Goal: Task Accomplishment & Management: Use online tool/utility

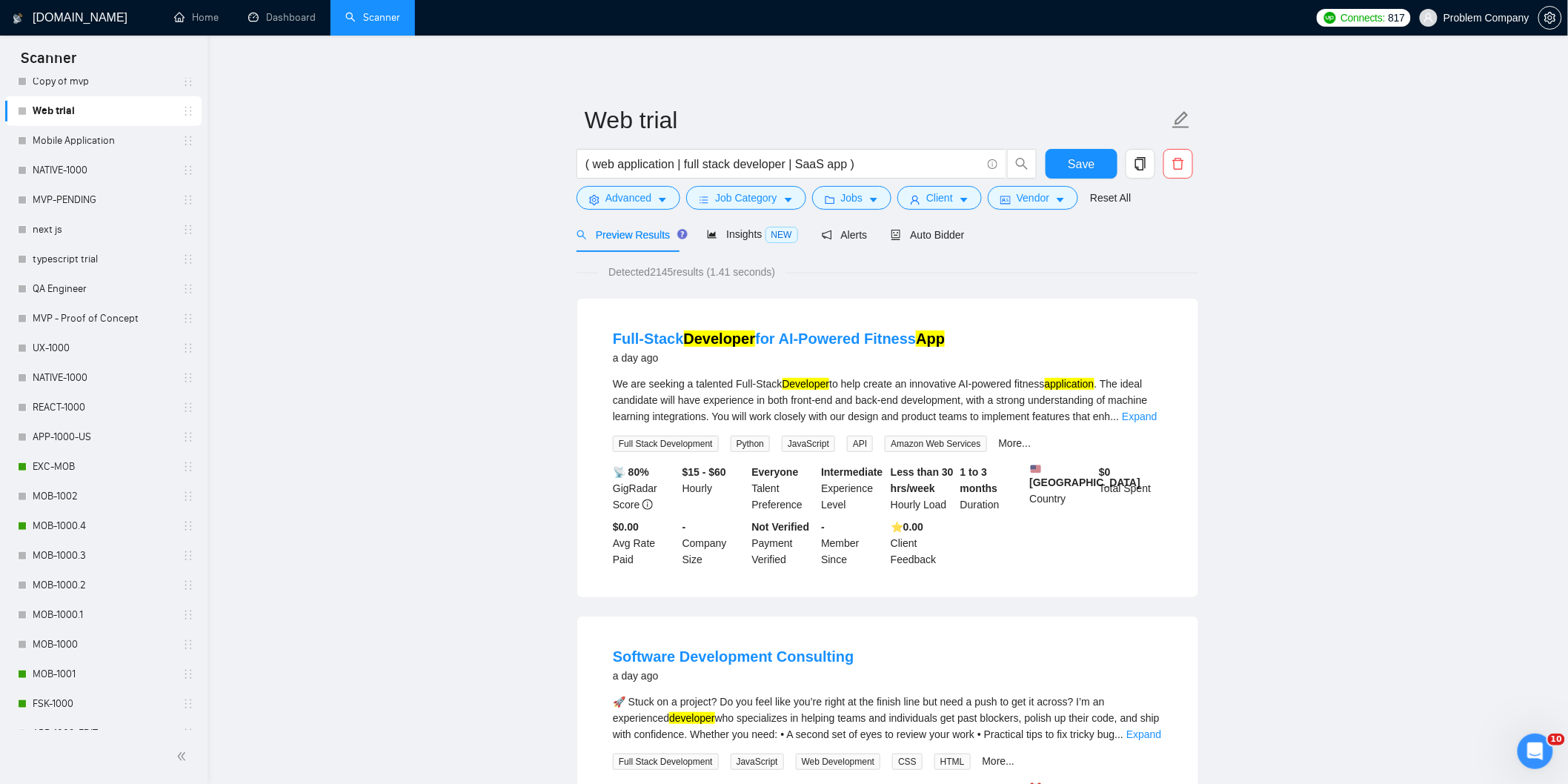
scroll to position [384, 0]
click at [83, 527] on link "MOB-1000.4" at bounding box center [102, 524] width 140 height 30
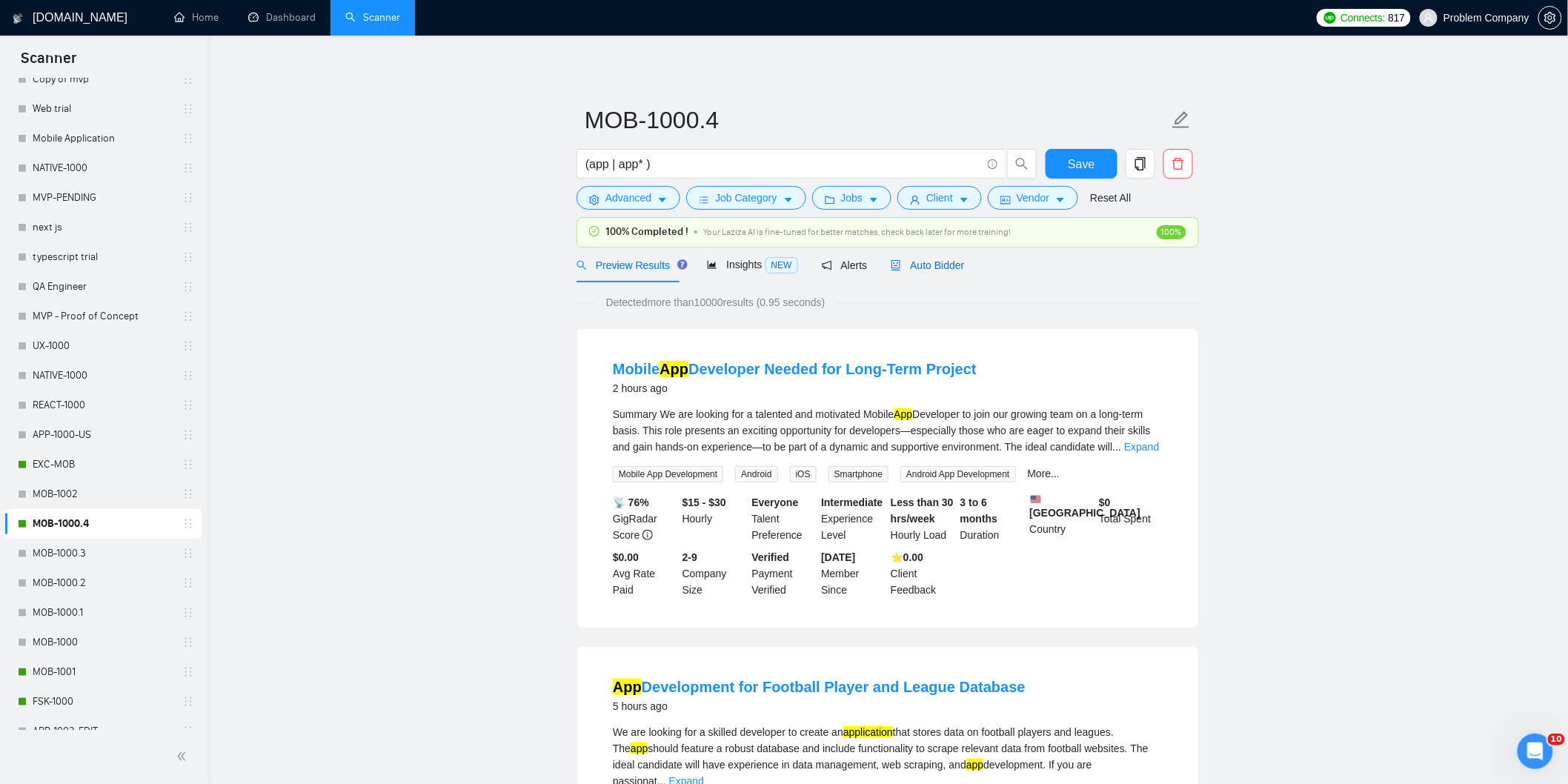
click at [906, 263] on span "Auto Bidder" at bounding box center [927, 265] width 73 height 12
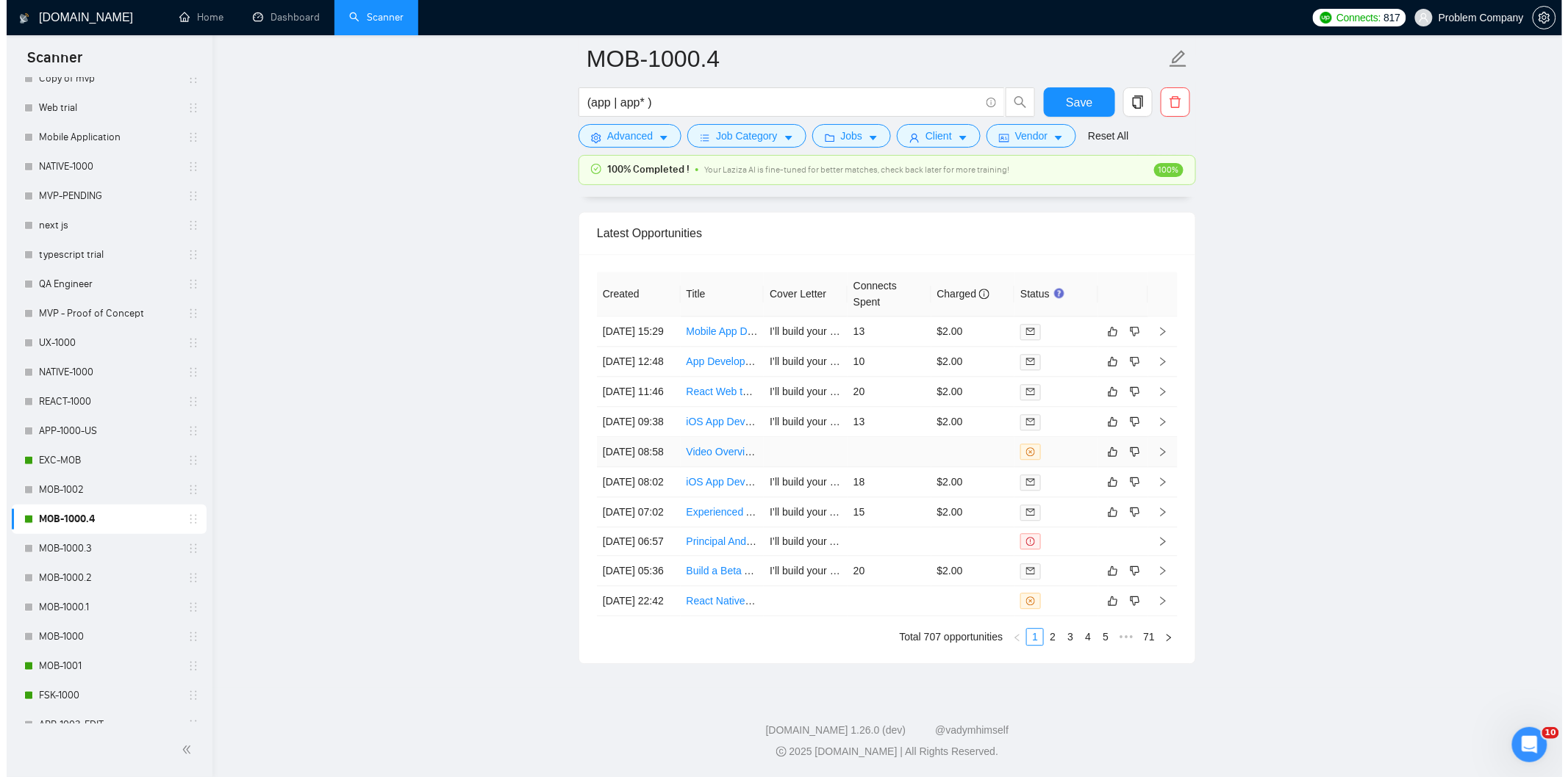
scroll to position [3662, 0]
click at [1046, 645] on link "2" at bounding box center [1046, 637] width 16 height 16
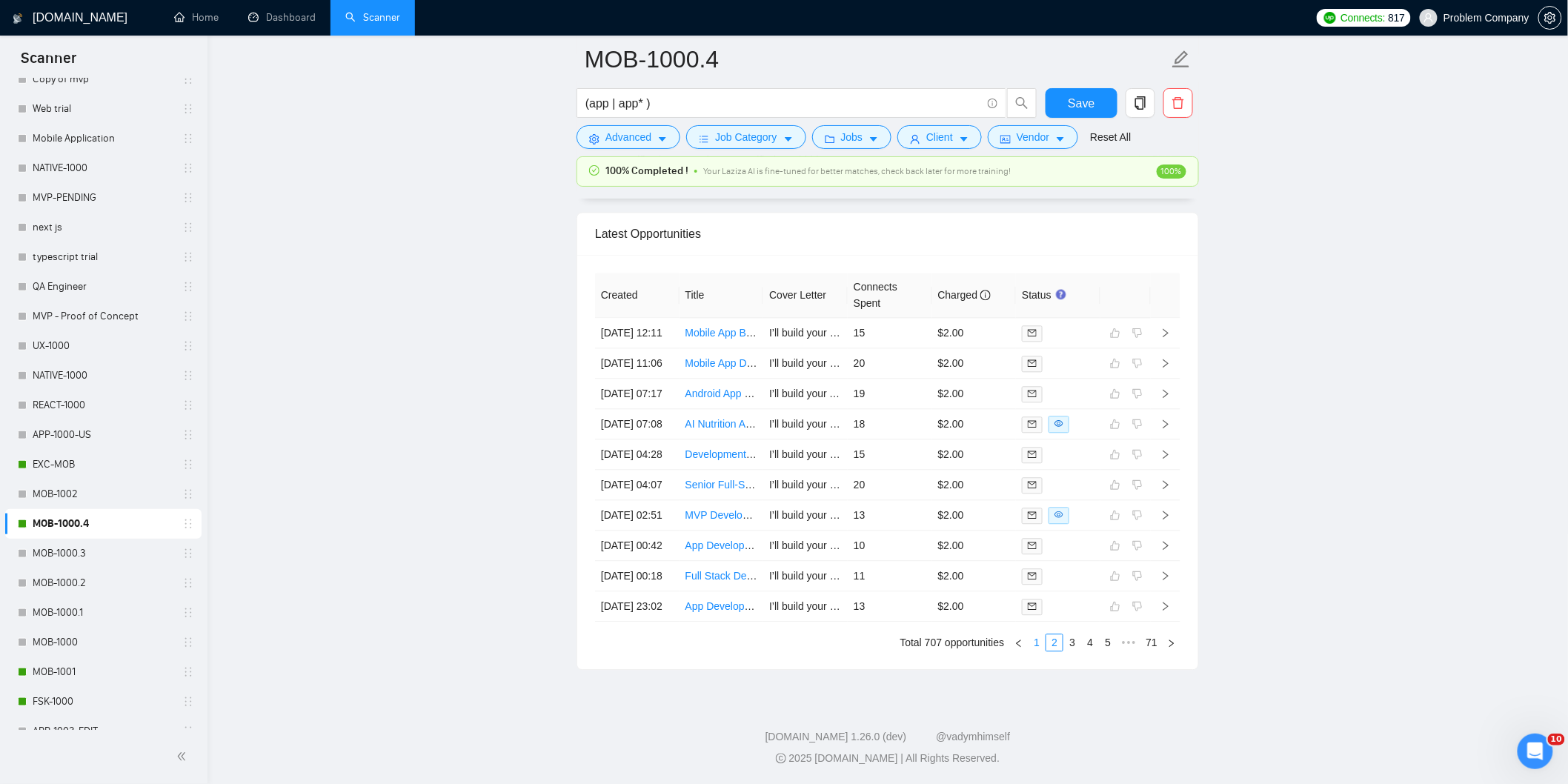
click at [1041, 651] on link "1" at bounding box center [1036, 643] width 16 height 16
click at [649, 622] on td "[DATE] 22:42" at bounding box center [637, 607] width 84 height 31
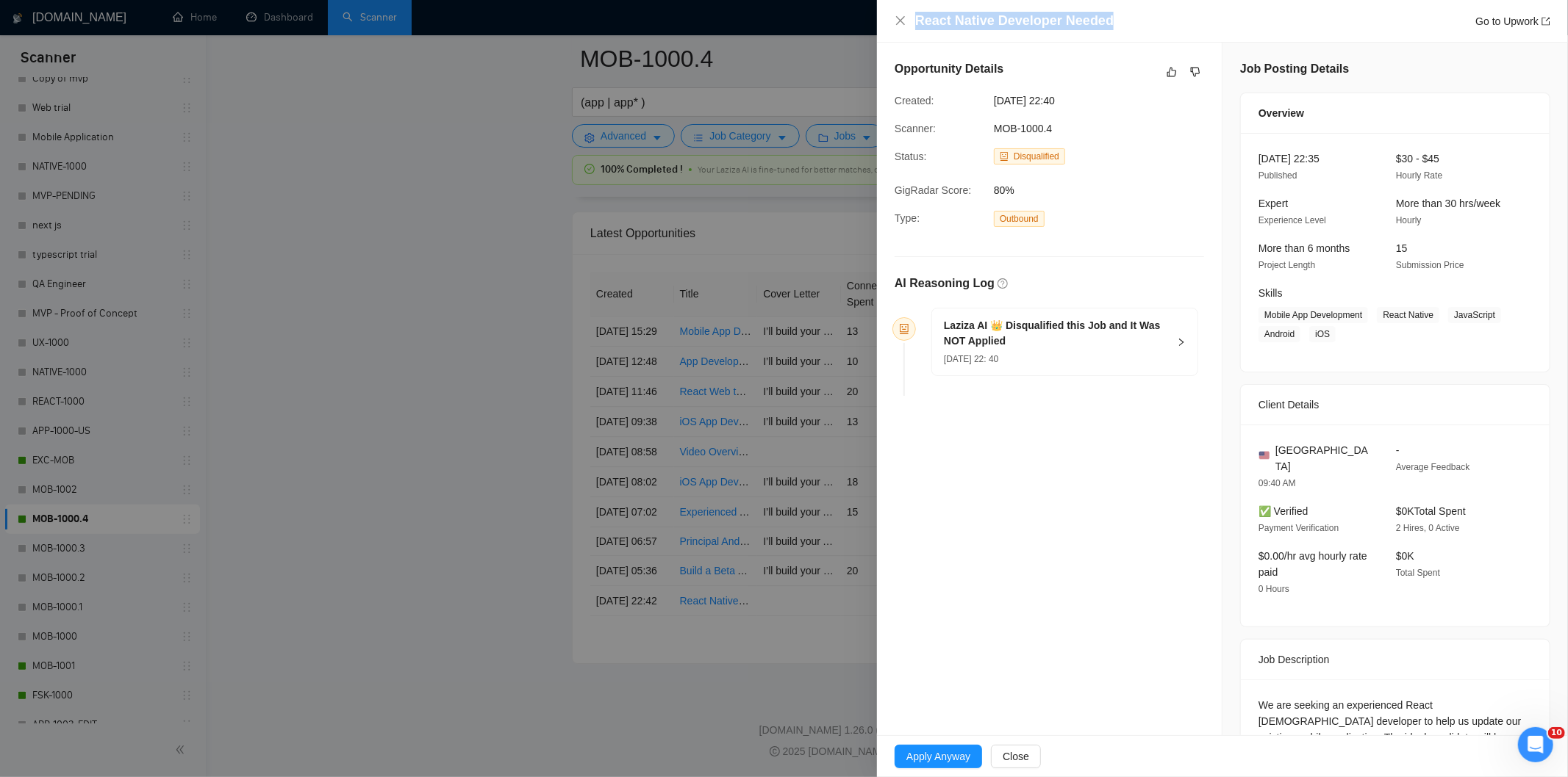
drag, startPoint x: 1115, startPoint y: 21, endPoint x: 874, endPoint y: 21, distance: 241.0
click at [874, 21] on div "React Native Developer Needed Go to Upwork Opportunity Details Created: [DATE] …" at bounding box center [784, 388] width 1568 height 777
copy div "React Native Developer Needed"
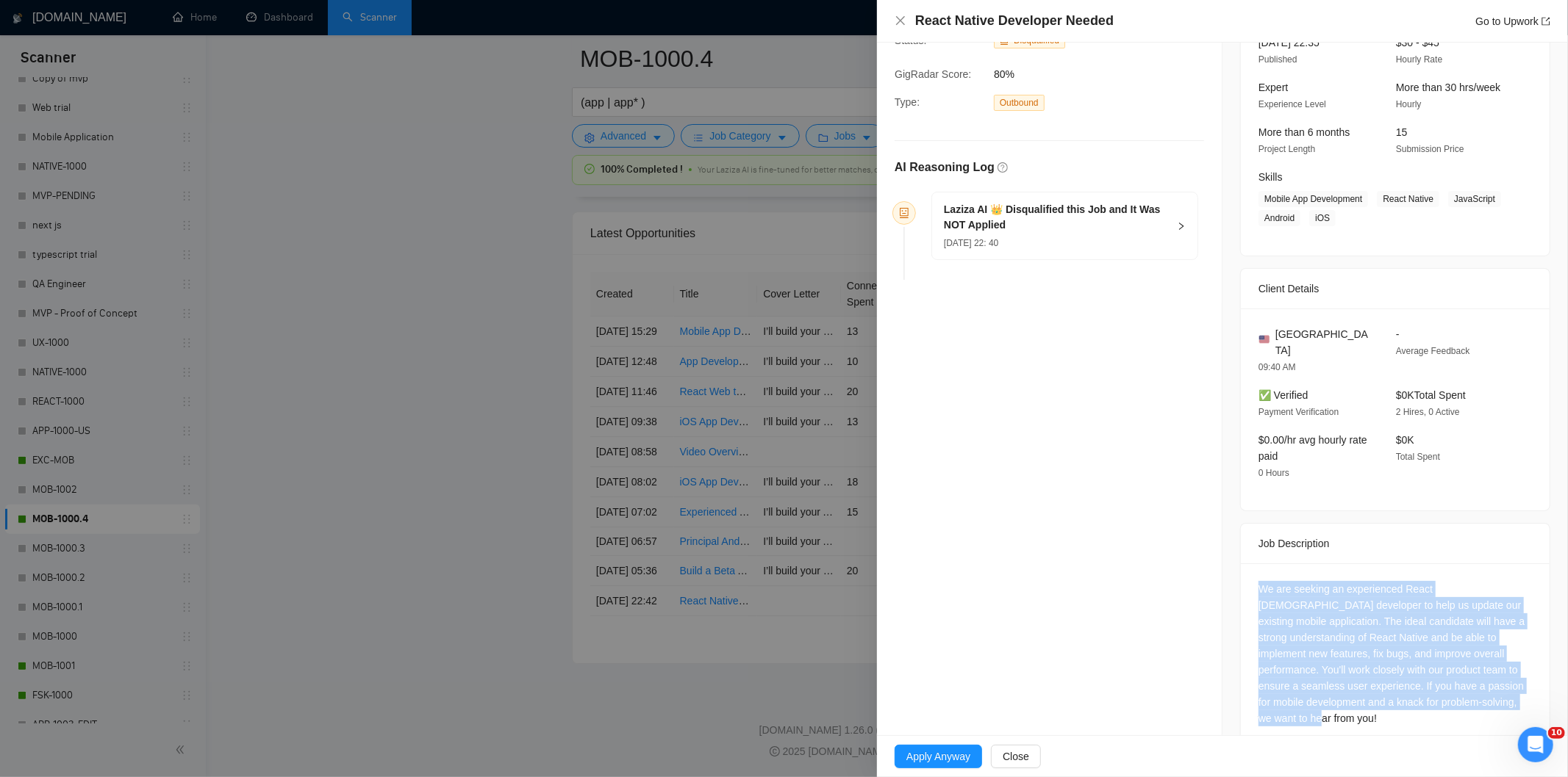
drag, startPoint x: 1468, startPoint y: 696, endPoint x: 1252, endPoint y: 560, distance: 255.2
click at [1252, 563] on div "We are seeking an experienced React [DEMOGRAPHIC_DATA] developer to help us upd…" at bounding box center [1395, 657] width 309 height 187
copy div "We are seeking an experienced React [DEMOGRAPHIC_DATA] developer to help us upd…"
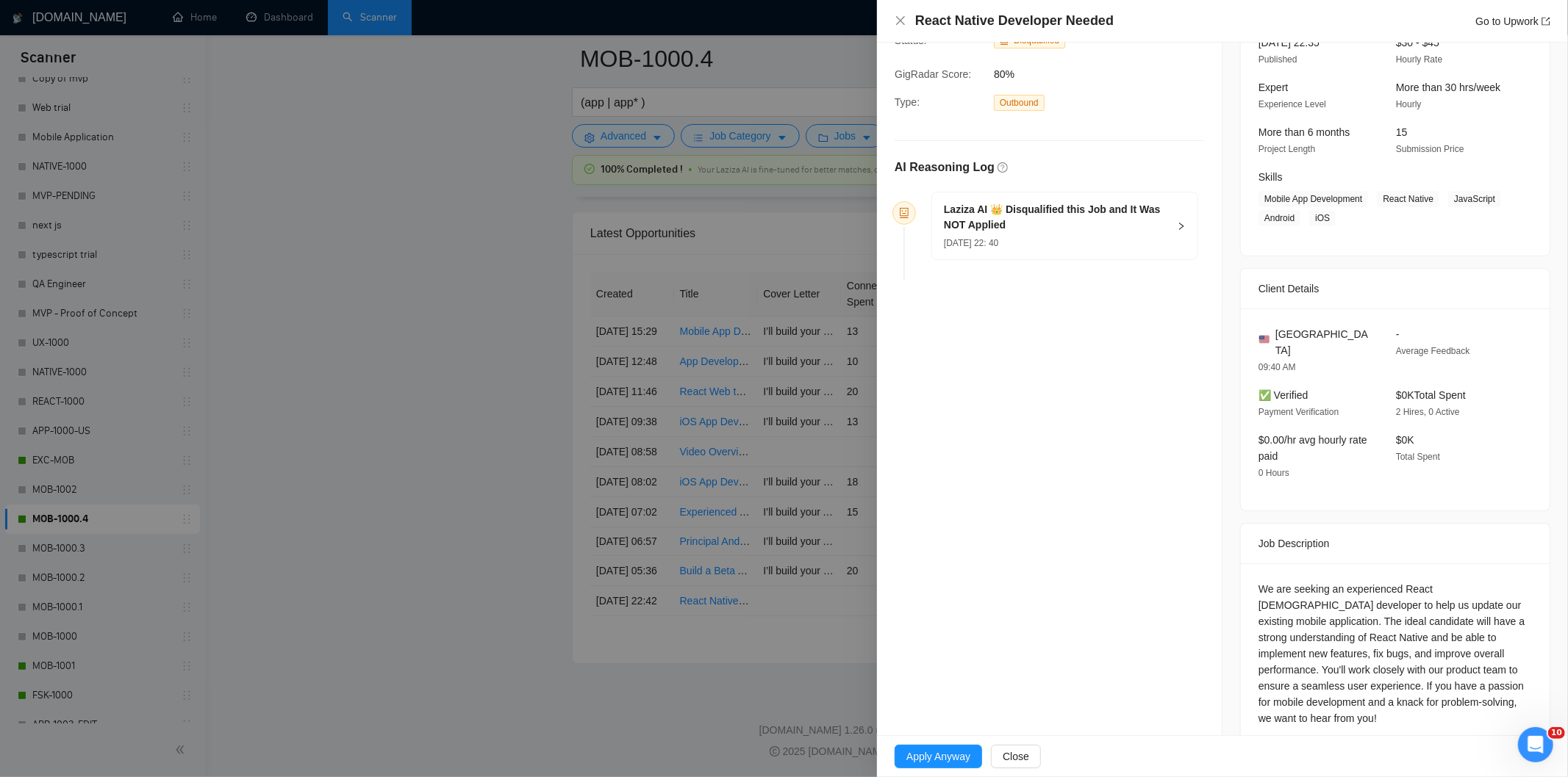
click at [1145, 236] on div "[DATE] 22: 40" at bounding box center [1055, 243] width 224 height 16
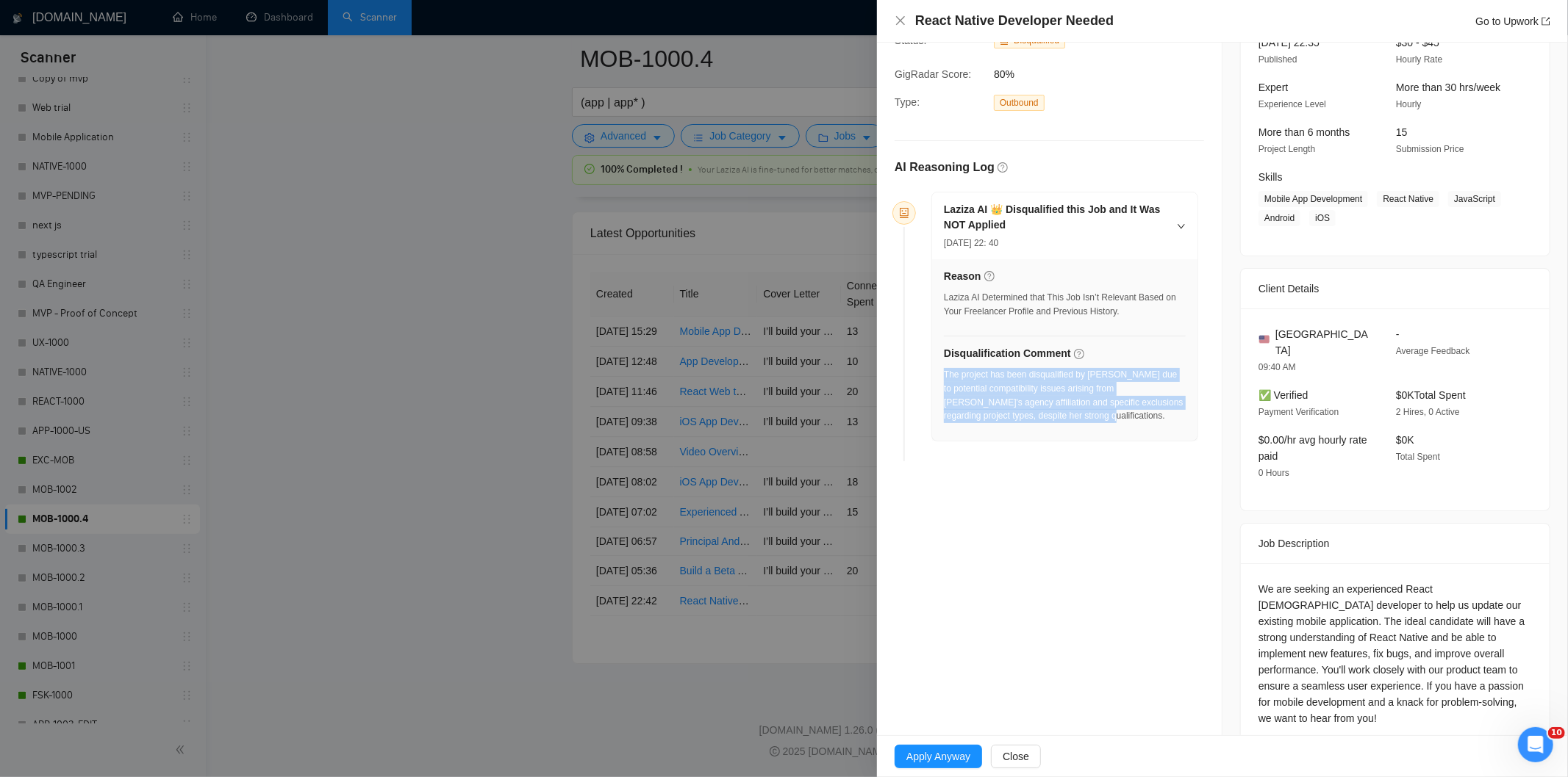
drag, startPoint x: 1044, startPoint y: 425, endPoint x: 944, endPoint y: 377, distance: 110.9
click at [944, 377] on div "The project has been disqualified by [PERSON_NAME] due to potential compatibili…" at bounding box center [1064, 400] width 242 height 64
copy div "The project has been disqualified by [PERSON_NAME] due to potential compatibili…"
click at [895, 22] on icon "close" at bounding box center [900, 20] width 12 height 12
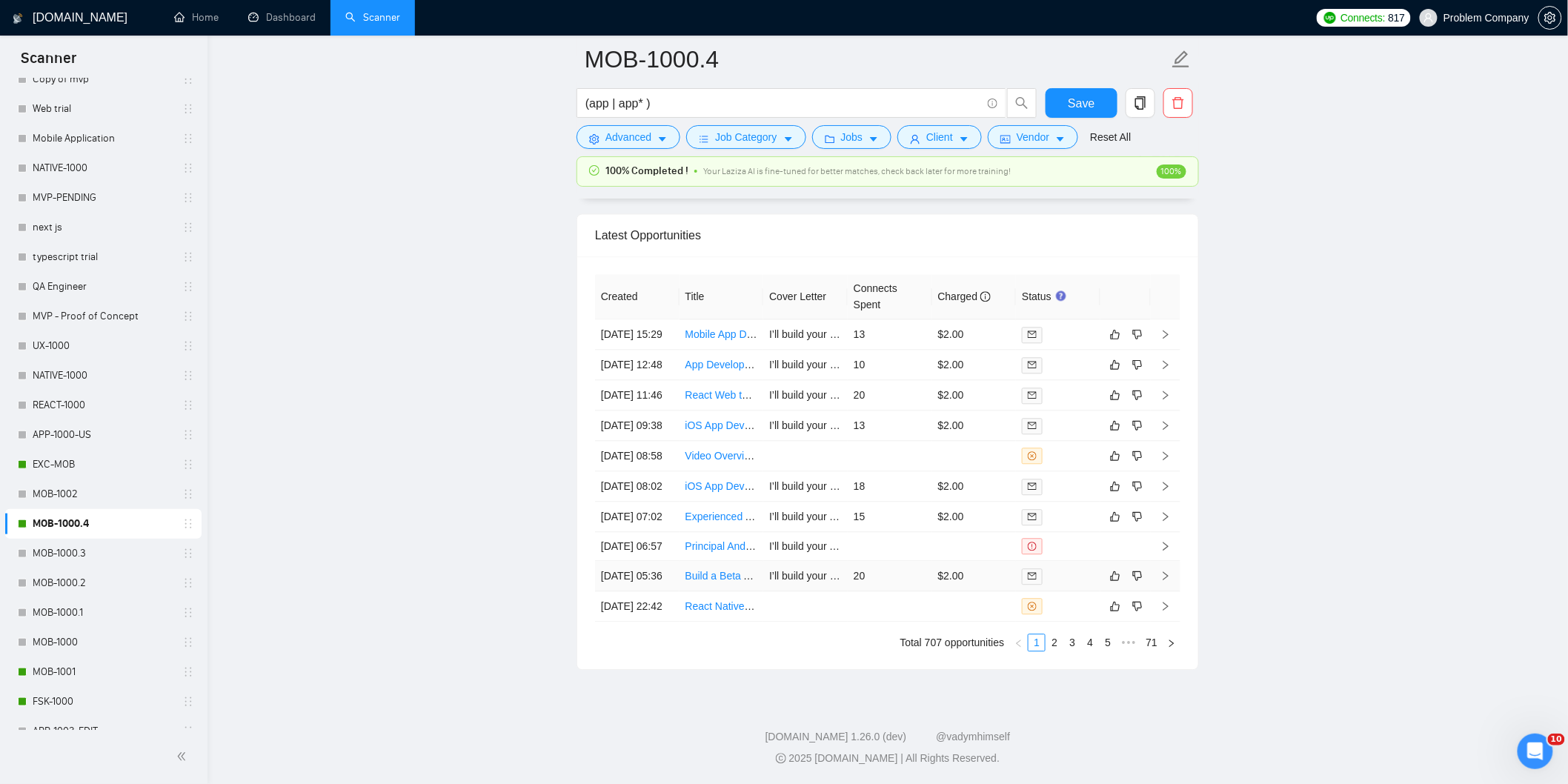
click at [657, 592] on td "[DATE] 05:36" at bounding box center [637, 576] width 84 height 31
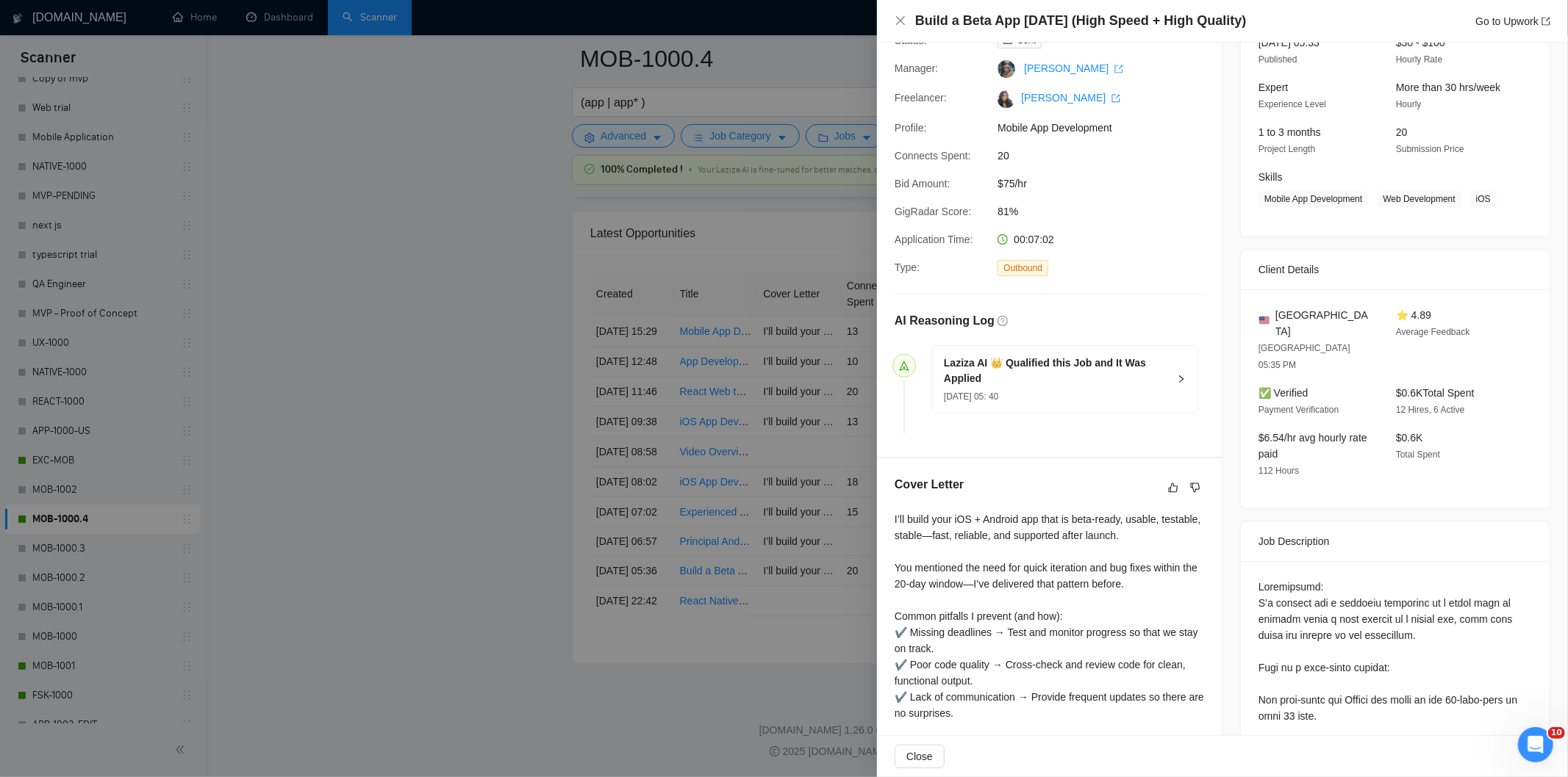
drag, startPoint x: 1264, startPoint y: 16, endPoint x: 890, endPoint y: 18, distance: 374.0
click at [890, 18] on div "Build a Beta App [DATE] (High Speed + High Quality) Go to Upwork" at bounding box center [1222, 21] width 691 height 42
copy h4 "Build a Beta App [DATE] (High Speed + High Quality)"
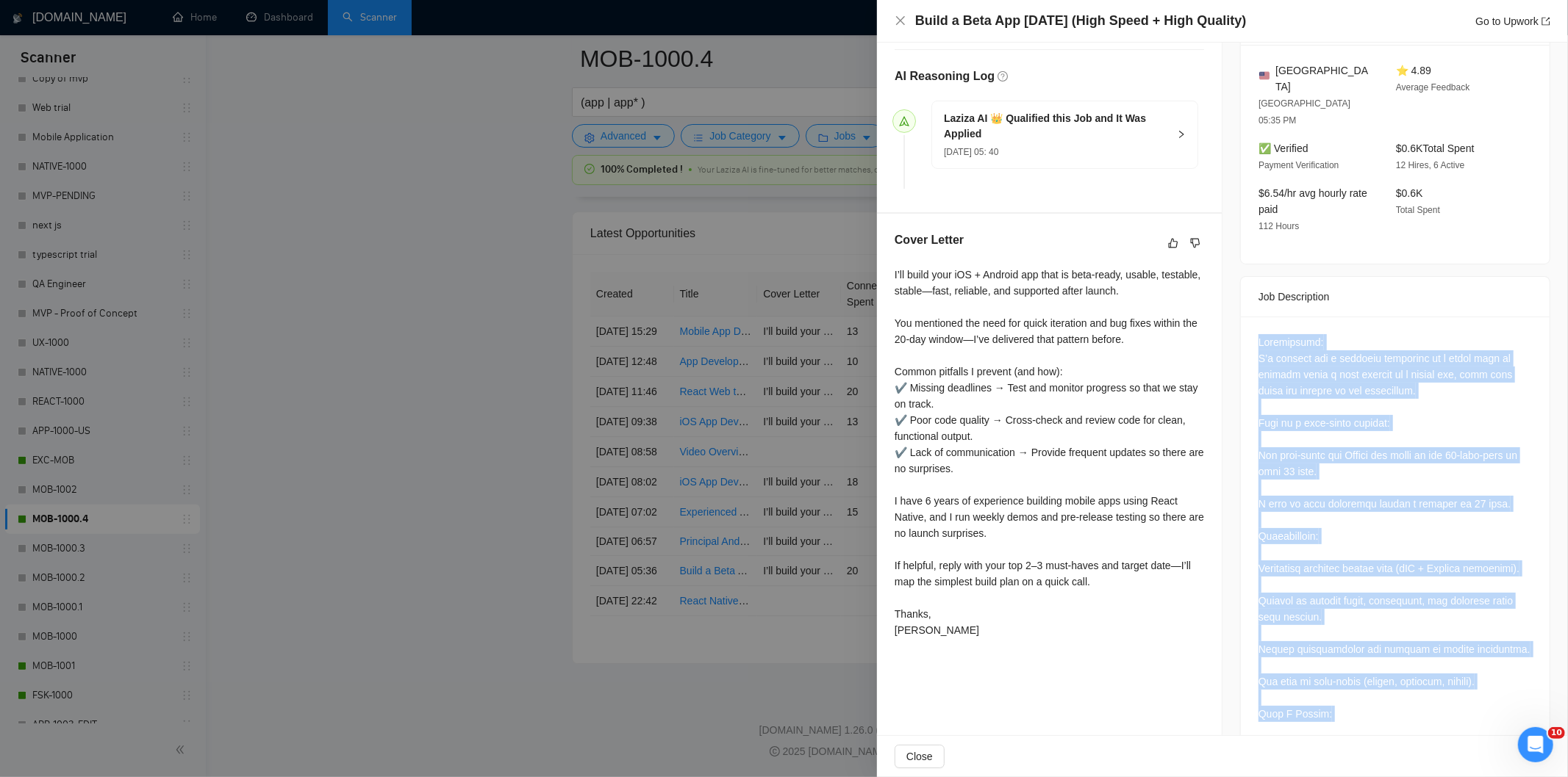
scroll to position [841, 0]
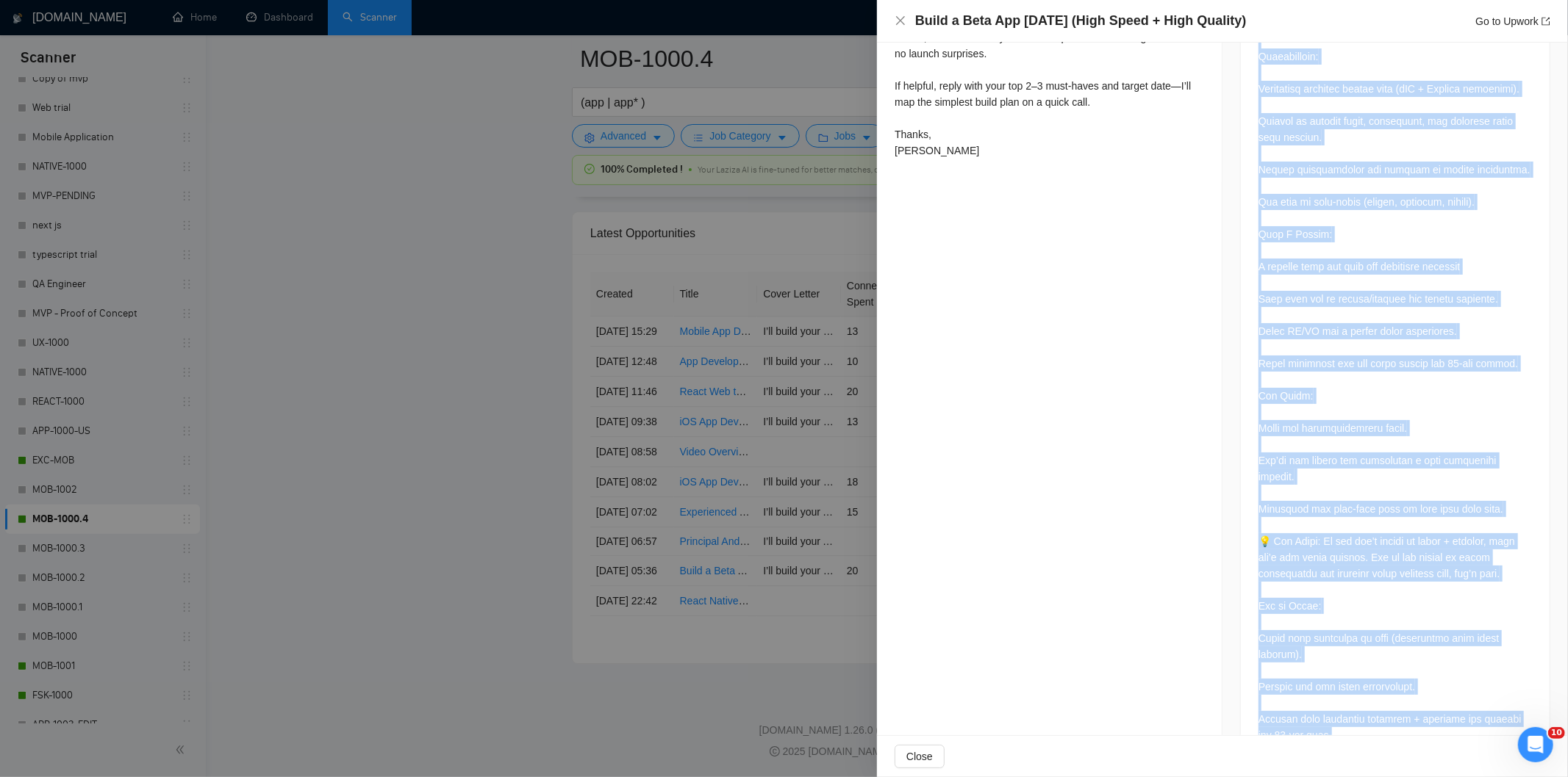
drag, startPoint x: 1252, startPoint y: 298, endPoint x: 1363, endPoint y: 757, distance: 472.2
click at [1363, 757] on div "Build a Beta App [DATE] (High Speed + High Quality) Go to Upwork Proposal Detai…" at bounding box center [1222, 388] width 691 height 777
copy div "Loremipsumd: S’a consect adi e seddoeiu temporinc ut l etdol magn al enimadm ve…"
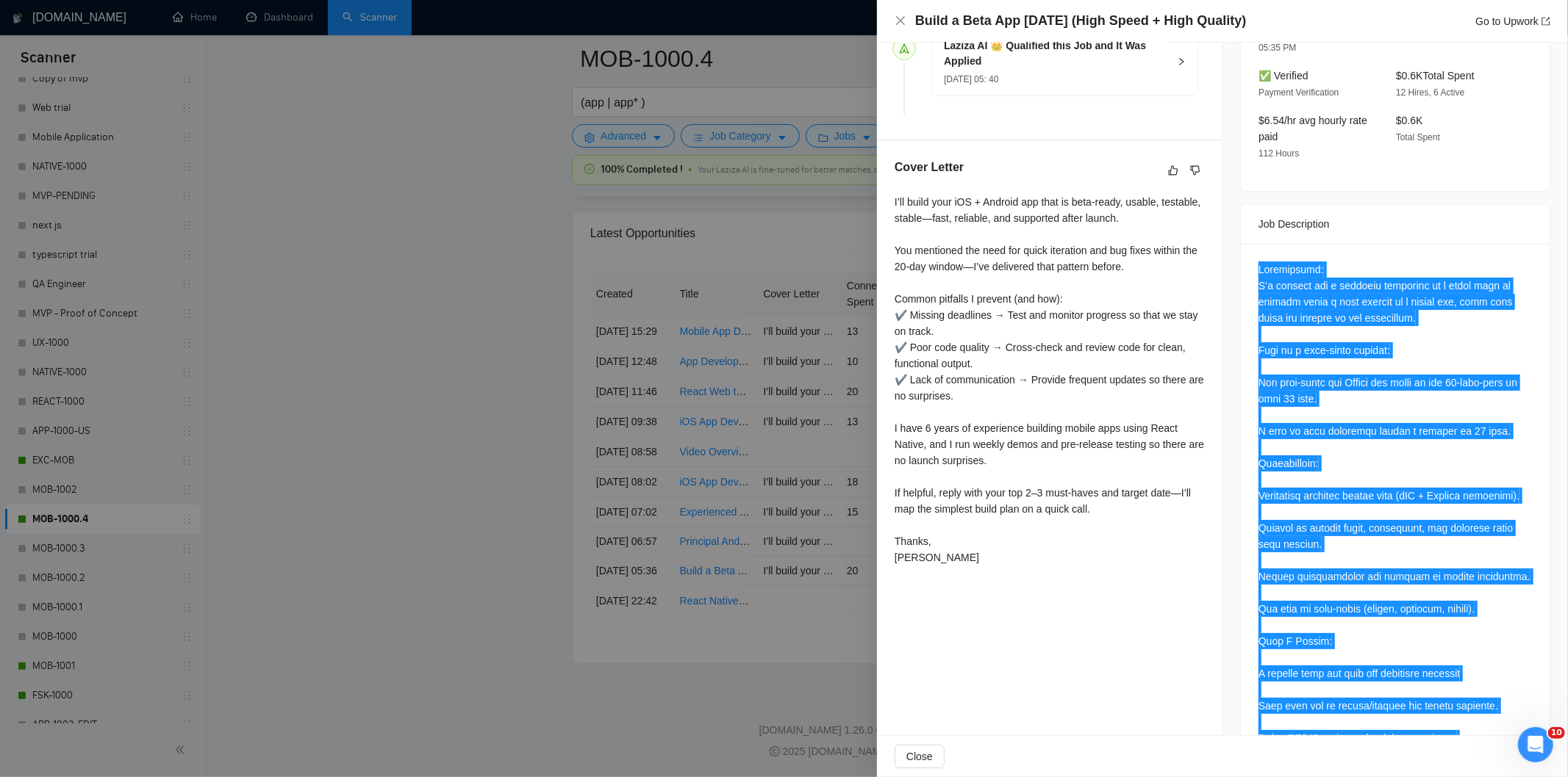
scroll to position [374, 0]
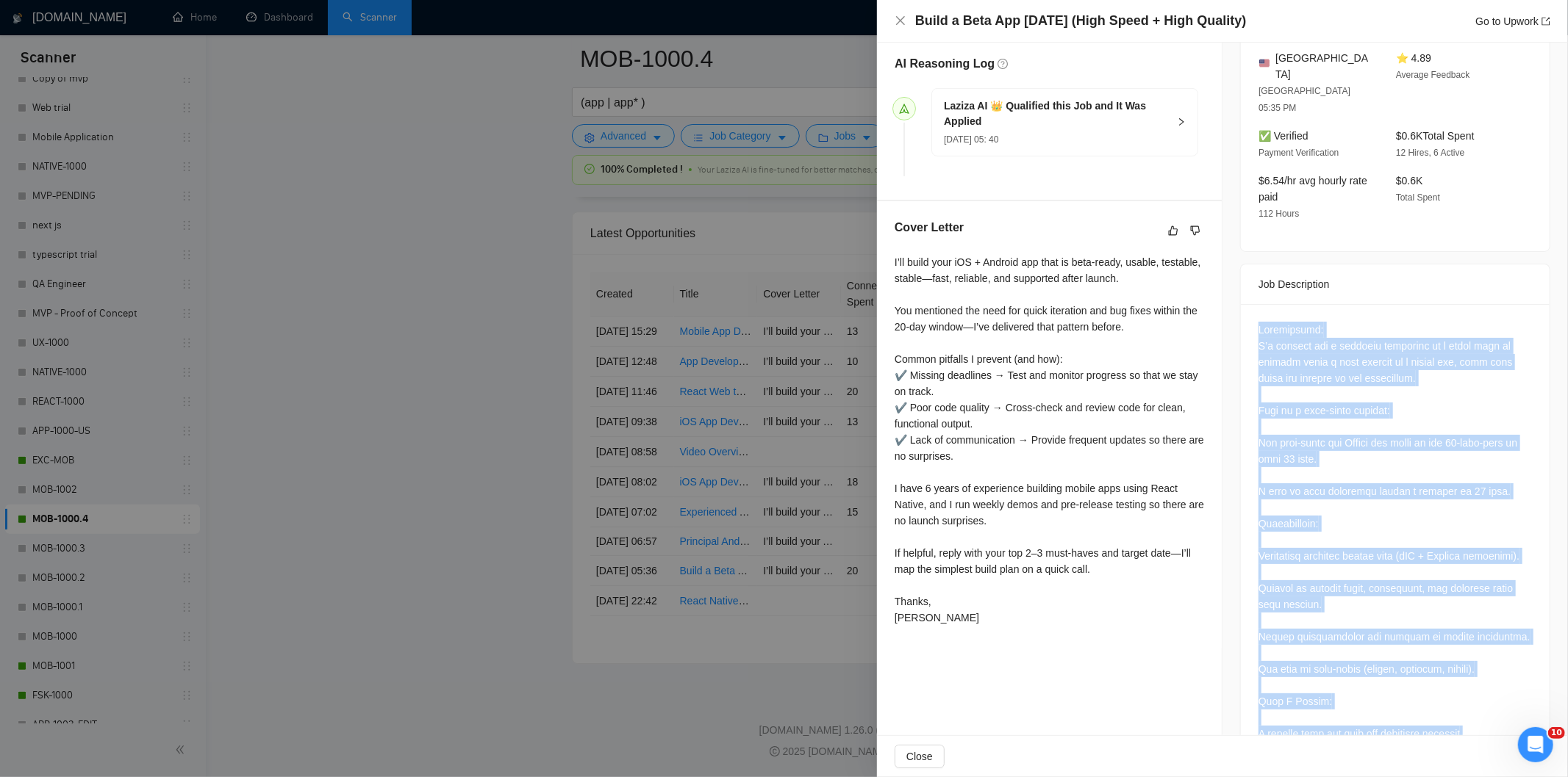
click at [1347, 463] on div at bounding box center [1395, 766] width 273 height 889
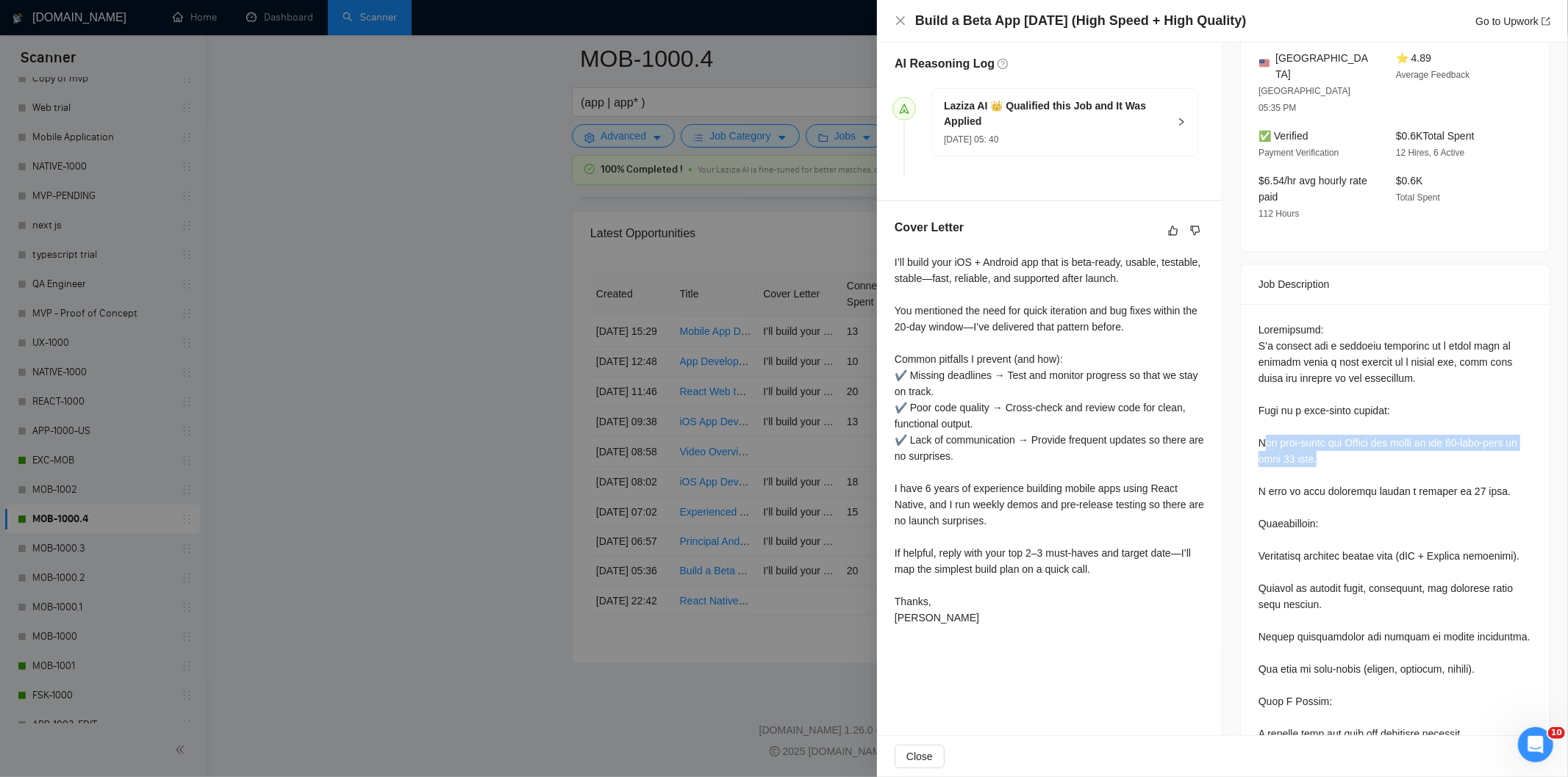
drag, startPoint x: 1326, startPoint y: 430, endPoint x: 1257, endPoint y: 409, distance: 72.1
click at [1258, 409] on div at bounding box center [1395, 766] width 273 height 889
click at [1303, 425] on div at bounding box center [1395, 766] width 273 height 889
drag, startPoint x: 1273, startPoint y: 417, endPoint x: 1264, endPoint y: 414, distance: 9.5
click at [1269, 414] on div at bounding box center [1395, 766] width 273 height 889
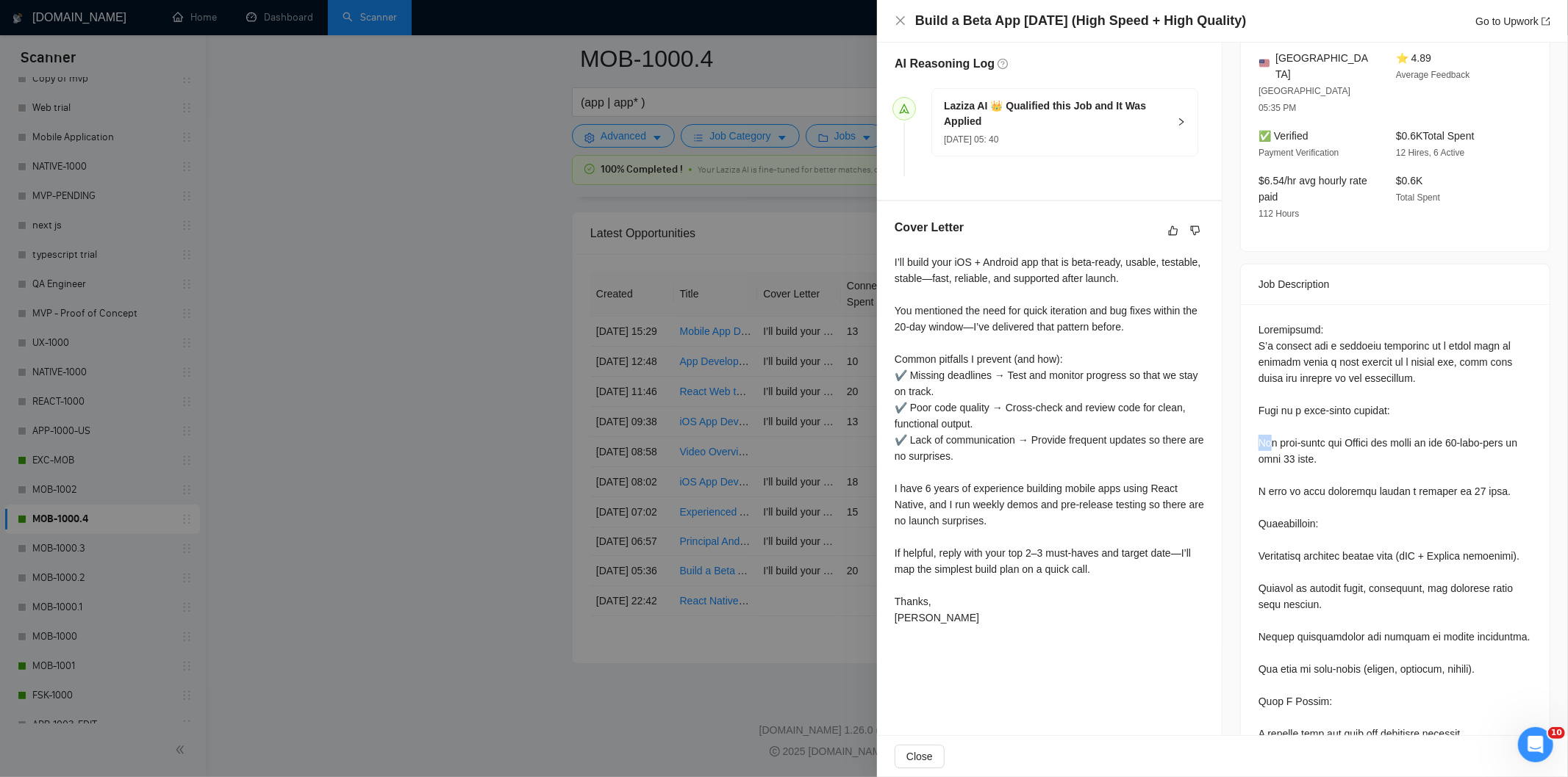
drag, startPoint x: 1264, startPoint y: 414, endPoint x: 1248, endPoint y: 410, distance: 16.5
click at [1248, 410] on div at bounding box center [1395, 770] width 309 height 931
click at [1316, 428] on div at bounding box center [1395, 766] width 273 height 889
drag, startPoint x: 1333, startPoint y: 434, endPoint x: 1248, endPoint y: 405, distance: 89.8
click at [1248, 405] on div at bounding box center [1395, 770] width 309 height 931
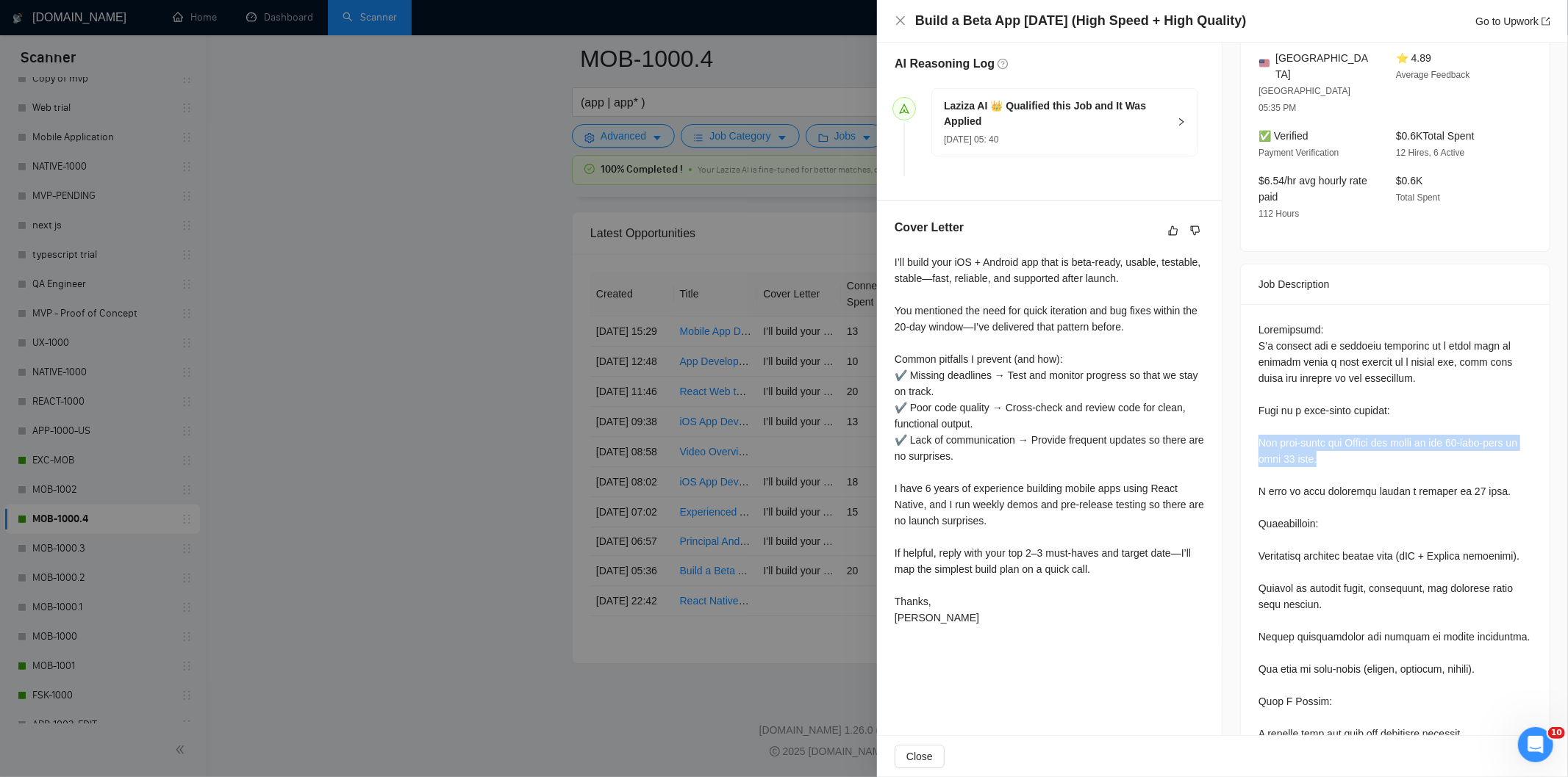
copy div "The well-known app Quittr was built by two 18-year-olds in just 10 days."
click at [899, 21] on icon "close" at bounding box center [900, 21] width 9 height 9
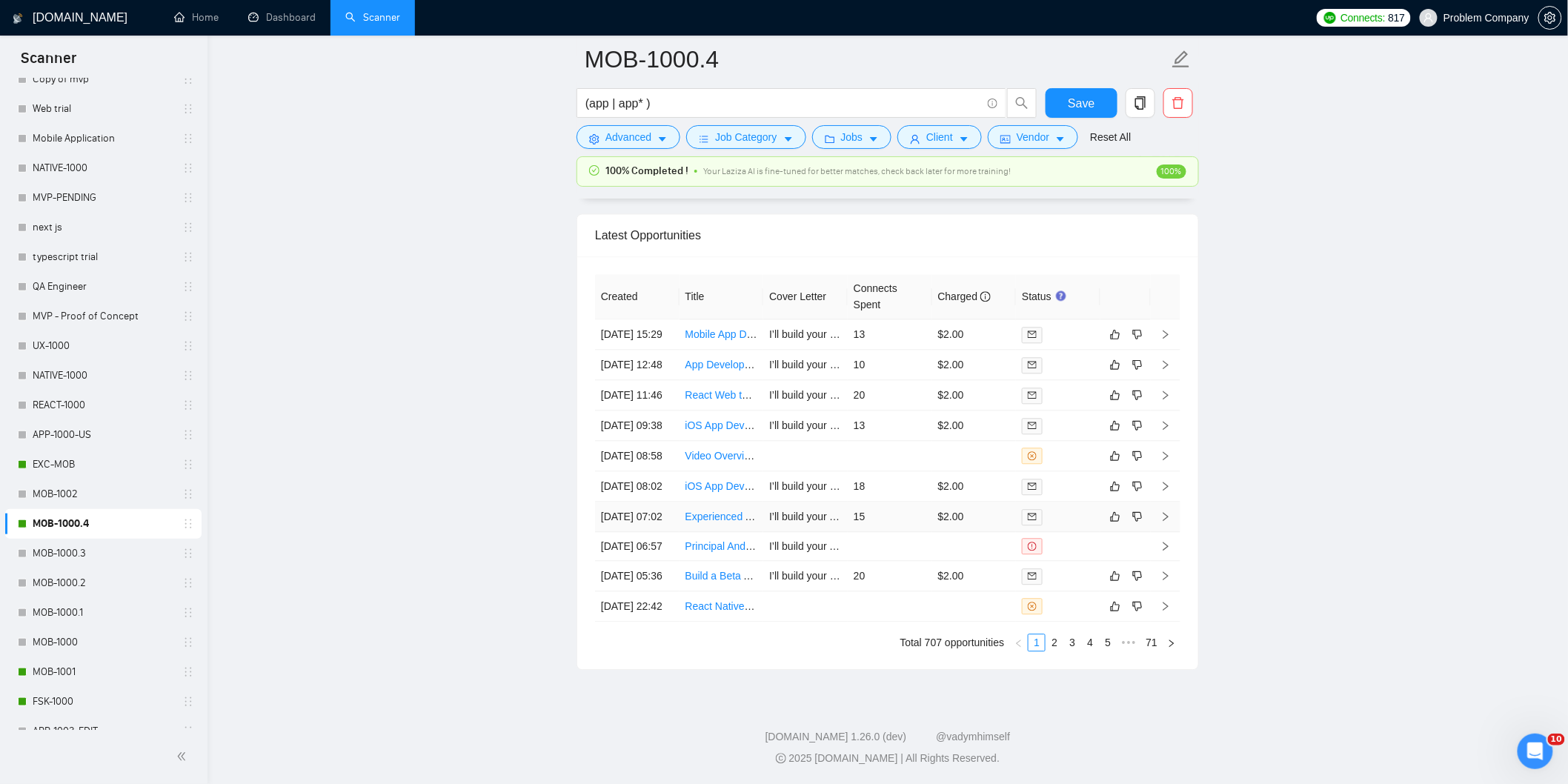
click at [657, 528] on td "[DATE] 07:02" at bounding box center [637, 518] width 84 height 31
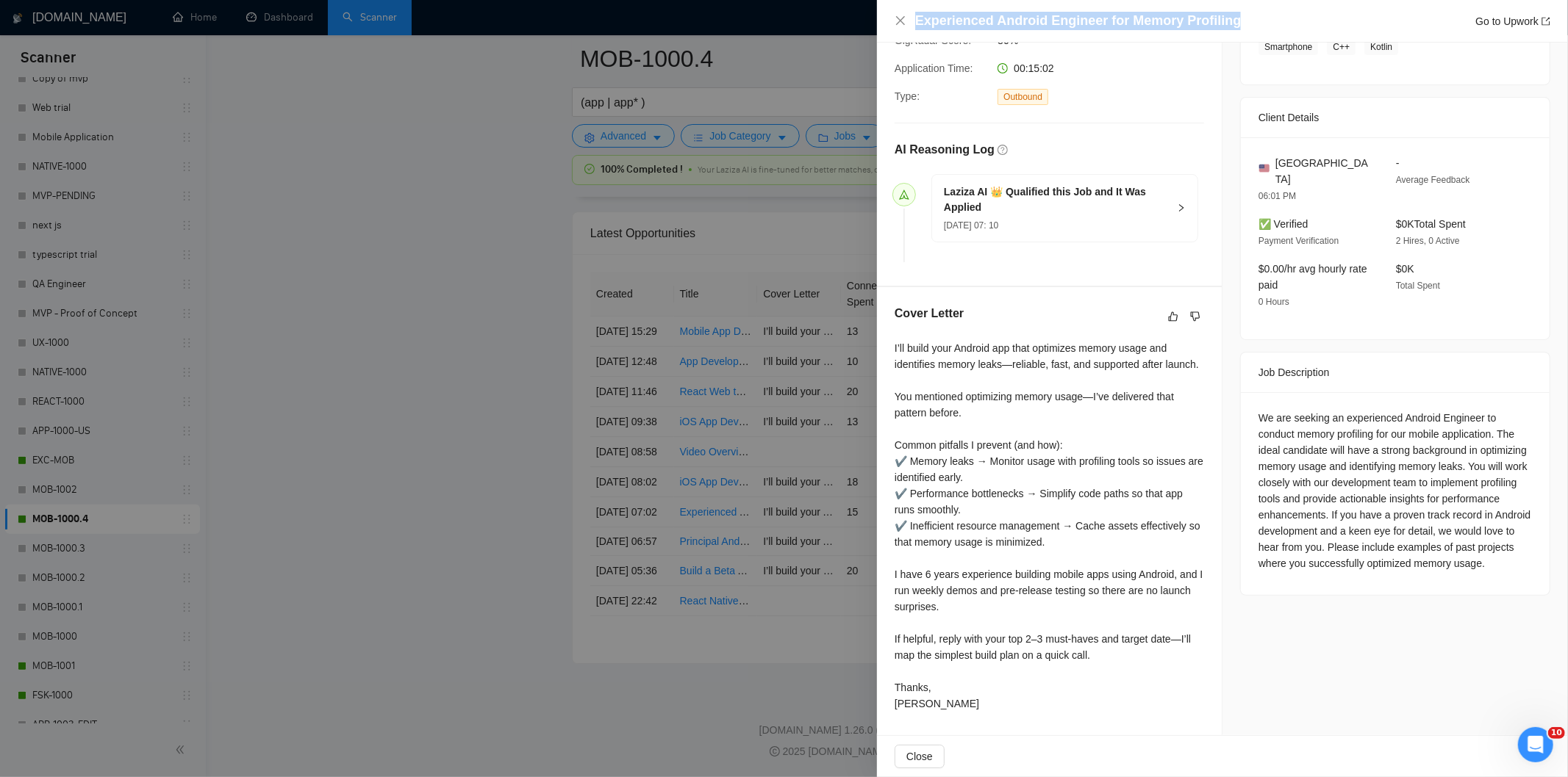
drag, startPoint x: 1231, startPoint y: 13, endPoint x: 911, endPoint y: 22, distance: 320.1
click at [911, 22] on div "Experienced Android Engineer for Memory Profiling Go to Upwork" at bounding box center [1223, 21] width 656 height 18
copy h4 "Experienced Android Engineer for Memory Profiling"
click at [1315, 568] on div "We are seeking an experienced Android Engineer to conduct memory profiling for …" at bounding box center [1395, 490] width 273 height 162
drag, startPoint x: 1315, startPoint y: 568, endPoint x: 1290, endPoint y: 513, distance: 60.4
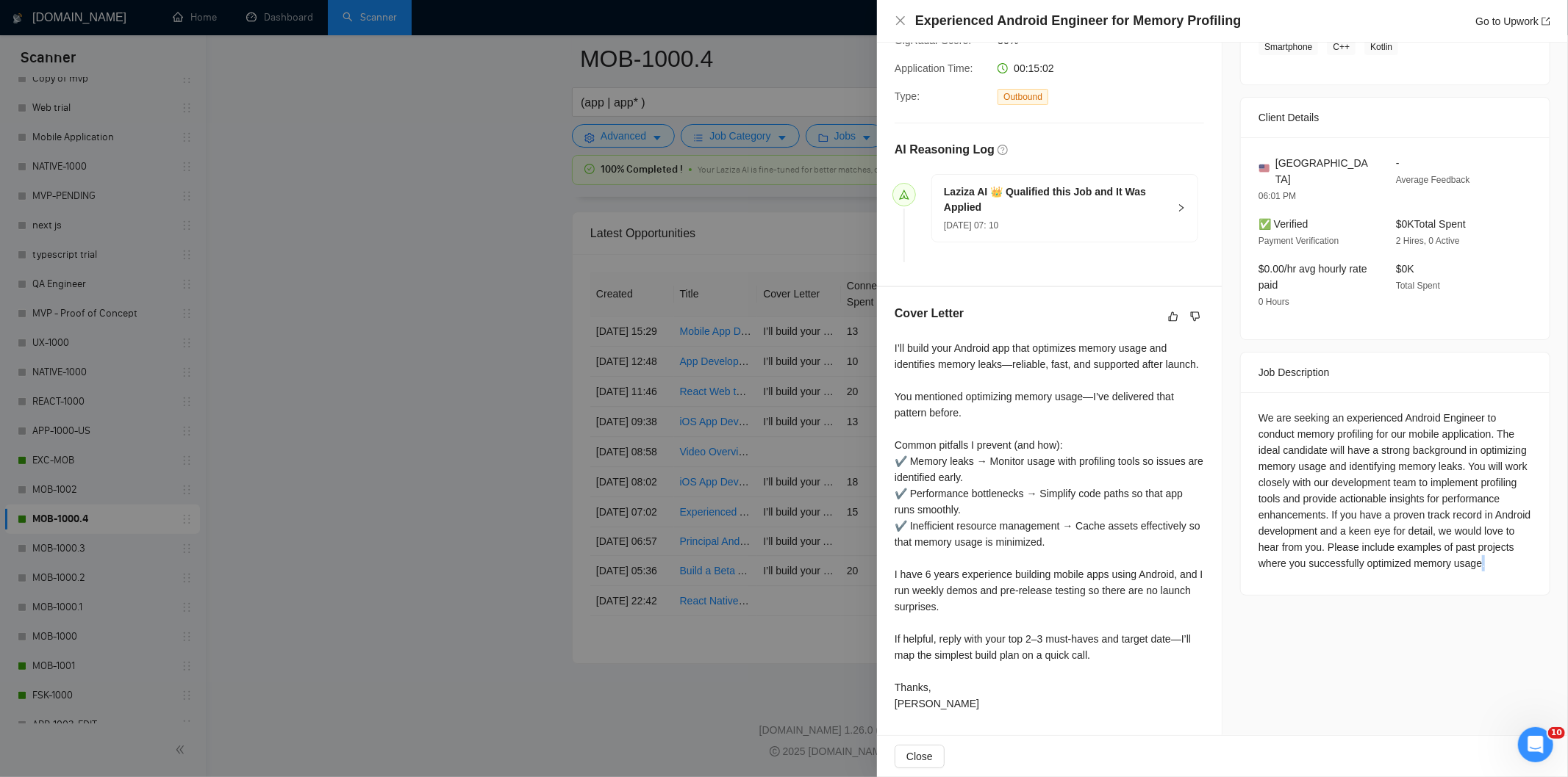
click at [1294, 517] on div "We are seeking an experienced Android Engineer to conduct memory profiling for …" at bounding box center [1395, 490] width 273 height 162
drag, startPoint x: 1282, startPoint y: 493, endPoint x: 1274, endPoint y: 474, distance: 20.6
click at [1274, 474] on div "We are seeking an experienced Android Engineer to conduct memory profiling for …" at bounding box center [1395, 490] width 273 height 162
click at [1246, 395] on div "We are seeking an experienced Android Engineer to conduct memory profiling for …" at bounding box center [1395, 494] width 309 height 203
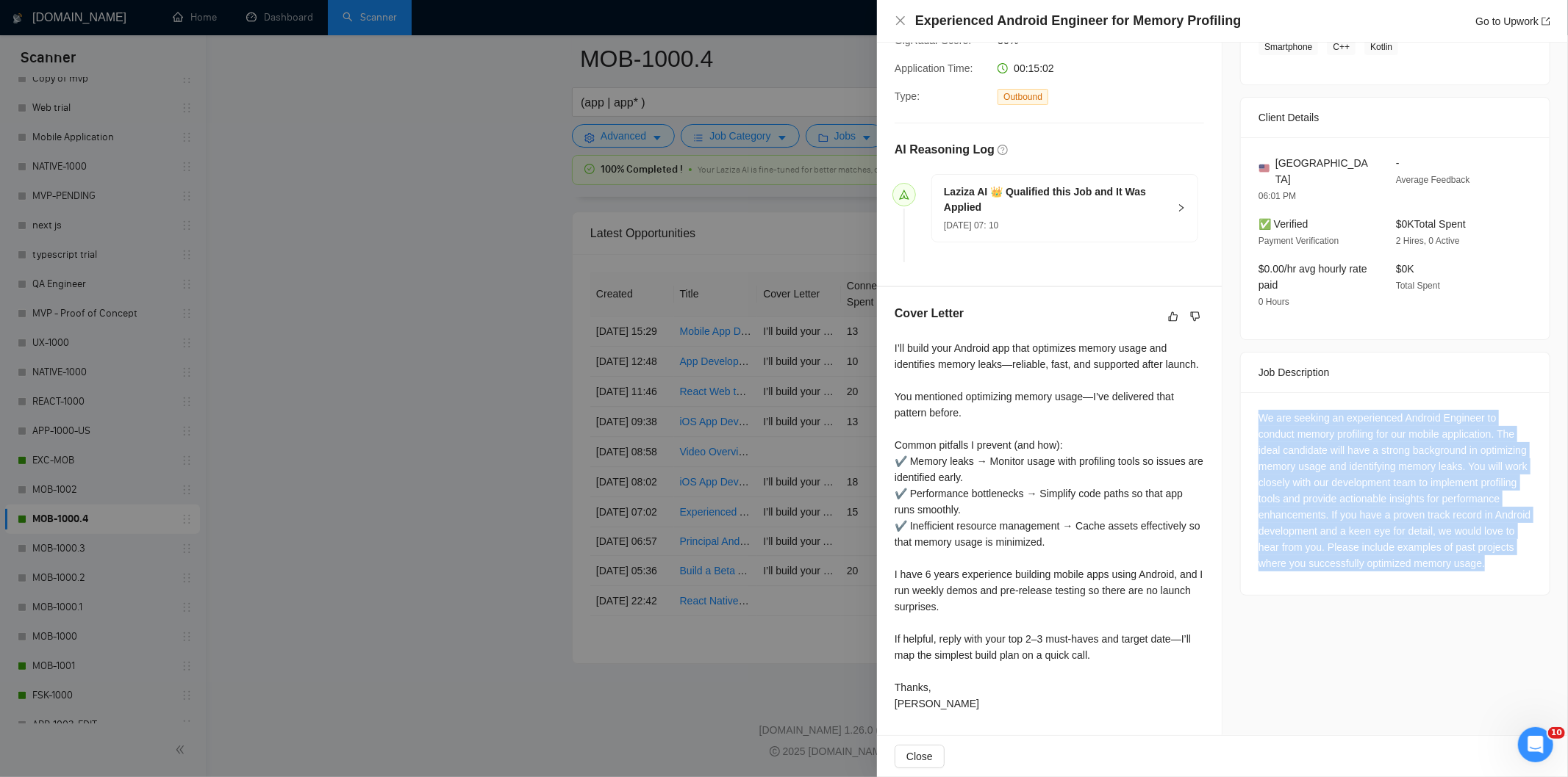
drag, startPoint x: 1246, startPoint y: 395, endPoint x: 1370, endPoint y: 567, distance: 212.0
click at [1370, 567] on div "We are seeking an experienced Android Engineer to conduct memory profiling for …" at bounding box center [1395, 494] width 309 height 203
copy div "We are seeking an experienced Android Engineer to conduct memory profiling for …"
click at [1487, 420] on div "We are seeking an experienced Android Engineer to conduct memory profiling for …" at bounding box center [1395, 490] width 273 height 162
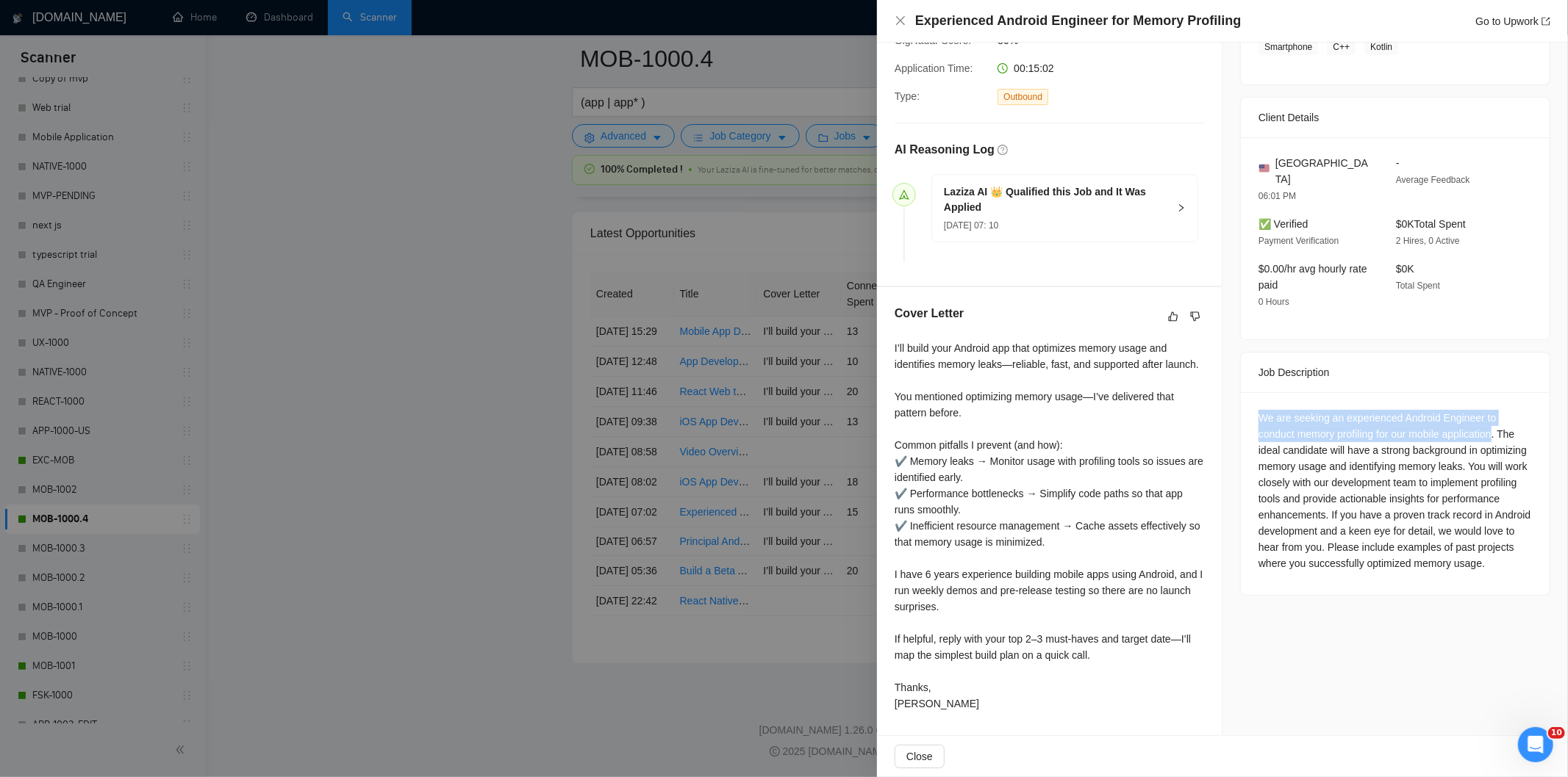
drag, startPoint x: 1493, startPoint y: 419, endPoint x: 1246, endPoint y: 400, distance: 247.7
click at [1246, 400] on div "We are seeking an experienced Android Engineer to conduct memory profiling for …" at bounding box center [1395, 494] width 309 height 203
drag, startPoint x: 1246, startPoint y: 400, endPoint x: 1493, endPoint y: 422, distance: 248.0
click at [1493, 422] on div "We are seeking an experienced Android Engineer to conduct memory profiling for …" at bounding box center [1395, 494] width 309 height 203
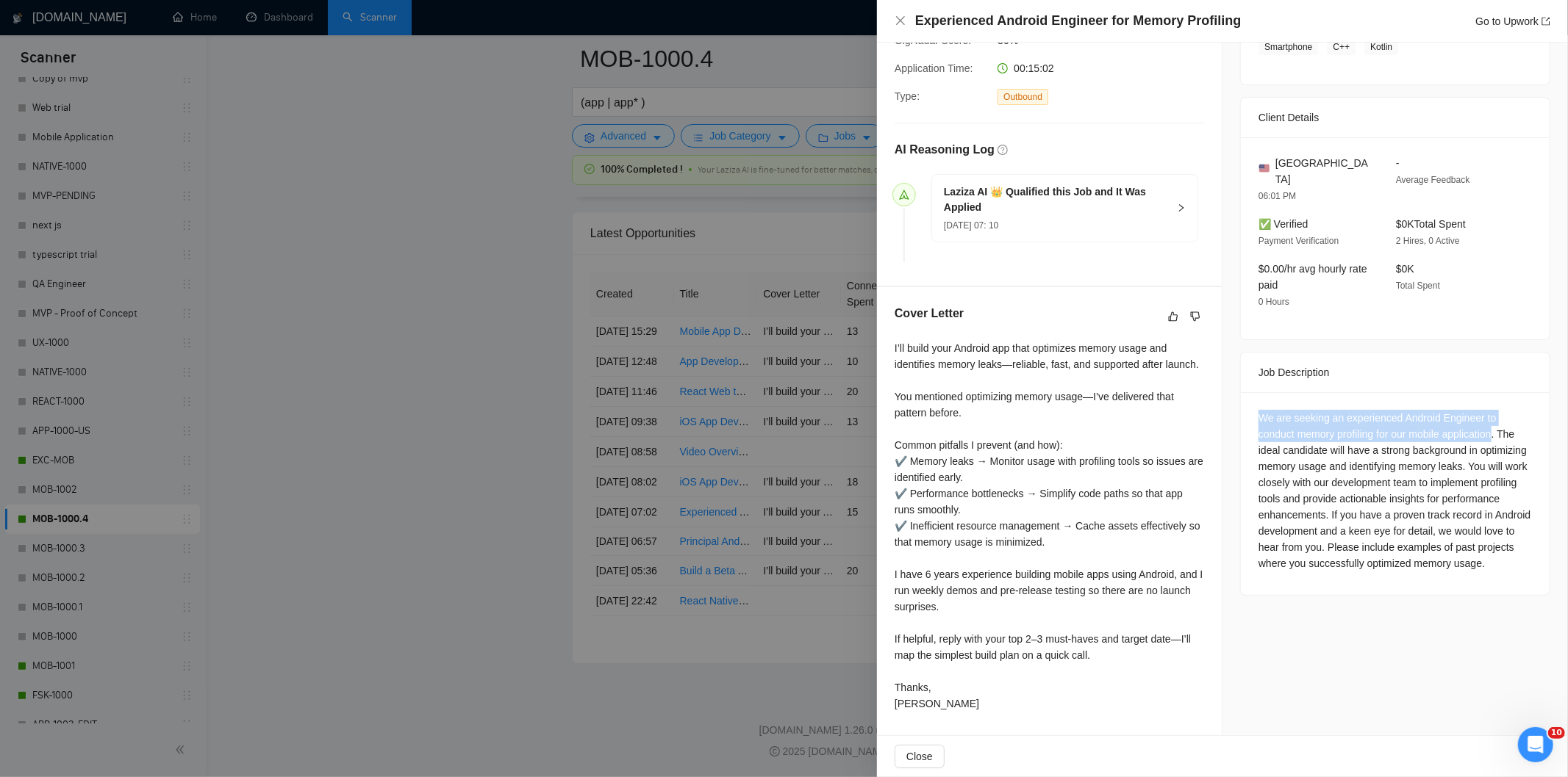
copy div "We are seeking an experienced Android Engineer to conduct memory profiling for …"
click at [899, 22] on icon "close" at bounding box center [900, 21] width 9 height 9
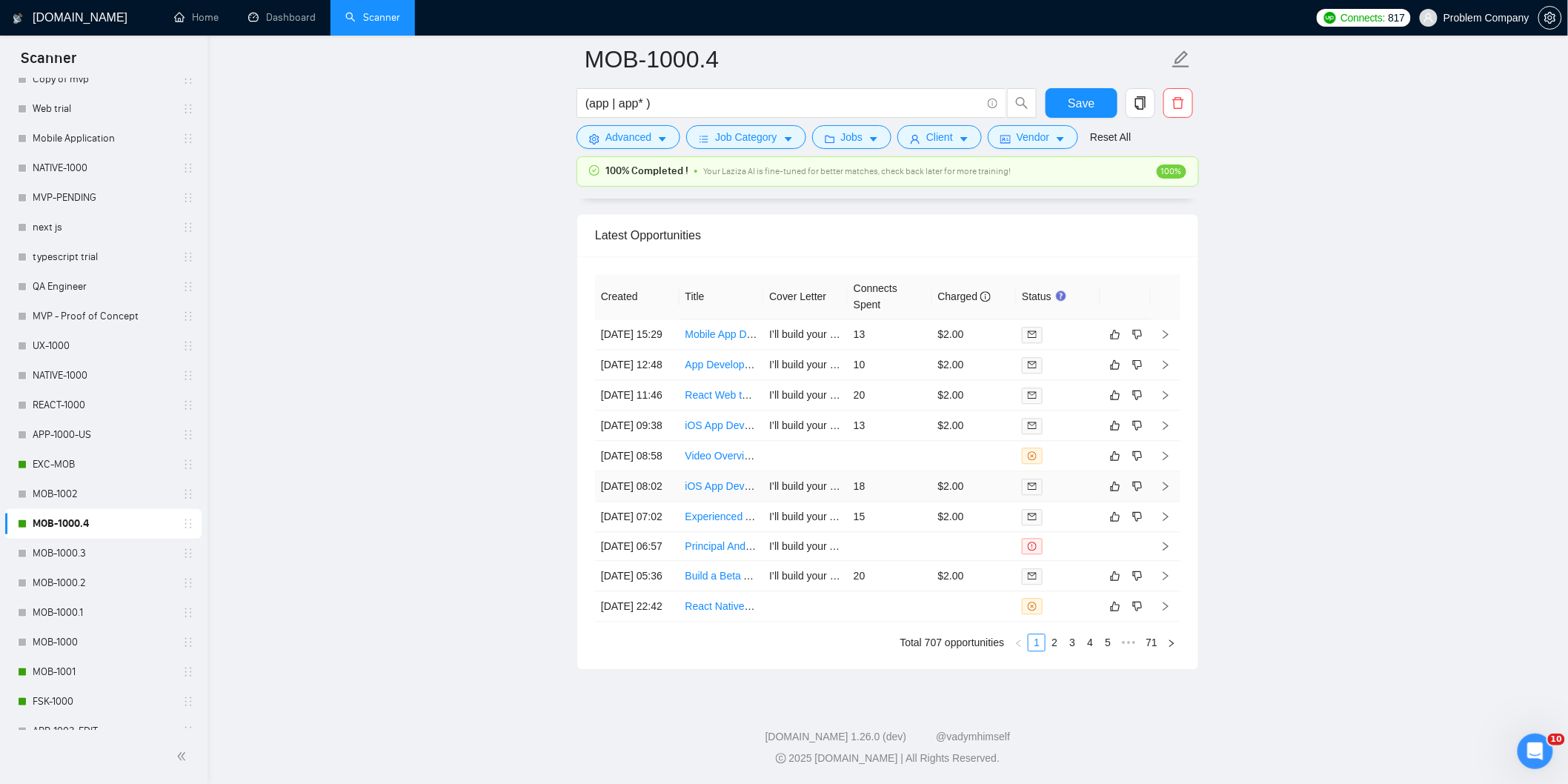
click at [665, 491] on td "[DATE] 08:02" at bounding box center [637, 487] width 84 height 31
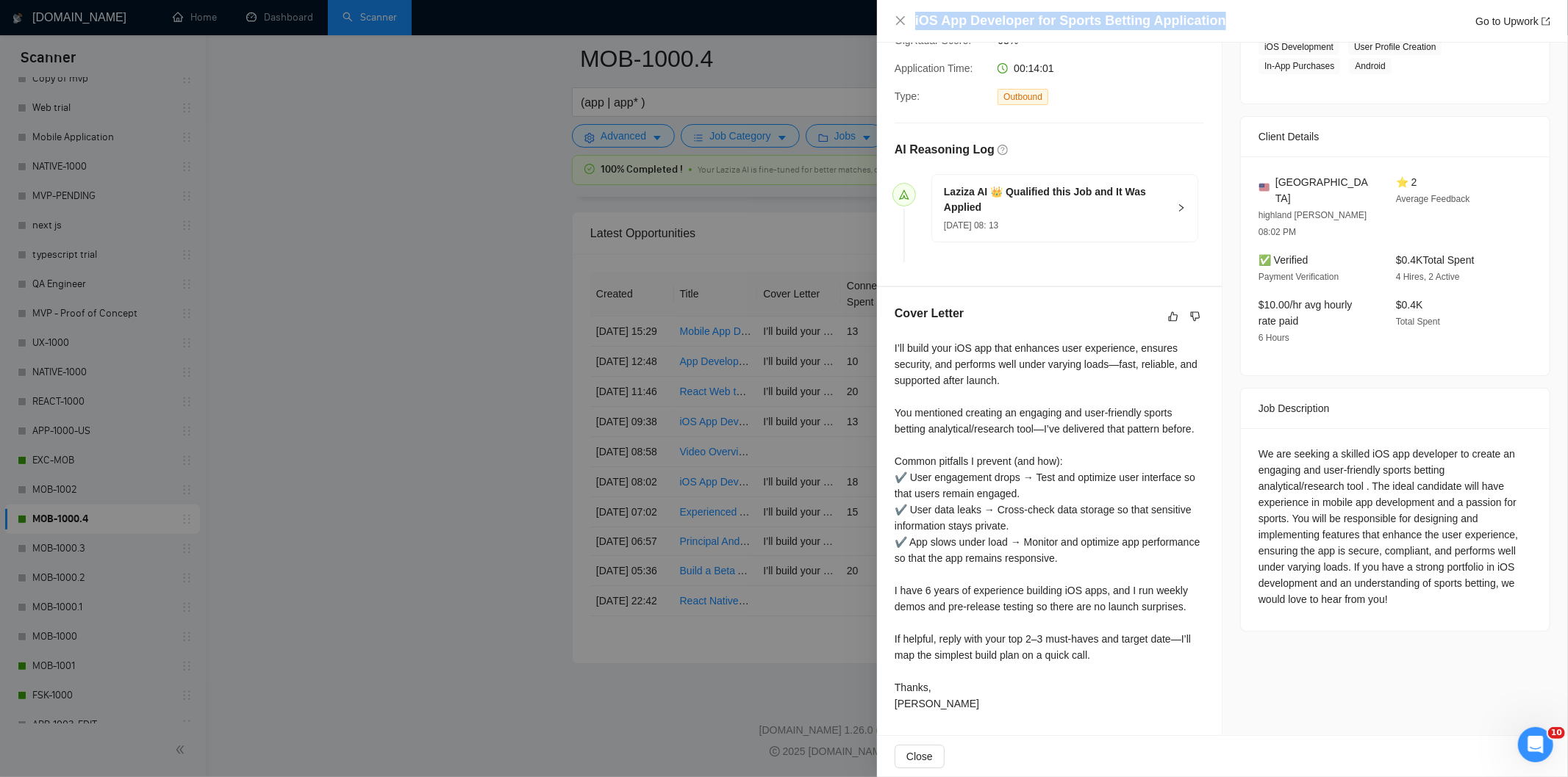
drag, startPoint x: 1211, startPoint y: 21, endPoint x: 915, endPoint y: 20, distance: 296.0
click at [915, 20] on h4 "iOS App Developer for Sports Betting Application" at bounding box center [1070, 21] width 311 height 18
copy h4 "iOS App Developer for Sports Betting Application"
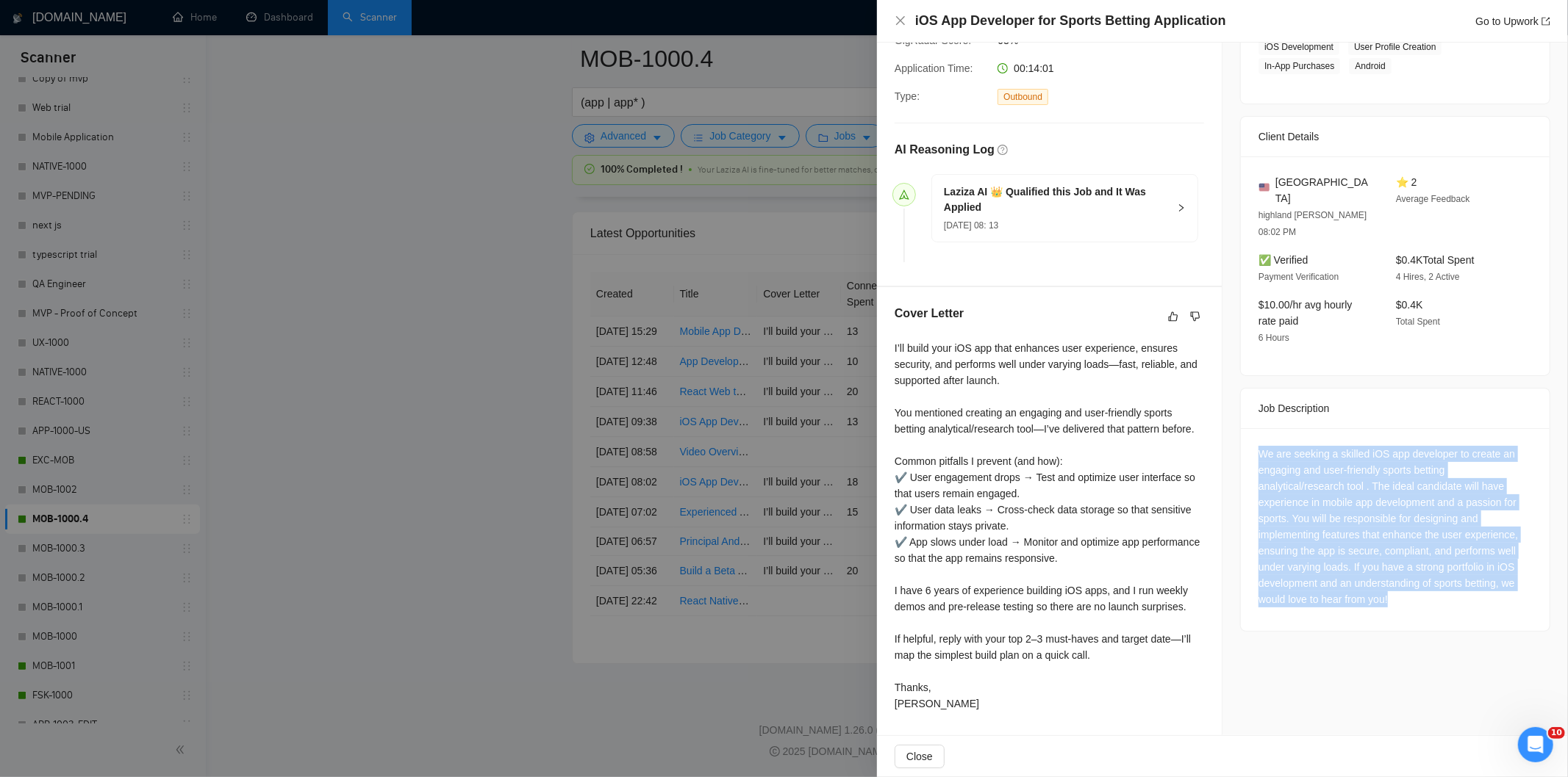
drag, startPoint x: 1407, startPoint y: 567, endPoint x: 1235, endPoint y: 417, distance: 228.2
click at [1241, 428] on div "We are seeking a skilled iOS app developer to create an engaging and user-frien…" at bounding box center [1395, 530] width 309 height 203
click at [899, 22] on icon "close" at bounding box center [900, 21] width 9 height 9
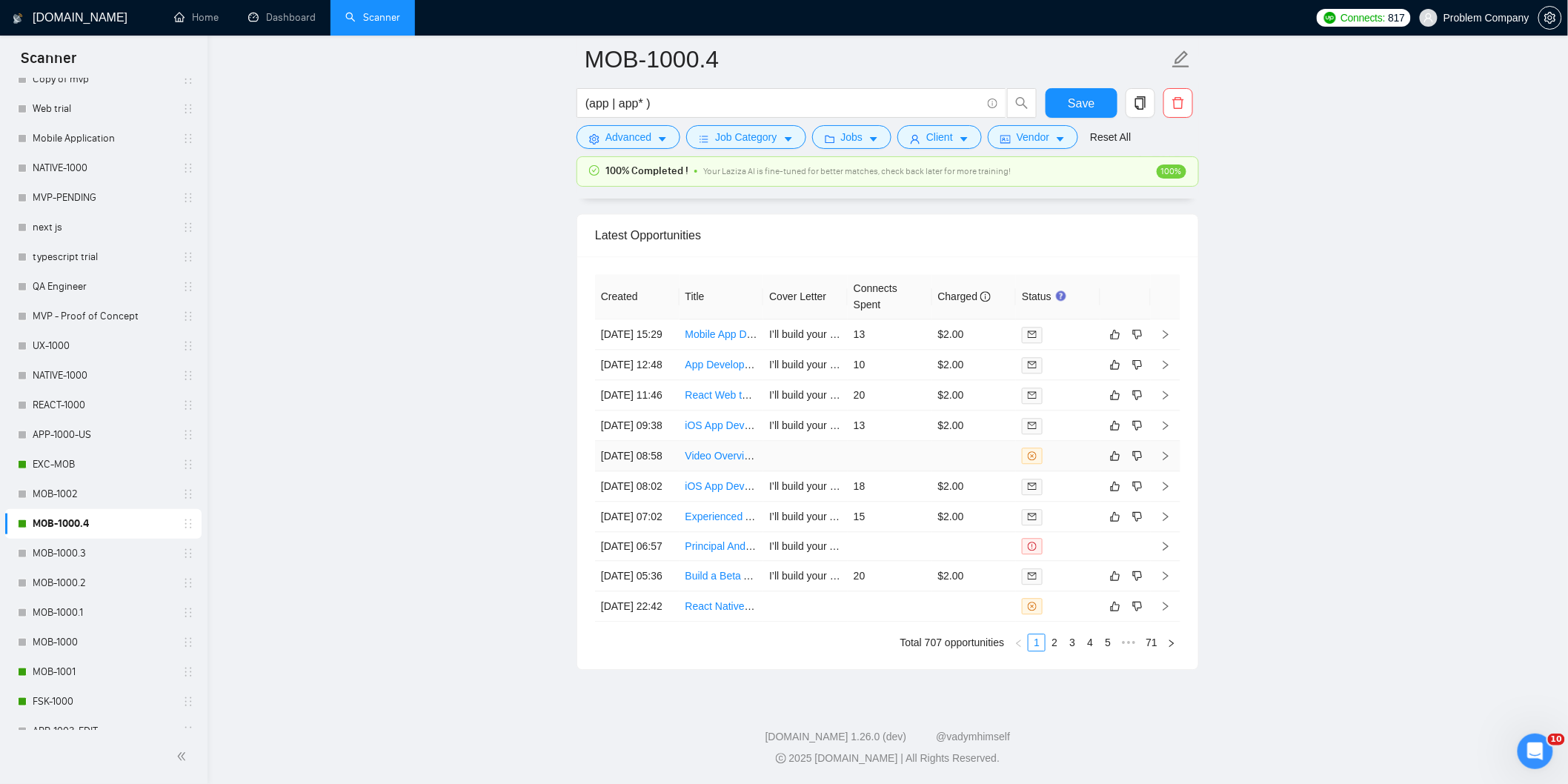
click at [660, 450] on td "[DATE] 08:58" at bounding box center [637, 457] width 84 height 31
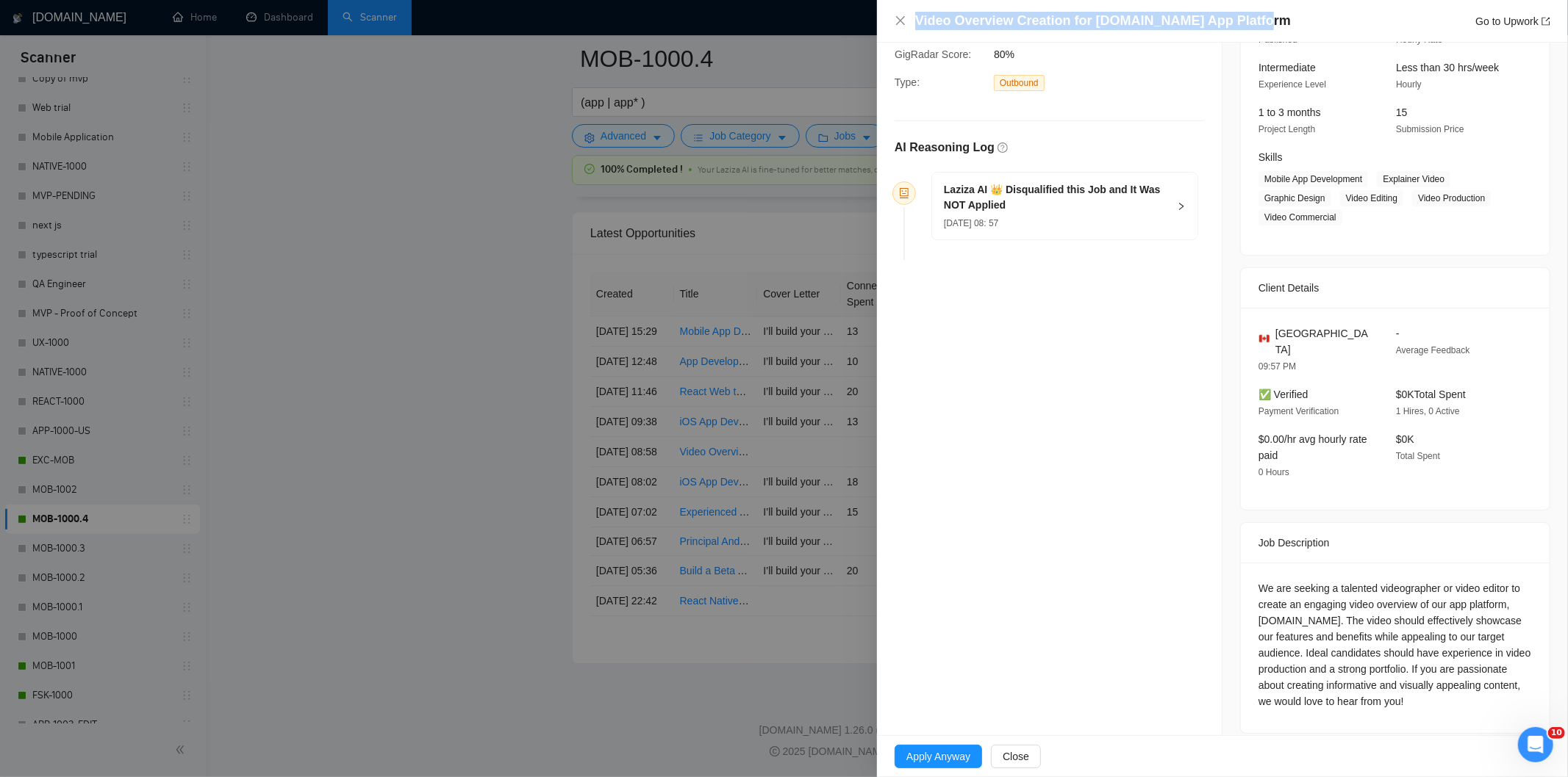
drag, startPoint x: 1252, startPoint y: 21, endPoint x: 908, endPoint y: 25, distance: 344.0
click at [908, 25] on div "Video Overview Creation for [DOMAIN_NAME] App Platform Go to Upwork" at bounding box center [1223, 21] width 656 height 18
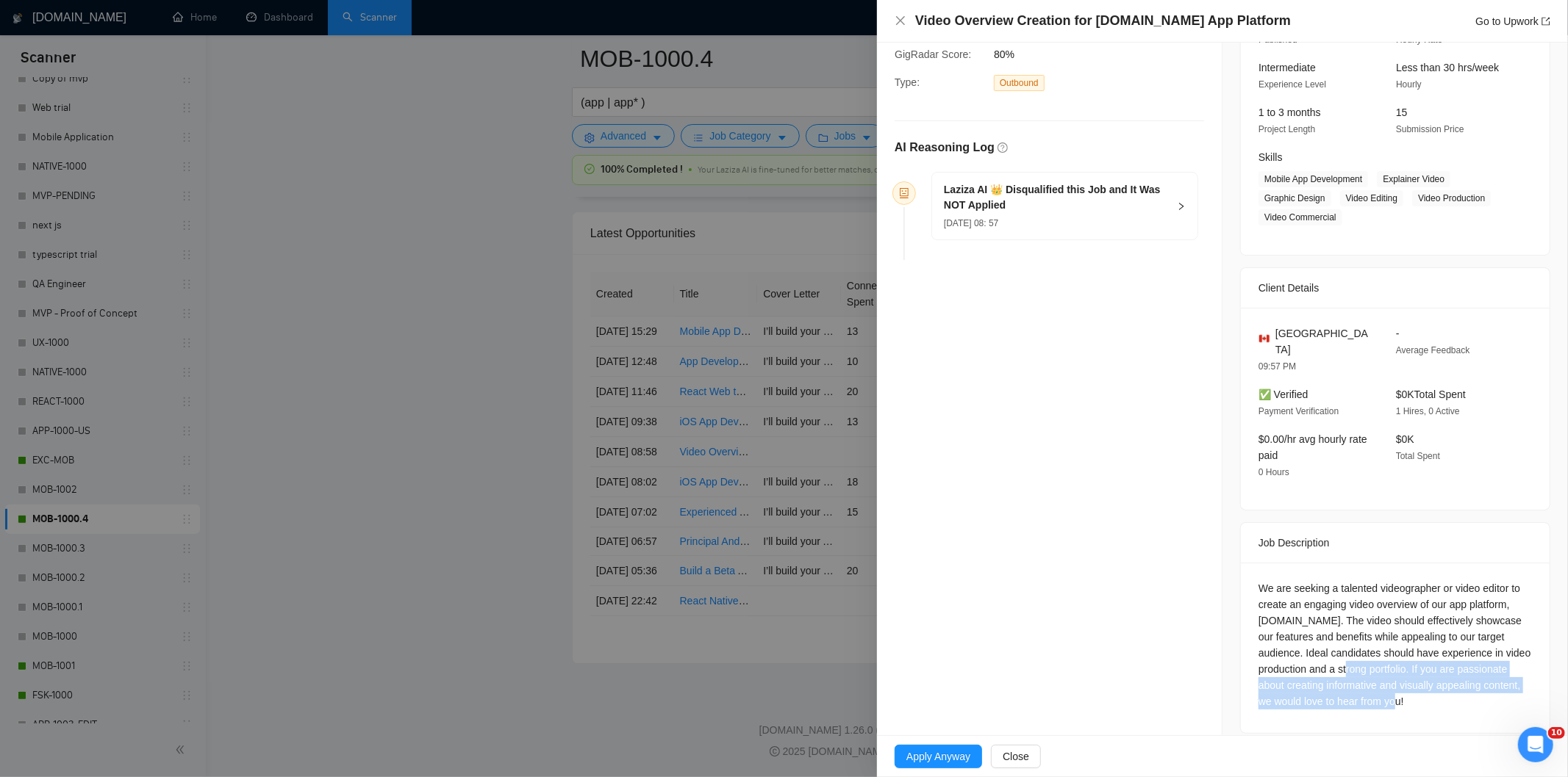
drag, startPoint x: 1495, startPoint y: 686, endPoint x: 1356, endPoint y: 633, distance: 148.8
click at [1356, 633] on div "We are seeking a talented videographer or video editor to create an engaging vi…" at bounding box center [1395, 645] width 273 height 129
drag, startPoint x: 1311, startPoint y: 606, endPoint x: 1289, endPoint y: 587, distance: 29.1
click at [1289, 587] on div "We are seeking a talented videographer or video editor to create an engaging vi…" at bounding box center [1395, 645] width 273 height 129
click at [1258, 580] on div "We are seeking a talented videographer or video editor to create an engaging vi…" at bounding box center [1395, 645] width 273 height 129
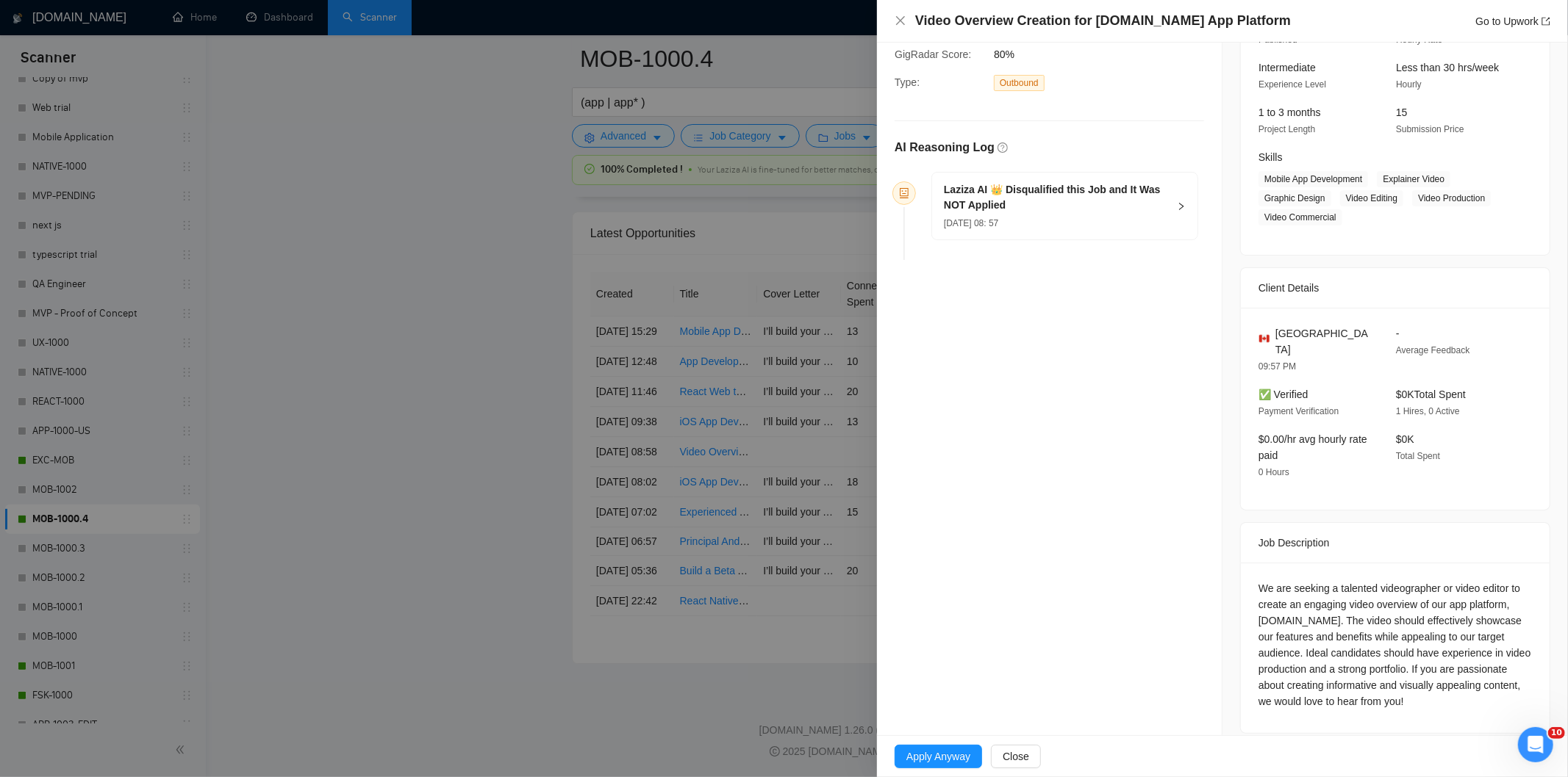
click at [1258, 580] on div "We are seeking a talented videographer or video editor to create an engaging vi…" at bounding box center [1395, 645] width 273 height 129
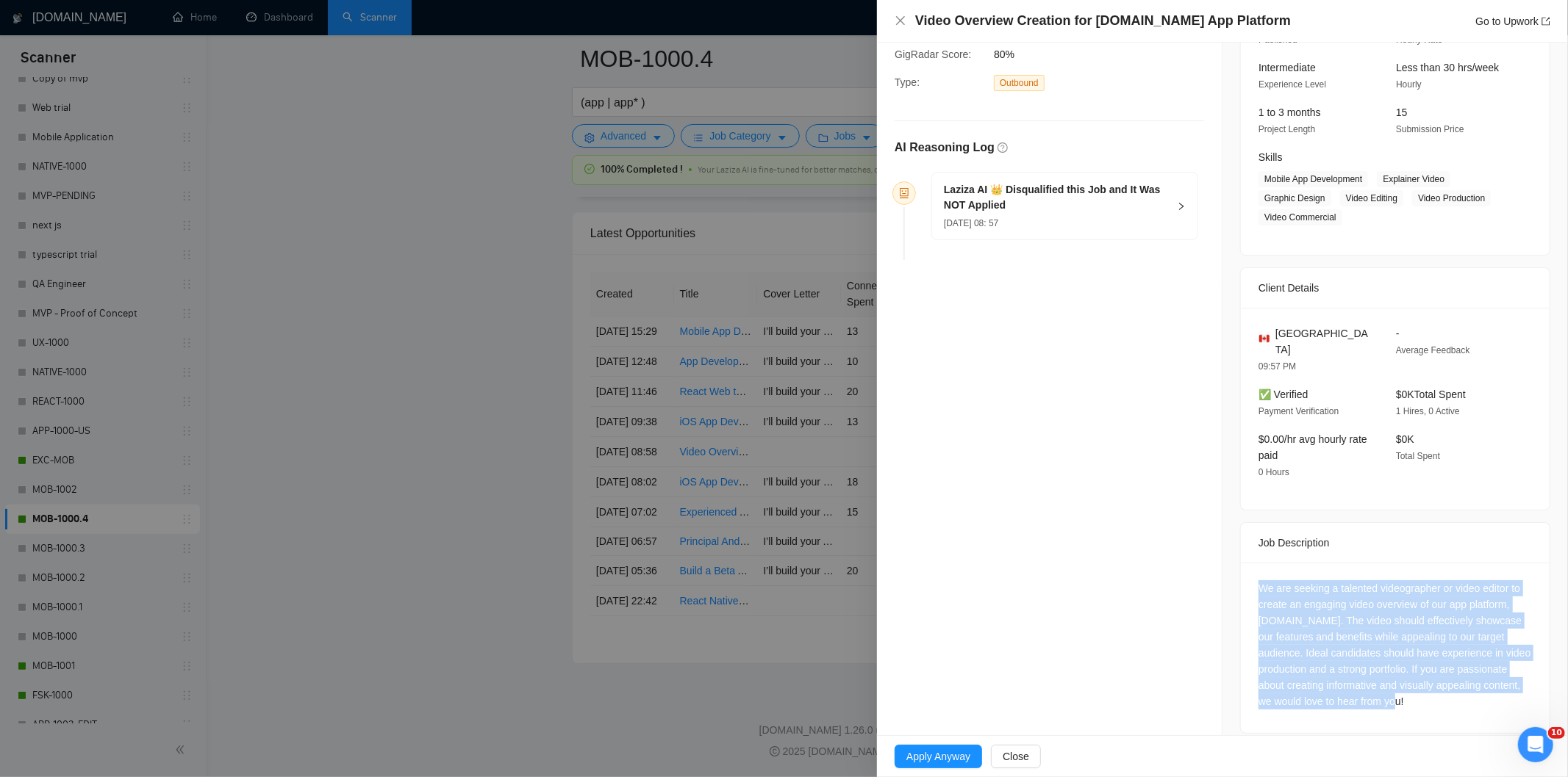
click at [1258, 580] on div "We are seeking a talented videographer or video editor to create an engaging vi…" at bounding box center [1395, 645] width 273 height 129
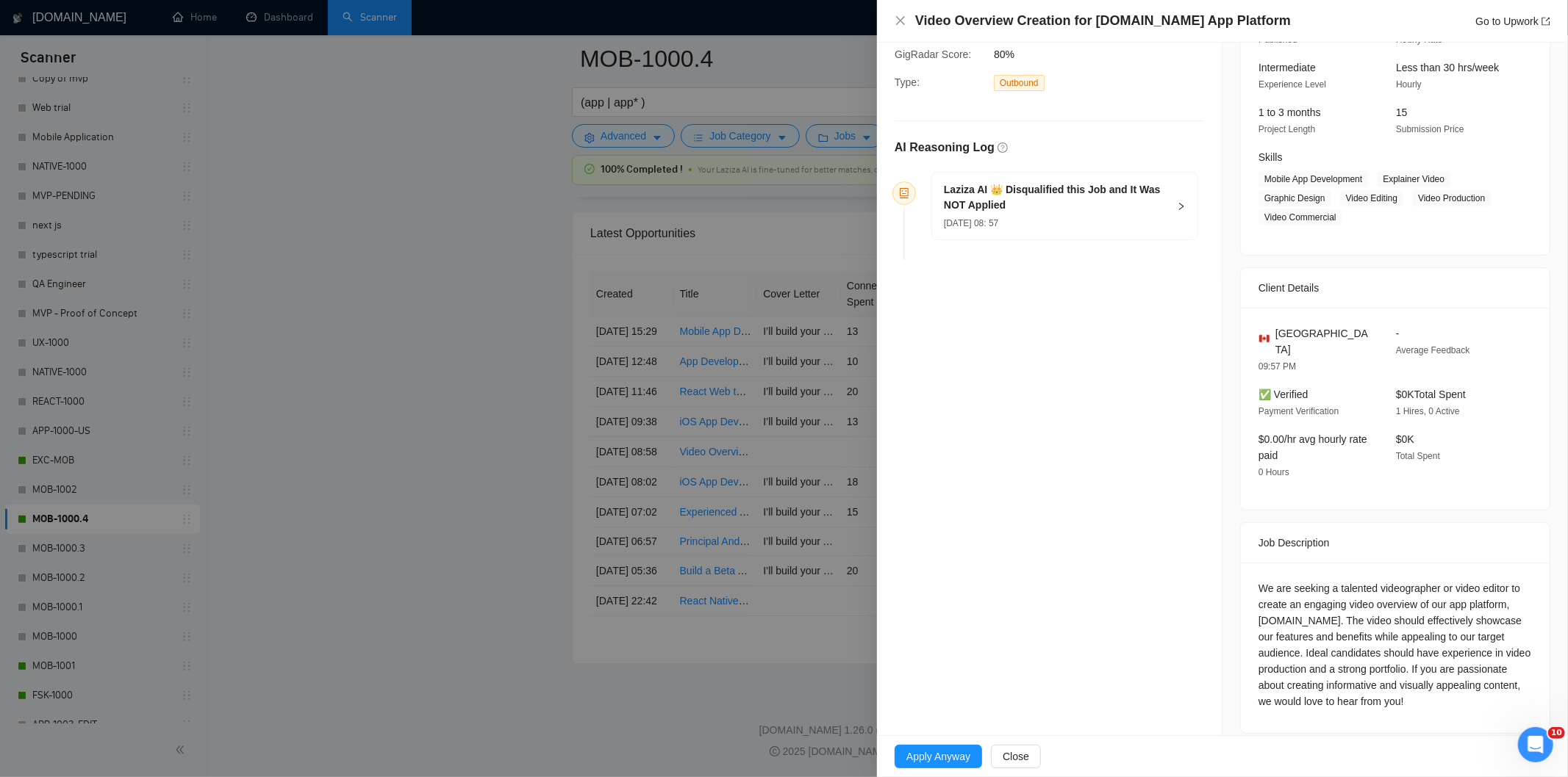
click at [1098, 216] on div "[DATE] 08: 57" at bounding box center [1055, 223] width 224 height 16
click at [1186, 220] on div "Laziza AI 👑 Disqualified this Job and It Was NOT Applied [DATE] 08: 57" at bounding box center [1064, 206] width 265 height 66
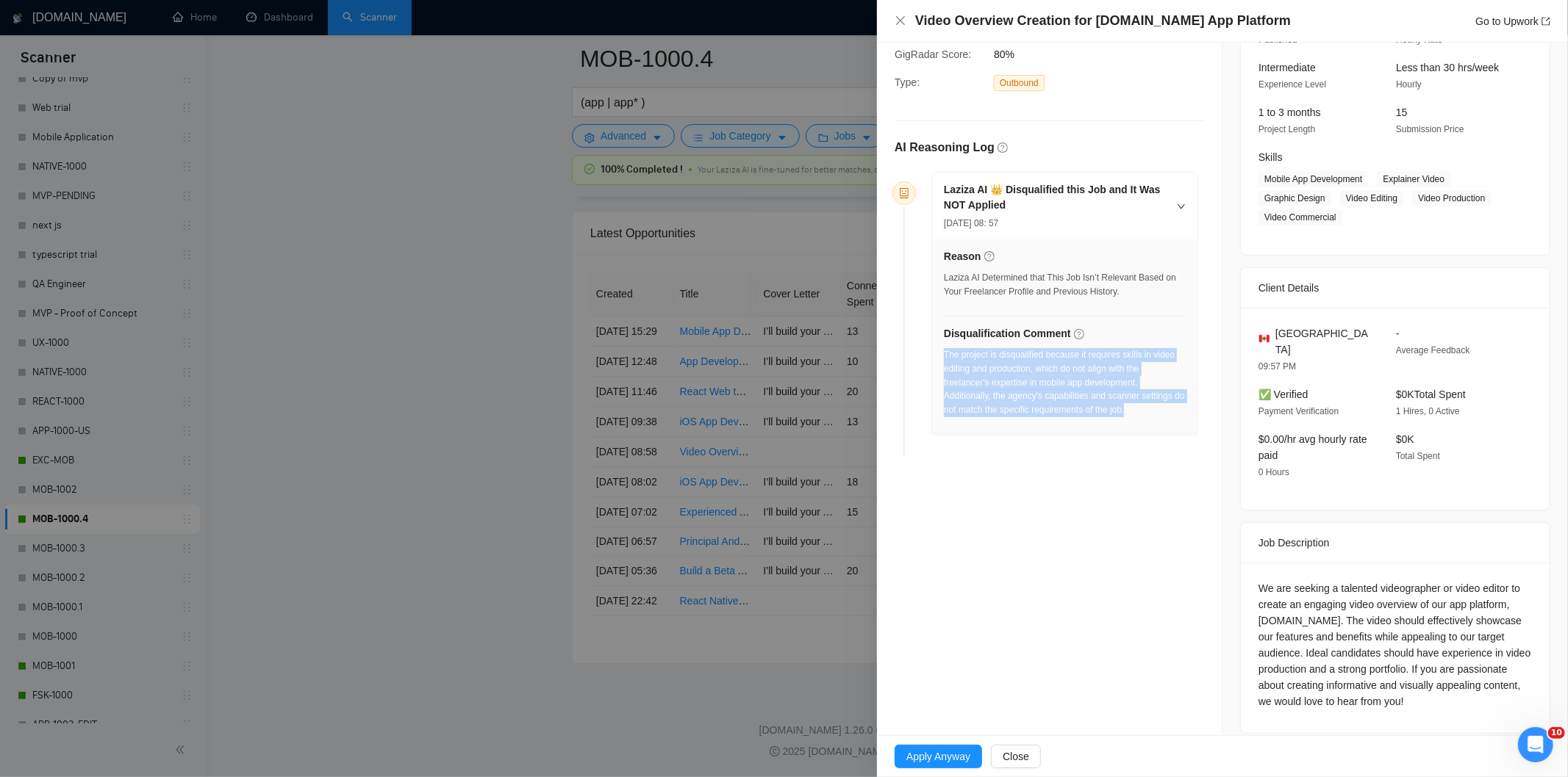
drag, startPoint x: 1148, startPoint y: 419, endPoint x: 944, endPoint y: 358, distance: 212.9
click at [944, 358] on div "The project is disqualified because it requires skills in video editing and pro…" at bounding box center [1064, 387] width 242 height 78
click at [899, 25] on icon "close" at bounding box center [900, 20] width 12 height 12
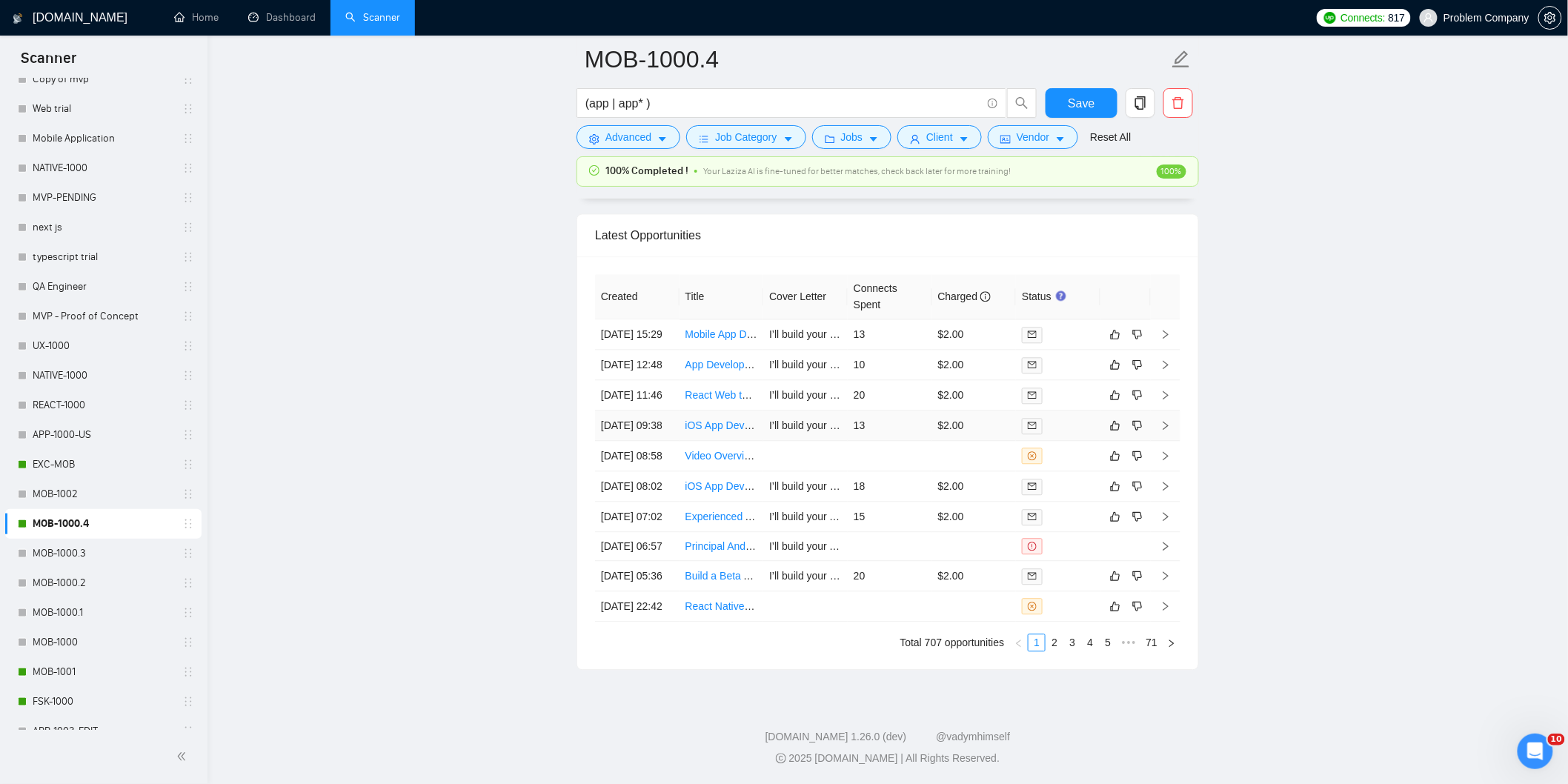
click at [641, 420] on td "[DATE] 09:38" at bounding box center [637, 426] width 84 height 31
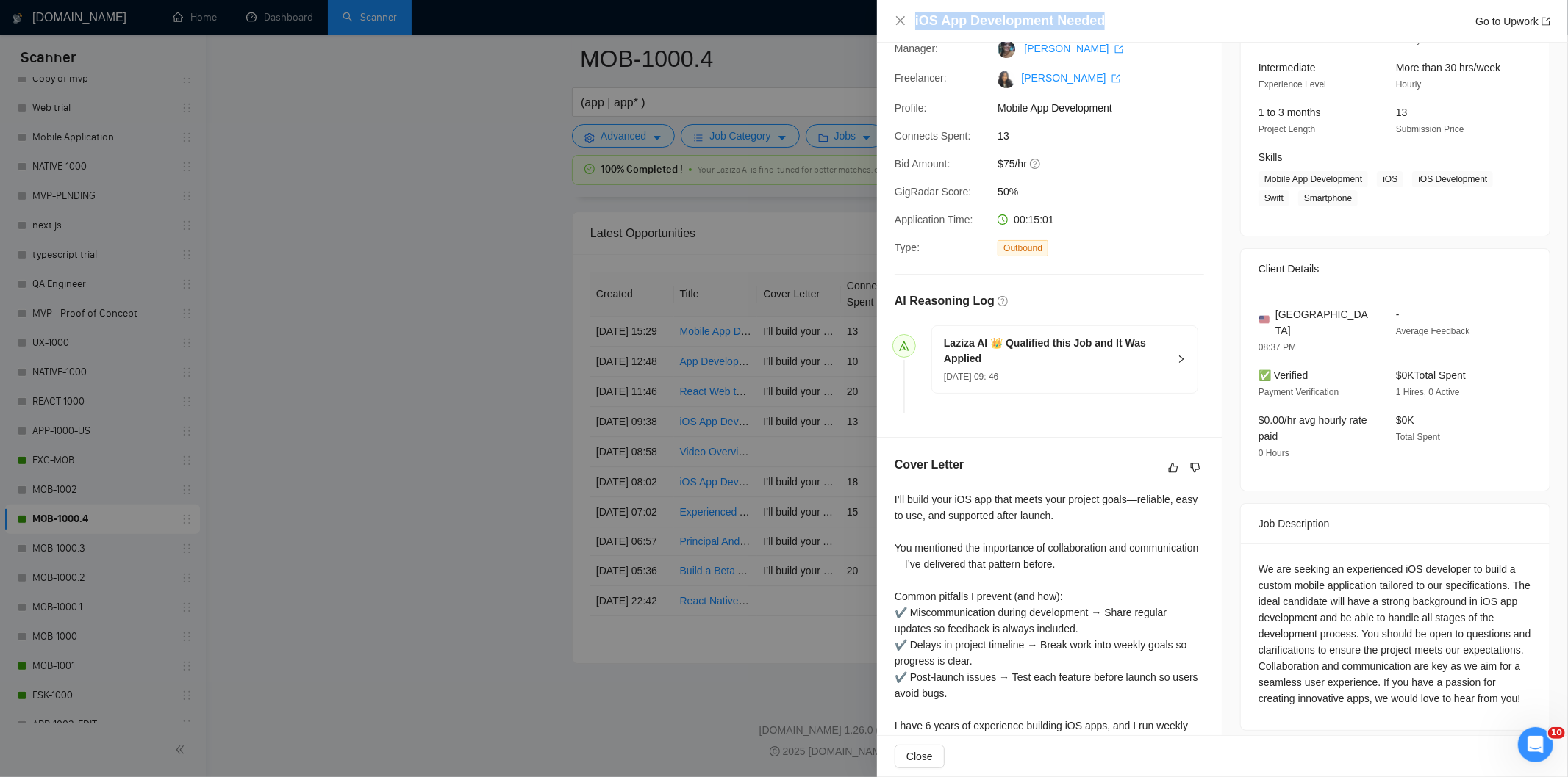
drag, startPoint x: 1106, startPoint y: 16, endPoint x: 908, endPoint y: 25, distance: 198.2
click at [908, 25] on div "iOS App Development Needed Go to Upwork" at bounding box center [1223, 21] width 656 height 18
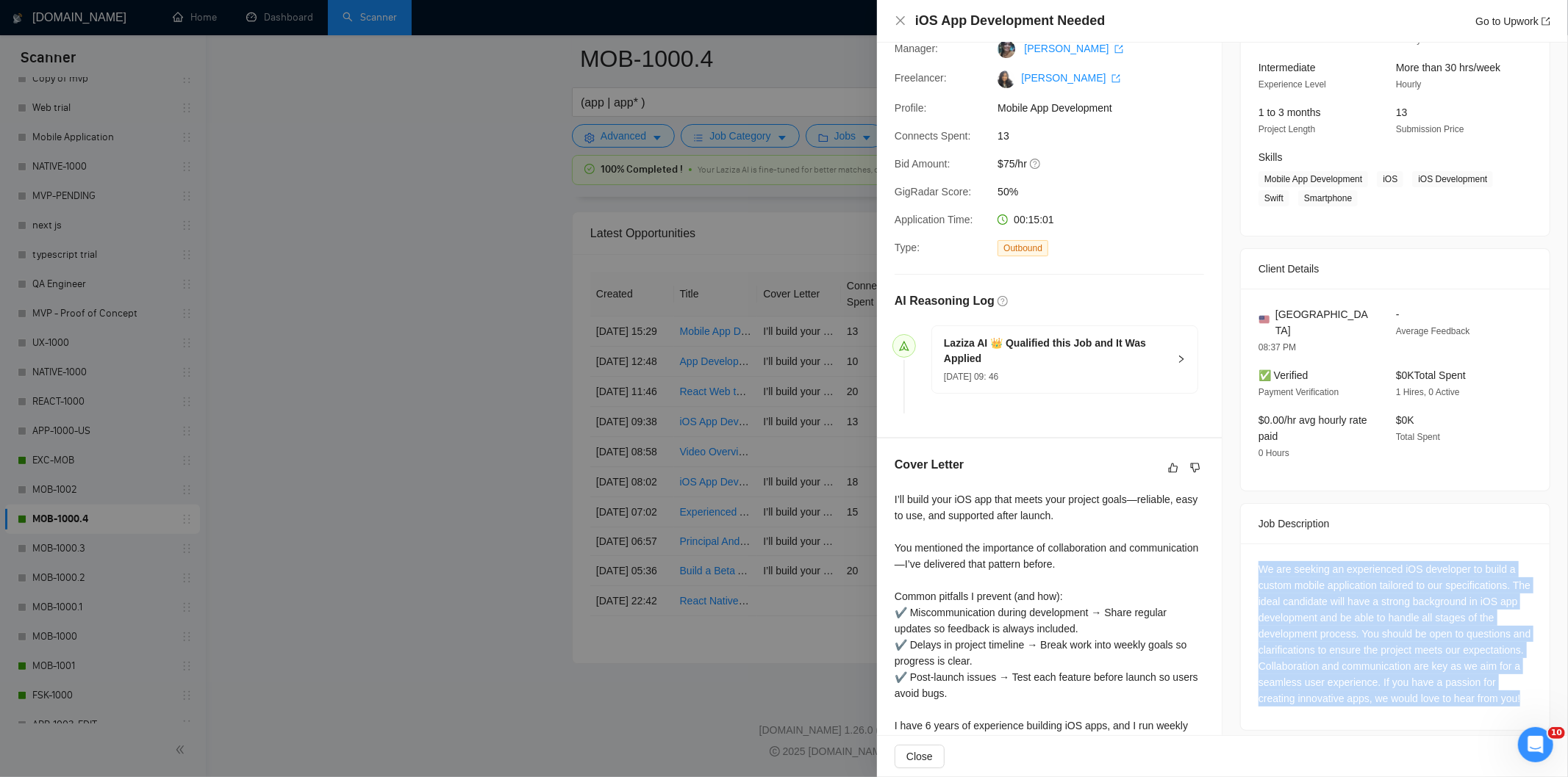
drag, startPoint x: 1353, startPoint y: 709, endPoint x: 1254, endPoint y: 539, distance: 196.7
click at [1254, 543] on div "We are seeking an experienced iOS developer to build a custom mobile applicatio…" at bounding box center [1395, 637] width 309 height 187
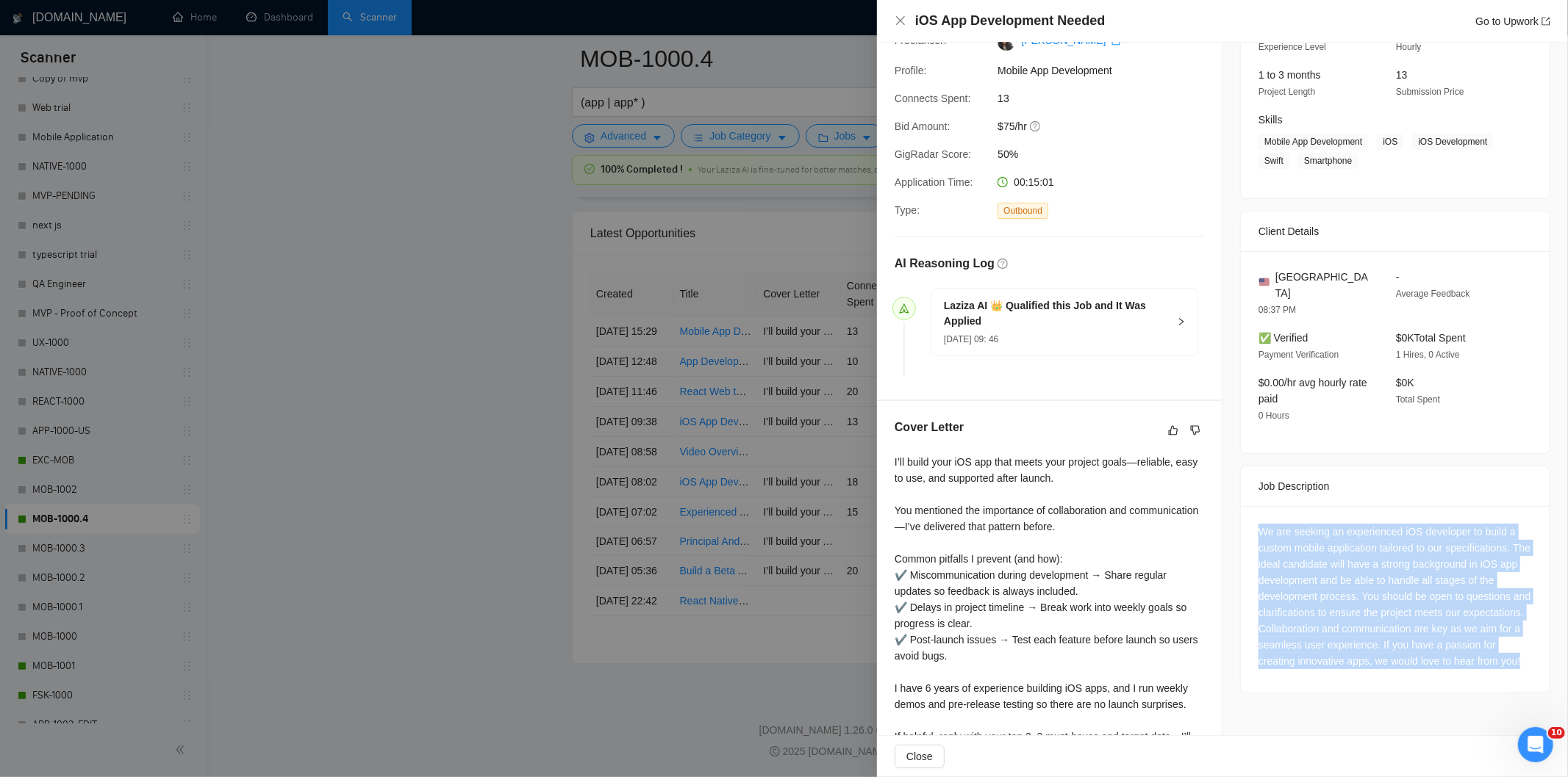
scroll to position [241, 0]
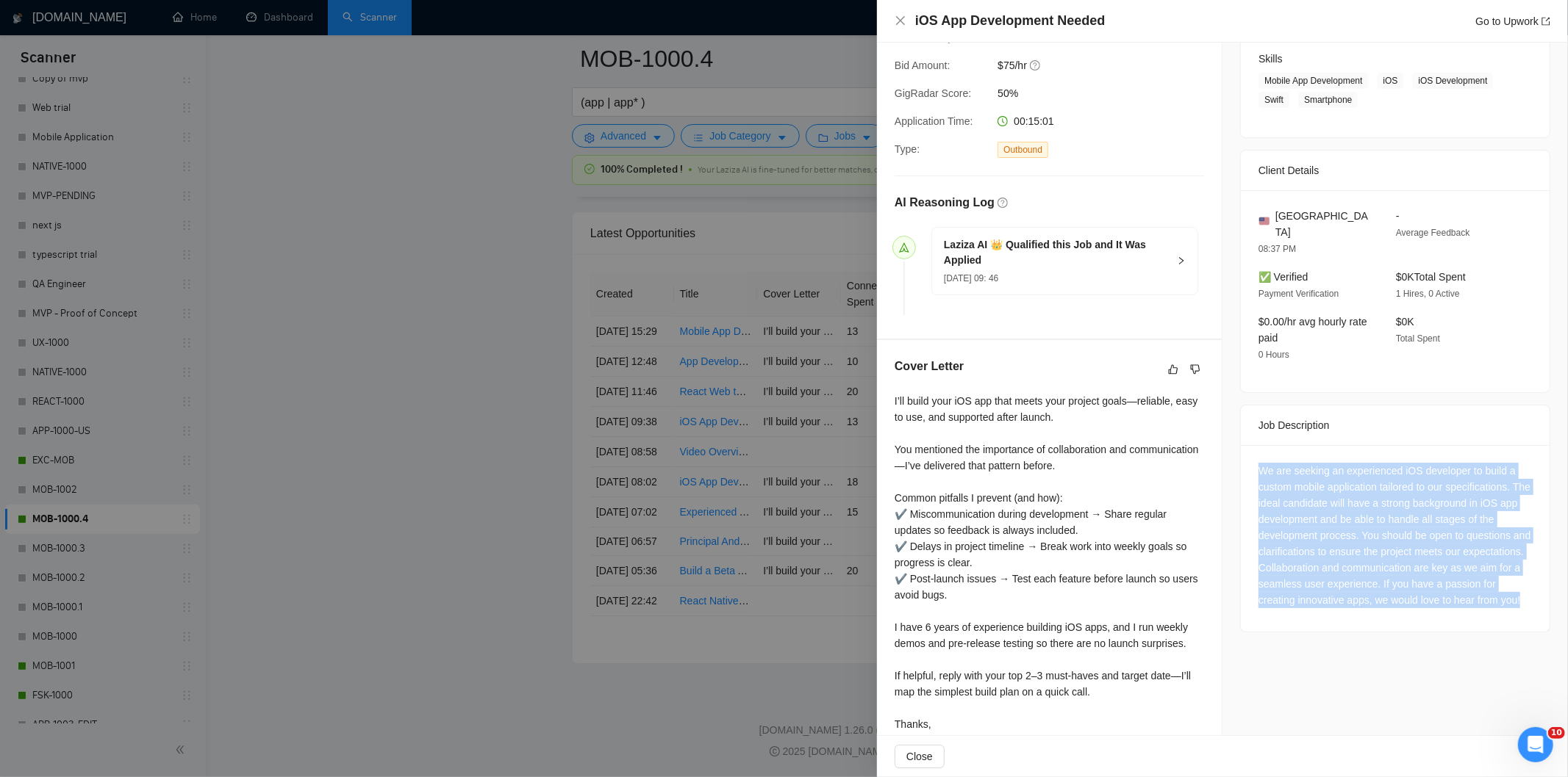
drag, startPoint x: 1248, startPoint y: 543, endPoint x: 1386, endPoint y: 723, distance: 226.8
click at [1386, 724] on div "Job Posting Details Overview [DATE] 09:31 Published Unspecified Hourly Rate Int…" at bounding box center [1395, 289] width 345 height 964
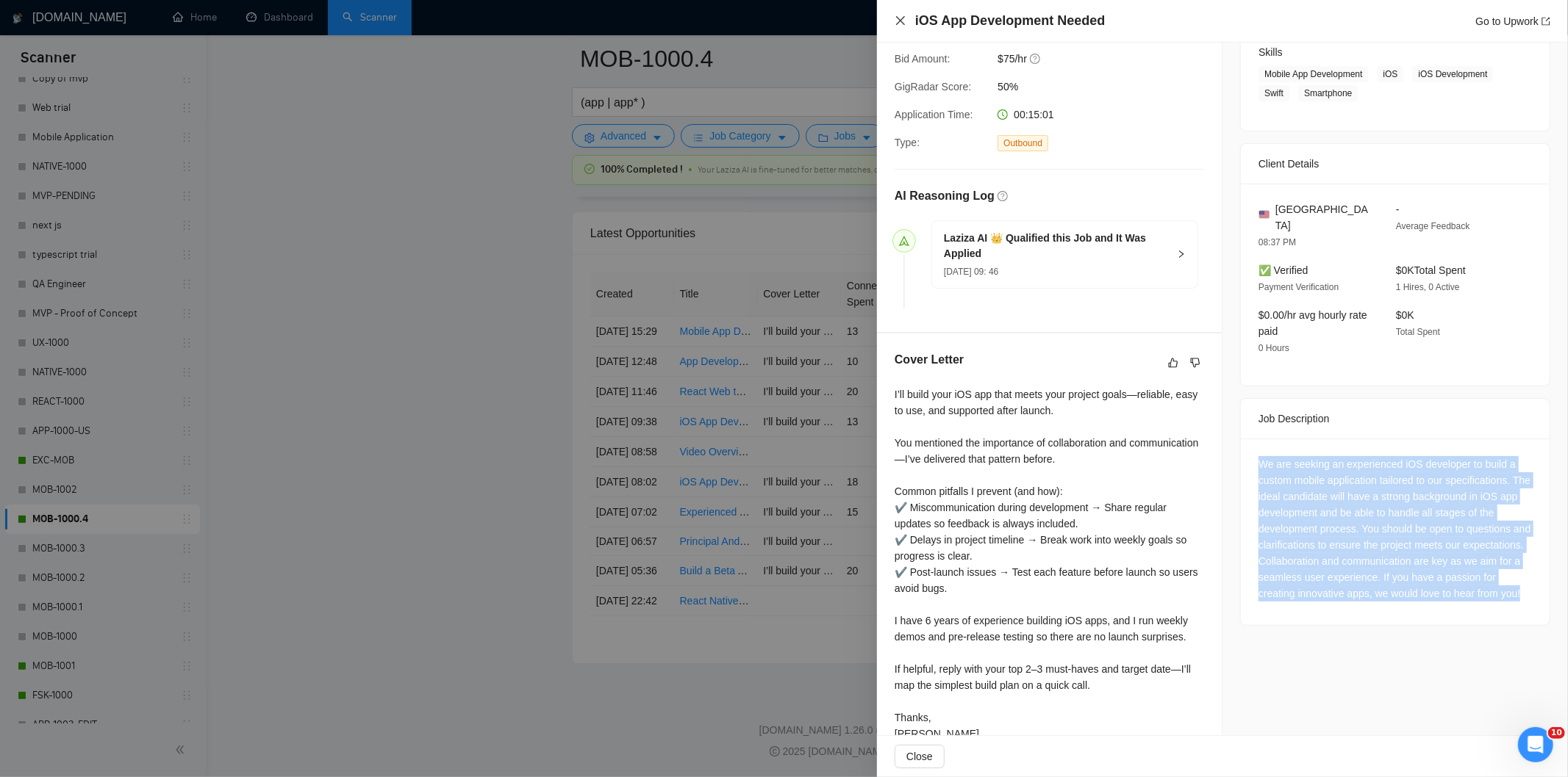
click at [898, 22] on icon "close" at bounding box center [900, 20] width 12 height 12
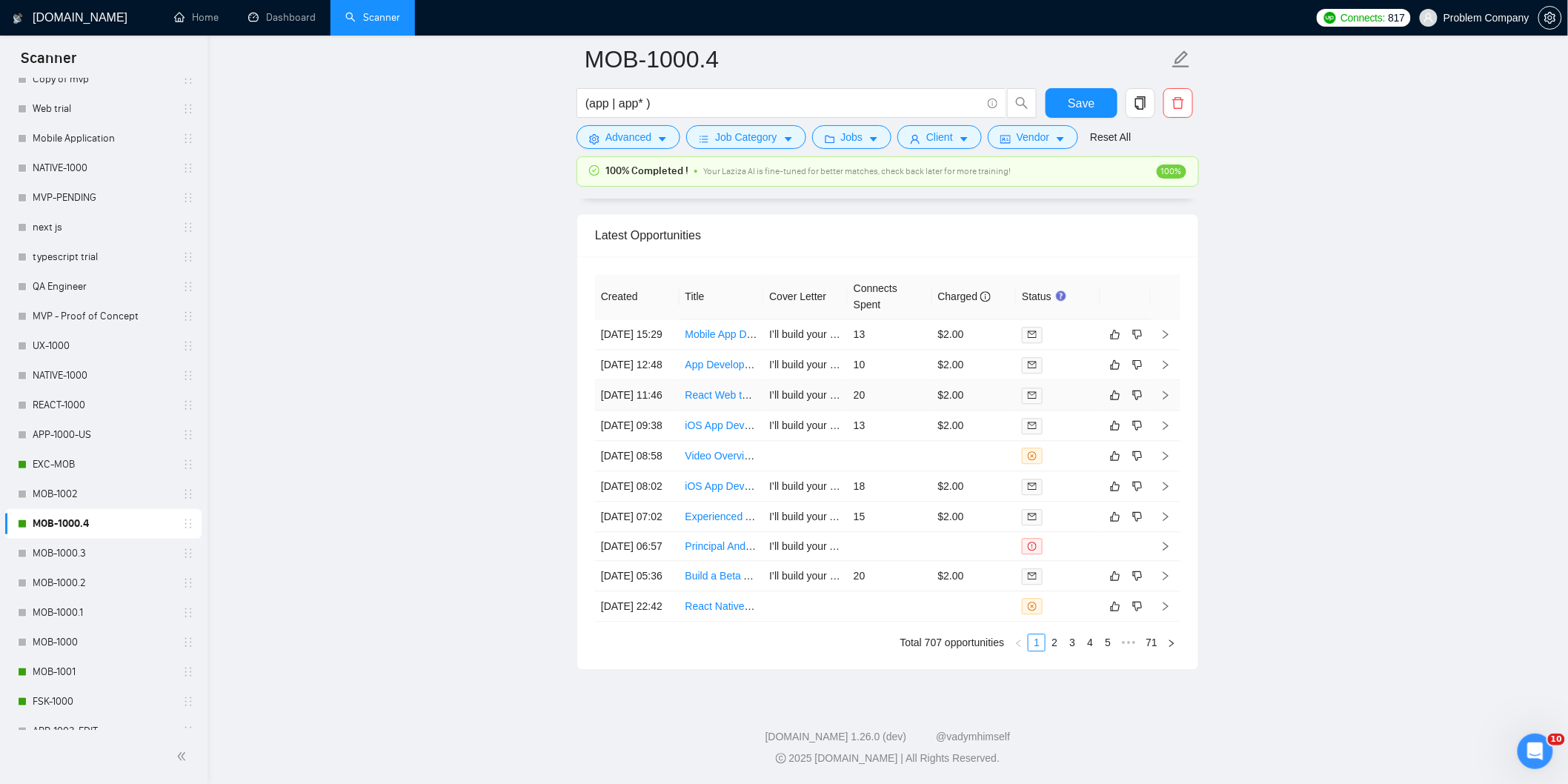
click at [641, 381] on td "[DATE] 11:46" at bounding box center [637, 396] width 84 height 31
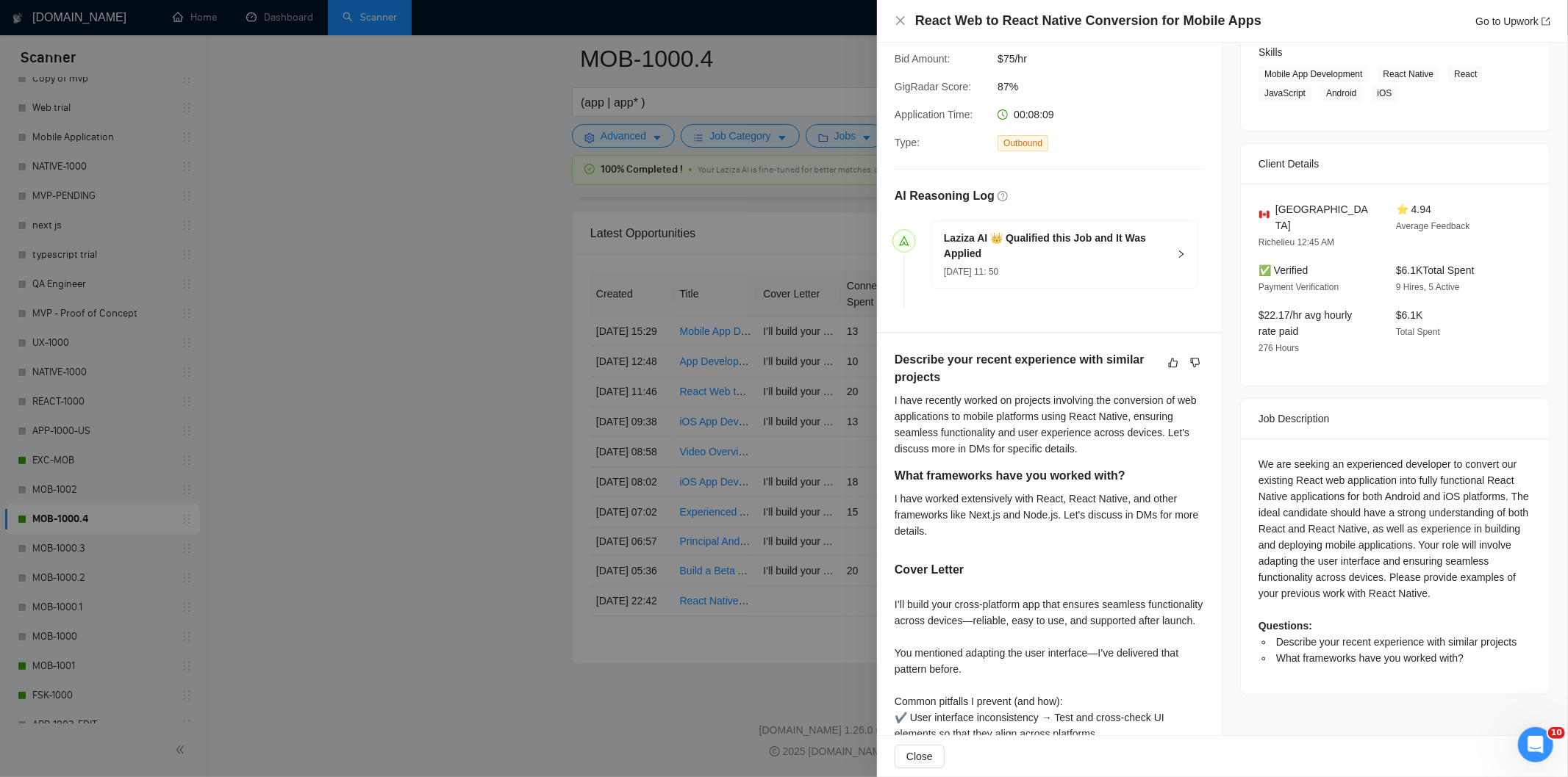
drag, startPoint x: 1254, startPoint y: 23, endPoint x: 1016, endPoint y: 10, distance: 238.4
click at [1193, 12] on div "React Web to React Native Conversion for Mobile Apps Go to Upwork" at bounding box center [1232, 21] width 635 height 18
click at [890, 18] on div "React Web to React Native Conversion for Mobile Apps Go to Upwork" at bounding box center [1222, 21] width 691 height 42
drag, startPoint x: 1254, startPoint y: 22, endPoint x: 909, endPoint y: 27, distance: 345.0
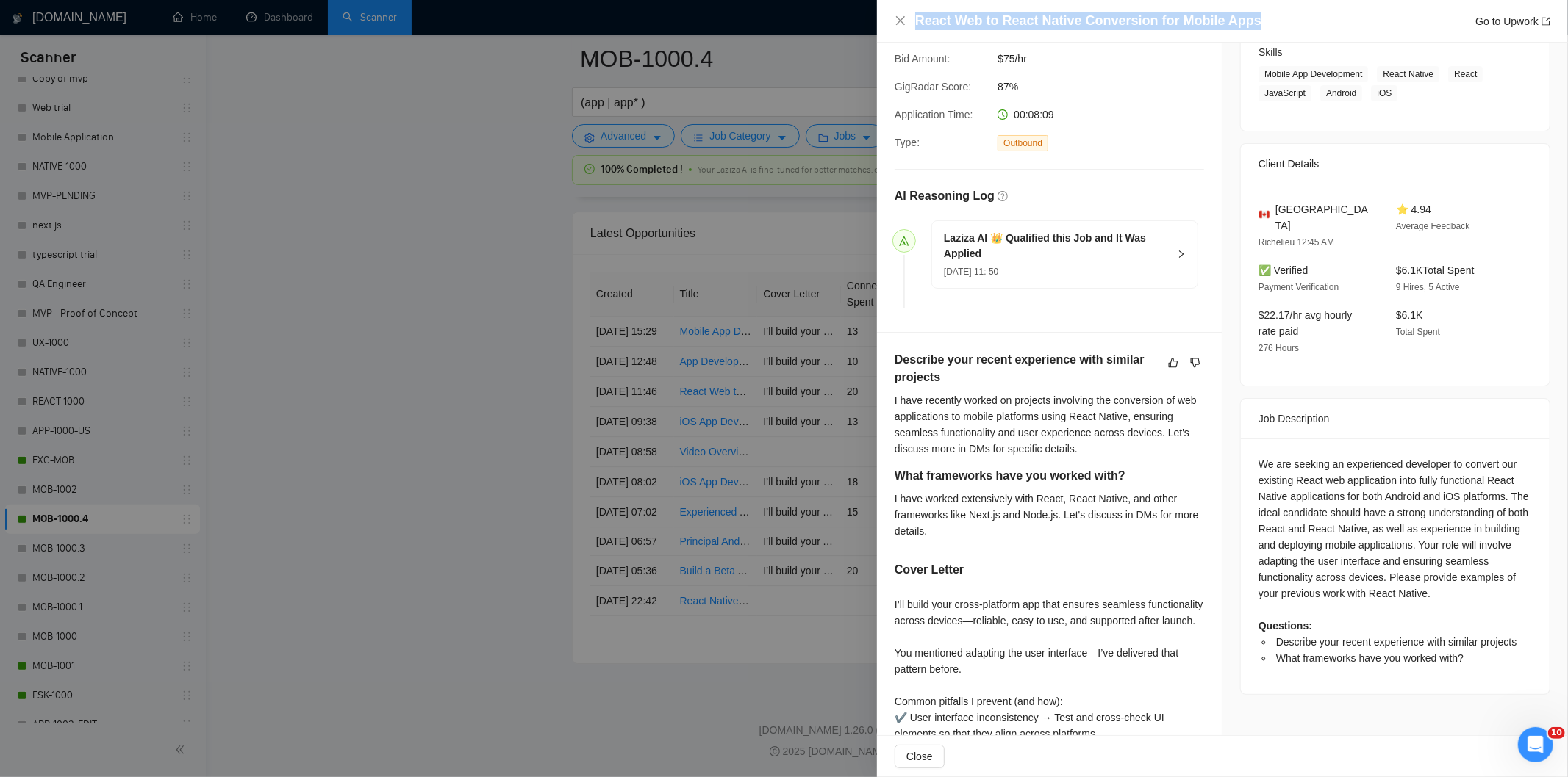
click at [909, 27] on div "React Web to React Native Conversion for Mobile Apps Go to Upwork" at bounding box center [1223, 21] width 656 height 18
drag, startPoint x: 1254, startPoint y: 24, endPoint x: 905, endPoint y: 23, distance: 349.0
click at [905, 23] on div "React Web to React Native Conversion for Mobile Apps Go to Upwork" at bounding box center [1223, 21] width 656 height 18
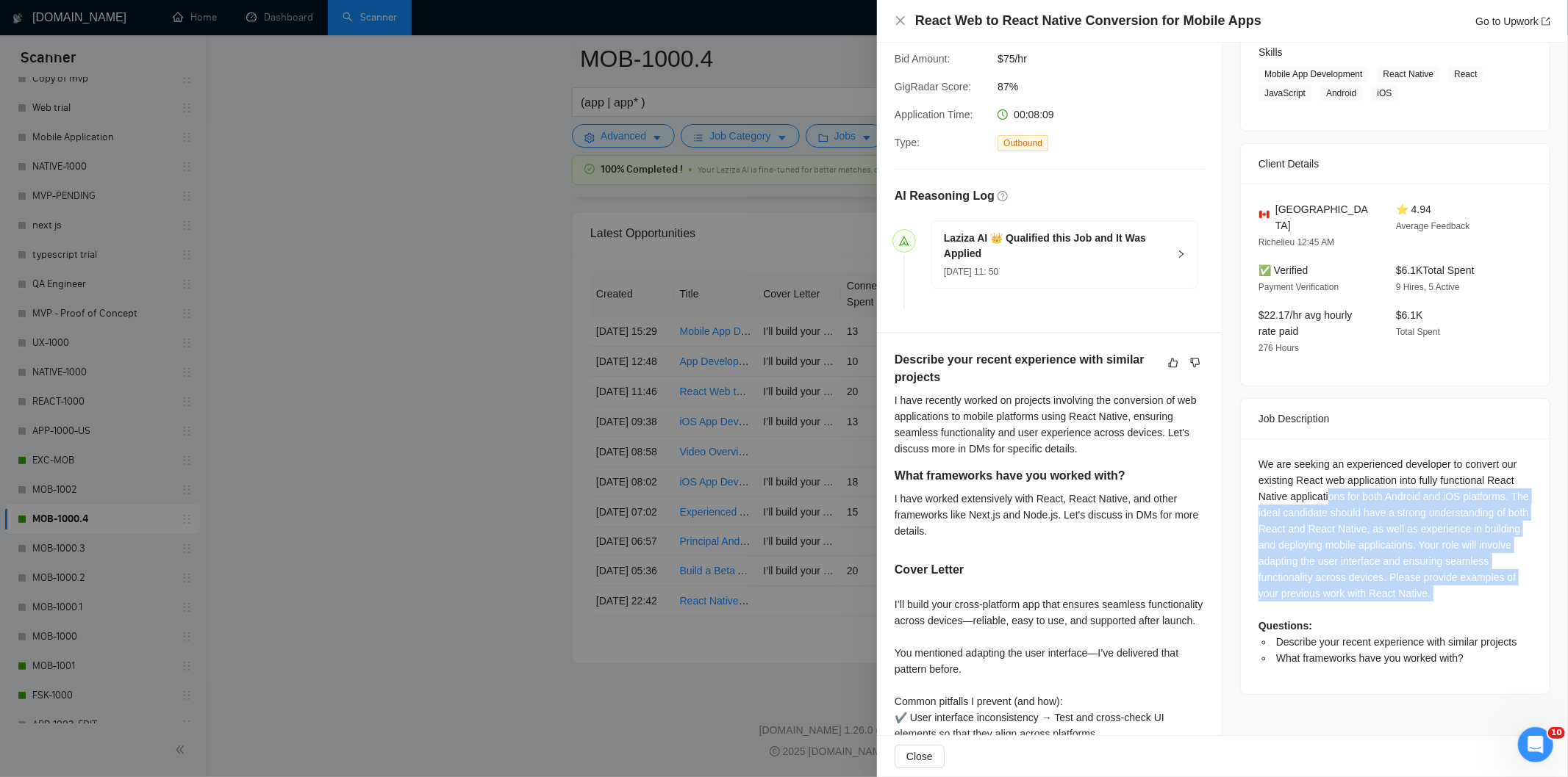
drag, startPoint x: 1466, startPoint y: 586, endPoint x: 1312, endPoint y: 469, distance: 193.4
click at [1312, 469] on div "We are seeking an experienced developer to convert our existing React web appli…" at bounding box center [1395, 561] width 273 height 210
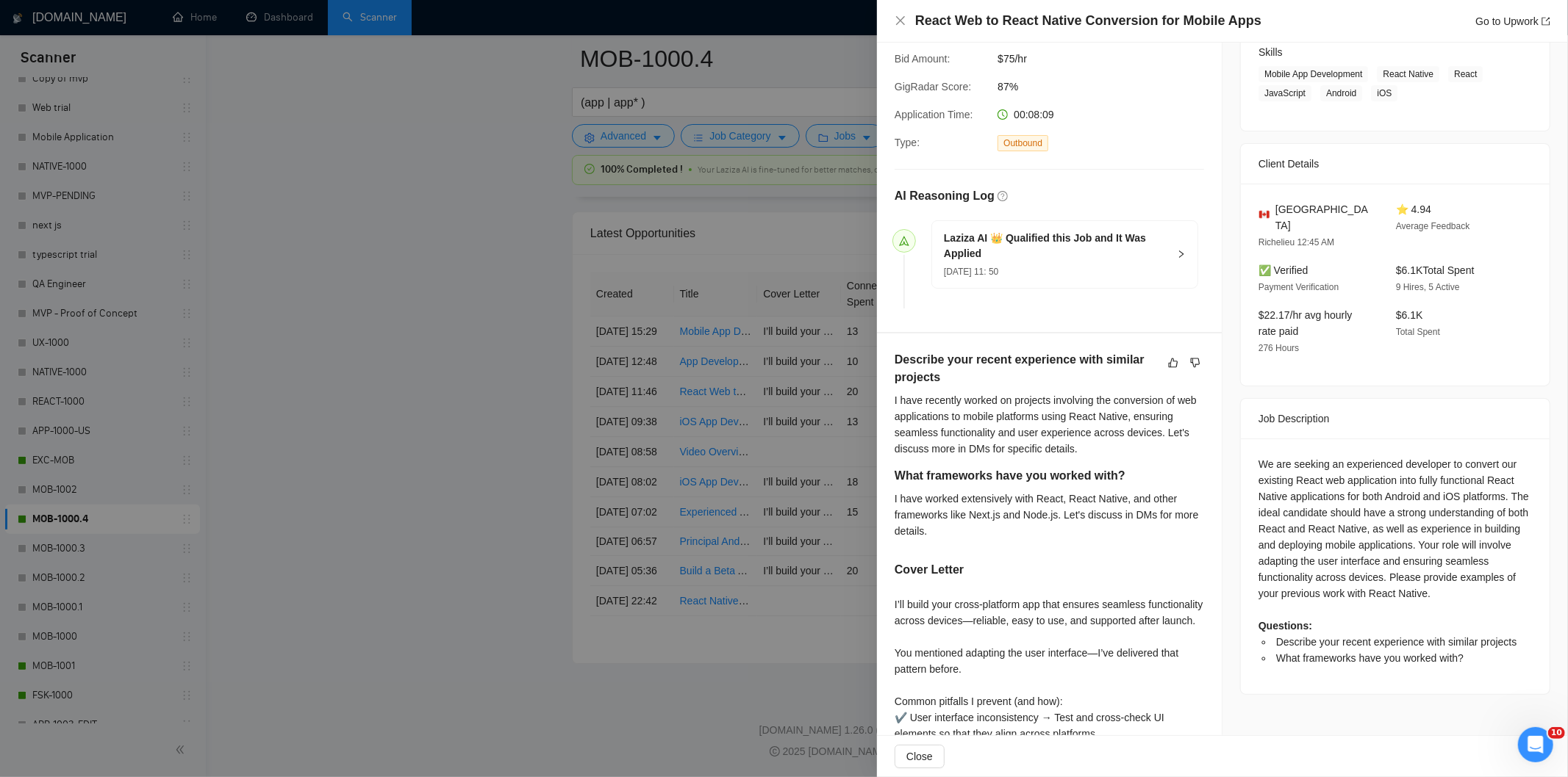
click at [1241, 446] on div "We are seeking an experienced developer to convert our existing React web appli…" at bounding box center [1395, 566] width 309 height 256
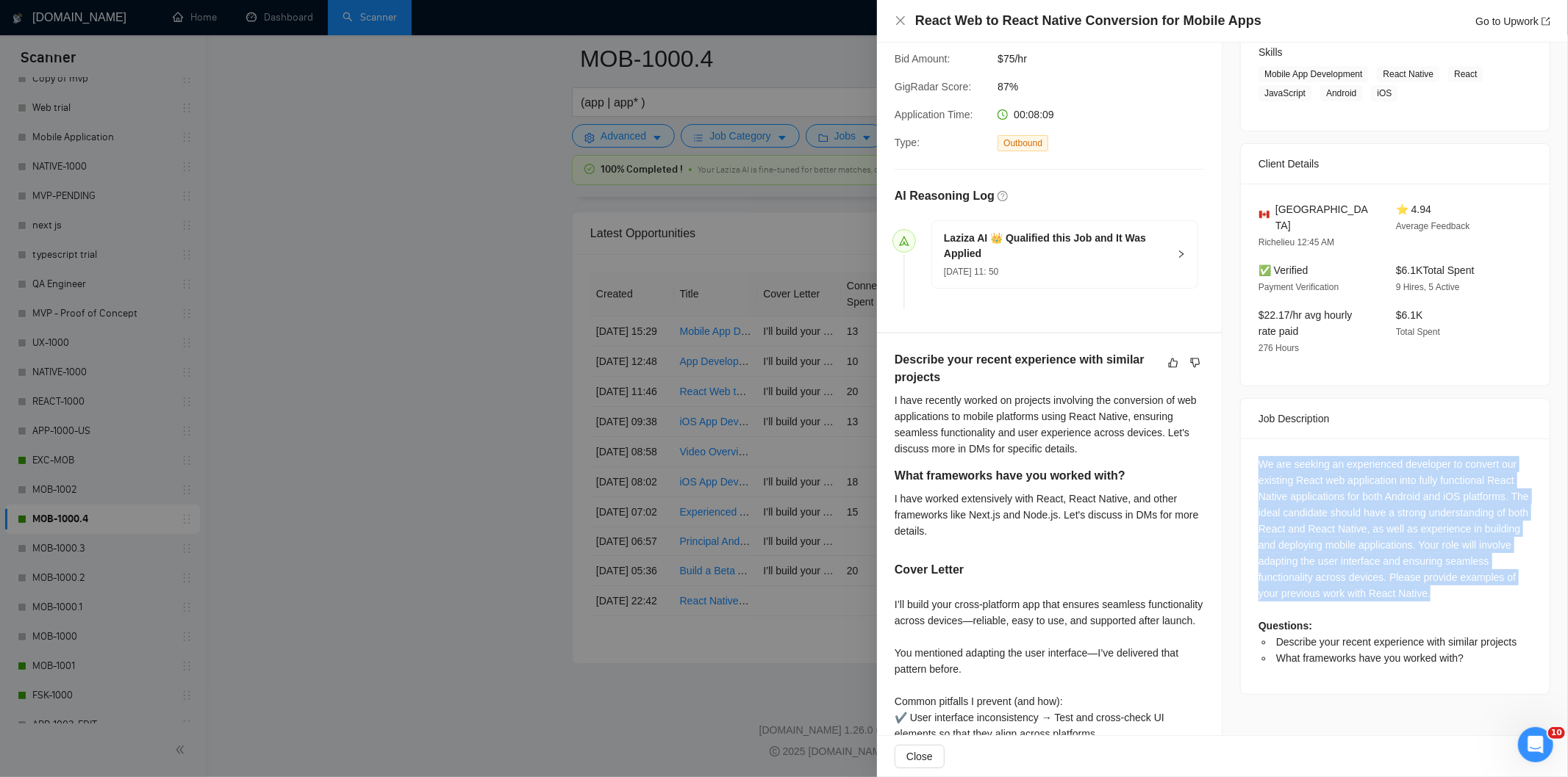
drag, startPoint x: 1252, startPoint y: 446, endPoint x: 1430, endPoint y: 577, distance: 221.0
click at [1430, 577] on div "We are seeking an experienced developer to convert our existing React web appli…" at bounding box center [1395, 561] width 273 height 210
drag, startPoint x: 1430, startPoint y: 577, endPoint x: 1245, endPoint y: 451, distance: 223.8
click at [1245, 451] on div "We are seeking an experienced developer to convert our existing React web appli…" at bounding box center [1395, 566] width 309 height 256
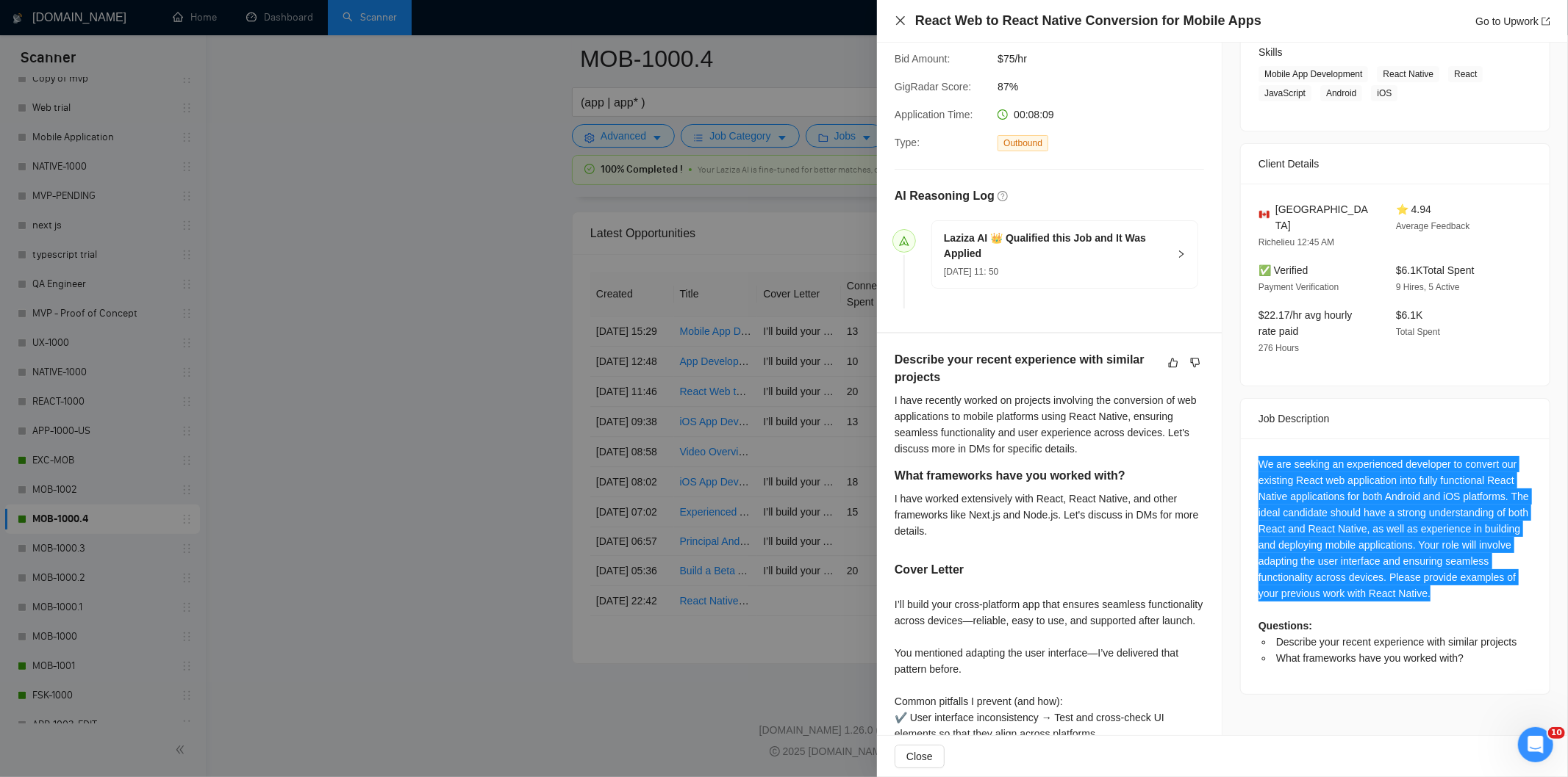
click at [899, 21] on icon "close" at bounding box center [900, 20] width 12 height 12
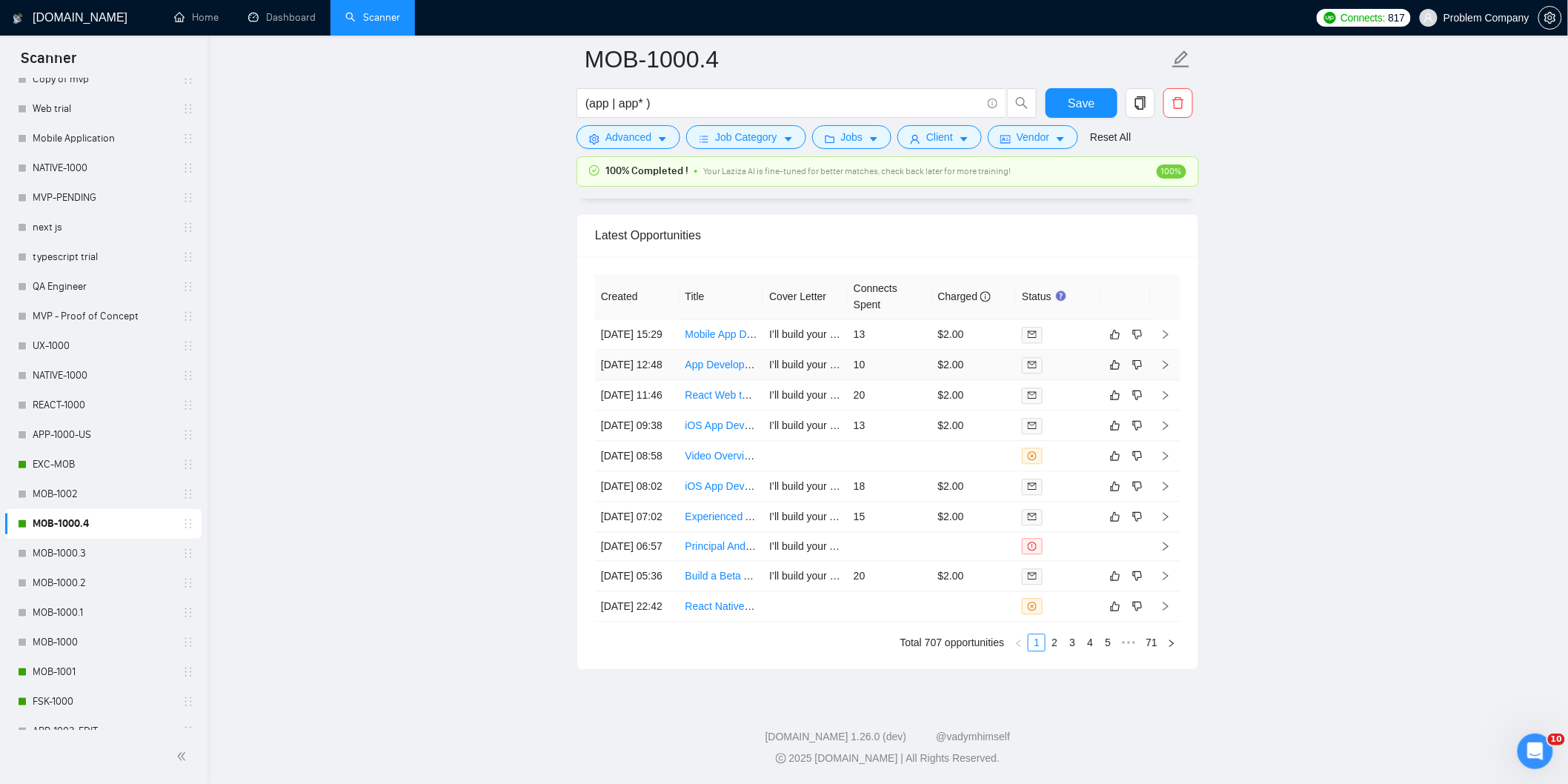
click at [645, 350] on td "[DATE] 12:48" at bounding box center [637, 365] width 84 height 31
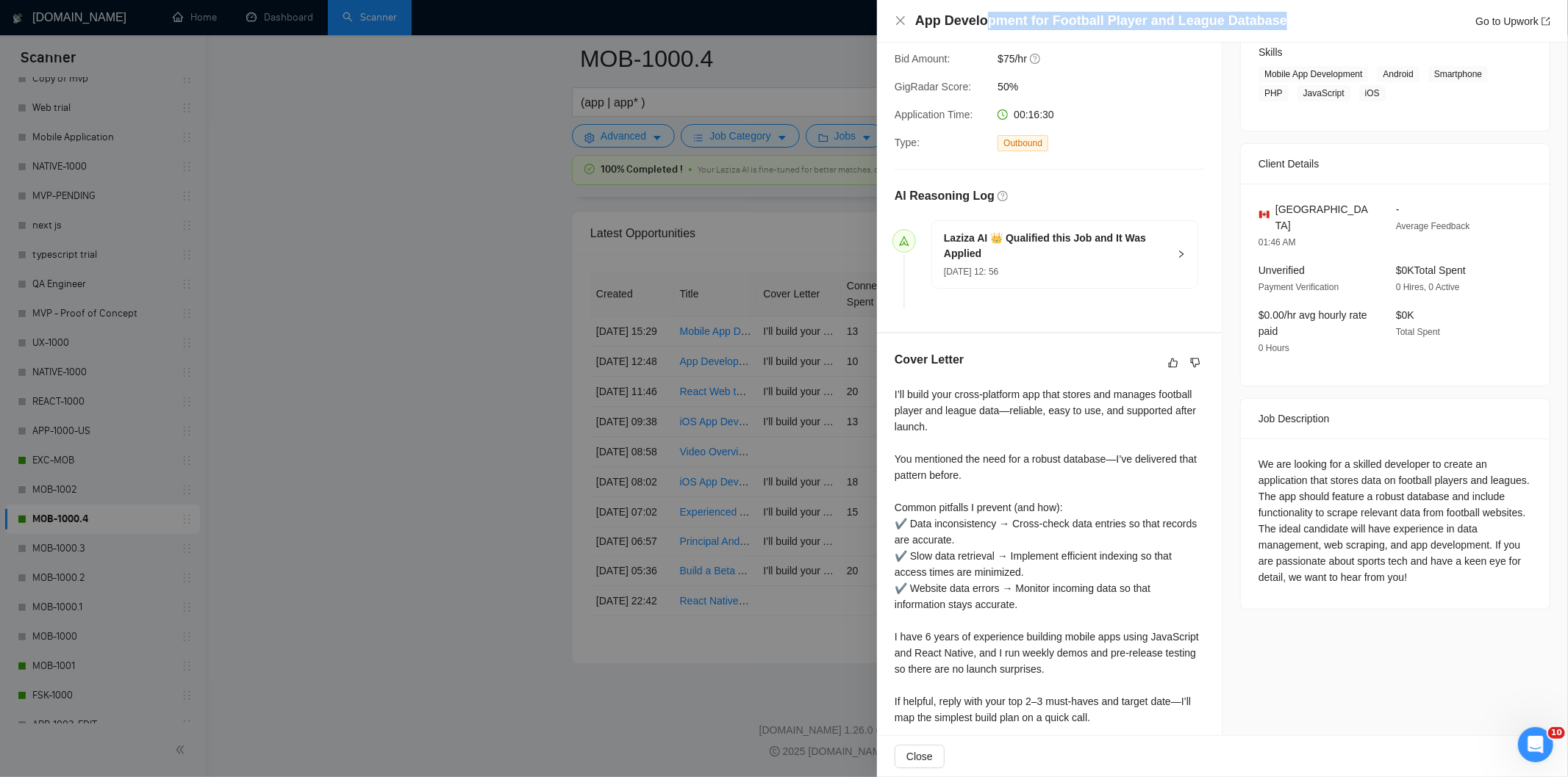
drag, startPoint x: 1269, startPoint y: 22, endPoint x: 988, endPoint y: 11, distance: 281.2
click at [988, 12] on h4 "App Development for Football Player and League Database" at bounding box center [1101, 21] width 372 height 18
click at [1215, 12] on h4 "App Development for Football Player and League Database" at bounding box center [1101, 21] width 372 height 18
drag, startPoint x: 1280, startPoint y: 14, endPoint x: 1116, endPoint y: 4, distance: 164.3
click at [1116, 4] on div "App Development for Football Player and League Database Go to Upwork" at bounding box center [1222, 21] width 691 height 42
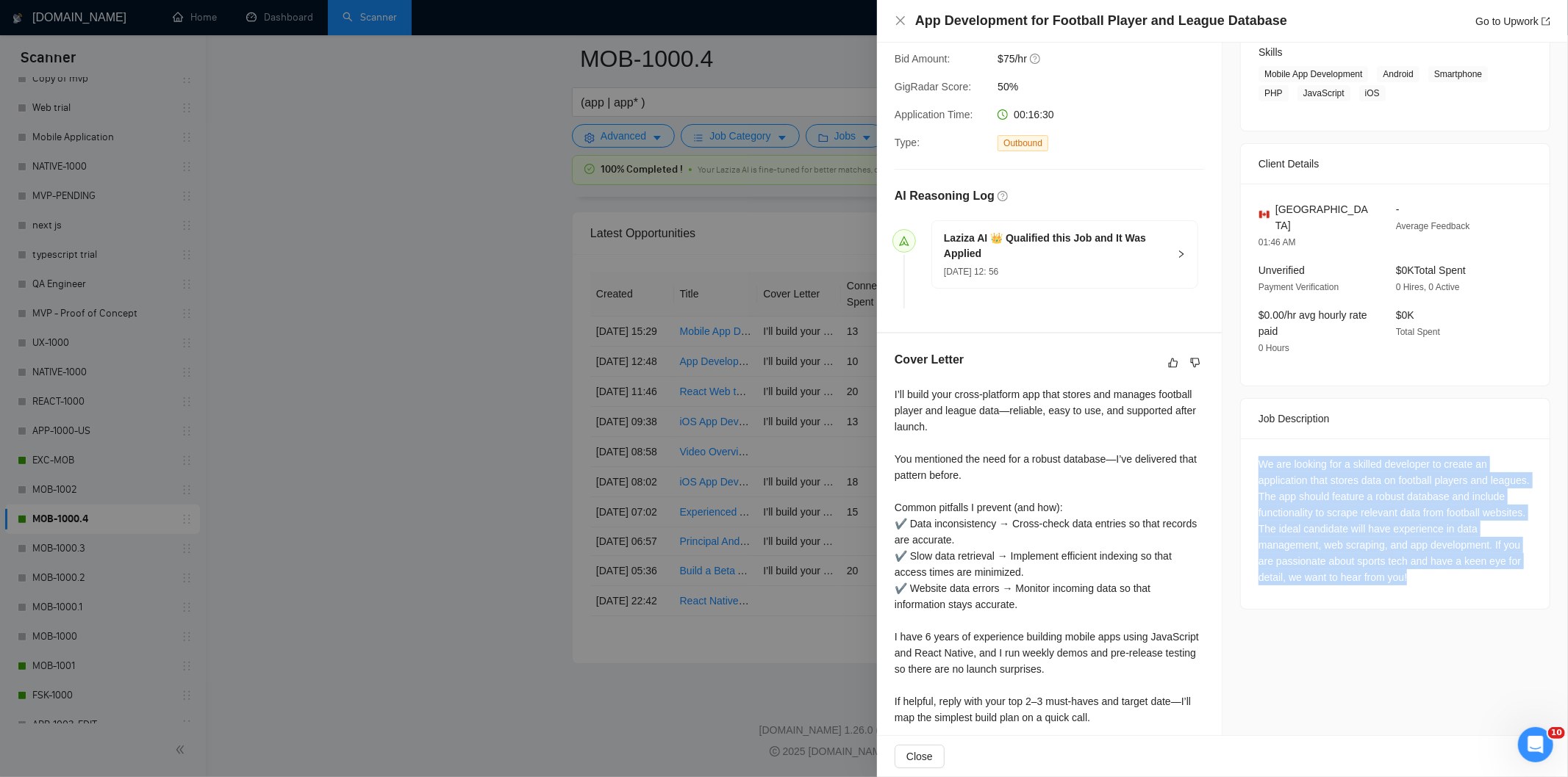
drag, startPoint x: 1423, startPoint y: 561, endPoint x: 1254, endPoint y: 450, distance: 202.2
click at [1258, 456] on div "We are looking for a skilled developer to create an application that stores dat…" at bounding box center [1395, 521] width 273 height 129
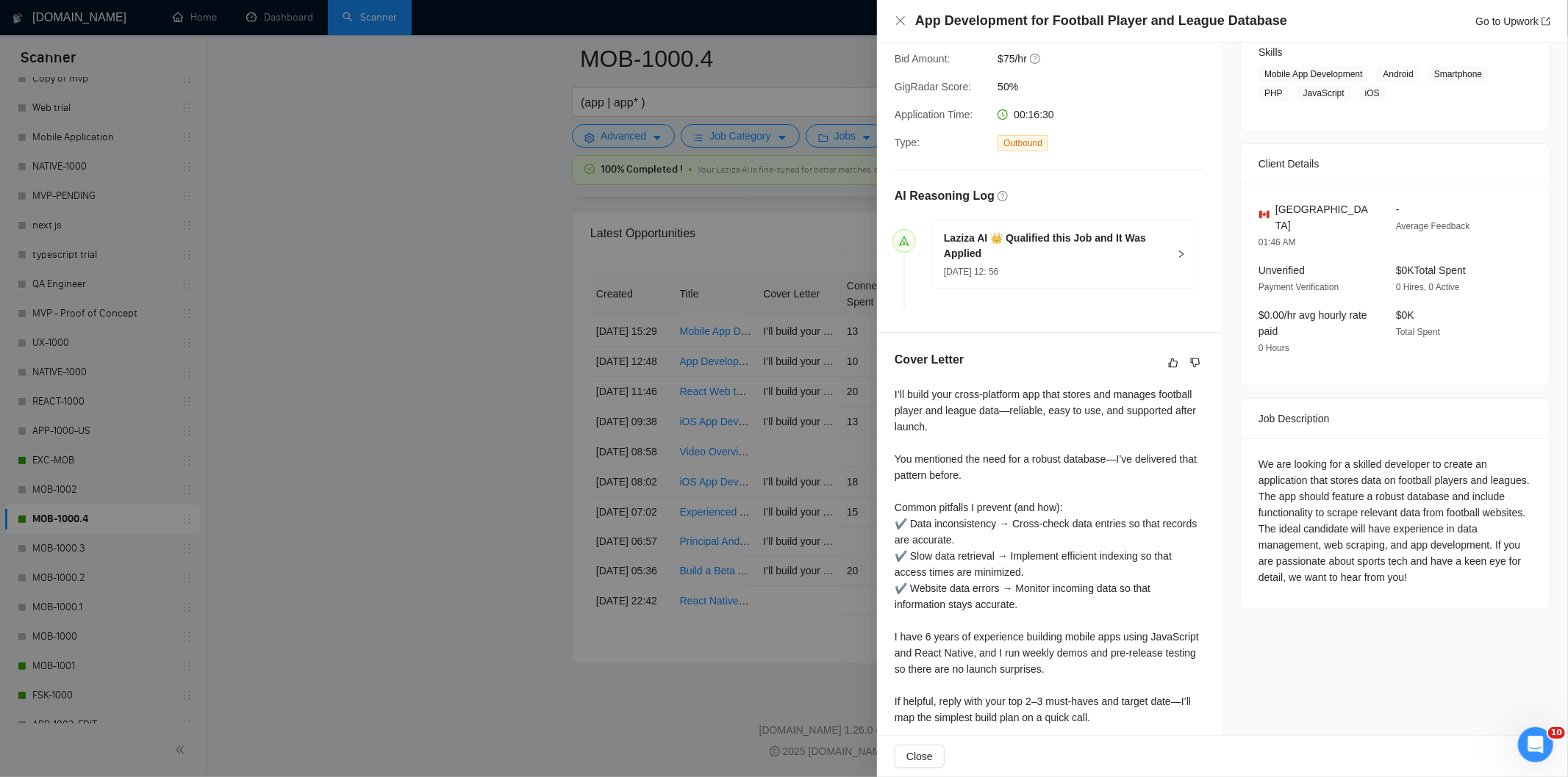
click at [907, 22] on div "App Development for Football Player and League Database Go to Upwork" at bounding box center [1223, 21] width 656 height 18
click at [901, 22] on icon "close" at bounding box center [900, 21] width 9 height 9
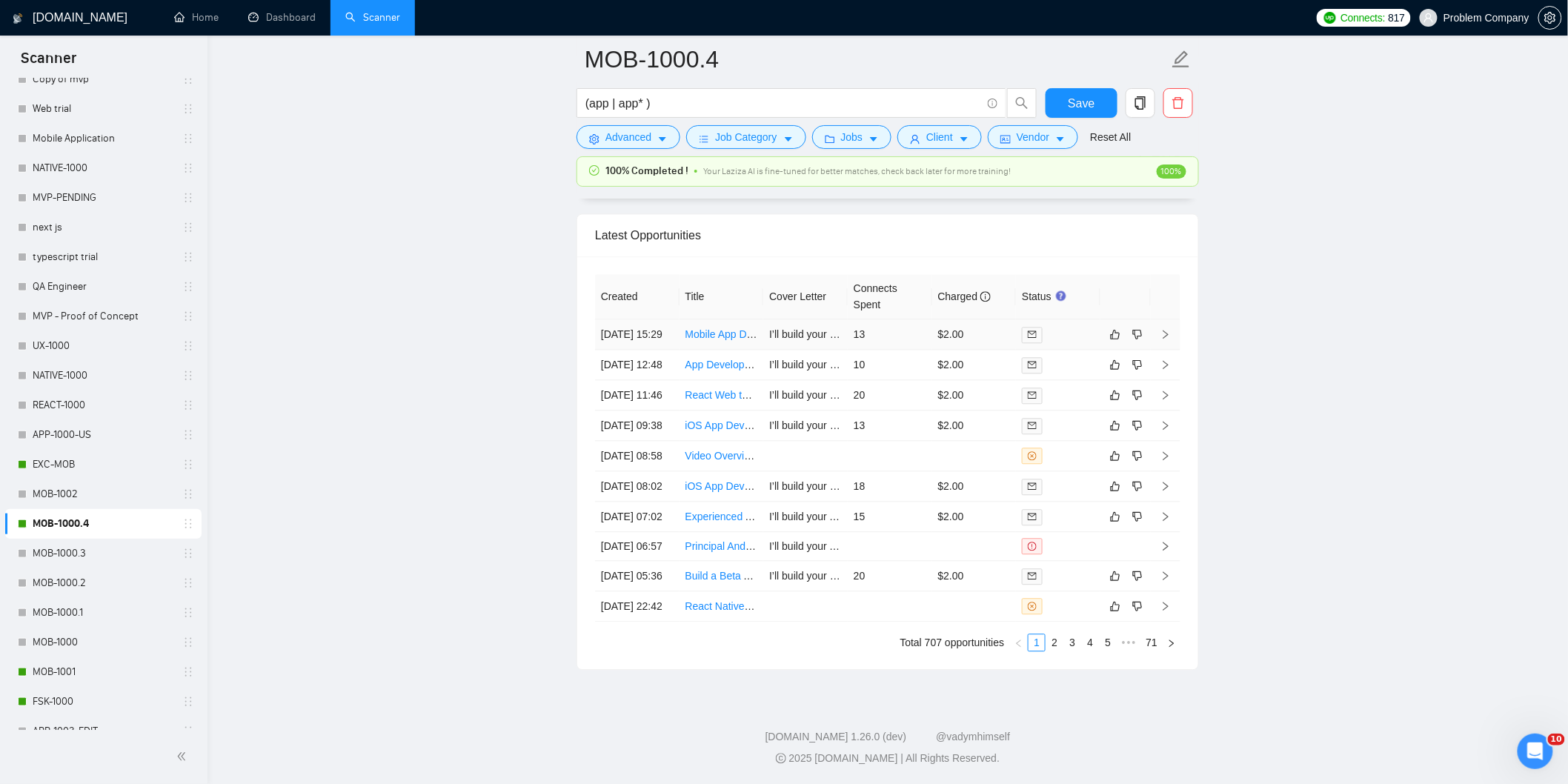
click at [668, 320] on td "[DATE] 15:29" at bounding box center [637, 335] width 84 height 31
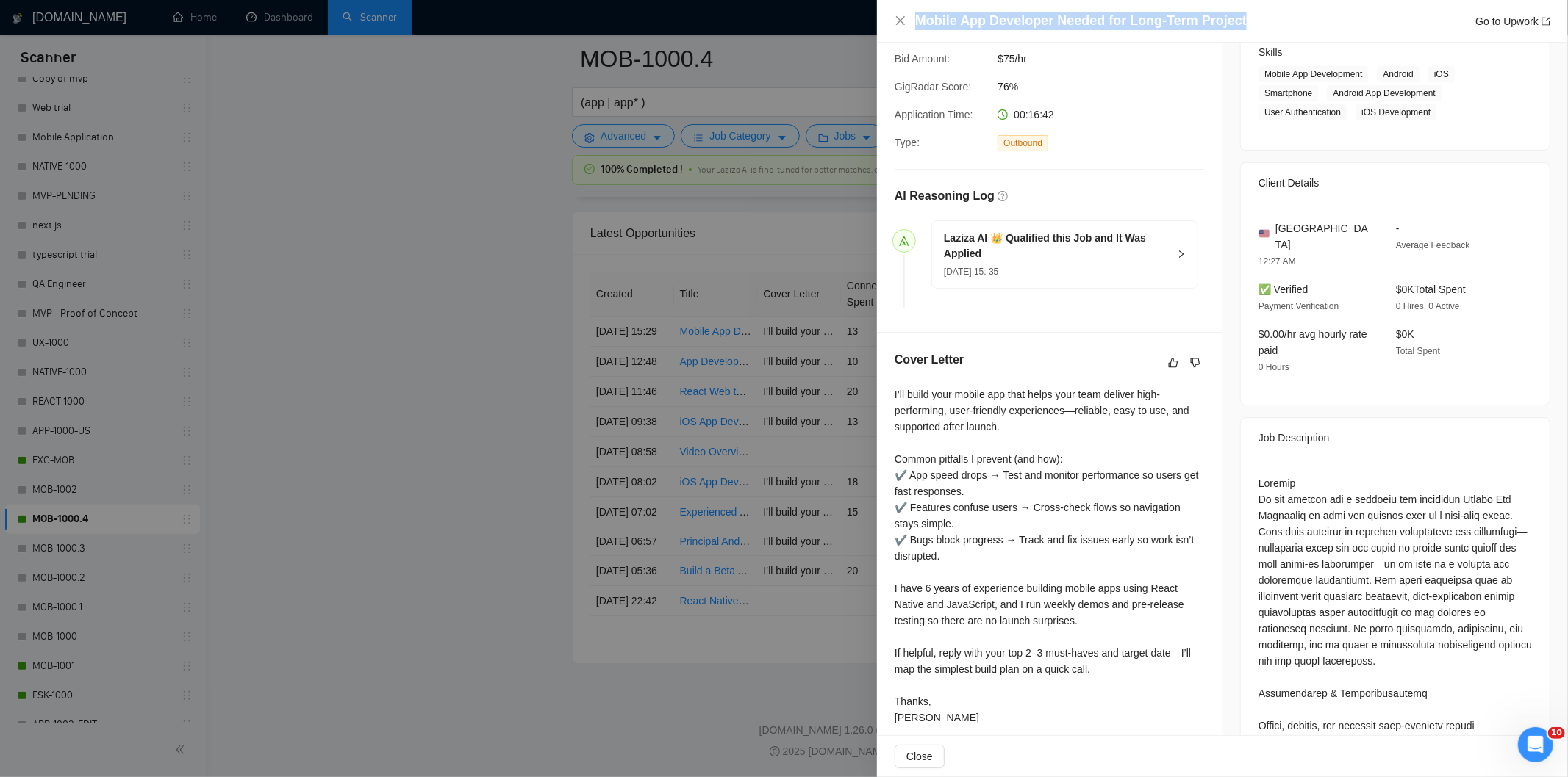
drag, startPoint x: 1246, startPoint y: 26, endPoint x: 992, endPoint y: 8, distance: 254.6
click at [992, 8] on div "Mobile App Developer Needed for Long-Term Project Go to Upwork" at bounding box center [1222, 21] width 691 height 42
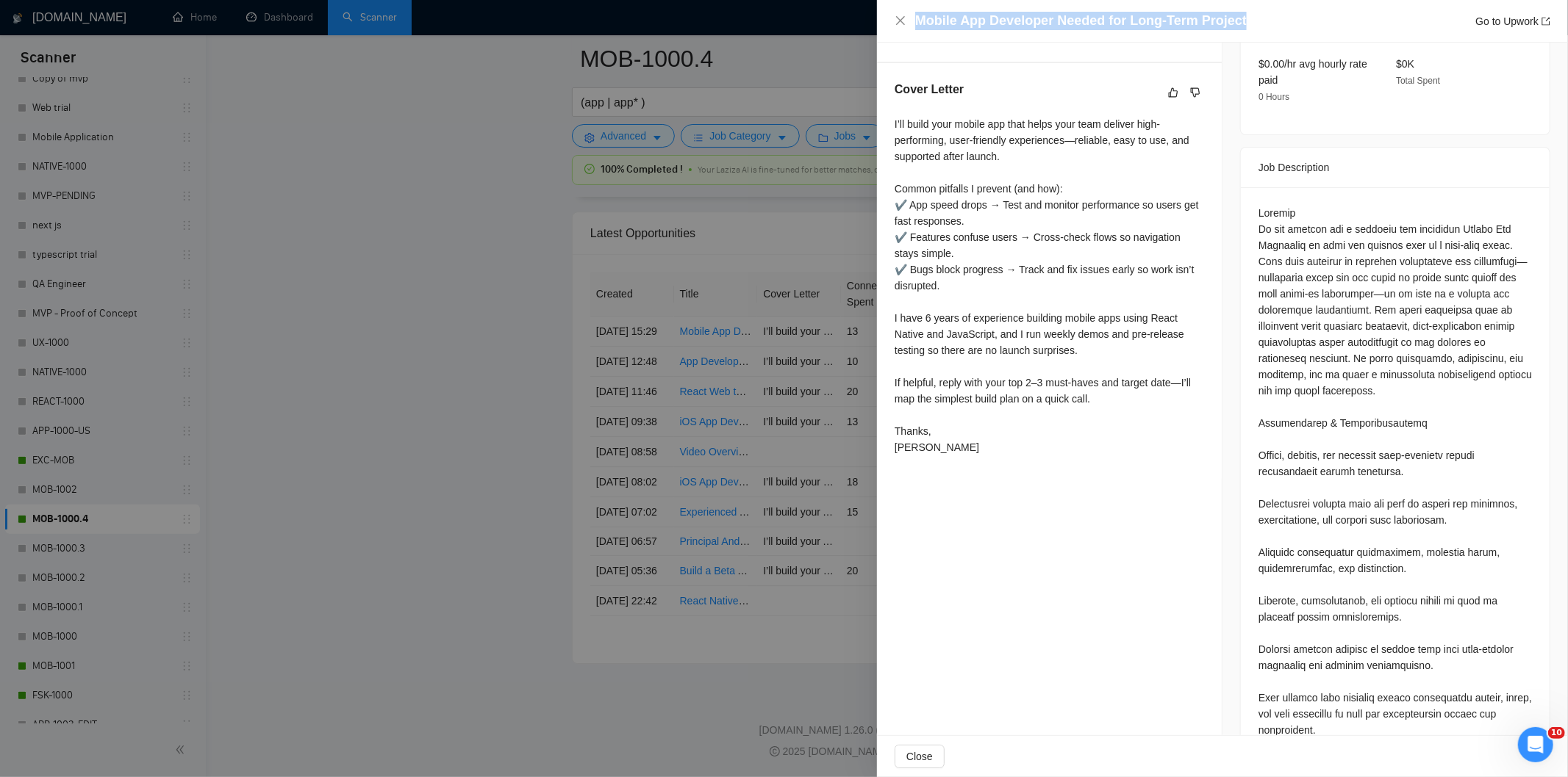
scroll to position [512, 0]
click at [1258, 216] on div at bounding box center [1395, 471] width 273 height 534
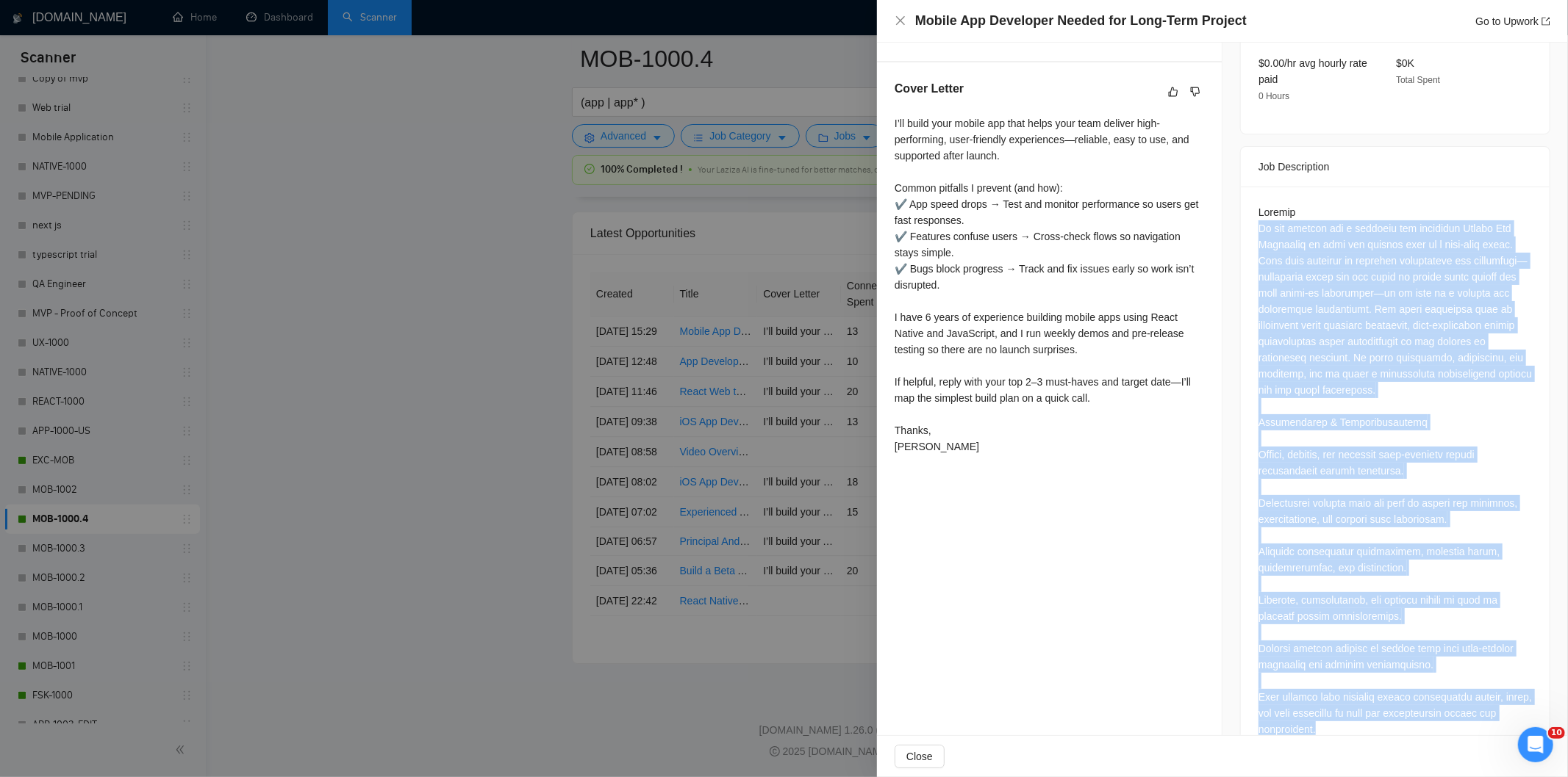
scroll to position [540, 0]
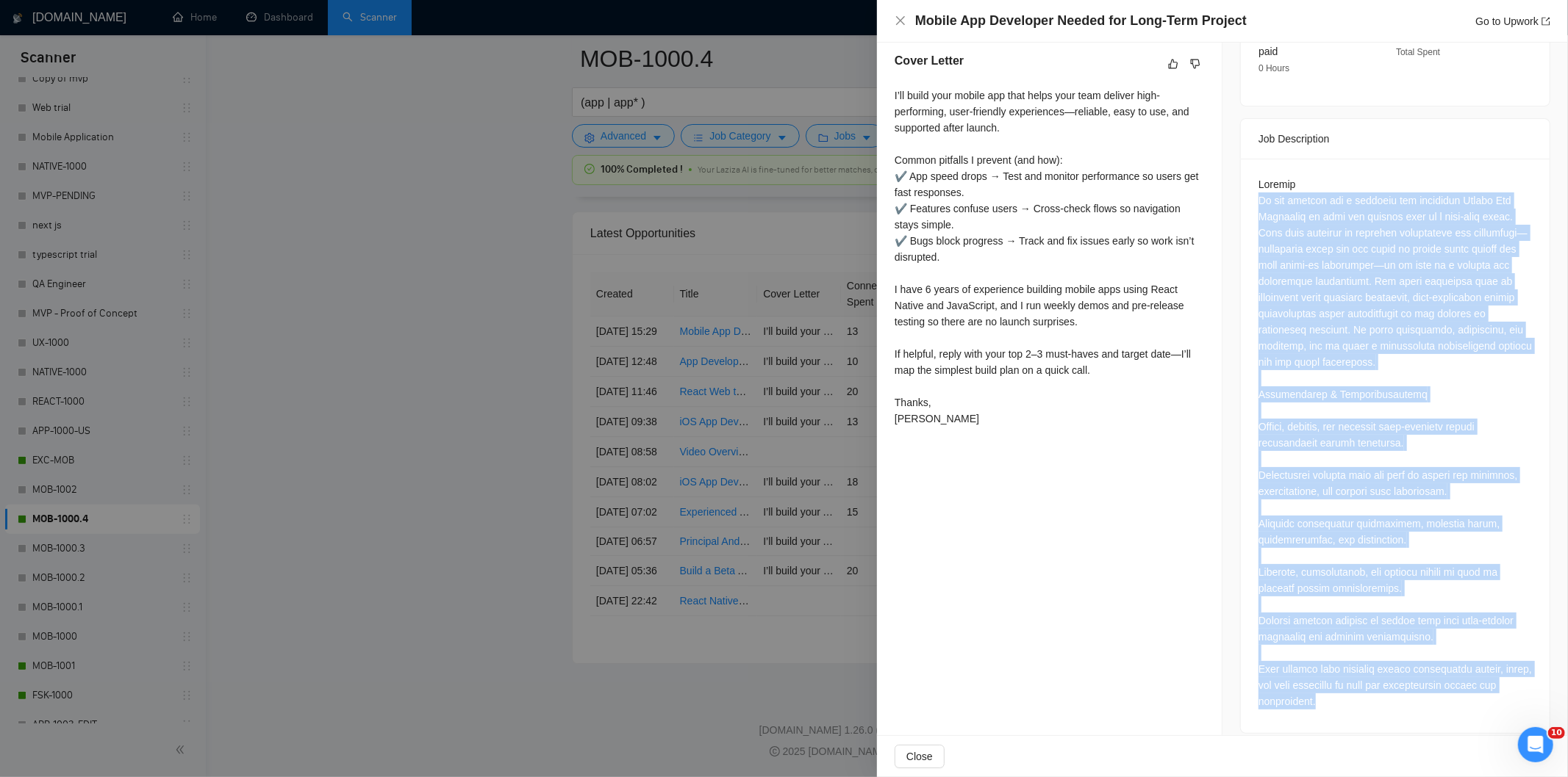
drag, startPoint x: 1254, startPoint y: 216, endPoint x: 1404, endPoint y: 733, distance: 538.3
click at [1404, 733] on div "Job Posting Details Overview [DATE] 15:18 Published $15 - $30 Hourly Rate Inter…" at bounding box center [1395, 127] width 345 height 1249
click at [1387, 204] on div at bounding box center [1395, 443] width 273 height 534
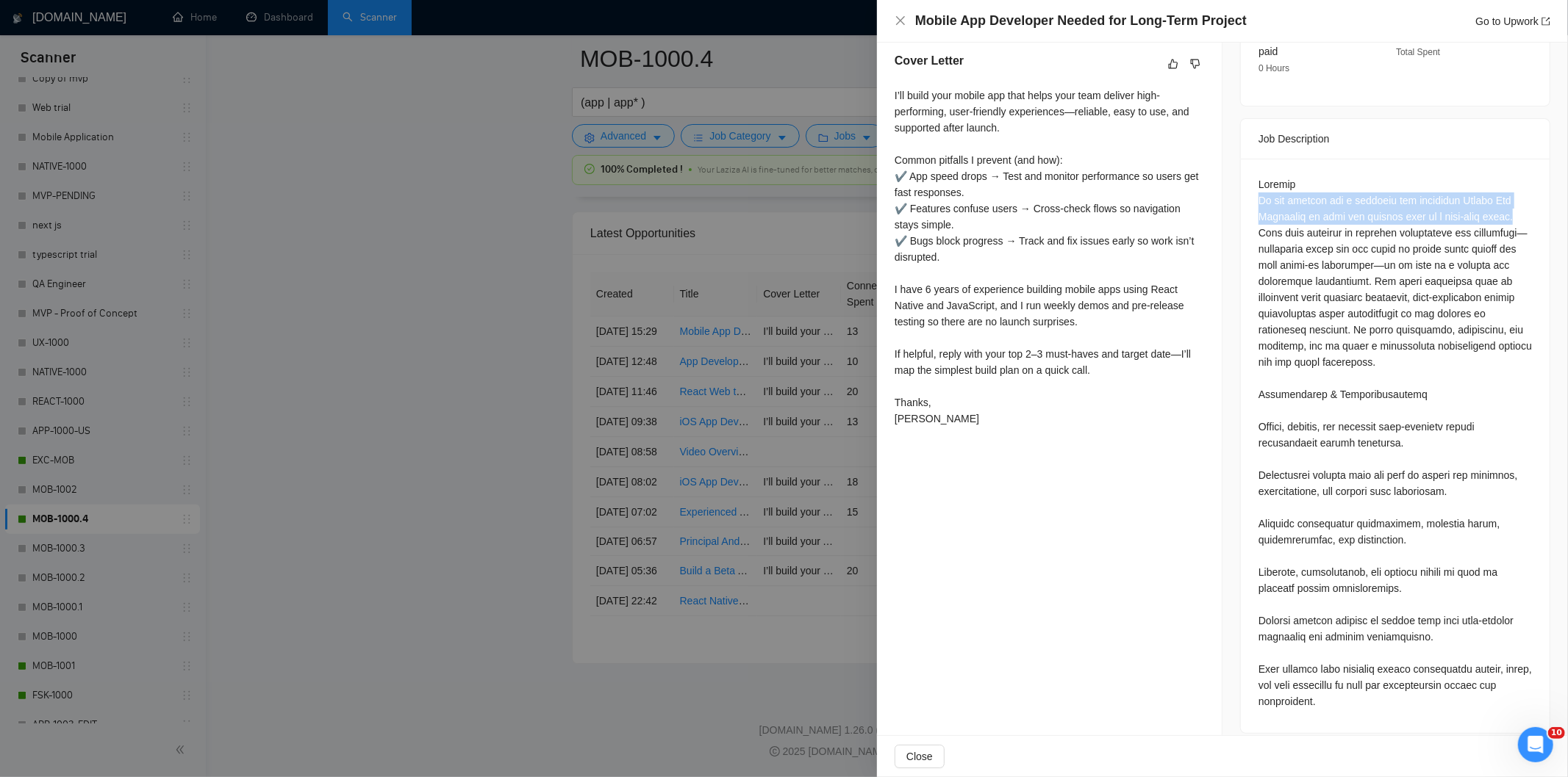
drag, startPoint x: 1516, startPoint y: 200, endPoint x: 1250, endPoint y: 184, distance: 266.5
click at [1250, 184] on div at bounding box center [1395, 446] width 309 height 575
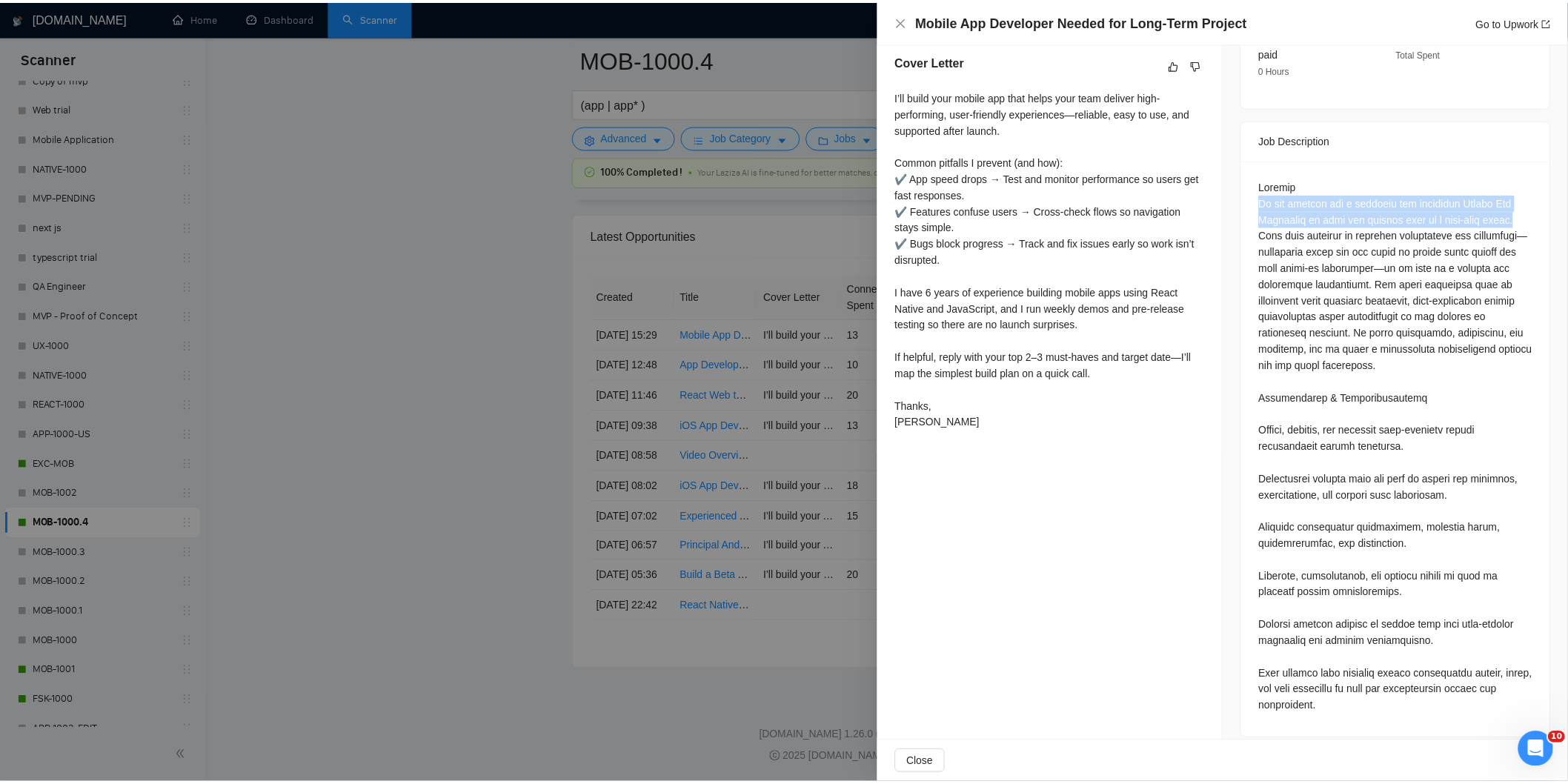
scroll to position [0, 0]
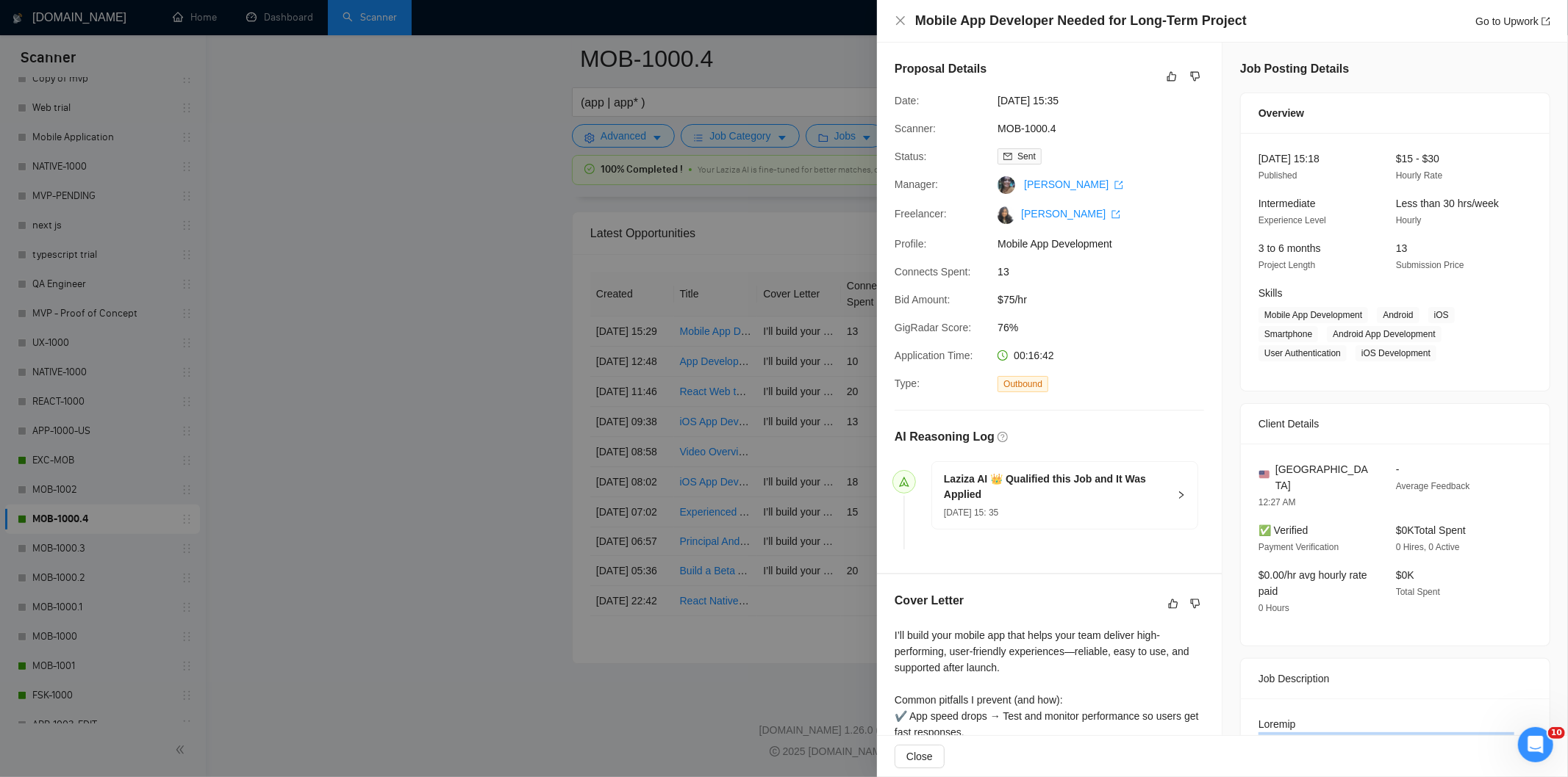
drag, startPoint x: 1093, startPoint y: 104, endPoint x: 996, endPoint y: 95, distance: 97.4
click at [997, 95] on span "[DATE] 15:35" at bounding box center [1107, 101] width 220 height 16
click at [903, 21] on icon "close" at bounding box center [900, 20] width 12 height 12
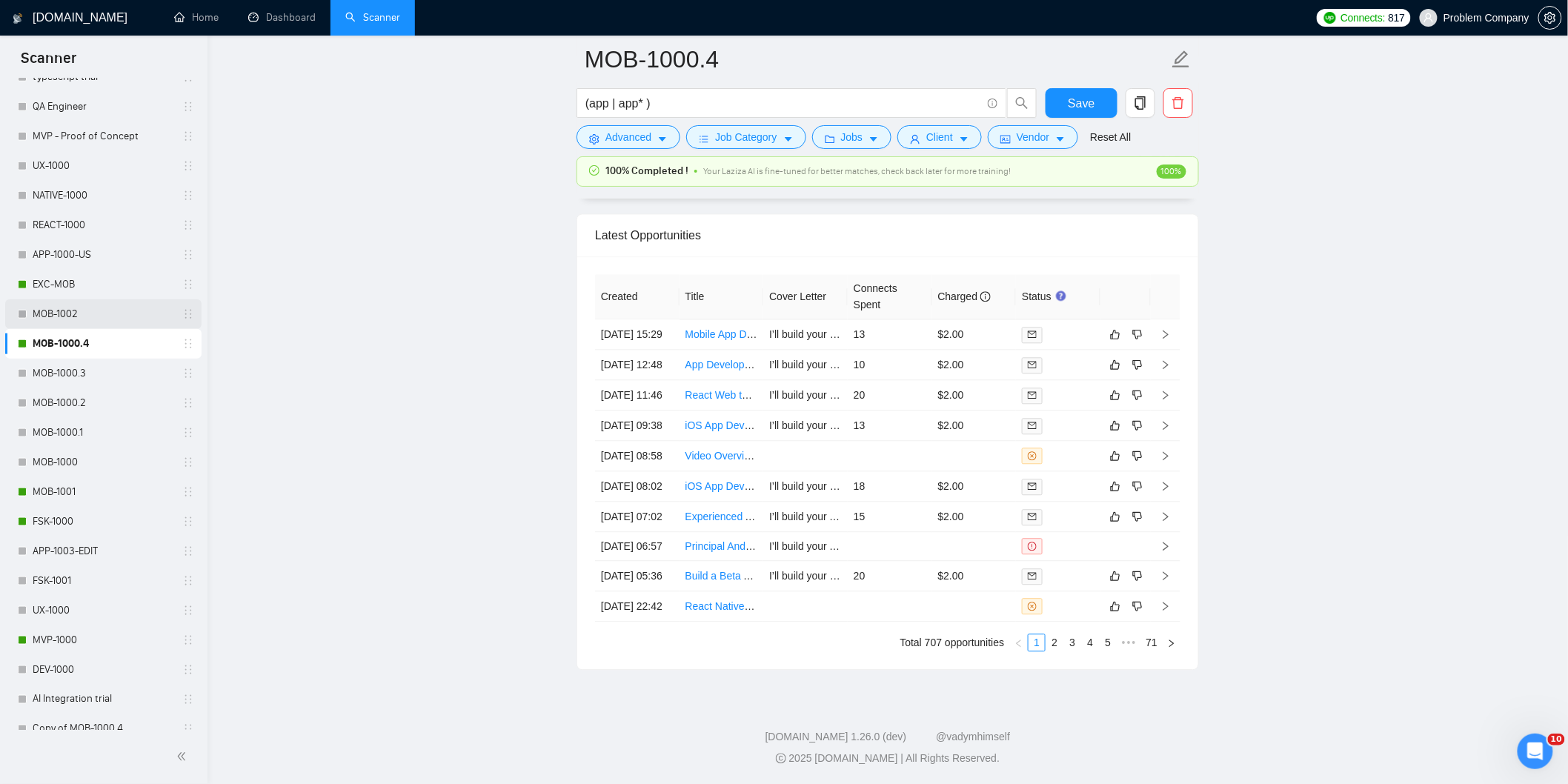
scroll to position [569, 0]
click at [79, 510] on link "FSK-1000" at bounding box center [102, 517] width 140 height 30
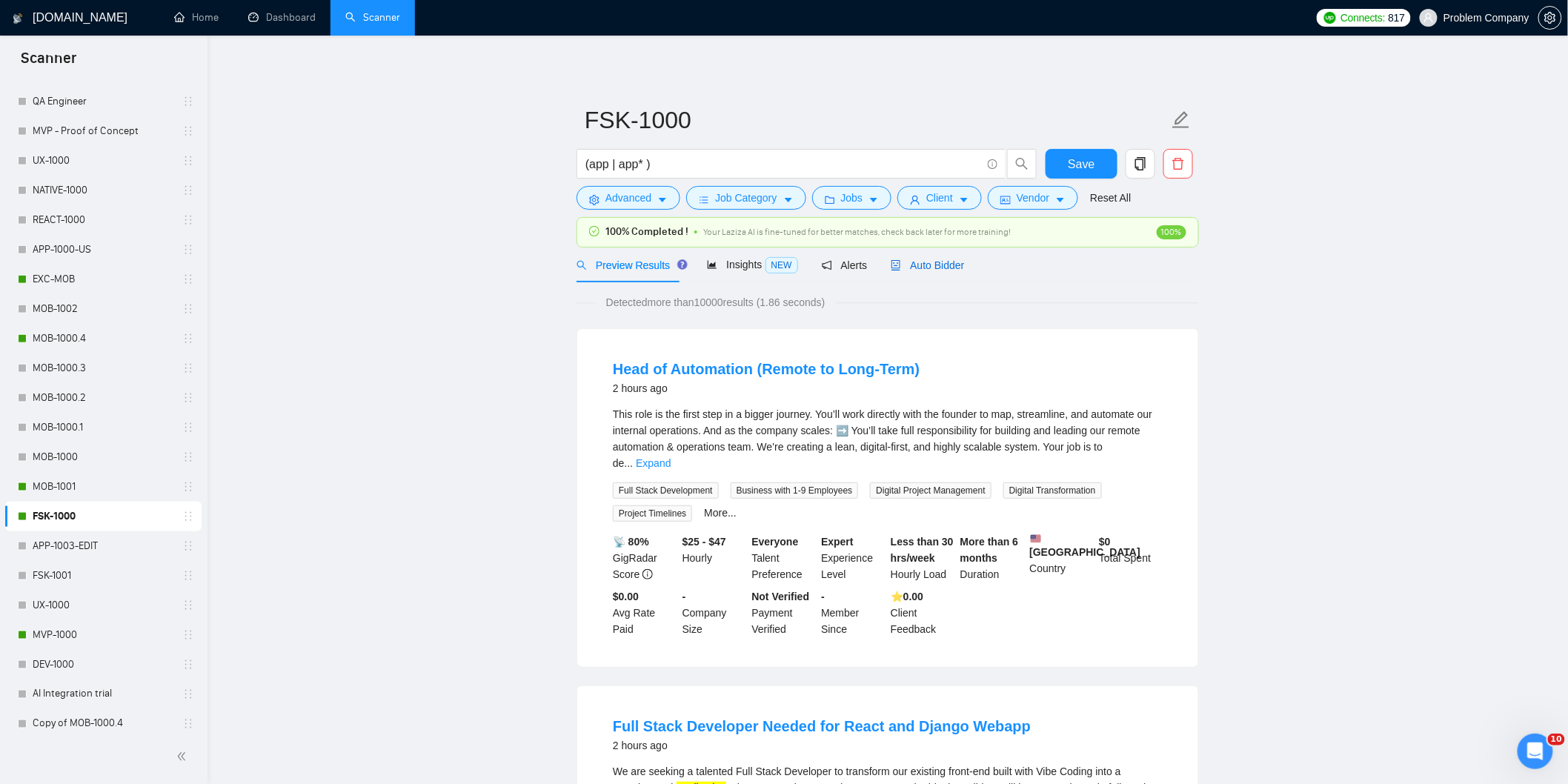
click at [912, 272] on div "Auto Bidder" at bounding box center [927, 266] width 73 height 16
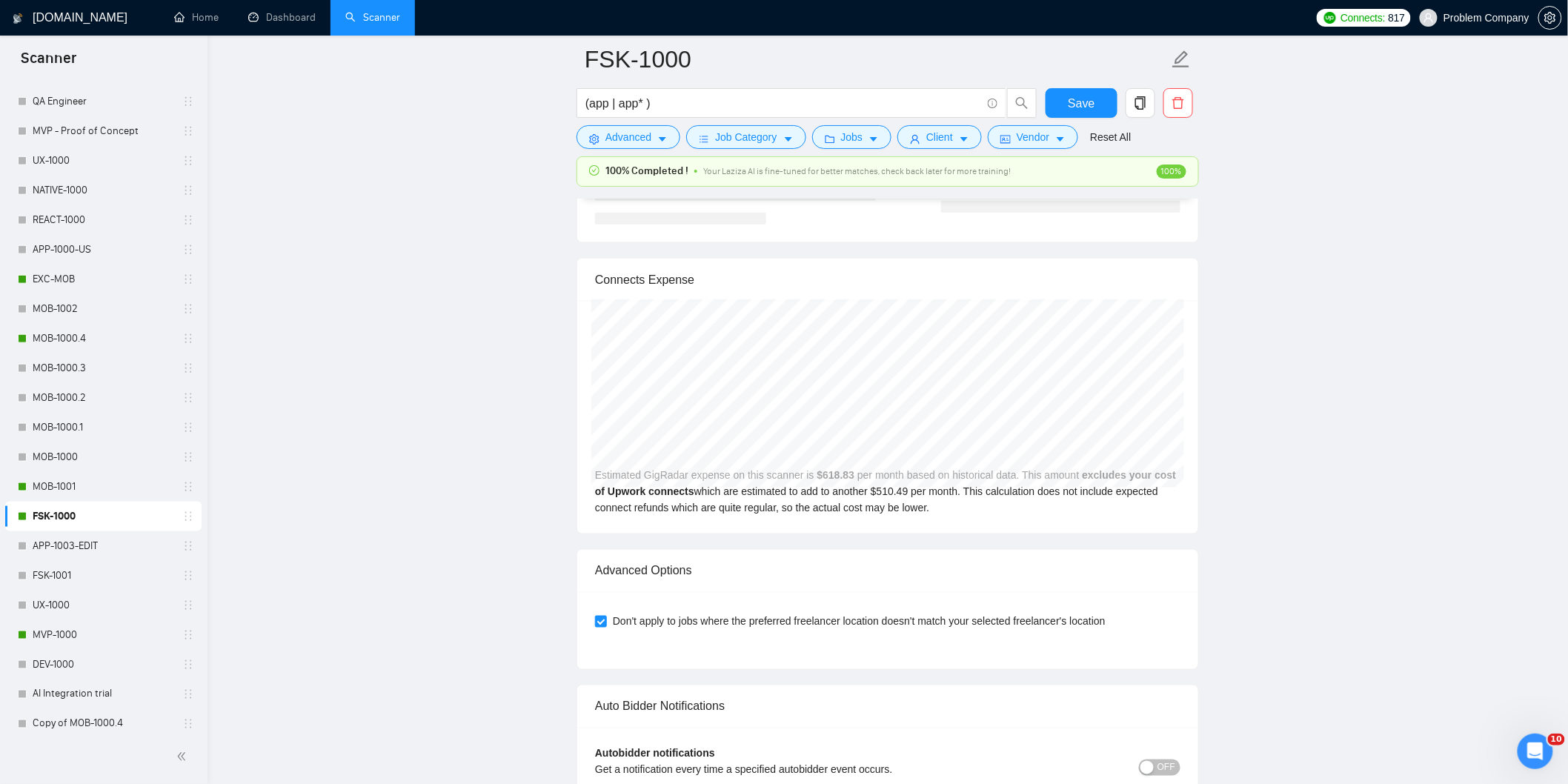
scroll to position [3775, 0]
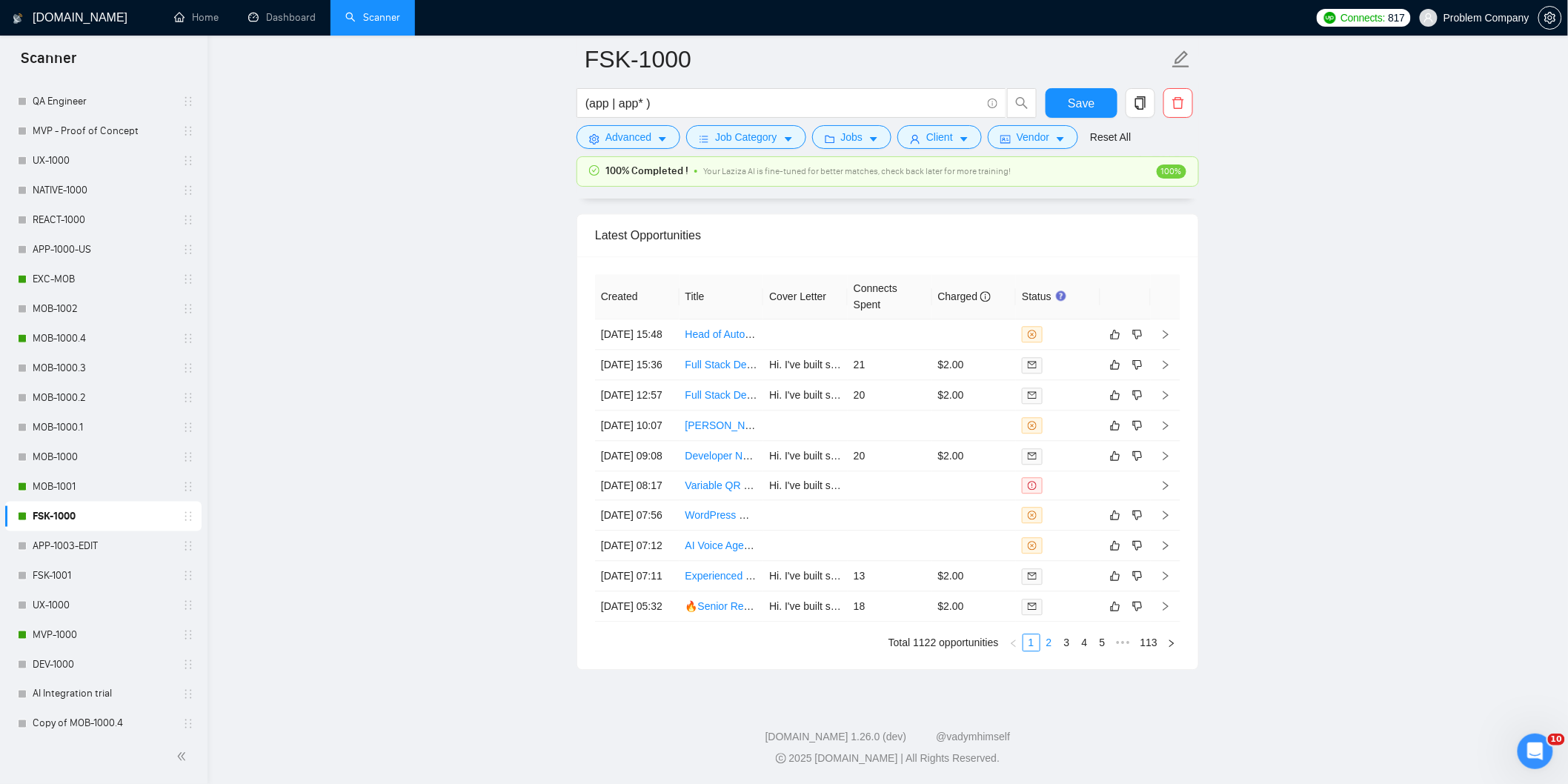
click at [1056, 646] on link "2" at bounding box center [1049, 643] width 16 height 16
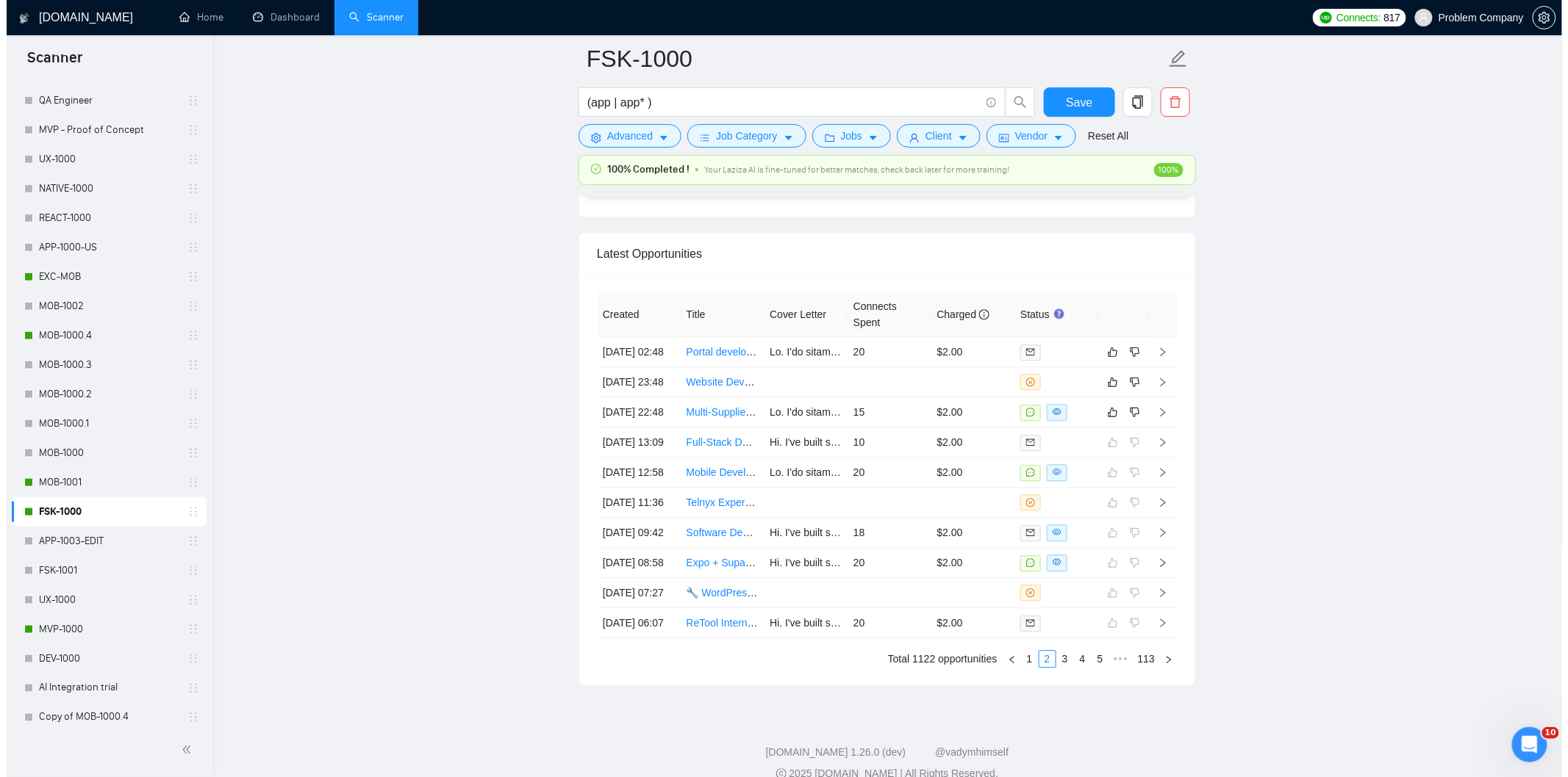
scroll to position [3560, 0]
click at [664, 428] on td "[DATE] 22:48" at bounding box center [632, 413] width 84 height 31
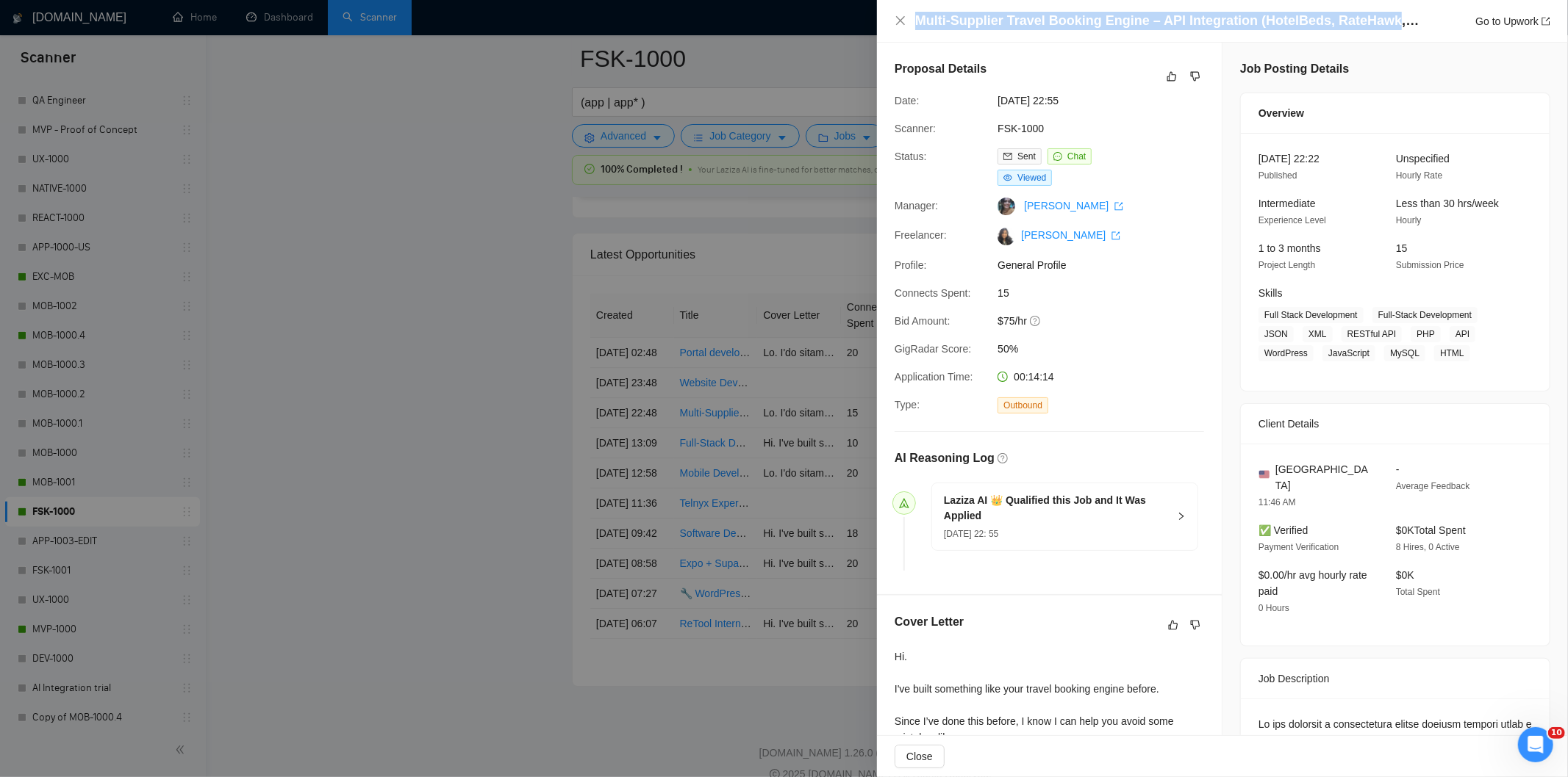
drag, startPoint x: 1382, startPoint y: 17, endPoint x: 868, endPoint y: 18, distance: 514.0
click at [868, 18] on div "Multi-Supplier Travel Booking Engine – API Integration (HotelBeds, RateHawk, TB…" at bounding box center [784, 388] width 1568 height 777
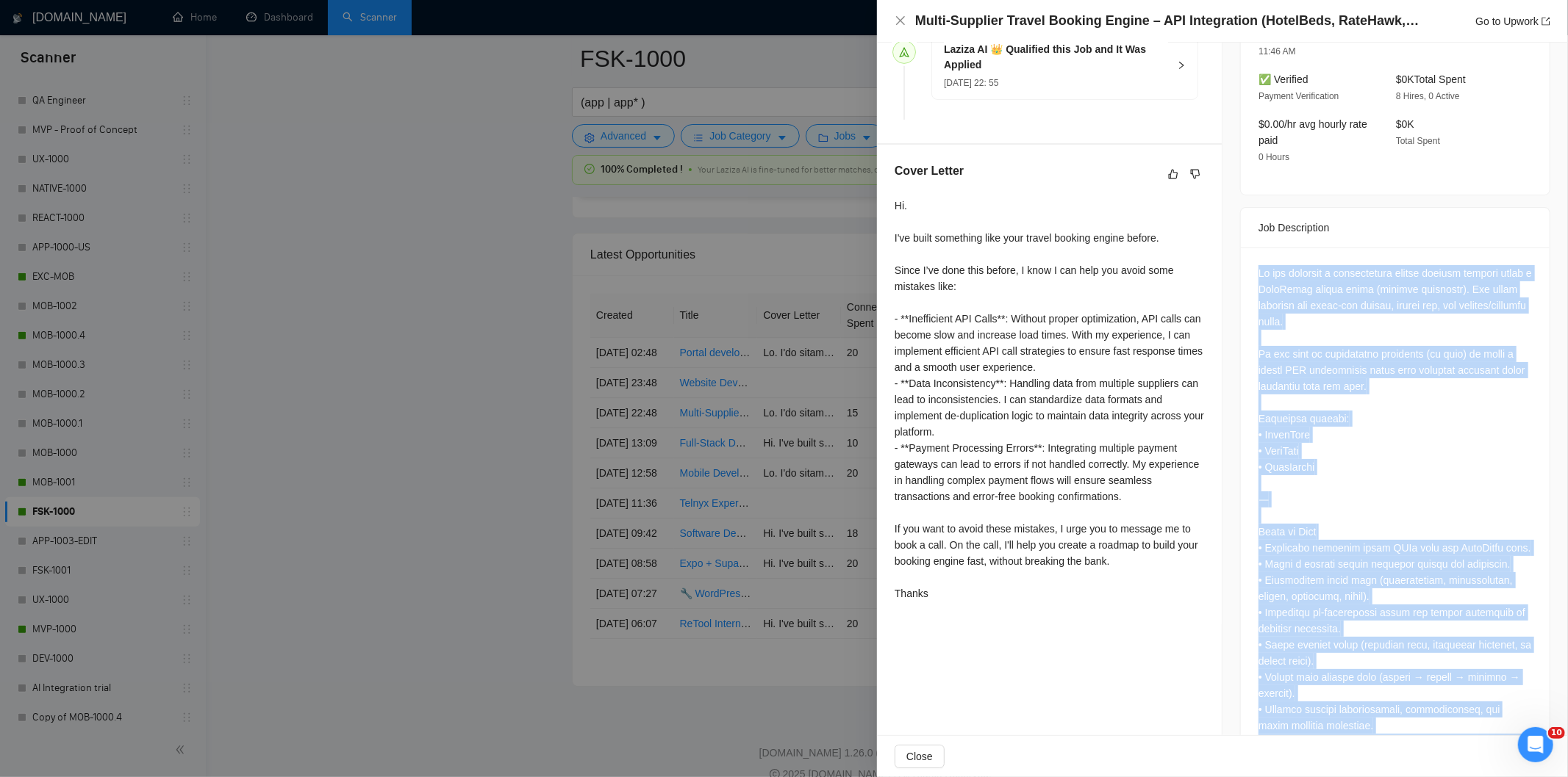
scroll to position [508, 0]
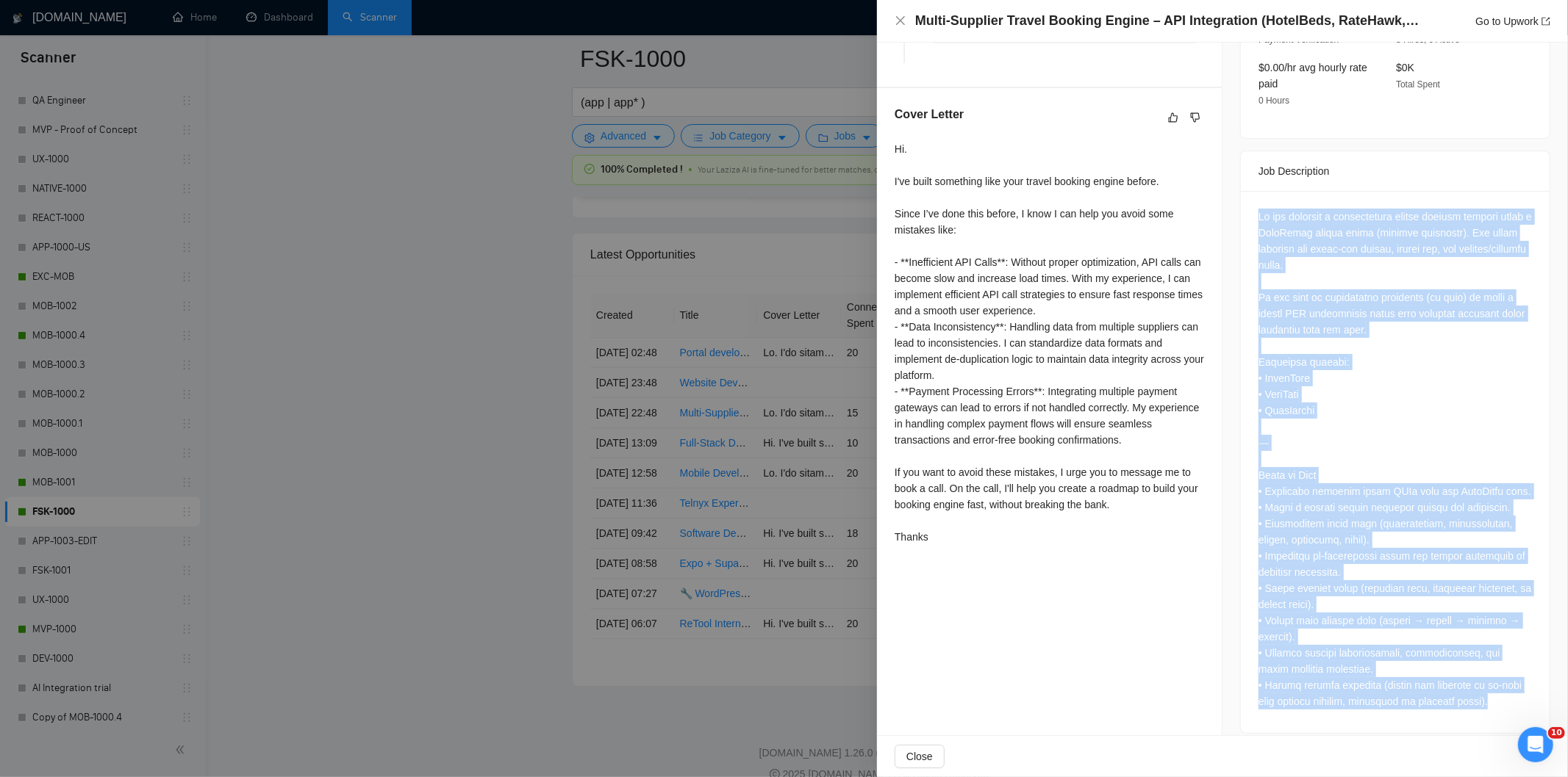
drag, startPoint x: 1251, startPoint y: 428, endPoint x: 1510, endPoint y: 686, distance: 365.6
click at [1510, 686] on div at bounding box center [1395, 463] width 309 height 543
click at [904, 24] on icon "close" at bounding box center [900, 21] width 9 height 9
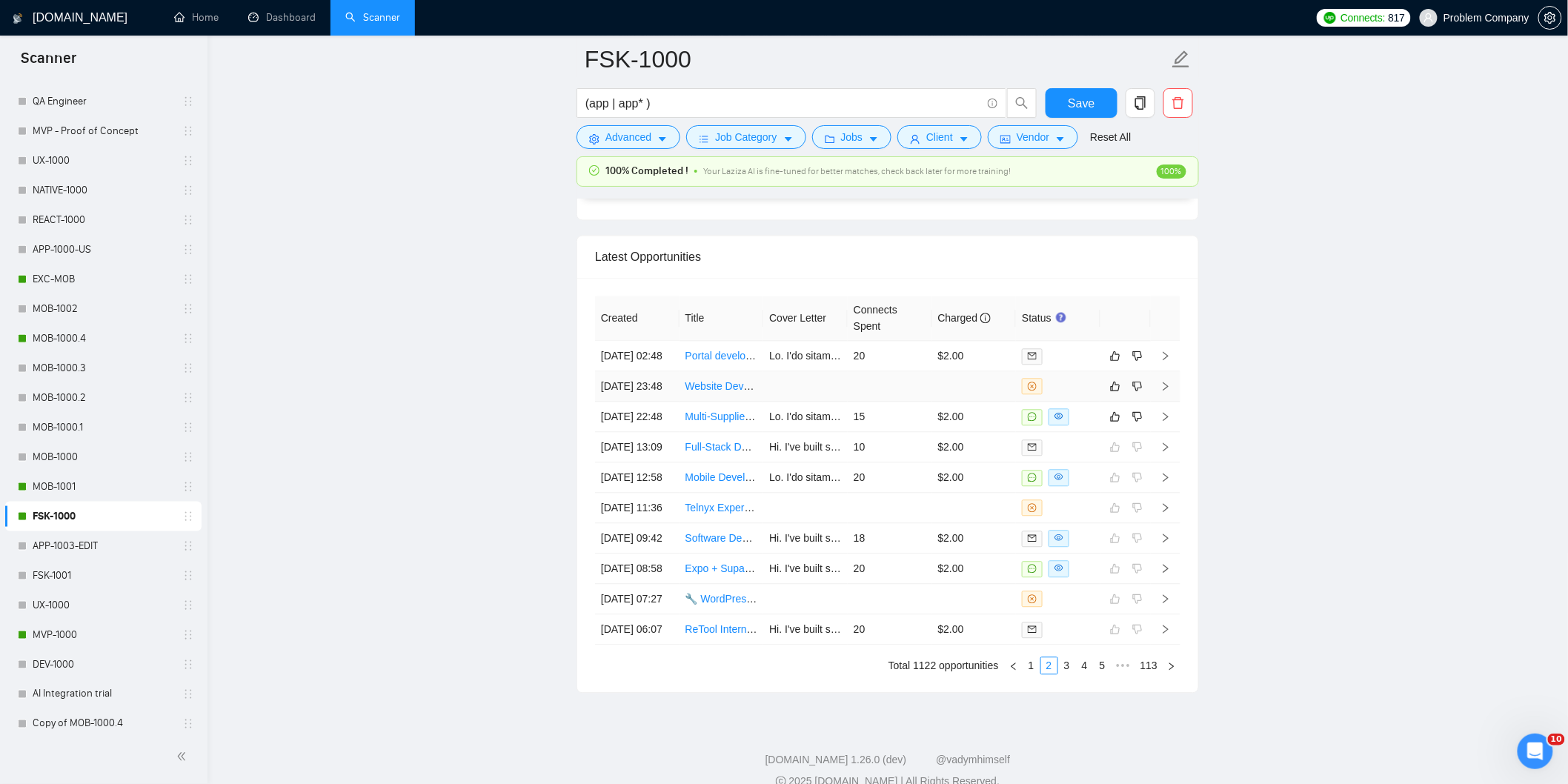
click at [662, 402] on td "[DATE] 23:48" at bounding box center [637, 387] width 84 height 31
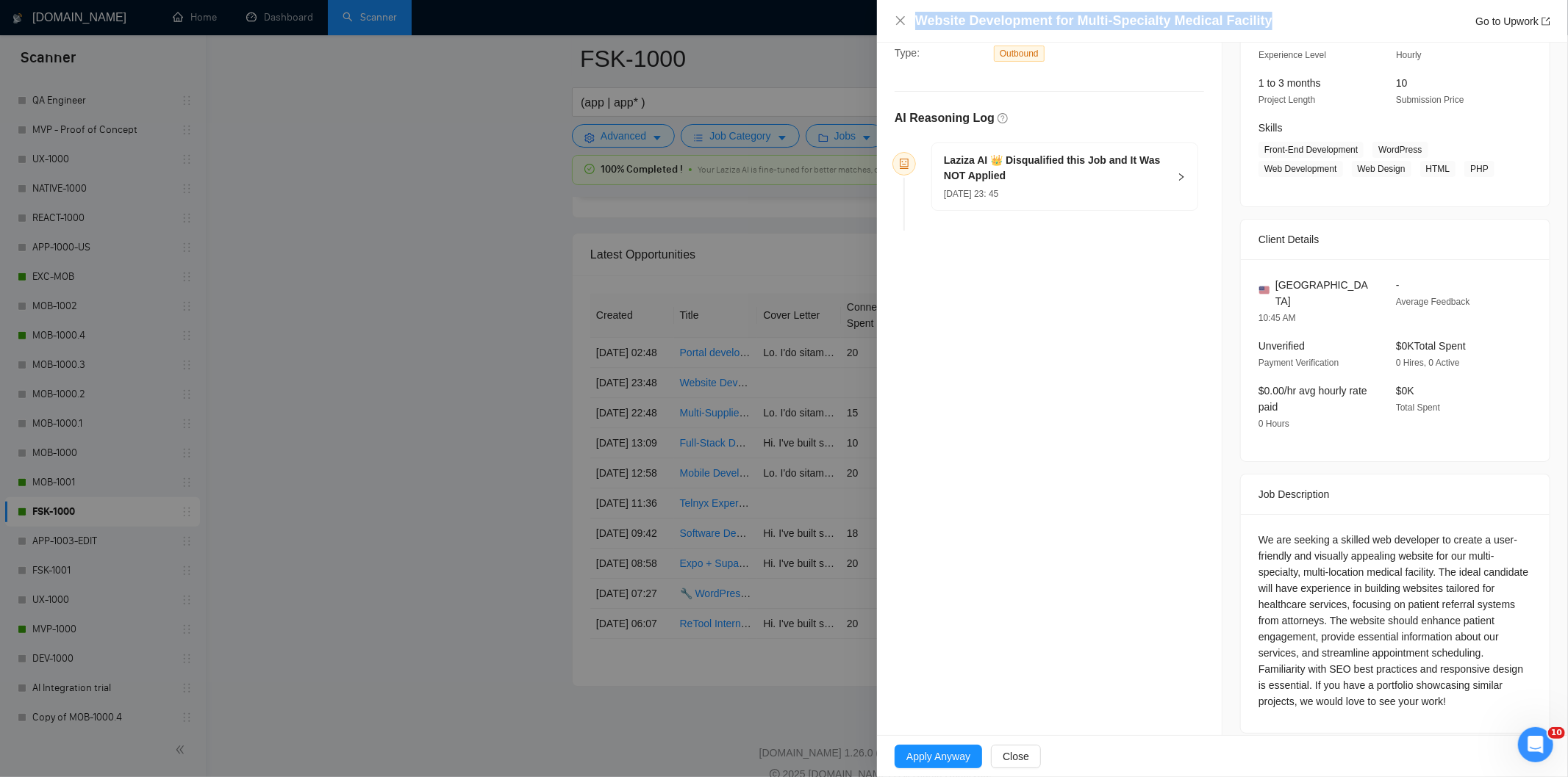
drag, startPoint x: 1268, startPoint y: 22, endPoint x: 911, endPoint y: 16, distance: 357.1
click at [911, 16] on div "Website Development for Multi-Specialty Medical Facility Go to Upwork" at bounding box center [1223, 21] width 656 height 18
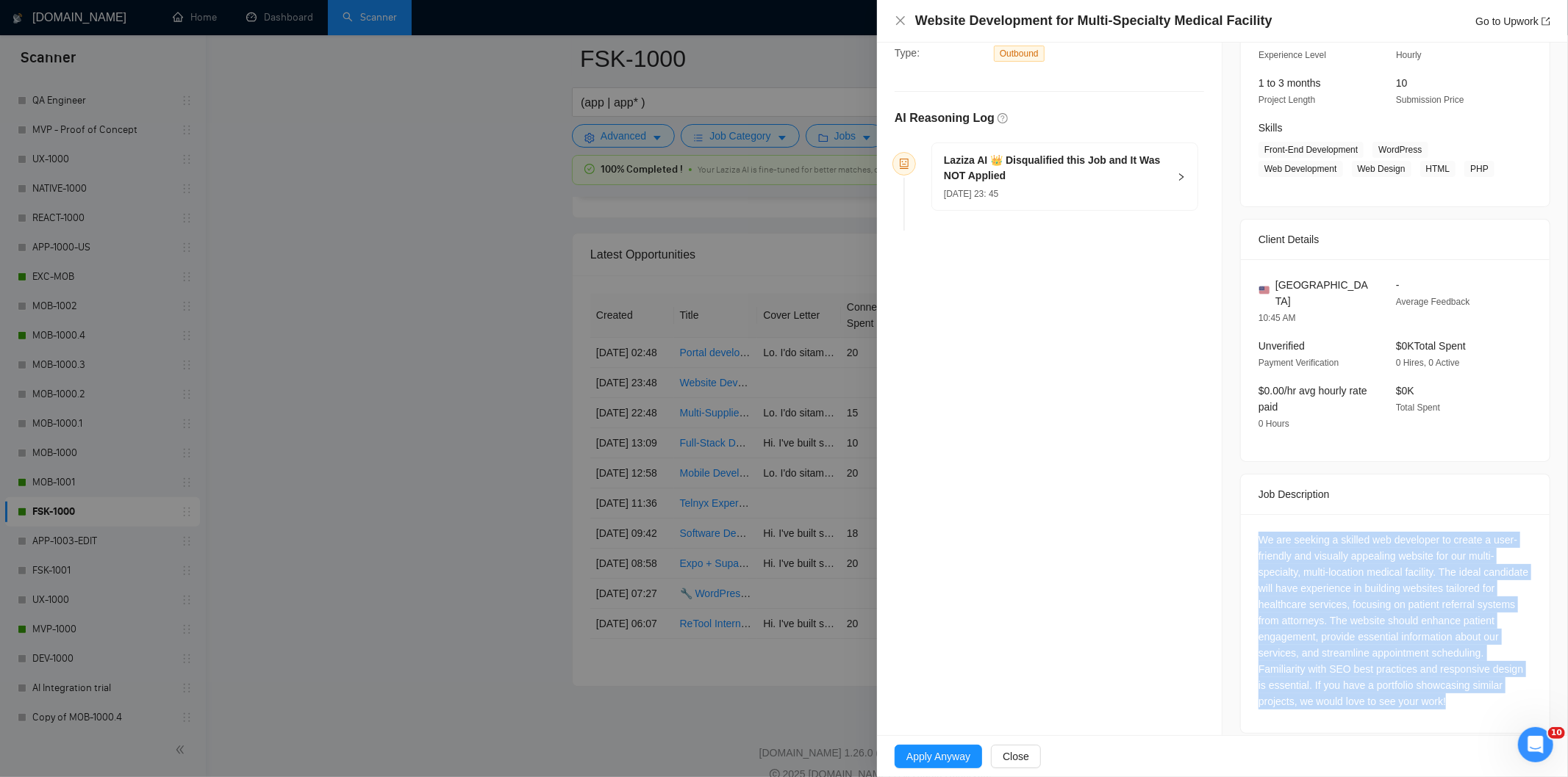
drag, startPoint x: 1468, startPoint y: 693, endPoint x: 1253, endPoint y: 513, distance: 280.4
click at [1253, 515] on div "We are seeking a skilled web developer to create a user-friendly and visually a…" at bounding box center [1395, 624] width 309 height 219
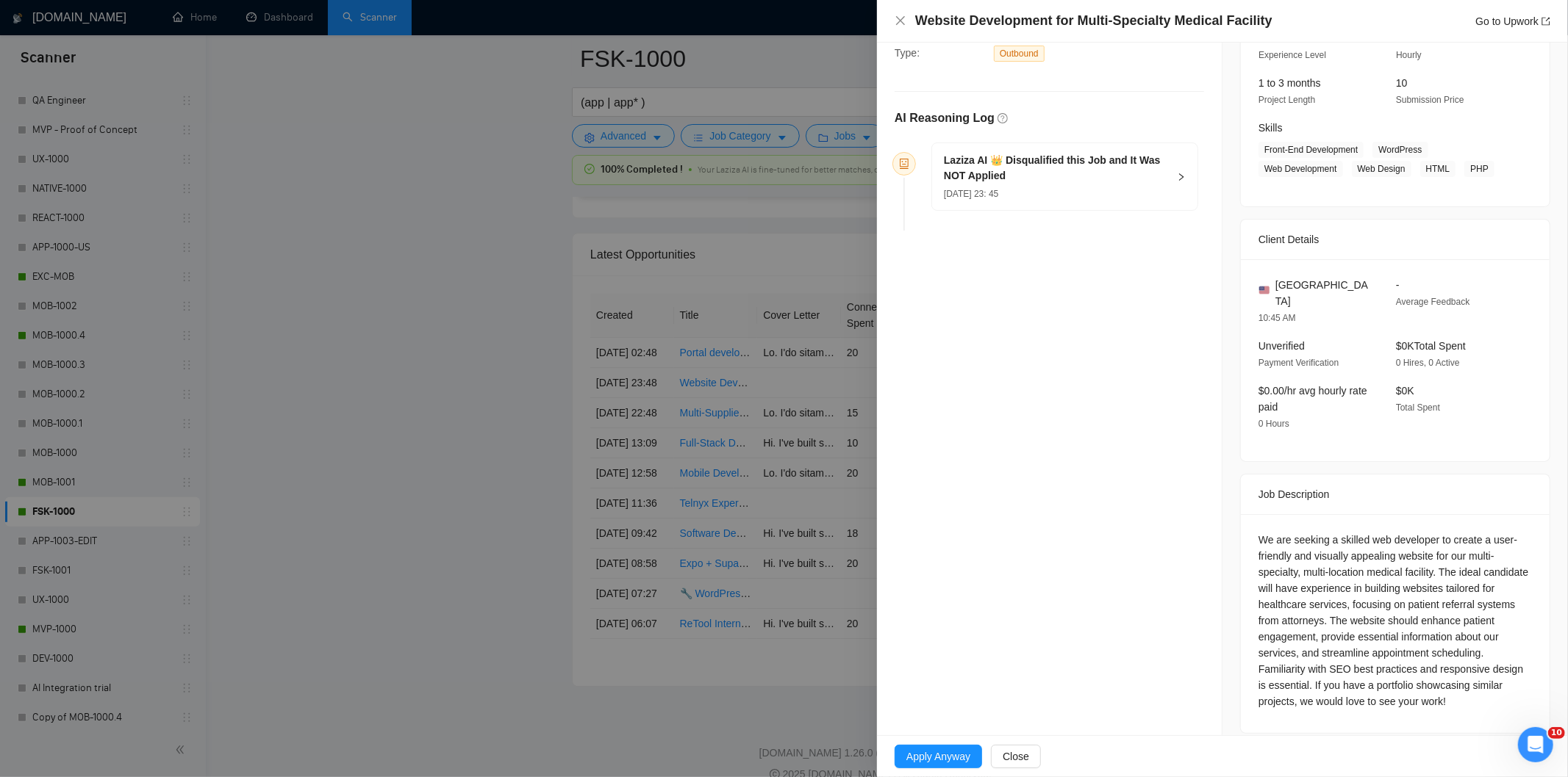
click at [1122, 180] on h5 "Laziza AI 👑 Disqualified this Job and It Was NOT Applied" at bounding box center [1055, 168] width 224 height 31
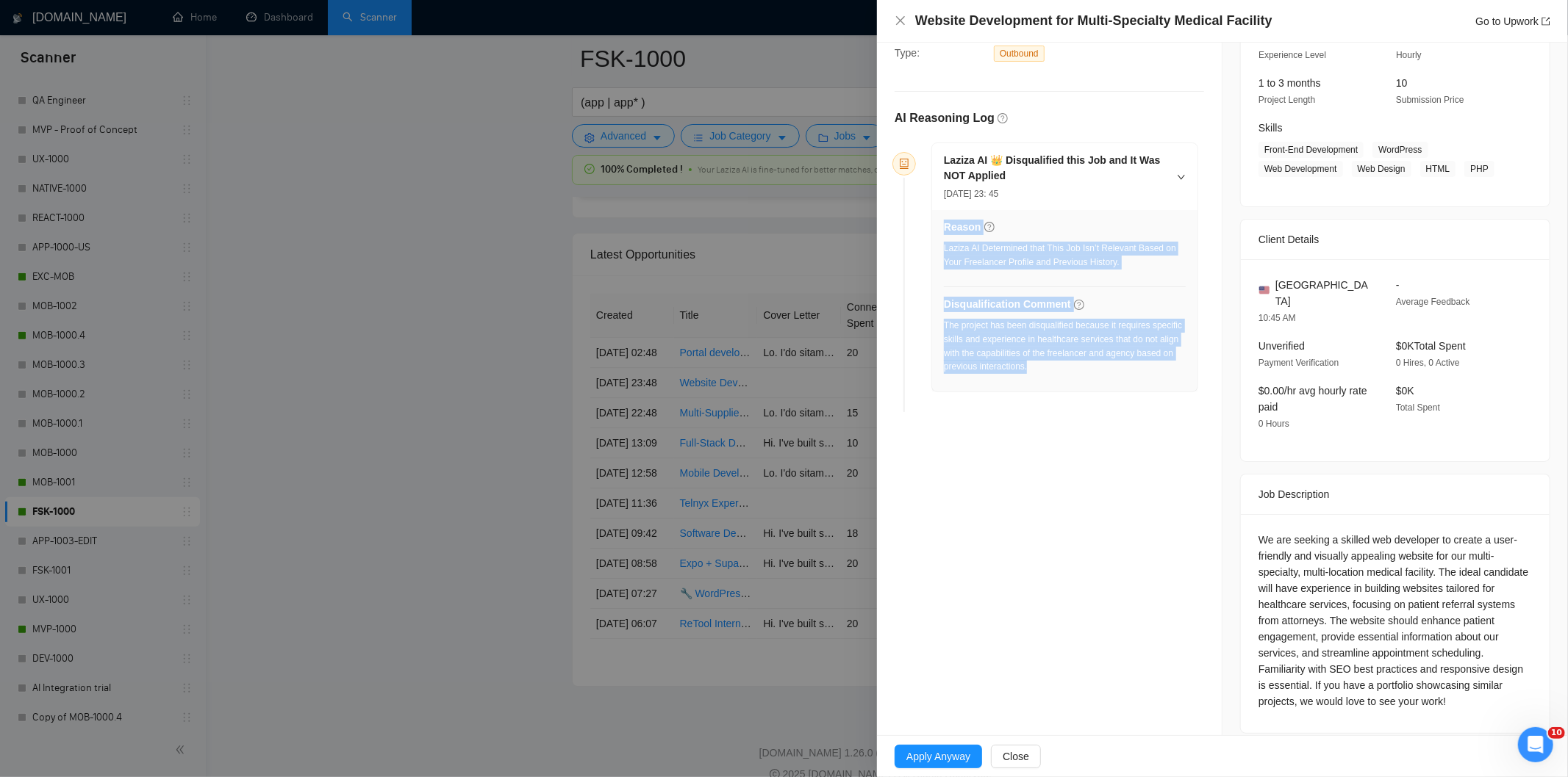
drag, startPoint x: 1048, startPoint y: 372, endPoint x: 943, endPoint y: 326, distance: 114.6
click at [943, 326] on div "Reason Laziza AI Determined that This Job Isn’t Relevant Based on Your Freelanc…" at bounding box center [1064, 301] width 265 height 181
click at [1015, 366] on div "The project has been disqualified because it requires specific skills and exper…" at bounding box center [1064, 346] width 242 height 55
drag, startPoint x: 1032, startPoint y: 373, endPoint x: 943, endPoint y: 325, distance: 101.1
click at [943, 325] on div "The project has been disqualified because it requires specific skills and exper…" at bounding box center [1064, 346] width 242 height 55
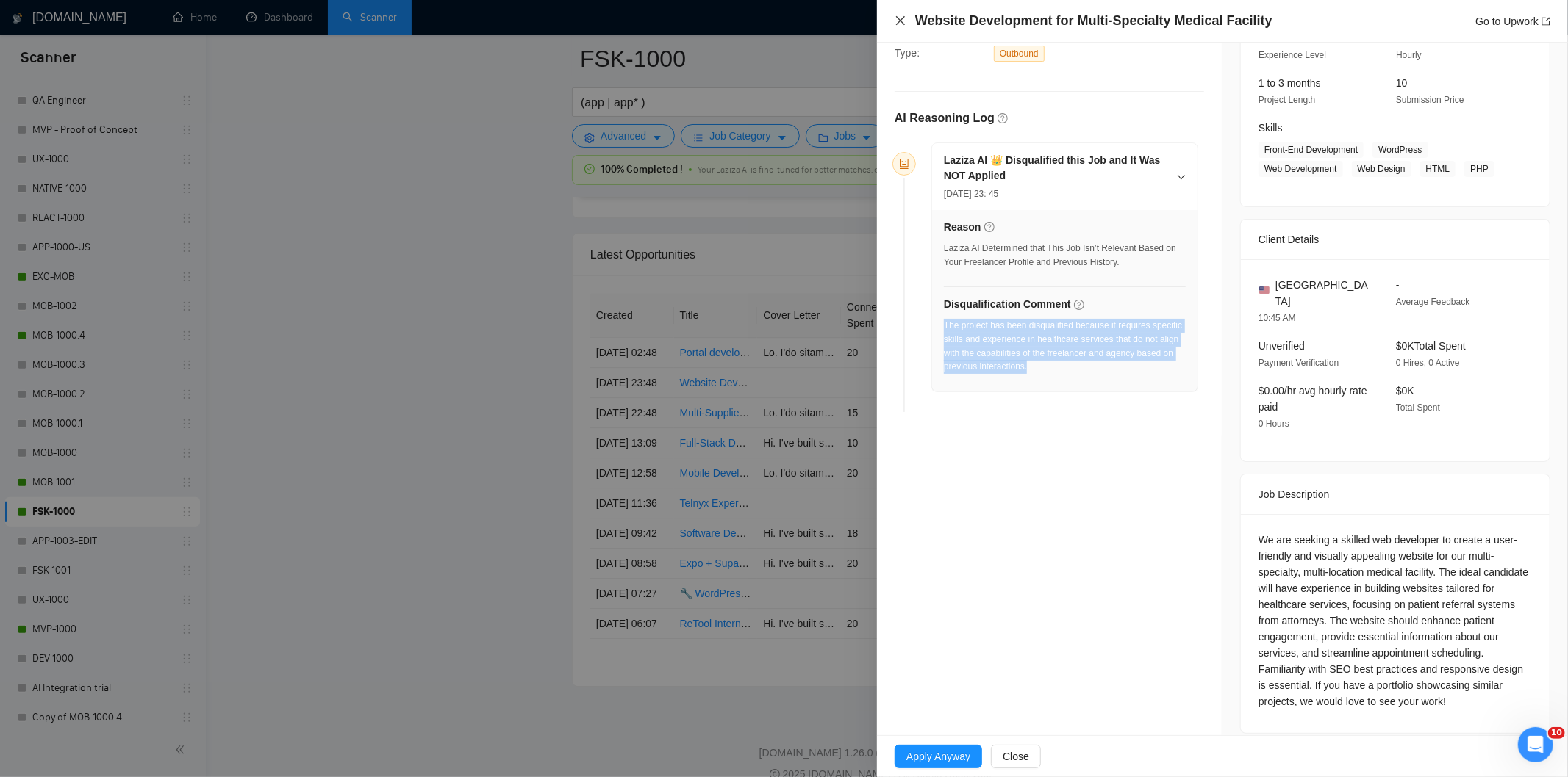
click at [905, 21] on icon "close" at bounding box center [900, 20] width 12 height 12
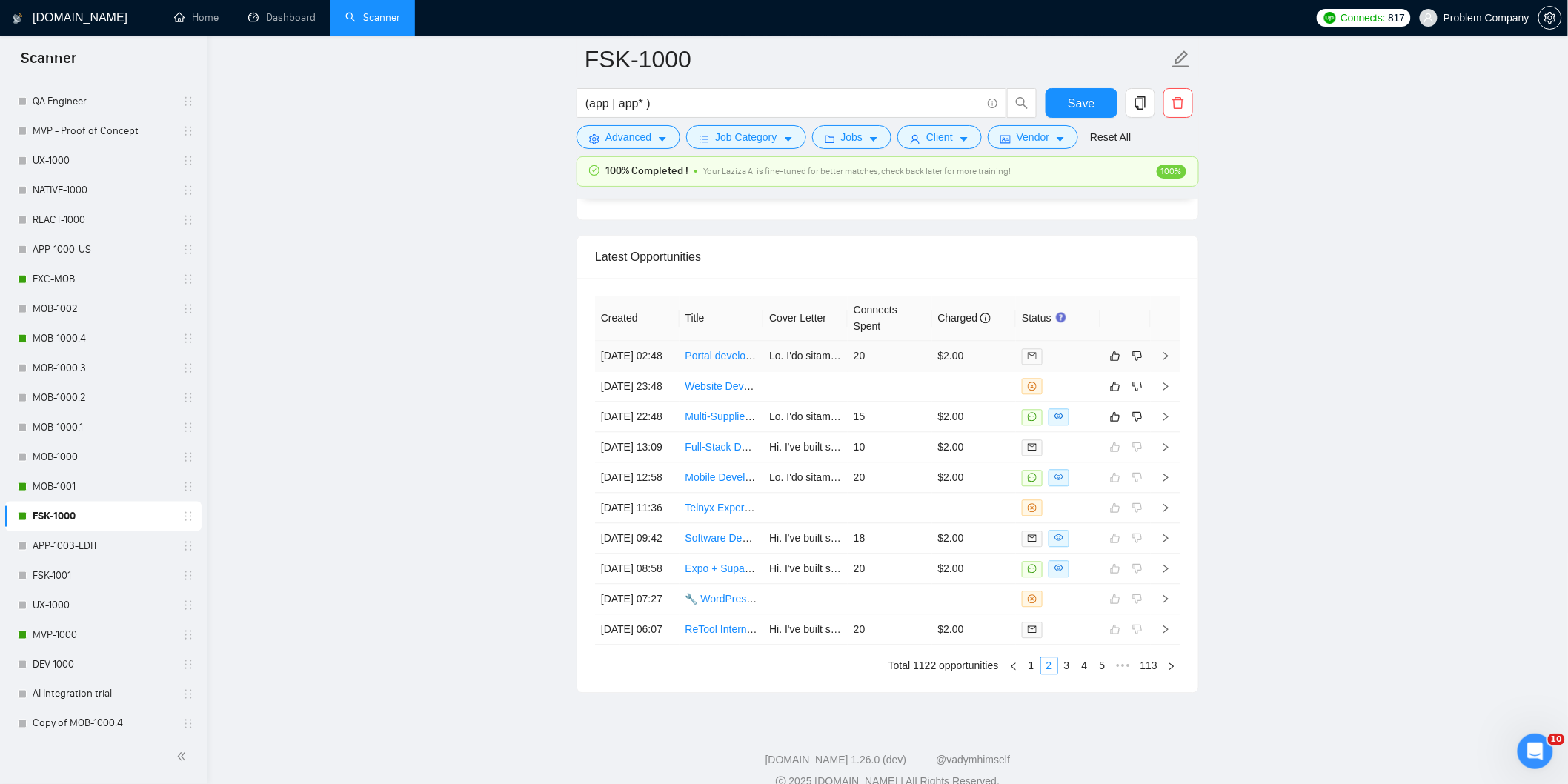
click at [636, 372] on td "[DATE] 02:48" at bounding box center [637, 356] width 84 height 31
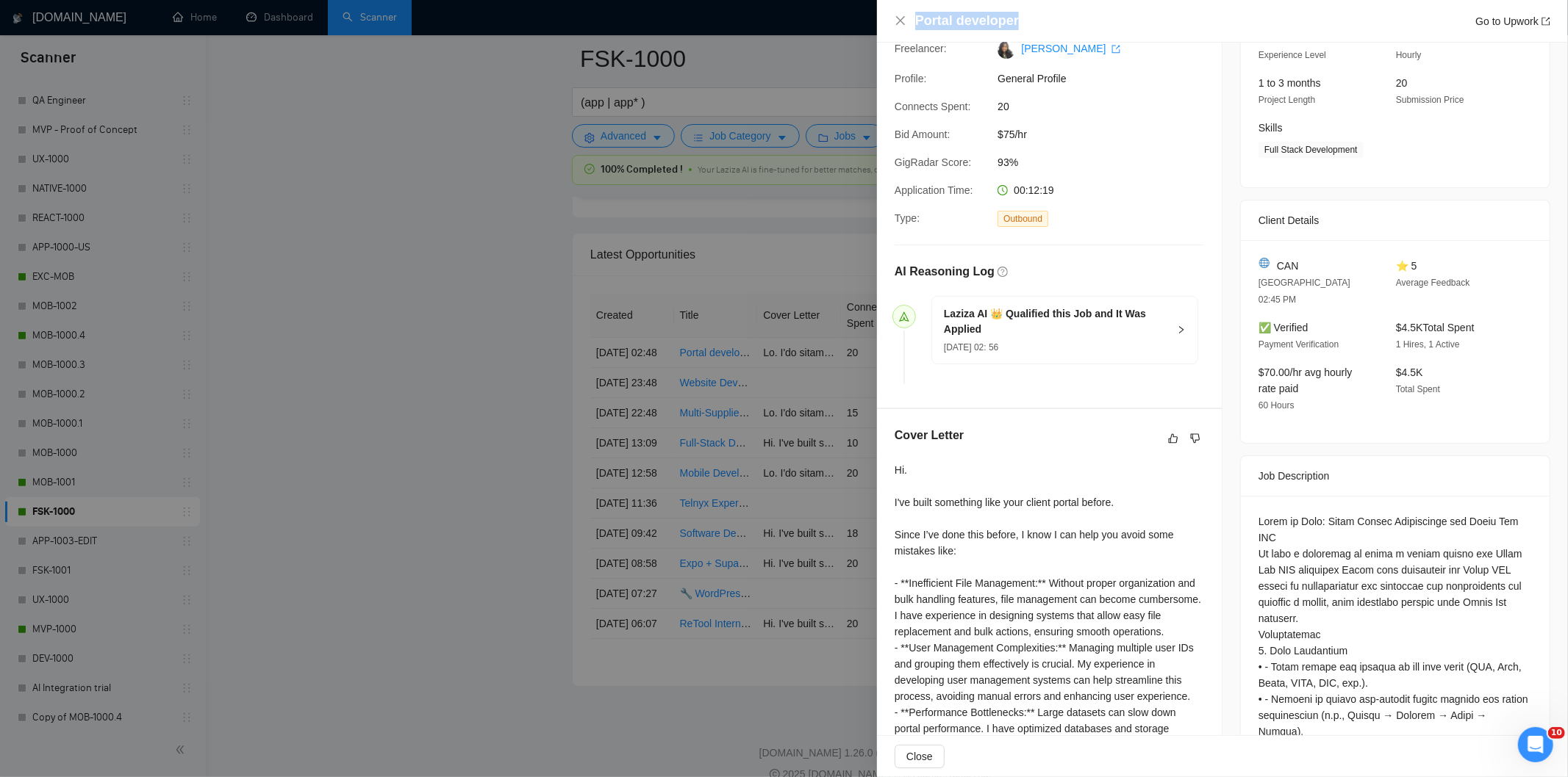
drag, startPoint x: 1032, startPoint y: 17, endPoint x: 914, endPoint y: 9, distance: 118.3
click at [914, 9] on div "Portal developer Go to Upwork" at bounding box center [1222, 21] width 691 height 42
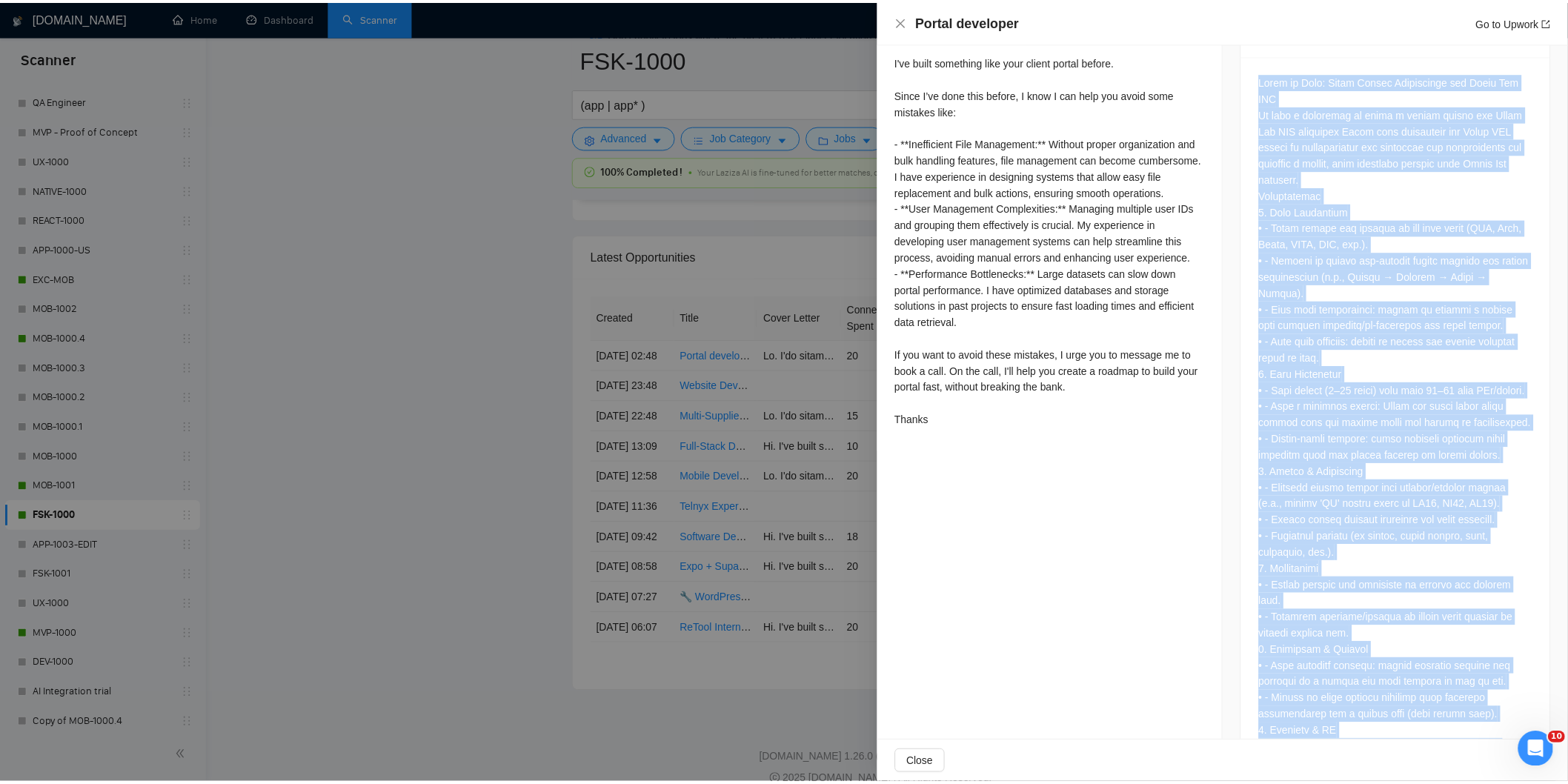
scroll to position [1207, 0]
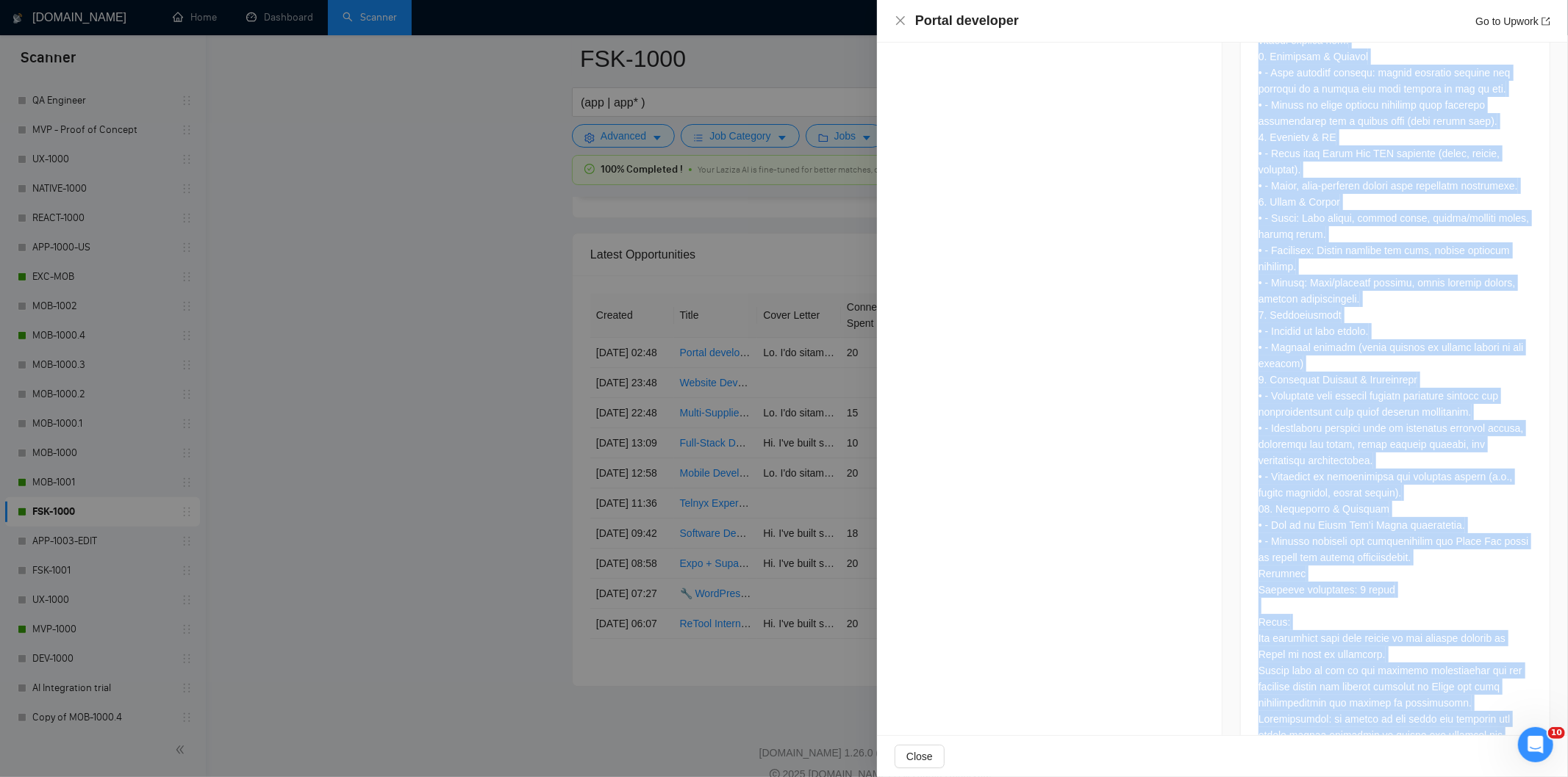
drag, startPoint x: 1254, startPoint y: 203, endPoint x: 1369, endPoint y: 761, distance: 569.7
click at [1369, 761] on div "Portal developer Go to Upwork Proposal Details Date: [DATE] 02:56 Scanner: FSK-…" at bounding box center [1222, 388] width 691 height 777
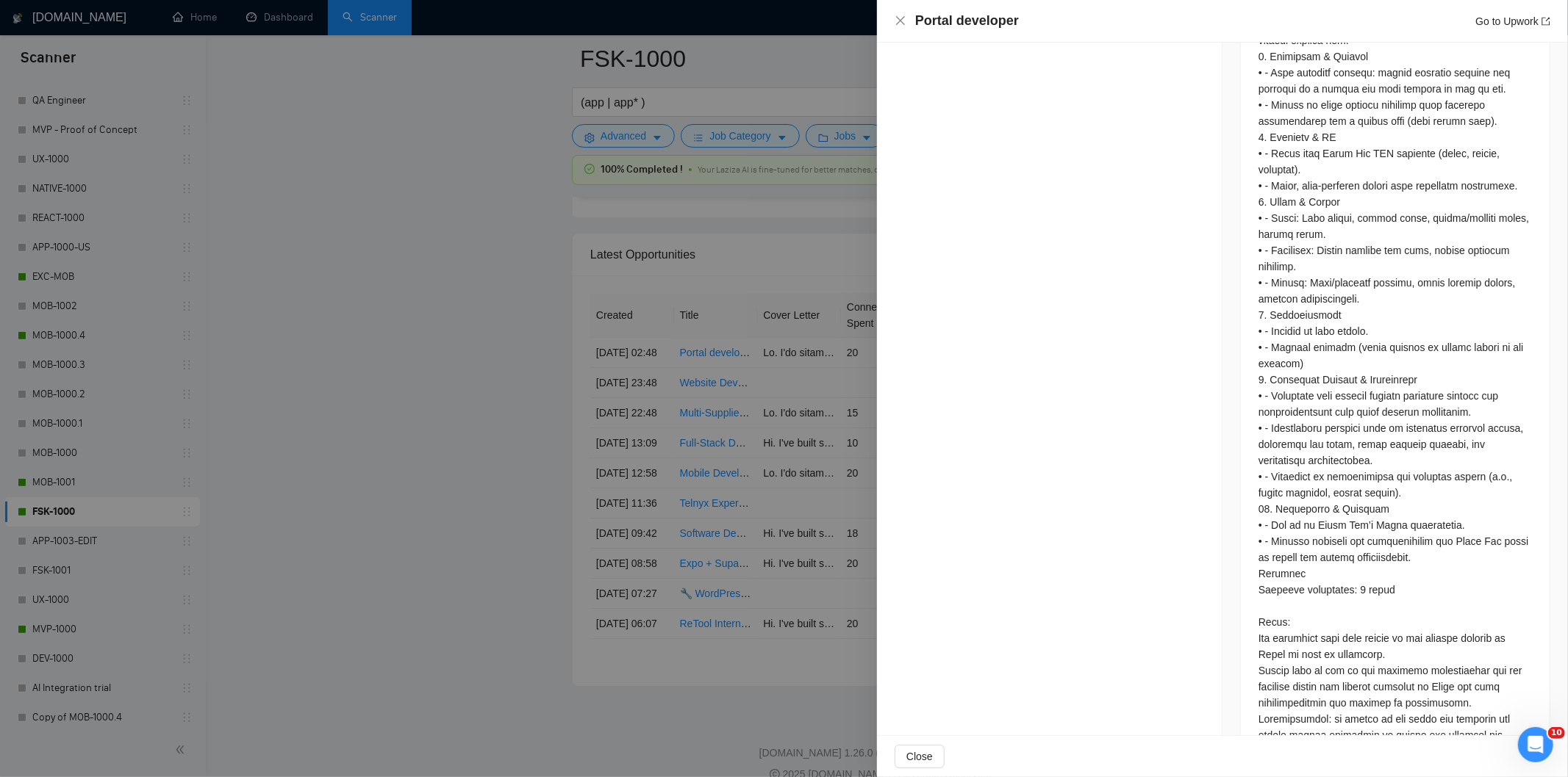
click at [907, 18] on div "Portal developer Go to Upwork" at bounding box center [1223, 21] width 656 height 18
click at [899, 21] on icon "close" at bounding box center [900, 21] width 9 height 9
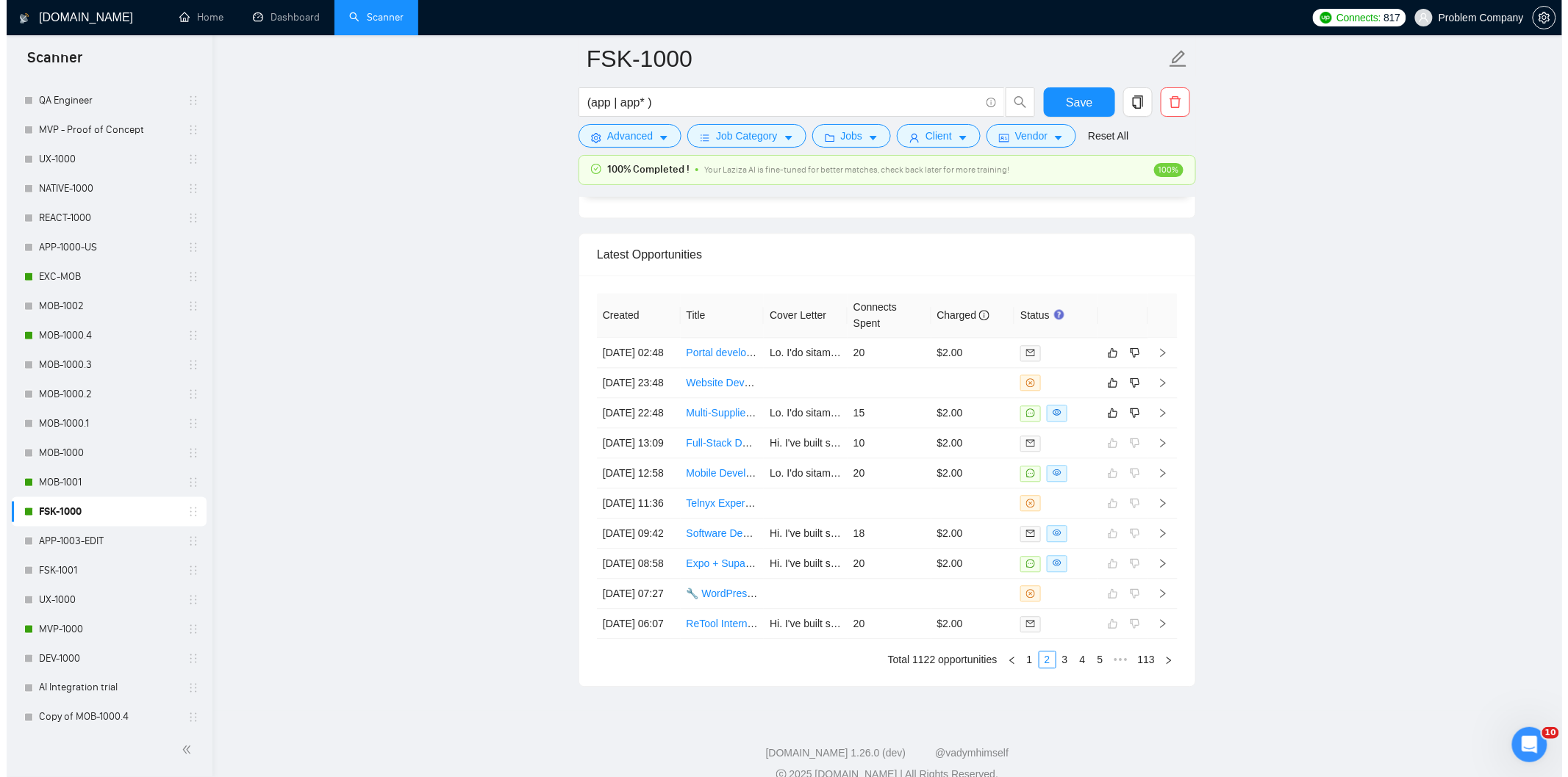
scroll to position [3741, 0]
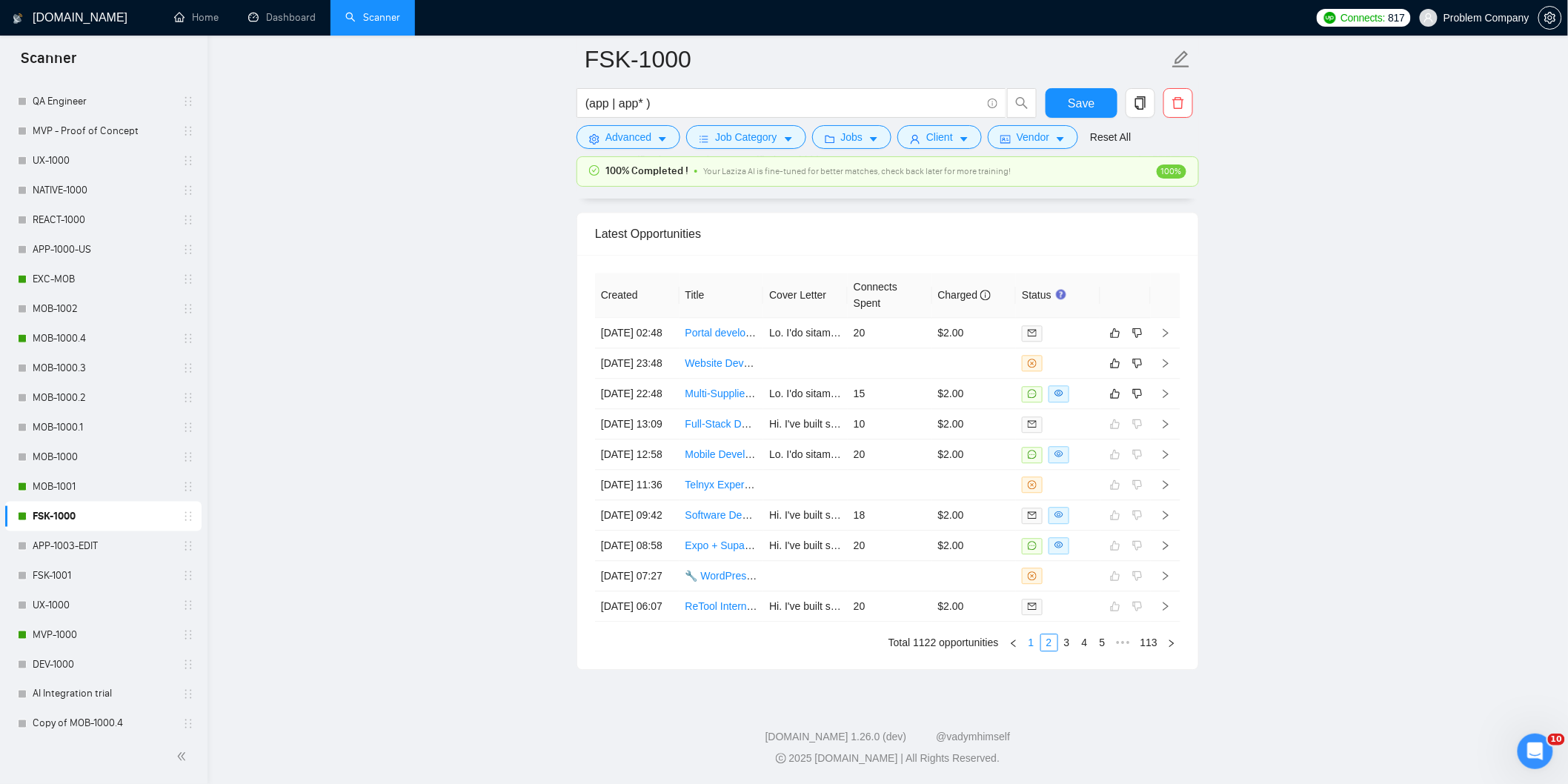
click at [1033, 647] on link "1" at bounding box center [1032, 643] width 16 height 16
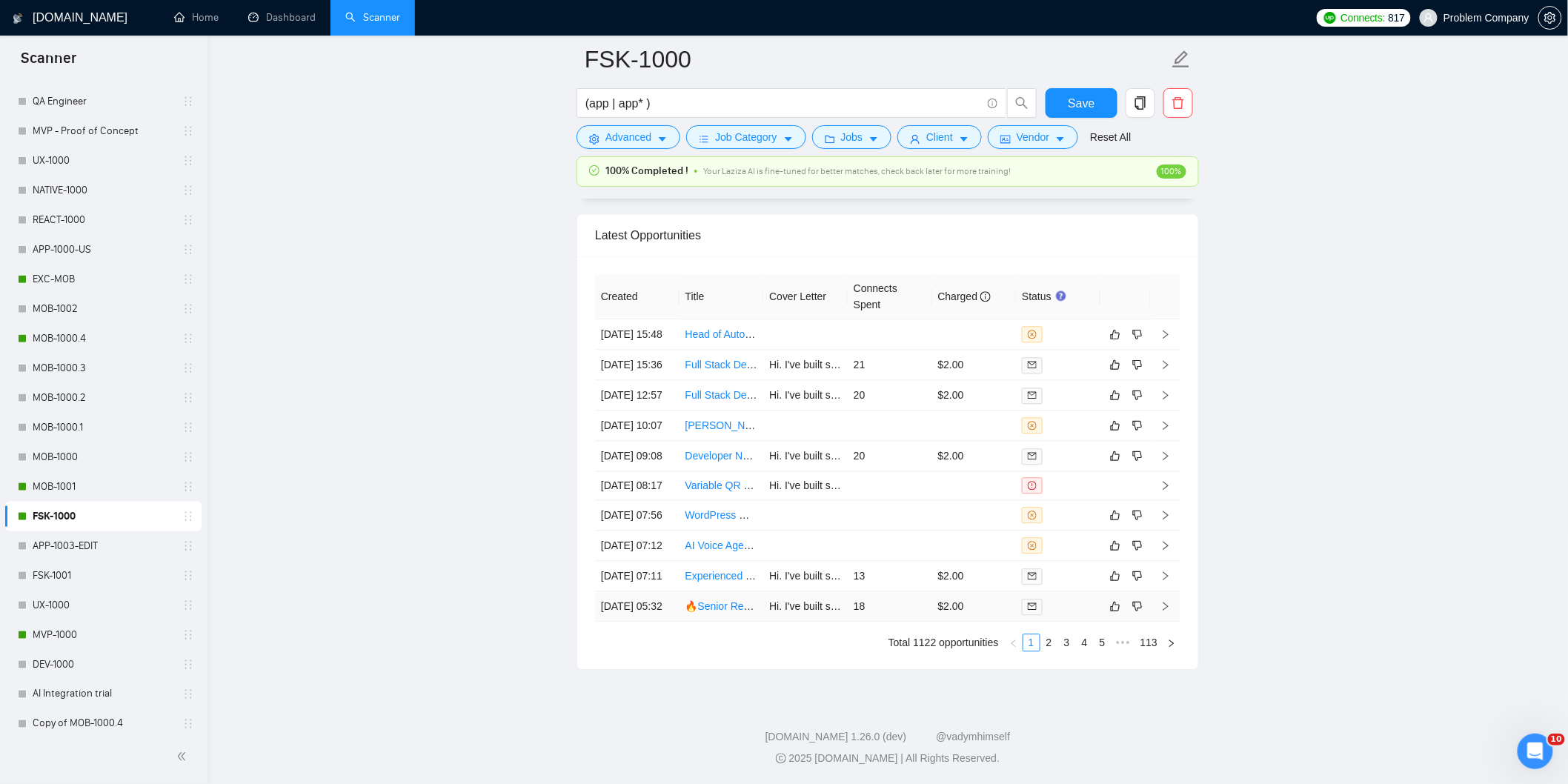
click at [649, 601] on td "[DATE] 05:32" at bounding box center [637, 607] width 84 height 31
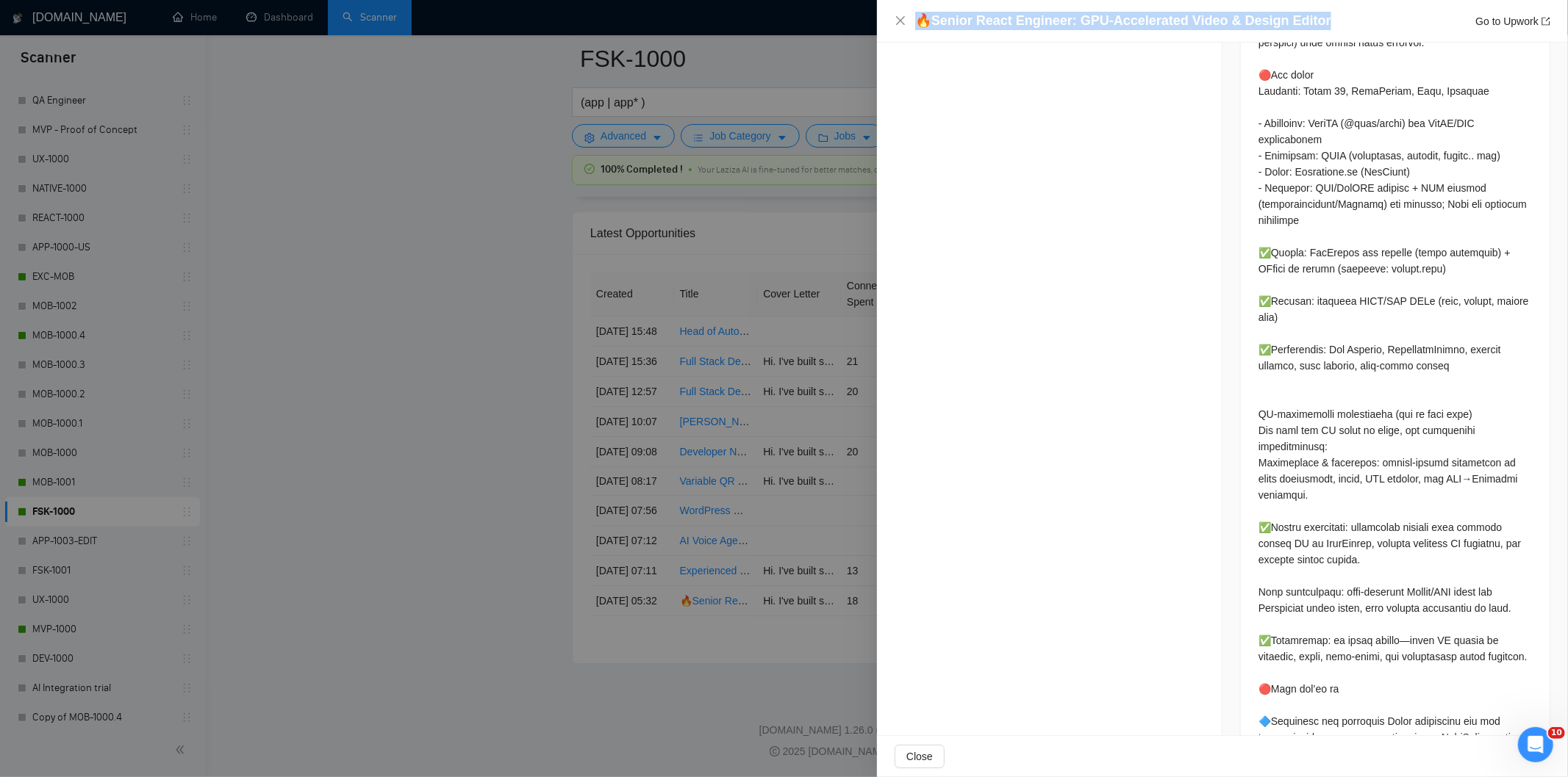
drag, startPoint x: 1307, startPoint y: 19, endPoint x: 916, endPoint y: 26, distance: 391.1
click at [916, 26] on div "🔥Senior React Engineer: GPU-Accelerated Video & Design Editor Go to Upwork" at bounding box center [1232, 21] width 635 height 18
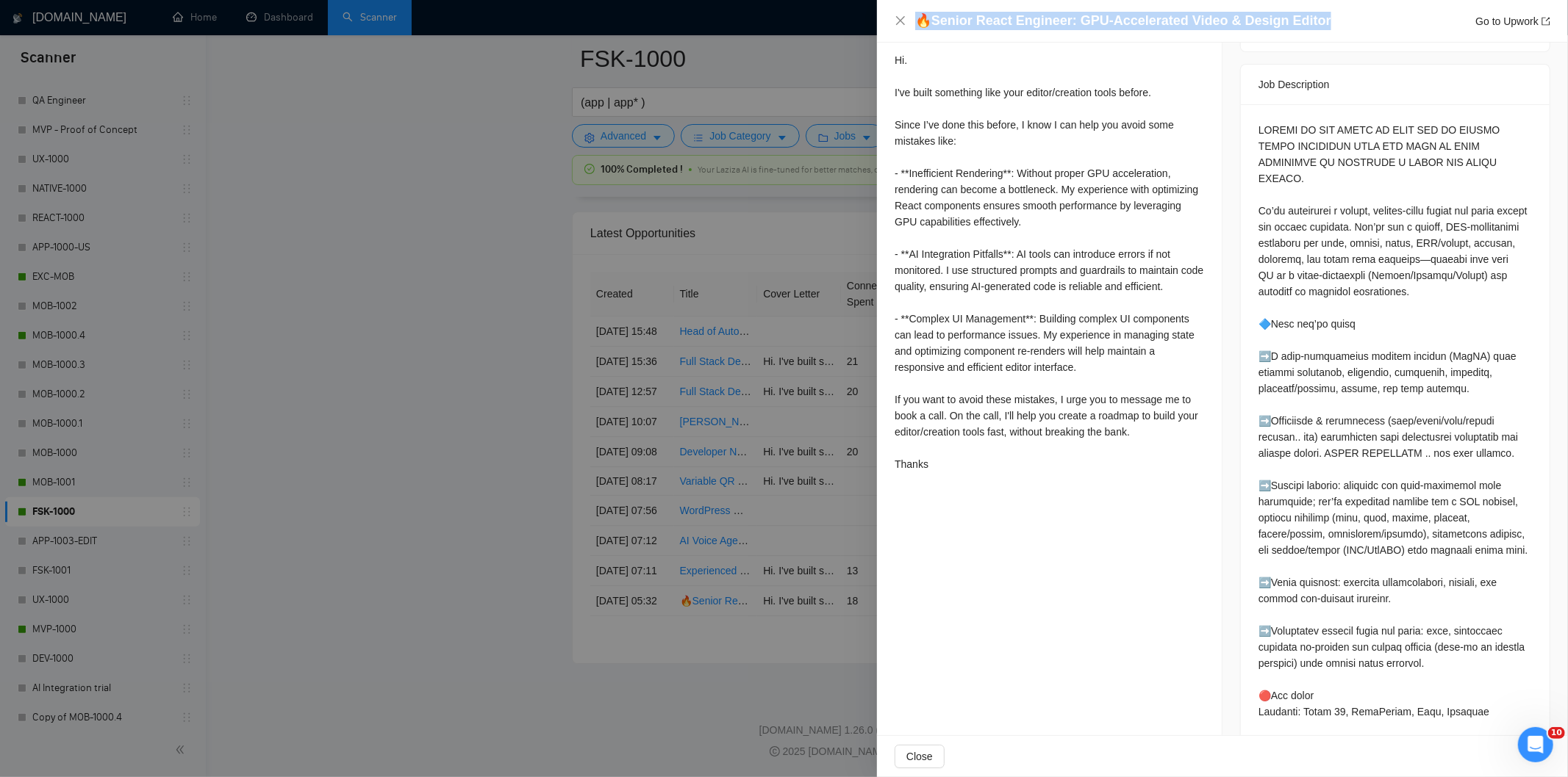
scroll to position [575, 0]
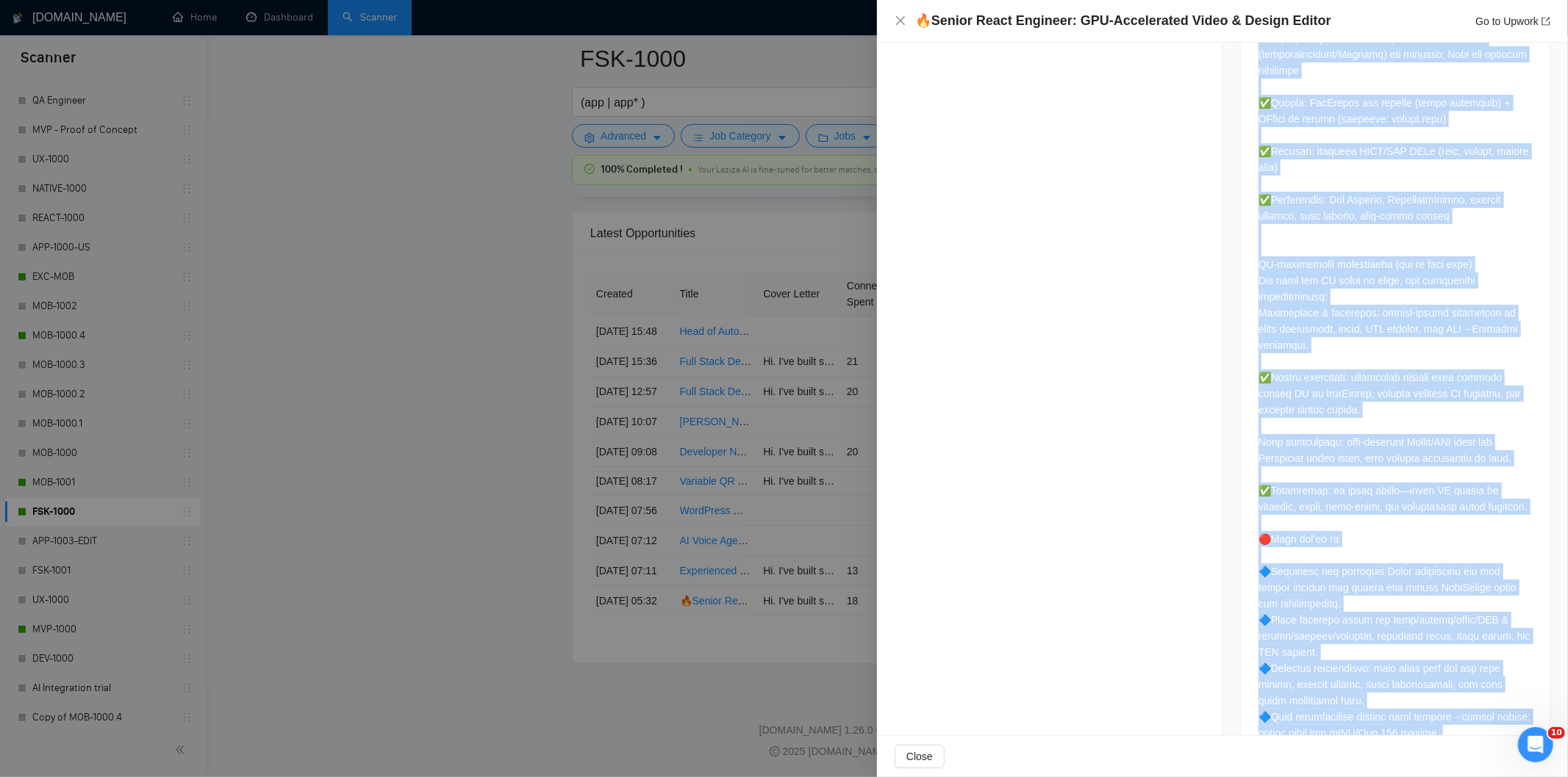
drag, startPoint x: 1254, startPoint y: 107, endPoint x: 1404, endPoint y: 761, distance: 671.0
click at [1404, 761] on div "🔥Senior React Engineer: GPU-Accelerated Video & Design Editor Go to Upwork Prop…" at bounding box center [1222, 388] width 691 height 777
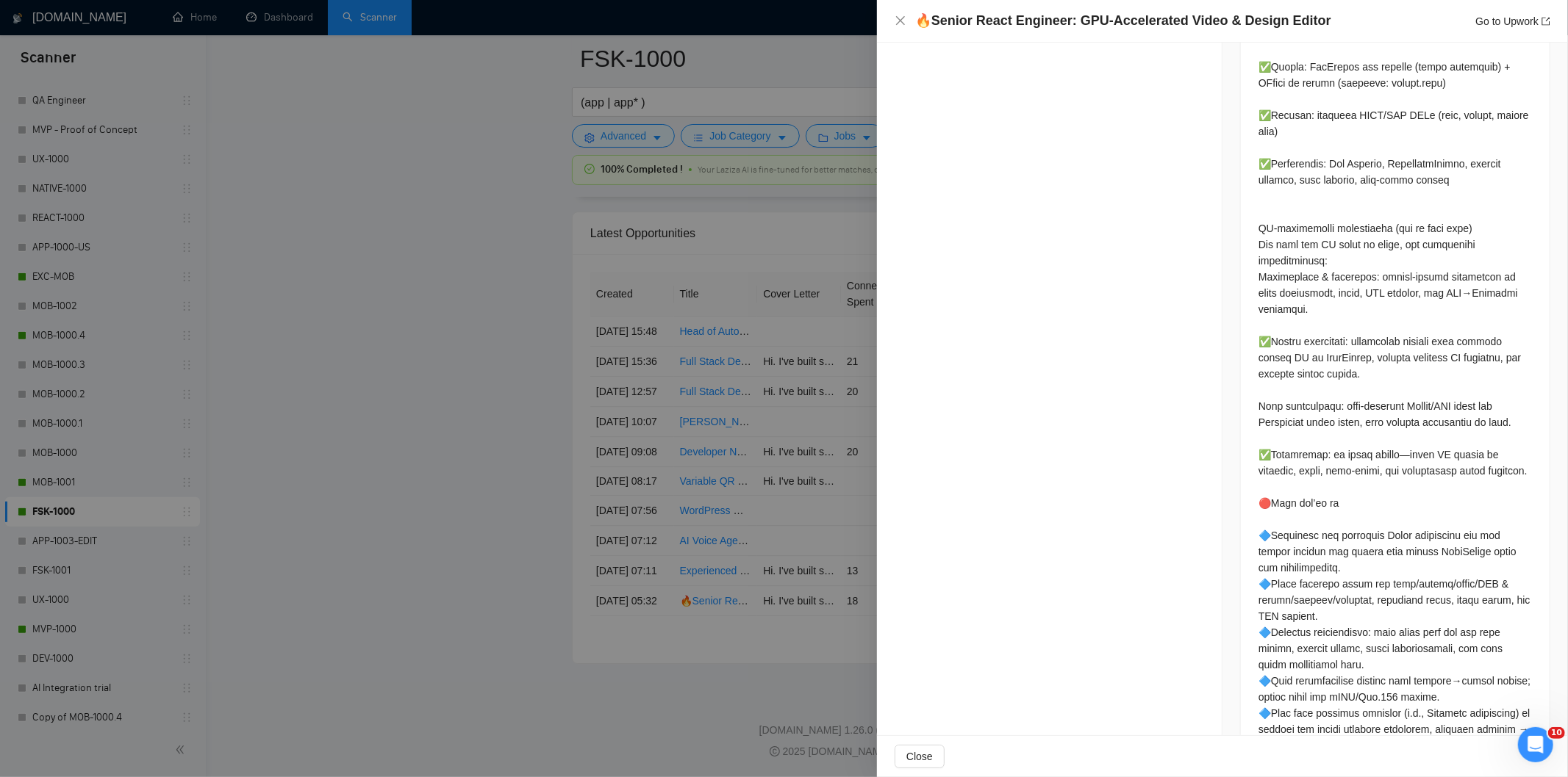
scroll to position [1392, 0]
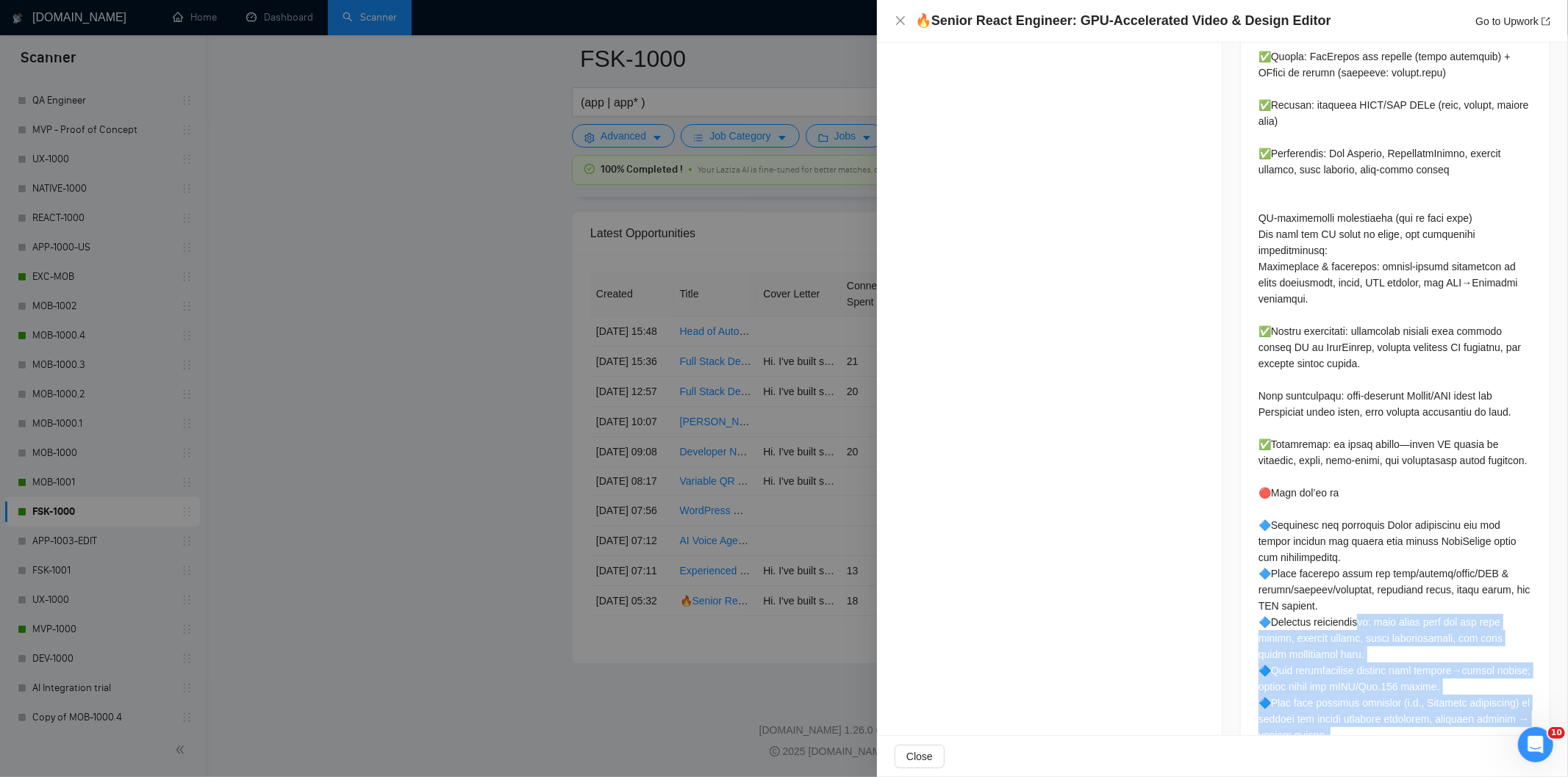
drag, startPoint x: 1404, startPoint y: 761, endPoint x: 1356, endPoint y: 624, distance: 145.2
click at [1356, 624] on div "🔥Senior React Engineer: GPU-Accelerated Video & Design Editor Go to Upwork Prop…" at bounding box center [1222, 388] width 691 height 777
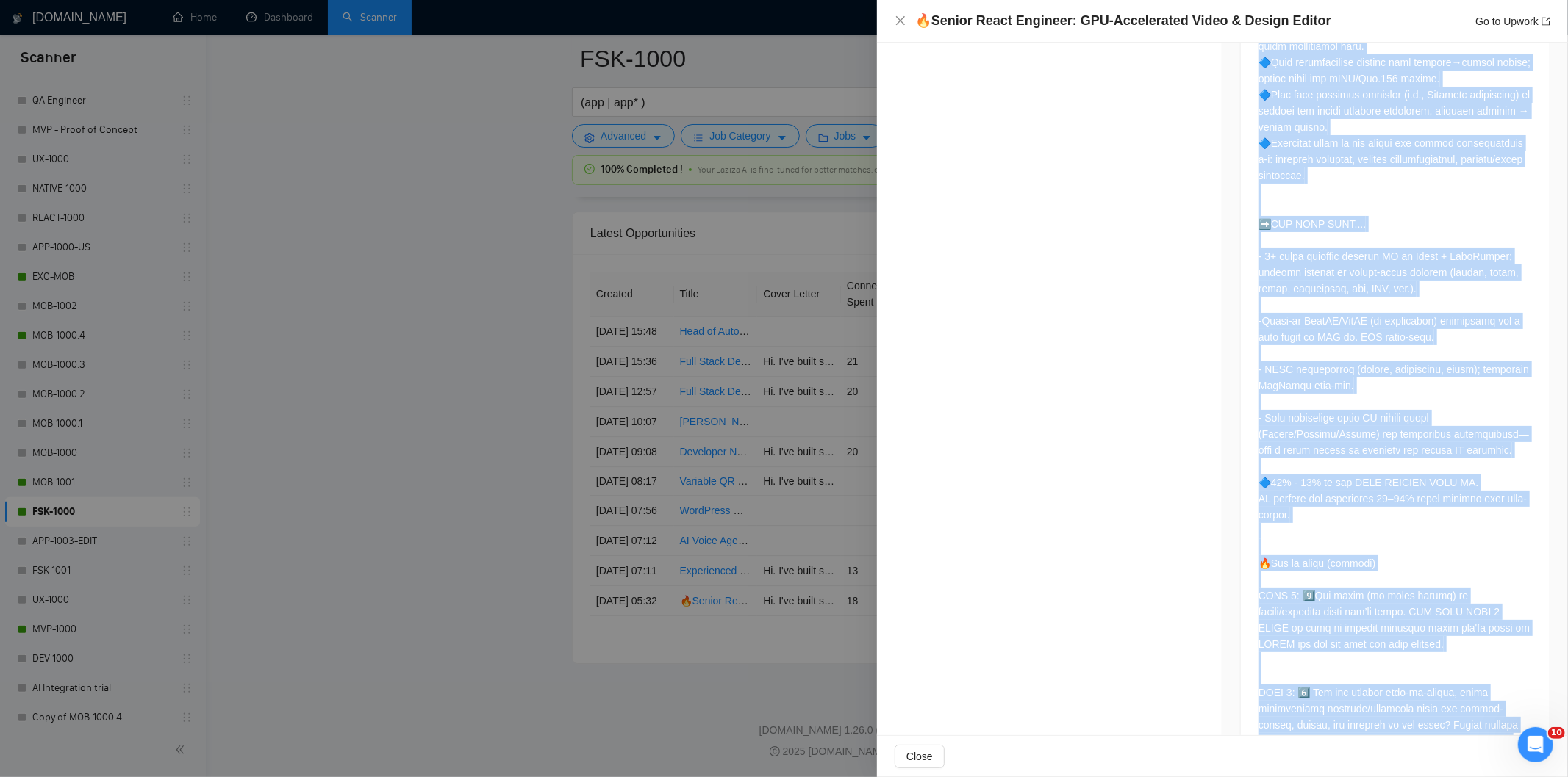
scroll to position [2232, 0]
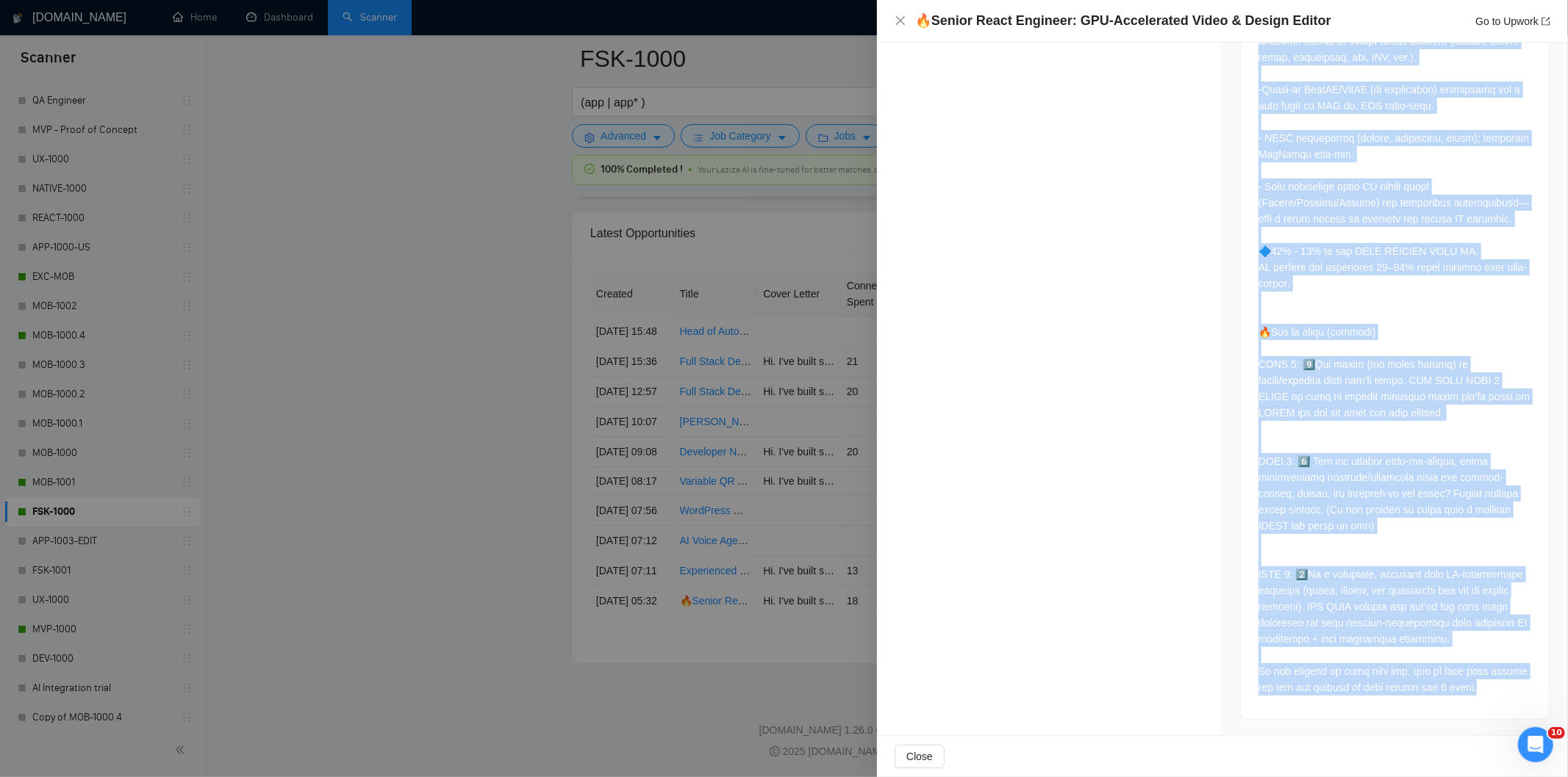
drag, startPoint x: 1252, startPoint y: 128, endPoint x: 1465, endPoint y: 693, distance: 603.8
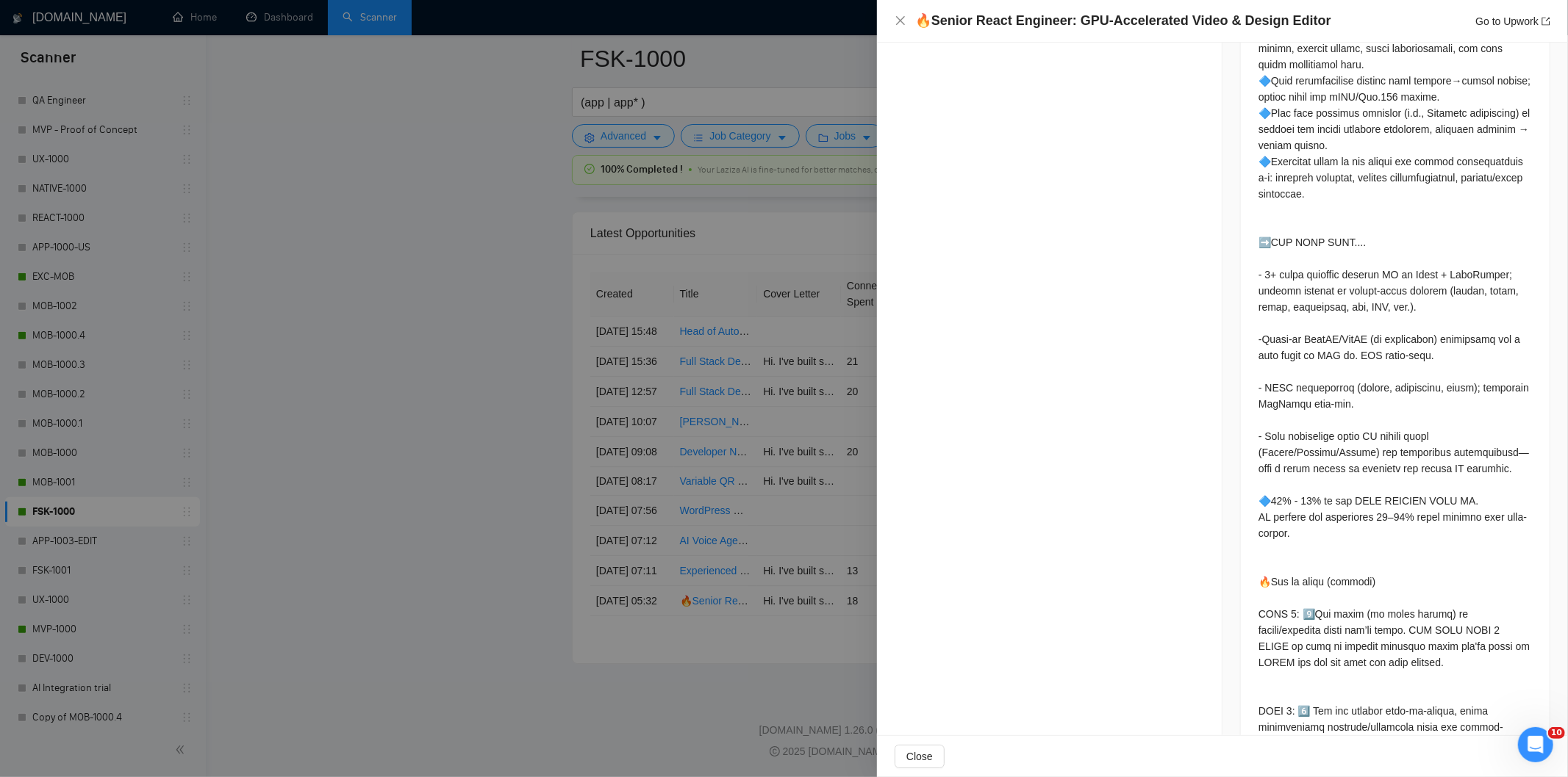
scroll to position [1984, 0]
drag, startPoint x: 1294, startPoint y: 495, endPoint x: 1348, endPoint y: 537, distance: 68.4
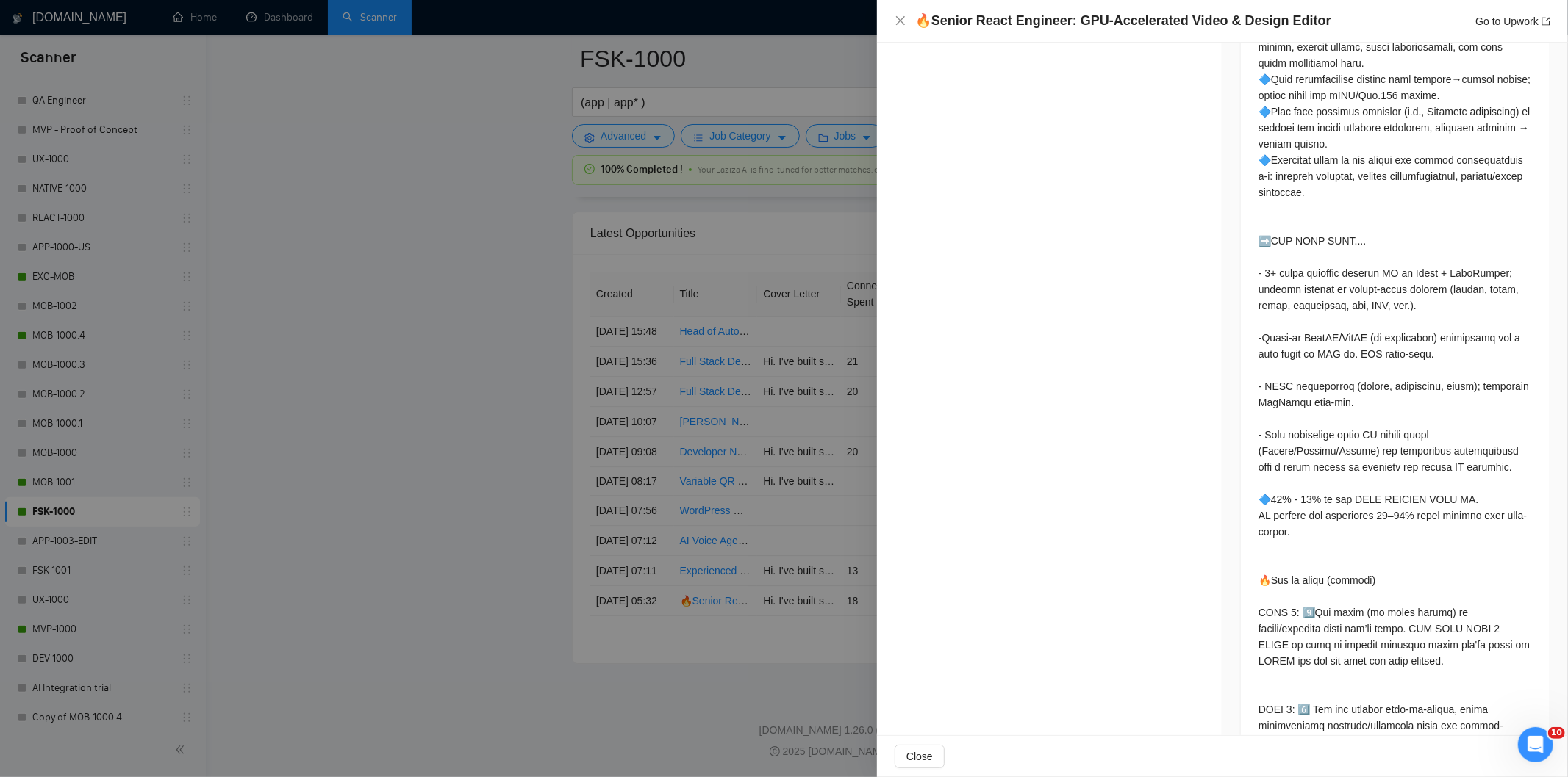
drag, startPoint x: 1278, startPoint y: 536, endPoint x: 1251, endPoint y: 502, distance: 43.4
drag, startPoint x: 1251, startPoint y: 502, endPoint x: 1280, endPoint y: 525, distance: 37.0
drag, startPoint x: 1288, startPoint y: 536, endPoint x: 1230, endPoint y: 489, distance: 74.7
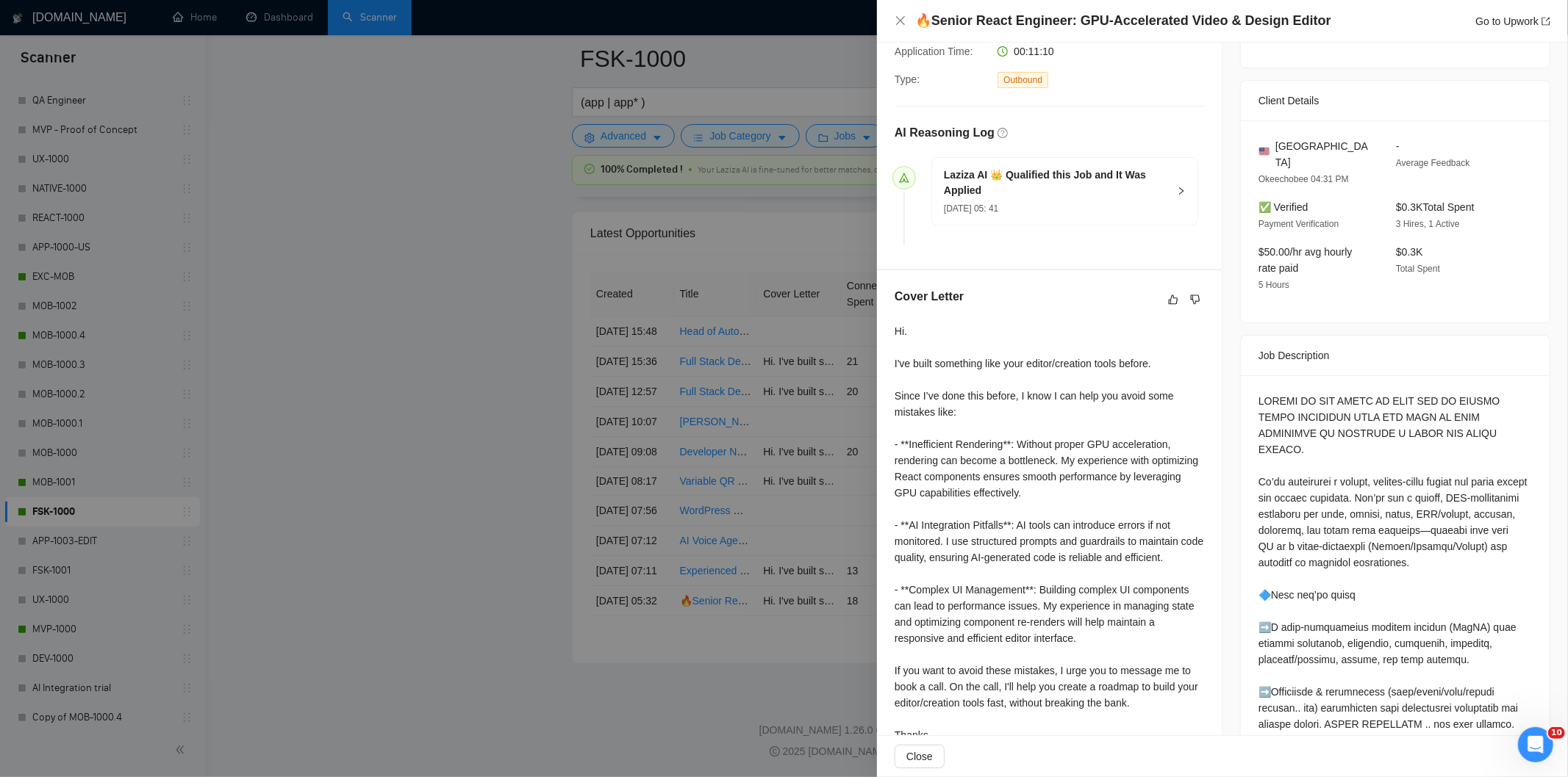
scroll to position [382, 0]
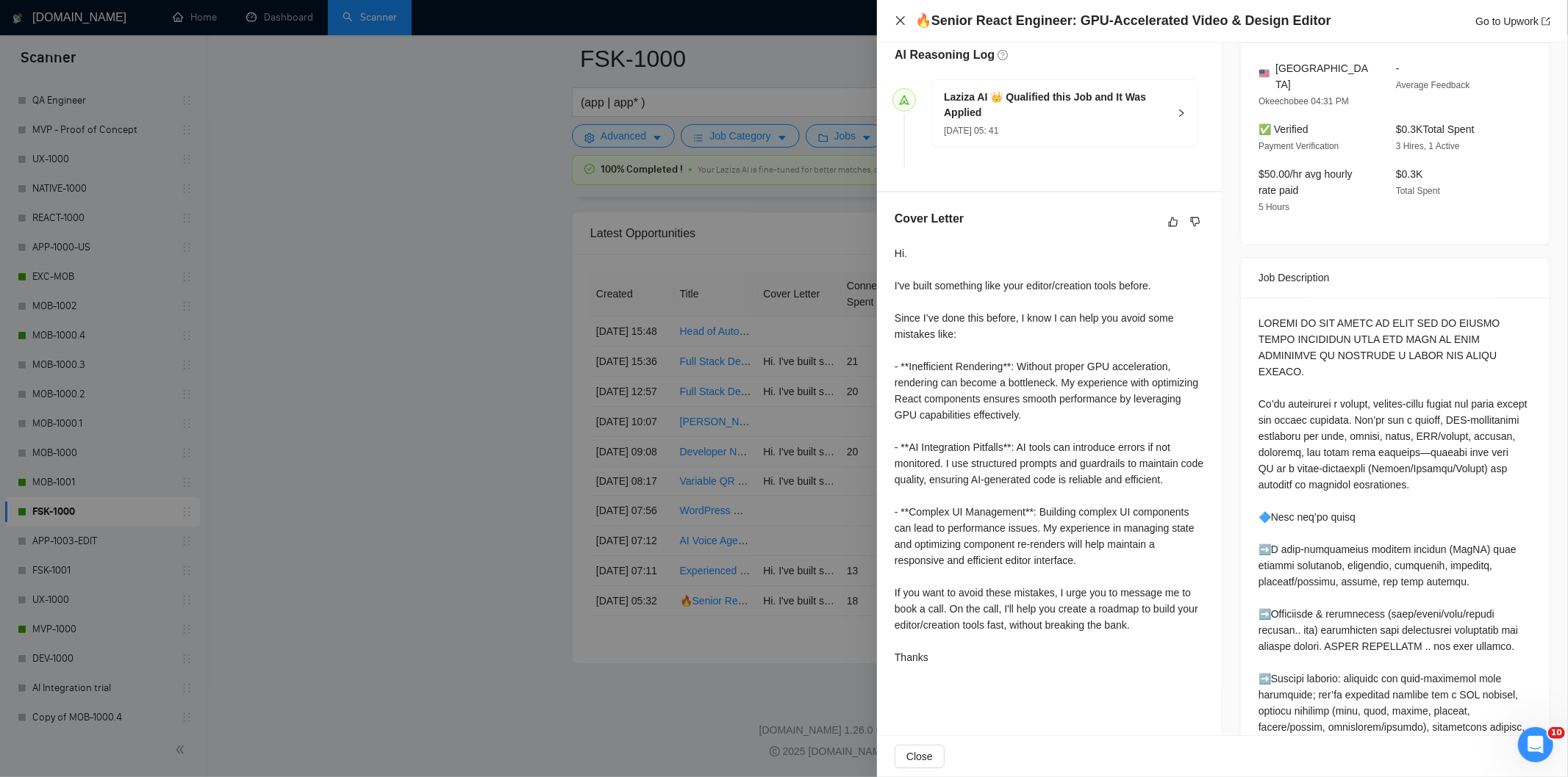
click at [898, 18] on icon "close" at bounding box center [900, 21] width 9 height 9
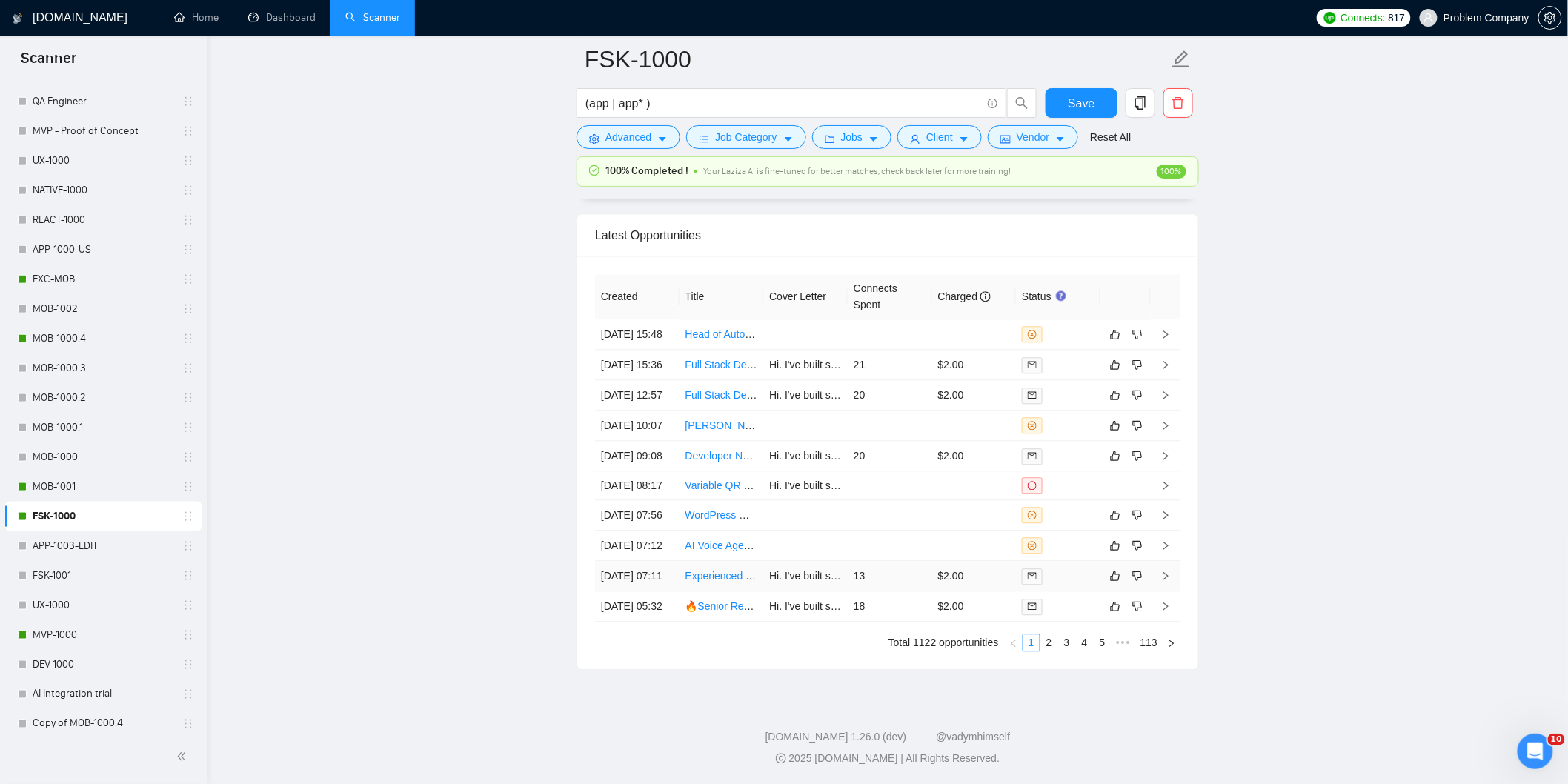
click at [631, 561] on td "[DATE] 07:11" at bounding box center [637, 576] width 84 height 31
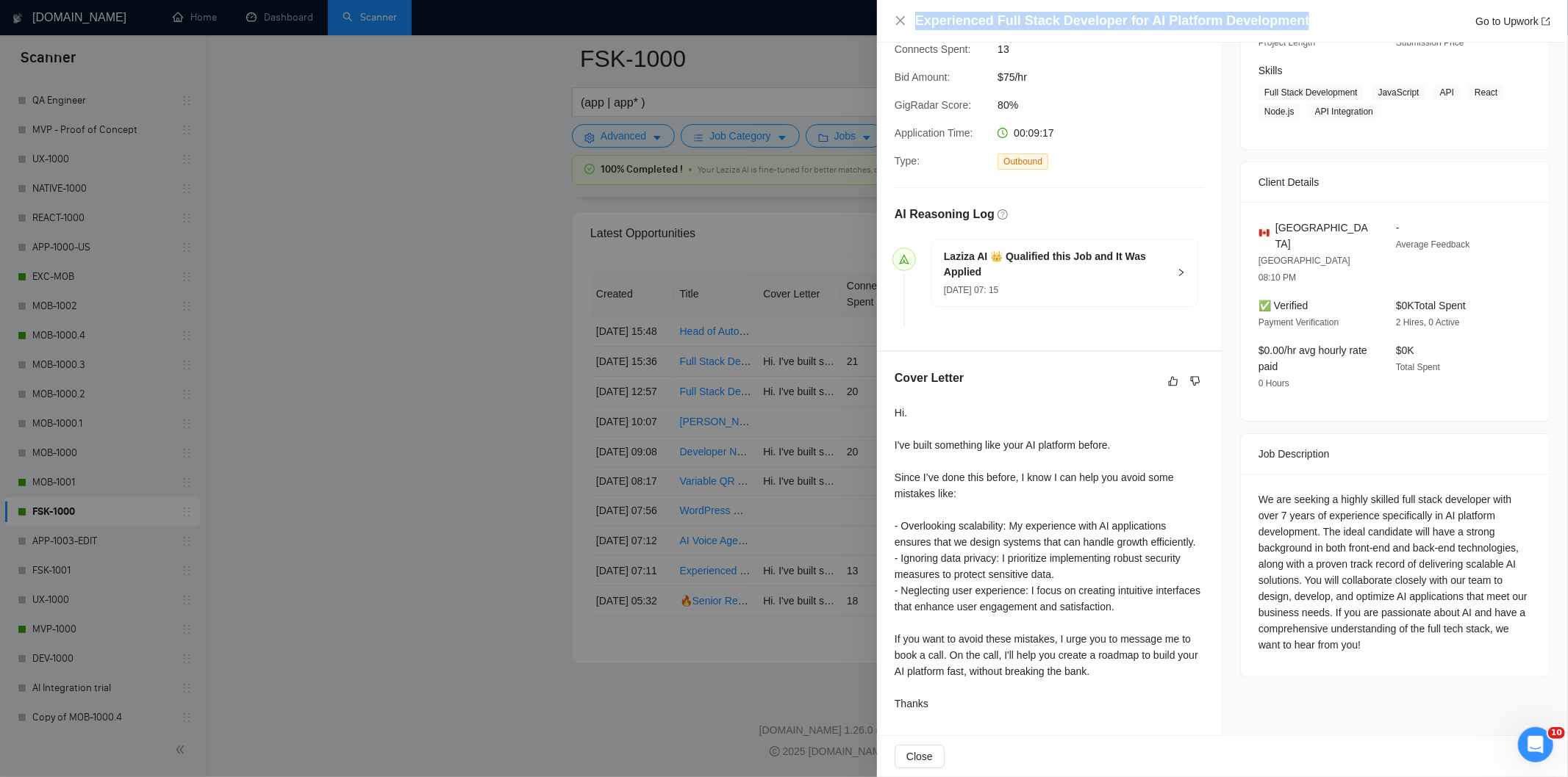
drag, startPoint x: 1301, startPoint y: 22, endPoint x: 979, endPoint y: 4, distance: 322.5
click at [979, 4] on div "Experienced Full Stack Developer for AI Platform Development Go to Upwork" at bounding box center [1222, 21] width 691 height 42
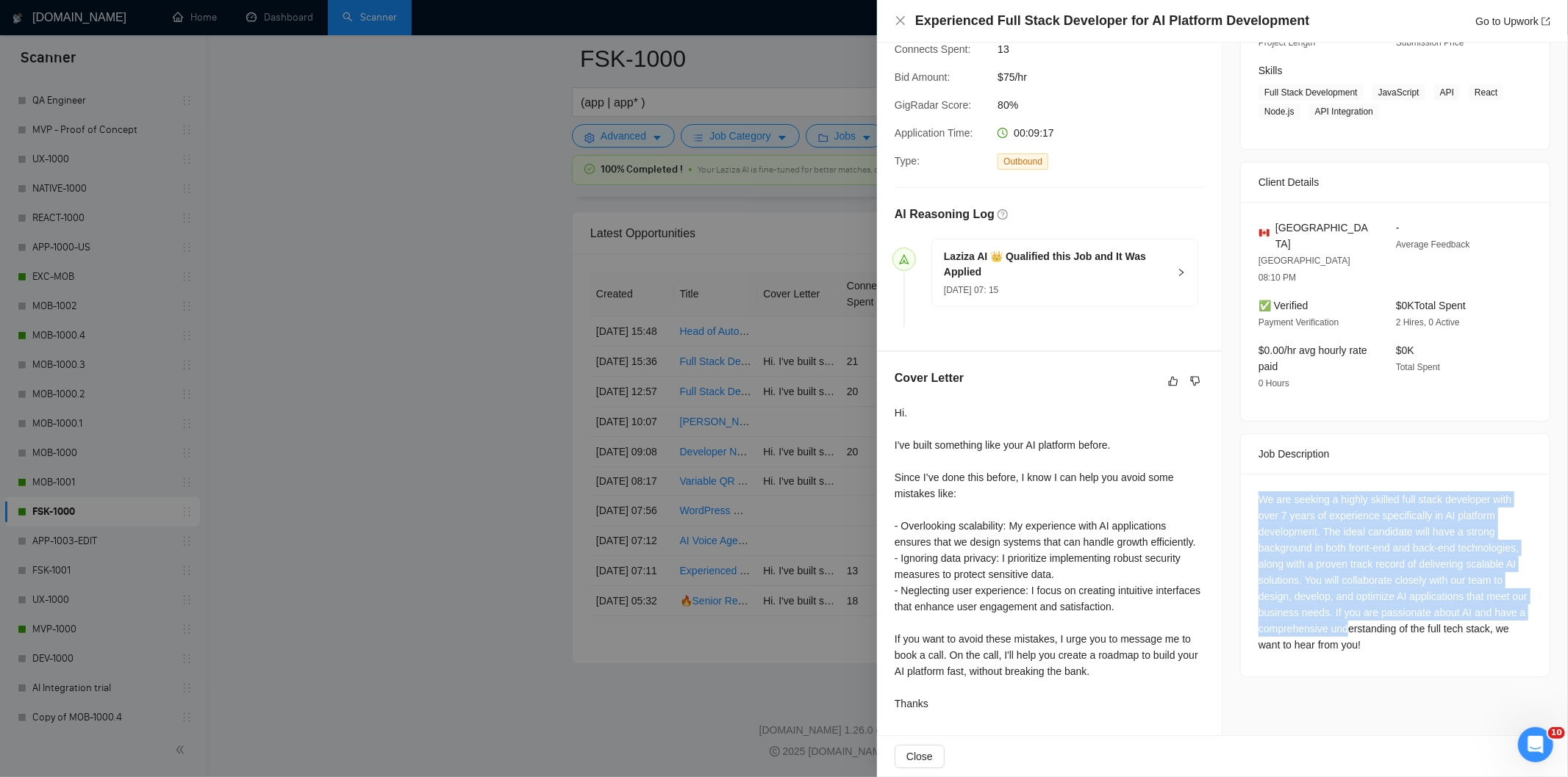
drag, startPoint x: 1248, startPoint y: 464, endPoint x: 1375, endPoint y: 604, distance: 189.0
click at [1375, 604] on div "We are seeking a highly skilled full stack developer with over 7 years of exper…" at bounding box center [1395, 576] width 309 height 203
click at [1375, 604] on div "We are seeking a highly skilled full stack developer with over 7 years of exper…" at bounding box center [1395, 572] width 273 height 162
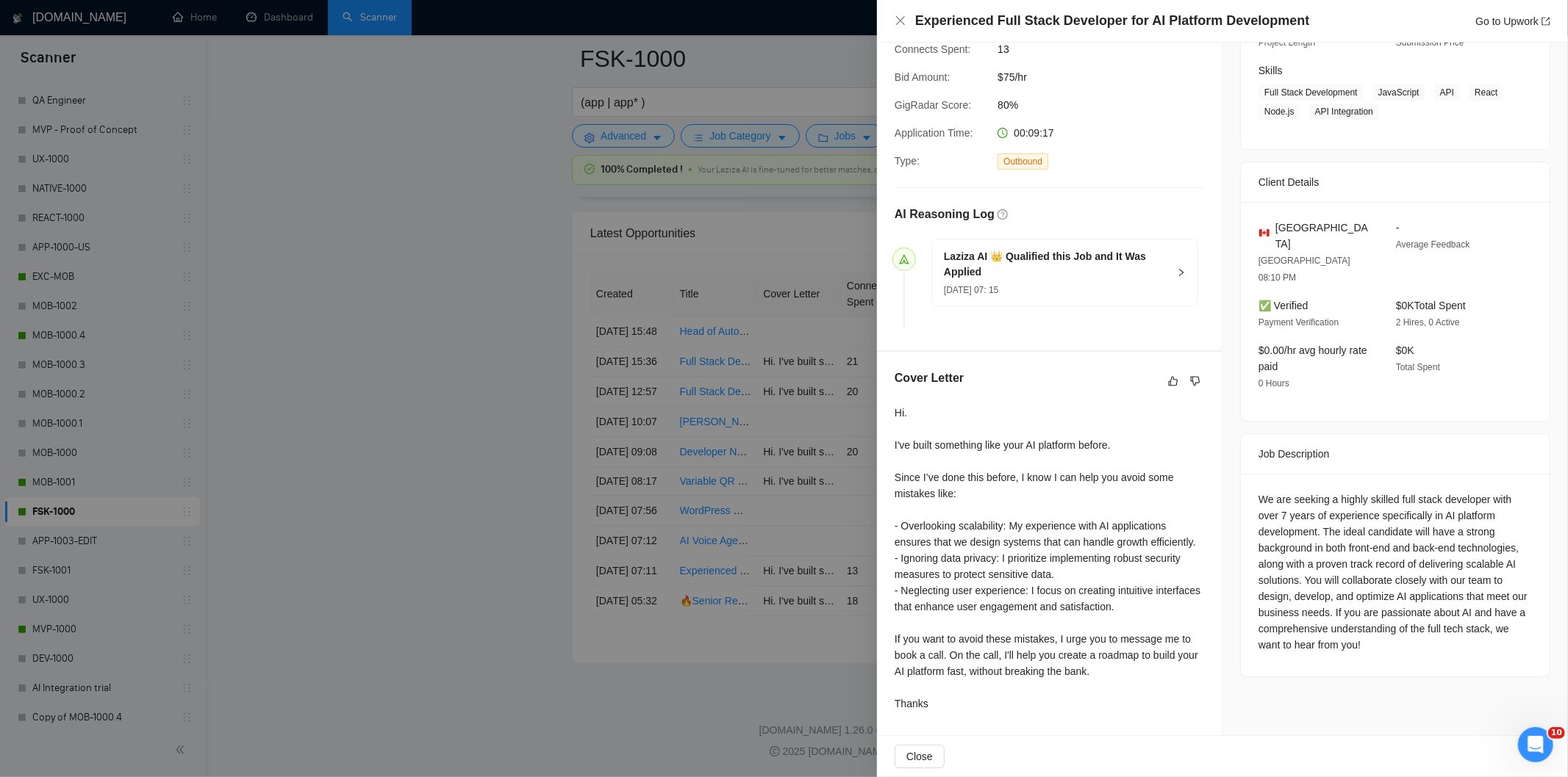
drag, startPoint x: 1376, startPoint y: 607, endPoint x: 1304, endPoint y: 517, distance: 115.3
drag, startPoint x: 1304, startPoint y: 517, endPoint x: 1268, endPoint y: 482, distance: 50.2
click at [1268, 491] on div "We are seeking a highly skilled full stack developer with over 7 years of exper…" at bounding box center [1395, 572] width 273 height 162
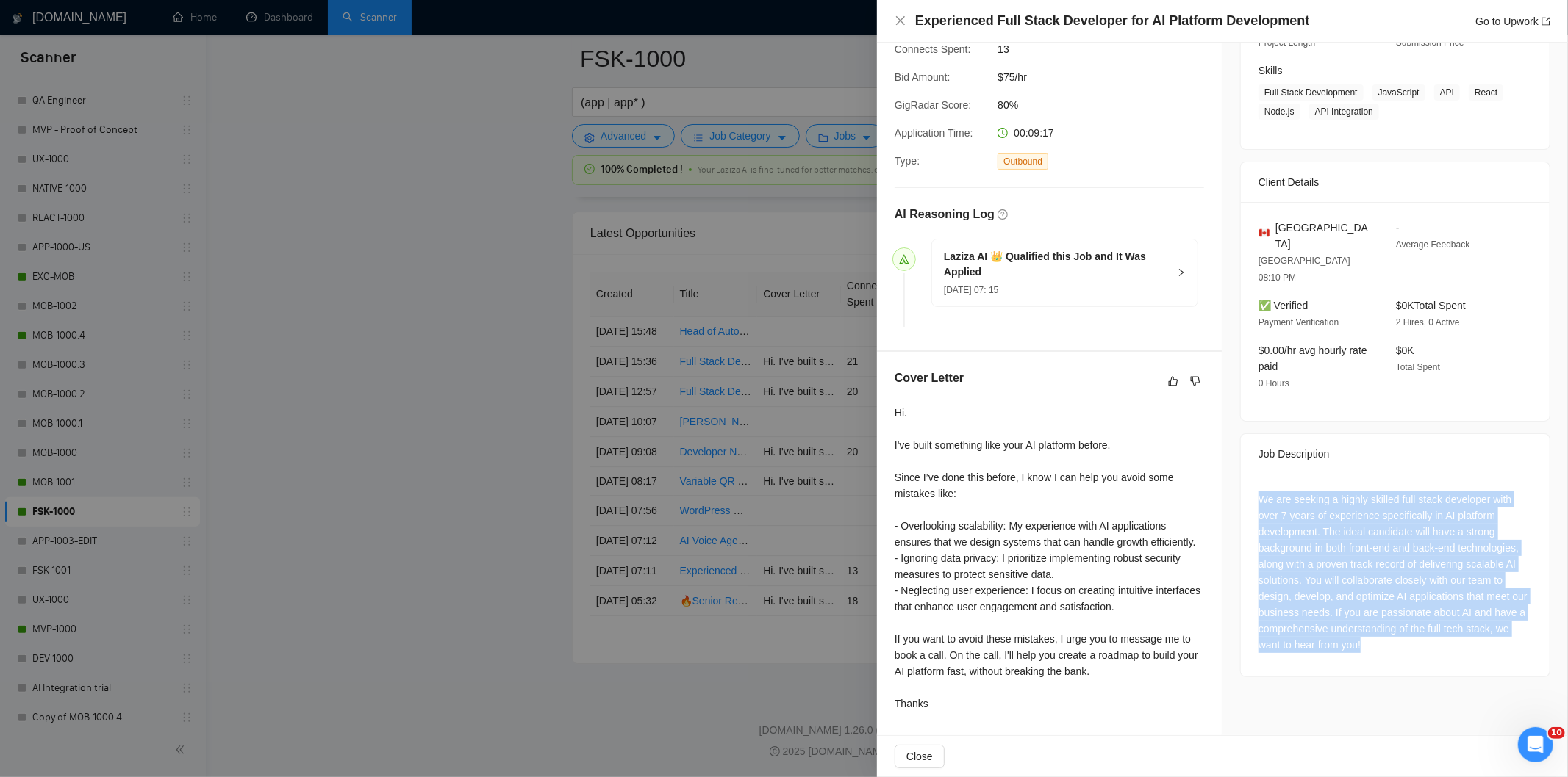
drag, startPoint x: 1246, startPoint y: 466, endPoint x: 1395, endPoint y: 616, distance: 211.4
click at [1395, 616] on div "We are seeking a highly skilled full stack developer with over 7 years of exper…" at bounding box center [1395, 576] width 309 height 203
click at [1296, 523] on div "We are seeking a highly skilled full stack developer with over 7 years of exper…" at bounding box center [1395, 572] width 273 height 162
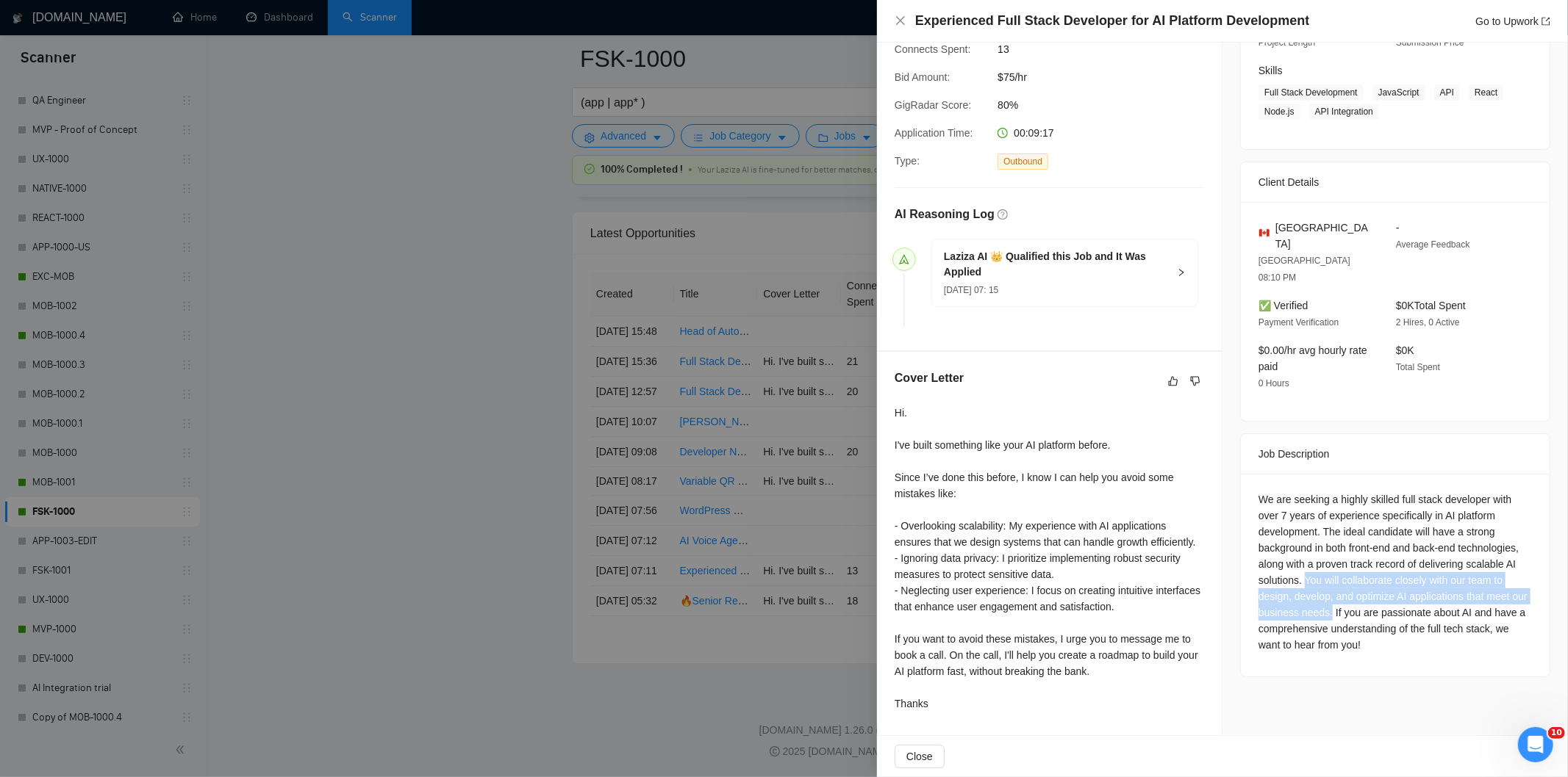
drag, startPoint x: 1298, startPoint y: 552, endPoint x: 1341, endPoint y: 577, distance: 49.7
click at [1341, 577] on div "We are seeking a highly skilled full stack developer with over 7 years of exper…" at bounding box center [1395, 572] width 273 height 162
click at [898, 24] on icon "close" at bounding box center [900, 21] width 9 height 9
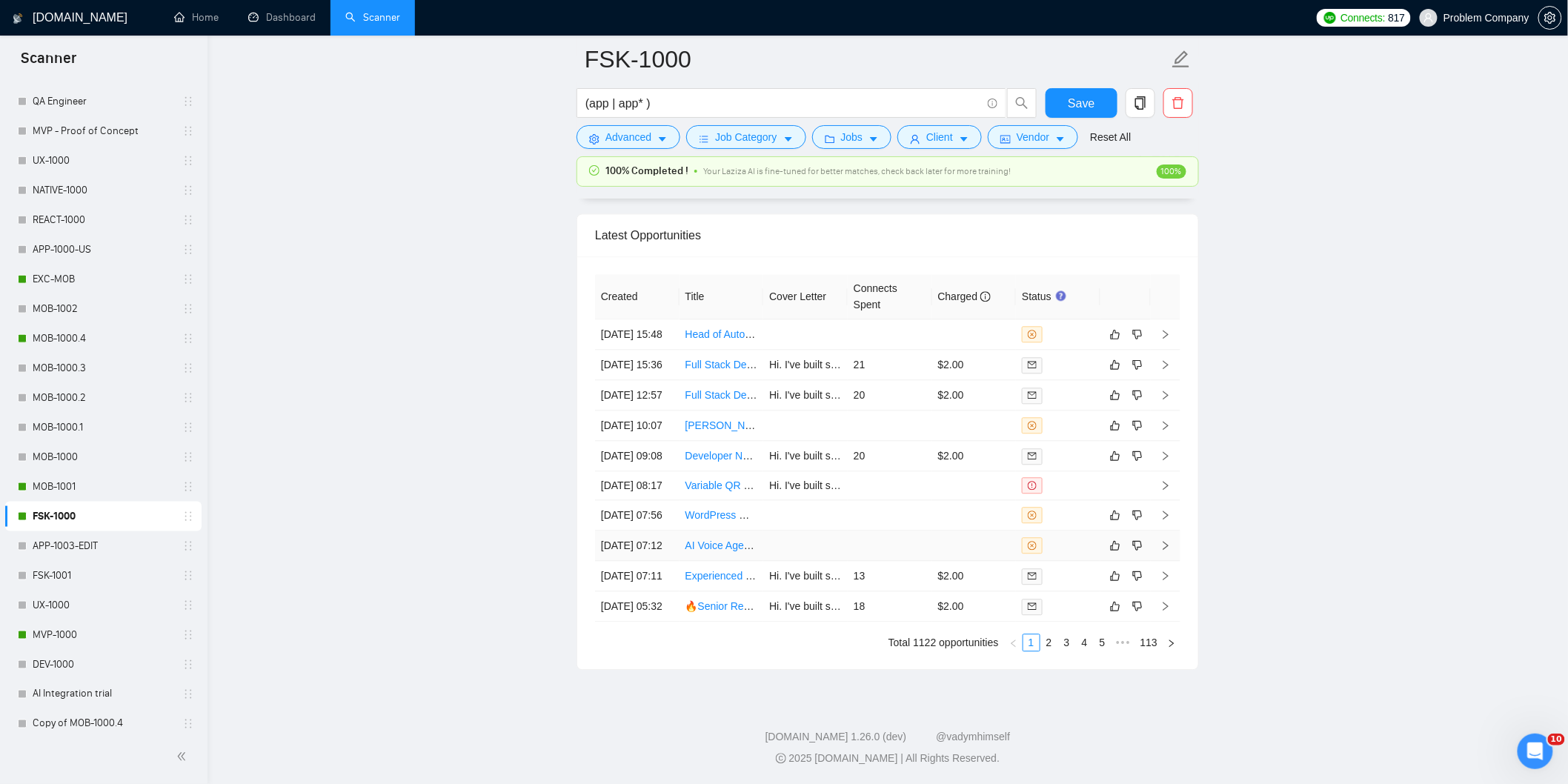
click at [655, 531] on td "[DATE] 07:12" at bounding box center [637, 547] width 84 height 31
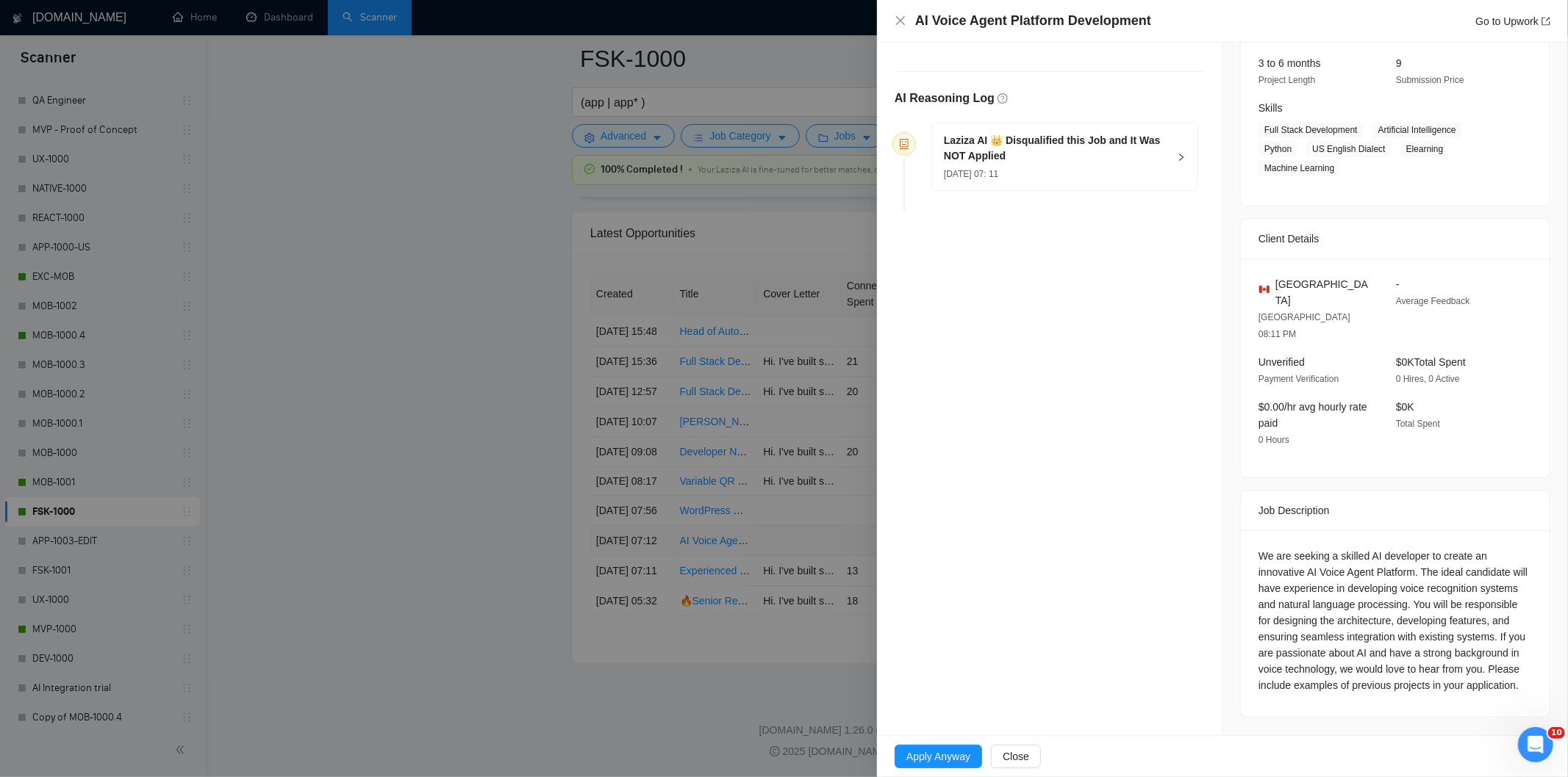
scroll to position [169, 0]
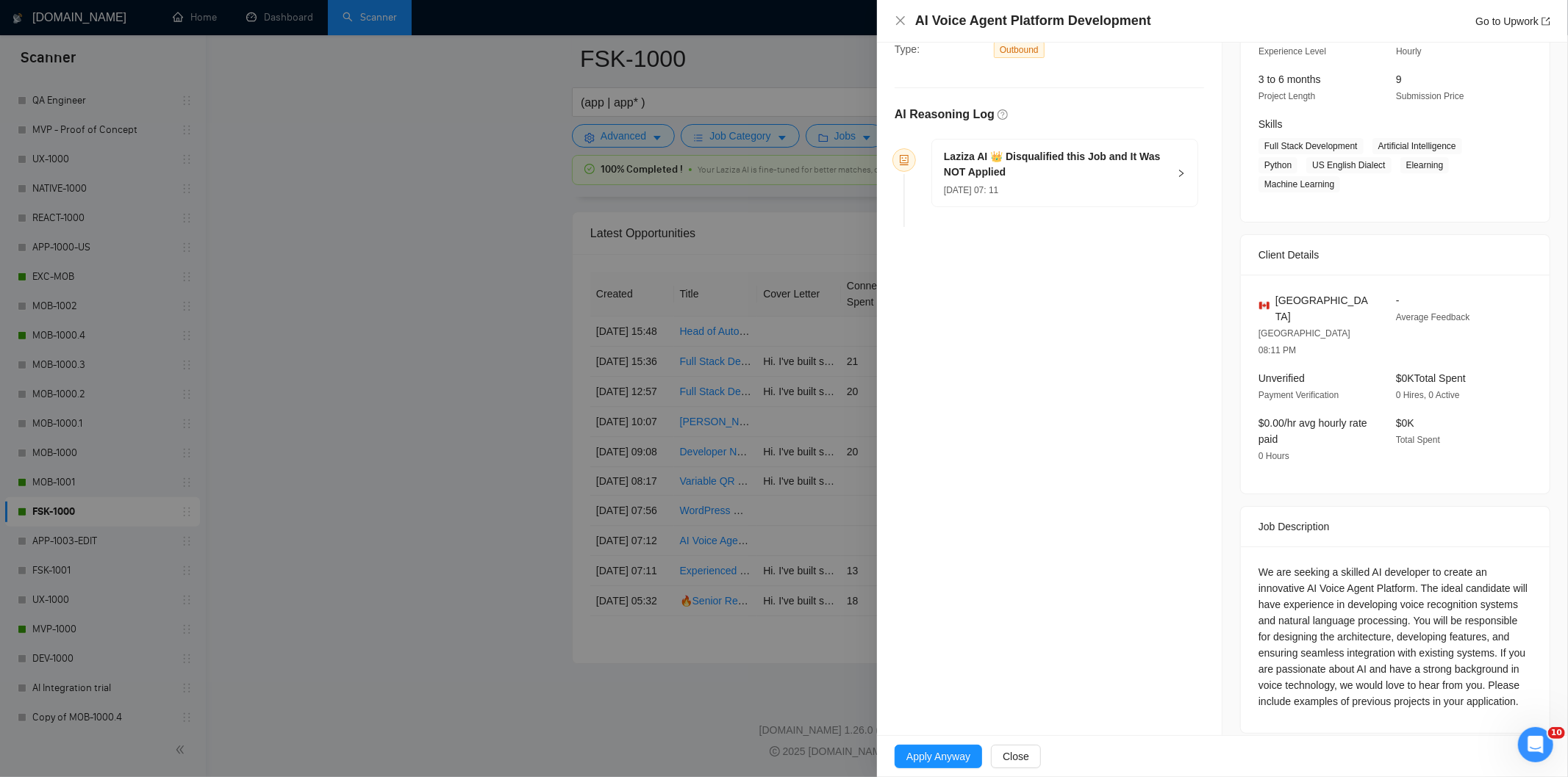
click at [1150, 22] on div "AI Voice Agent Platform Development Go to Upwork" at bounding box center [1232, 21] width 635 height 18
drag, startPoint x: 1145, startPoint y: 22, endPoint x: 910, endPoint y: 24, distance: 235.0
click at [910, 24] on div "AI Voice Agent Platform Development Go to Upwork" at bounding box center [1223, 21] width 656 height 18
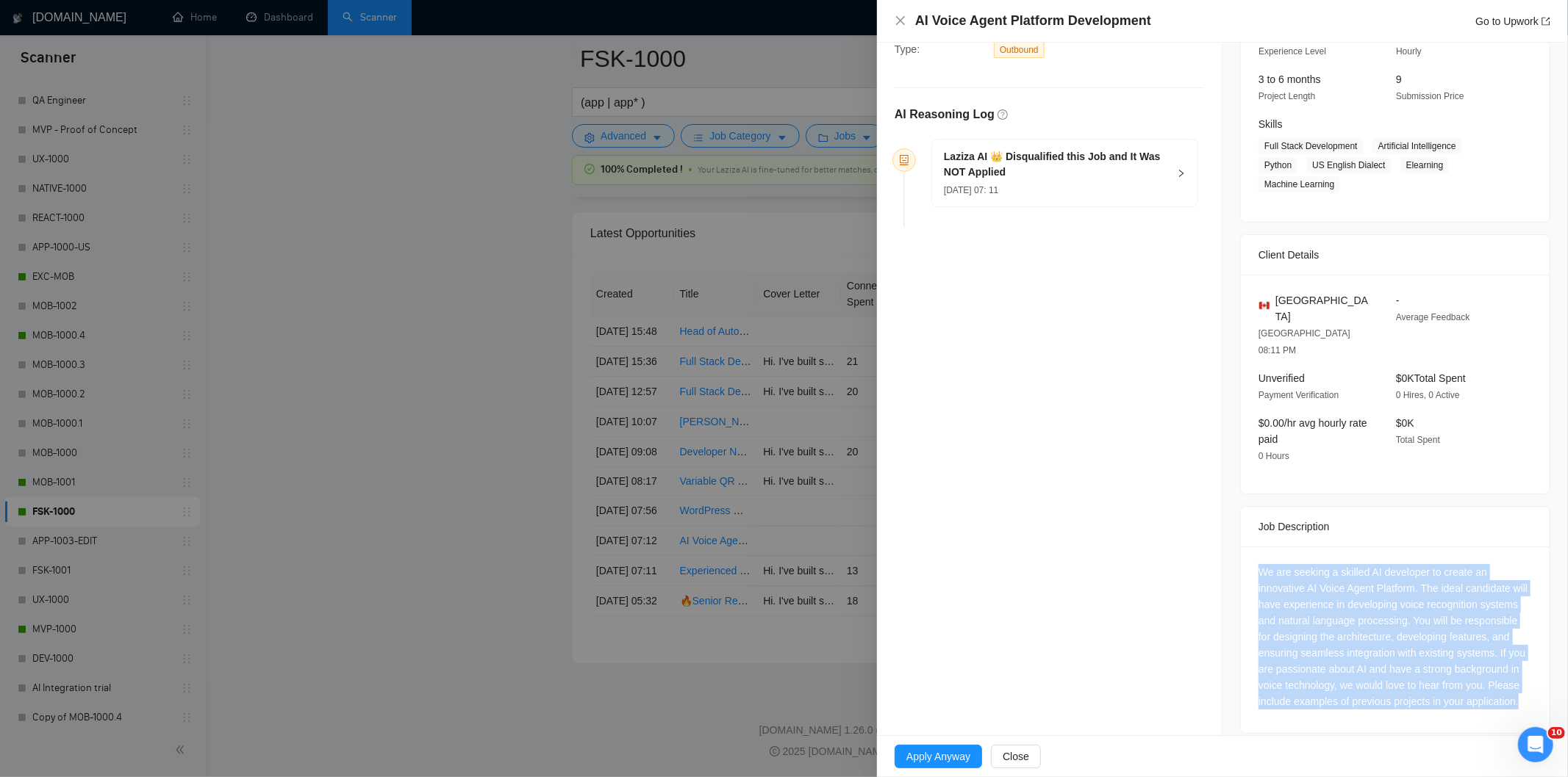
drag, startPoint x: 1366, startPoint y: 698, endPoint x: 1224, endPoint y: 545, distance: 208.7
click at [1224, 545] on div "Job Posting Details Overview [DATE] 07:10 Published $25 - $47 Hourly Rate Exper…" at bounding box center [1395, 313] width 345 height 879
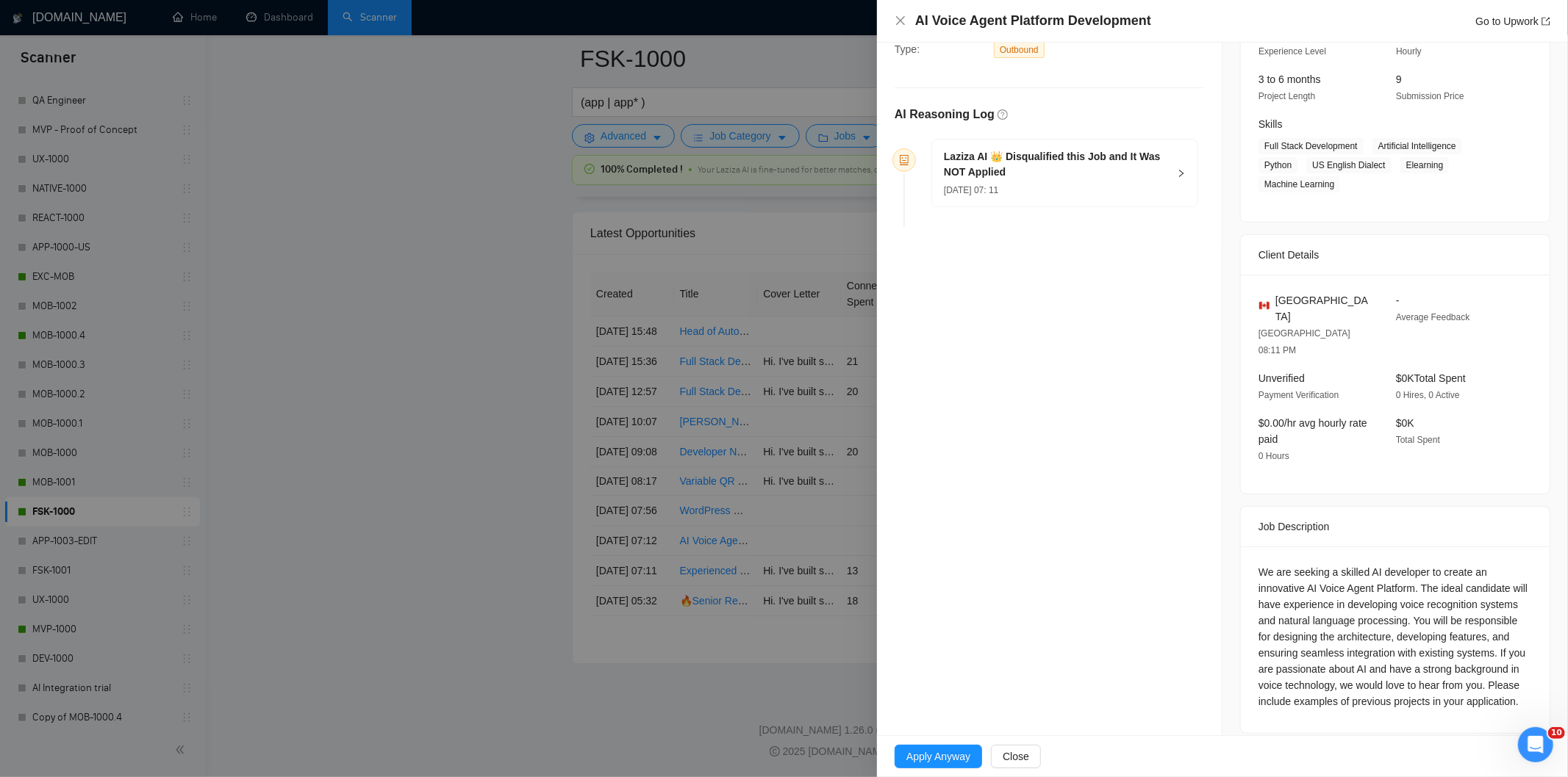
click at [1125, 187] on div "[DATE] 07: 11" at bounding box center [1055, 190] width 224 height 16
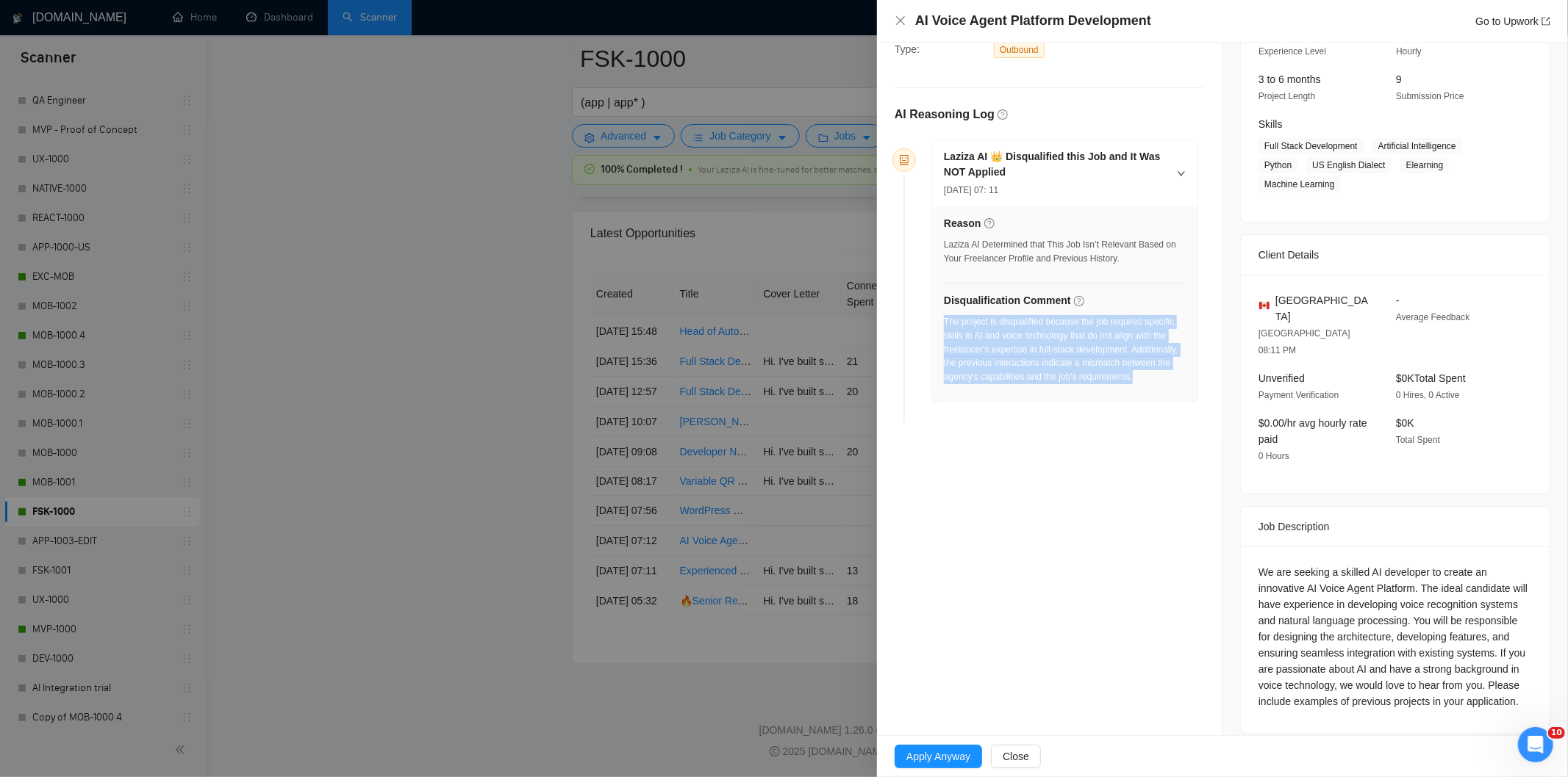
drag, startPoint x: 1145, startPoint y: 384, endPoint x: 943, endPoint y: 328, distance: 209.6
click at [943, 328] on div "The project is disqualified because the job requires specific skills in AI and …" at bounding box center [1064, 349] width 242 height 69
click at [906, 18] on icon "close" at bounding box center [900, 20] width 12 height 12
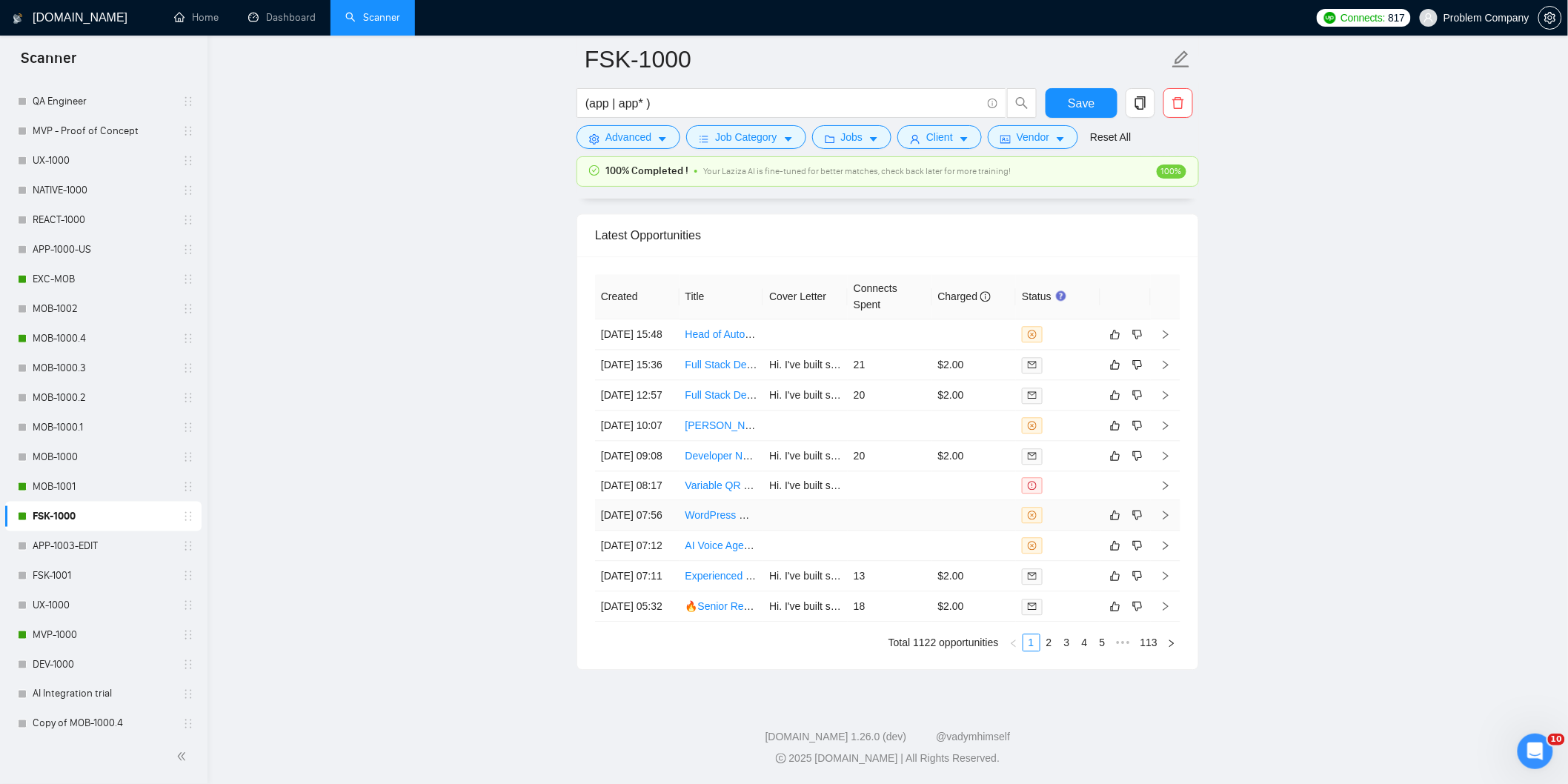
click at [654, 500] on td "[DATE] 07:56" at bounding box center [637, 516] width 84 height 31
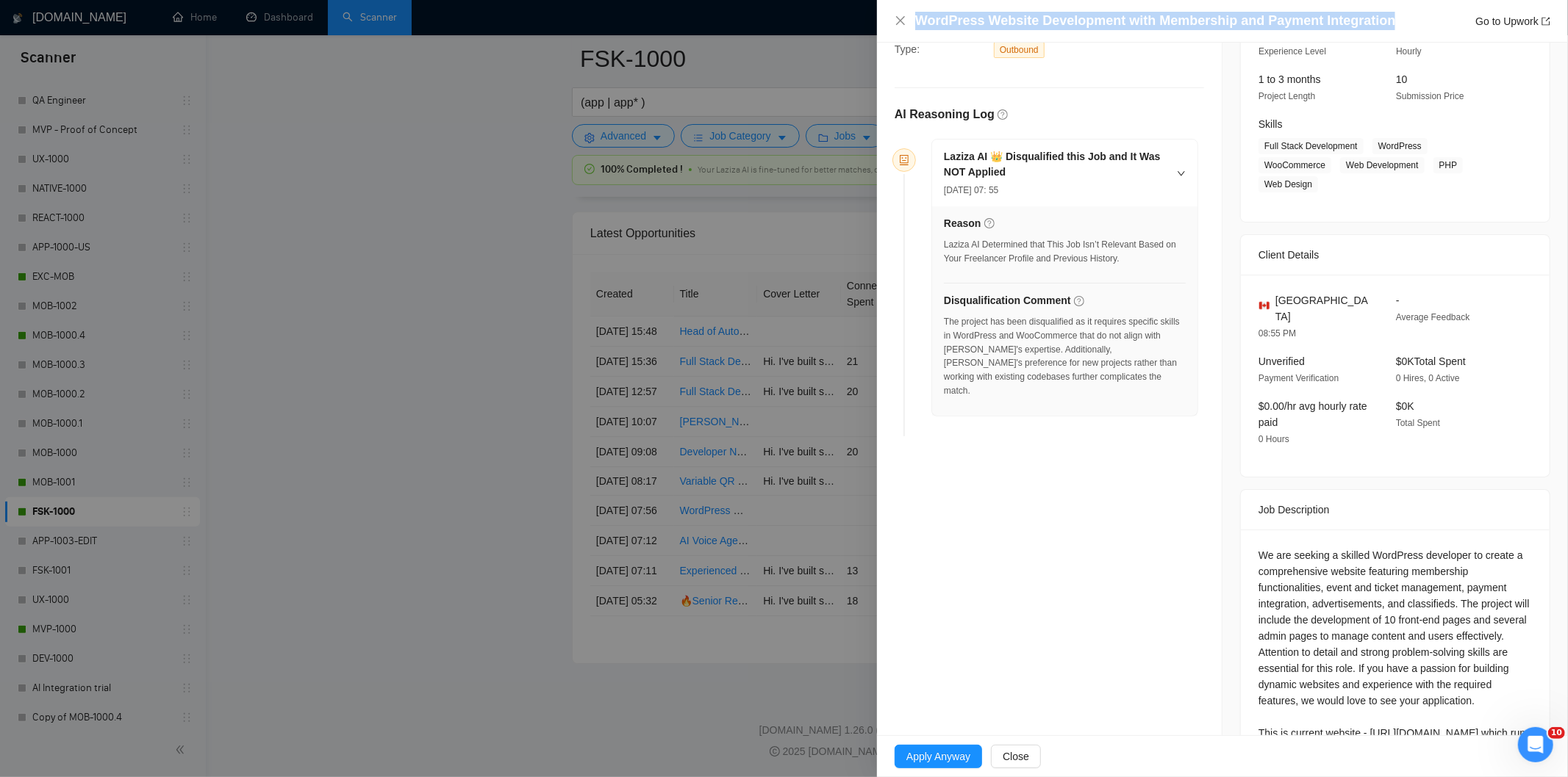
drag, startPoint x: 1386, startPoint y: 17, endPoint x: 917, endPoint y: 18, distance: 469.0
click at [917, 18] on div "WordPress Website Development with Membership and Payment Integration Go to Upw…" at bounding box center [1232, 21] width 635 height 18
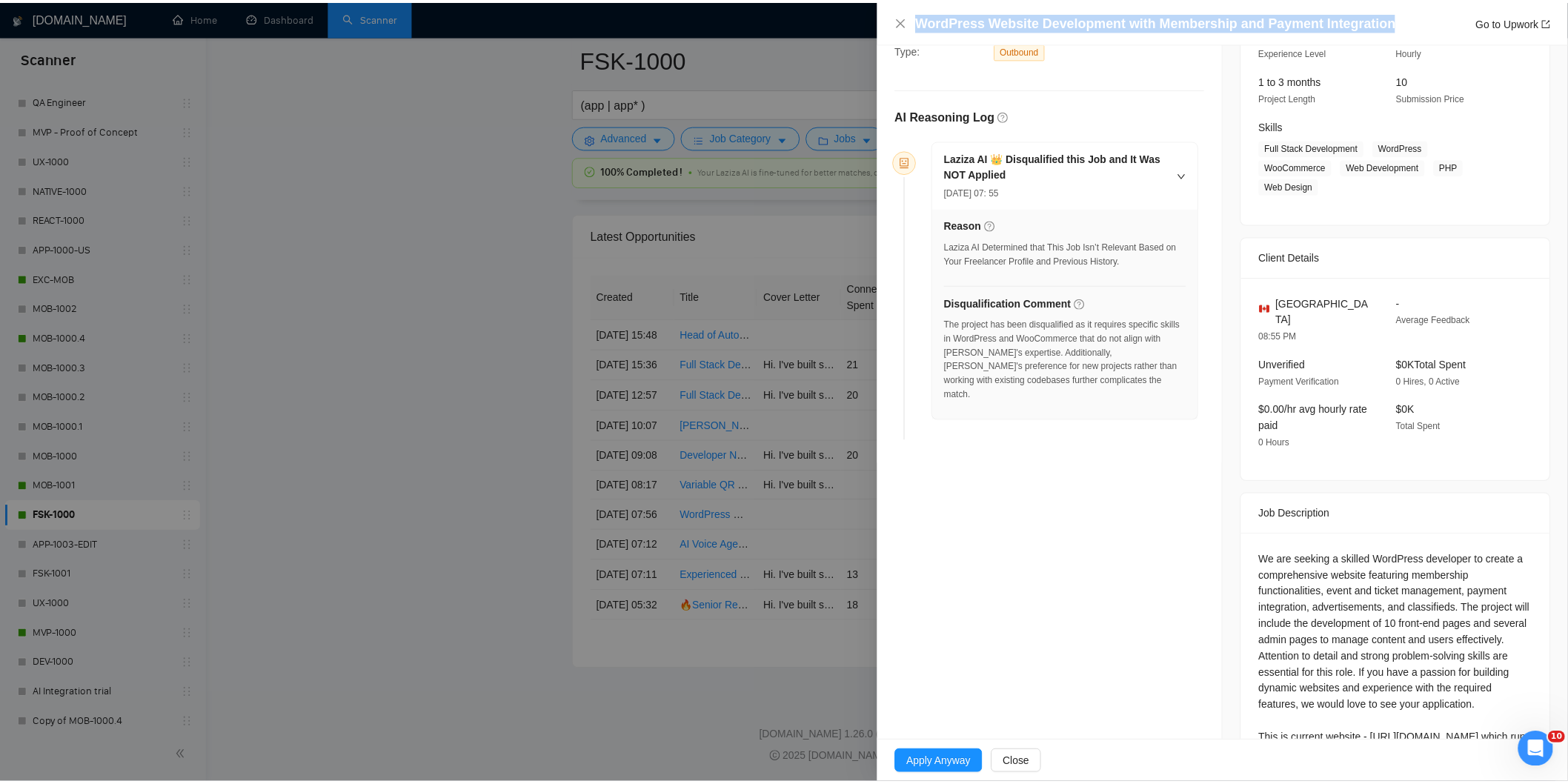
scroll to position [218, 0]
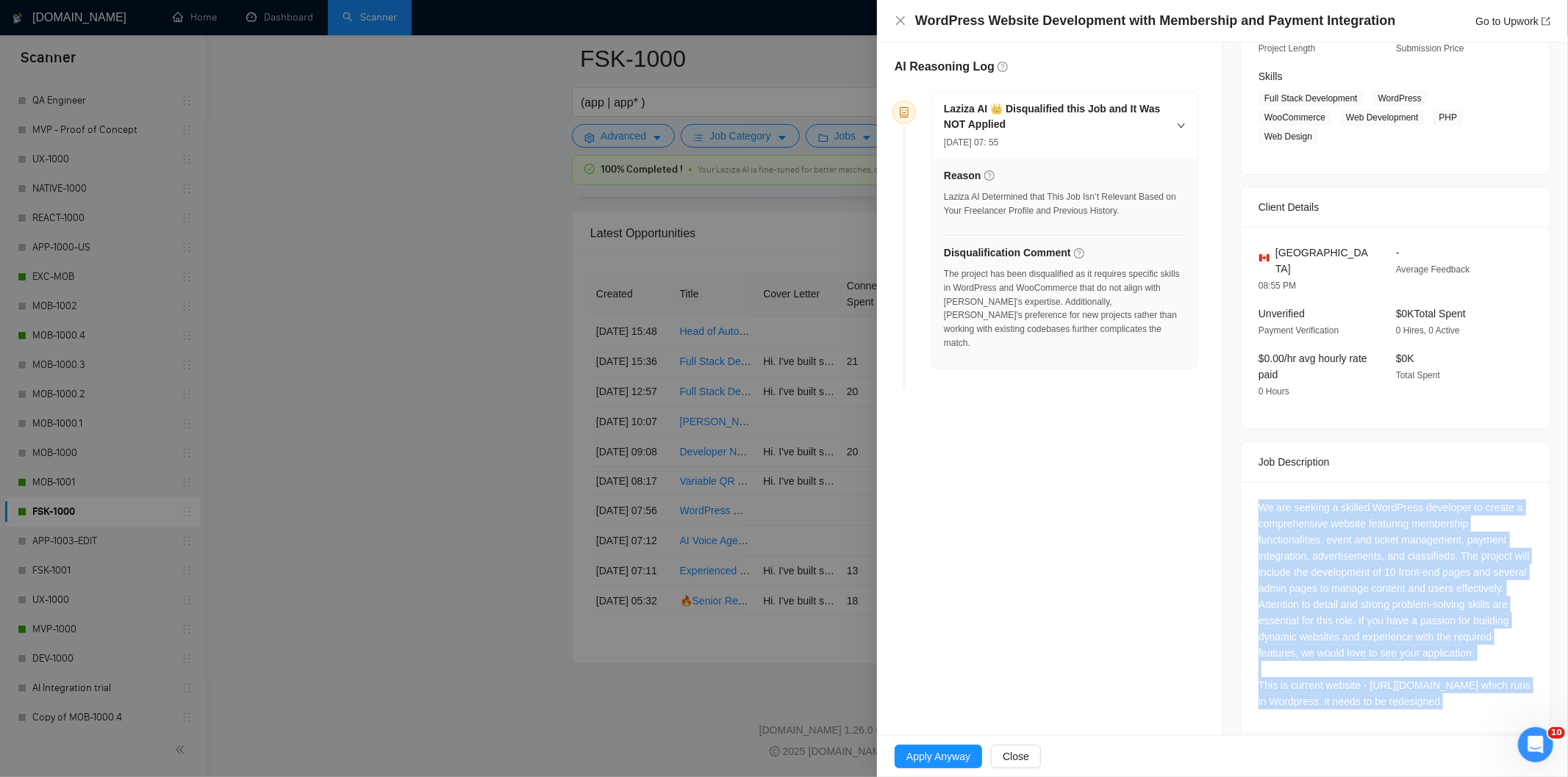
drag, startPoint x: 1444, startPoint y: 695, endPoint x: 1236, endPoint y: 481, distance: 298.4
click at [1241, 482] on div "We are seeking a skilled WordPress developer to create a comprehensive website …" at bounding box center [1395, 608] width 309 height 252
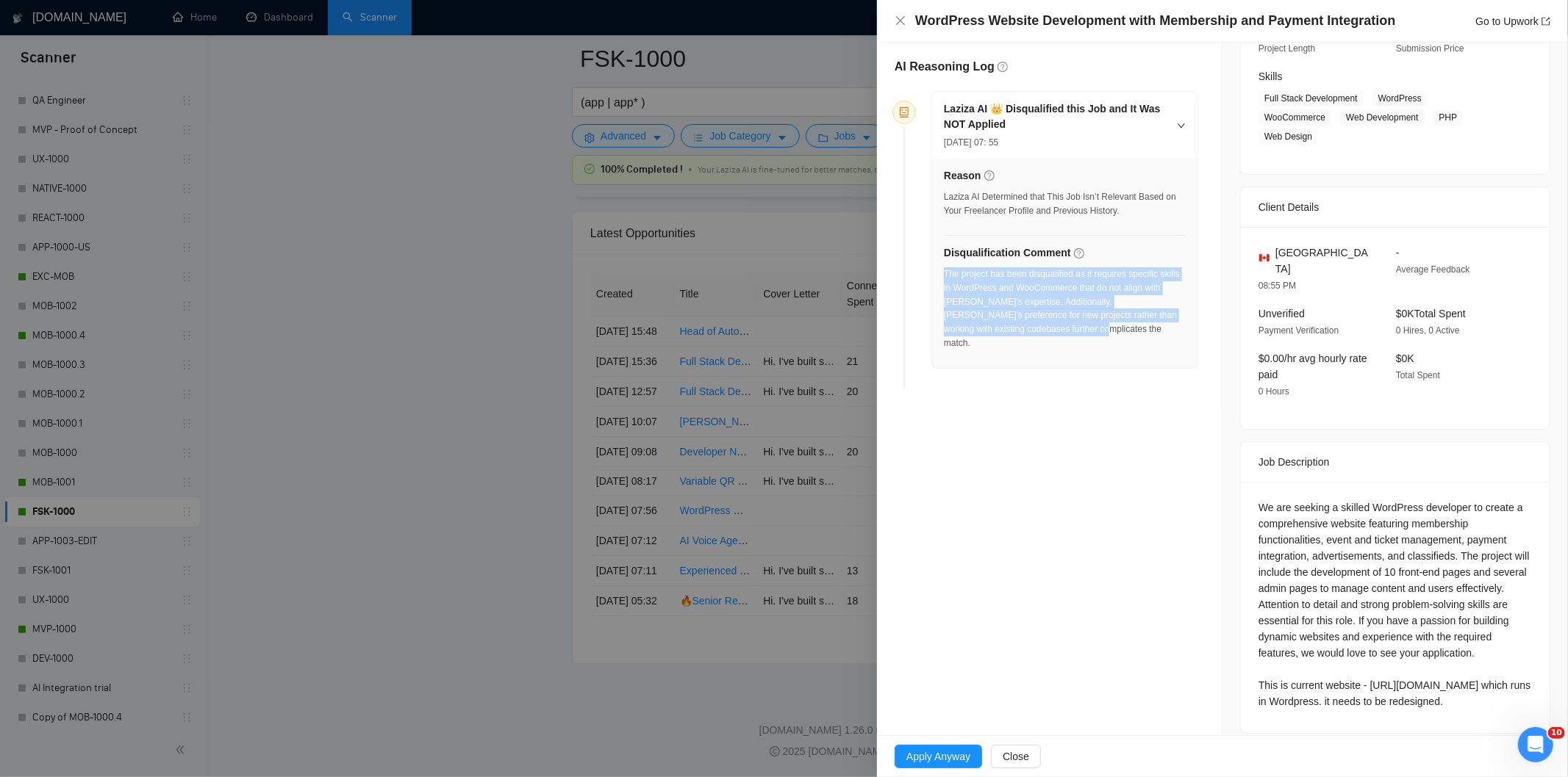
drag, startPoint x: 1041, startPoint y: 332, endPoint x: 944, endPoint y: 278, distance: 111.0
click at [944, 278] on div "The project has been disqualified as it requires specific skills in WordPress a…" at bounding box center [1064, 309] width 242 height 83
click at [901, 17] on icon "close" at bounding box center [900, 20] width 12 height 12
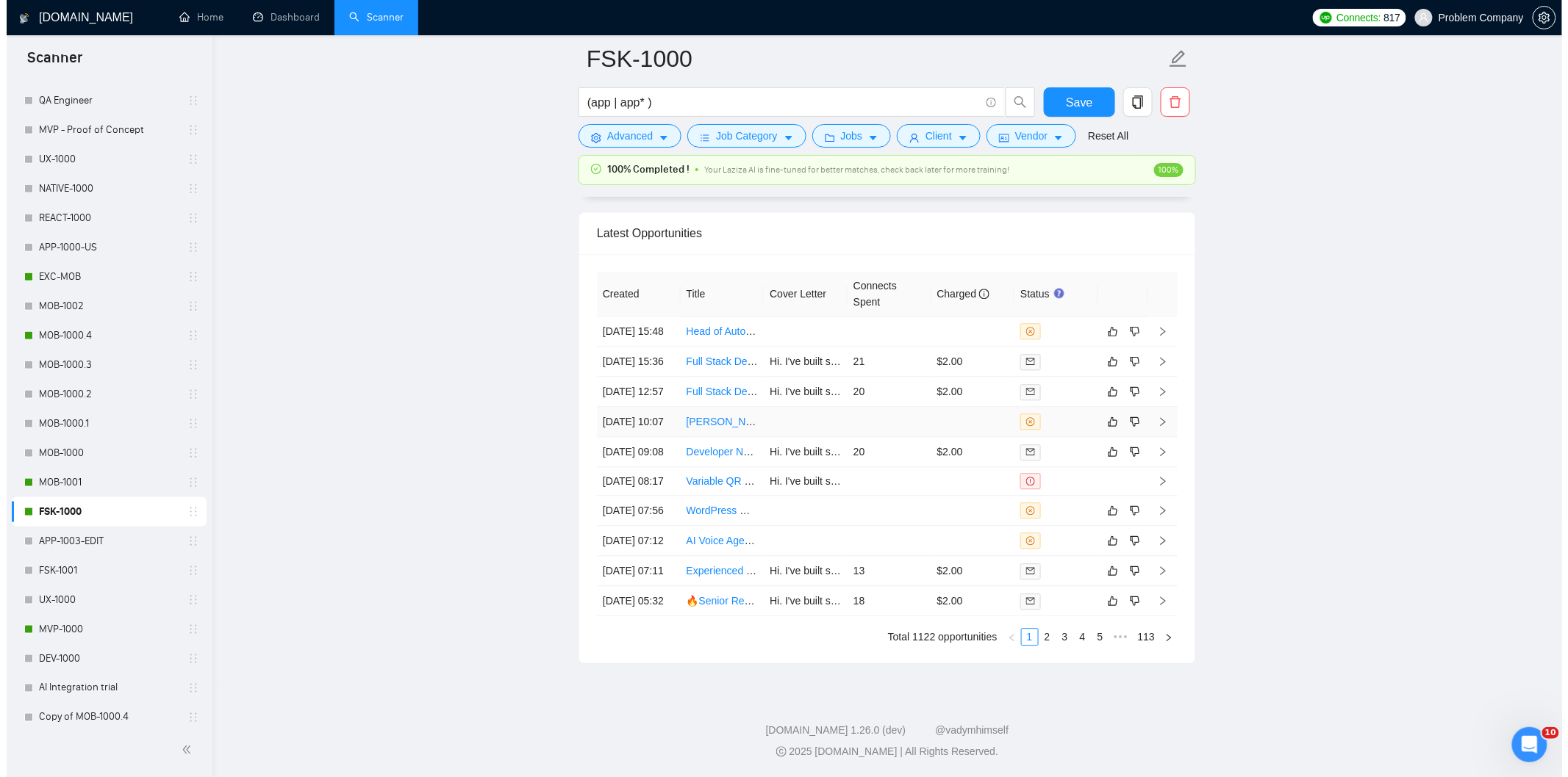
scroll to position [3649, 0]
click at [647, 467] on td "[DATE] 09:08" at bounding box center [632, 453] width 84 height 31
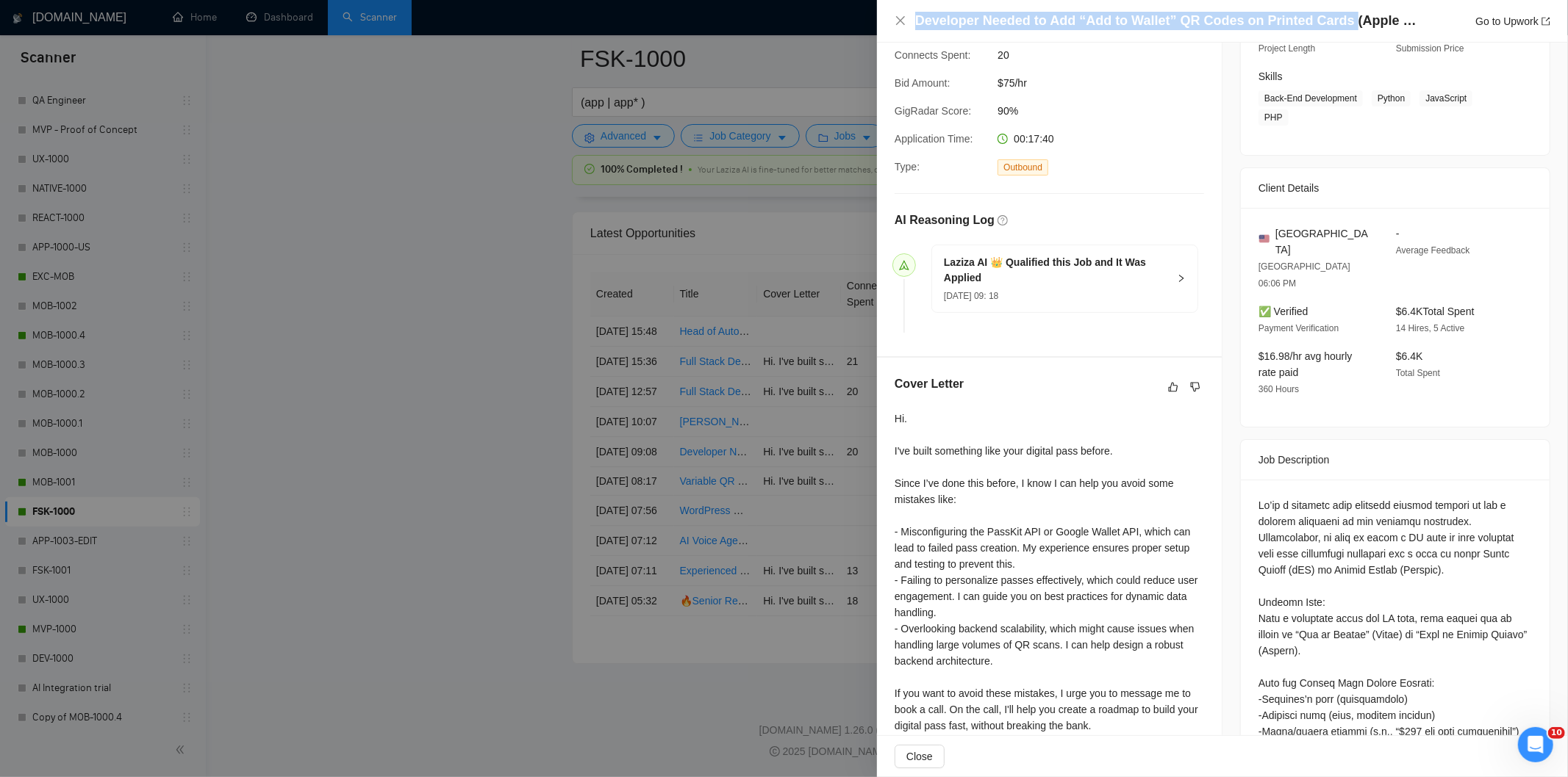
drag, startPoint x: 1339, startPoint y: 21, endPoint x: 917, endPoint y: 18, distance: 422.0
click at [917, 18] on h4 "Developer Needed to Add “Add to Wallet” QR Codes on Printed Cards (Apple Wallet…" at bounding box center [1168, 21] width 507 height 18
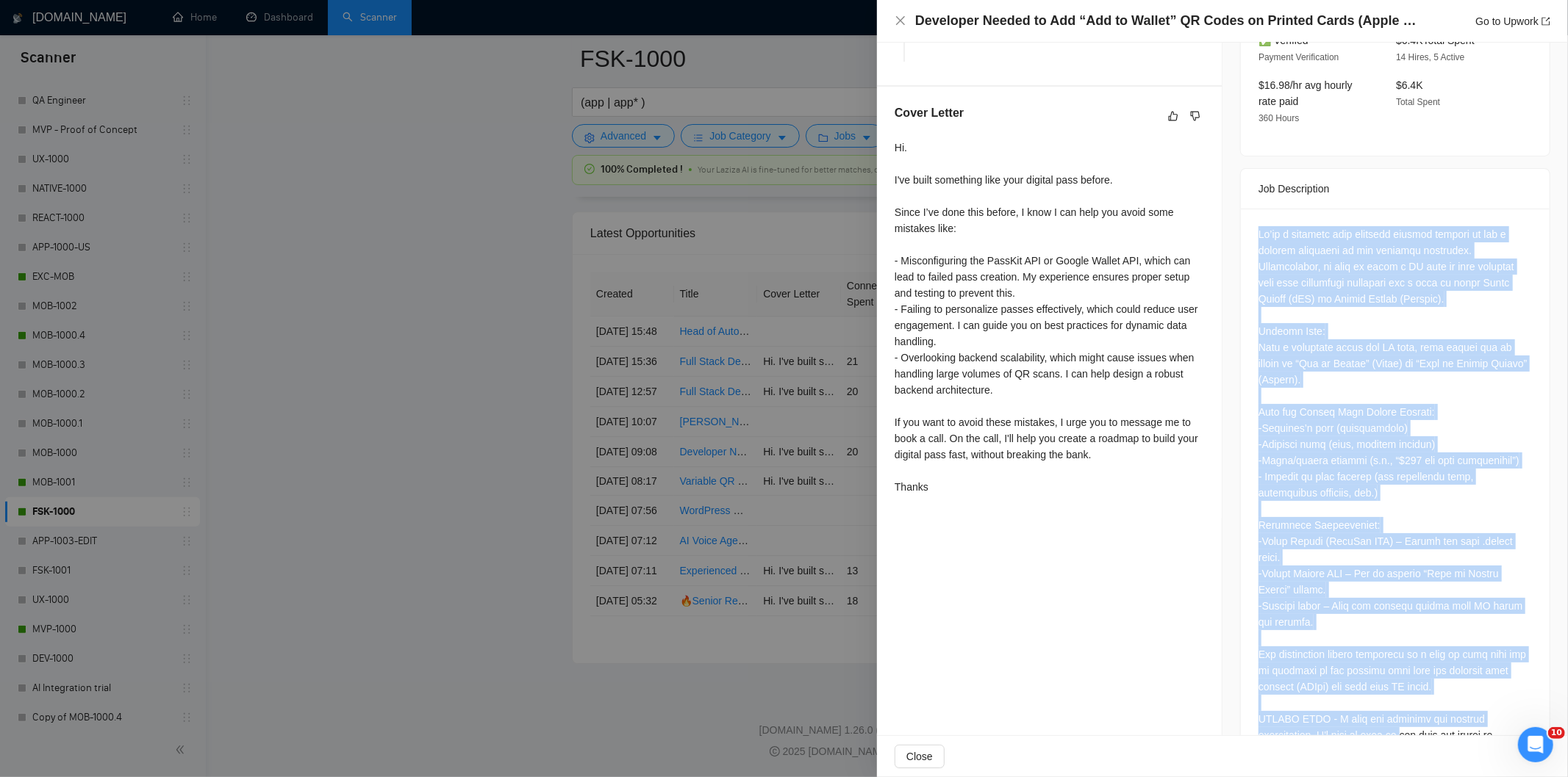
scroll to position [489, 0]
drag, startPoint x: 1250, startPoint y: 196, endPoint x: 1481, endPoint y: 682, distance: 538.1
click at [1481, 682] on div at bounding box center [1395, 496] width 309 height 575
click at [1406, 296] on div at bounding box center [1395, 492] width 273 height 534
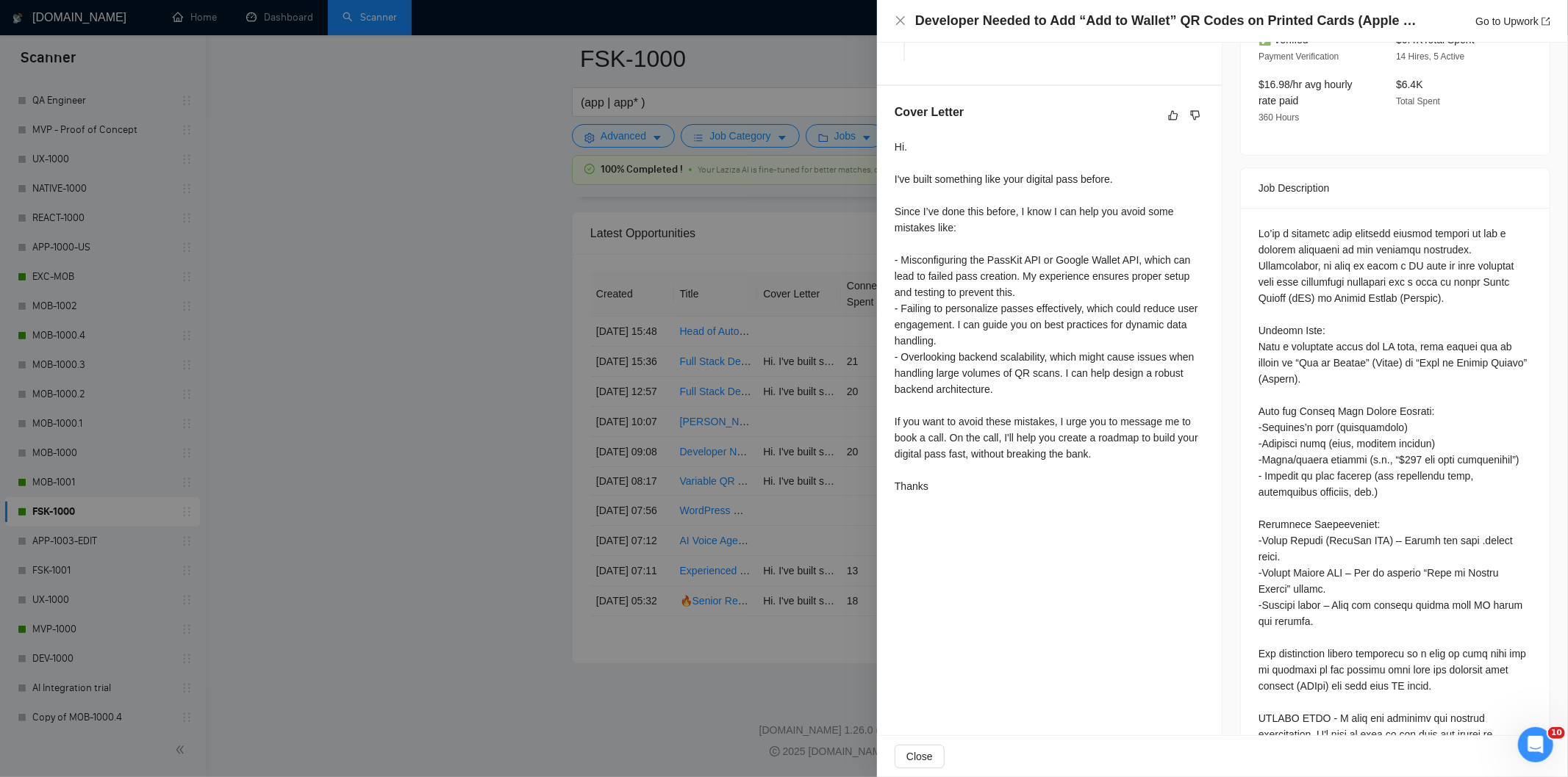
click at [1444, 225] on div at bounding box center [1395, 492] width 273 height 534
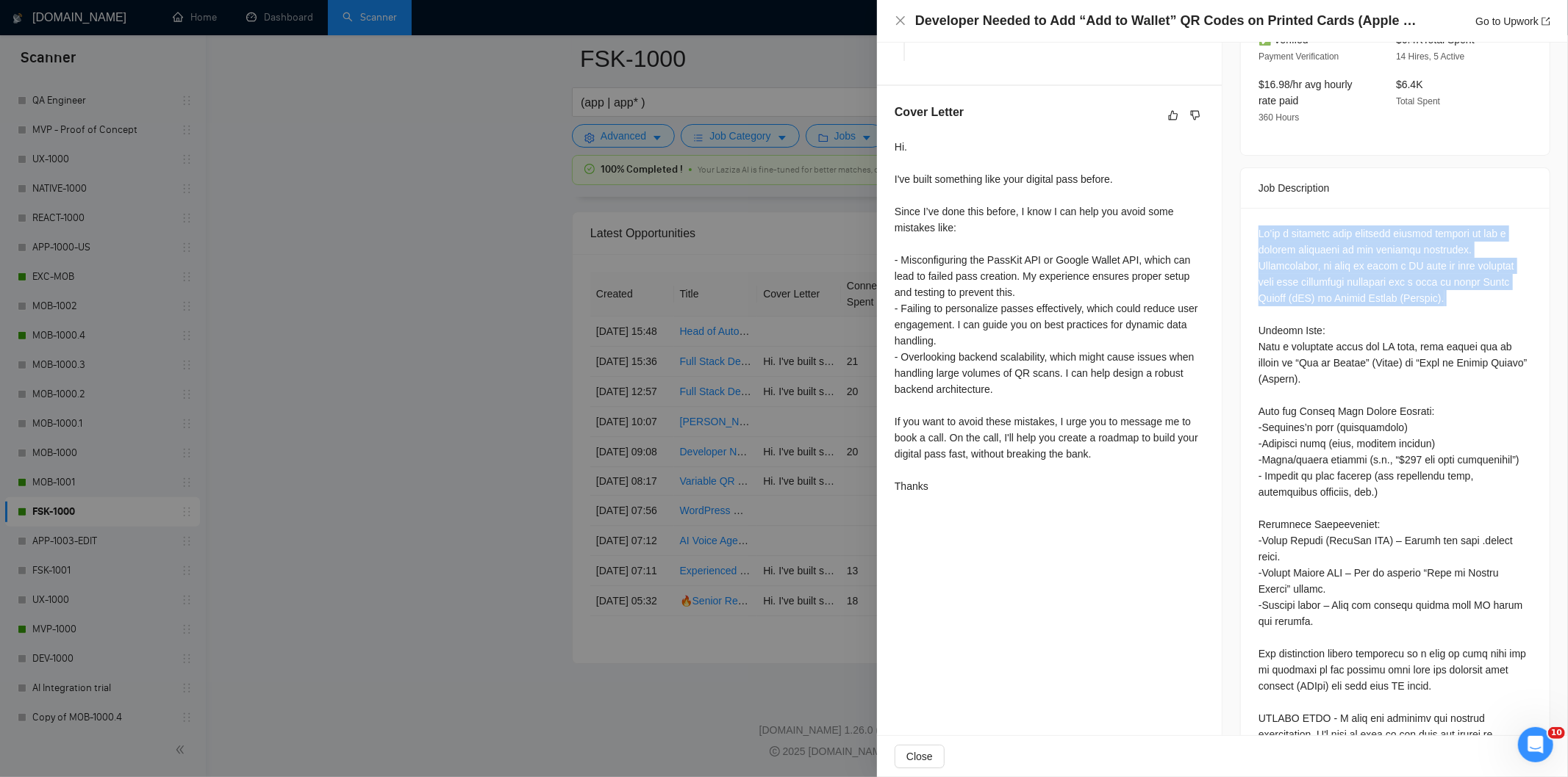
drag, startPoint x: 1444, startPoint y: 220, endPoint x: 1439, endPoint y: 210, distance: 11.2
click at [1443, 225] on div at bounding box center [1395, 492] width 273 height 534
click at [1399, 233] on div at bounding box center [1395, 492] width 273 height 534
drag, startPoint x: 1387, startPoint y: 272, endPoint x: 1327, endPoint y: 236, distance: 70.0
click at [1324, 236] on div at bounding box center [1395, 492] width 273 height 534
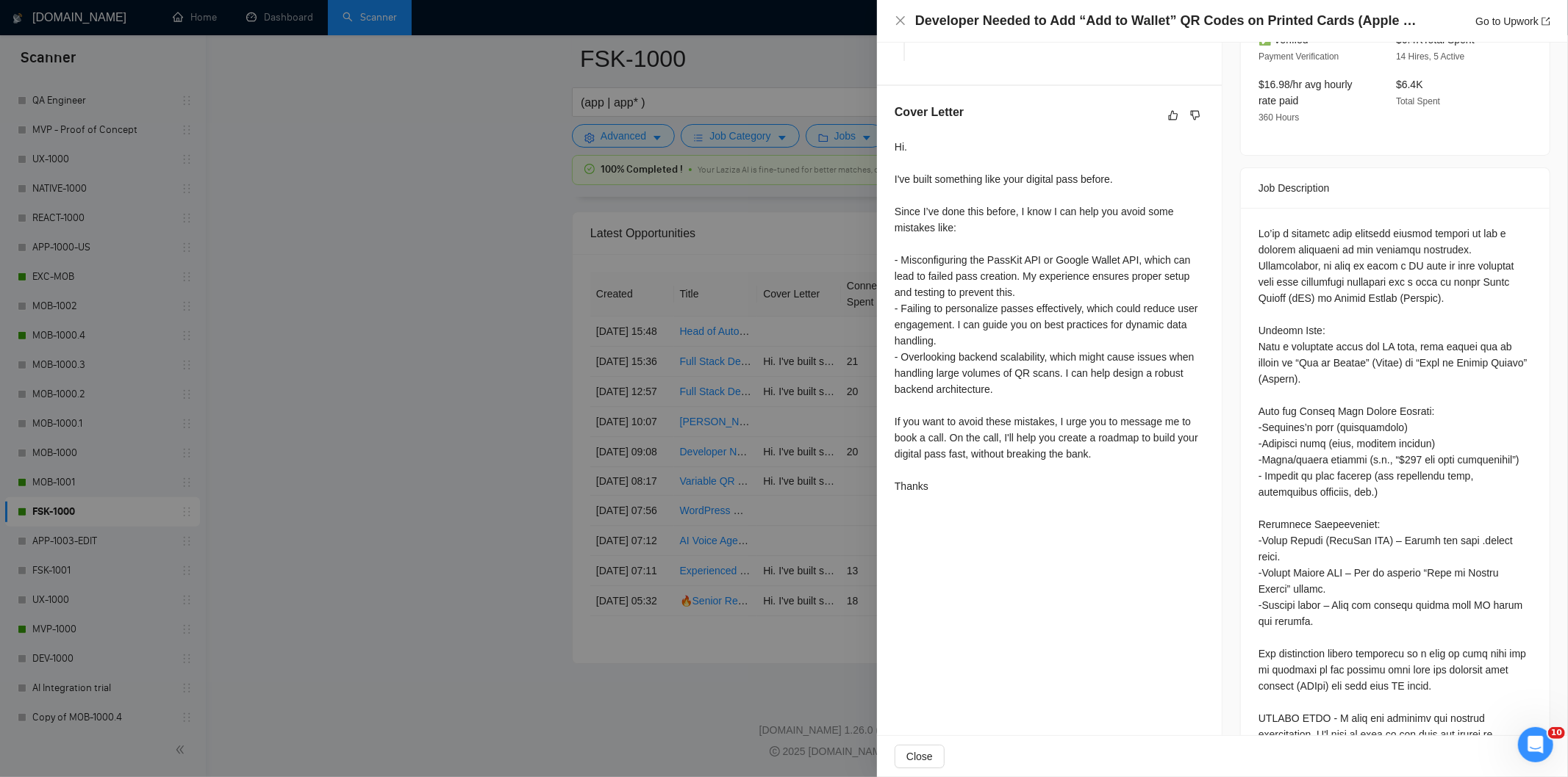
click at [1451, 225] on div at bounding box center [1395, 492] width 273 height 534
drag, startPoint x: 1431, startPoint y: 200, endPoint x: 1444, endPoint y: 269, distance: 70.2
click at [1444, 269] on div at bounding box center [1395, 492] width 273 height 534
click at [1438, 252] on div at bounding box center [1395, 492] width 273 height 534
drag, startPoint x: 1428, startPoint y: 272, endPoint x: 1424, endPoint y: 265, distance: 8.1
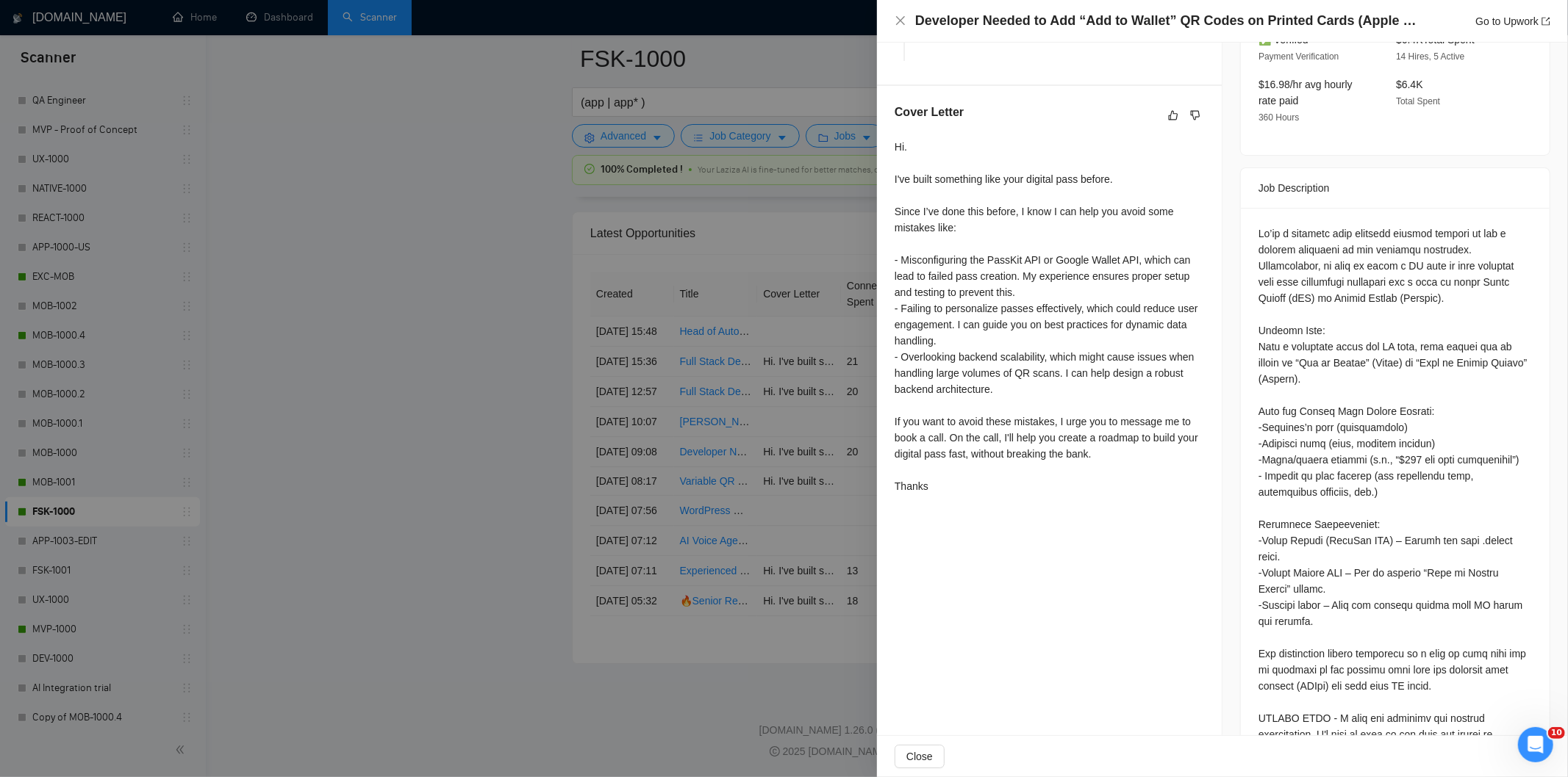
click at [1424, 265] on div at bounding box center [1395, 492] width 273 height 534
drag, startPoint x: 1424, startPoint y: 265, endPoint x: 1453, endPoint y: 192, distance: 78.5
click at [1453, 225] on div at bounding box center [1395, 492] width 273 height 534
click at [901, 21] on icon "close" at bounding box center [900, 20] width 12 height 12
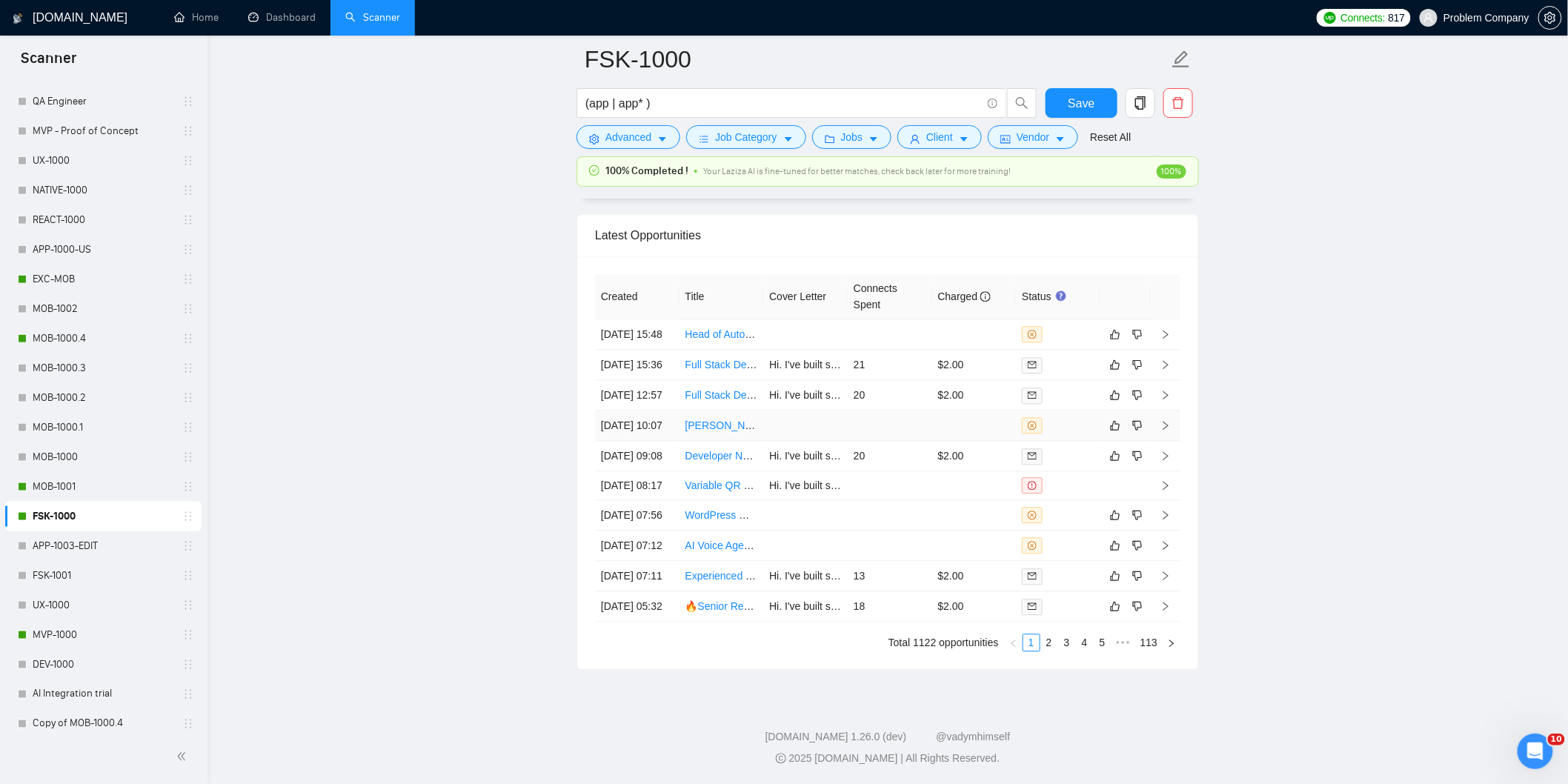
click at [649, 434] on td "[DATE] 10:07" at bounding box center [637, 426] width 84 height 31
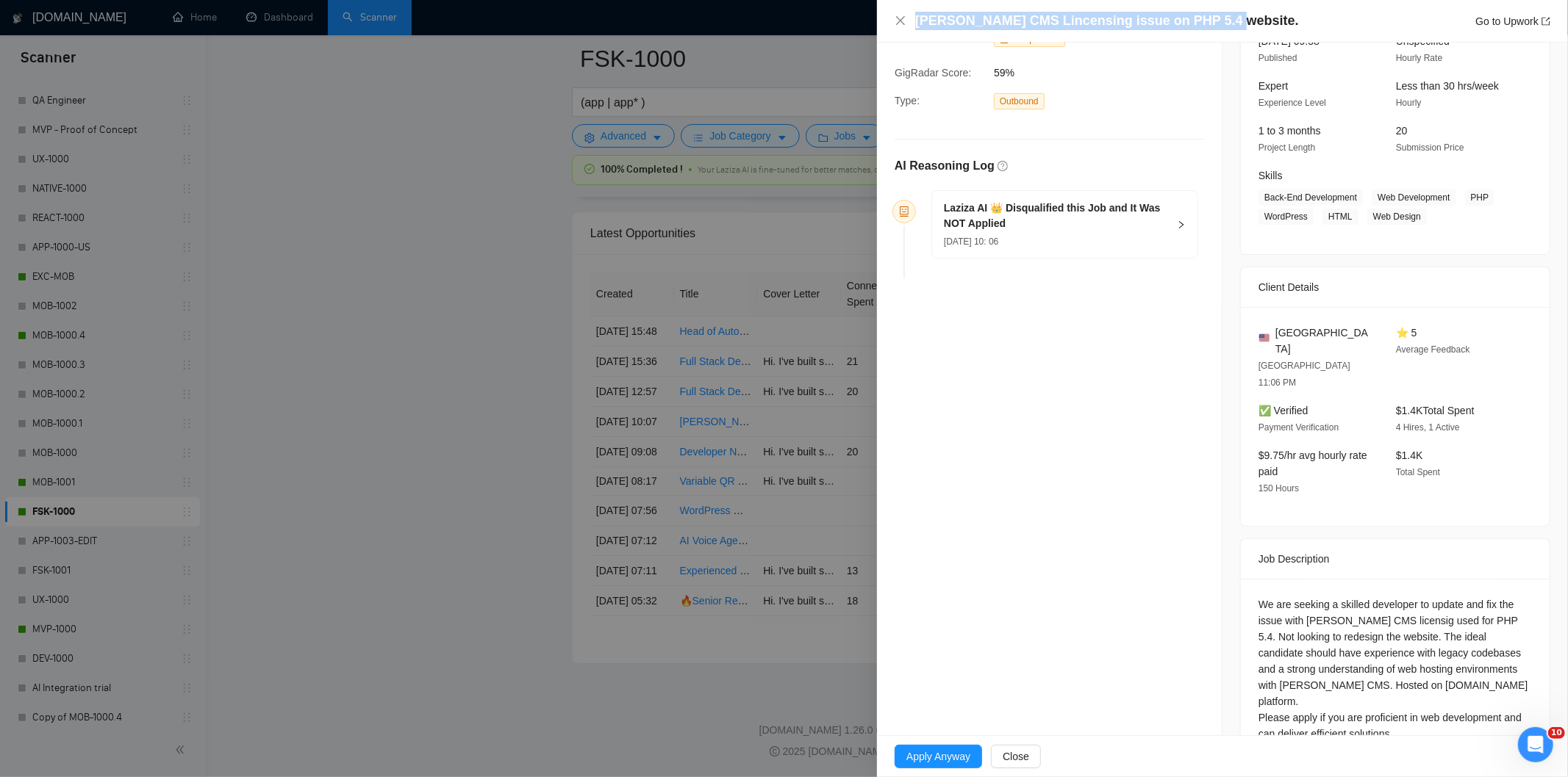
drag, startPoint x: 1196, startPoint y: 30, endPoint x: 911, endPoint y: 20, distance: 285.2
click at [911, 20] on div "[PERSON_NAME] CMS Lincensing issue on PHP 5.4 website. Go to Upwork" at bounding box center [1223, 21] width 656 height 18
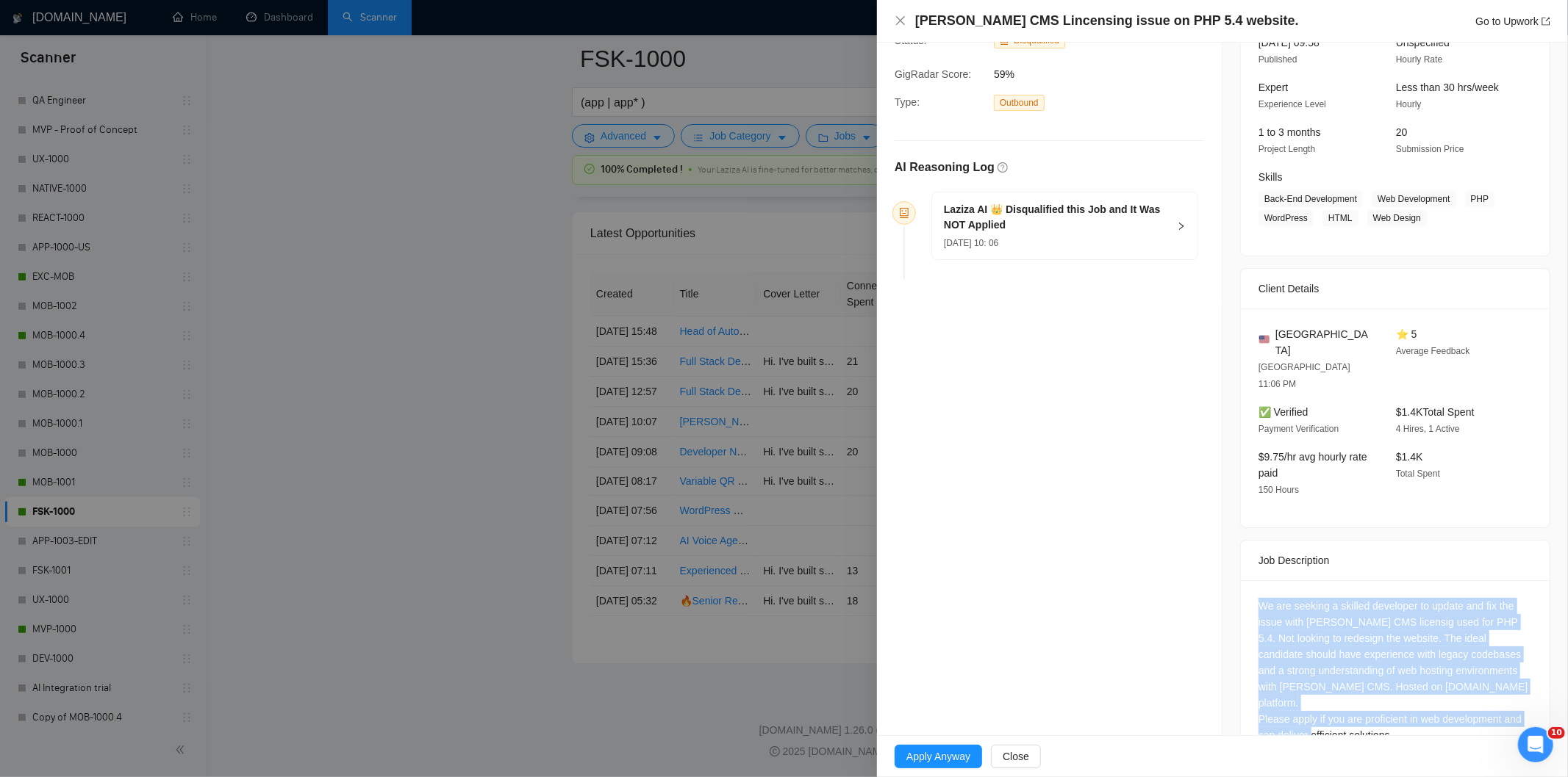
drag, startPoint x: 1401, startPoint y: 698, endPoint x: 1246, endPoint y: 578, distance: 196.0
click at [1246, 580] on div "We are seeking a skilled developer to update and fix the issue with [PERSON_NAM…" at bounding box center [1395, 674] width 309 height 187
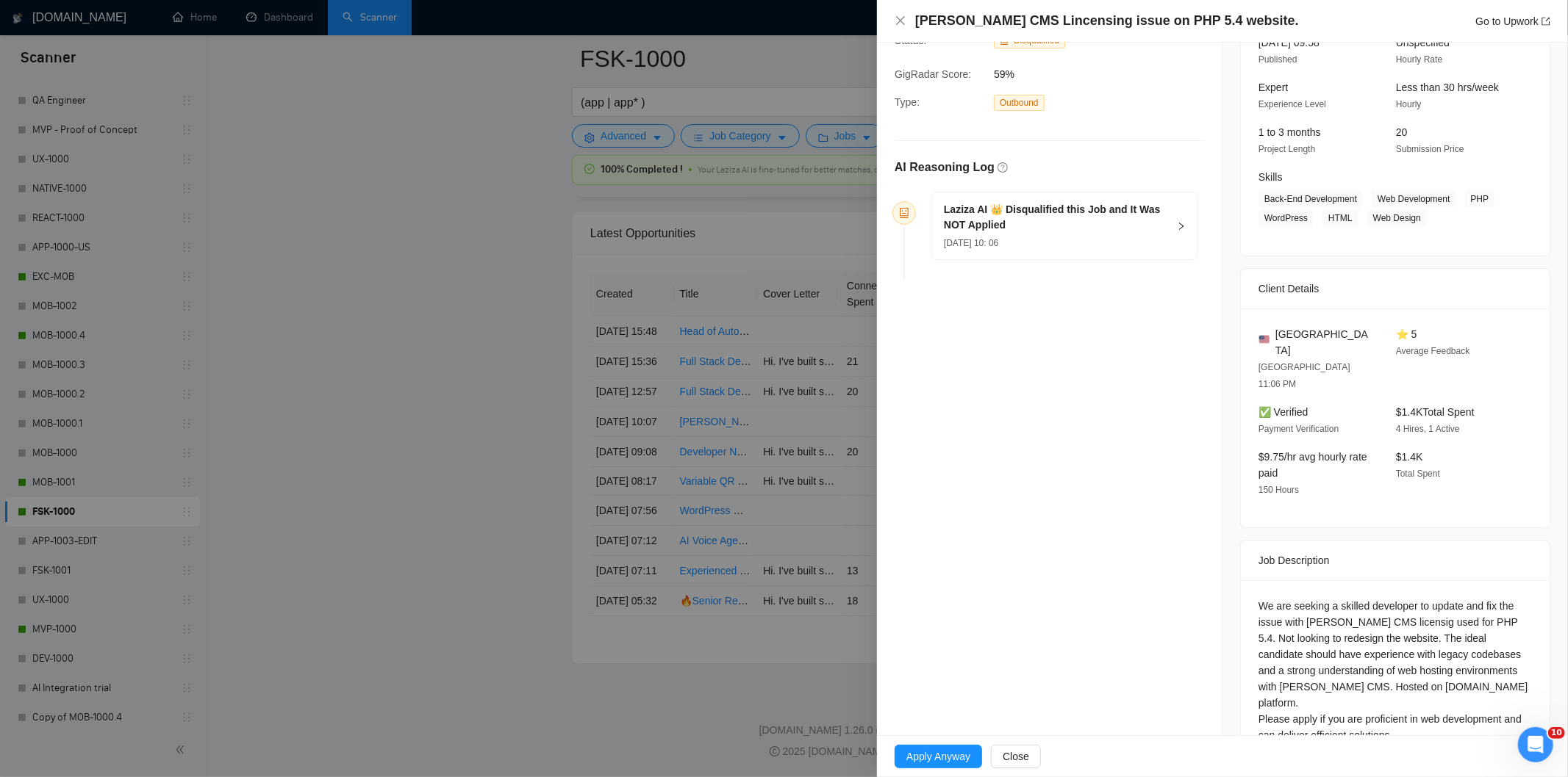
click at [1141, 254] on div "Laziza AI 👑 Disqualified this Job and It Was NOT Applied [DATE] 10: 06" at bounding box center [1064, 225] width 265 height 66
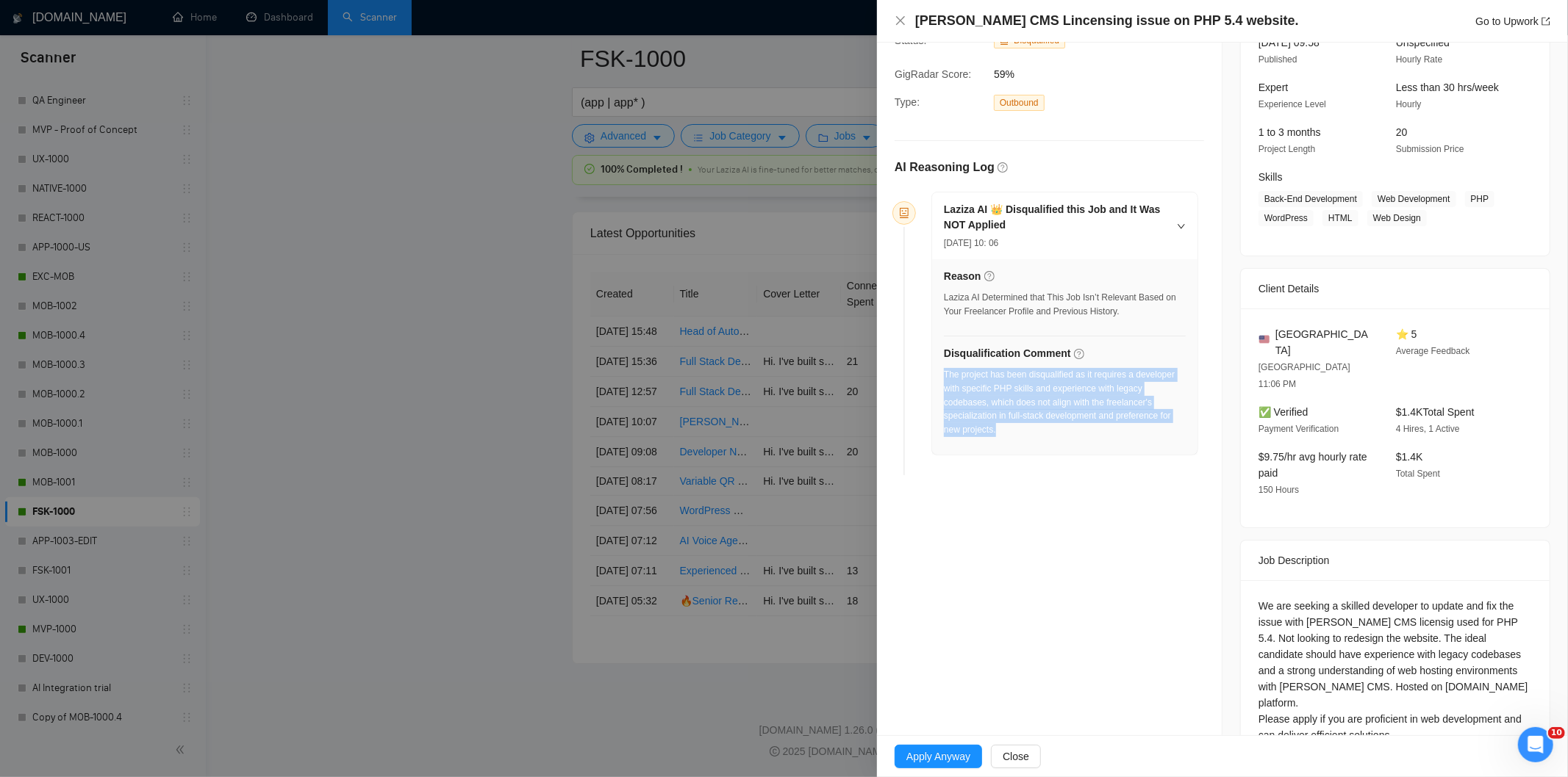
drag, startPoint x: 1014, startPoint y: 430, endPoint x: 944, endPoint y: 378, distance: 87.2
click at [944, 378] on div "The project has been disqualified as it requires a developer with specific PHP …" at bounding box center [1064, 402] width 242 height 69
click at [905, 18] on icon "close" at bounding box center [900, 20] width 12 height 12
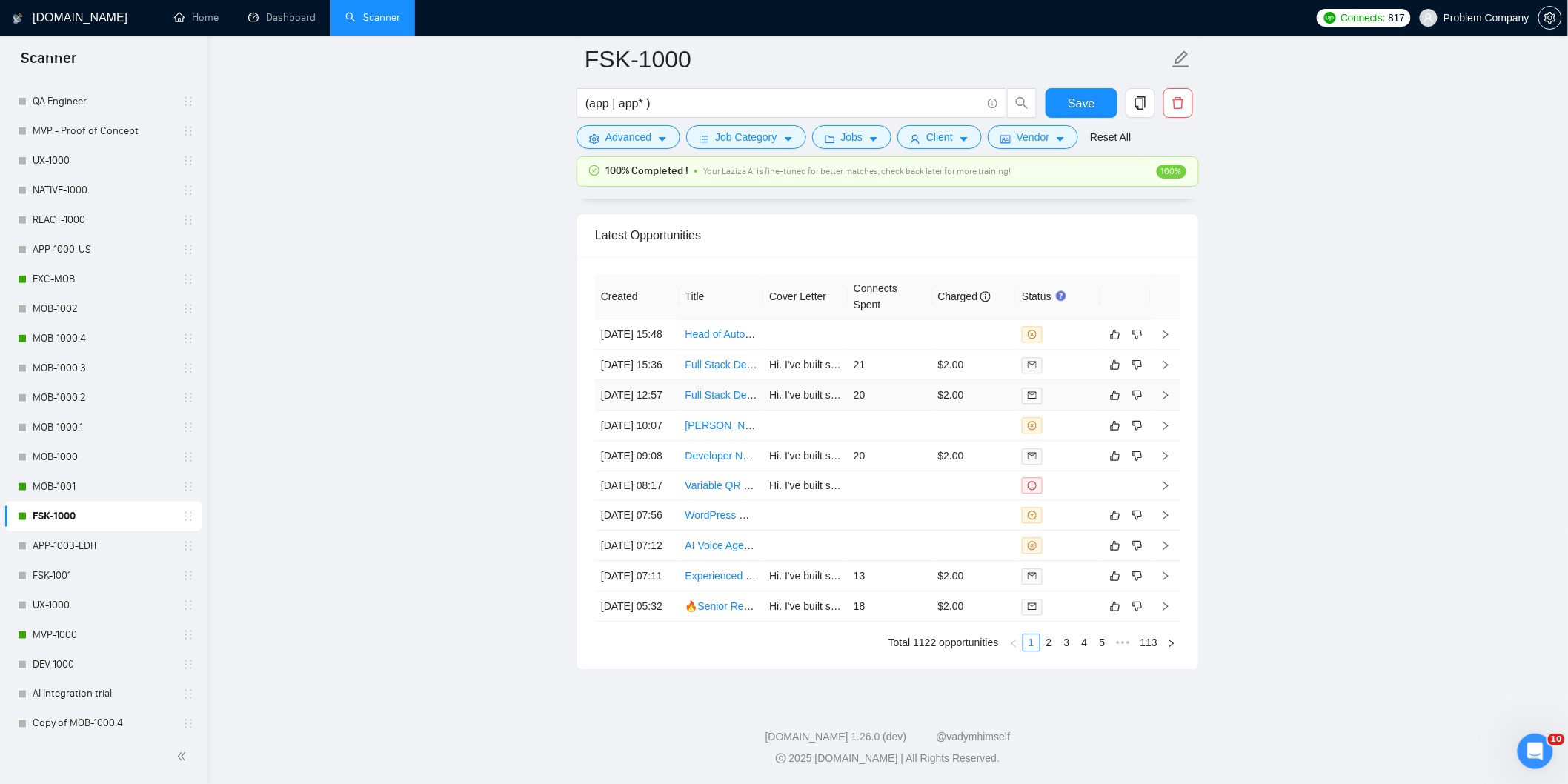
click at [654, 389] on td "[DATE] 12:57" at bounding box center [637, 396] width 84 height 31
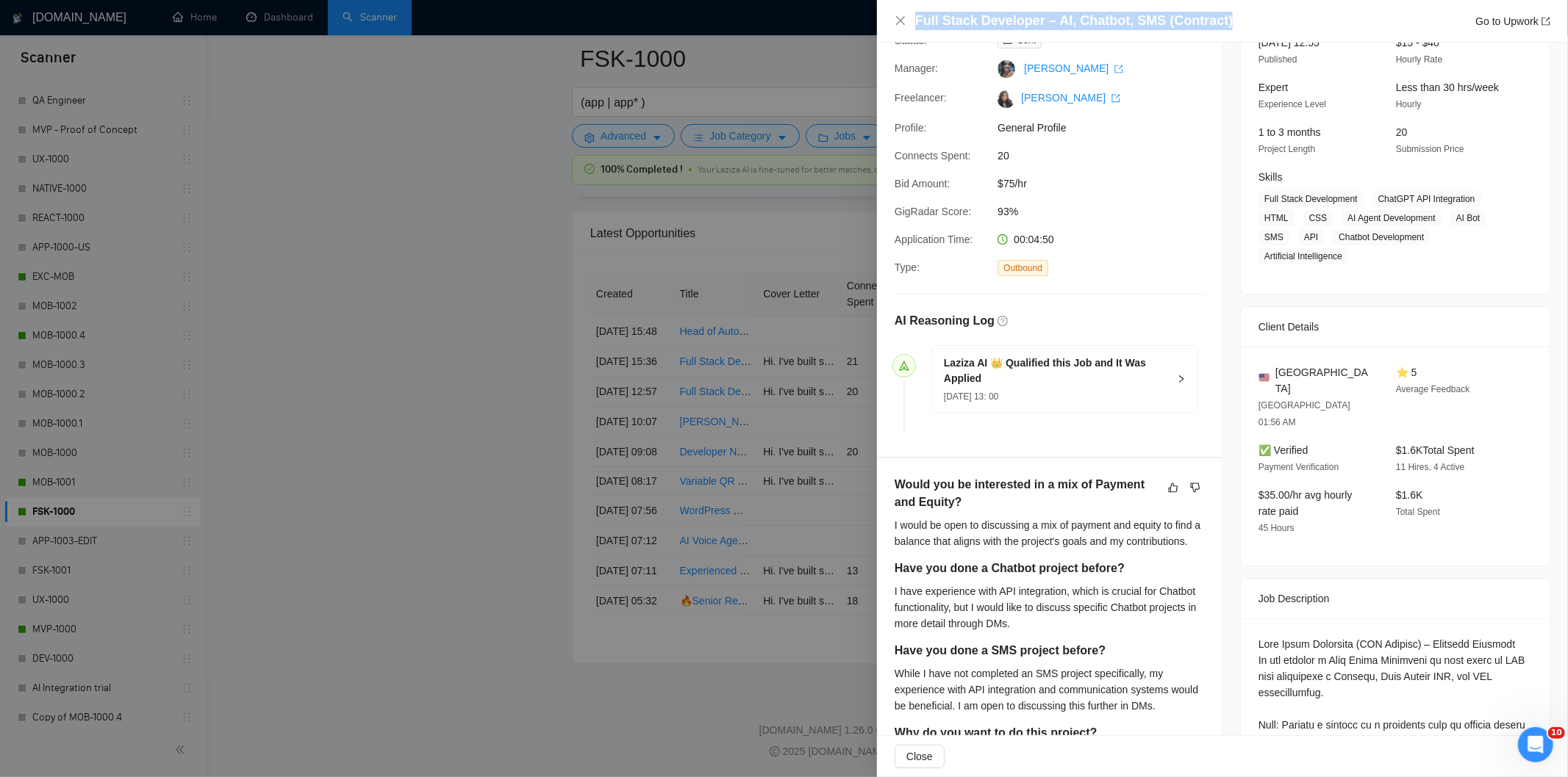
drag, startPoint x: 1231, startPoint y: 18, endPoint x: 1010, endPoint y: 8, distance: 221.2
click at [1010, 8] on div "Full Stack Developer – AI, Chatbot, SMS (Contract) Go to Upwork" at bounding box center [1222, 21] width 691 height 42
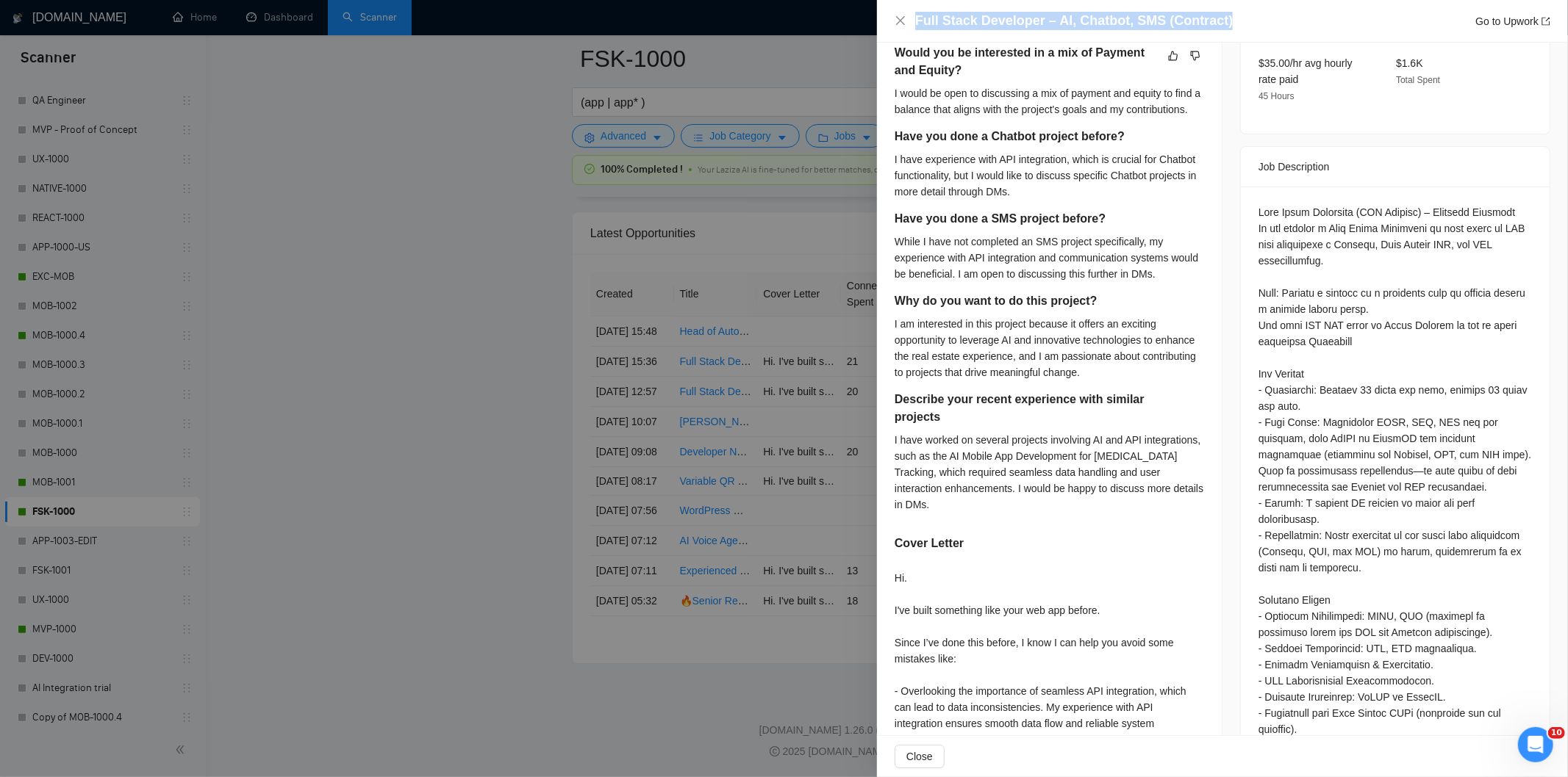
scroll to position [571, 0]
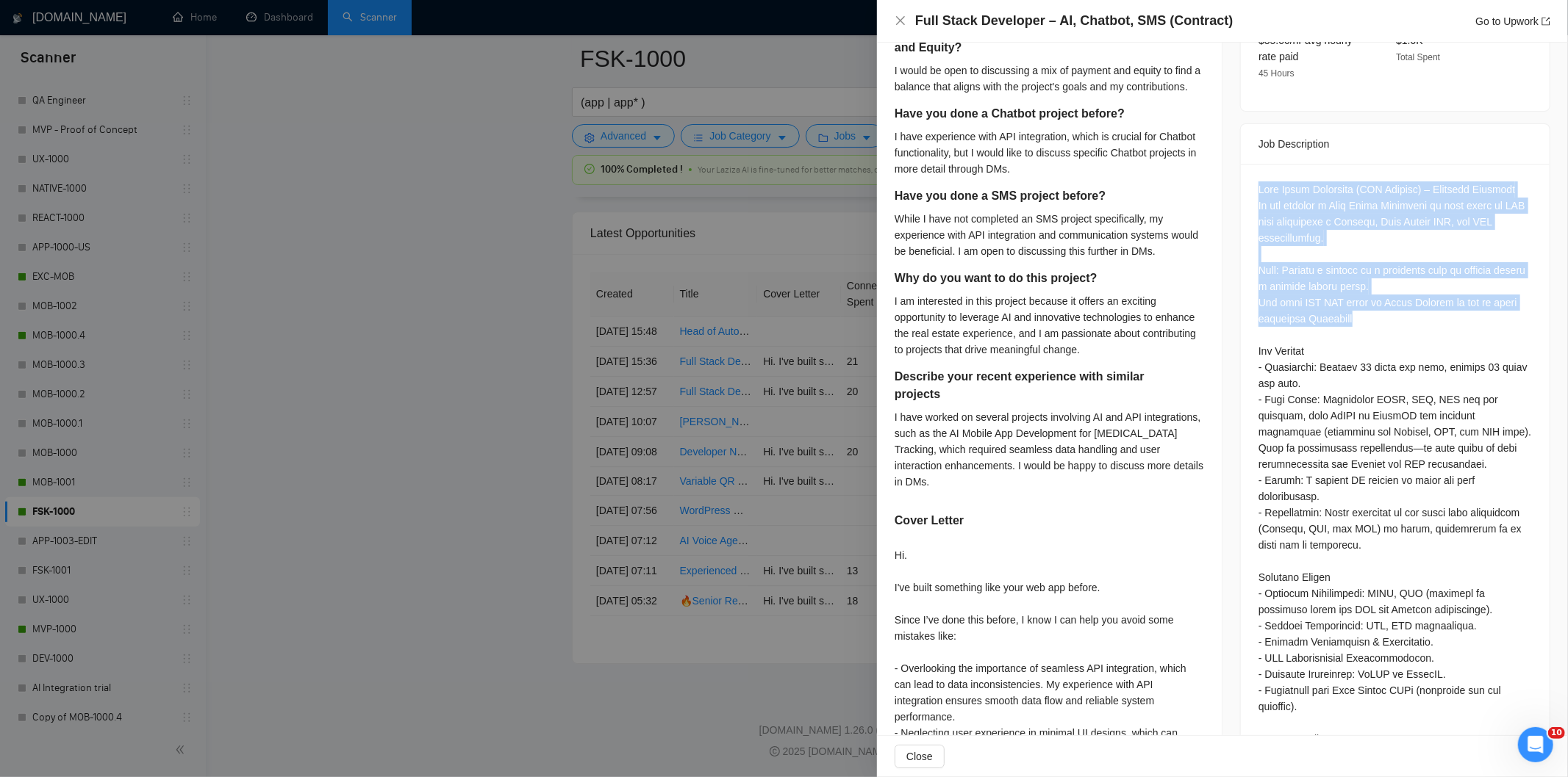
drag, startPoint x: 1255, startPoint y: 163, endPoint x: 1351, endPoint y: 285, distance: 155.2
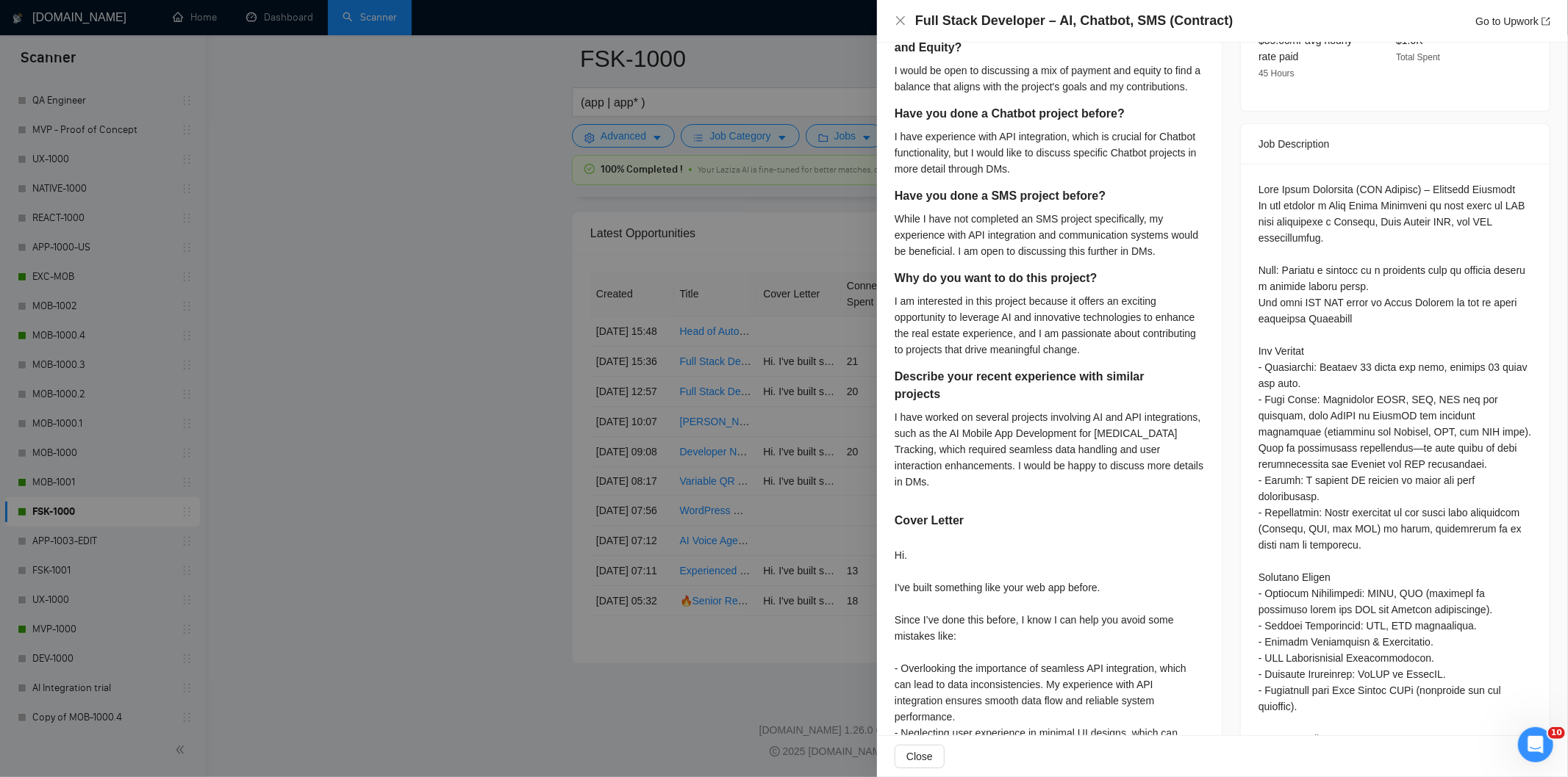
drag, startPoint x: 1351, startPoint y: 285, endPoint x: 1352, endPoint y: 293, distance: 8.1
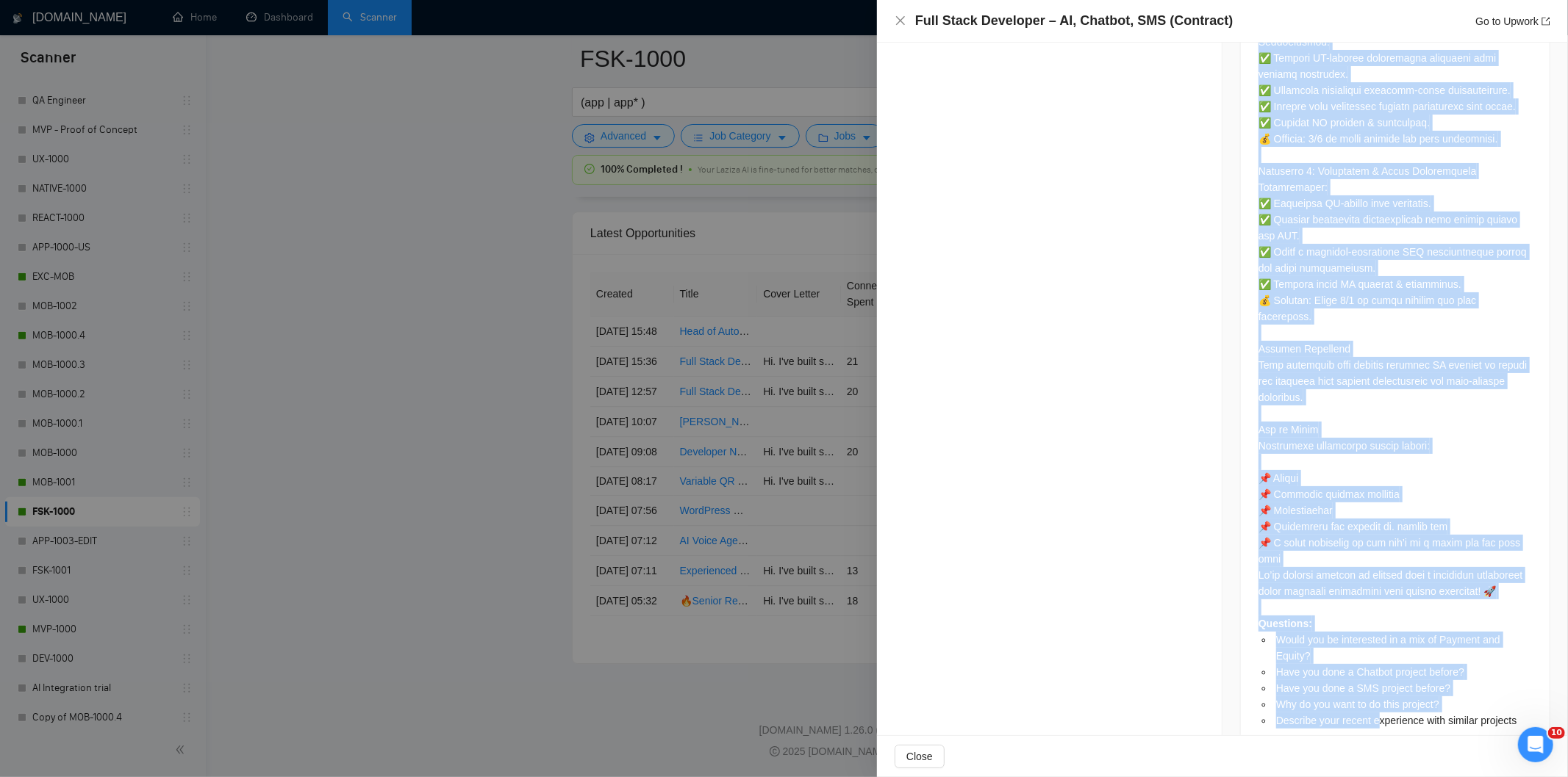
scroll to position [1662, 0]
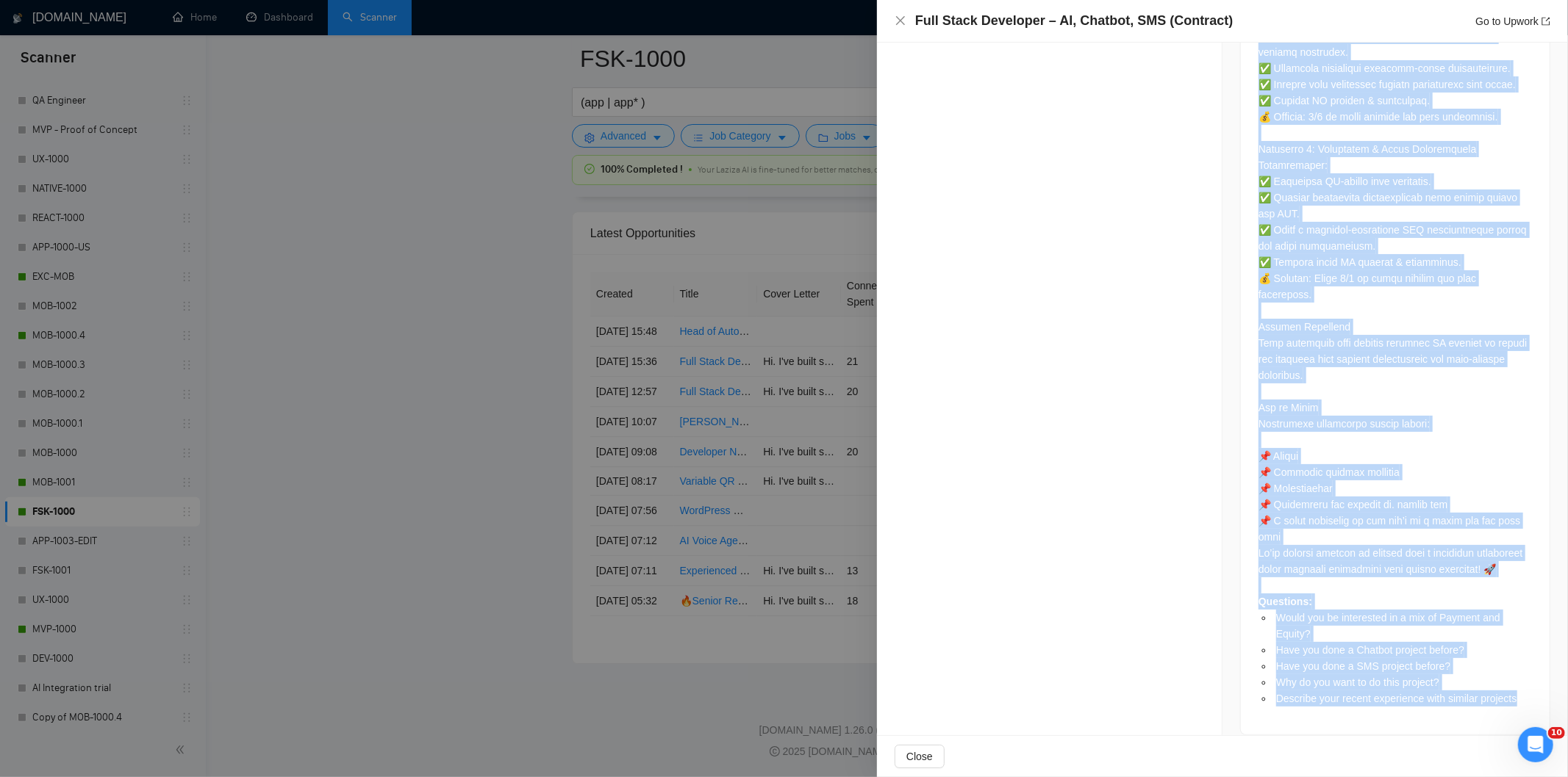
drag, startPoint x: 1251, startPoint y: 155, endPoint x: 1509, endPoint y: 678, distance: 583.2
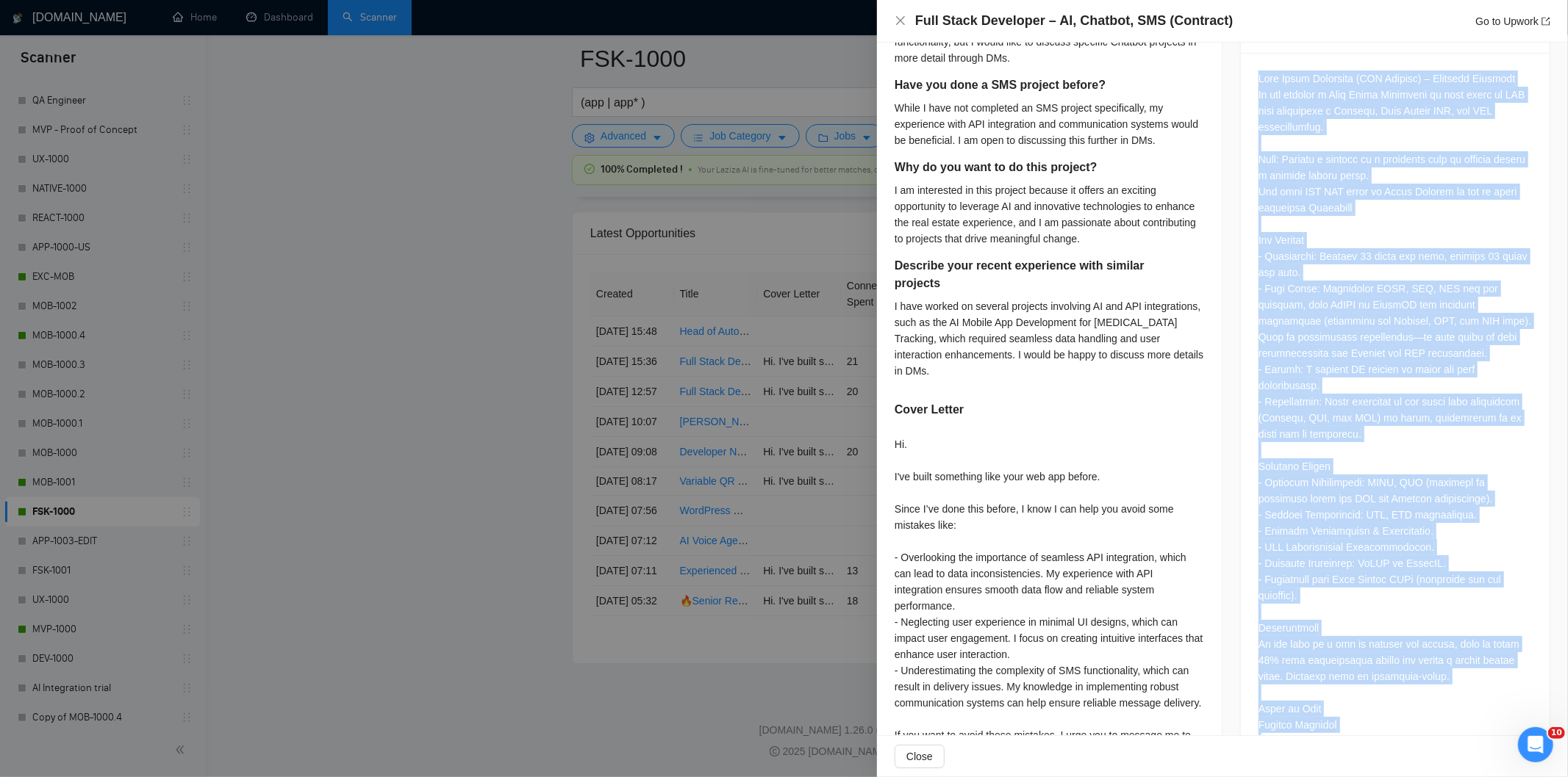
scroll to position [695, 0]
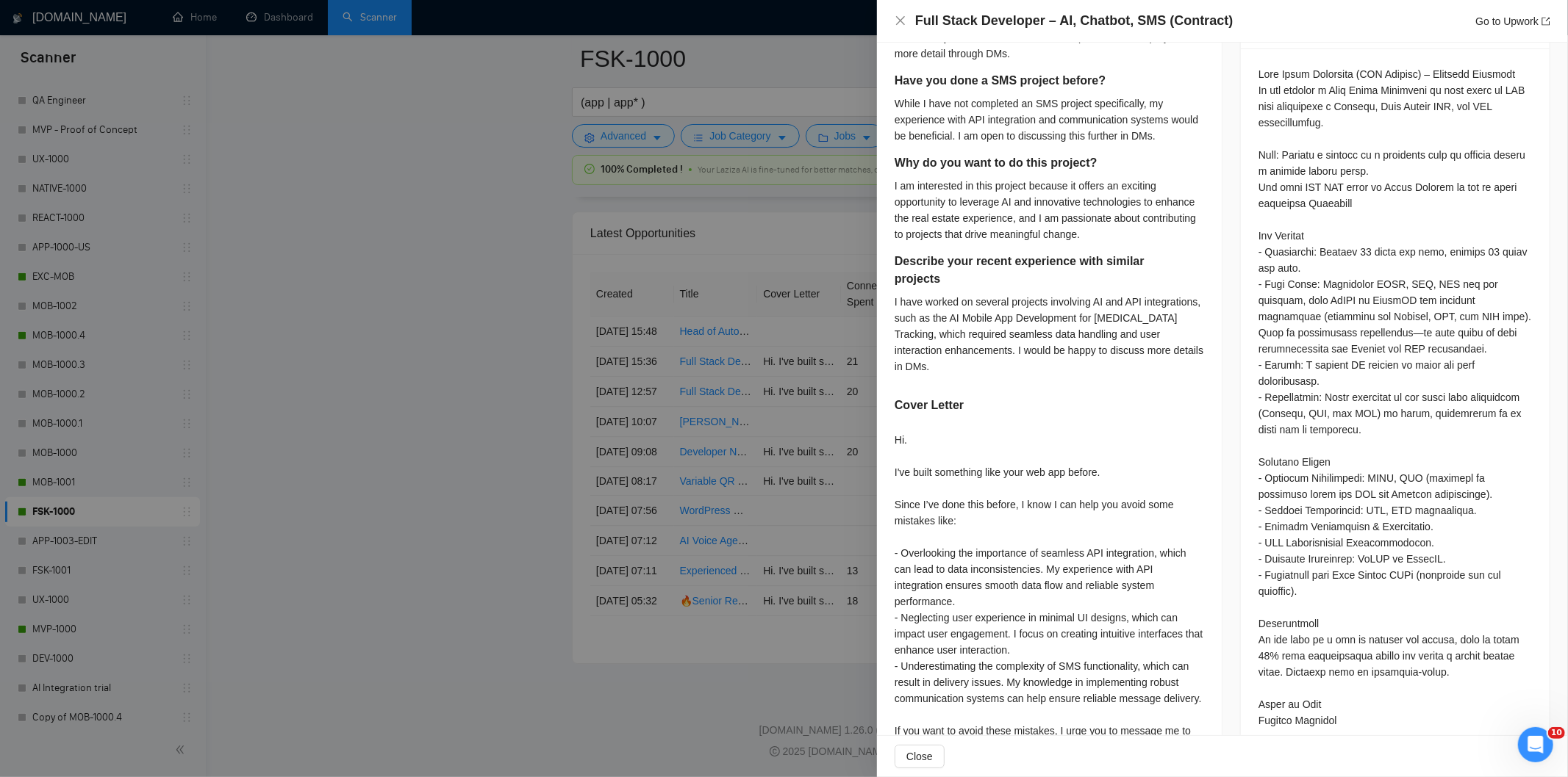
scroll to position [685, 0]
drag, startPoint x: 1278, startPoint y: 219, endPoint x: 1261, endPoint y: 214, distance: 17.7
drag, startPoint x: 1329, startPoint y: 241, endPoint x: 1261, endPoint y: 221, distance: 70.9
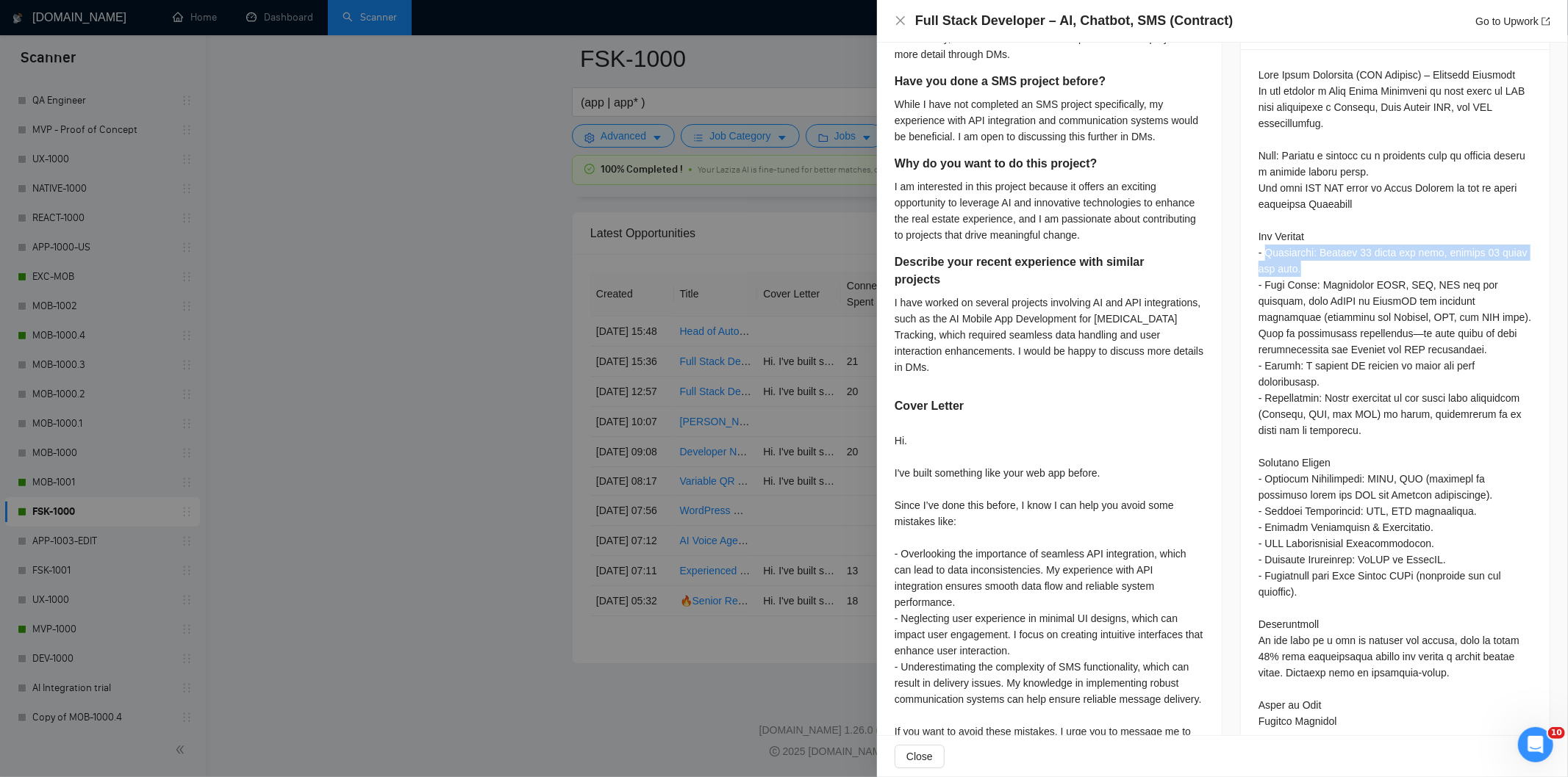
click at [900, 18] on icon "close" at bounding box center [900, 20] width 12 height 12
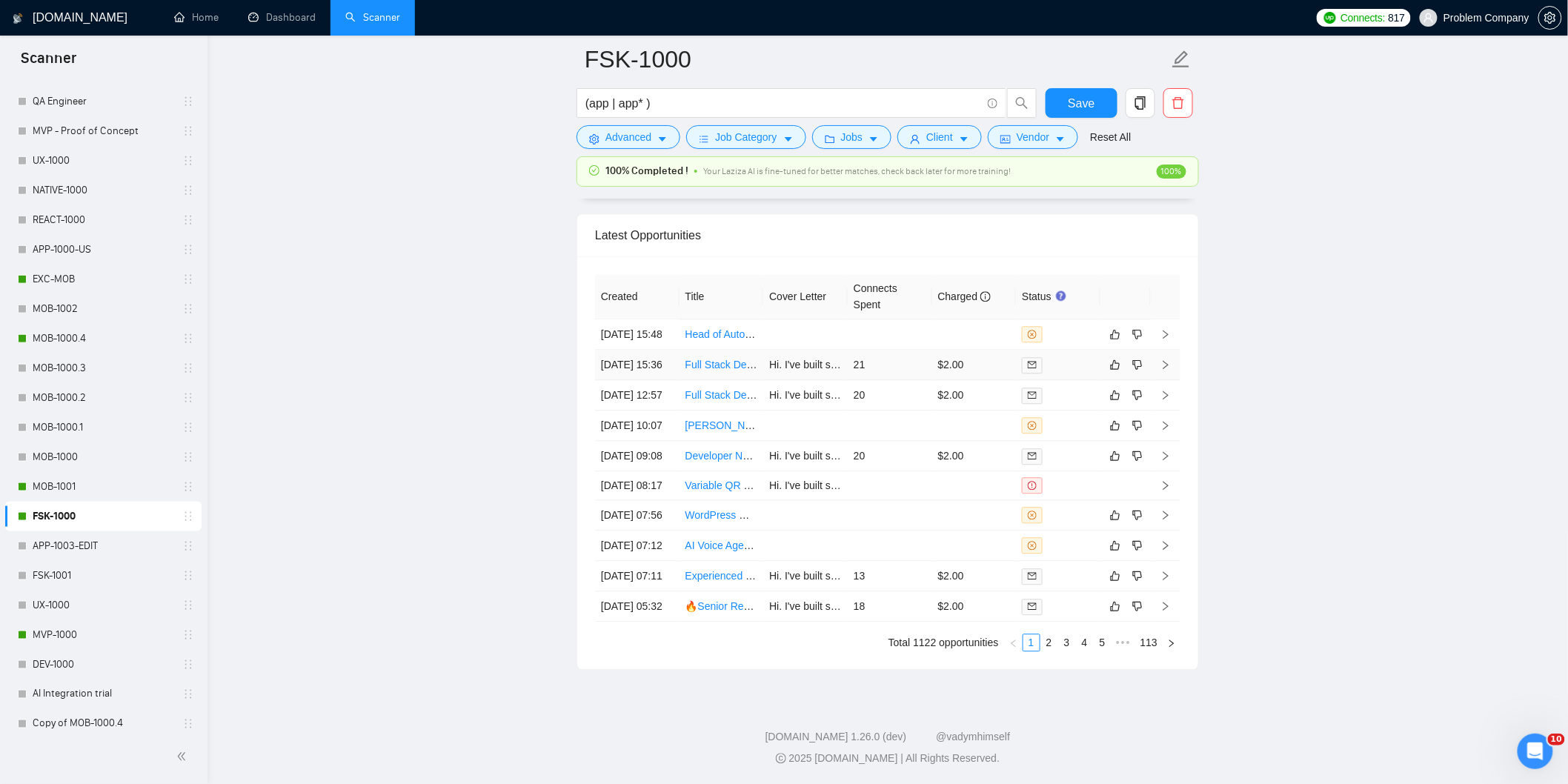
click at [662, 350] on td "[DATE] 15:36" at bounding box center [637, 365] width 84 height 31
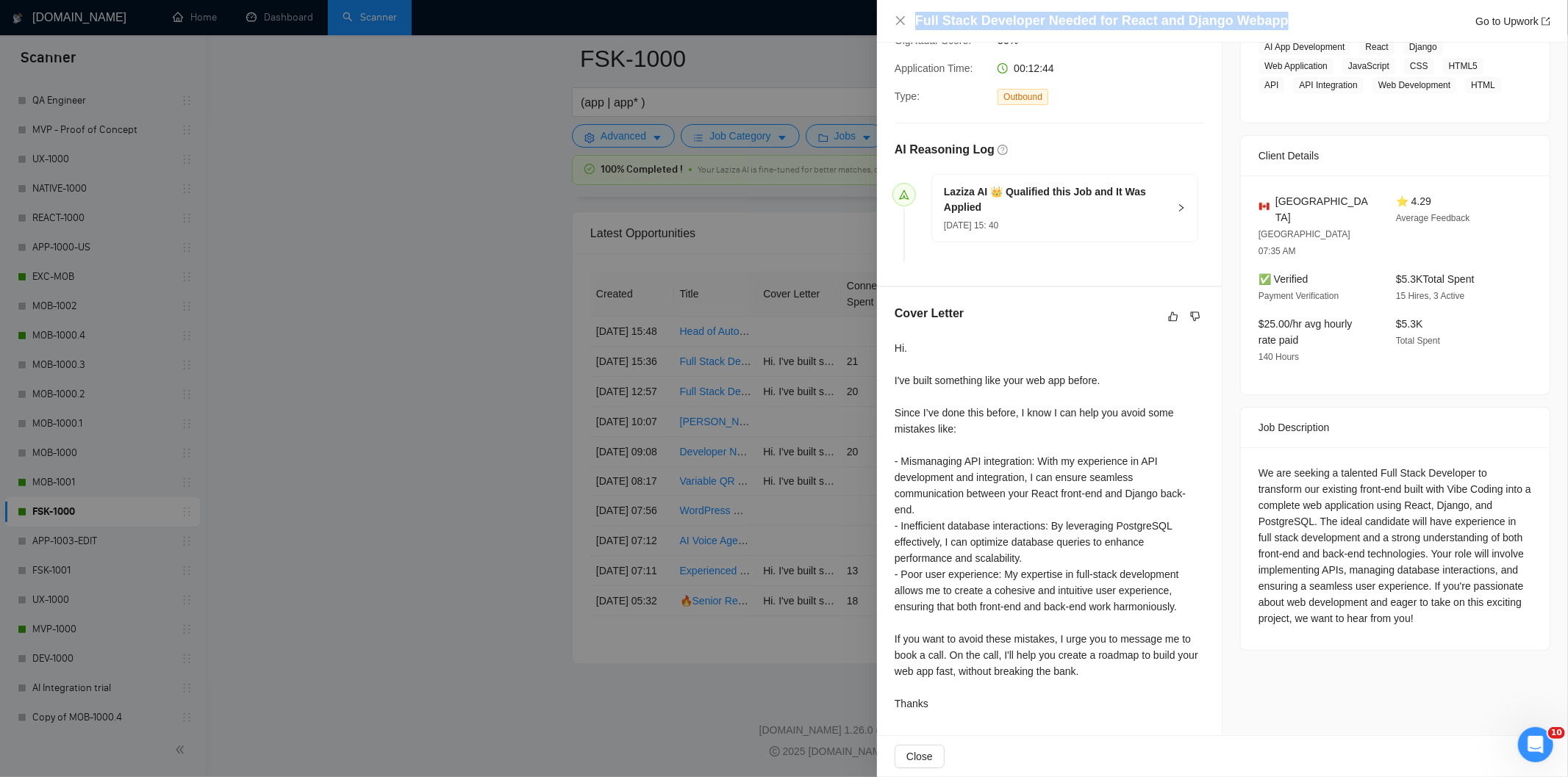
drag, startPoint x: 1278, startPoint y: 22, endPoint x: 917, endPoint y: 15, distance: 361.1
click at [917, 15] on div "Full Stack Developer Needed for React and Django Webapp Go to Upwork" at bounding box center [1232, 21] width 635 height 18
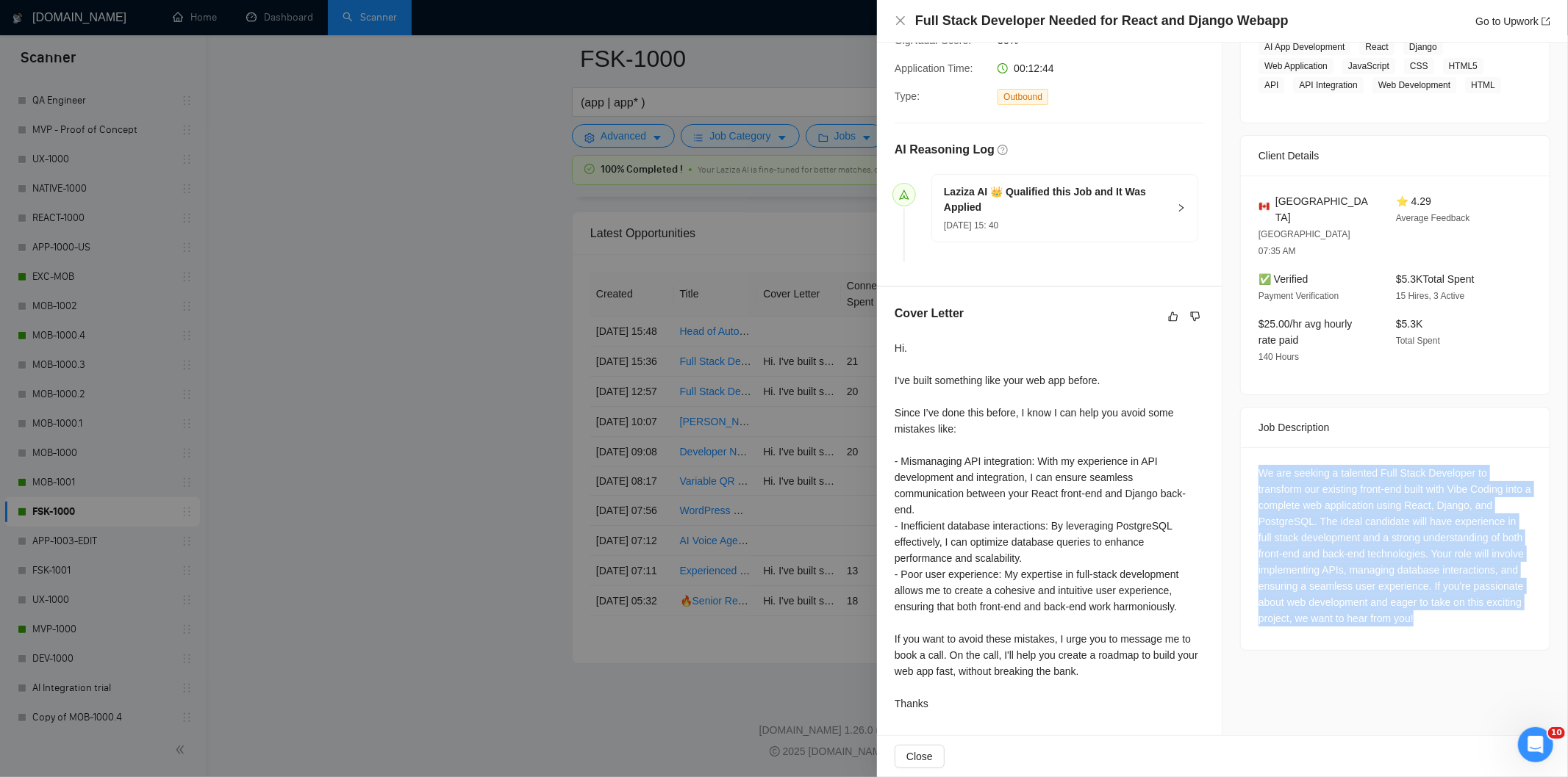
drag, startPoint x: 1247, startPoint y: 437, endPoint x: 1528, endPoint y: 585, distance: 317.6
click at [1530, 592] on div "We are seeking a talented Full Stack Developer to transform our existing front-…" at bounding box center [1395, 549] width 309 height 203
click at [1414, 554] on div "We are seeking a talented Full Stack Developer to transform our existing front-…" at bounding box center [1395, 546] width 273 height 162
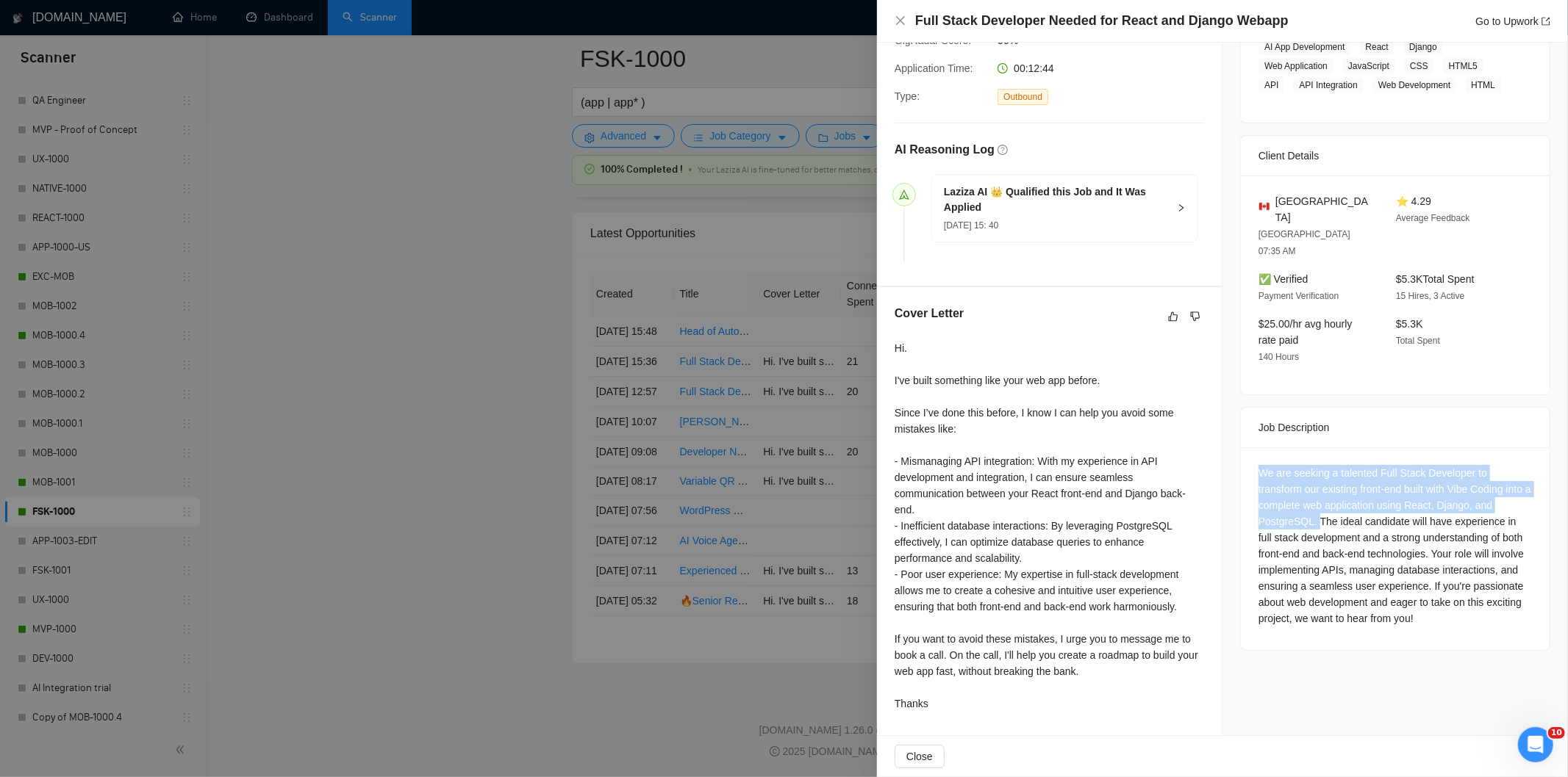
drag, startPoint x: 1309, startPoint y: 492, endPoint x: 1246, endPoint y: 439, distance: 82.3
click at [1246, 447] on div "We are seeking a talented Full Stack Developer to transform our existing front-…" at bounding box center [1395, 549] width 309 height 203
click at [907, 23] on div "Full Stack Developer Needed for React and Django Webapp Go to Upwork" at bounding box center [1223, 21] width 656 height 18
click at [902, 22] on icon "close" at bounding box center [900, 21] width 9 height 9
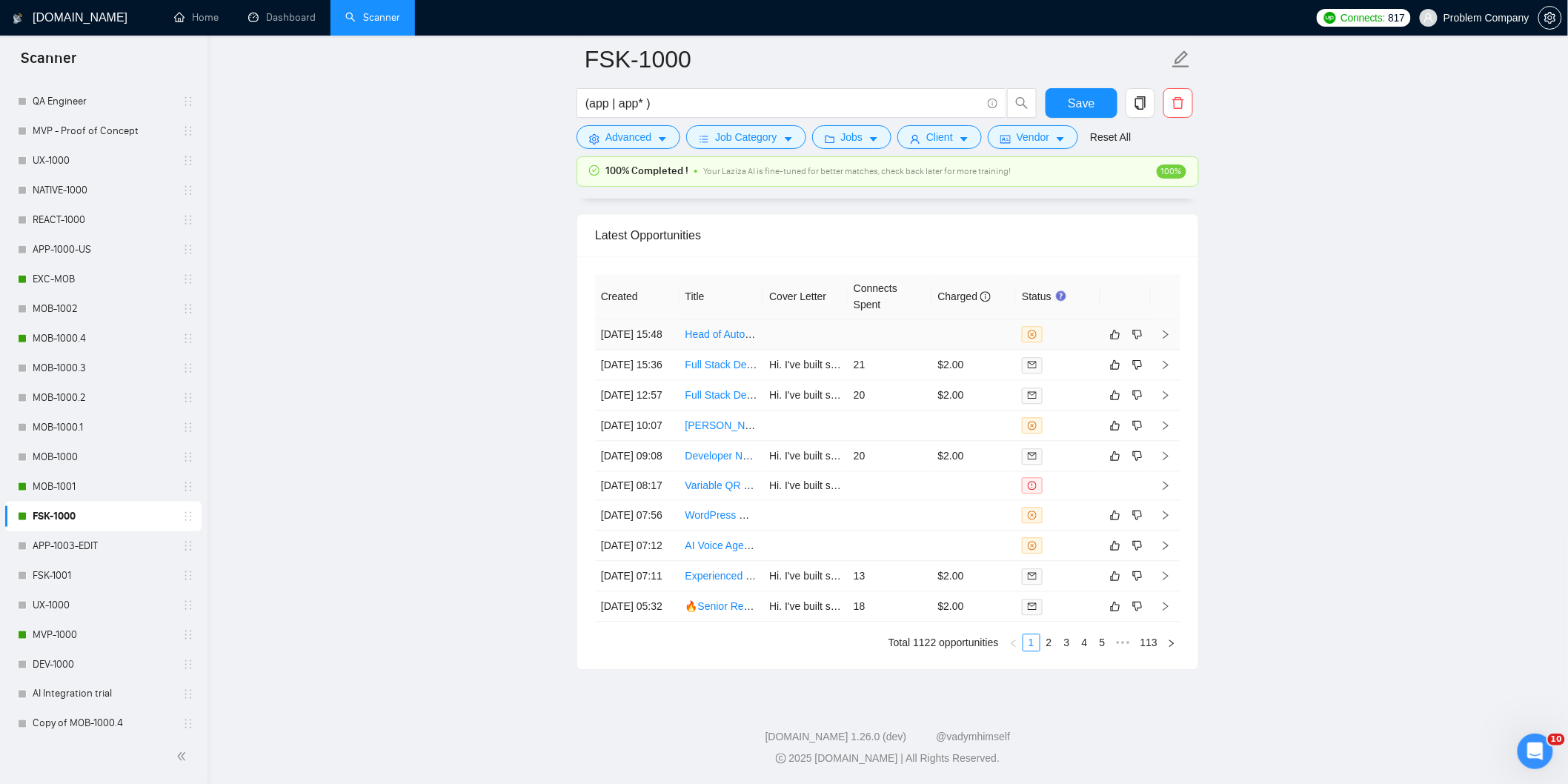
click at [649, 320] on td "[DATE] 15:48" at bounding box center [637, 335] width 84 height 31
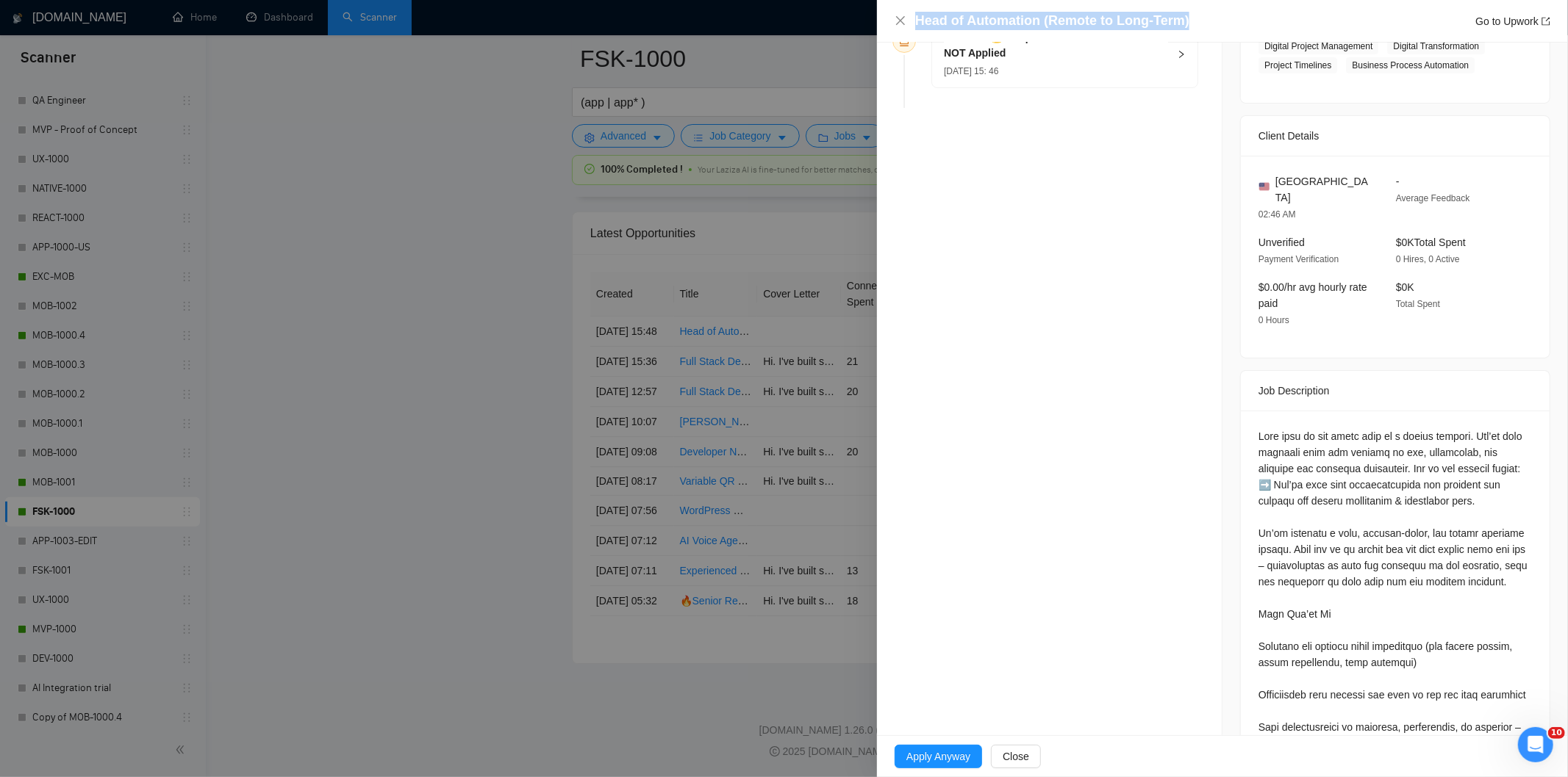
drag, startPoint x: 1192, startPoint y: 23, endPoint x: 917, endPoint y: 23, distance: 275.0
click at [917, 23] on div "Head of Automation (Remote to Long-Term) Go to Upwork" at bounding box center [1232, 21] width 635 height 18
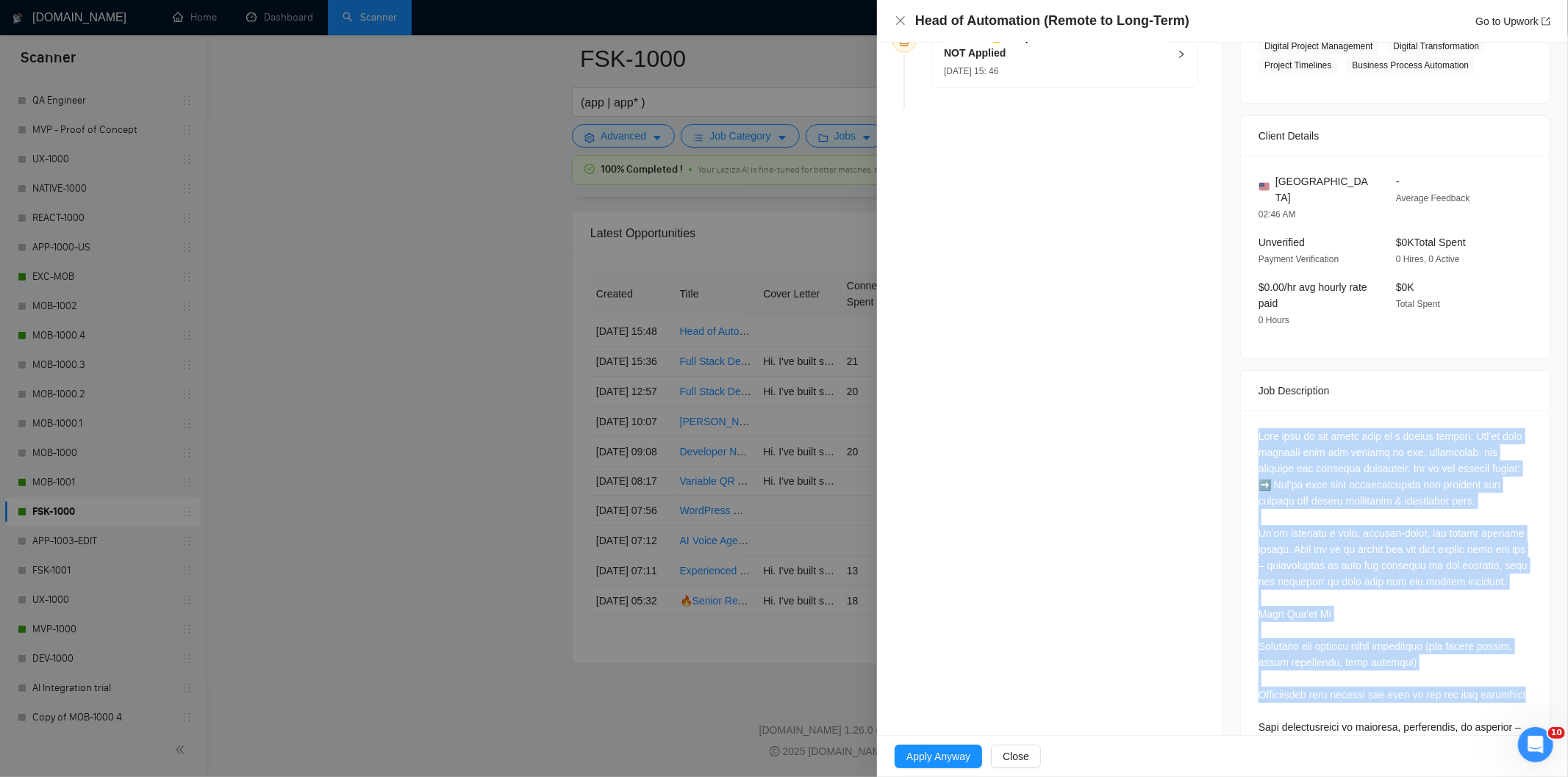
drag, startPoint x: 1250, startPoint y: 421, endPoint x: 1372, endPoint y: 717, distance: 320.2
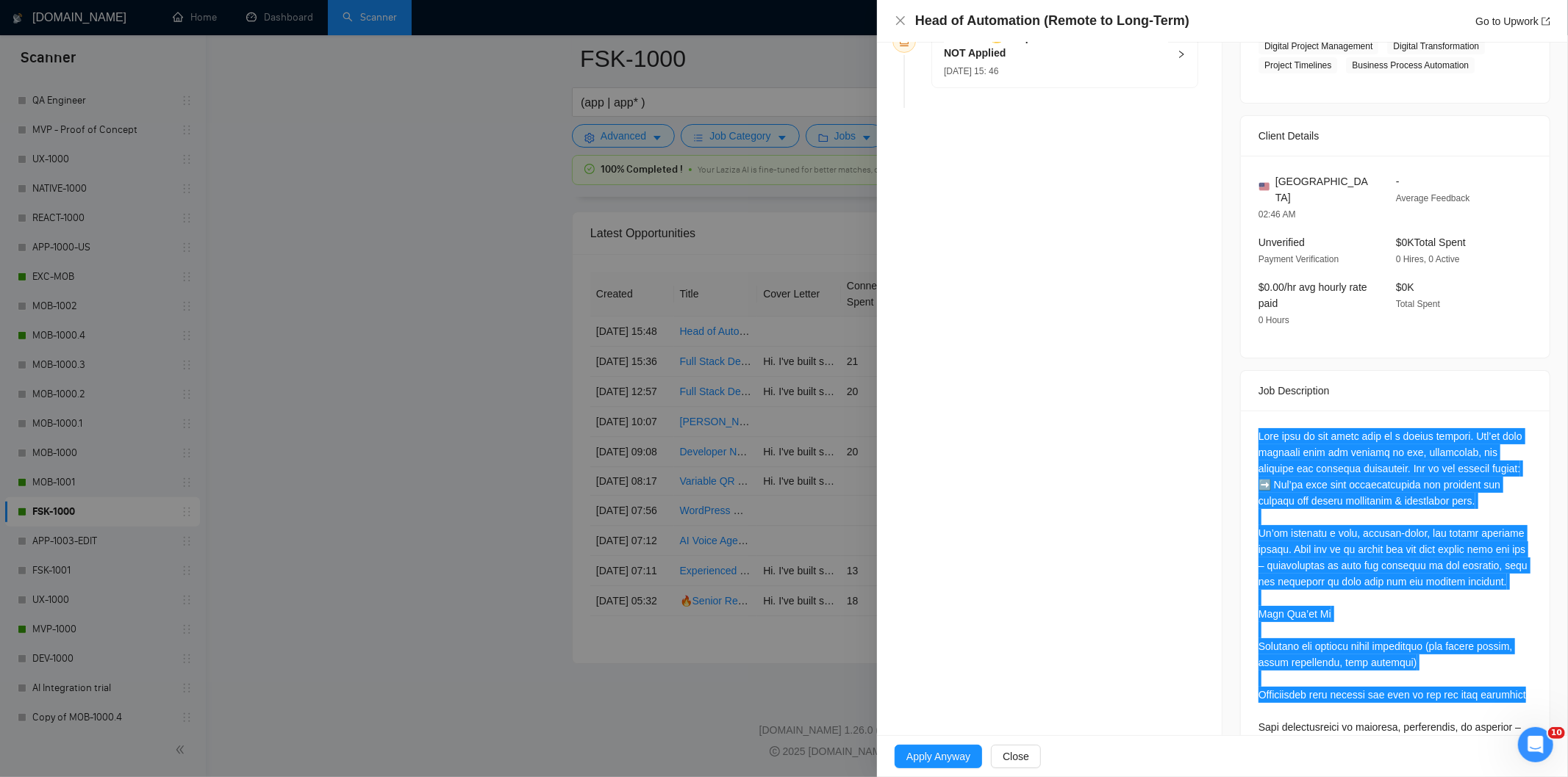
scroll to position [203, 0]
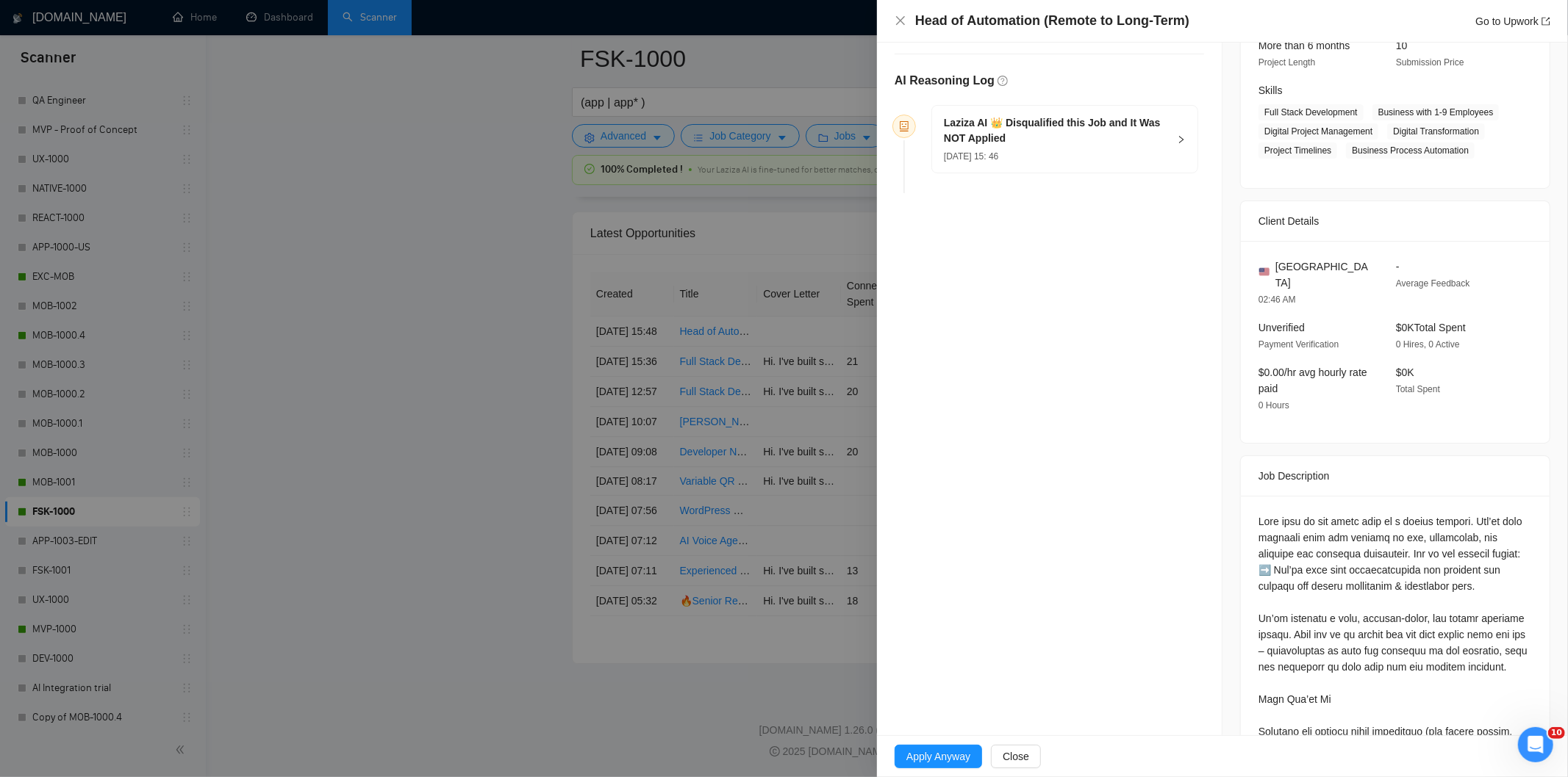
click at [1088, 155] on div "[DATE] 15: 46" at bounding box center [1055, 155] width 224 height 16
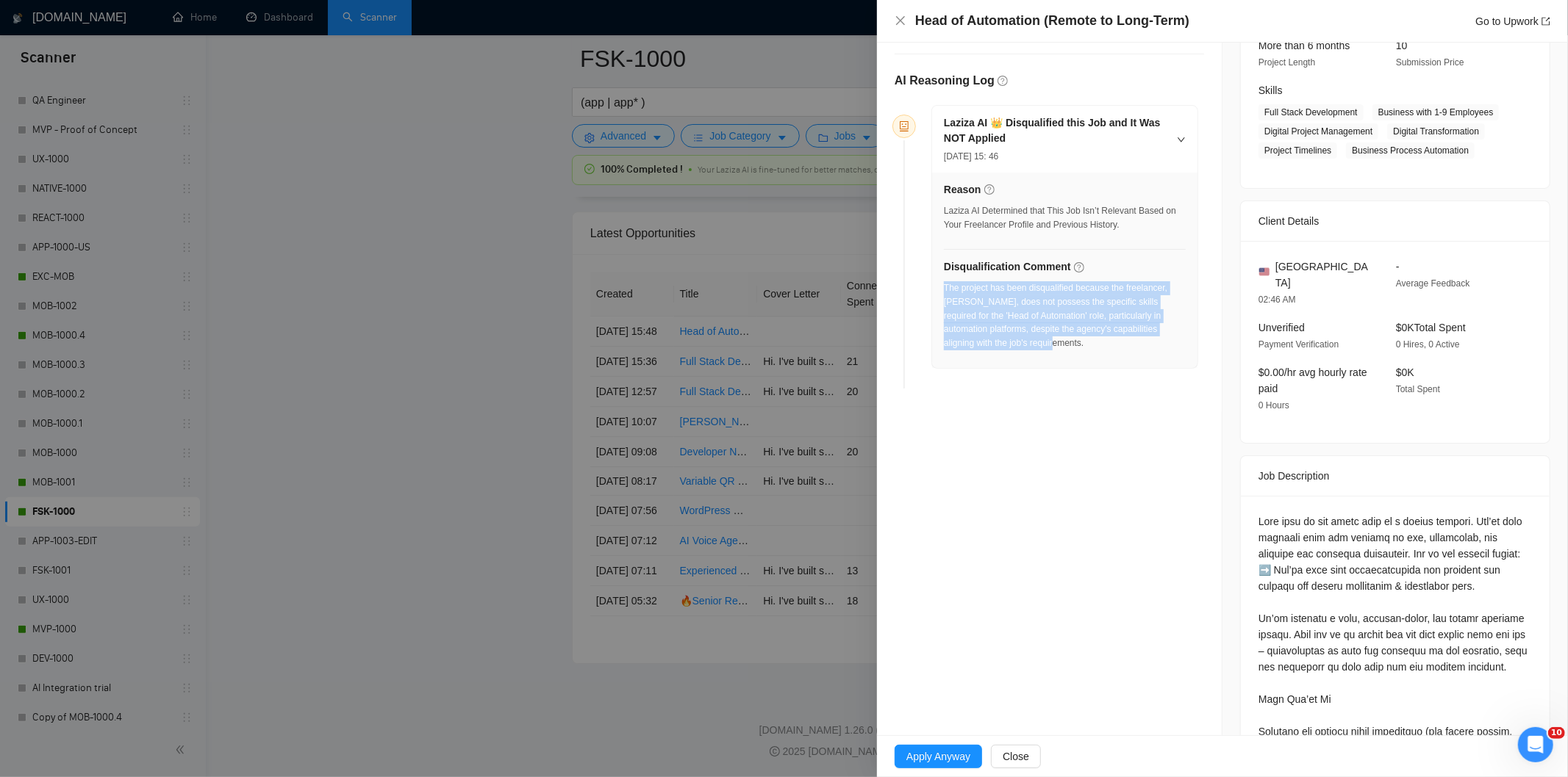
drag, startPoint x: 1005, startPoint y: 348, endPoint x: 943, endPoint y: 293, distance: 82.9
click at [943, 293] on div "The project has been disqualified because the freelancer, [PERSON_NAME], does n…" at bounding box center [1064, 315] width 242 height 69
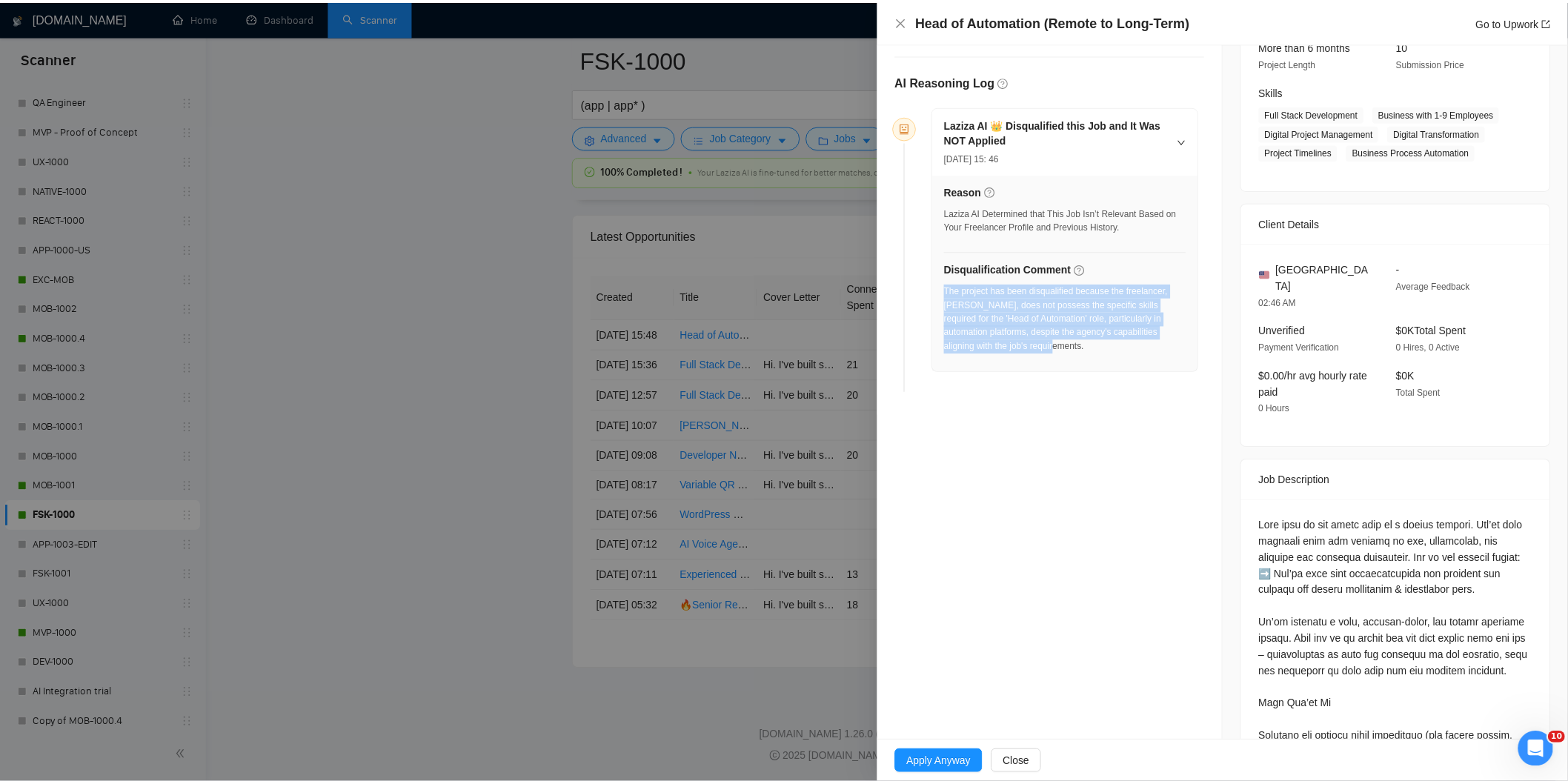
scroll to position [0, 0]
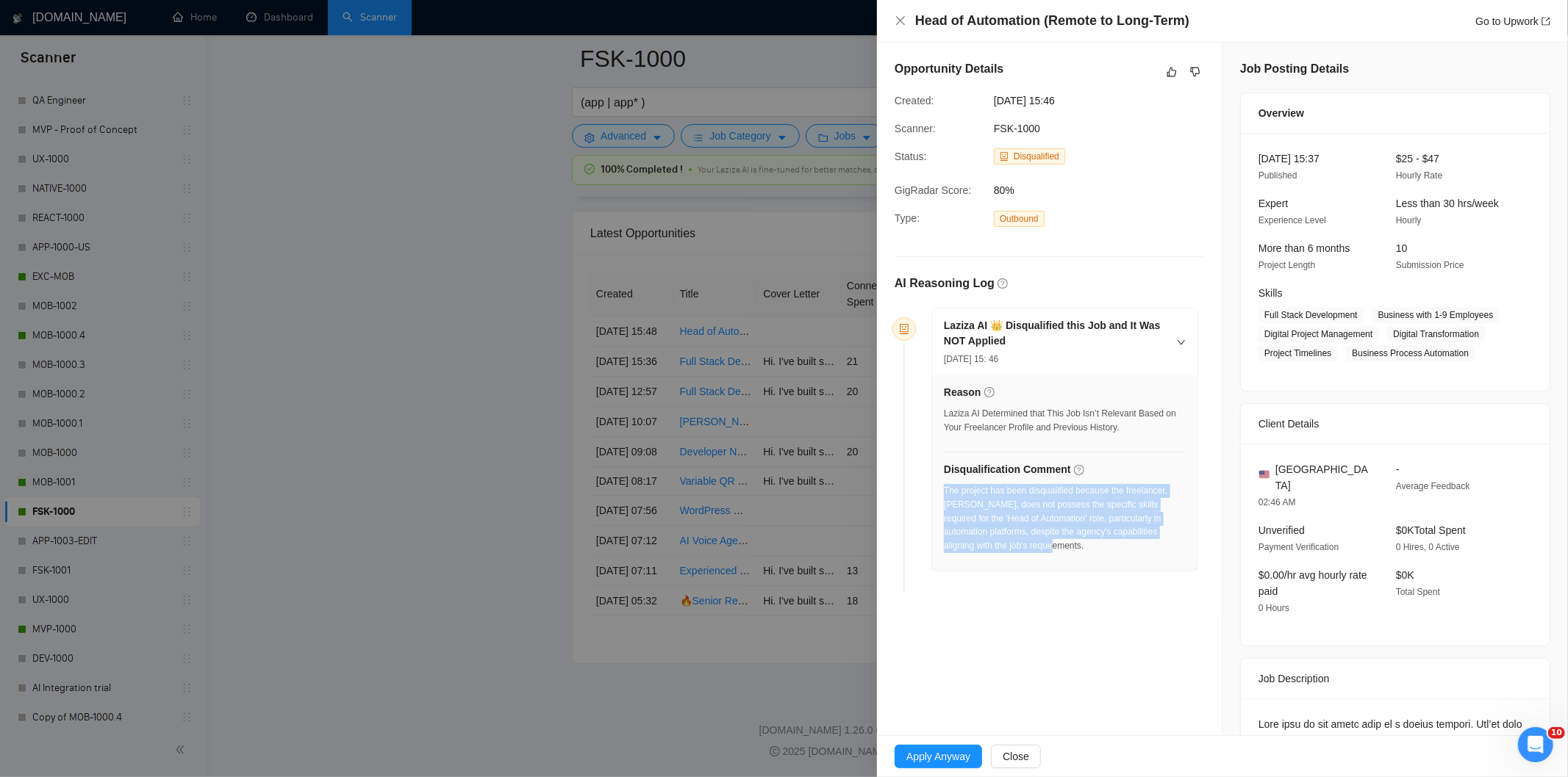
drag, startPoint x: 1085, startPoint y: 99, endPoint x: 990, endPoint y: 99, distance: 95.0
click at [990, 99] on div "[DATE] 15:46" at bounding box center [1062, 101] width 149 height 16
click at [902, 31] on div "Head of Automation (Remote to Long-Term) Go to Upwork" at bounding box center [1223, 21] width 656 height 18
click at [901, 22] on icon "close" at bounding box center [900, 21] width 9 height 9
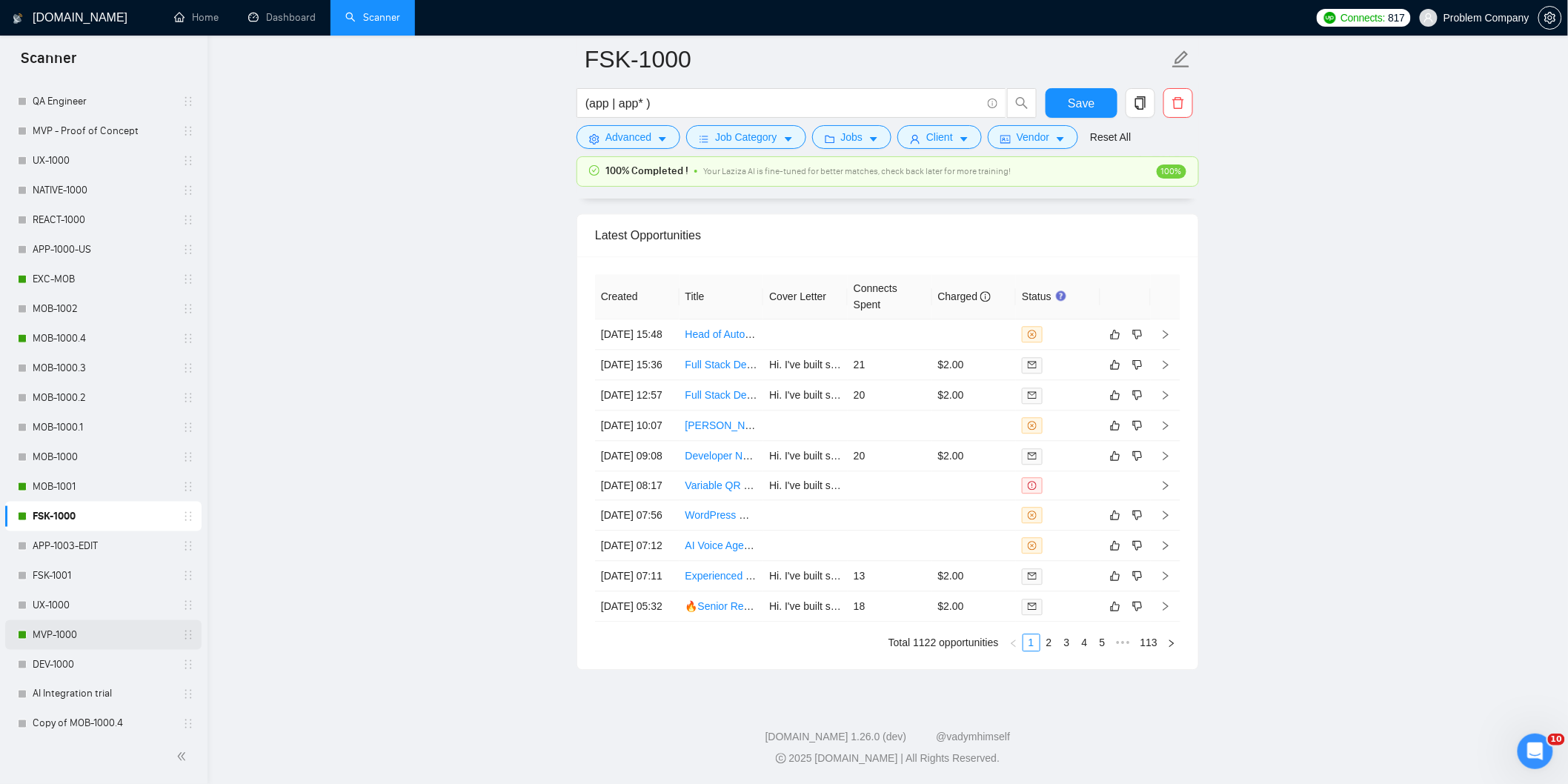
click at [80, 642] on link "MVP-1000" at bounding box center [102, 635] width 140 height 30
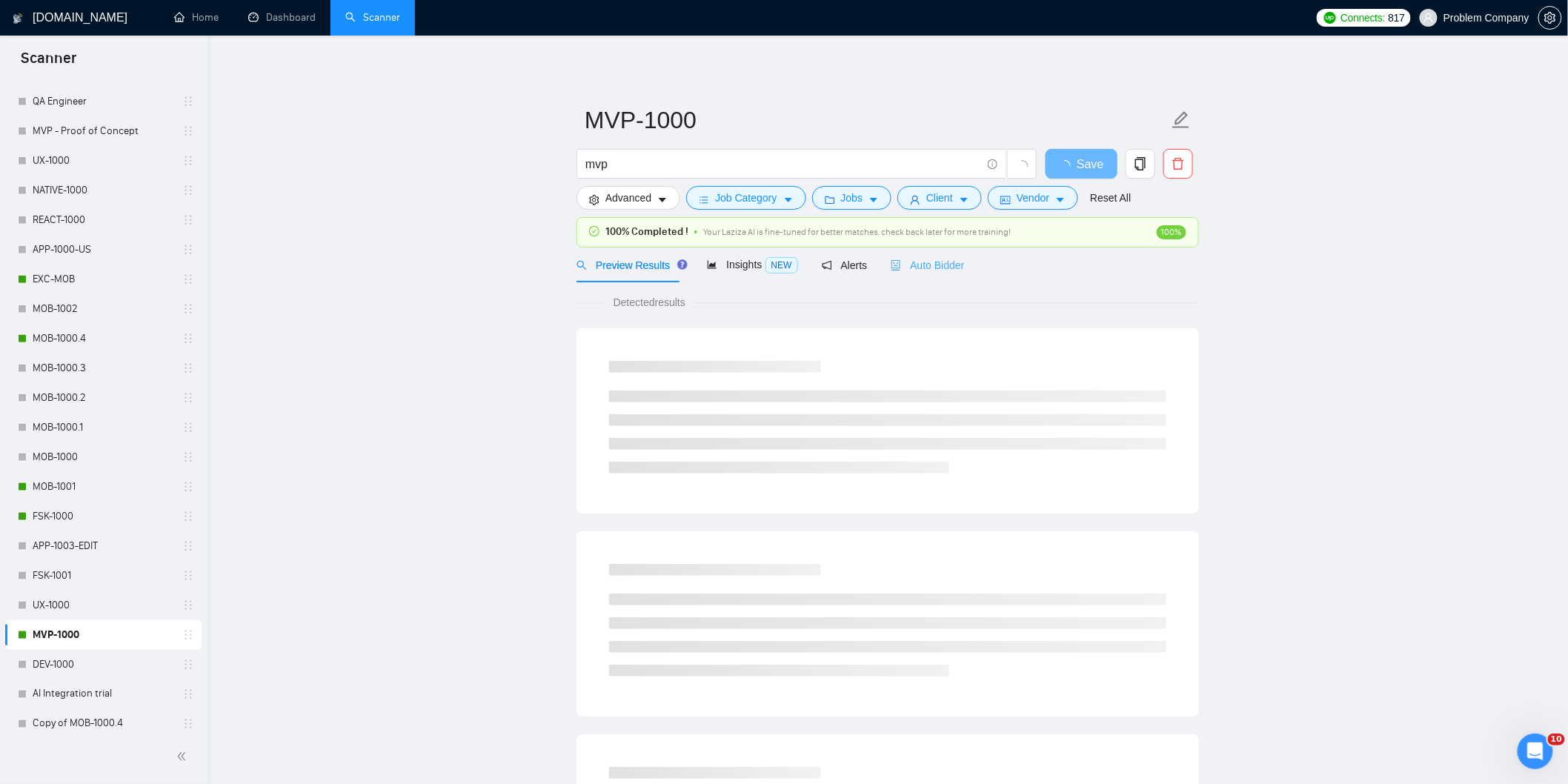
click at [949, 277] on div "Auto Bidder" at bounding box center [927, 265] width 73 height 34
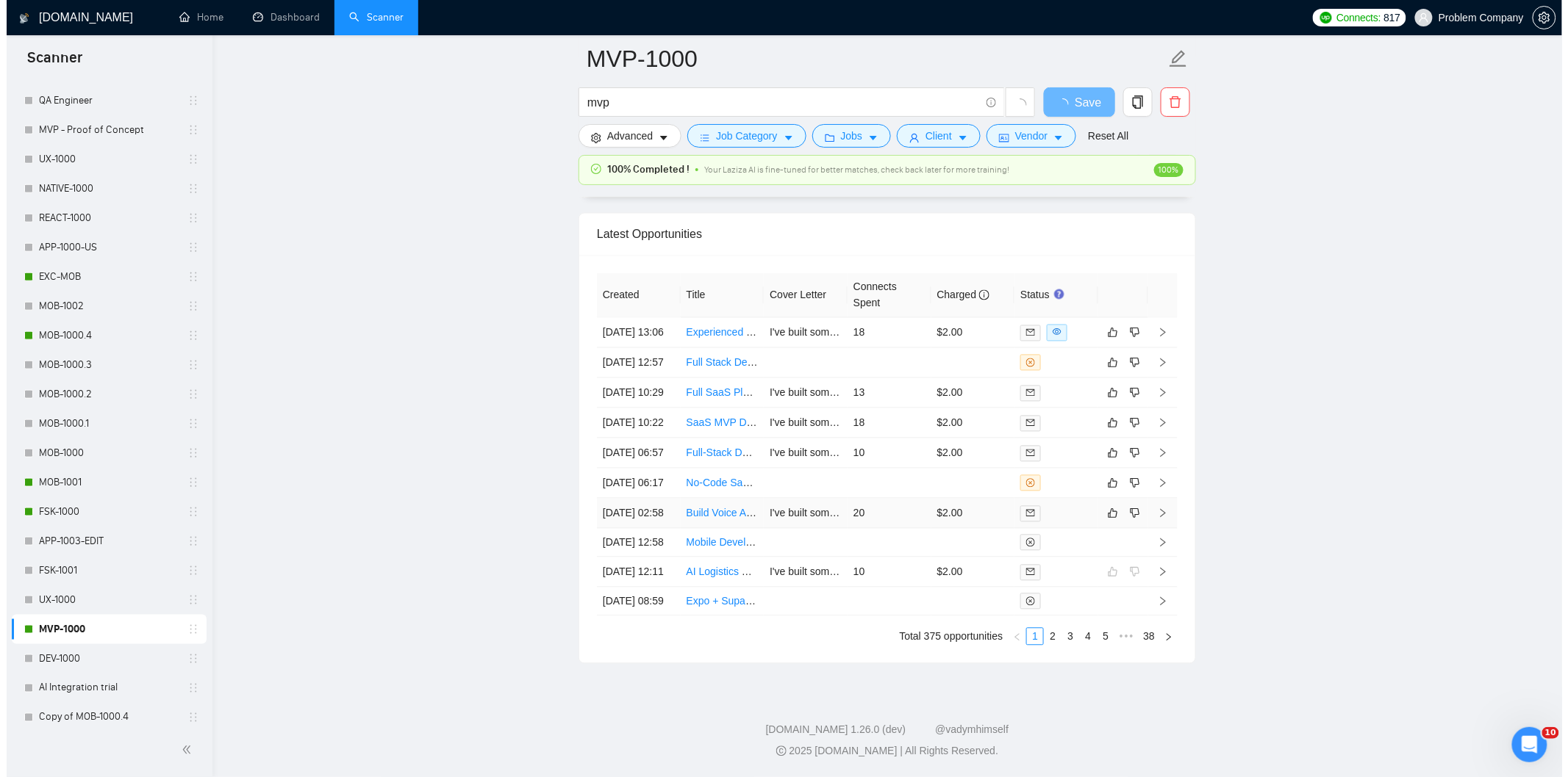
scroll to position [3433, 0]
click at [635, 529] on td "[DATE] 02:58" at bounding box center [632, 514] width 84 height 31
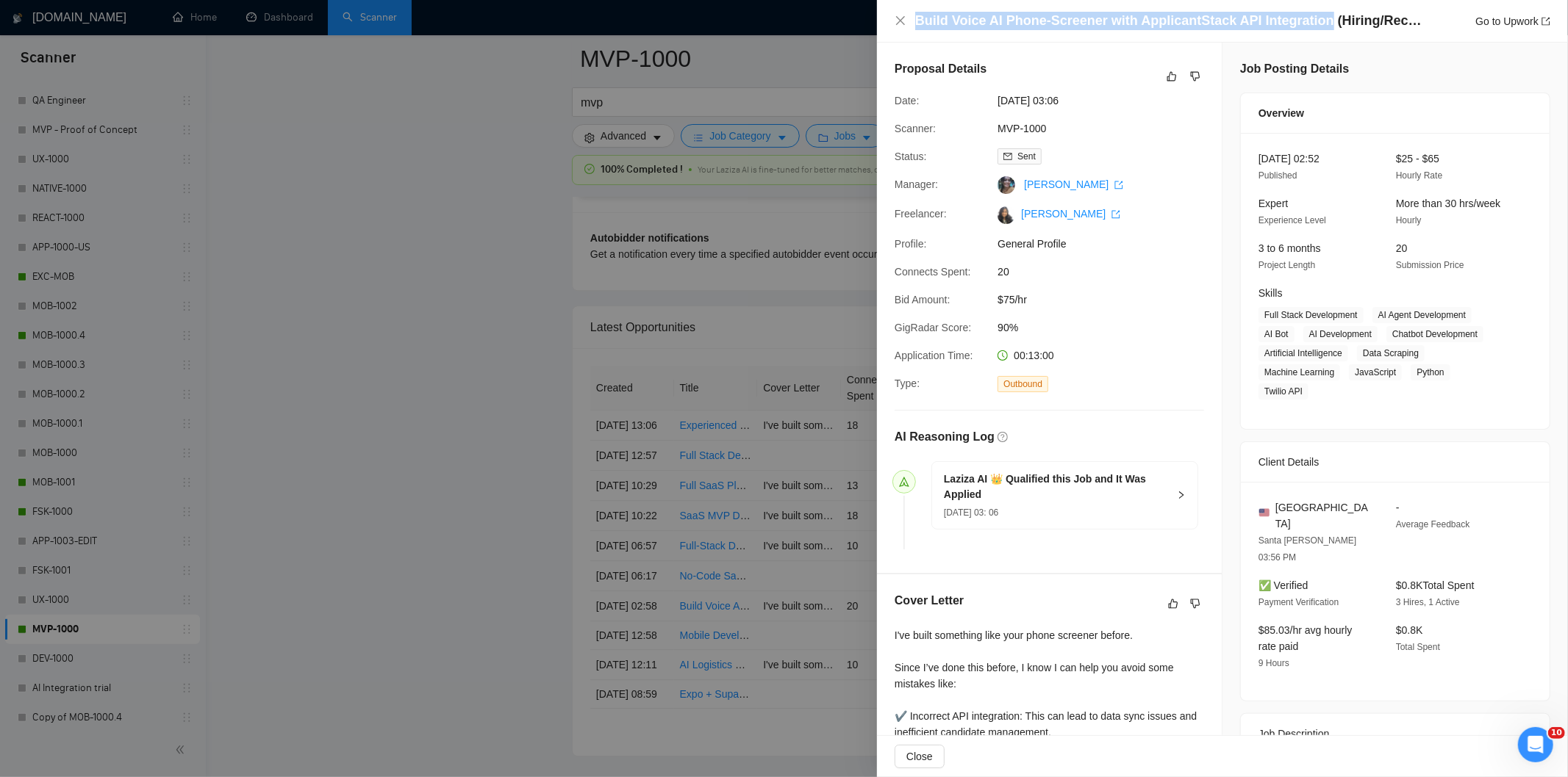
drag, startPoint x: 1312, startPoint y: 21, endPoint x: 895, endPoint y: 3, distance: 417.4
click at [895, 3] on div "Build Voice AI Phone-Screener with ApplicantStack API Integration (Hiring/Recru…" at bounding box center [1222, 21] width 691 height 42
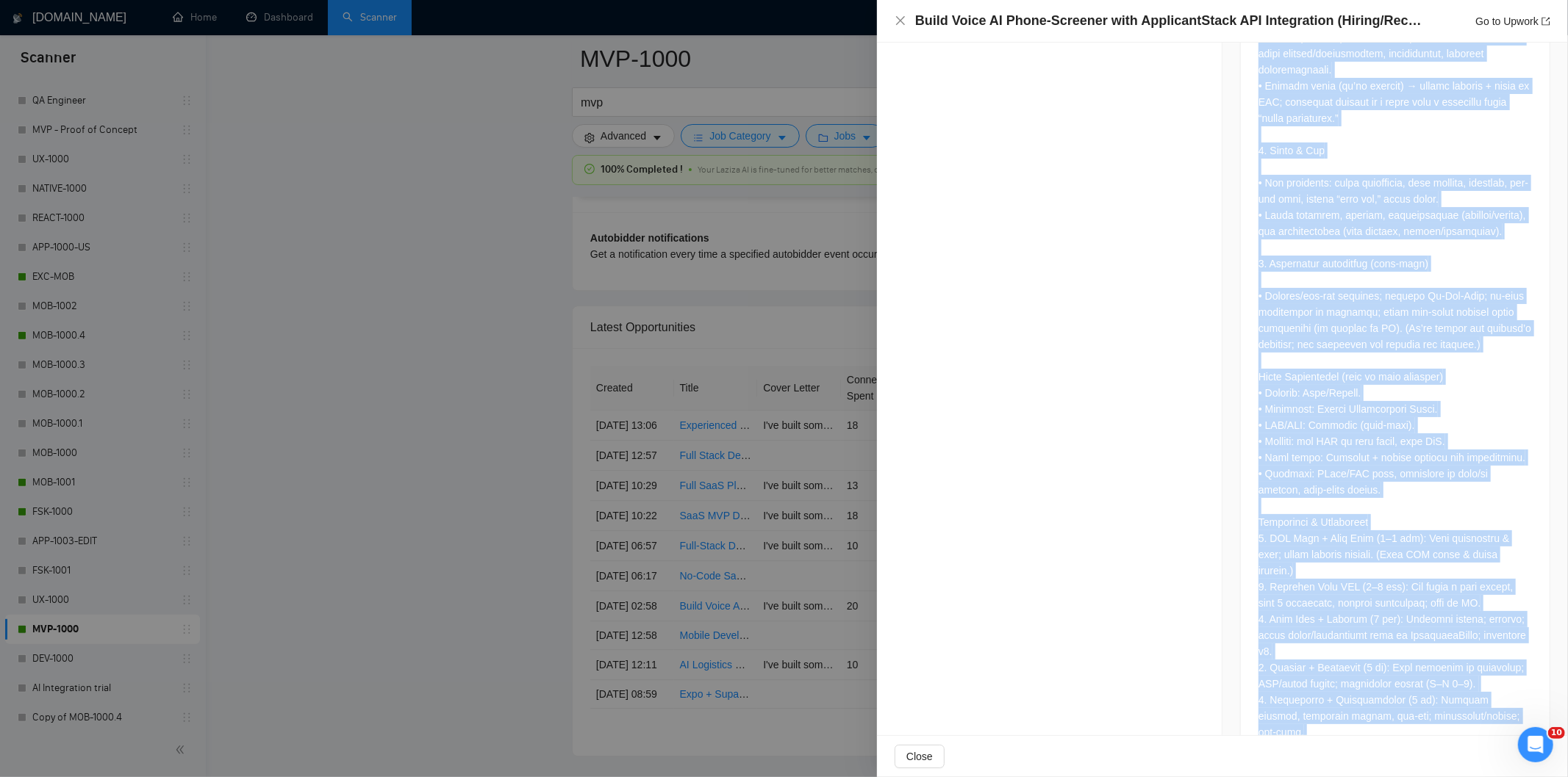
scroll to position [1354, 0]
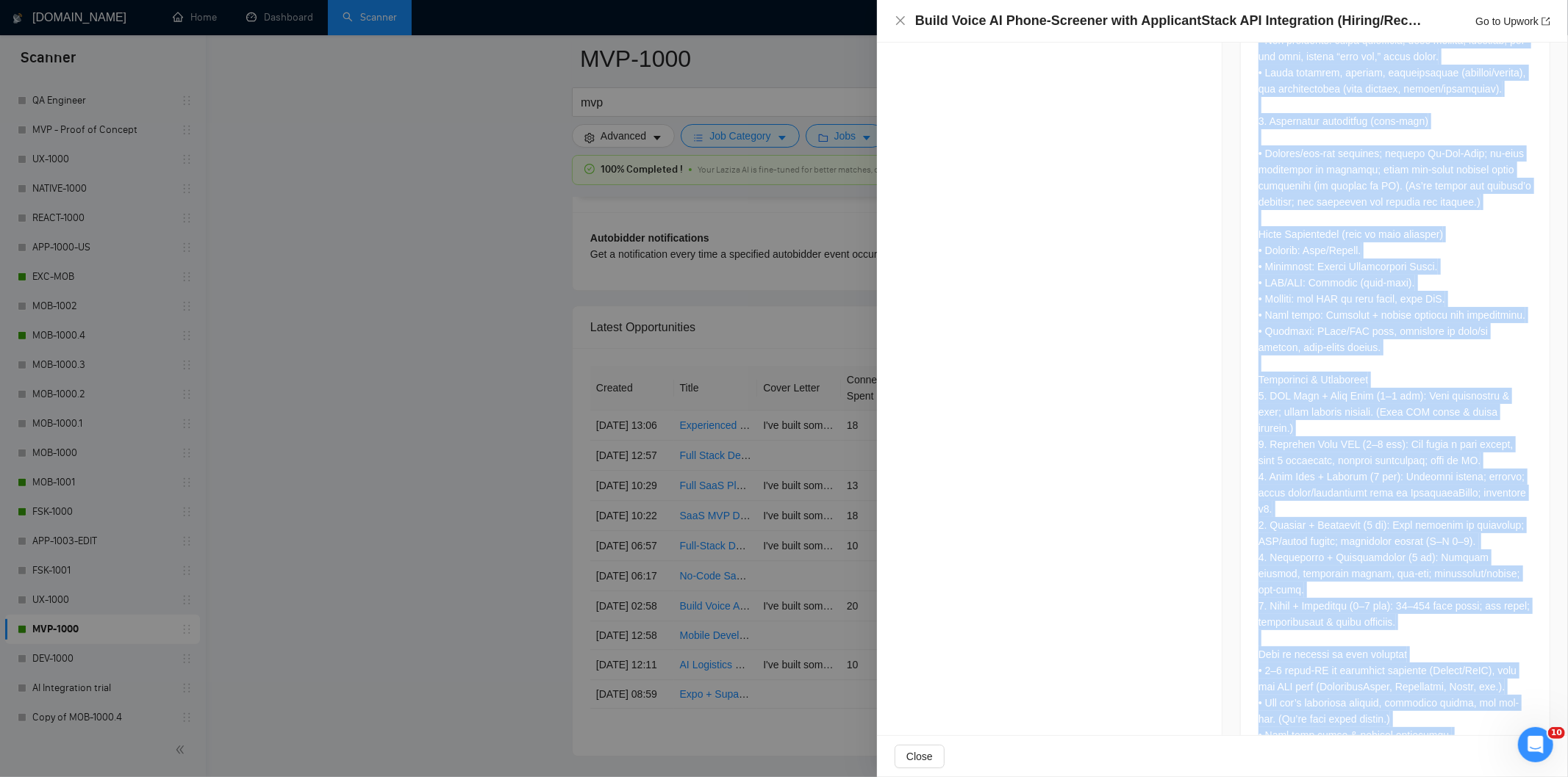
drag, startPoint x: 1245, startPoint y: 224, endPoint x: 1464, endPoint y: 701, distance: 524.9
click at [1464, 701] on div at bounding box center [1395, 92] width 309 height 1383
click at [899, 15] on icon "close" at bounding box center [900, 20] width 12 height 12
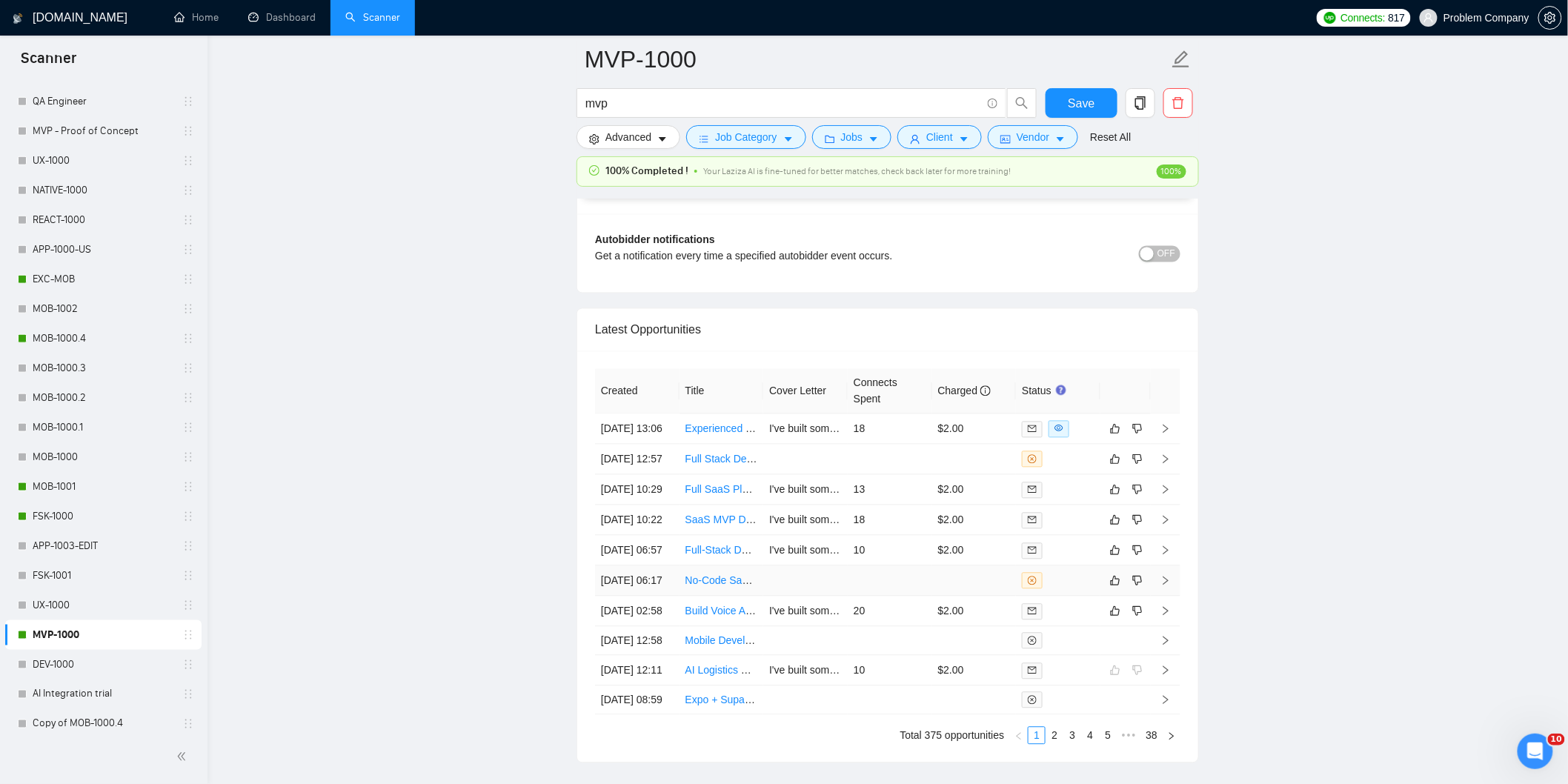
click at [647, 597] on td "[DATE] 06:17" at bounding box center [637, 582] width 84 height 31
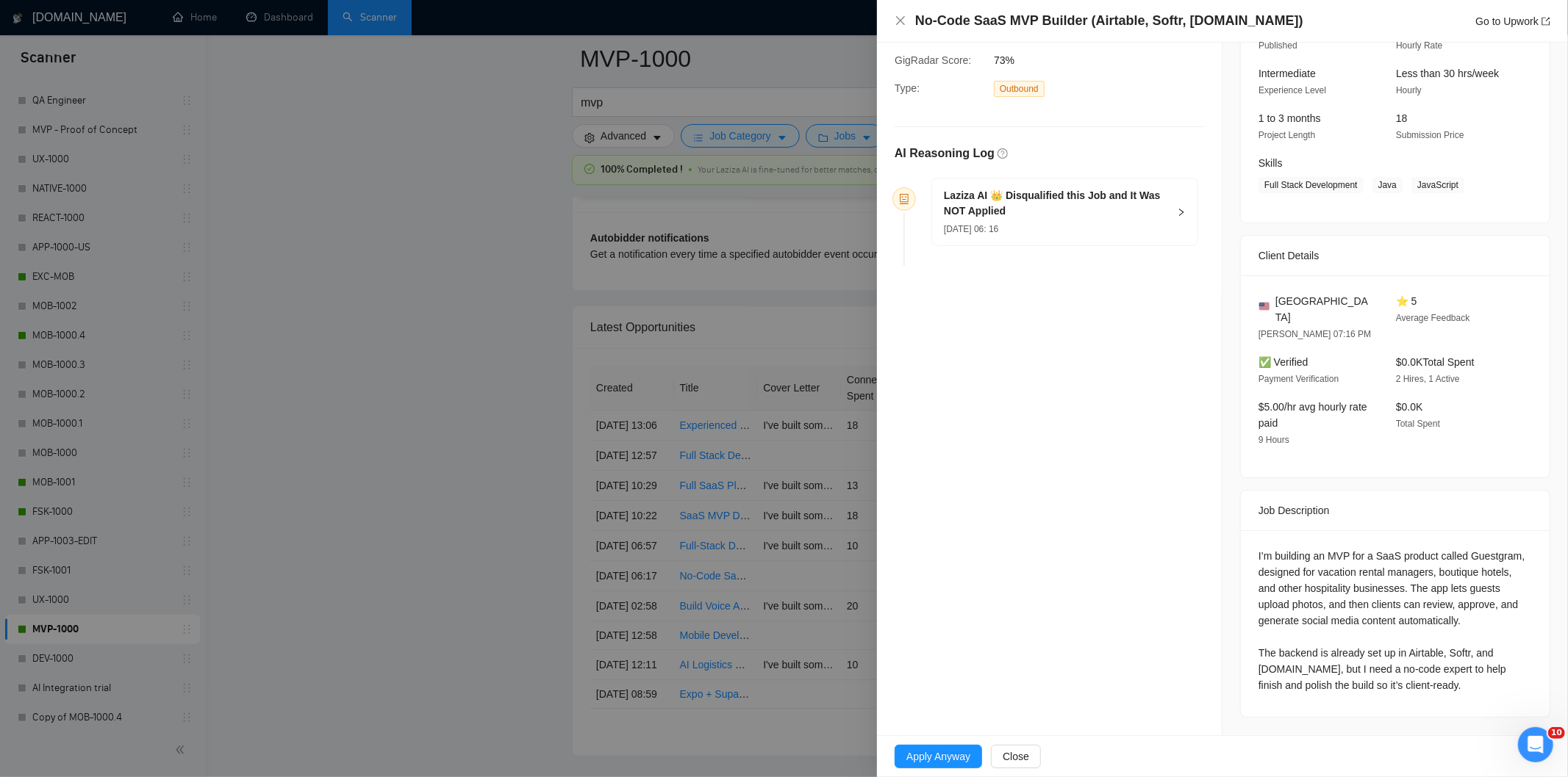
scroll to position [114, 0]
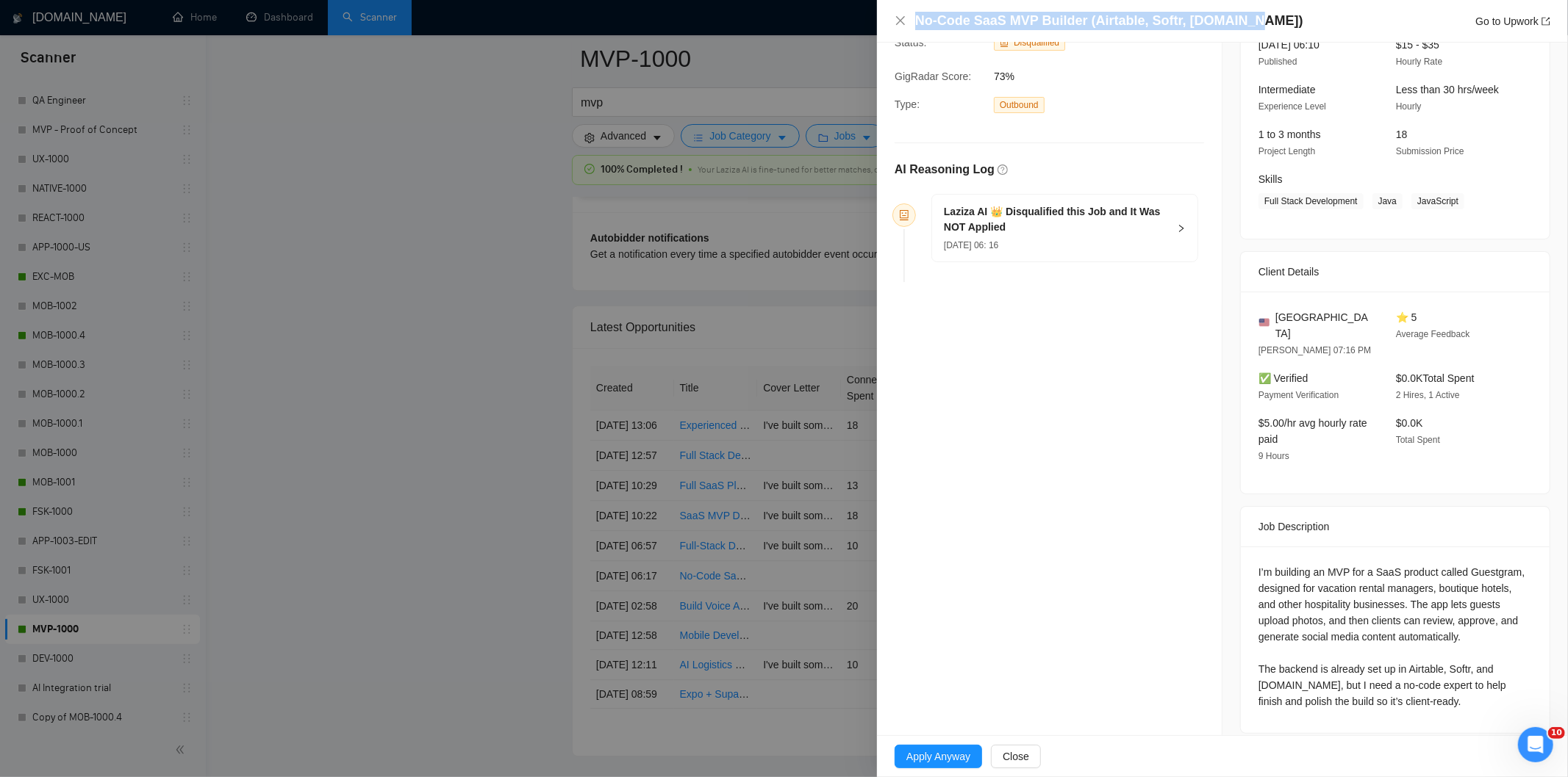
drag, startPoint x: 1254, startPoint y: 13, endPoint x: 914, endPoint y: 20, distance: 340.1
click at [914, 20] on div "No-Code SaaS MVP Builder (Airtable, Softr, [DOMAIN_NAME]) Go to Upwork" at bounding box center [1223, 21] width 656 height 18
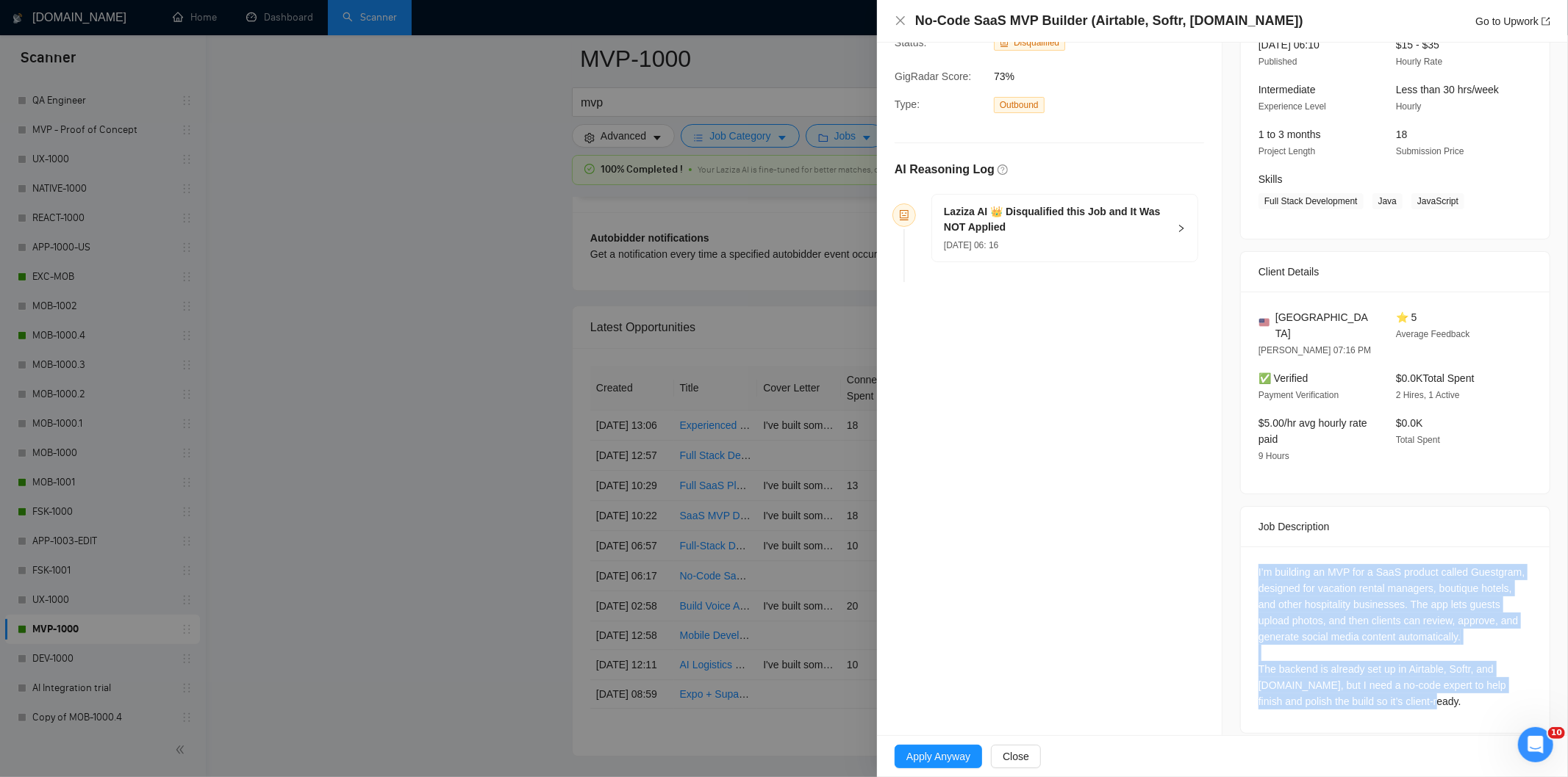
drag, startPoint x: 1424, startPoint y: 692, endPoint x: 1247, endPoint y: 546, distance: 229.4
click at [1247, 547] on div "I’m building an MVP for a SaaS product called Guestgram, designed for vacation …" at bounding box center [1395, 640] width 309 height 187
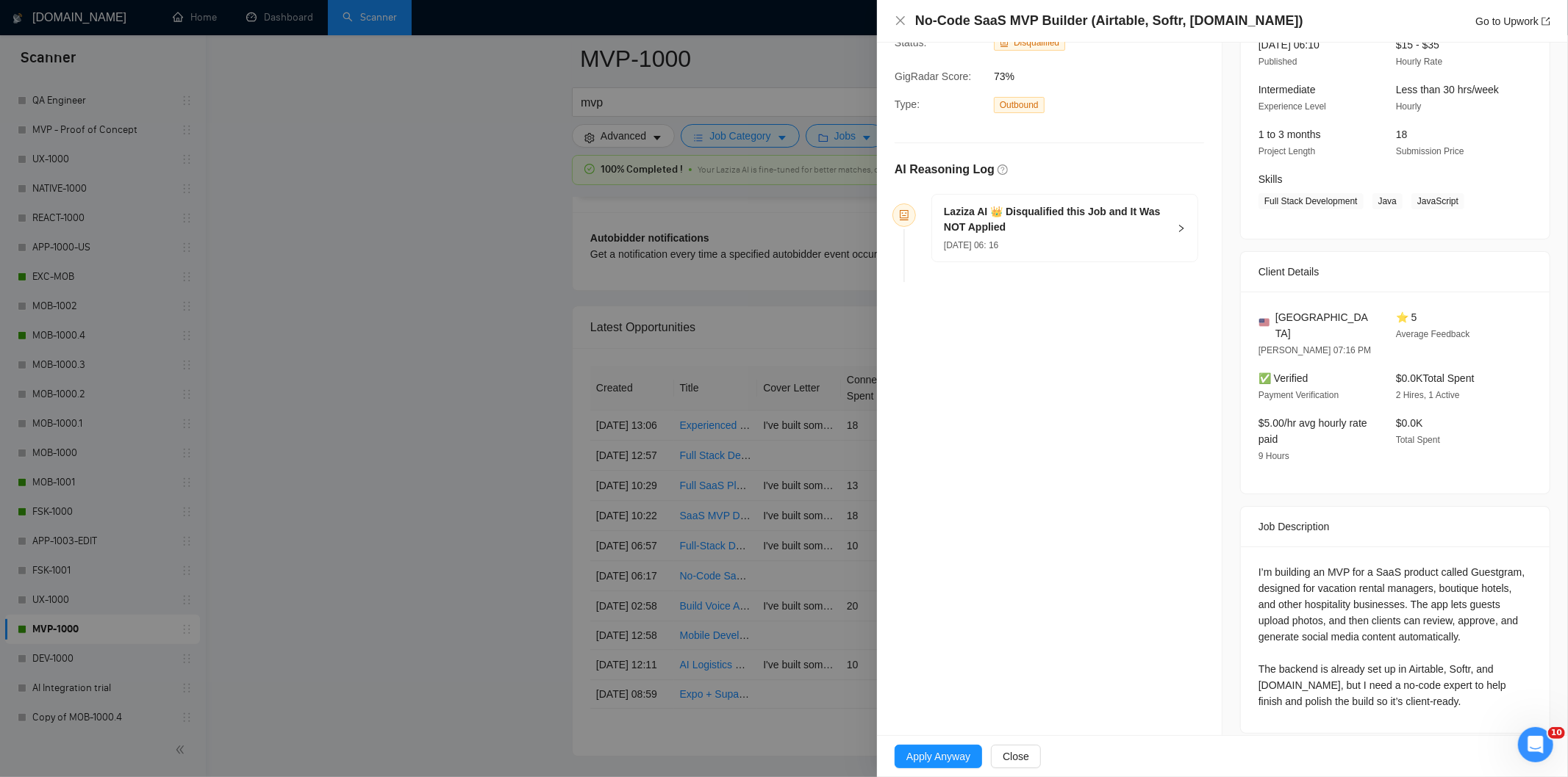
click at [998, 240] on span "[DATE] 06: 16" at bounding box center [970, 244] width 55 height 10
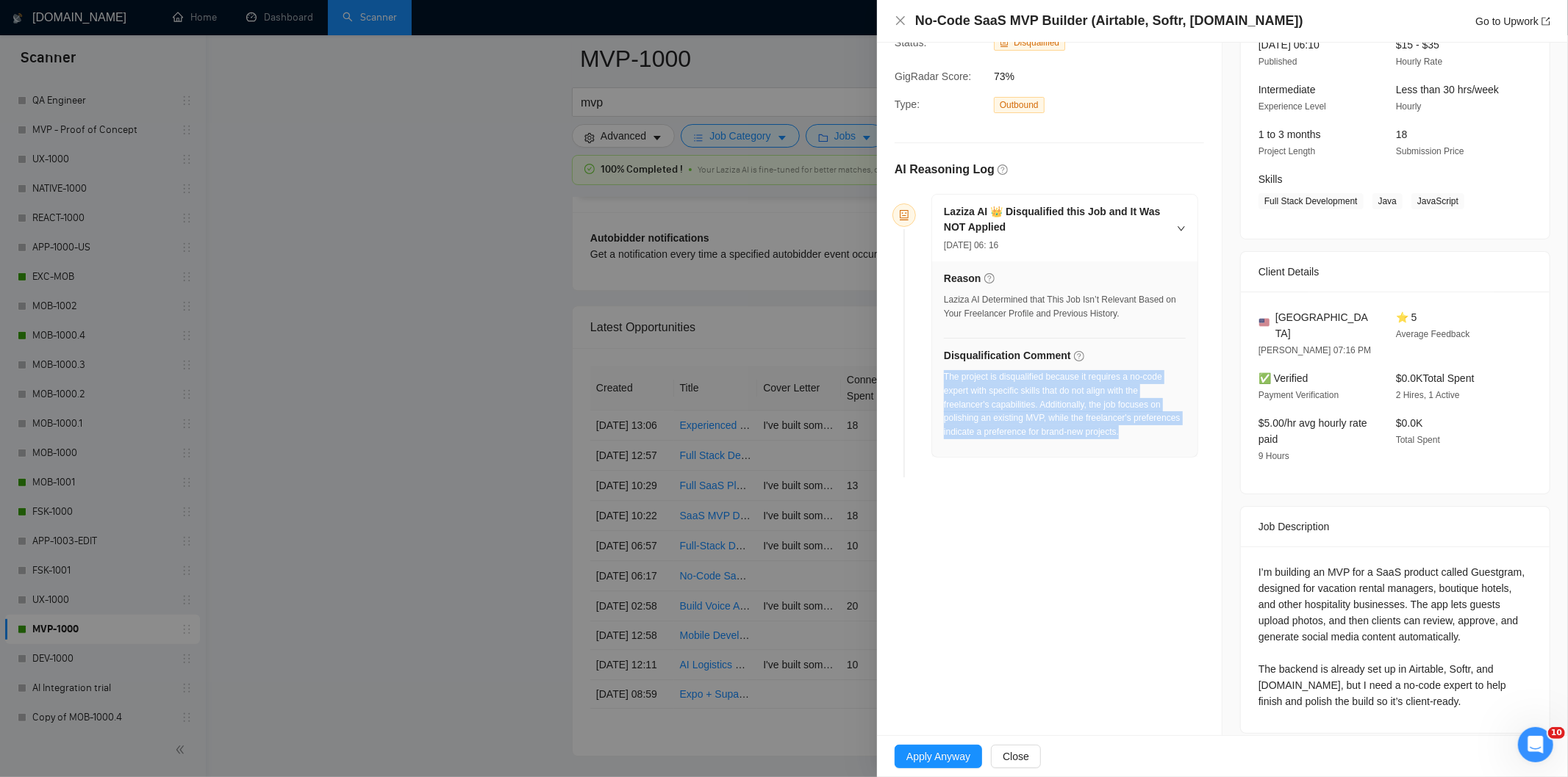
drag, startPoint x: 1137, startPoint y: 441, endPoint x: 943, endPoint y: 378, distance: 204.0
click at [943, 378] on div "The project is disqualified because it requires a no-code expert with specific …" at bounding box center [1064, 409] width 242 height 78
click at [895, 26] on icon "close" at bounding box center [900, 20] width 12 height 12
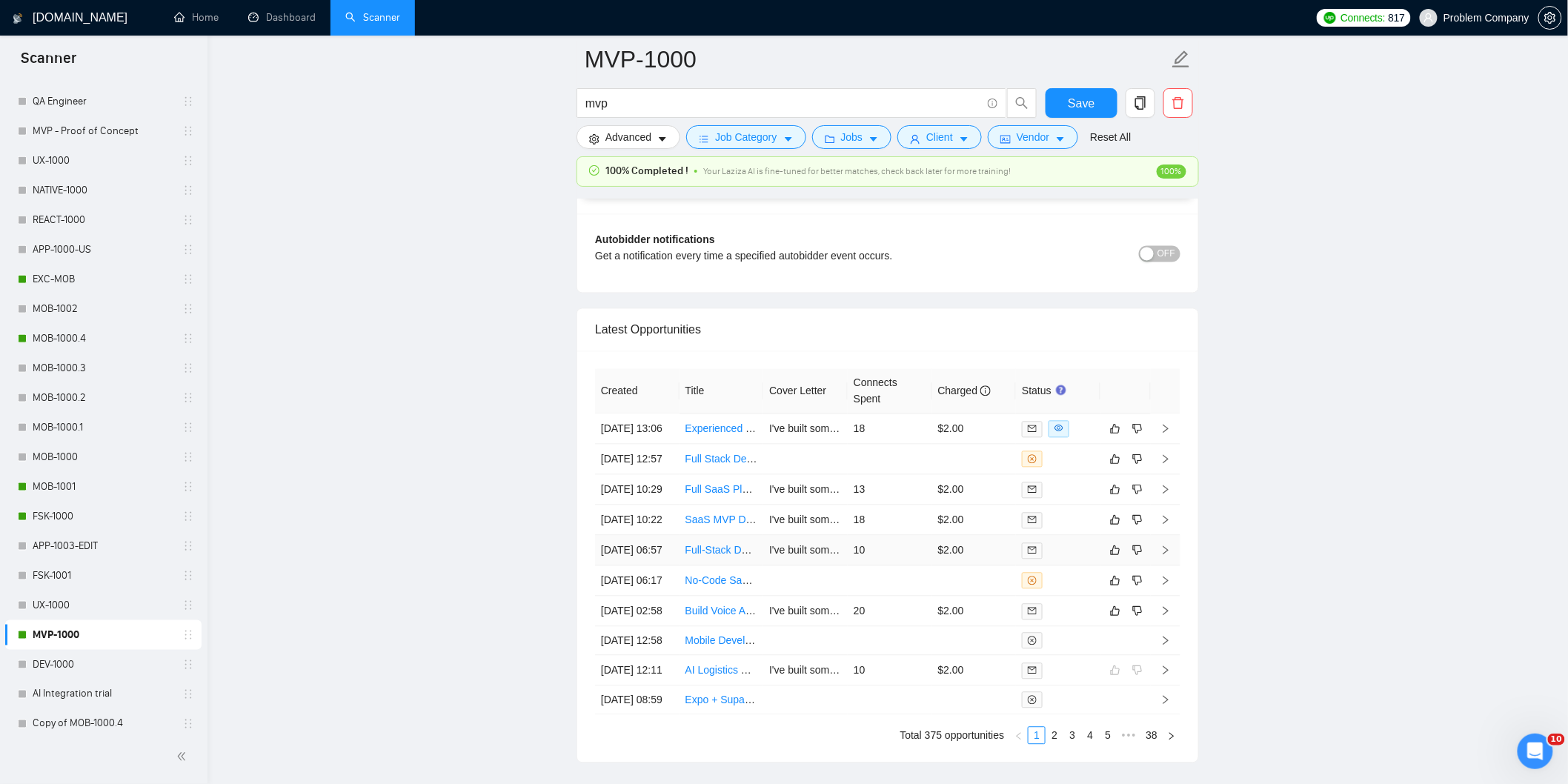
click at [654, 566] on td "[DATE] 06:57" at bounding box center [637, 551] width 84 height 31
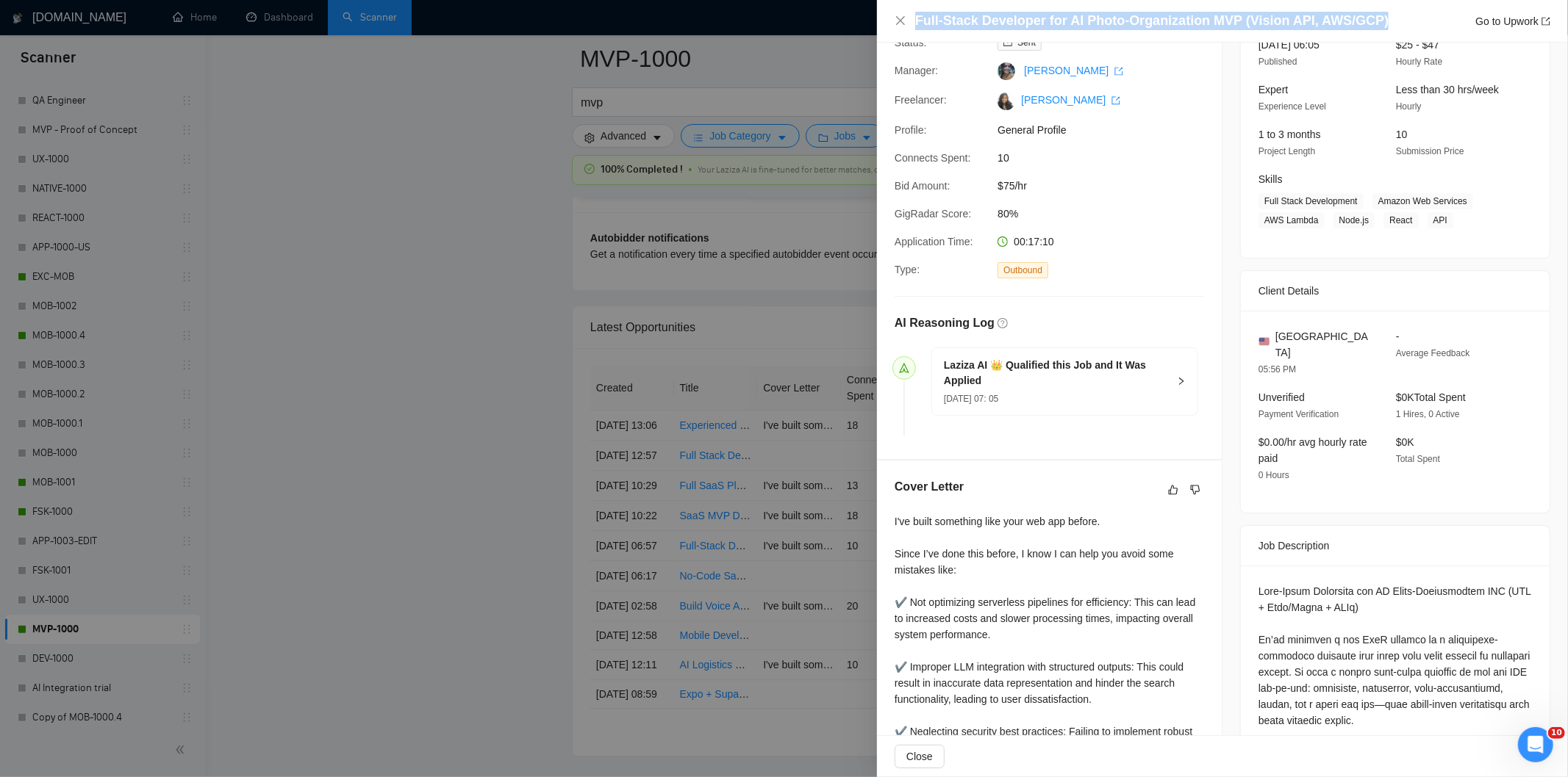
drag, startPoint x: 1370, startPoint y: 22, endPoint x: 915, endPoint y: 22, distance: 455.0
click at [915, 22] on div "Full-Stack Developer for AI Photo-Organization MVP (Vision API, AWS/GCP) Go to …" at bounding box center [1232, 21] width 635 height 18
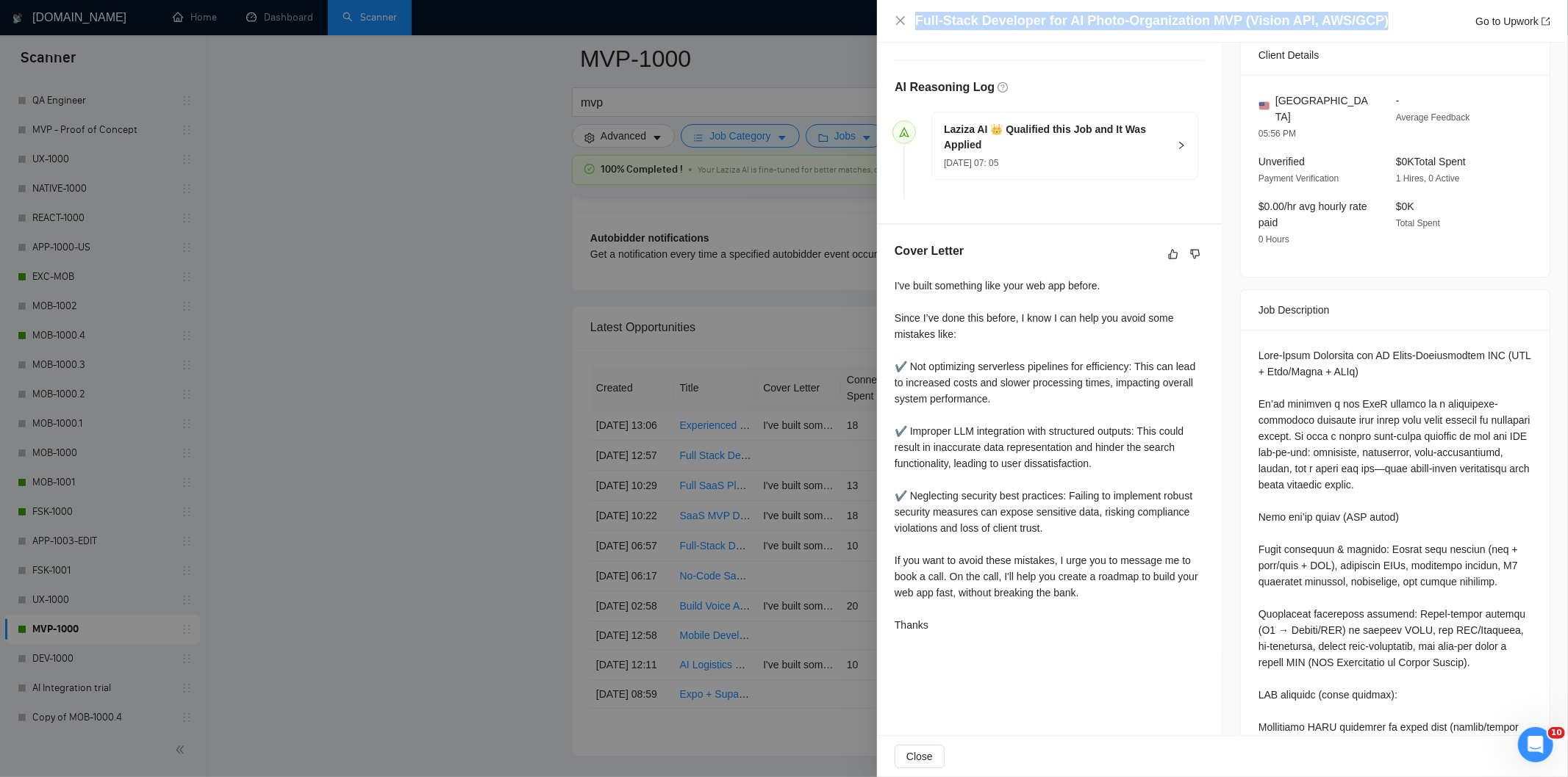
scroll to position [349, 0]
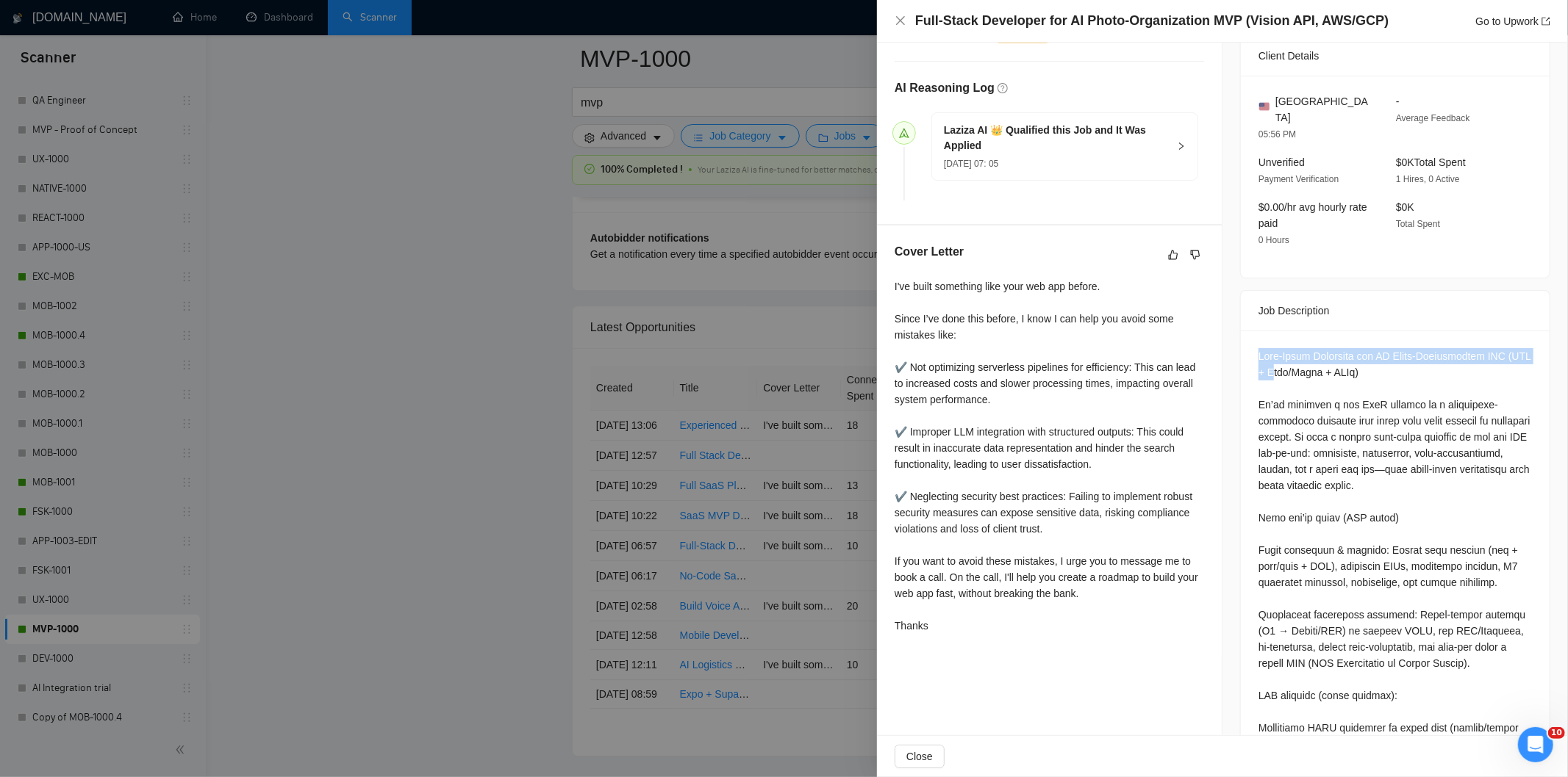
drag, startPoint x: 1248, startPoint y: 341, endPoint x: 1266, endPoint y: 355, distance: 22.8
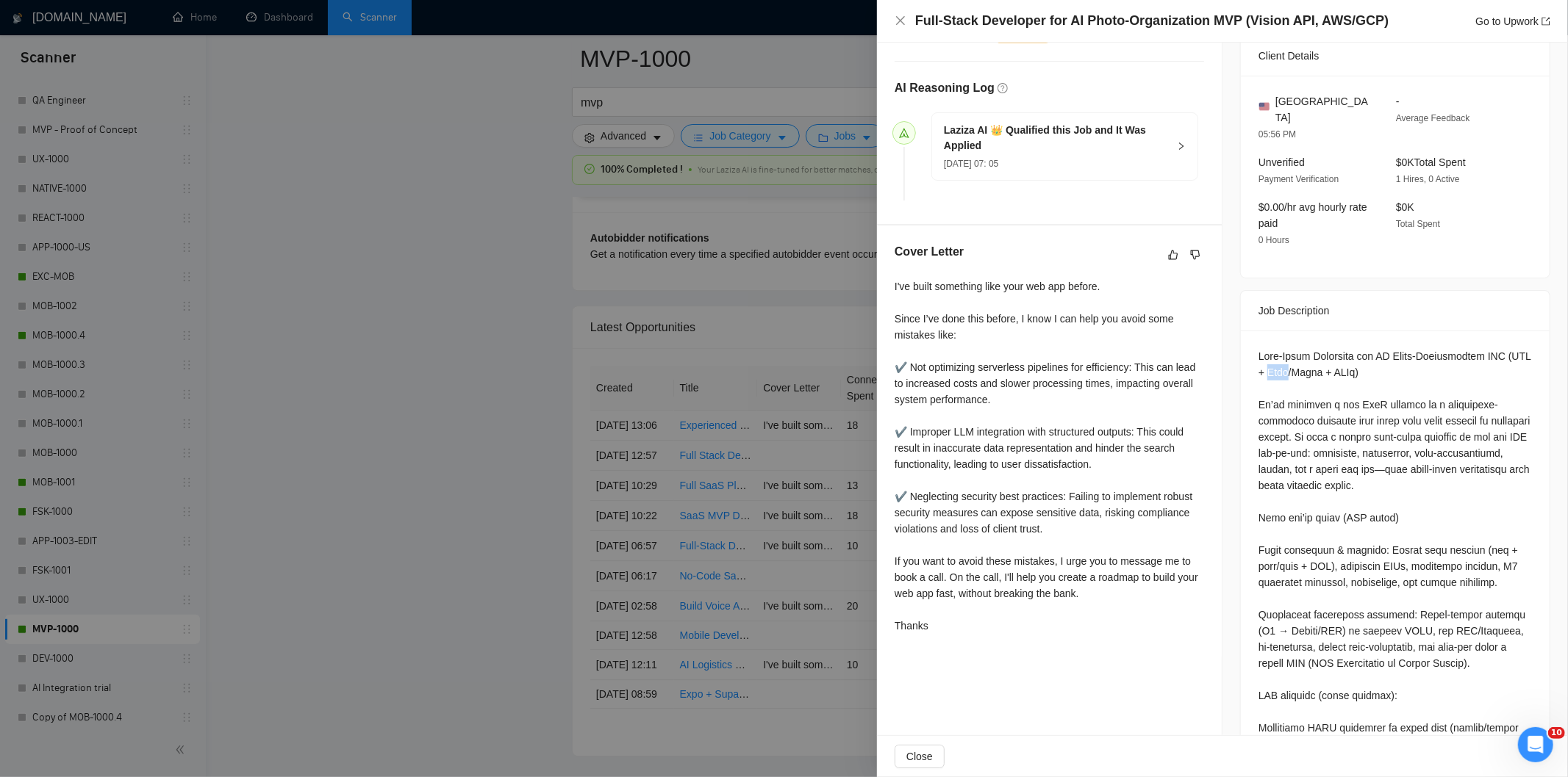
drag, startPoint x: 1327, startPoint y: 517, endPoint x: 1395, endPoint y: 431, distance: 109.6
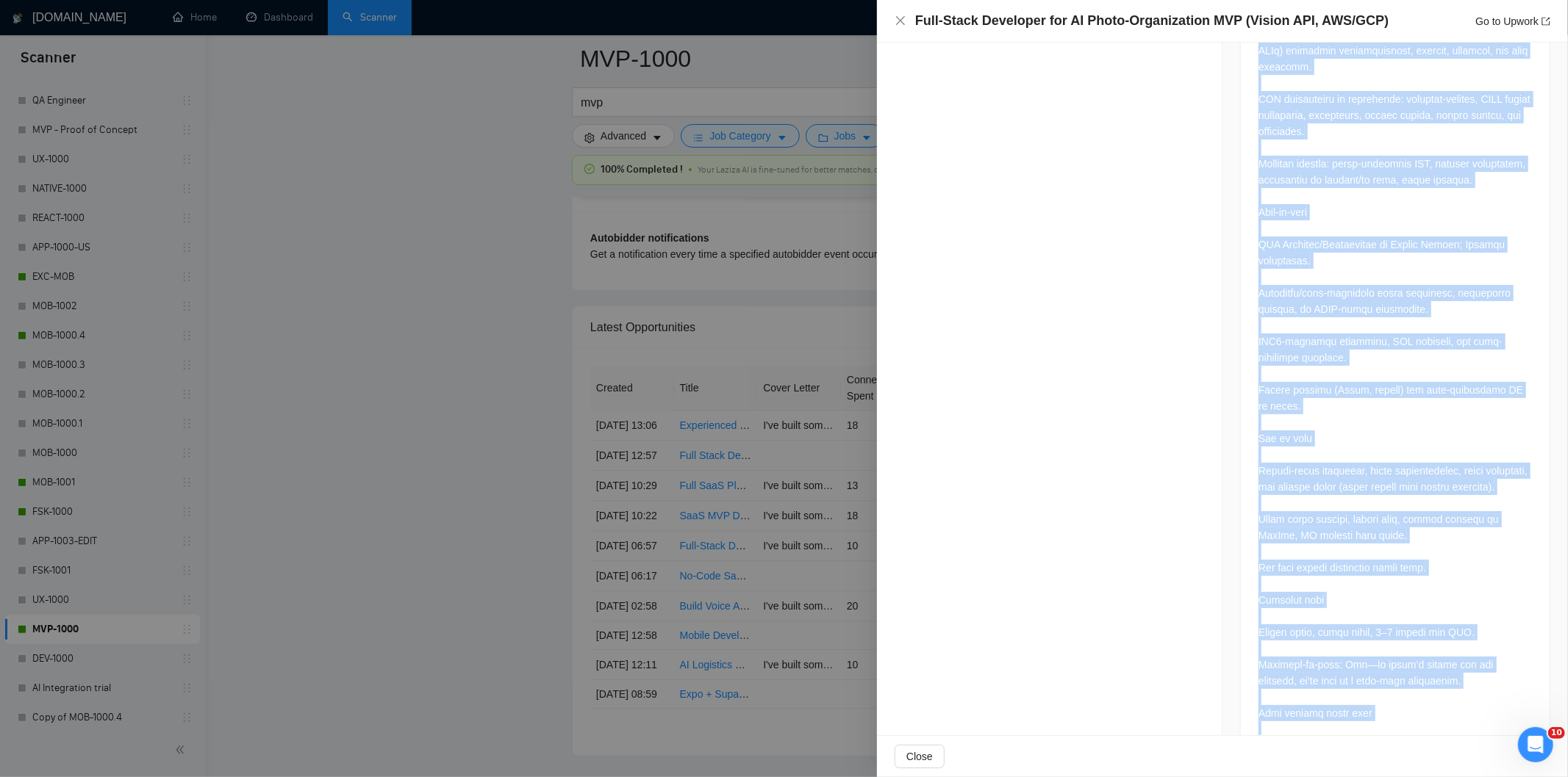
scroll to position [1990, 0]
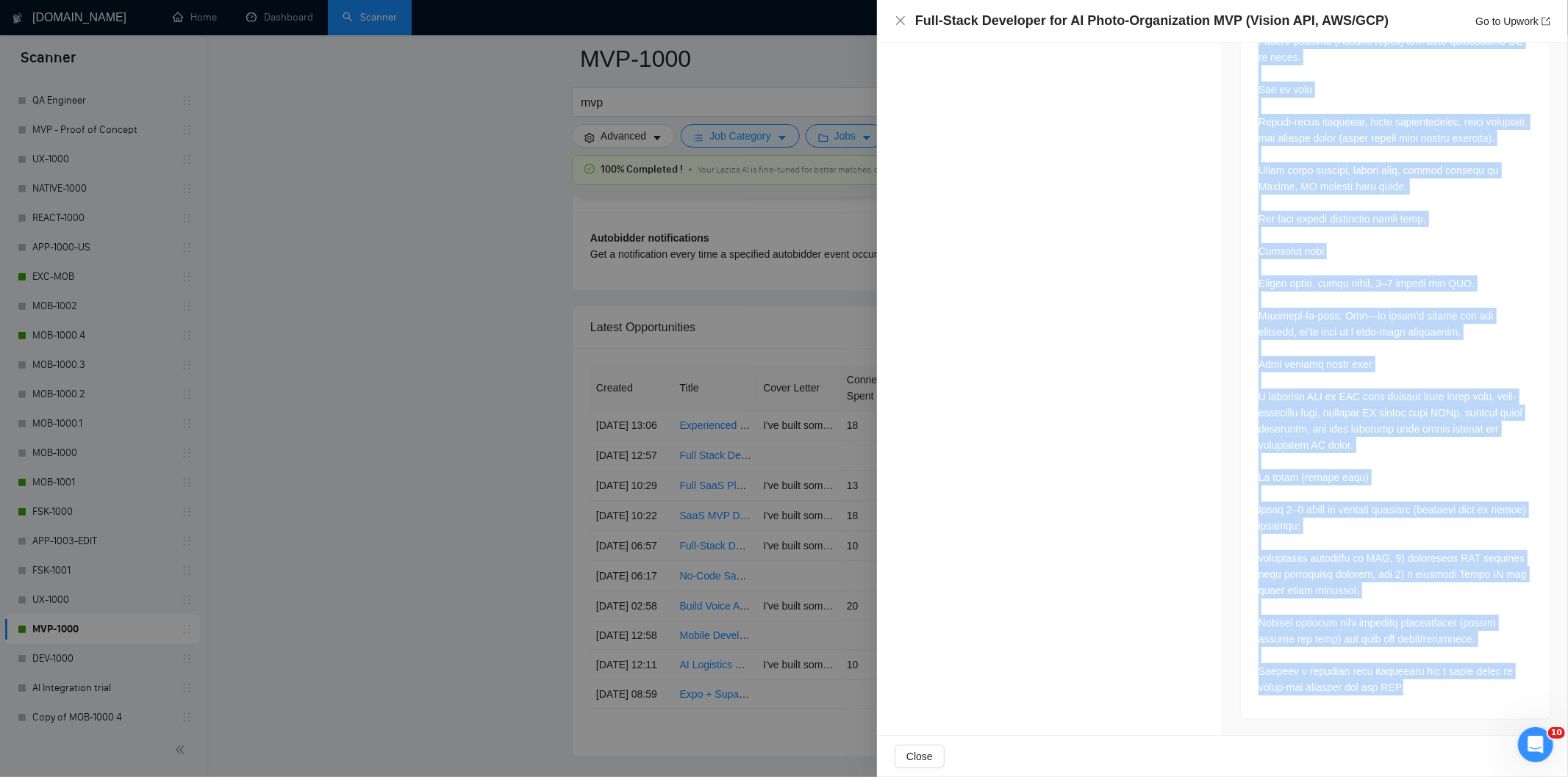
drag, startPoint x: 1247, startPoint y: 339, endPoint x: 1403, endPoint y: 716, distance: 408.0
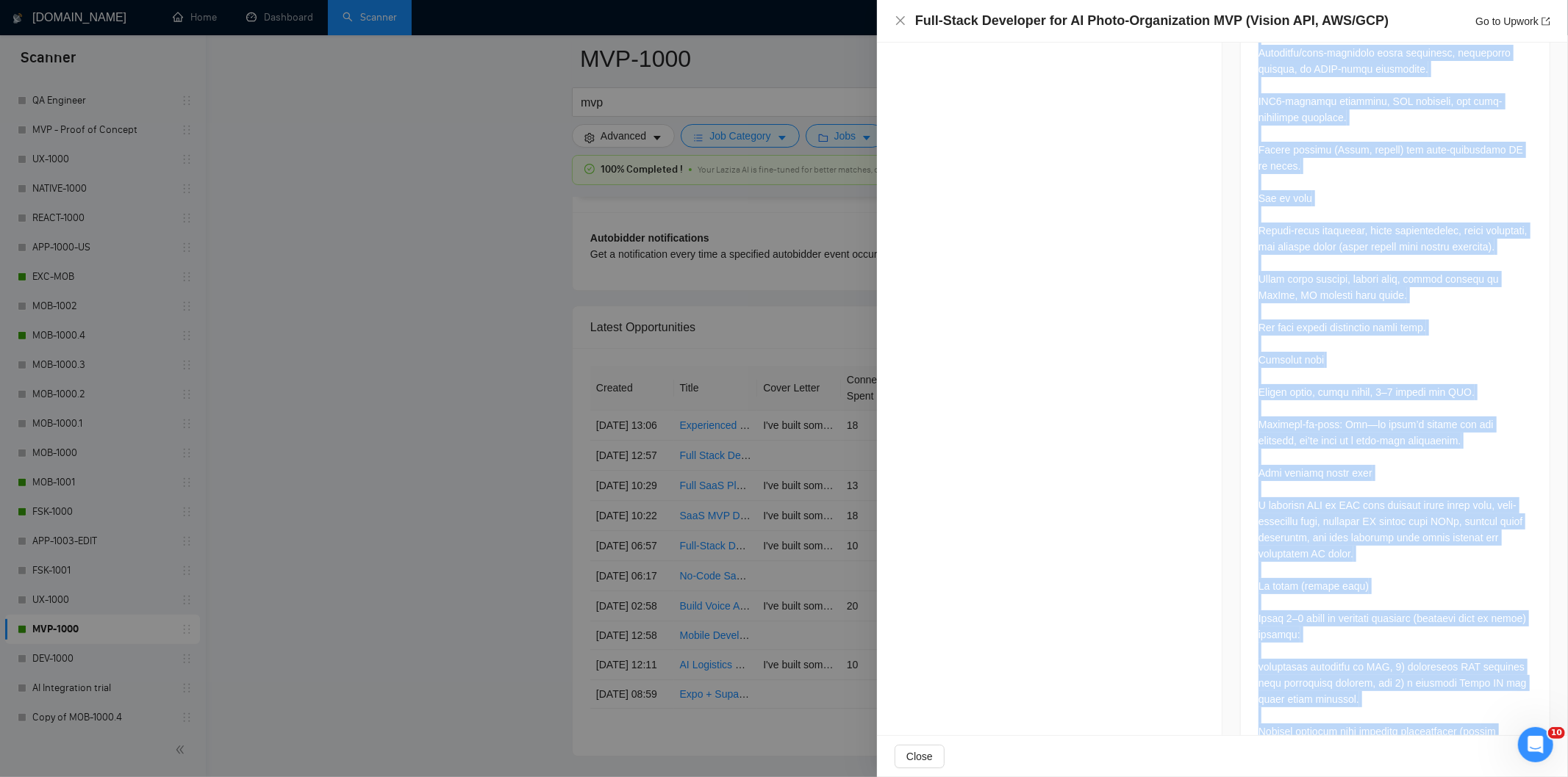
scroll to position [1881, 0]
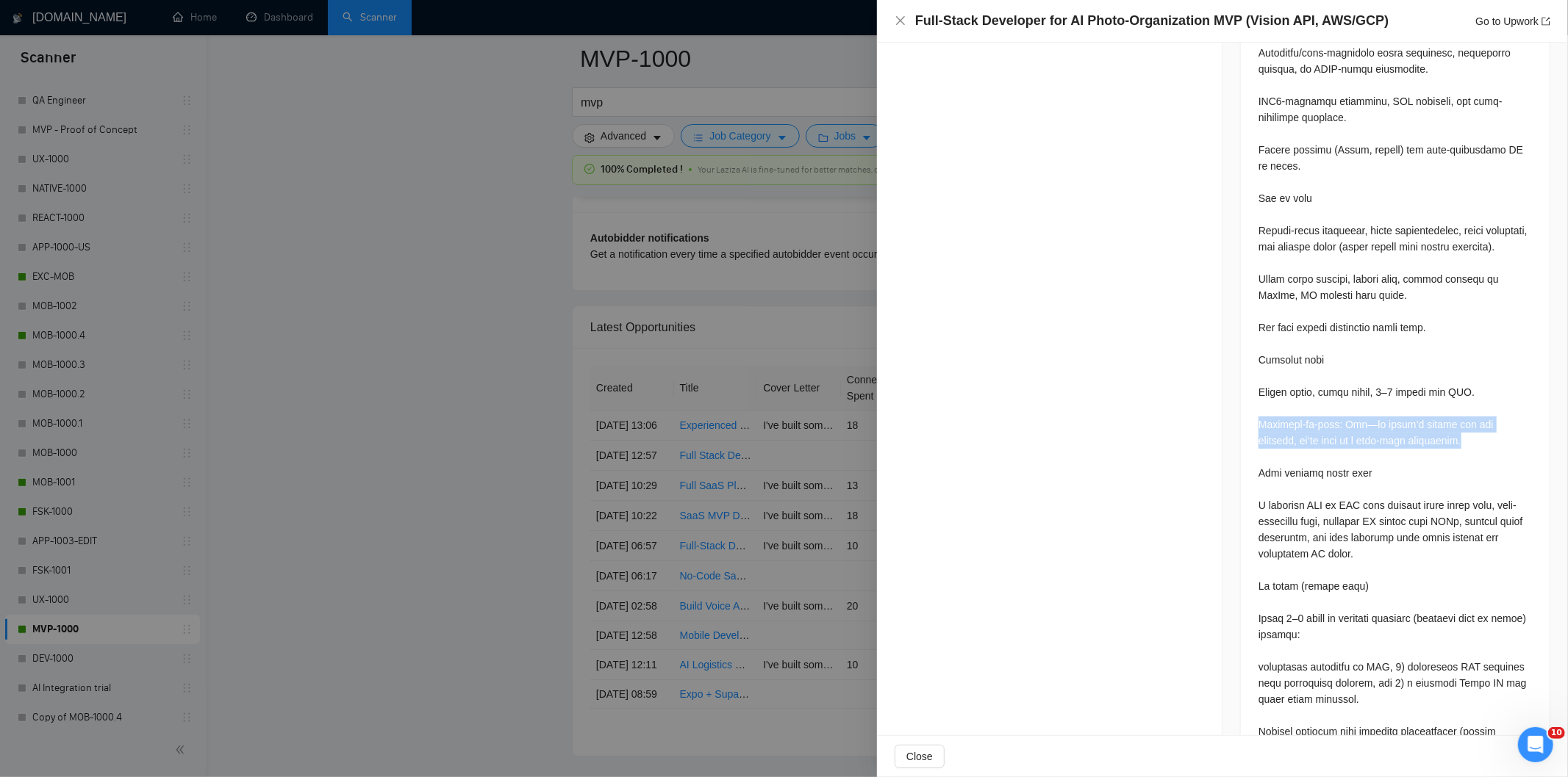
drag, startPoint x: 1422, startPoint y: 446, endPoint x: 1252, endPoint y: 427, distance: 171.1
click at [900, 24] on icon "close" at bounding box center [900, 20] width 12 height 12
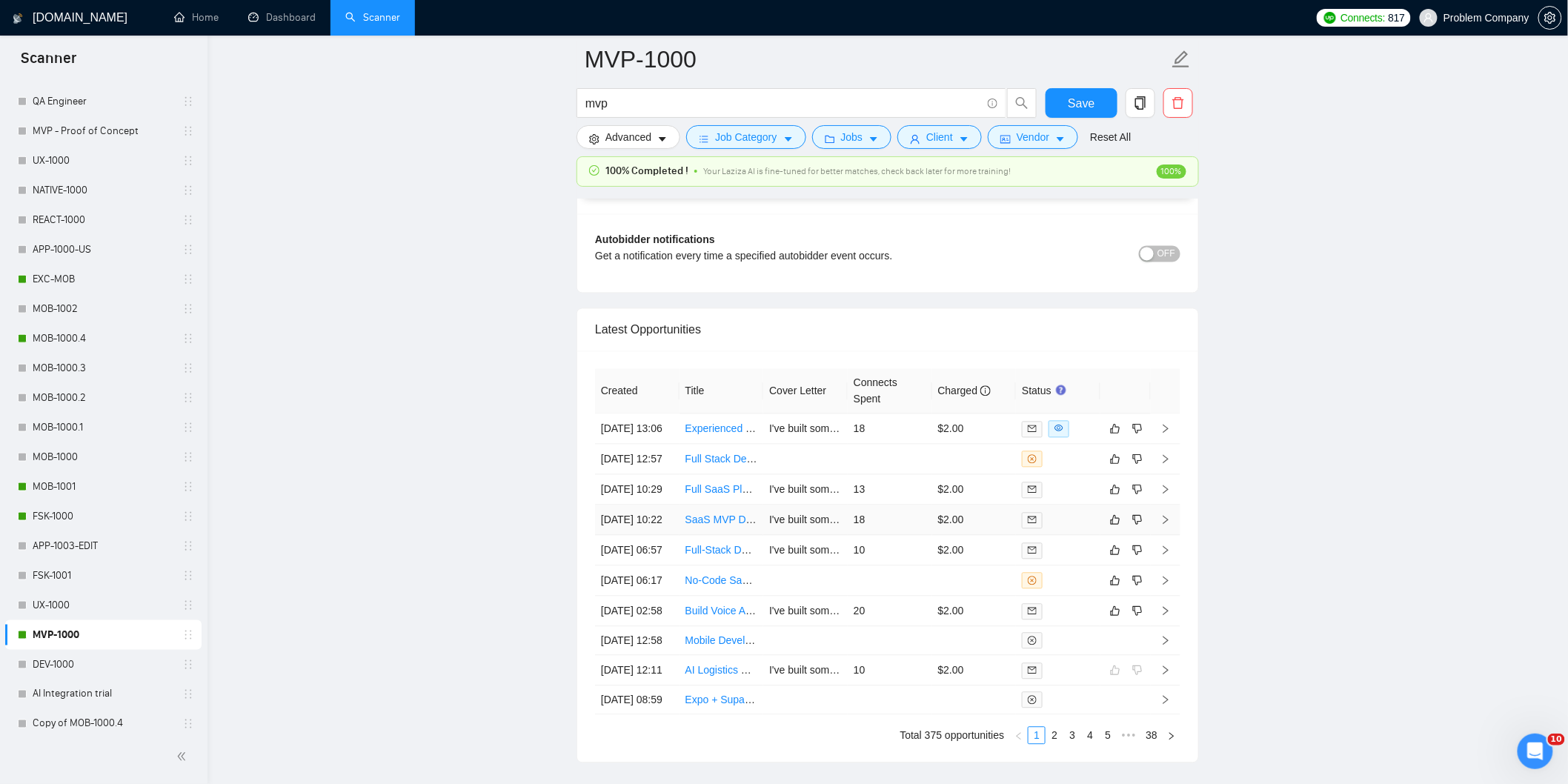
click at [649, 536] on td "[DATE] 10:22" at bounding box center [637, 521] width 84 height 31
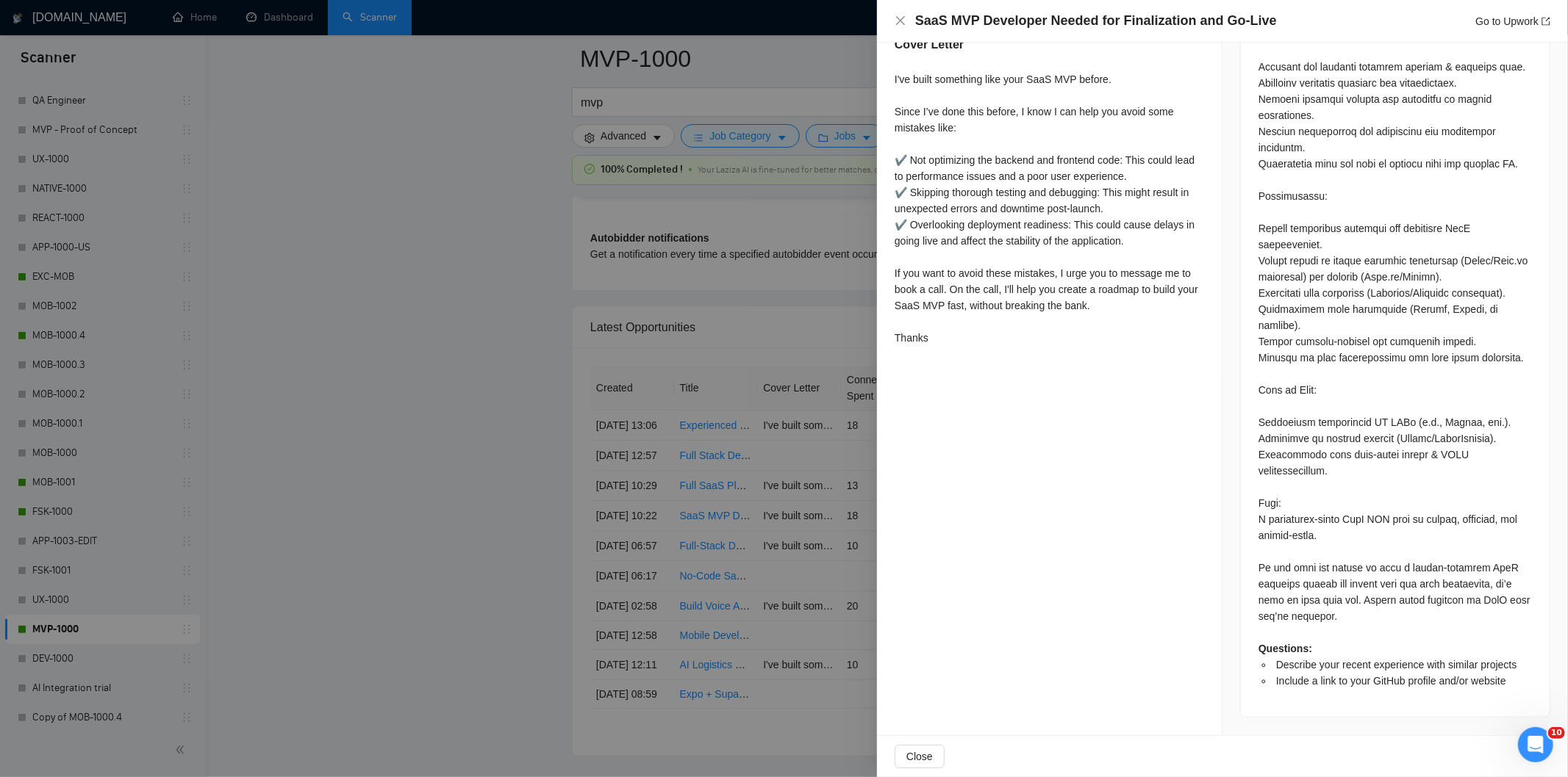
scroll to position [767, 0]
drag, startPoint x: 1287, startPoint y: 24, endPoint x: 963, endPoint y: 6, distance: 324.5
click at [963, 6] on div "SaaS MVP Developer Needed for Finalization and Go-Live Go to Upwork" at bounding box center [1222, 21] width 691 height 42
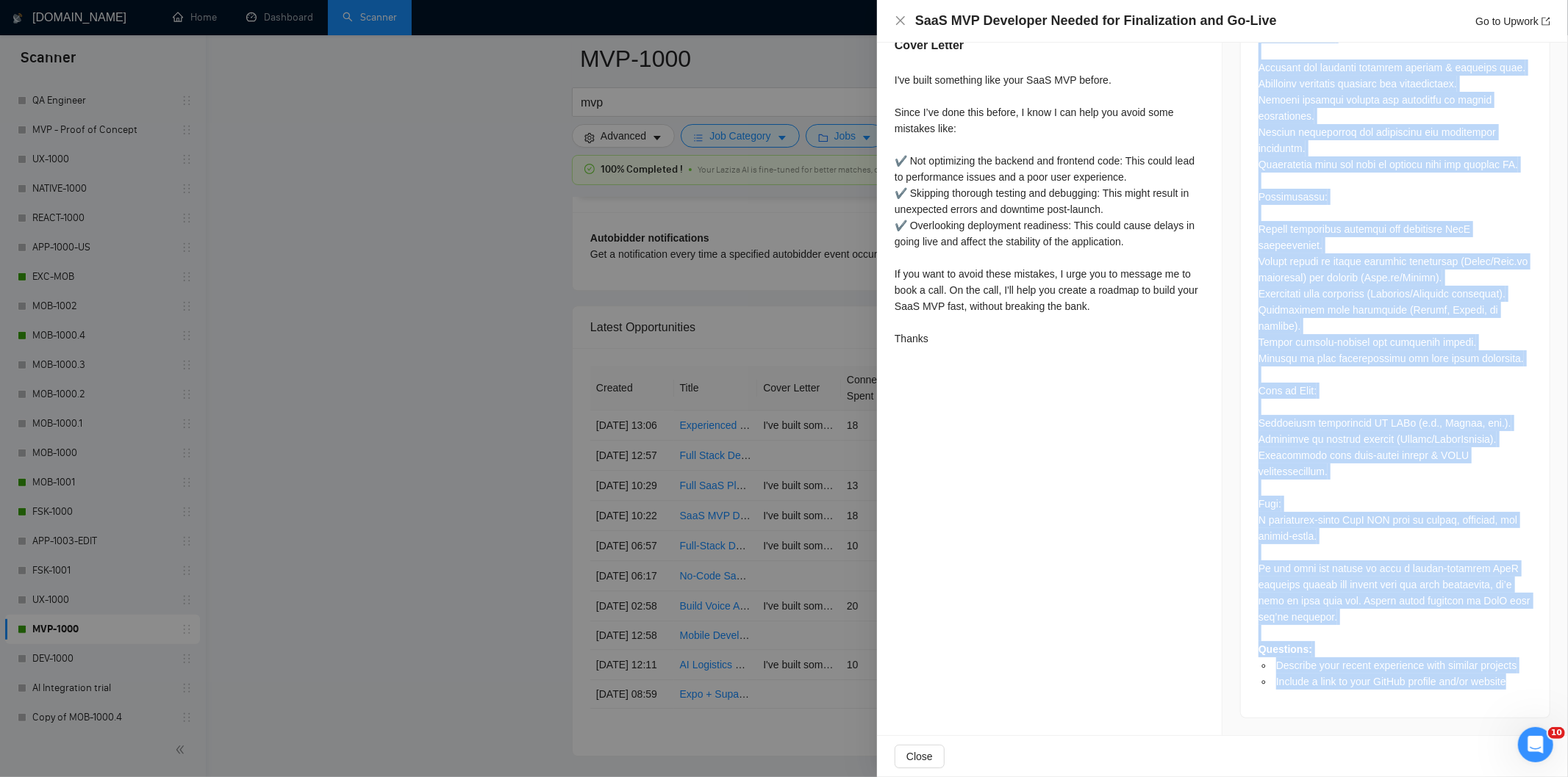
drag, startPoint x: 1250, startPoint y: 252, endPoint x: 1510, endPoint y: 689, distance: 508.5
click at [1510, 689] on div "Questions: Describe your recent experience with similar projects Include a link…" at bounding box center [1395, 315] width 309 height 806
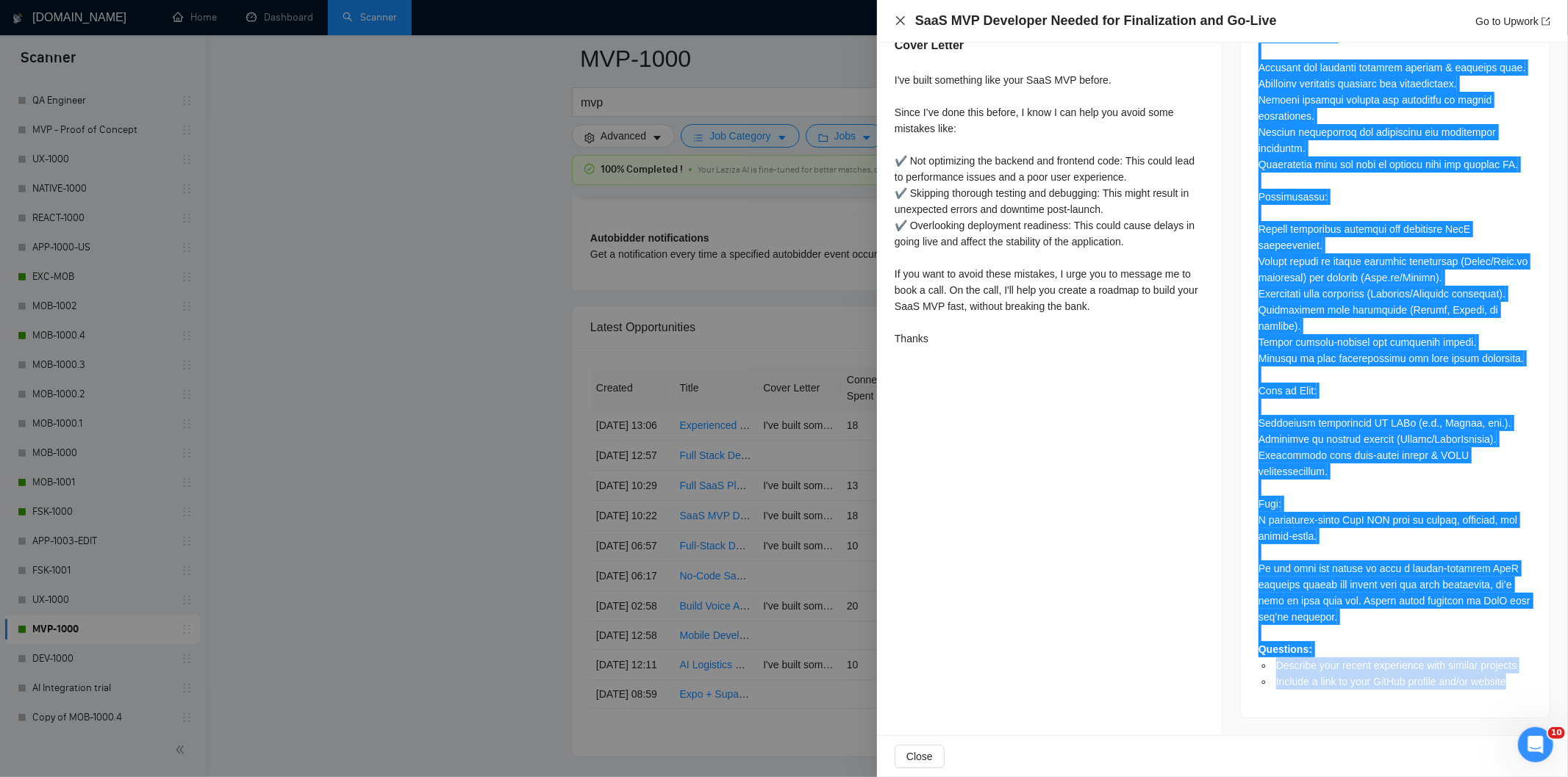
click at [898, 21] on icon "close" at bounding box center [900, 20] width 12 height 12
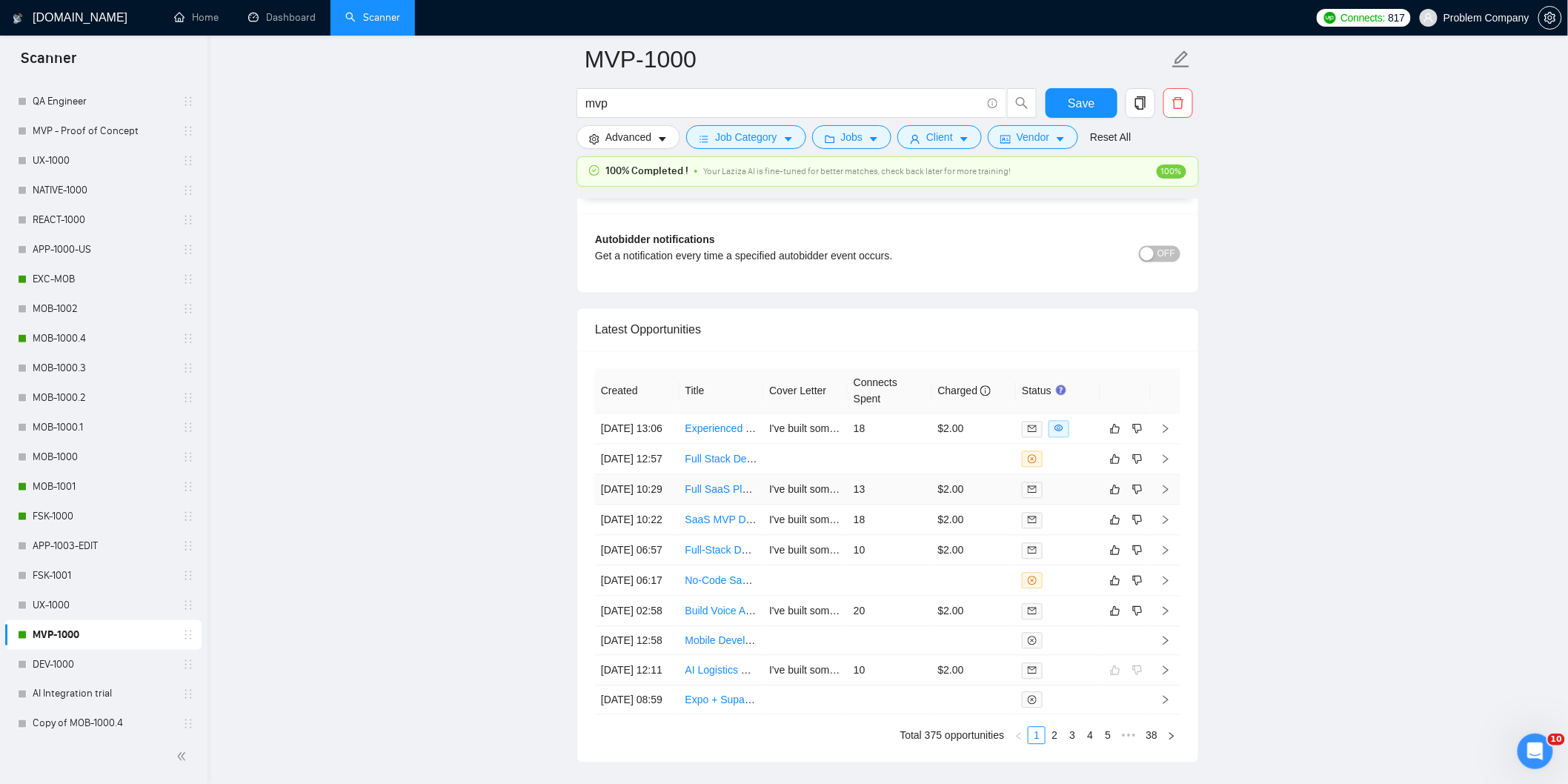
click at [669, 506] on td "[DATE] 10:29" at bounding box center [637, 490] width 84 height 31
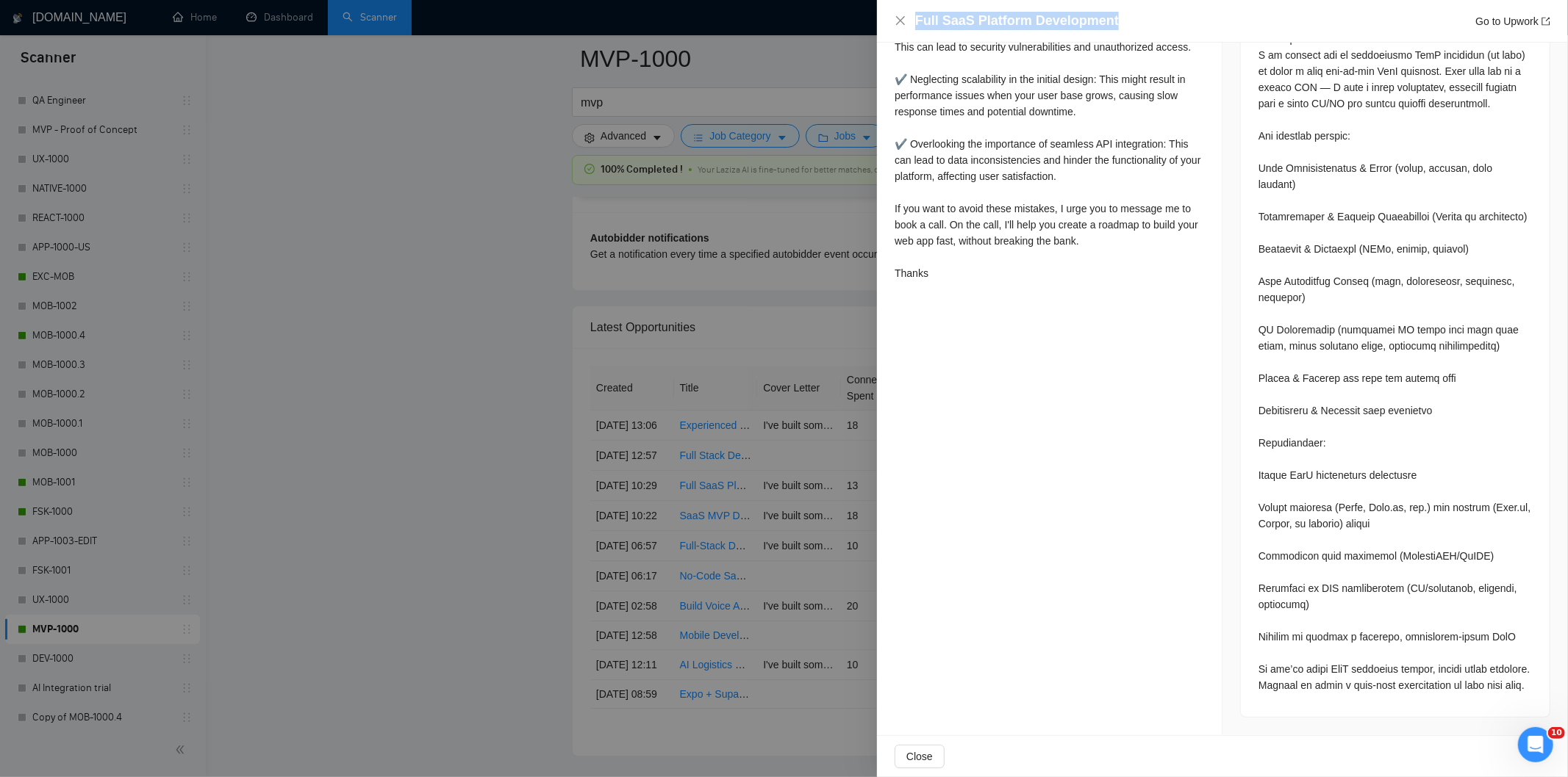
drag, startPoint x: 1120, startPoint y: 18, endPoint x: 909, endPoint y: 27, distance: 211.2
click at [909, 27] on div "Full SaaS Platform Development Go to Upwork" at bounding box center [1223, 21] width 656 height 18
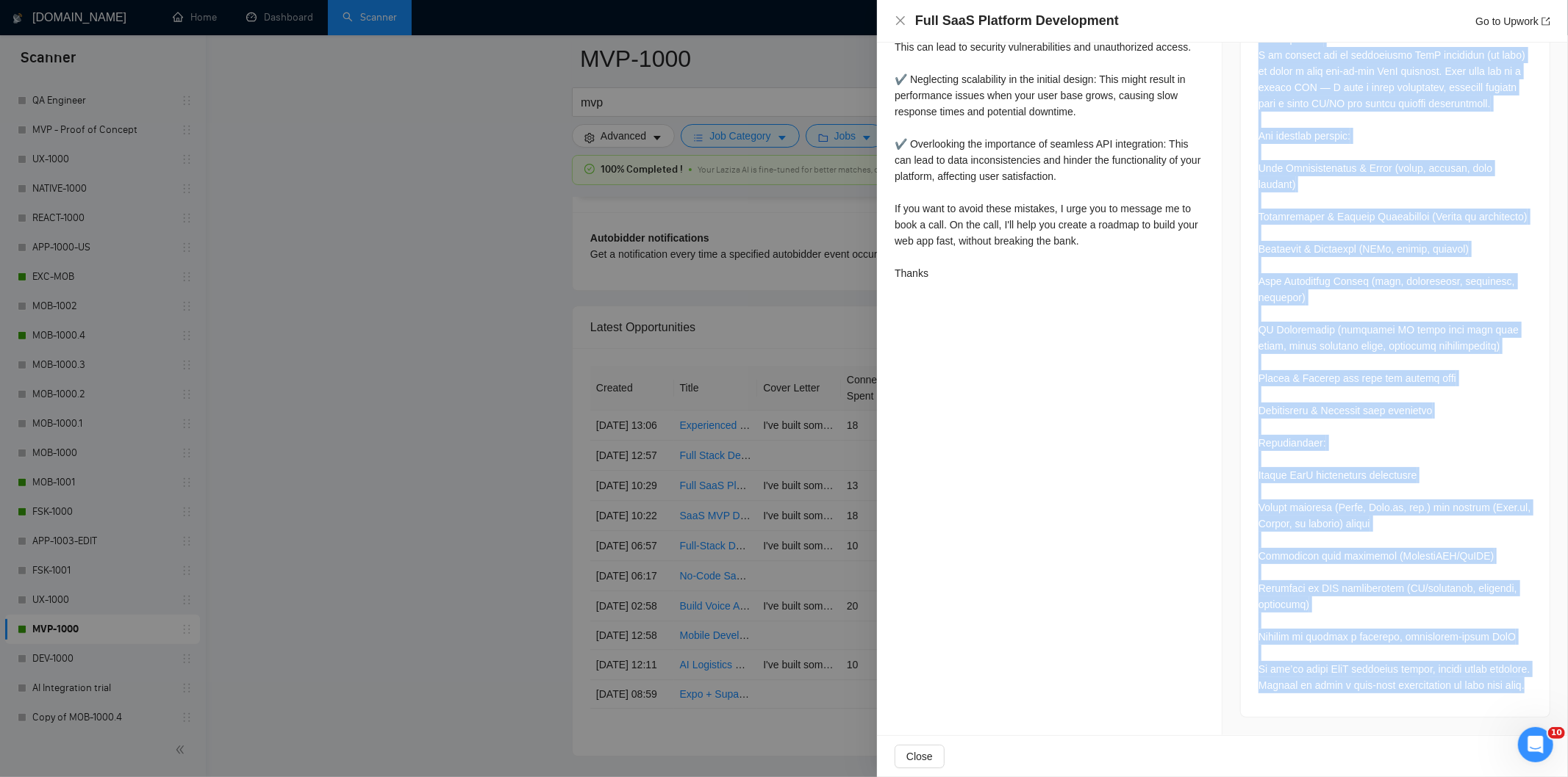
drag, startPoint x: 1247, startPoint y: 189, endPoint x: 1452, endPoint y: 720, distance: 569.2
click at [1452, 720] on div "Job Posting Details Overview [DATE] 10:24 Published $25 - $47 Hourly Rate Exper…" at bounding box center [1395, 46] width 345 height 1379
click at [897, 24] on icon "close" at bounding box center [900, 21] width 9 height 9
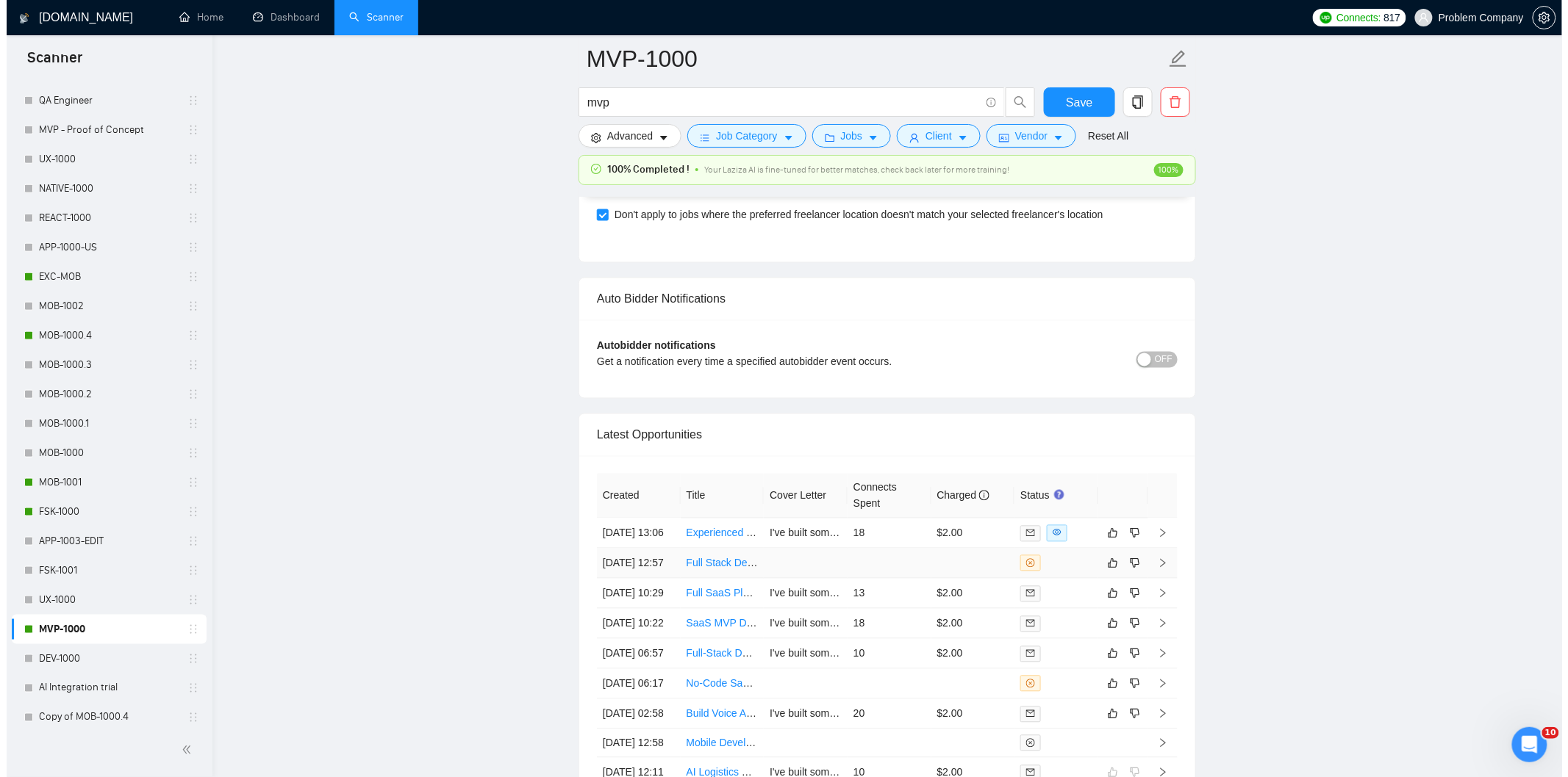
scroll to position [3320, 0]
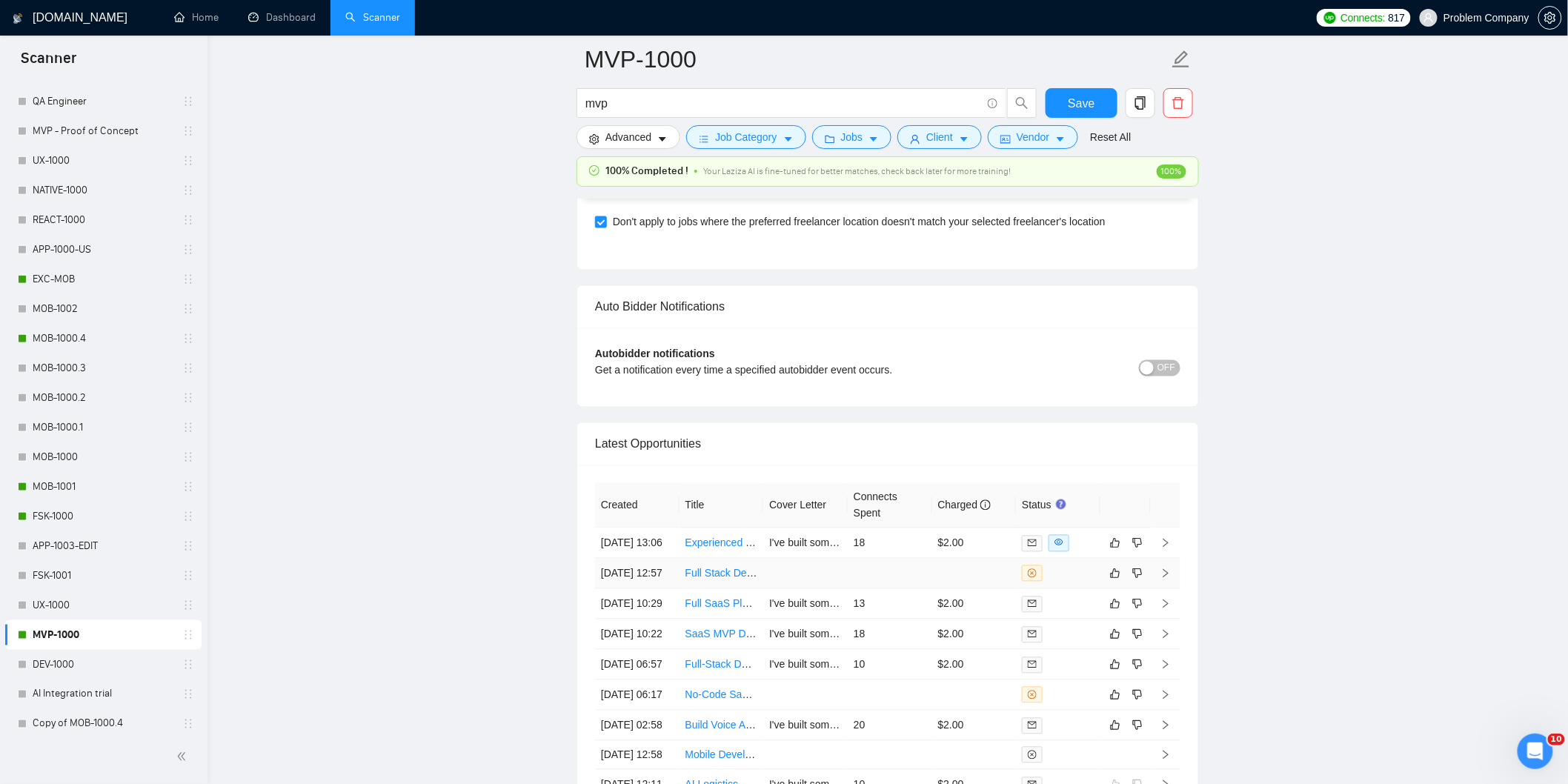
click at [660, 589] on td "[DATE] 12:57" at bounding box center [637, 575] width 84 height 31
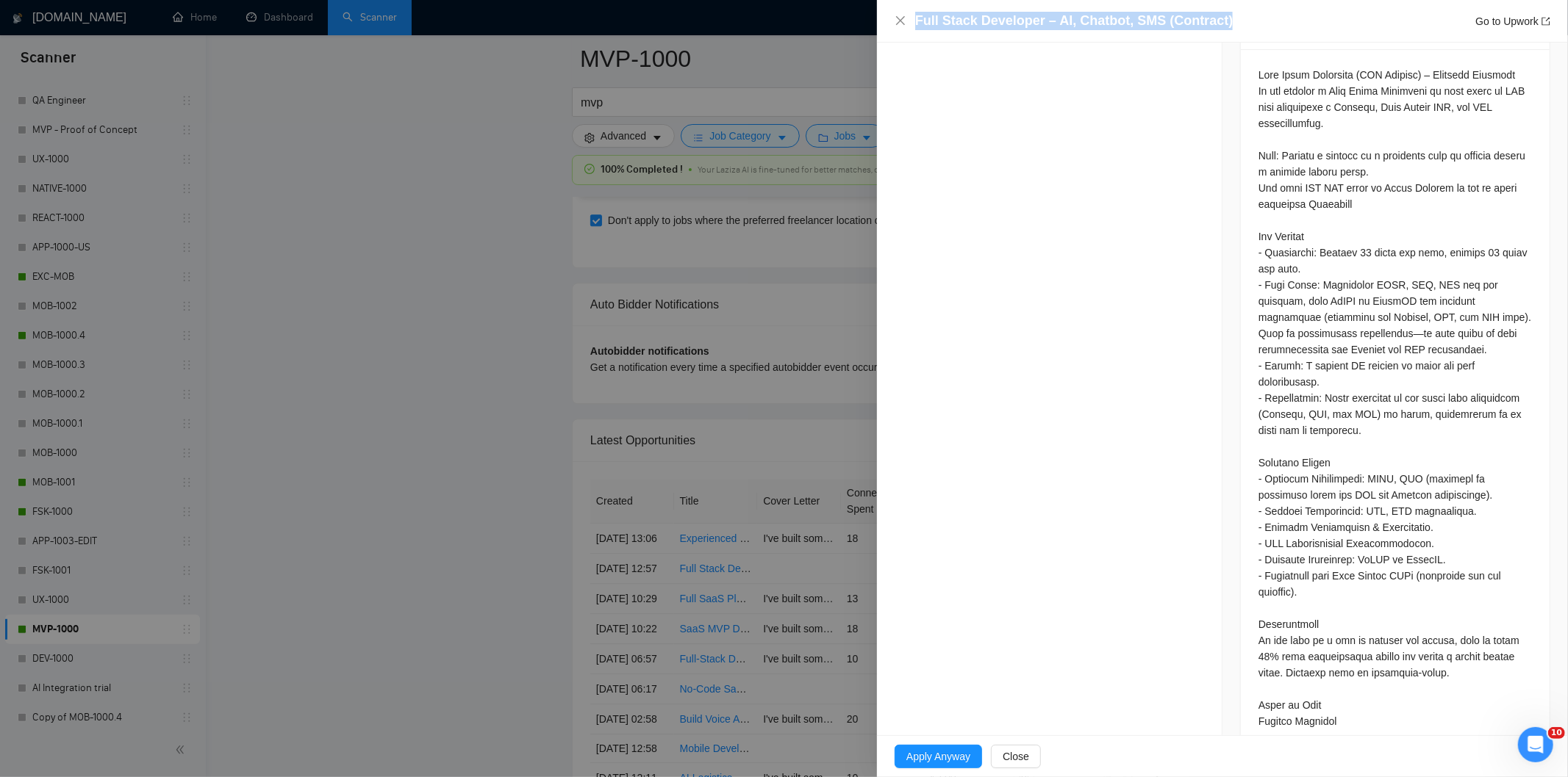
drag, startPoint x: 1221, startPoint y: 11, endPoint x: 1215, endPoint y: 17, distance: 8.5
click at [1215, 17] on div "Full Stack Developer – AI, Chatbot, SMS (Contract) Go to Upwork" at bounding box center [1232, 21] width 635 height 18
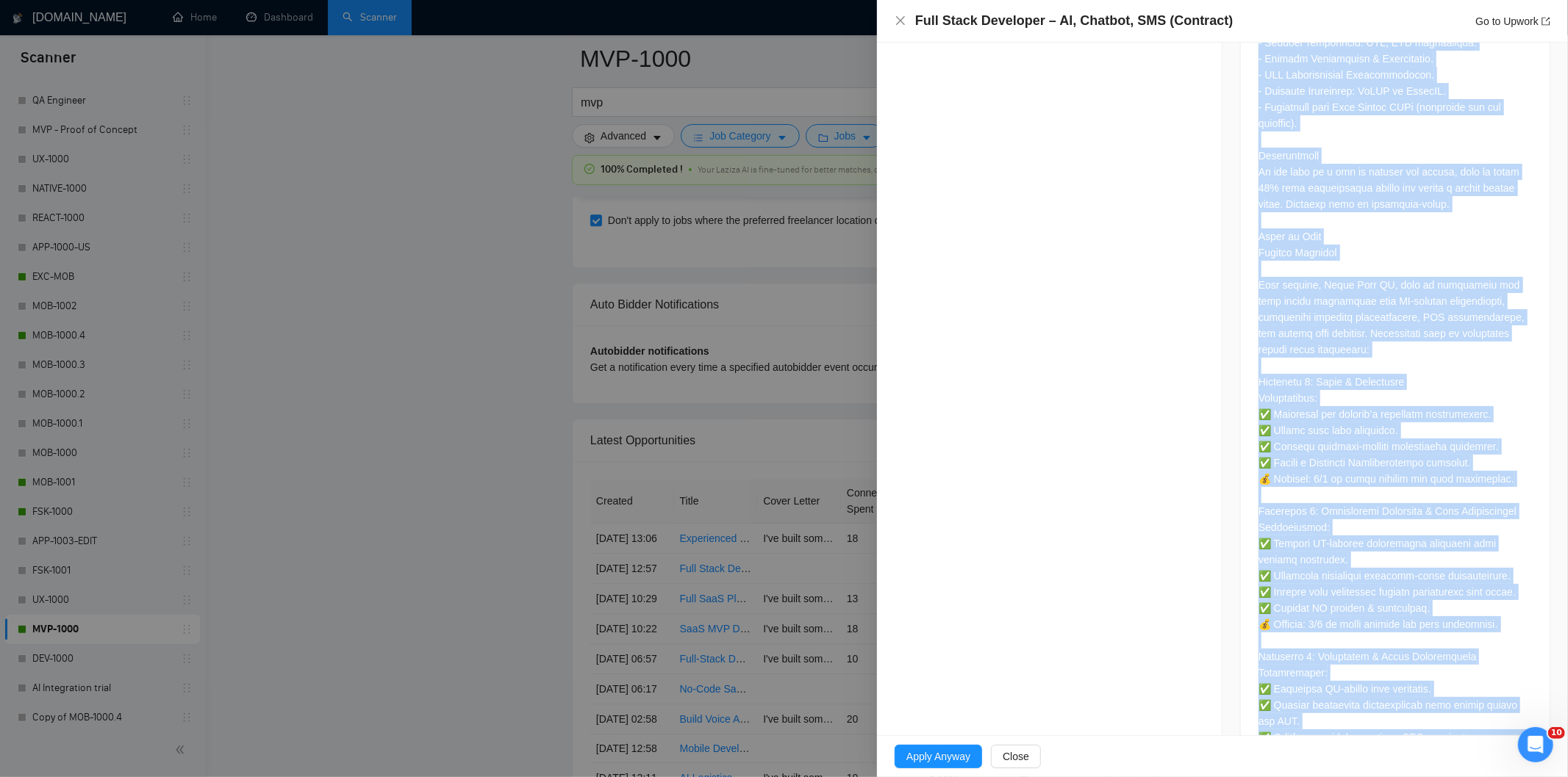
scroll to position [1528, 0]
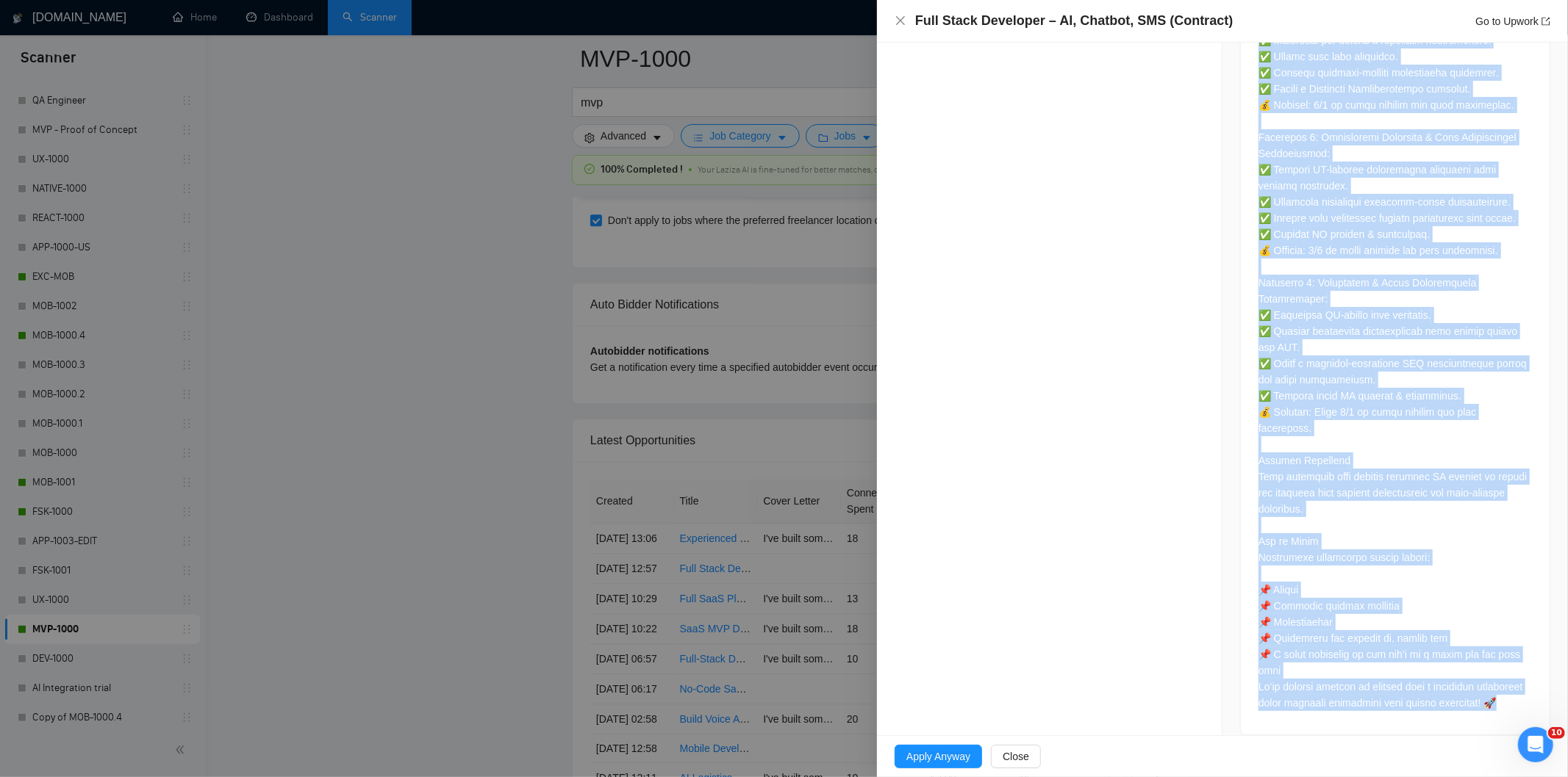
drag, startPoint x: 1250, startPoint y: 328, endPoint x: 1393, endPoint y: 723, distance: 420.1
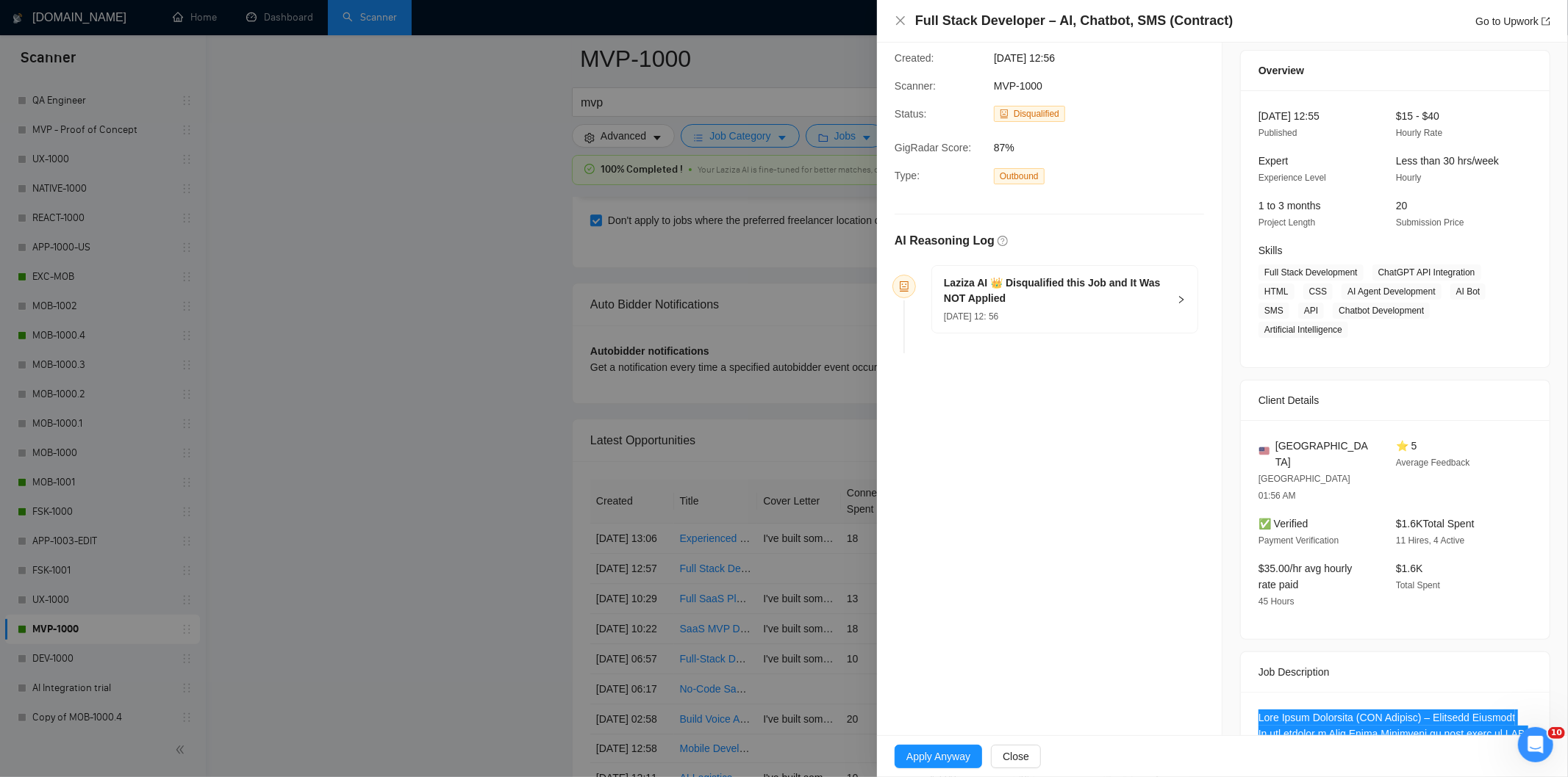
scroll to position [40, 0]
click at [1085, 314] on div "[DATE] 12: 56" at bounding box center [1055, 319] width 224 height 16
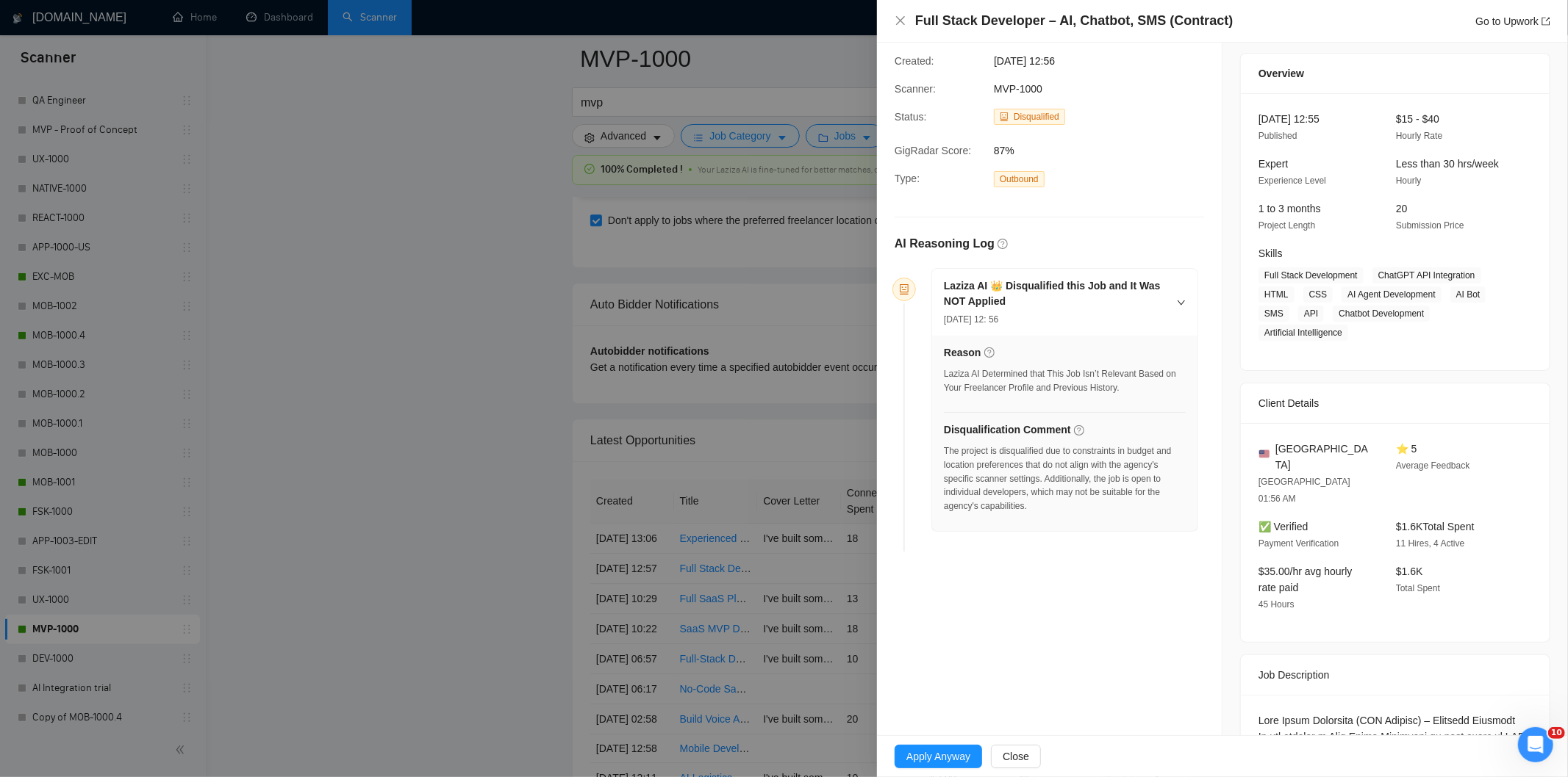
drag, startPoint x: 1050, startPoint y: 509, endPoint x: 960, endPoint y: 461, distance: 102.0
drag, startPoint x: 960, startPoint y: 461, endPoint x: 1029, endPoint y: 517, distance: 88.9
click at [1029, 517] on div "The project is disqualified due to constraints in budget and location preferenc…" at bounding box center [1064, 483] width 242 height 78
drag, startPoint x: 1029, startPoint y: 517, endPoint x: 951, endPoint y: 455, distance: 99.6
click at [951, 455] on div "The project is disqualified due to constraints in budget and location preferenc…" at bounding box center [1064, 483] width 242 height 78
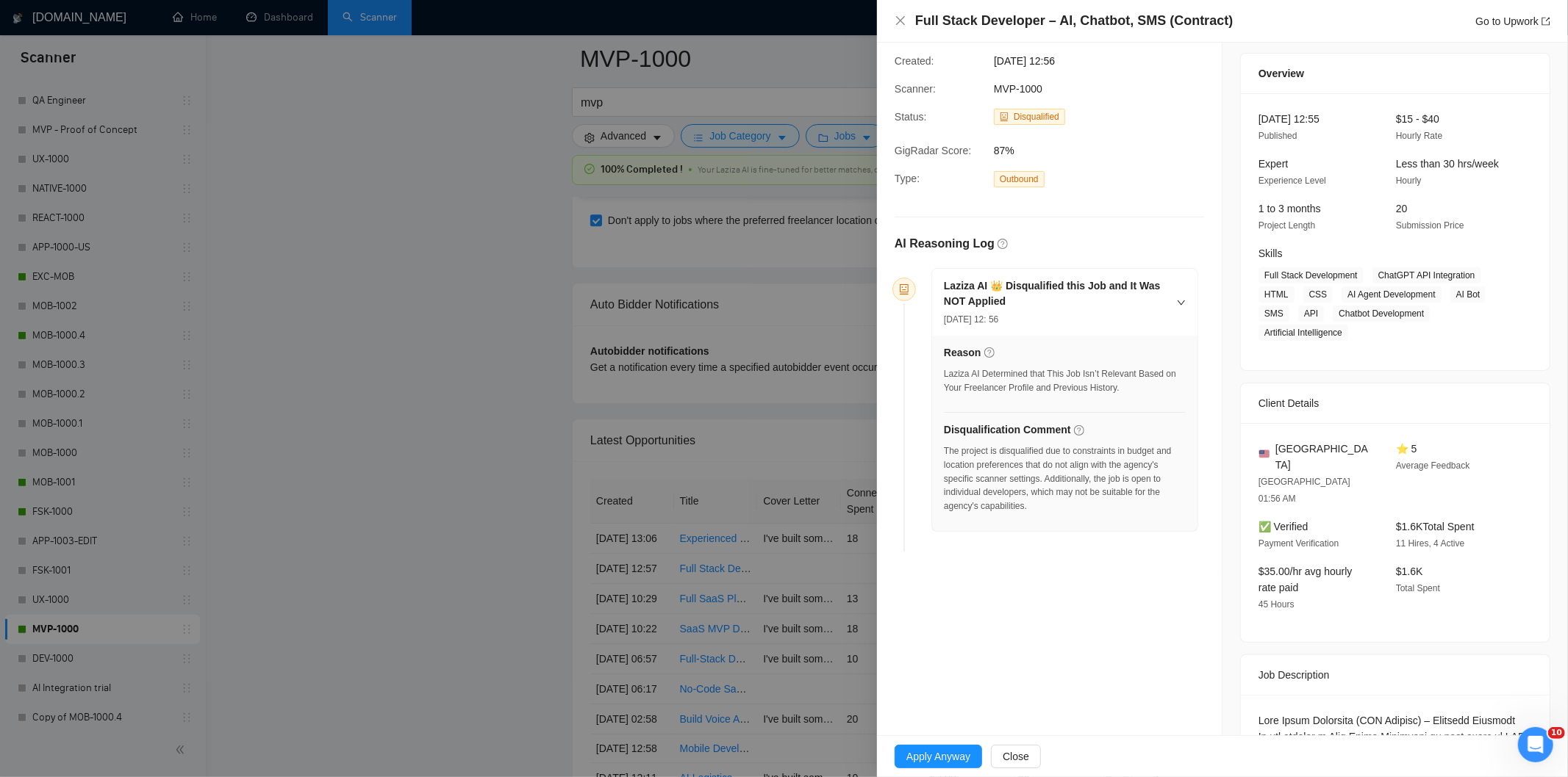
click at [900, 13] on div "Full Stack Developer – AI, Chatbot, SMS (Contract) Go to Upwork" at bounding box center [1223, 21] width 656 height 18
click at [900, 18] on icon "close" at bounding box center [900, 20] width 12 height 12
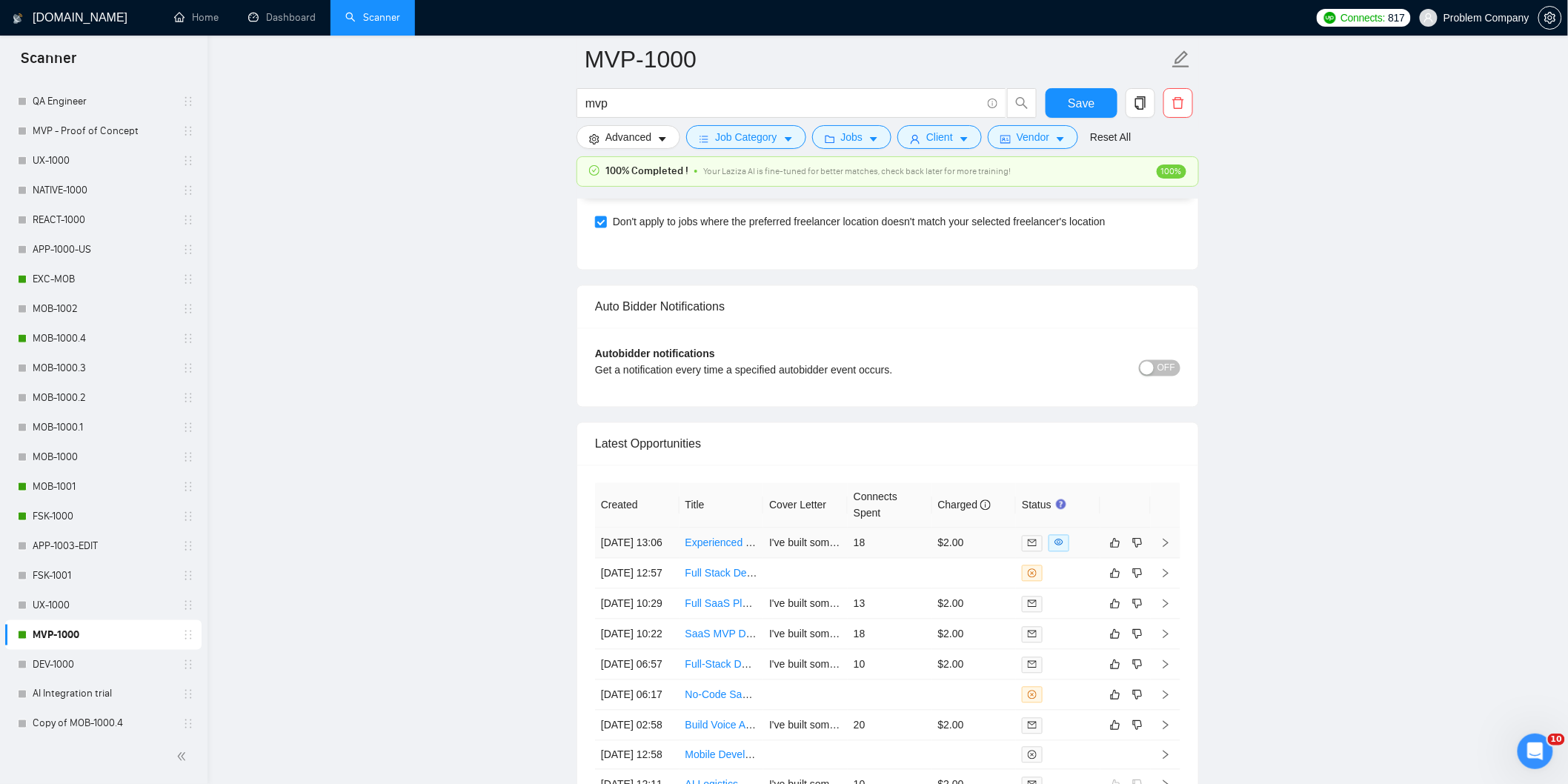
click at [669, 559] on td "[DATE] 13:06" at bounding box center [637, 544] width 84 height 31
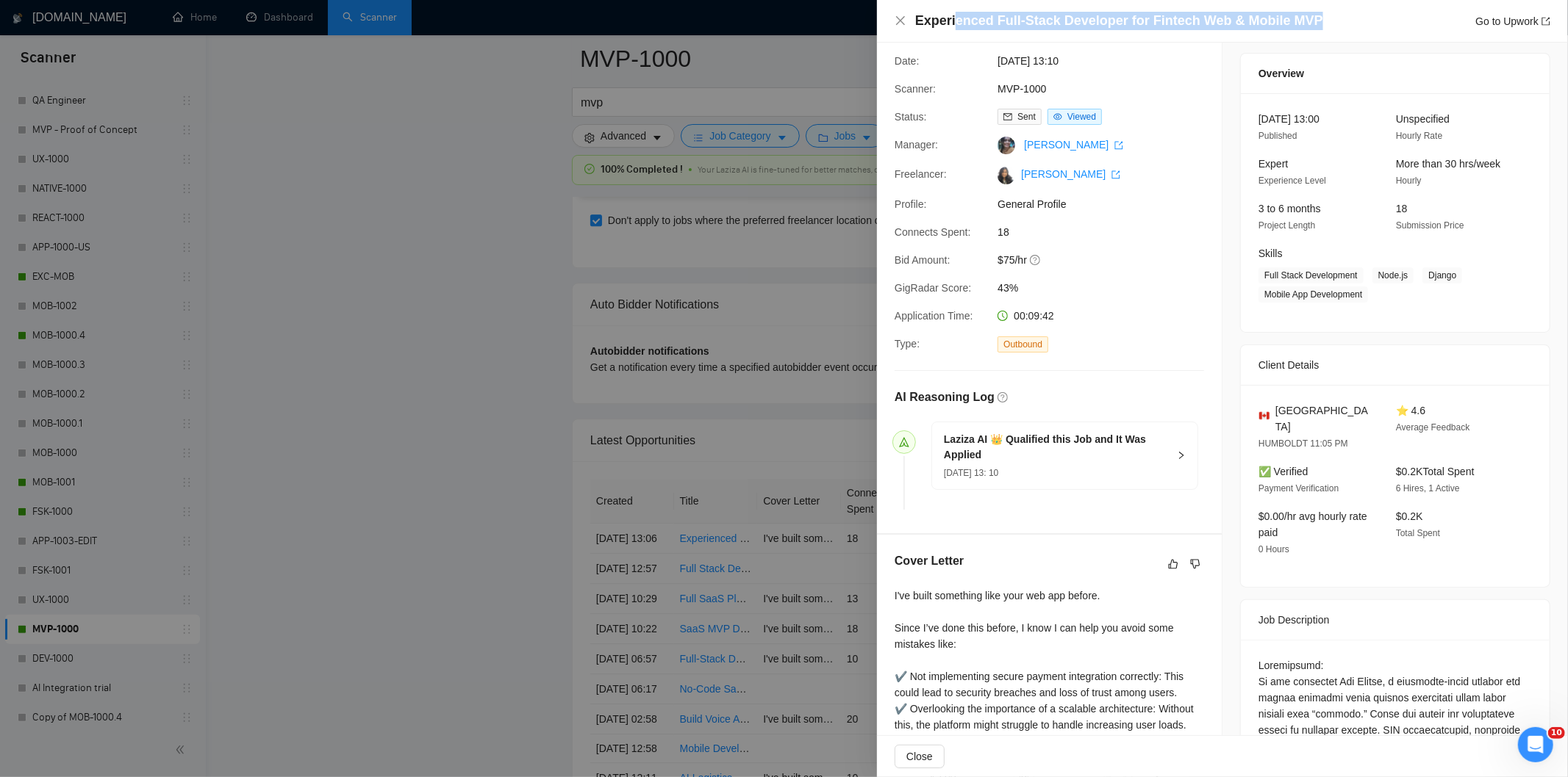
drag, startPoint x: 1311, startPoint y: 18, endPoint x: 953, endPoint y: 11, distance: 358.1
click at [953, 12] on div "Experienced Full-Stack Developer for Fintech Web & Mobile MVP Go to Upwork" at bounding box center [1232, 21] width 635 height 18
click at [1191, 31] on div "Experienced Full-Stack Developer for Fintech Web & Mobile MVP Go to Upwork" at bounding box center [1222, 21] width 691 height 42
drag, startPoint x: 1310, startPoint y: 16, endPoint x: 912, endPoint y: 22, distance: 398.0
click at [912, 22] on div "Experienced Full-Stack Developer for Fintech Web & Mobile MVP Go to Upwork" at bounding box center [1223, 21] width 656 height 18
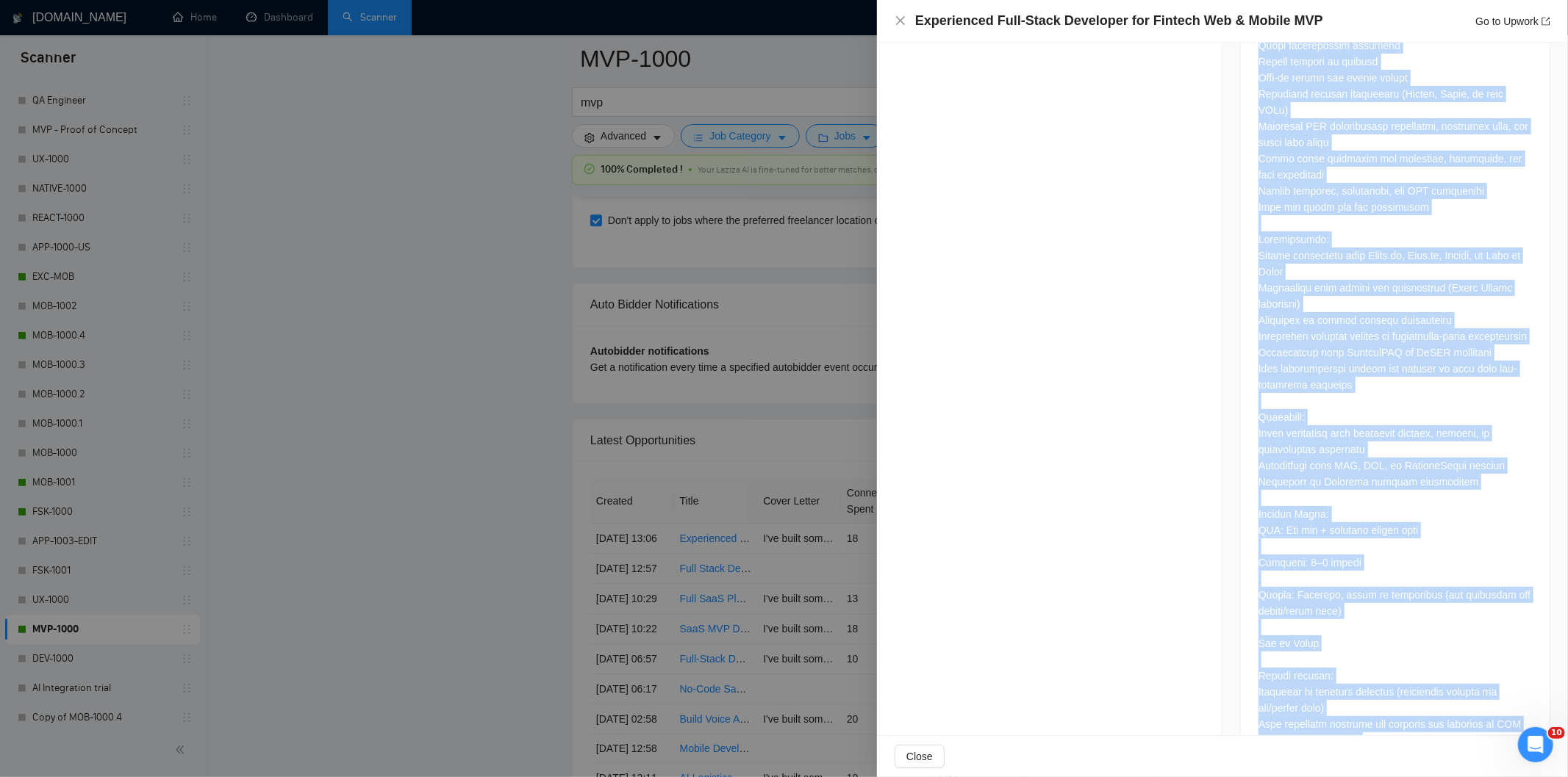
scroll to position [973, 0]
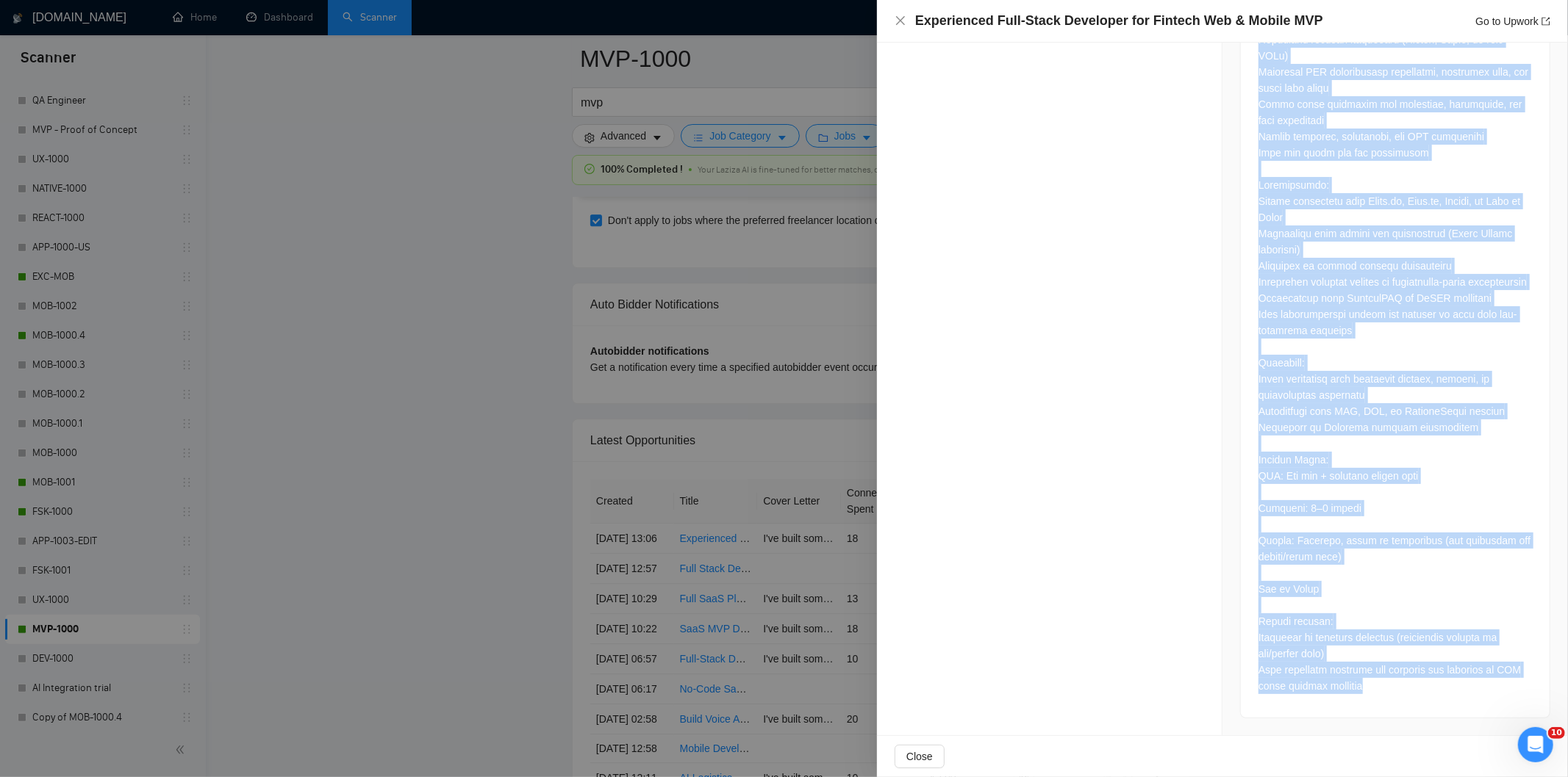
drag, startPoint x: 1250, startPoint y: 223, endPoint x: 1404, endPoint y: 754, distance: 552.9
click at [1404, 754] on div "Experienced Full-Stack Developer for Fintech Web & Mobile MVP Go to Upwork Prop…" at bounding box center [1222, 388] width 691 height 777
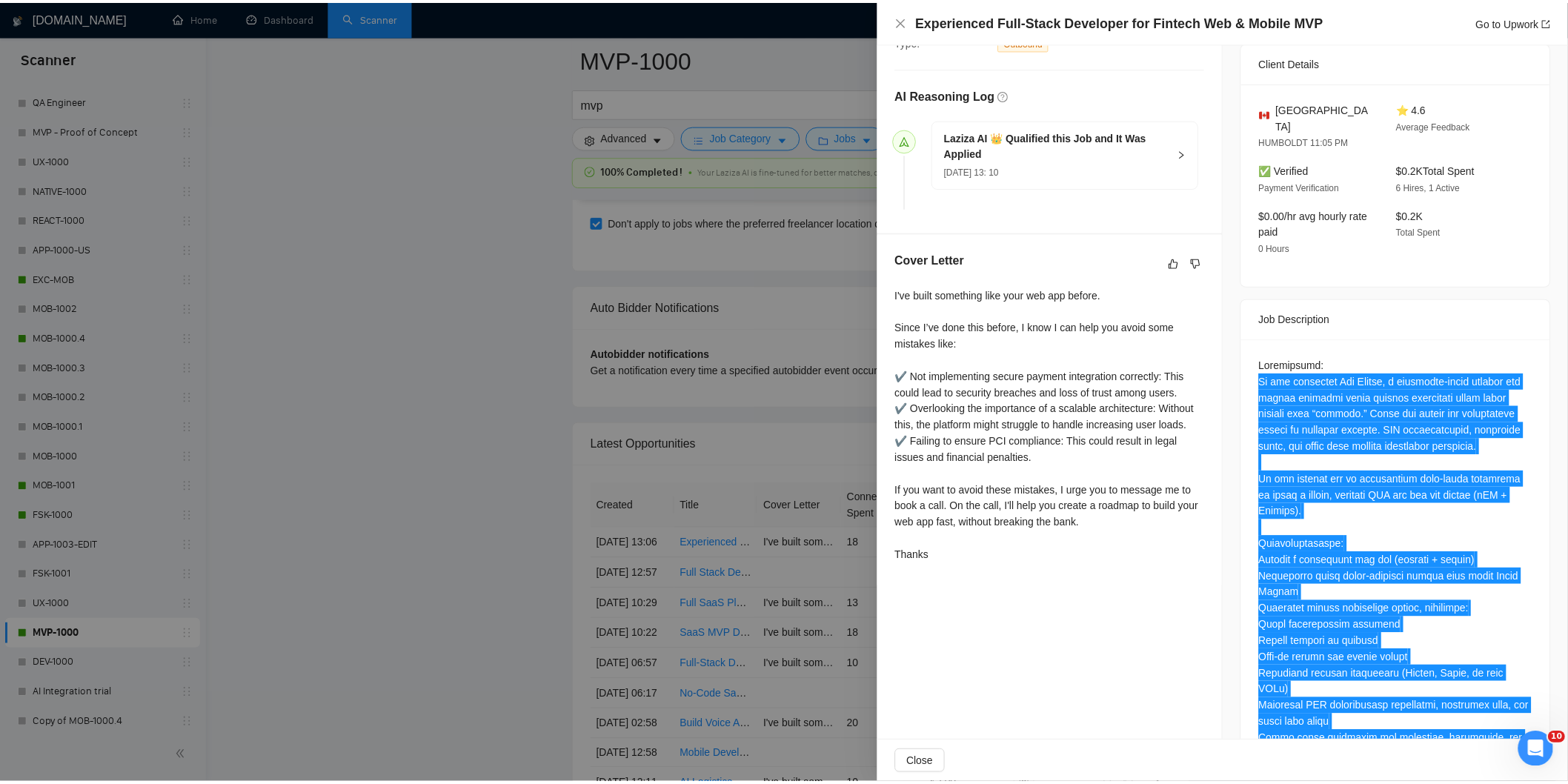
scroll to position [0, 0]
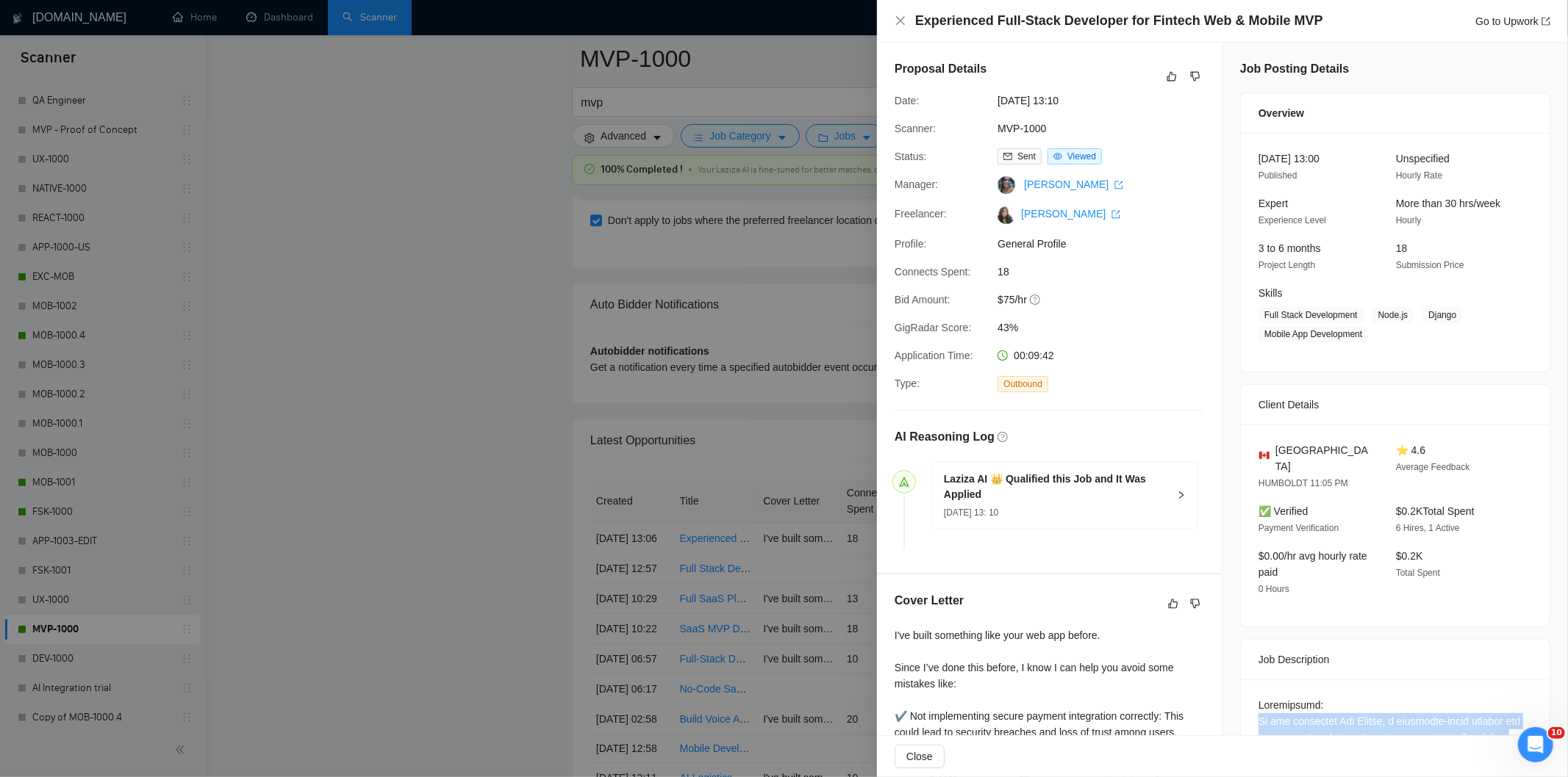
drag, startPoint x: 1085, startPoint y: 98, endPoint x: 997, endPoint y: 104, distance: 88.2
click at [997, 104] on span "[DATE] 13:10" at bounding box center [1107, 101] width 220 height 16
click at [899, 19] on icon "close" at bounding box center [900, 20] width 12 height 12
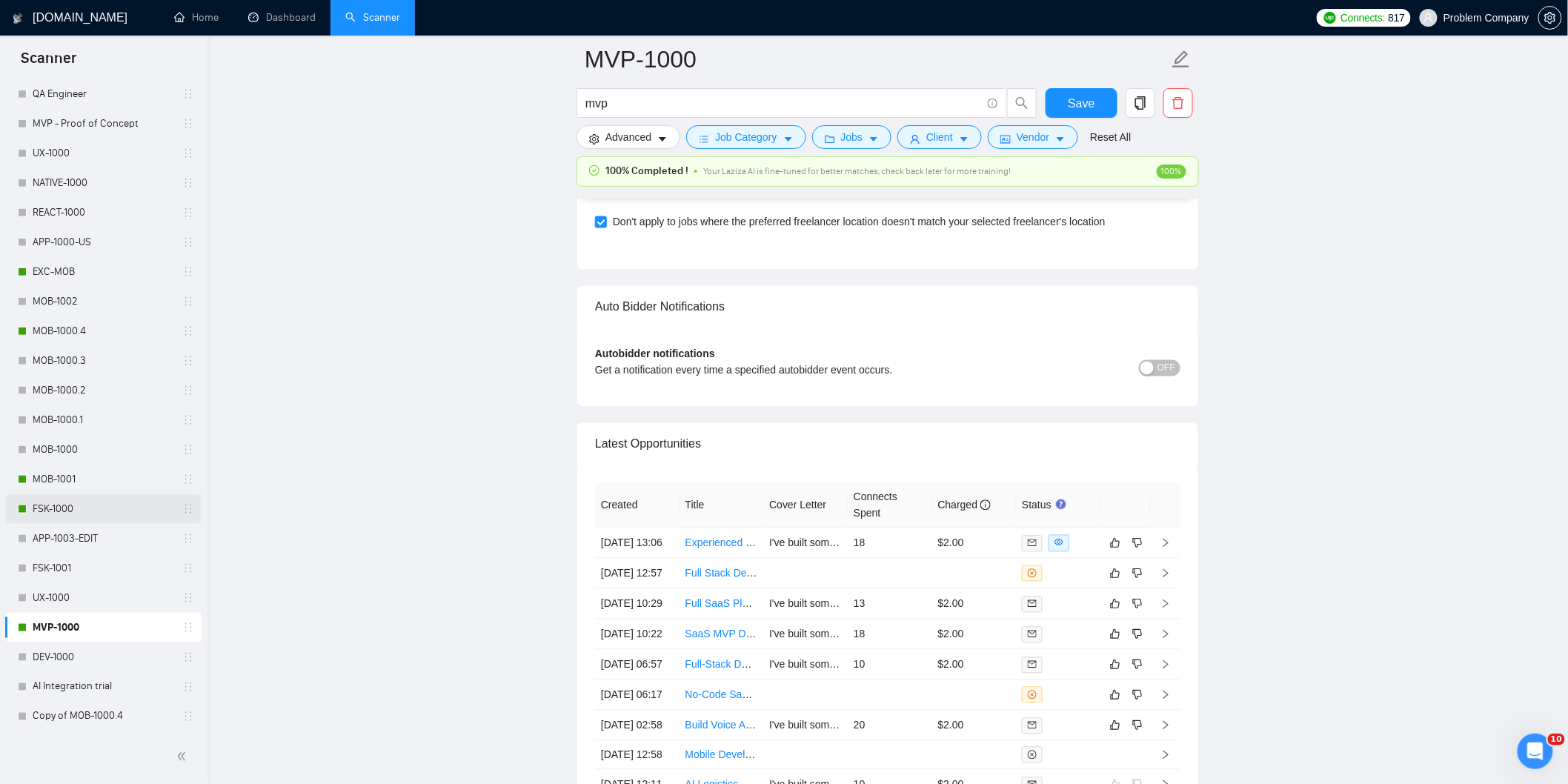
scroll to position [576, 0]
click at [94, 476] on link "MOB-1001" at bounding box center [102, 479] width 140 height 30
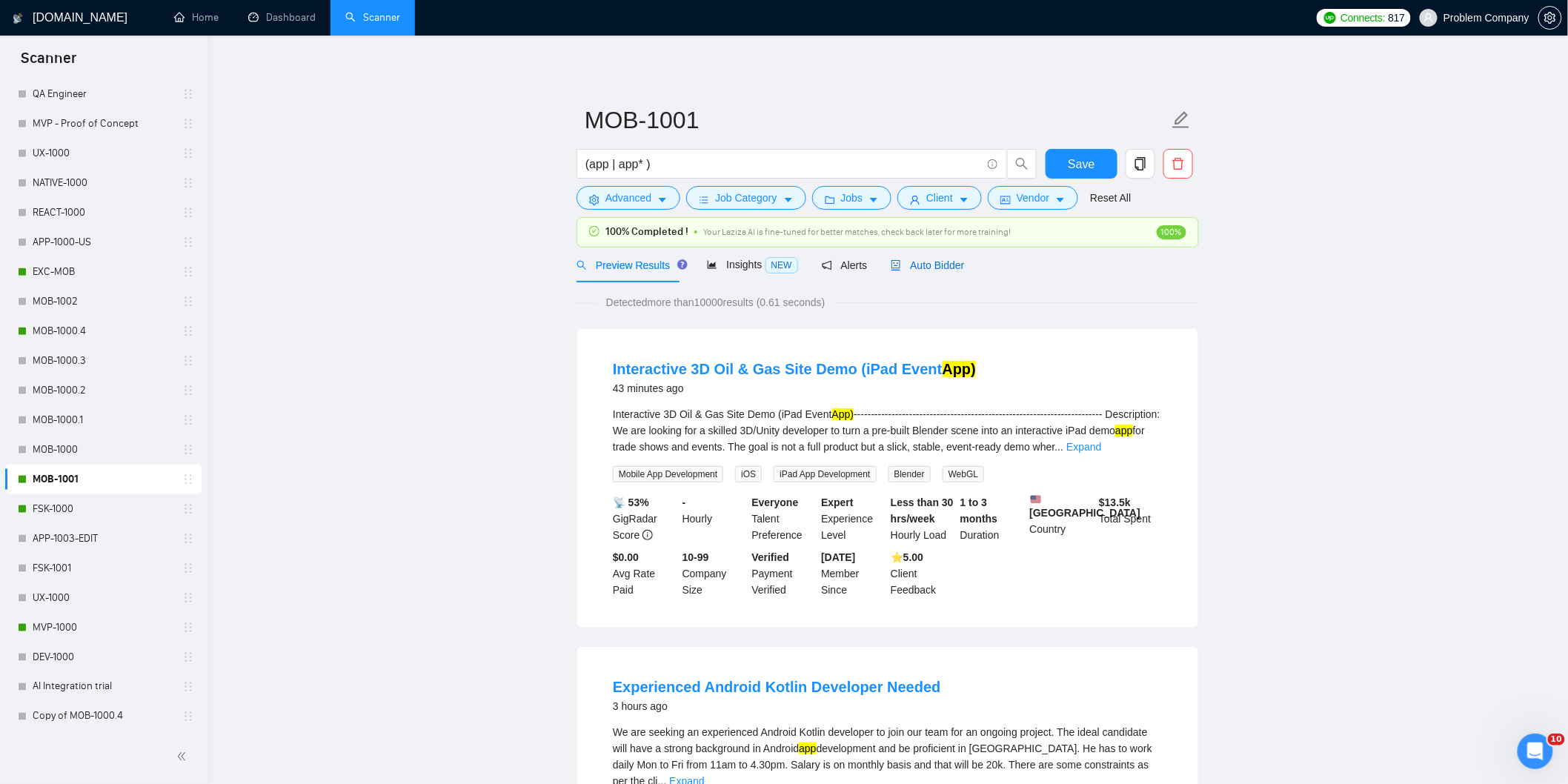
click at [927, 266] on span "Auto Bidder" at bounding box center [927, 265] width 73 height 12
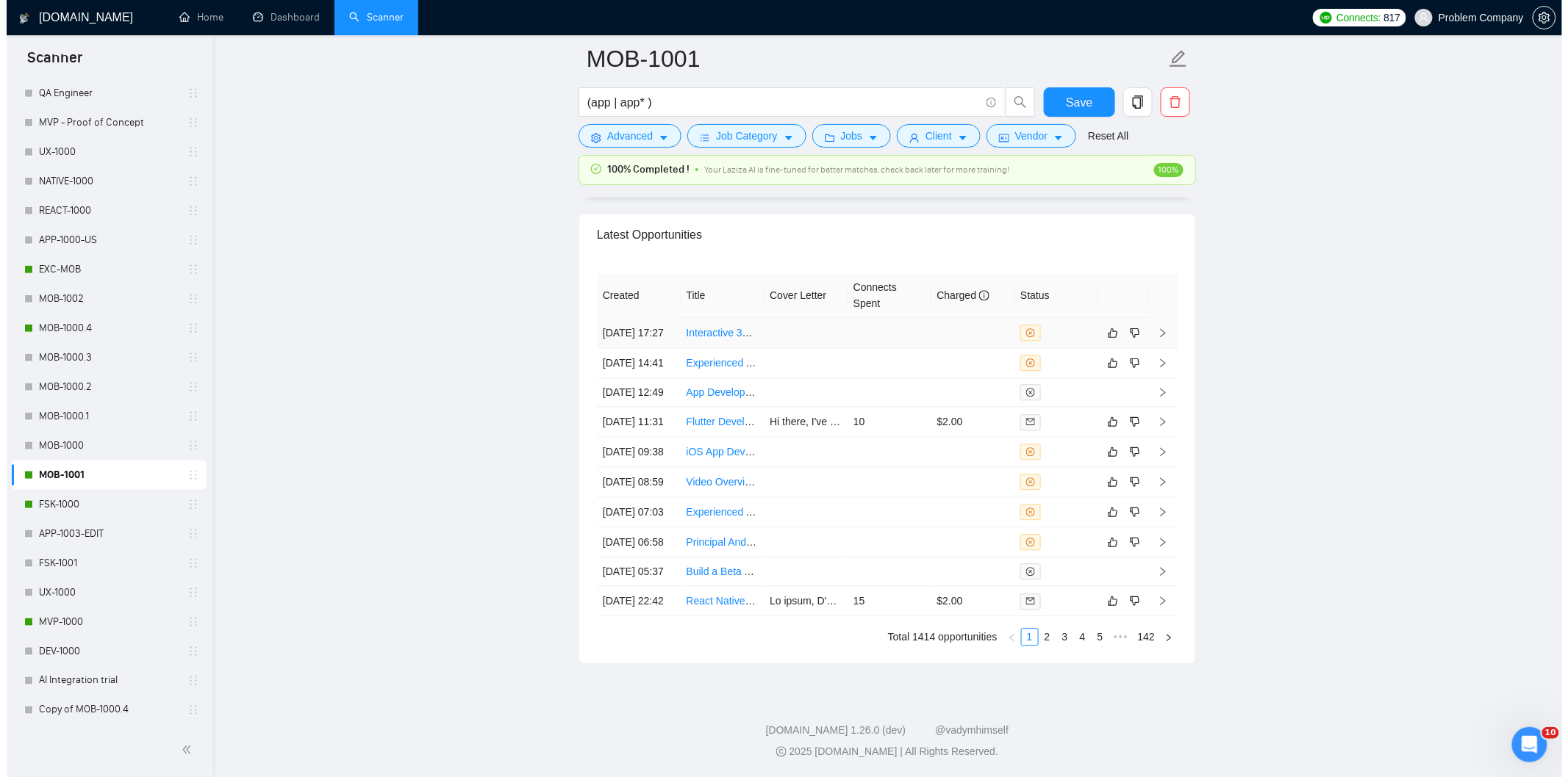
scroll to position [3632, 0]
click at [1041, 645] on link "2" at bounding box center [1041, 637] width 16 height 16
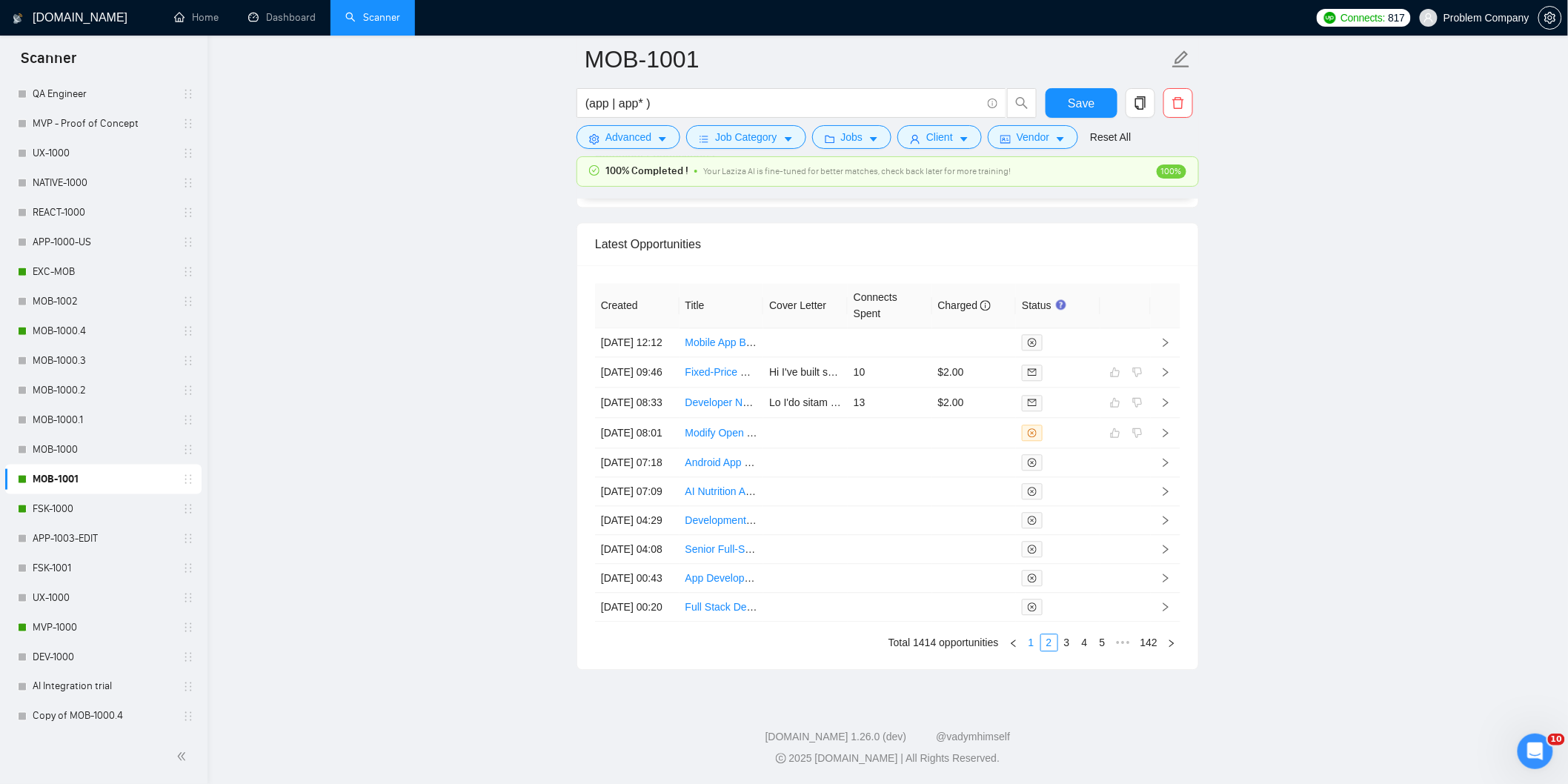
click at [1037, 651] on link "1" at bounding box center [1032, 643] width 16 height 16
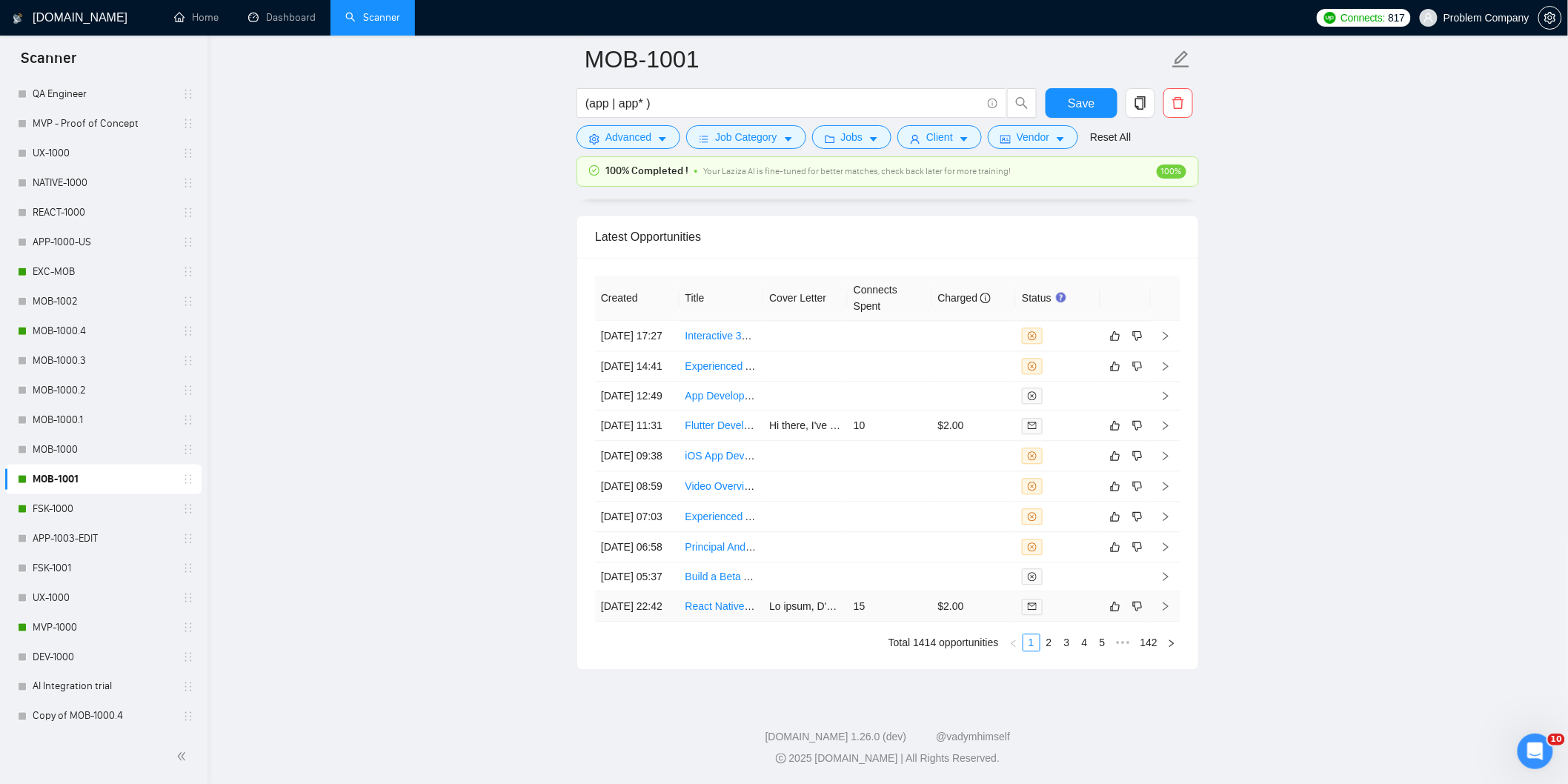
click at [649, 622] on td "[DATE] 22:42" at bounding box center [637, 607] width 84 height 31
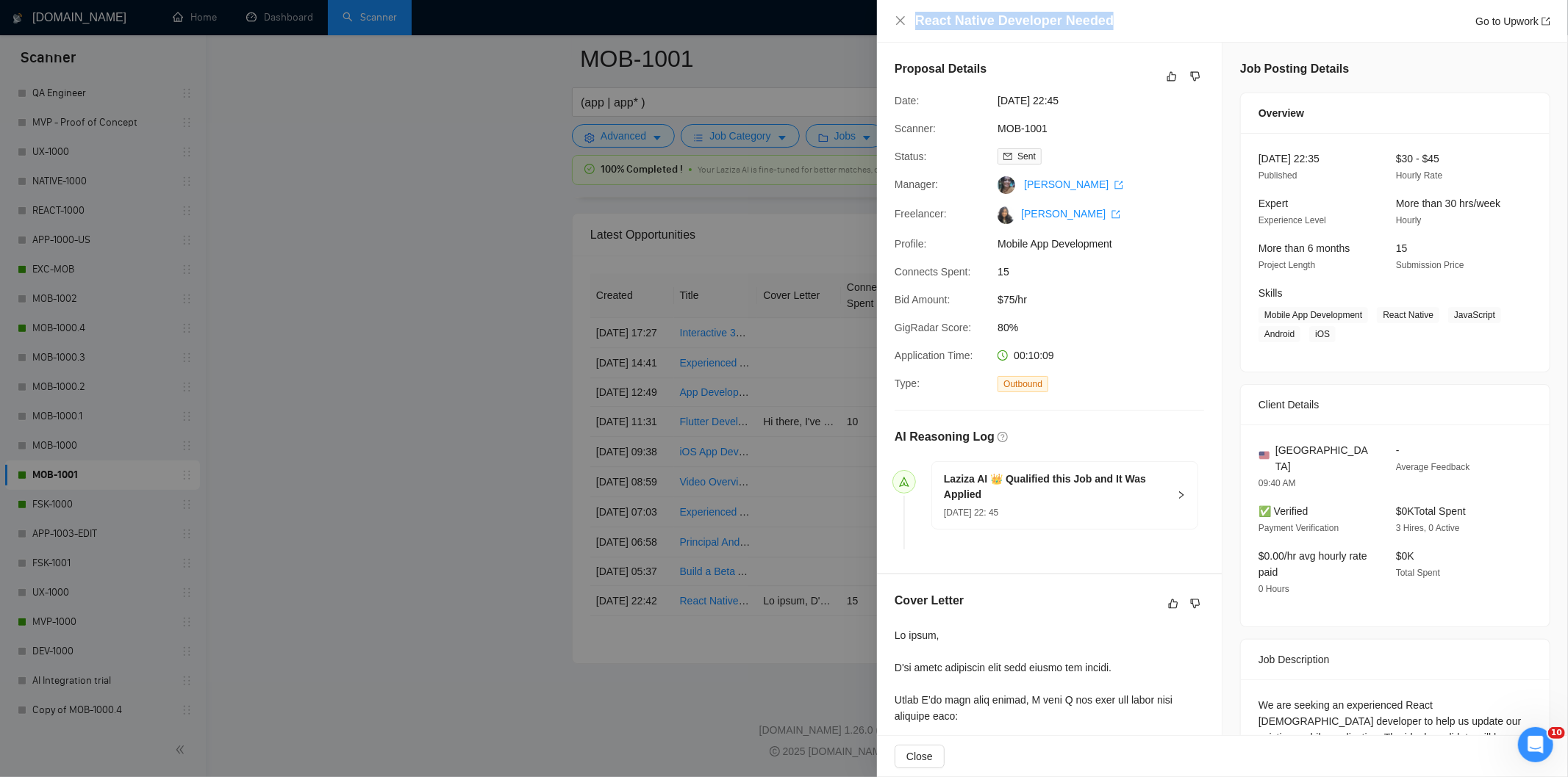
drag, startPoint x: 1136, startPoint y: 18, endPoint x: 909, endPoint y: 24, distance: 227.1
click at [909, 24] on div "React Native Developer Needed Go to Upwork" at bounding box center [1223, 21] width 656 height 18
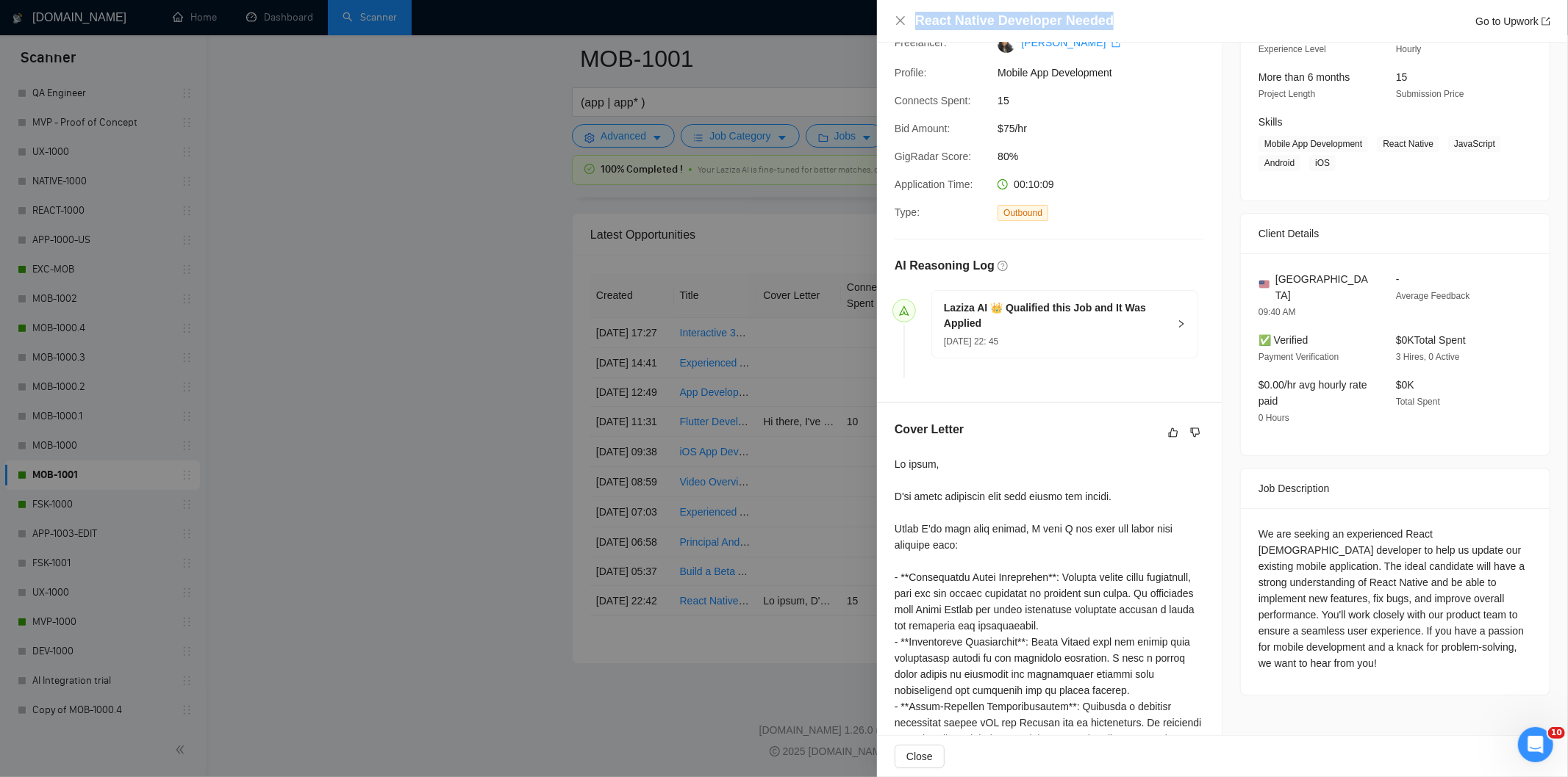
scroll to position [172, 0]
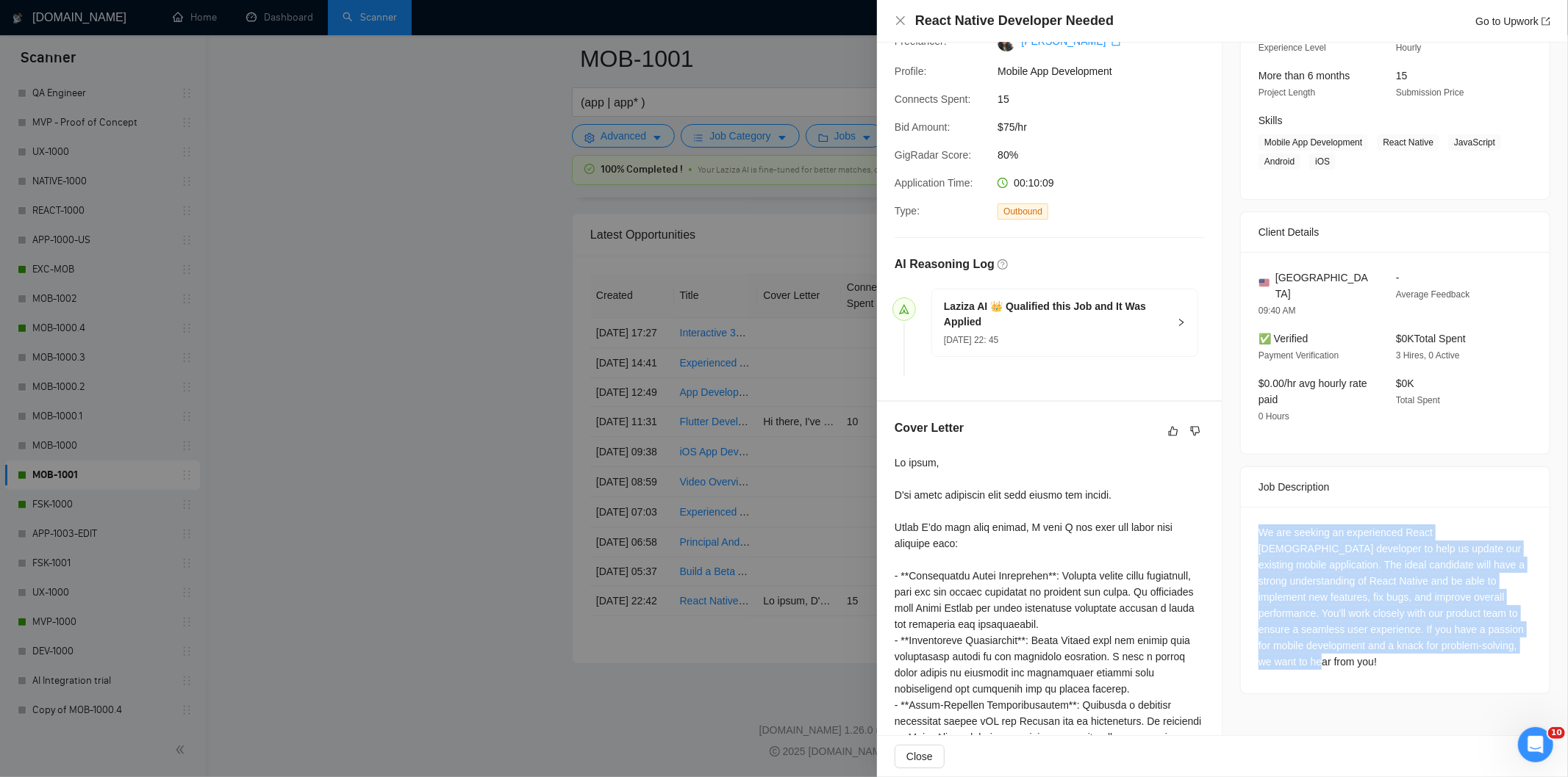
drag, startPoint x: 1466, startPoint y: 636, endPoint x: 1250, endPoint y: 510, distance: 250.1
click at [1250, 510] on div "We are seeking an experienced React [DEMOGRAPHIC_DATA] developer to help us upd…" at bounding box center [1395, 600] width 309 height 187
click at [1421, 538] on div "We are seeking an experienced React [DEMOGRAPHIC_DATA] developer to help us upd…" at bounding box center [1395, 597] width 273 height 146
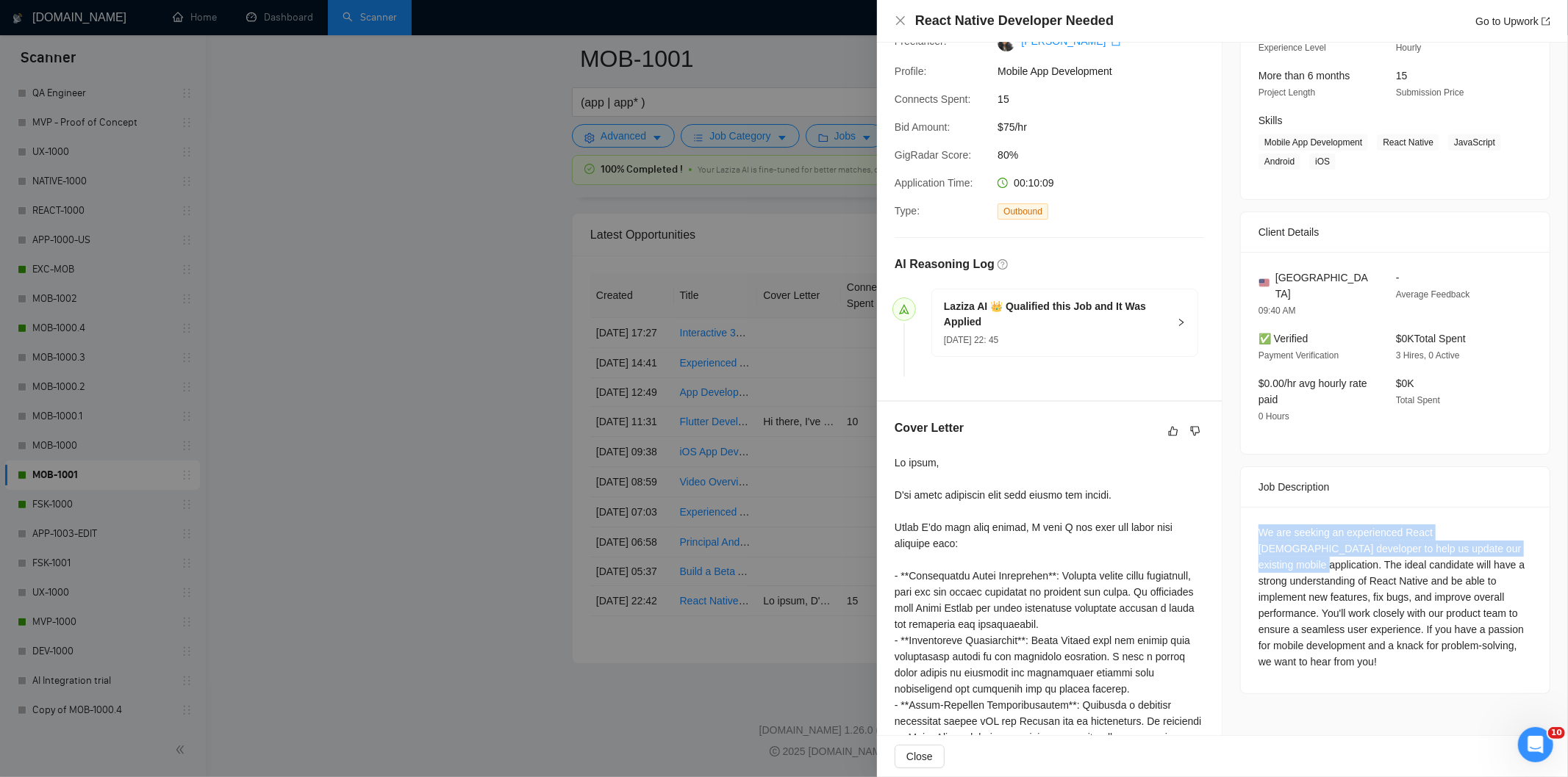
drag, startPoint x: 1466, startPoint y: 535, endPoint x: 1238, endPoint y: 516, distance: 228.8
click at [1241, 516] on div "We are seeking an experienced React [DEMOGRAPHIC_DATA] developer to help us upd…" at bounding box center [1395, 600] width 309 height 187
click at [899, 17] on icon "close" at bounding box center [900, 20] width 12 height 12
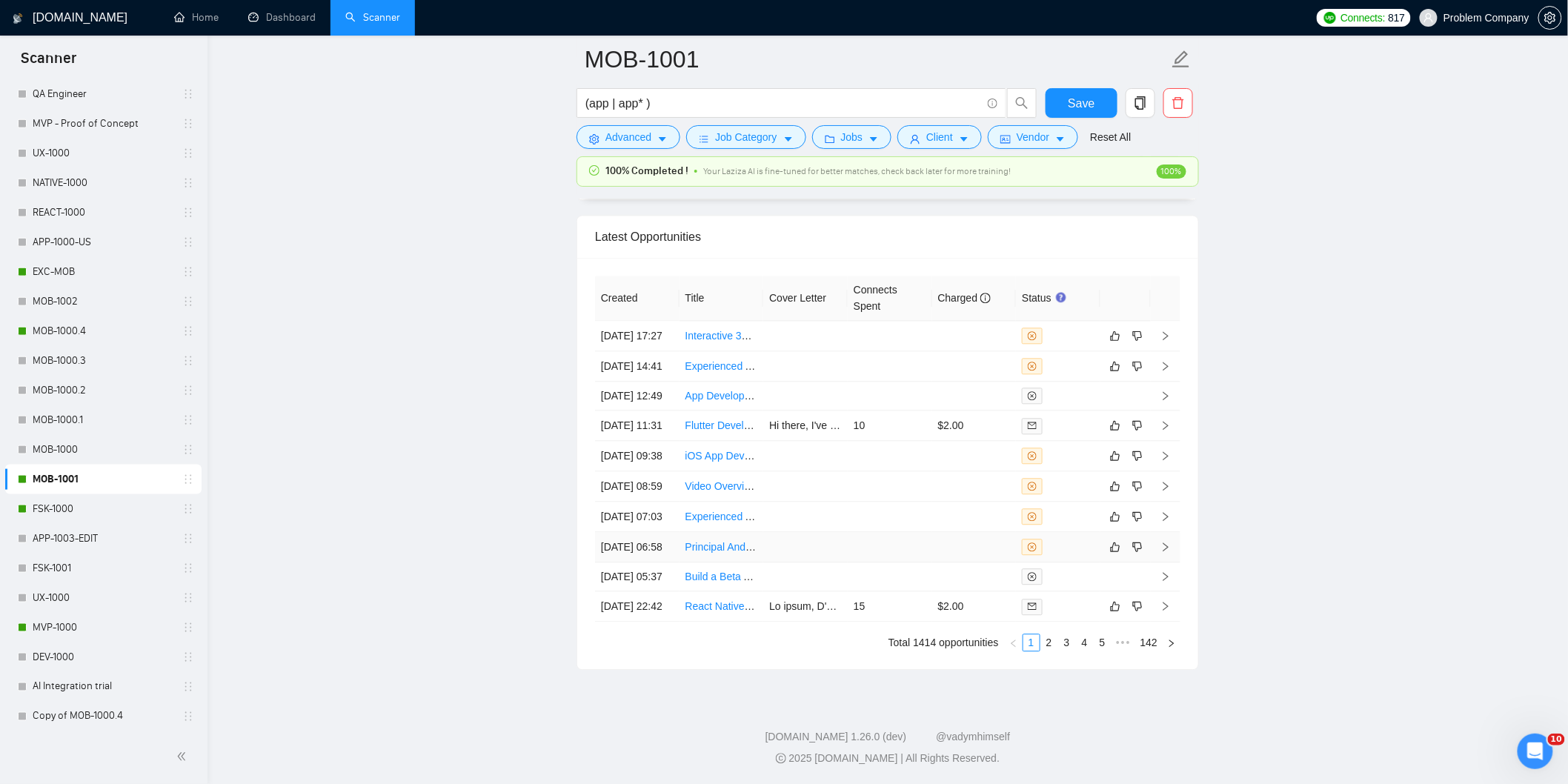
click at [668, 563] on td "[DATE] 06:58" at bounding box center [637, 547] width 84 height 31
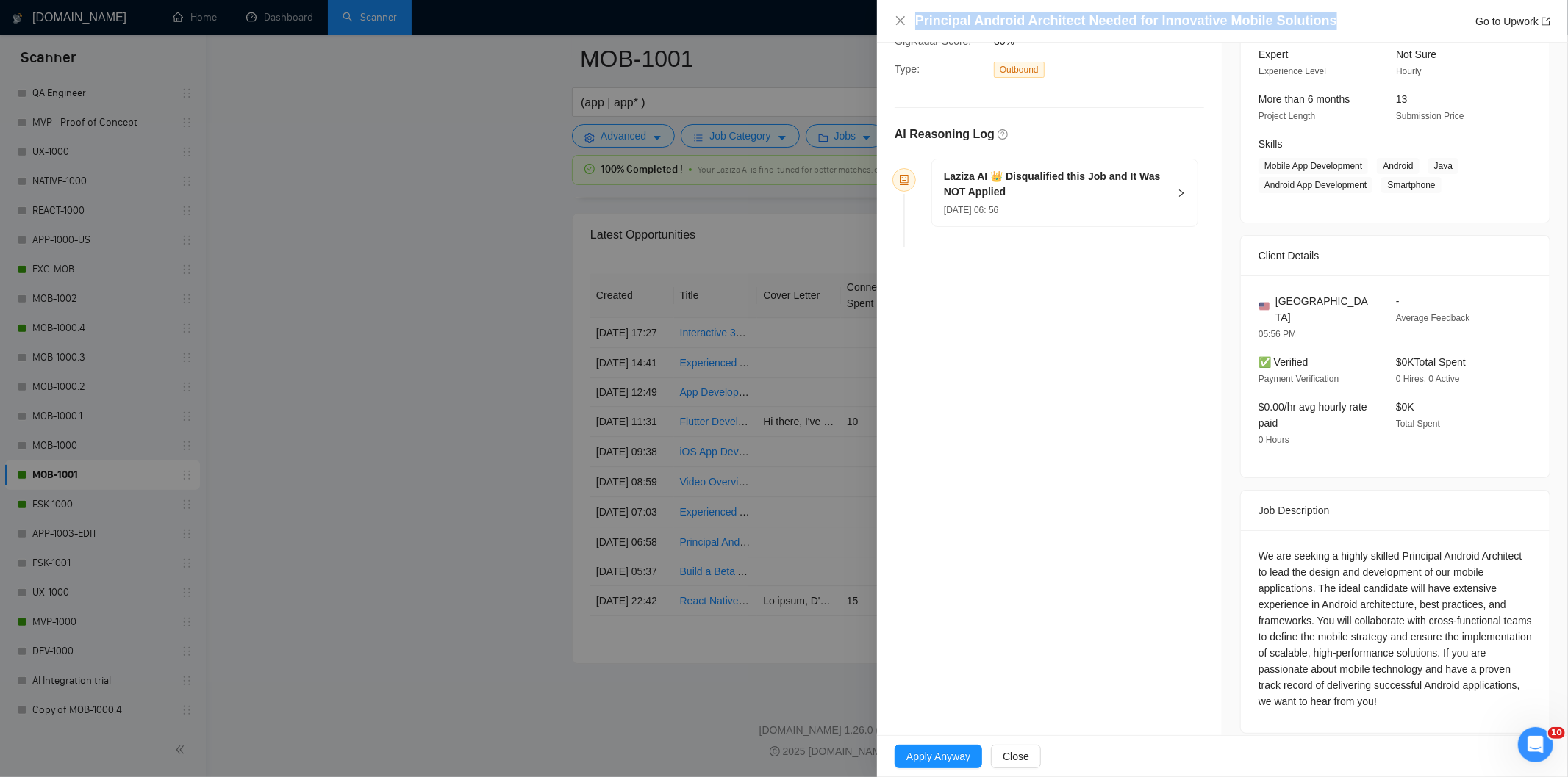
drag, startPoint x: 1331, startPoint y: 13, endPoint x: 917, endPoint y: 21, distance: 414.1
click at [917, 21] on div "Principal Android Architect Needed for Innovative Mobile Solutions Go to Upwork" at bounding box center [1232, 21] width 635 height 18
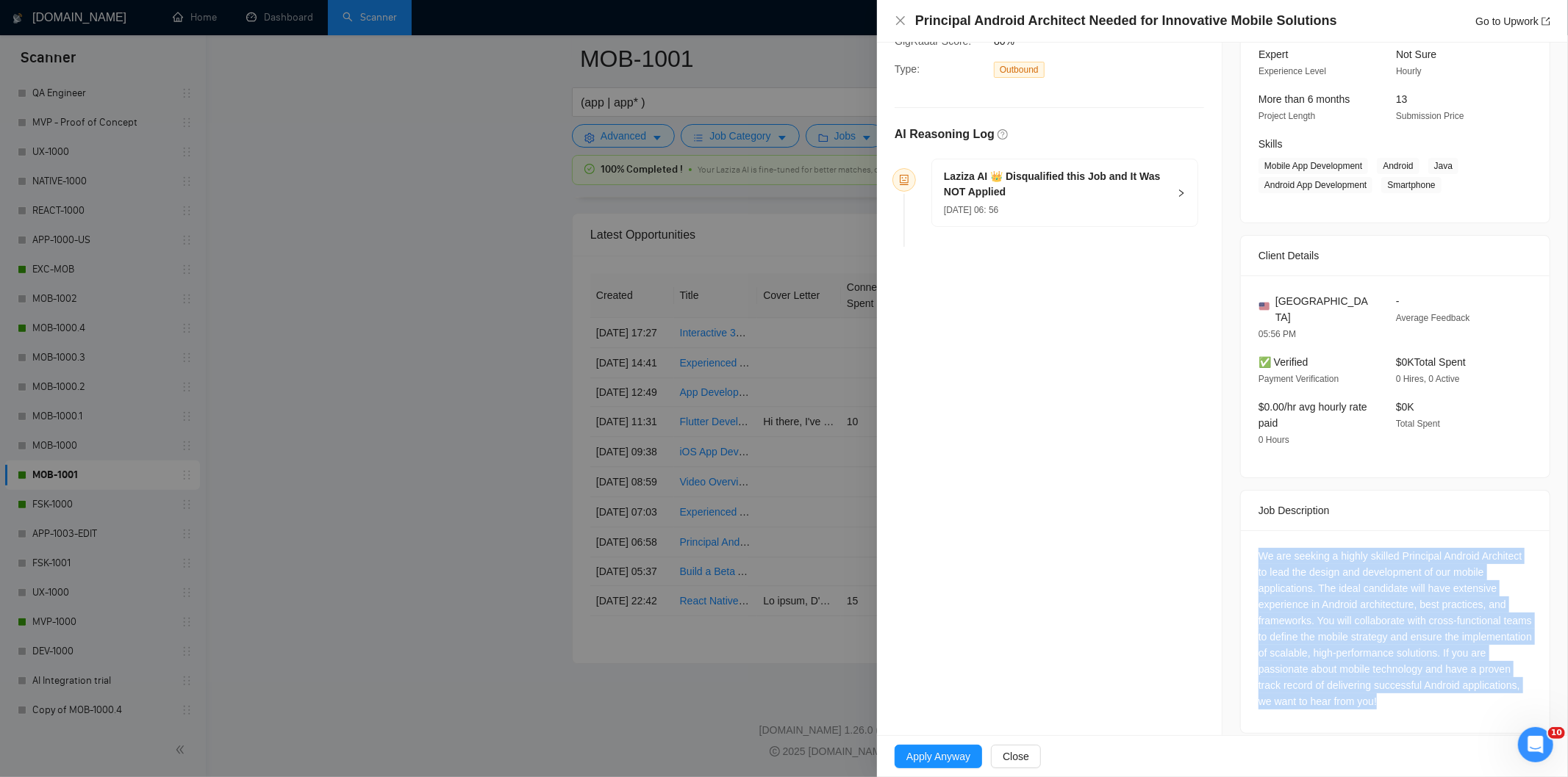
drag, startPoint x: 1454, startPoint y: 693, endPoint x: 1246, endPoint y: 538, distance: 259.4
click at [1246, 538] on div "We are seeking a highly skilled Principal Android Architect to lead the design …" at bounding box center [1395, 632] width 309 height 203
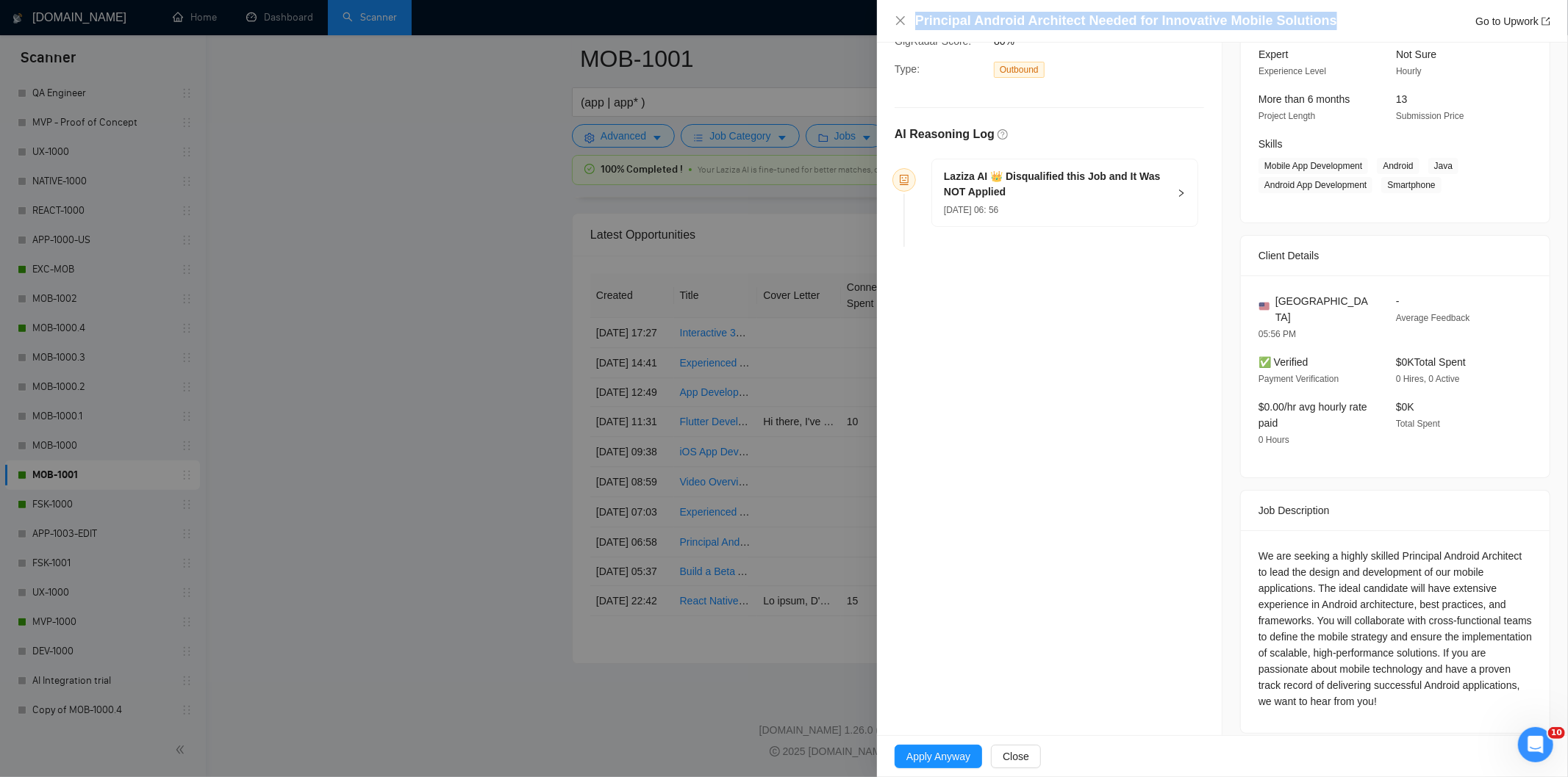
drag, startPoint x: 1333, startPoint y: 16, endPoint x: 916, endPoint y: 16, distance: 417.0
click at [916, 16] on div "Principal Android Architect Needed for Innovative Mobile Solutions Go to Upwork" at bounding box center [1232, 21] width 635 height 18
click at [1106, 214] on div "[DATE] 06: 56" at bounding box center [1055, 209] width 224 height 16
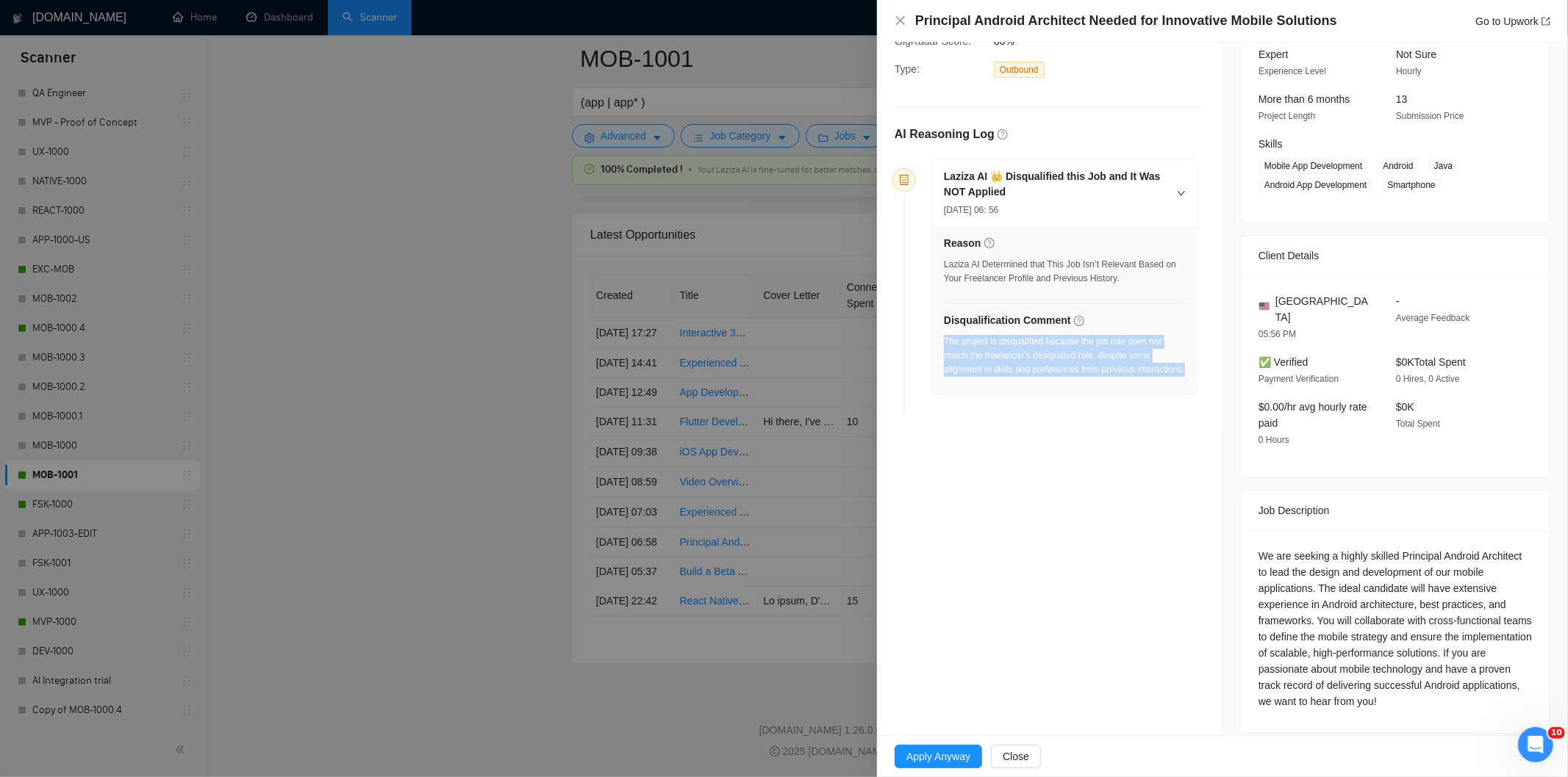
drag, startPoint x: 1022, startPoint y: 393, endPoint x: 943, endPoint y: 346, distance: 91.9
click at [943, 346] on div "The project is disqualified because the job role does not match the freelancer'…" at bounding box center [1064, 360] width 242 height 50
click at [899, 24] on icon "close" at bounding box center [900, 20] width 12 height 12
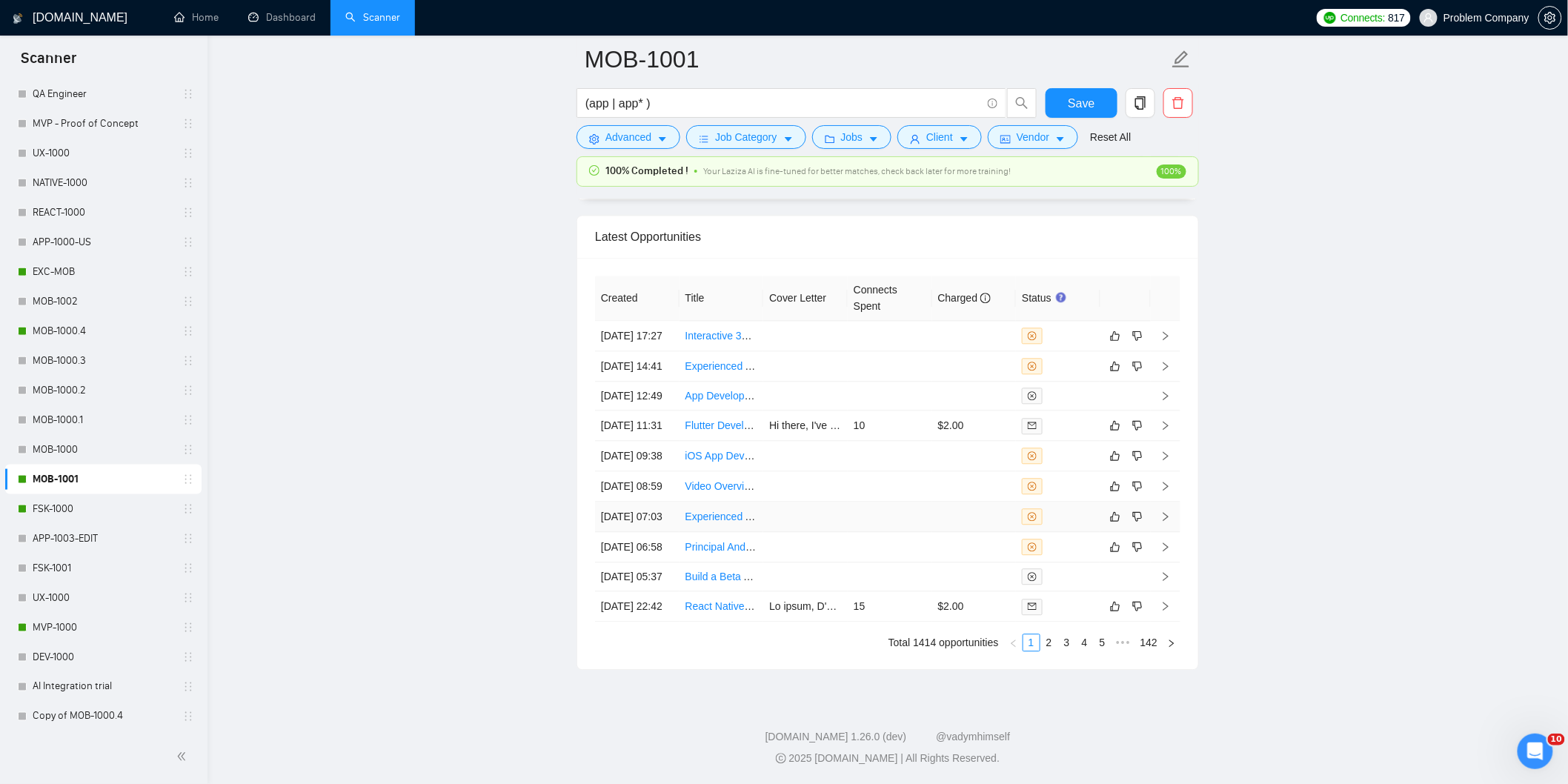
click at [636, 532] on td "[DATE] 07:03" at bounding box center [637, 518] width 84 height 31
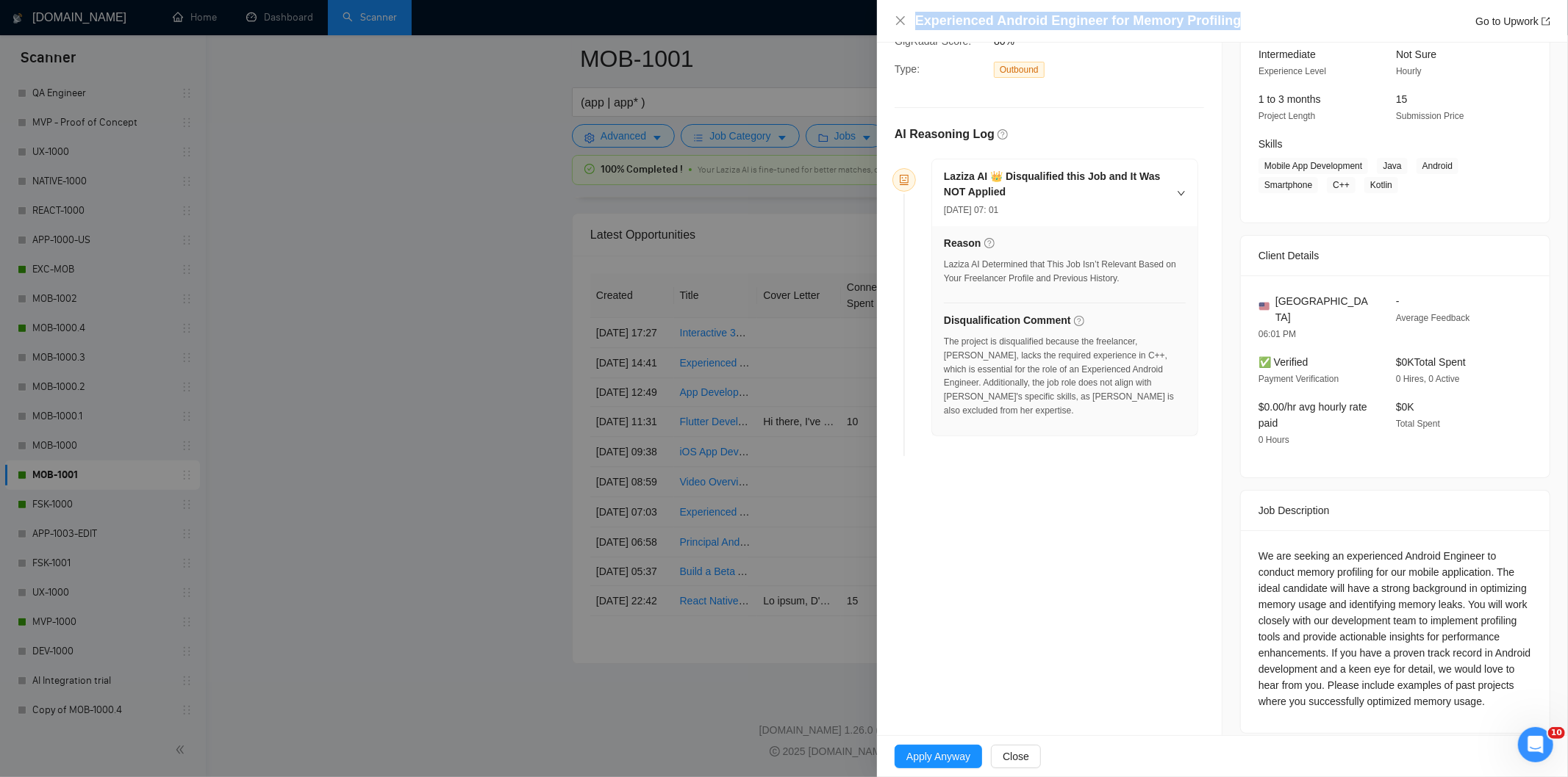
drag, startPoint x: 1246, startPoint y: 18, endPoint x: 907, endPoint y: 20, distance: 339.0
click at [907, 20] on div "Experienced Android Engineer for Memory Profiling Go to Upwork" at bounding box center [1223, 21] width 656 height 18
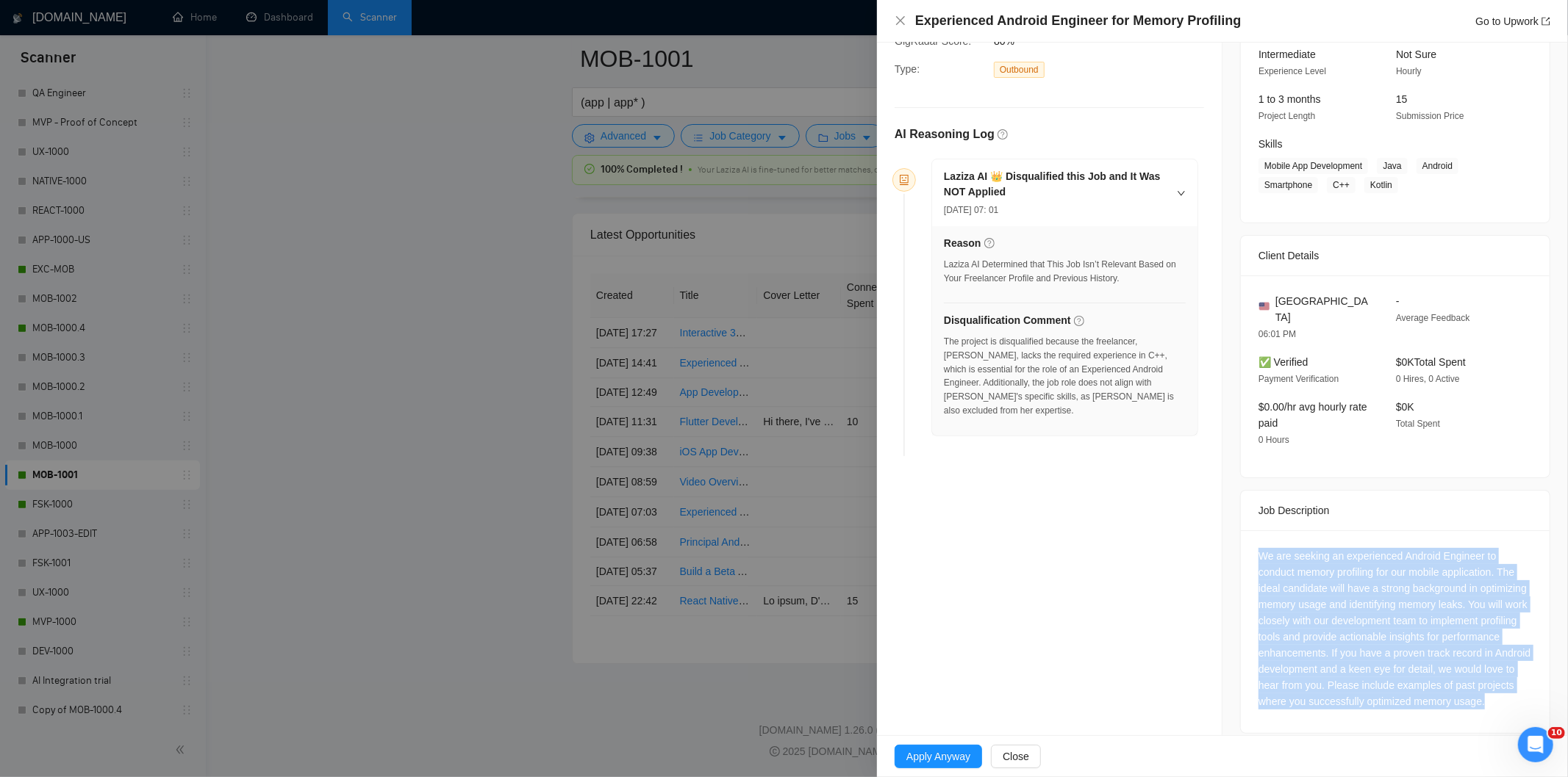
drag, startPoint x: 1303, startPoint y: 701, endPoint x: 1255, endPoint y: 542, distance: 166.1
click at [1258, 548] on div "We are seeking an experienced Android Engineer to conduct memory profiling for …" at bounding box center [1395, 629] width 273 height 162
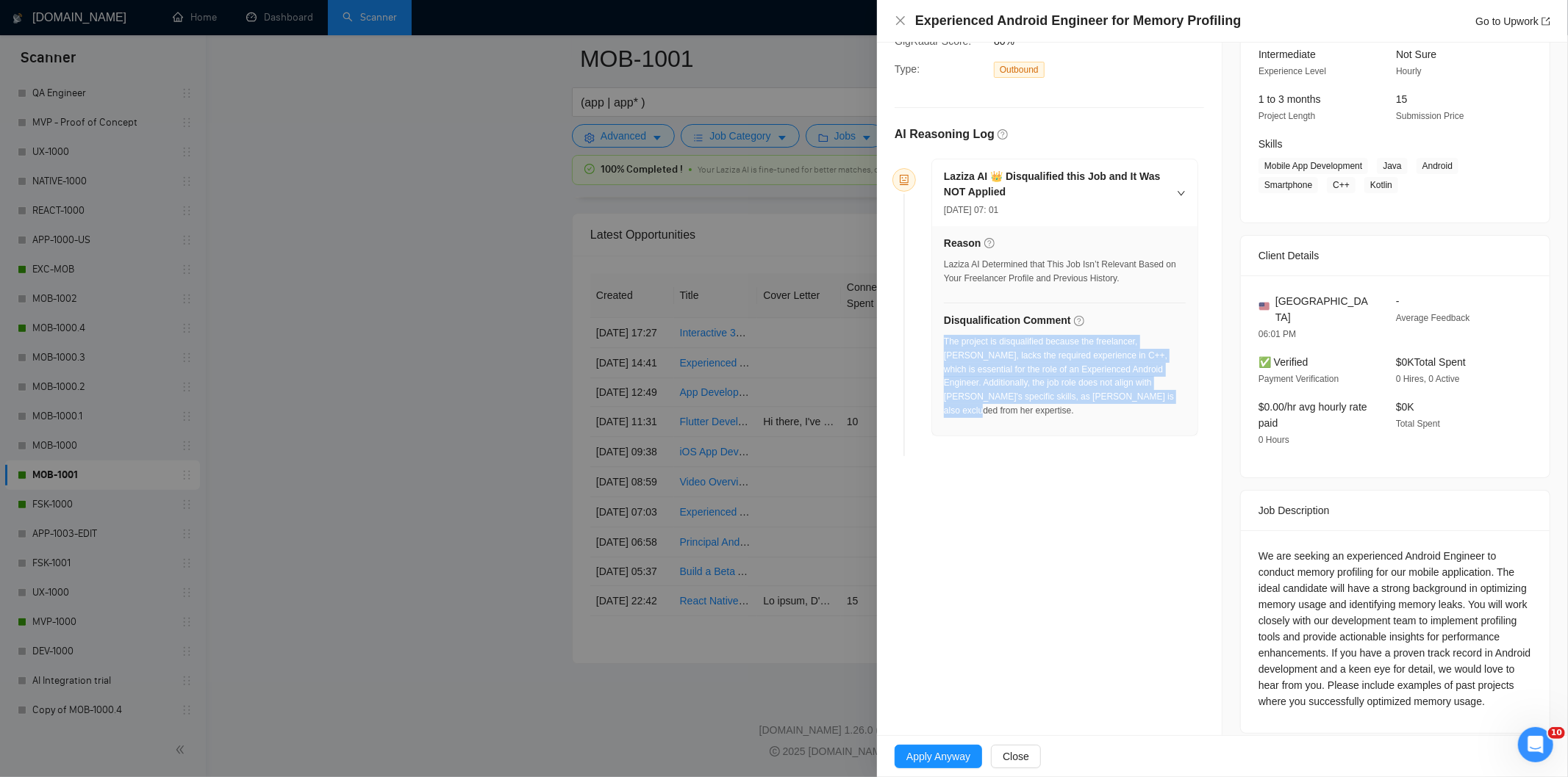
drag, startPoint x: 1103, startPoint y: 406, endPoint x: 944, endPoint y: 343, distance: 171.0
click at [944, 343] on div "The project is disqualified because the freelancer, [PERSON_NAME], lacks the re…" at bounding box center [1064, 381] width 242 height 92
click at [901, 23] on icon "close" at bounding box center [900, 20] width 12 height 12
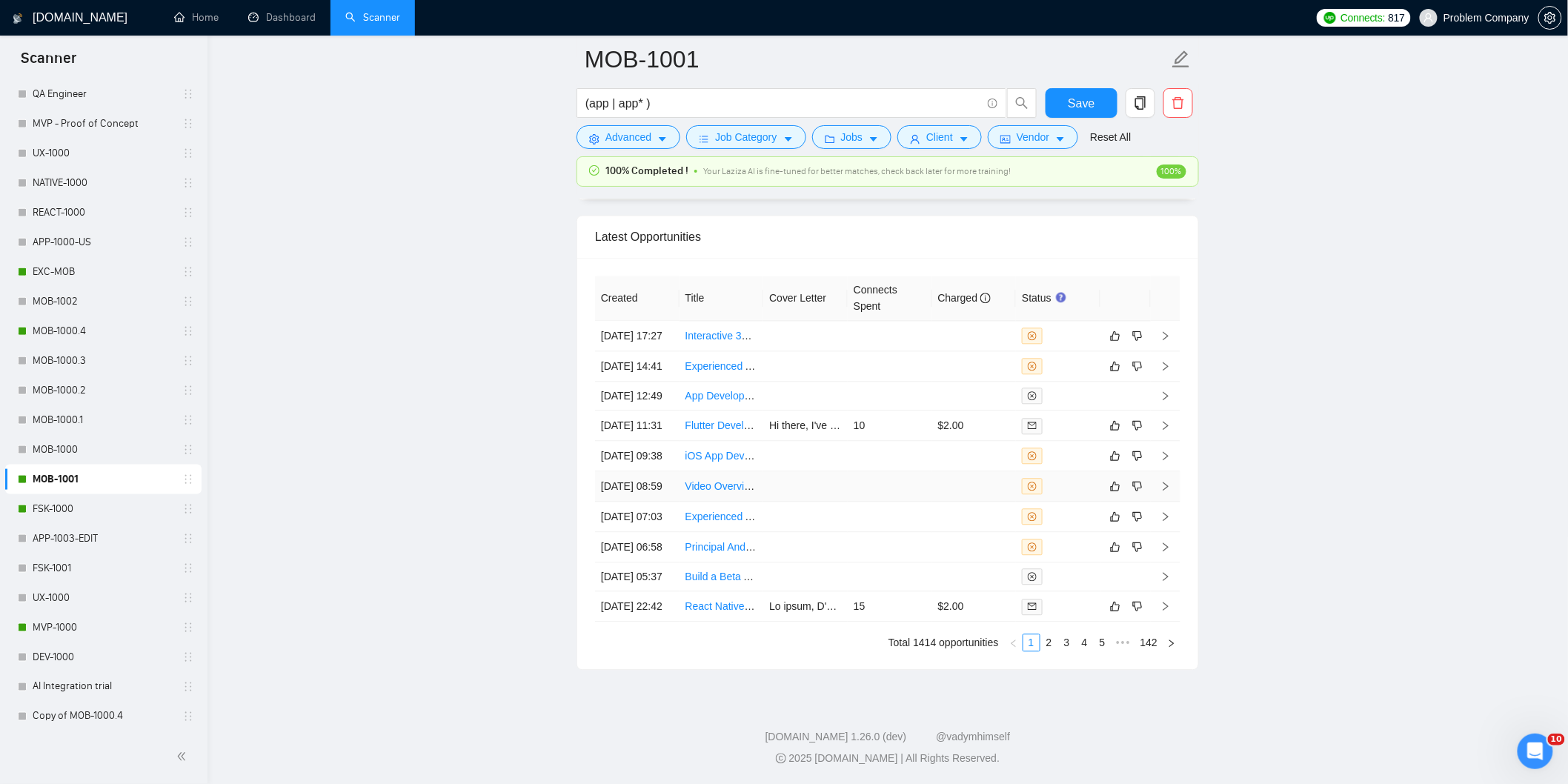
click at [649, 502] on td "[DATE] 08:59" at bounding box center [637, 487] width 84 height 31
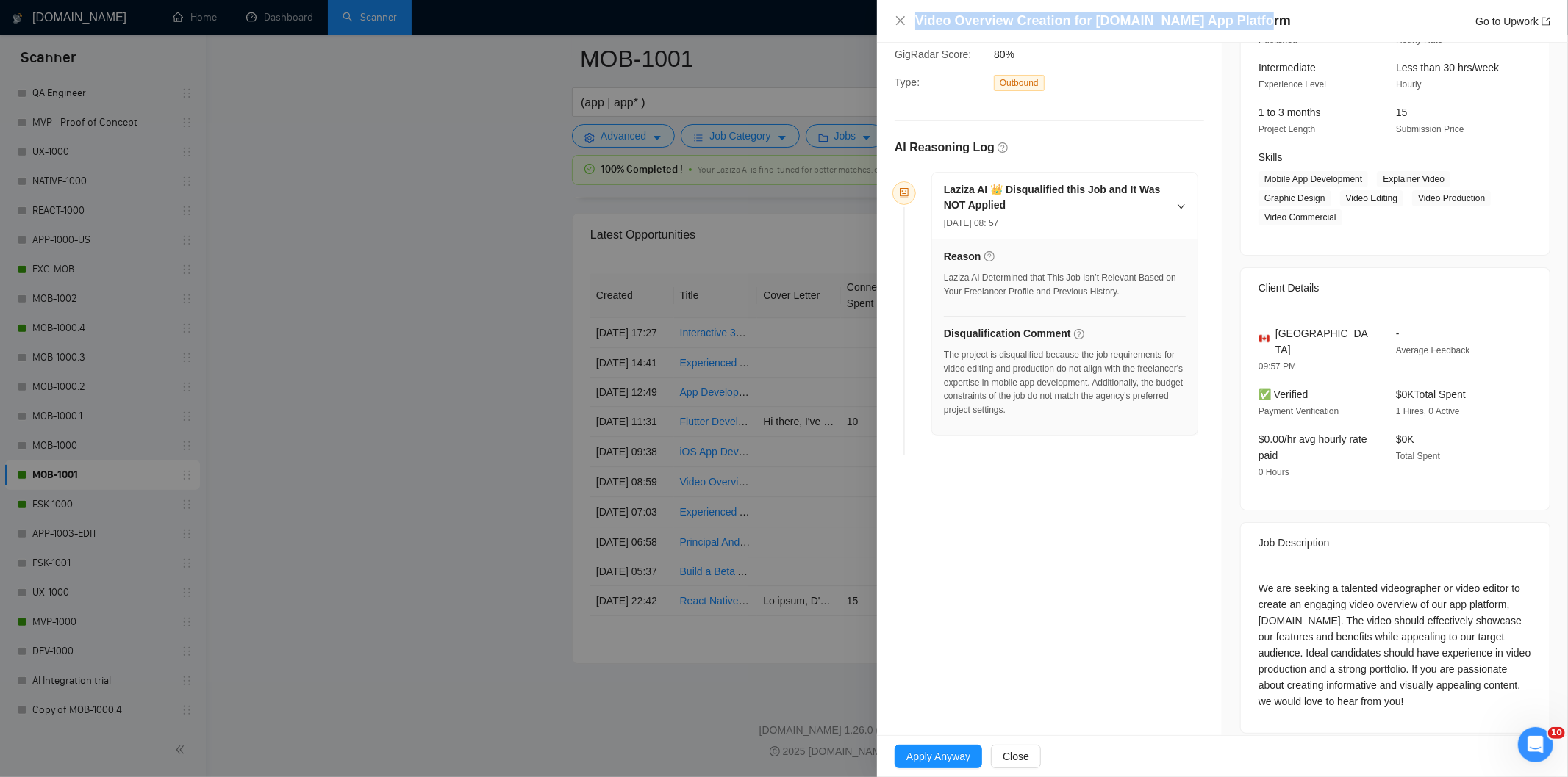
drag, startPoint x: 1258, startPoint y: 21, endPoint x: 913, endPoint y: 22, distance: 345.0
click at [913, 22] on div "Video Overview Creation for [DOMAIN_NAME] App Platform Go to Upwork" at bounding box center [1223, 21] width 656 height 18
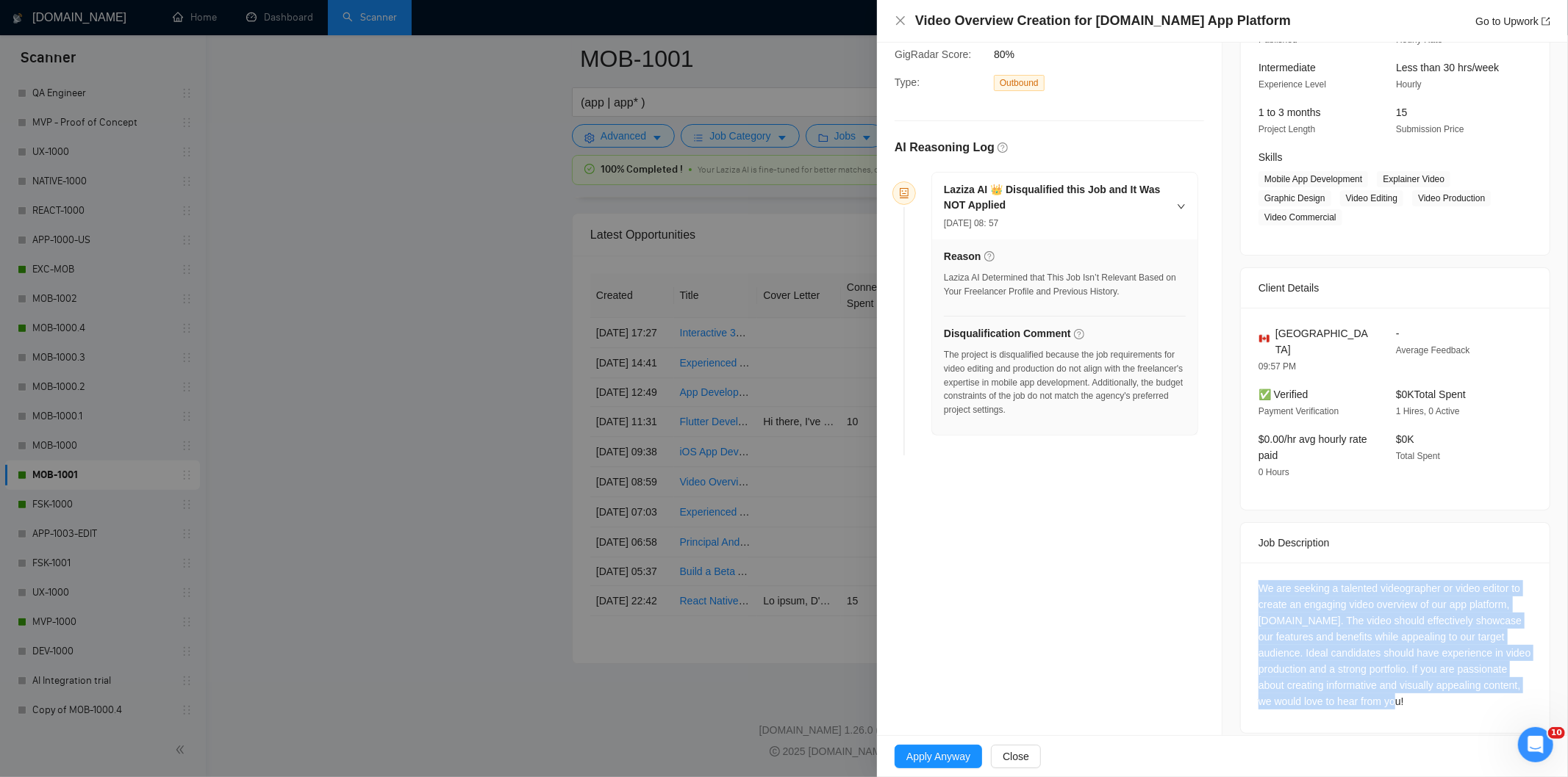
drag, startPoint x: 1502, startPoint y: 684, endPoint x: 1254, endPoint y: 570, distance: 272.9
click at [1258, 580] on div "We are seeking a talented videographer or video editor to create an engaging vi…" at bounding box center [1395, 645] width 273 height 129
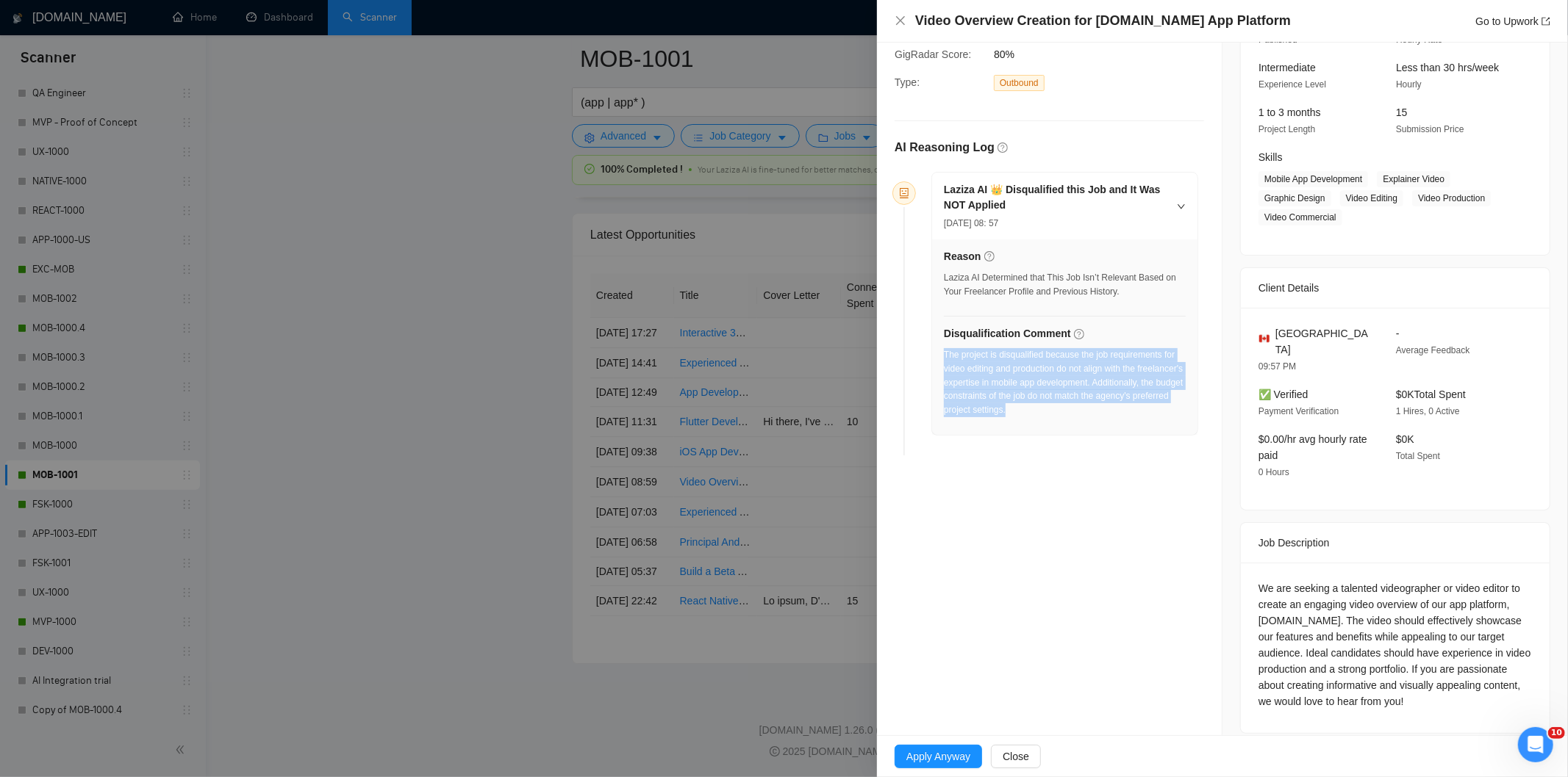
drag, startPoint x: 1106, startPoint y: 419, endPoint x: 943, endPoint y: 358, distance: 174.0
click at [943, 358] on div "The project is disqualified because the job requirements for video editing and …" at bounding box center [1064, 387] width 242 height 78
click at [901, 22] on icon "close" at bounding box center [900, 21] width 9 height 9
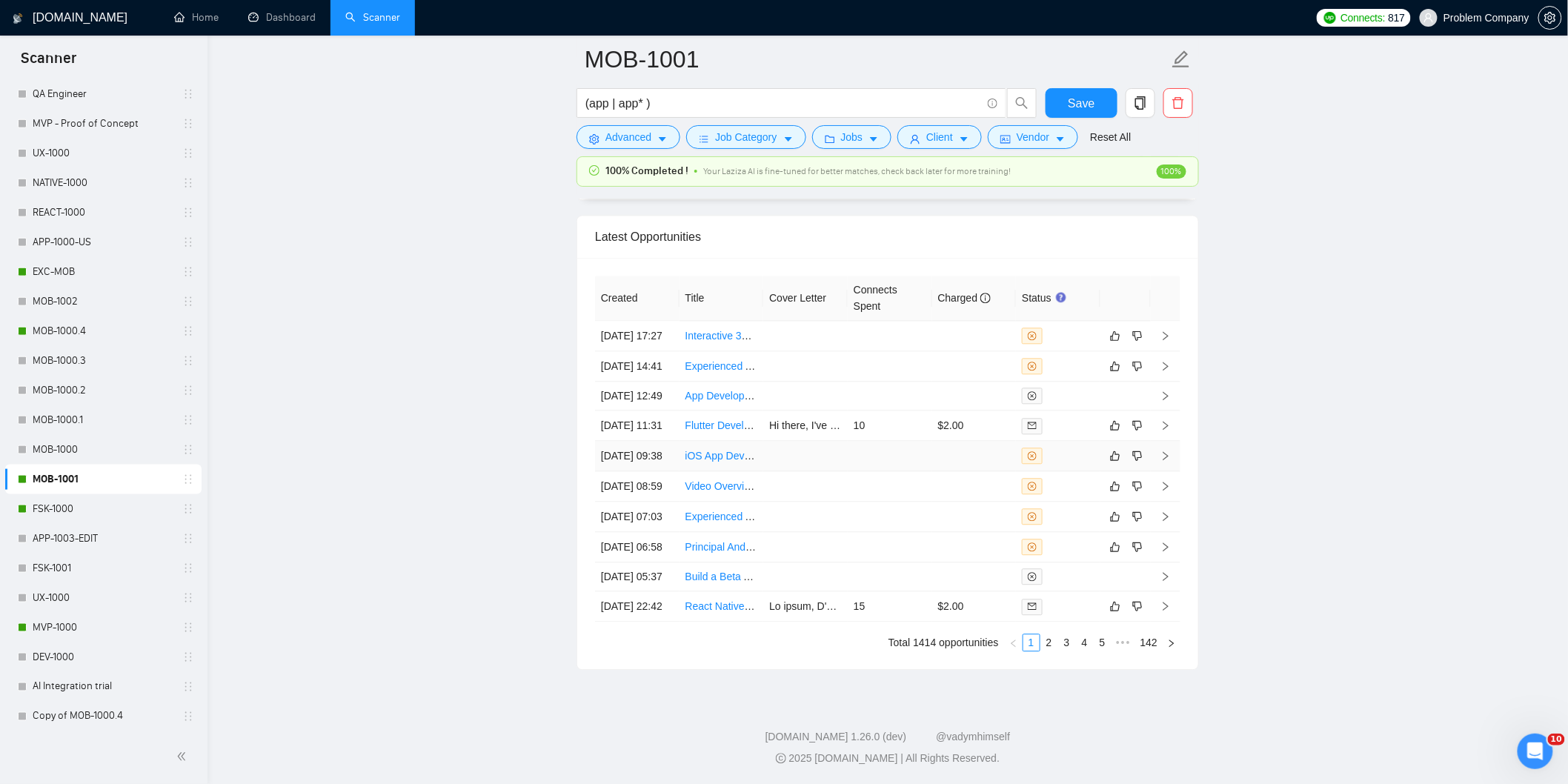
click at [653, 470] on td "[DATE] 09:38" at bounding box center [637, 457] width 84 height 31
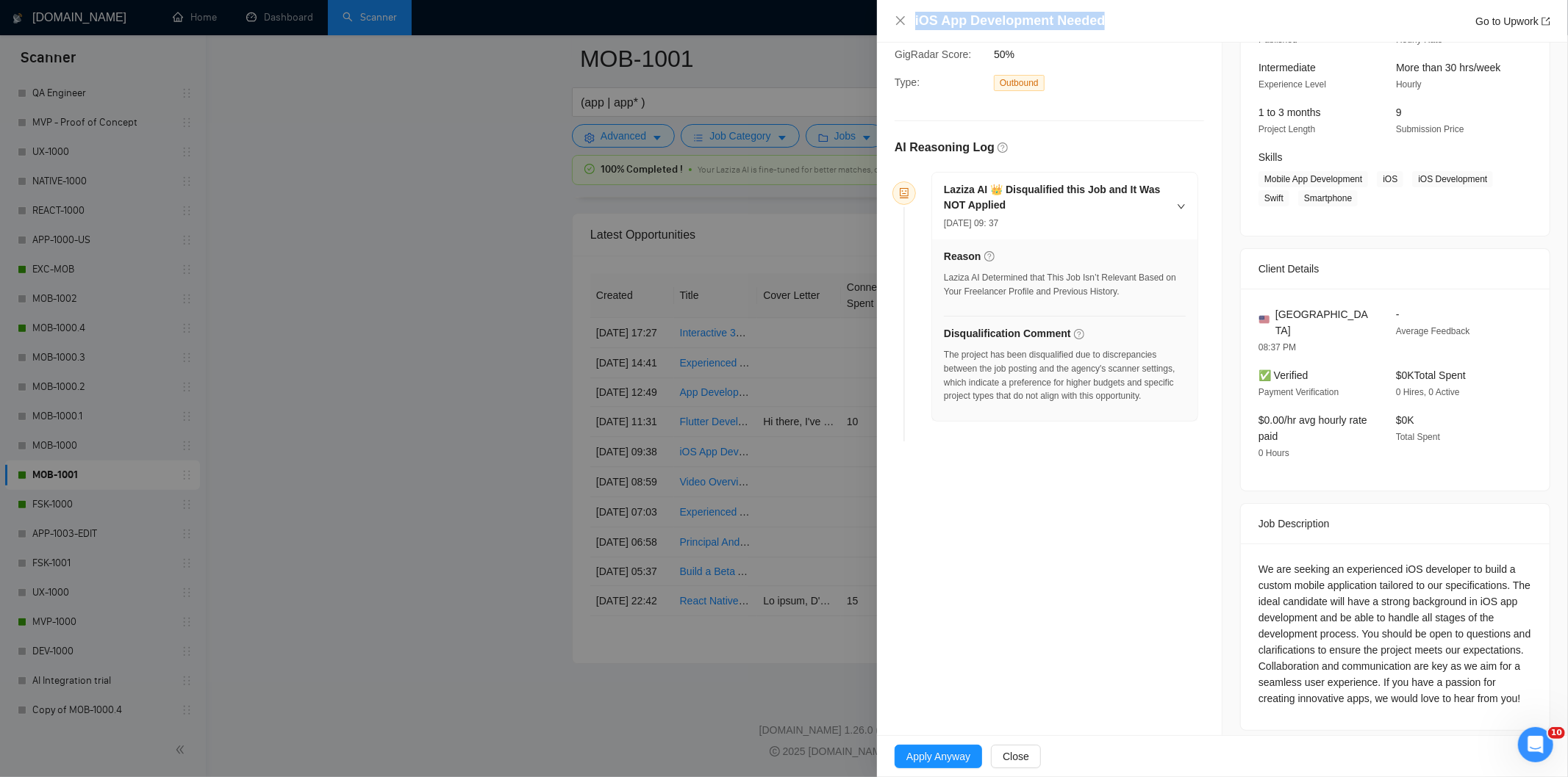
drag, startPoint x: 1133, startPoint y: 10, endPoint x: 1101, endPoint y: 20, distance: 33.5
click at [1101, 20] on div "iOS App Development Needed Go to Upwork" at bounding box center [1222, 21] width 691 height 42
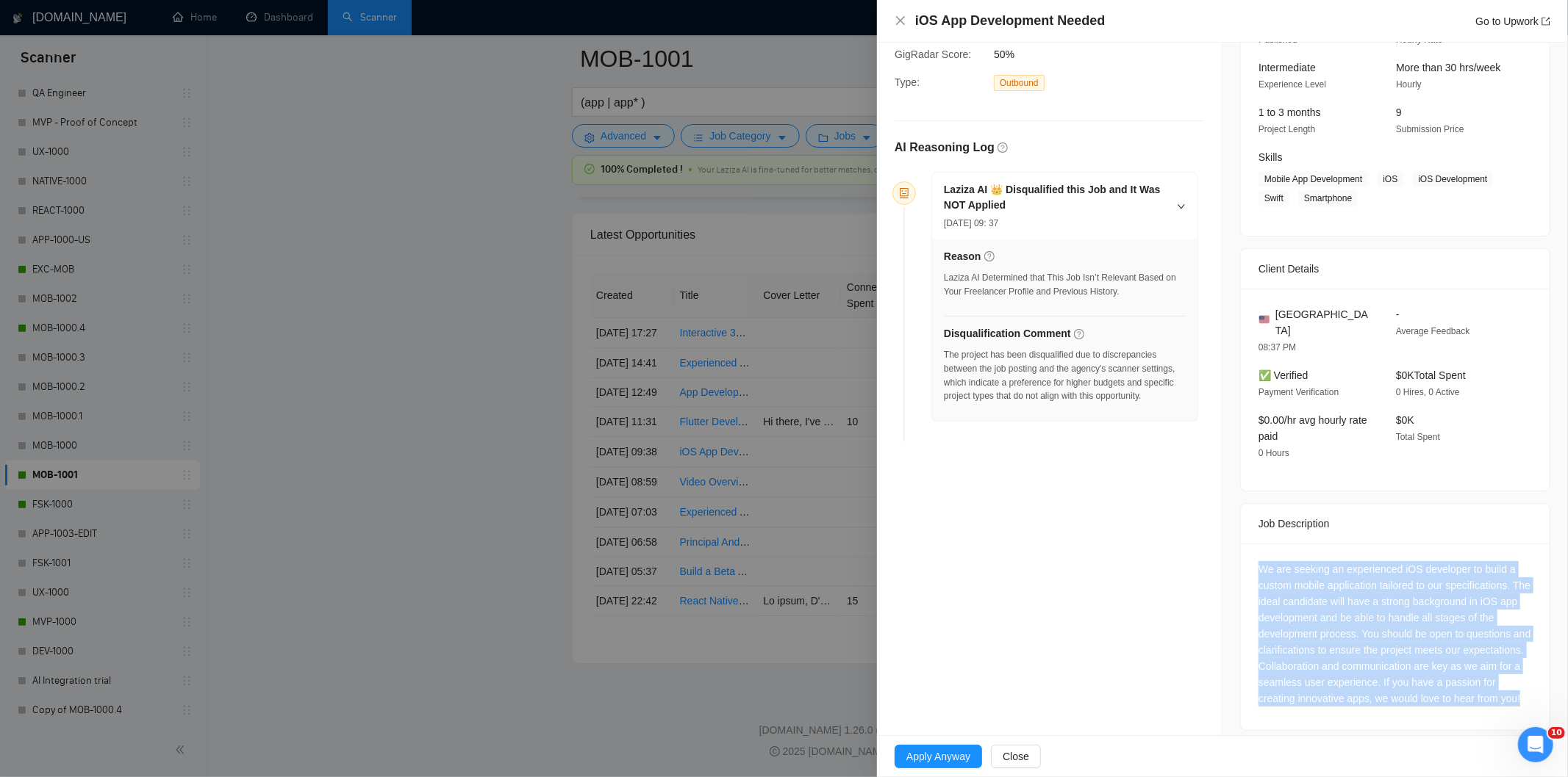
drag, startPoint x: 1341, startPoint y: 711, endPoint x: 1246, endPoint y: 555, distance: 182.6
click at [1246, 555] on div "We are seeking an experienced iOS developer to build a custom mobile applicatio…" at bounding box center [1395, 637] width 309 height 187
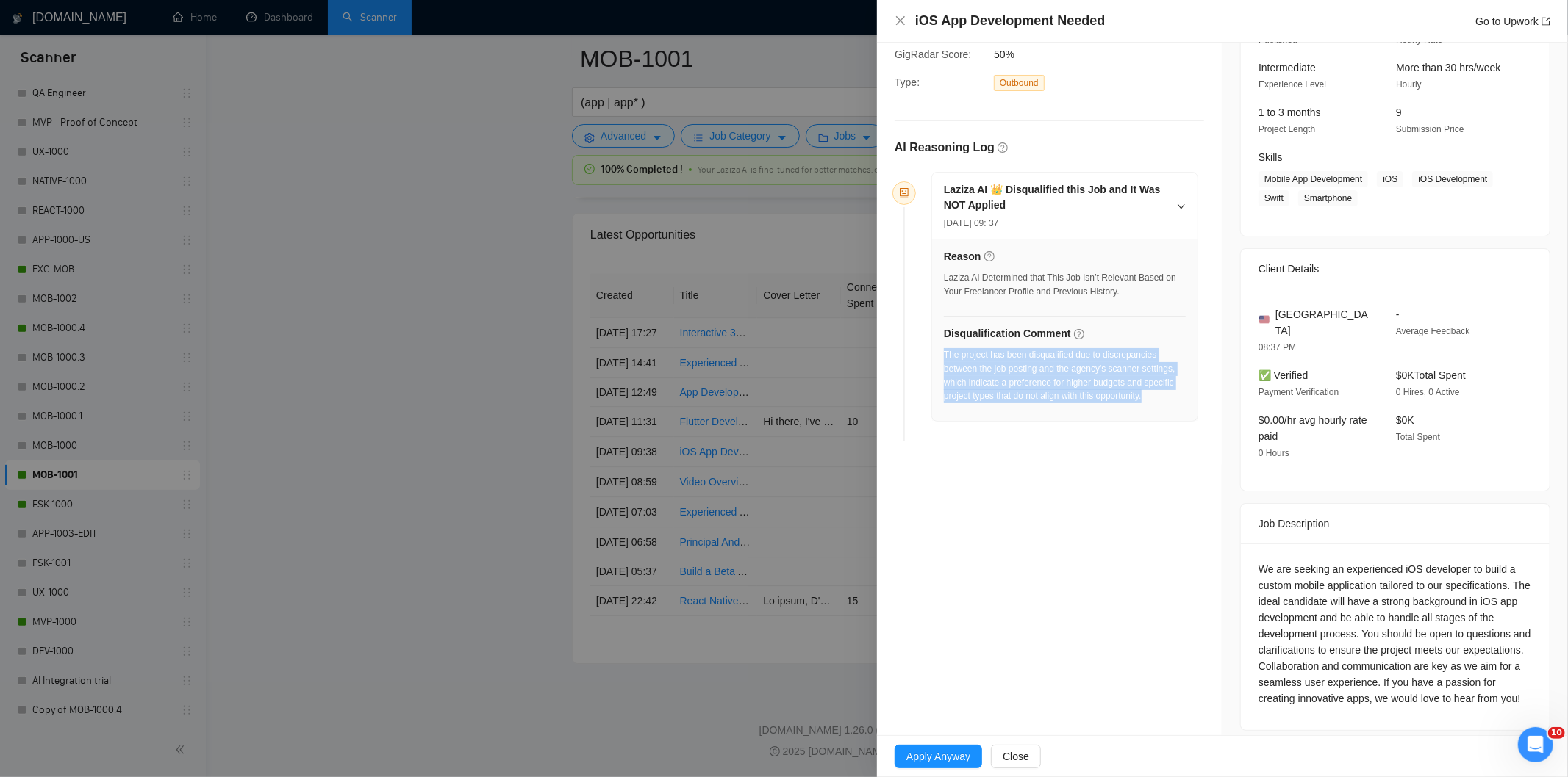
drag, startPoint x: 1160, startPoint y: 399, endPoint x: 943, endPoint y: 349, distance: 222.7
click at [943, 349] on div "The project has been disqualified due to discrepancies between the job posting …" at bounding box center [1064, 375] width 242 height 55
click at [900, 17] on icon "close" at bounding box center [900, 20] width 12 height 12
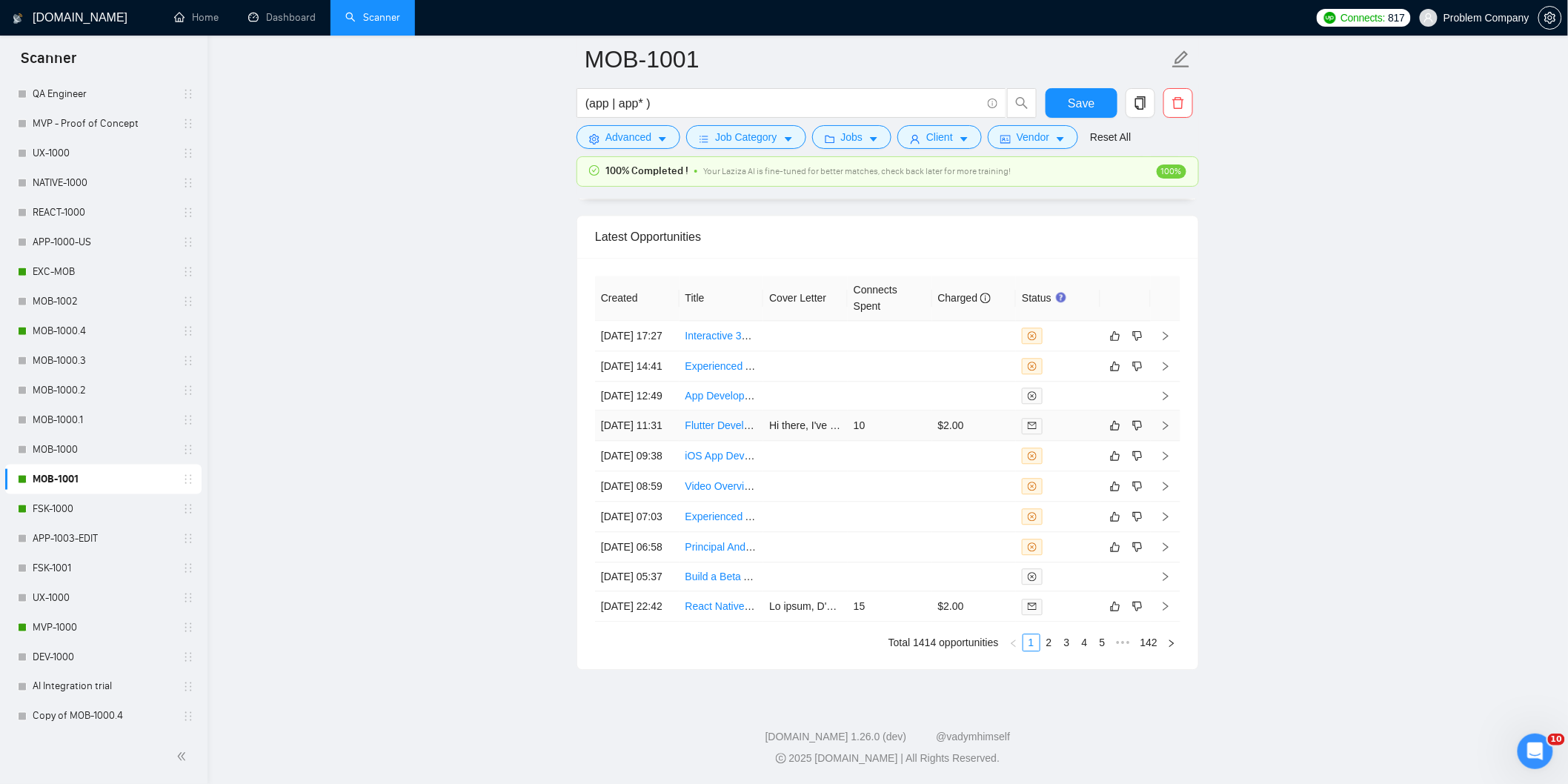
click at [661, 439] on td "[DATE] 11:31" at bounding box center [637, 426] width 84 height 31
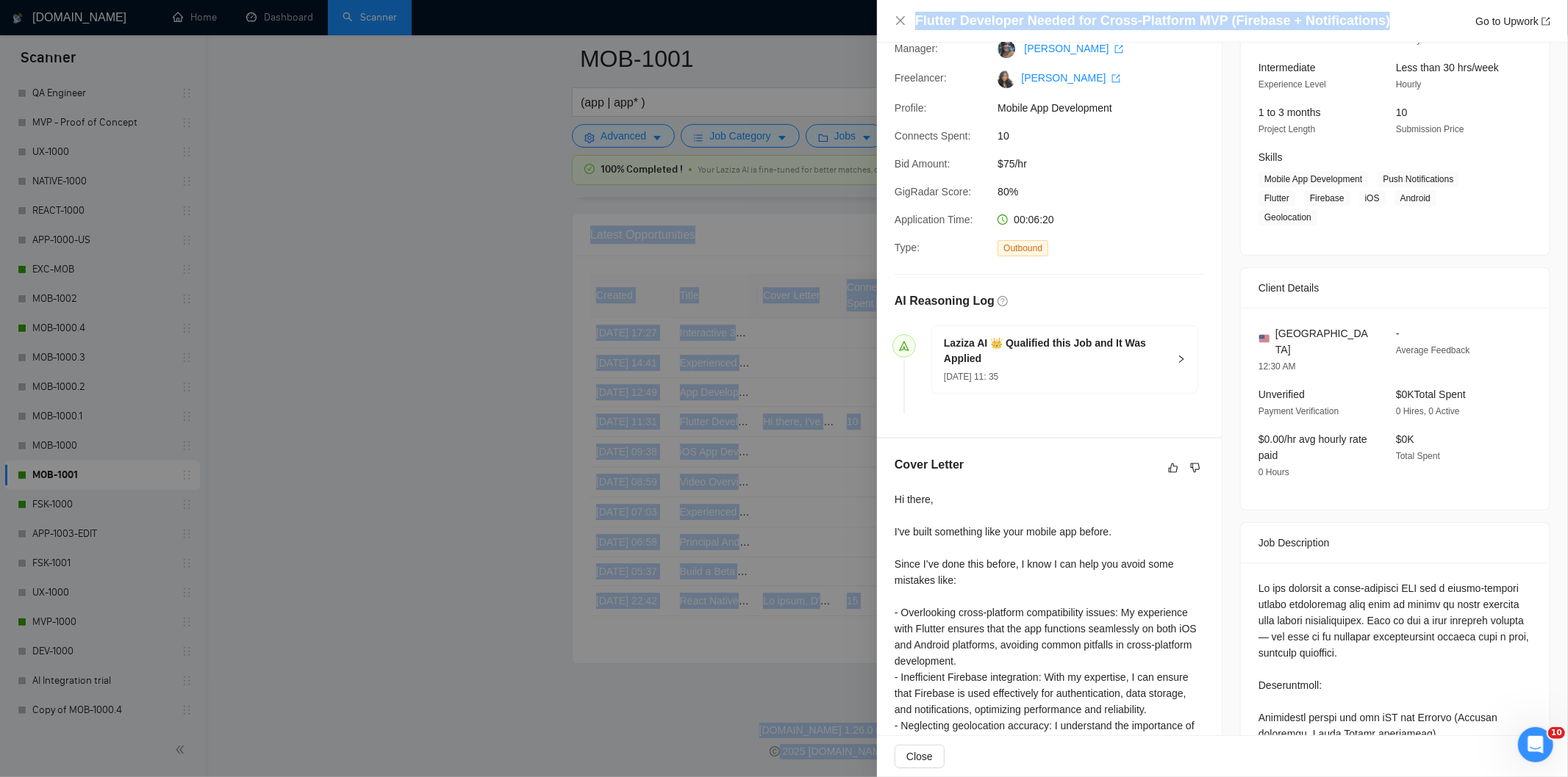
drag, startPoint x: 1376, startPoint y: 25, endPoint x: 950, endPoint y: 1, distance: 426.7
click at [1361, 6] on div "Flutter Developer Needed for Cross-Platform MVP (Firebase + Notifications) Go t…" at bounding box center [1222, 21] width 691 height 42
drag, startPoint x: 1380, startPoint y: 19, endPoint x: 901, endPoint y: 18, distance: 479.0
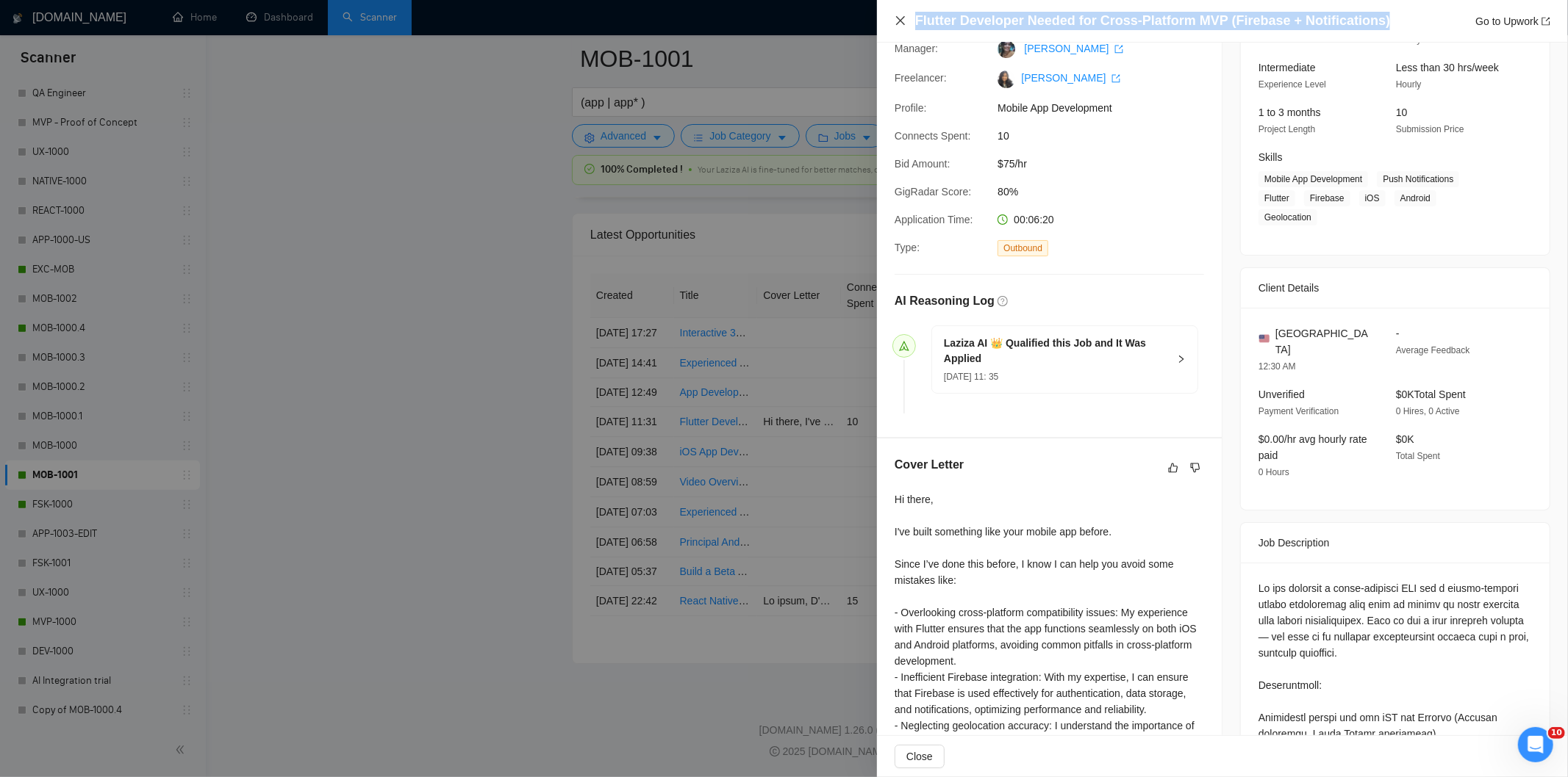
click at [901, 18] on div "Flutter Developer Needed for Cross-Platform MVP (Firebase + Notifications) Go t…" at bounding box center [1223, 21] width 656 height 18
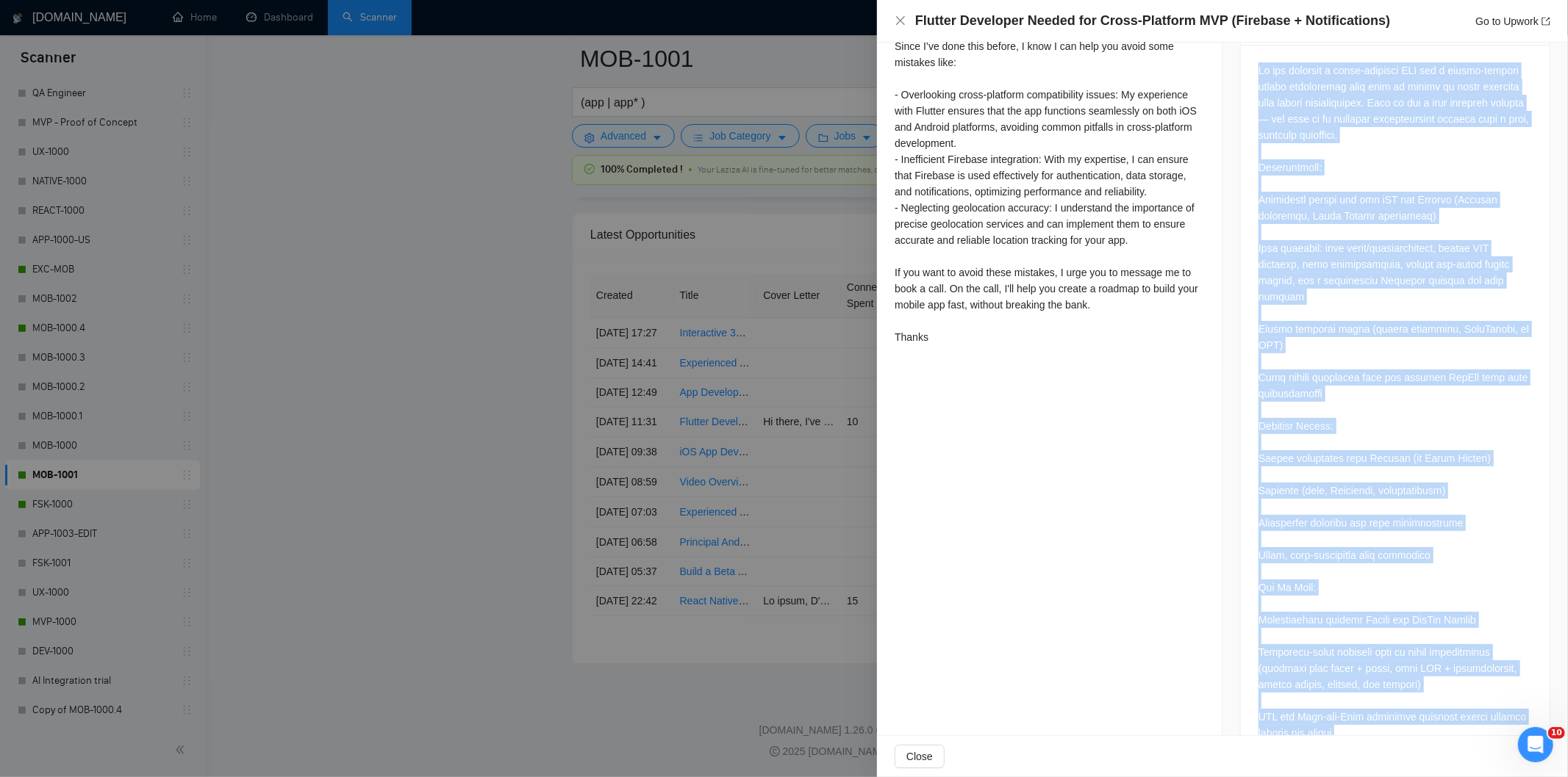
scroll to position [811, 0]
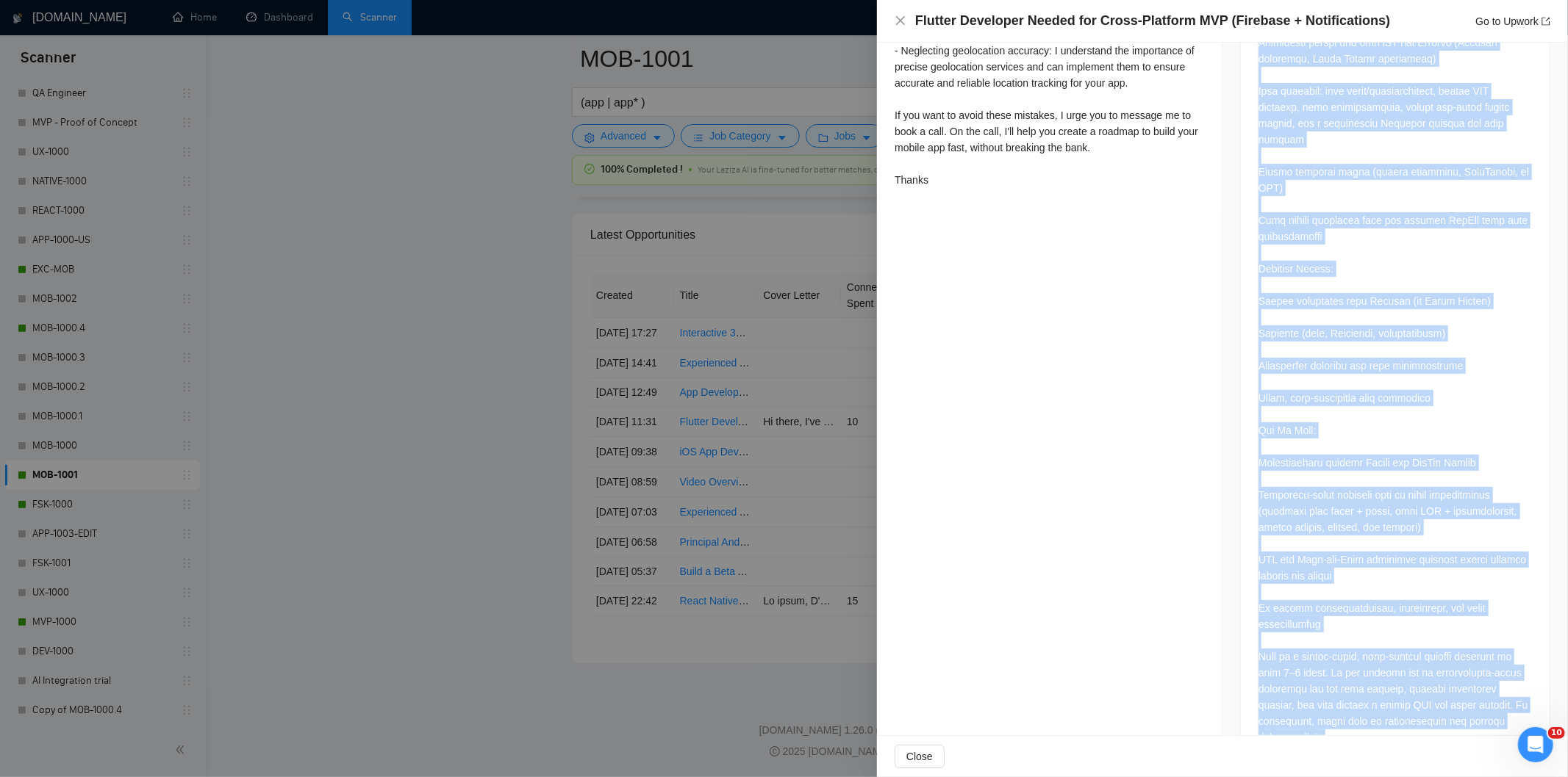
drag, startPoint x: 1250, startPoint y: 305, endPoint x: 1368, endPoint y: 737, distance: 447.8
click at [1368, 737] on div "Flutter Developer Needed for Cross-Platform MVP (Firebase + Notifications) Go t…" at bounding box center [1222, 388] width 691 height 777
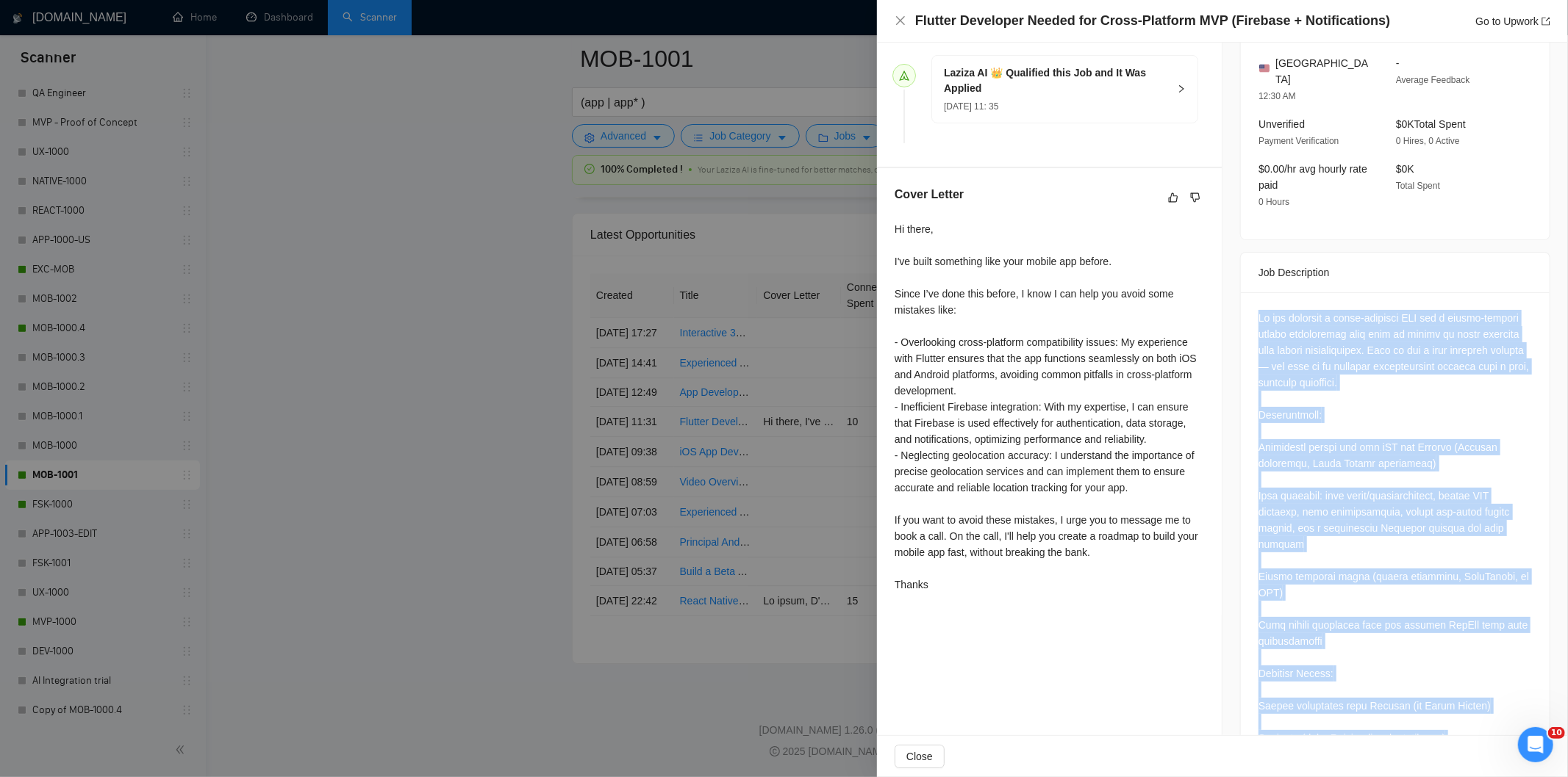
scroll to position [406, 0]
click at [1412, 311] on div at bounding box center [1395, 731] width 273 height 841
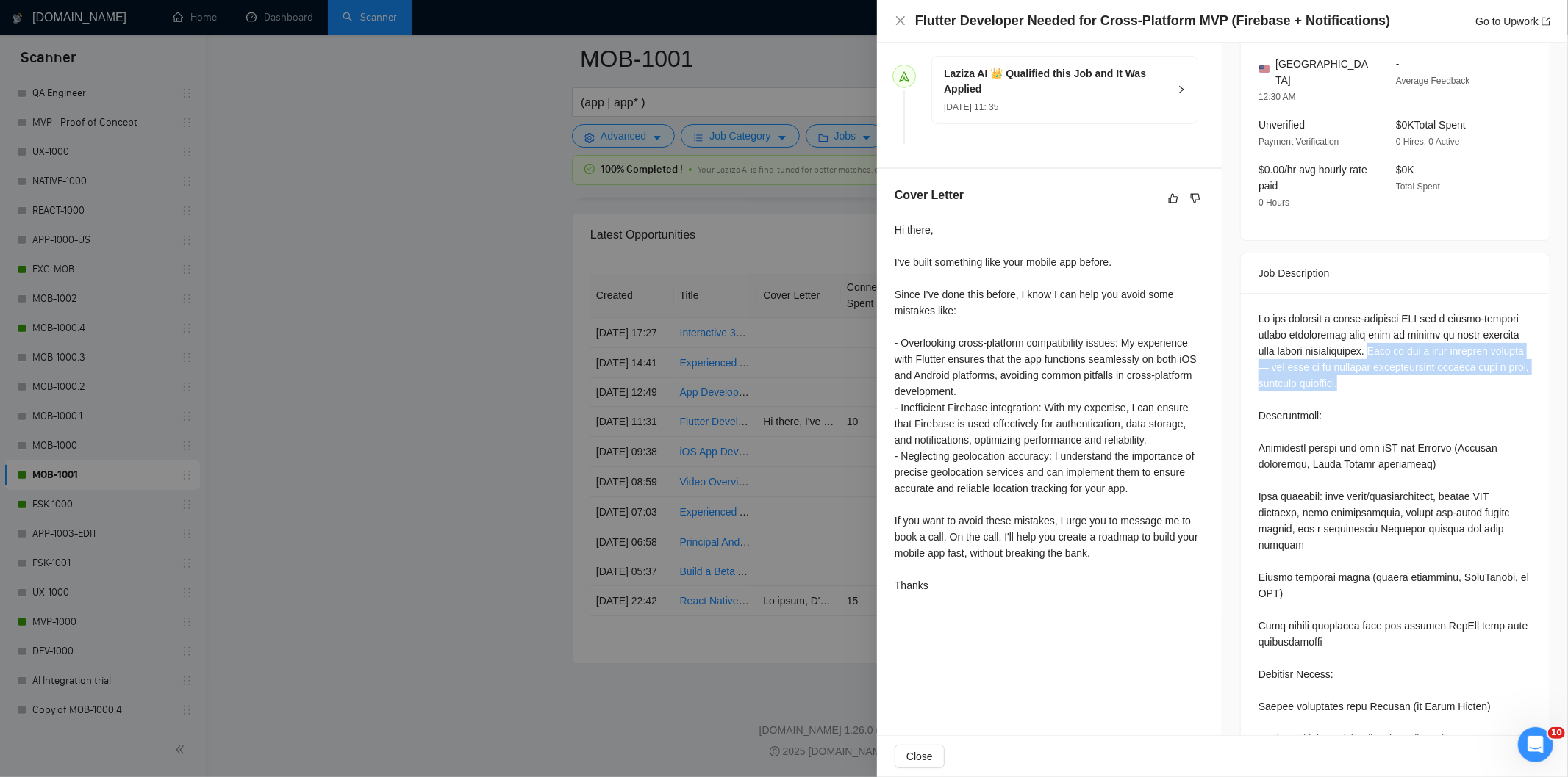
drag, startPoint x: 1371, startPoint y: 314, endPoint x: 1398, endPoint y: 347, distance: 42.6
click at [1398, 347] on div at bounding box center [1395, 731] width 273 height 841
click at [899, 21] on icon "close" at bounding box center [900, 20] width 12 height 12
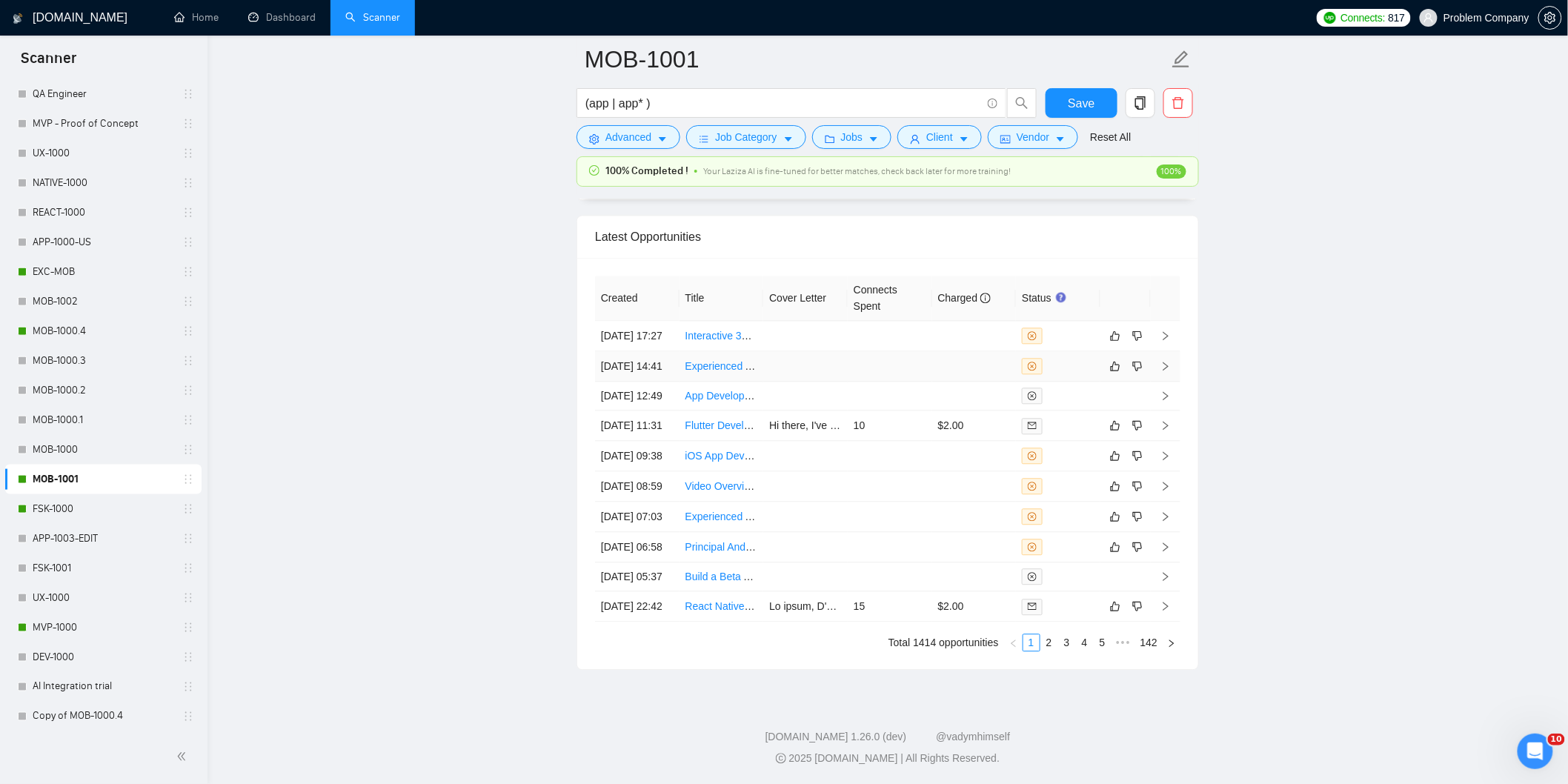
click at [652, 352] on td "[DATE] 14:41" at bounding box center [637, 367] width 84 height 31
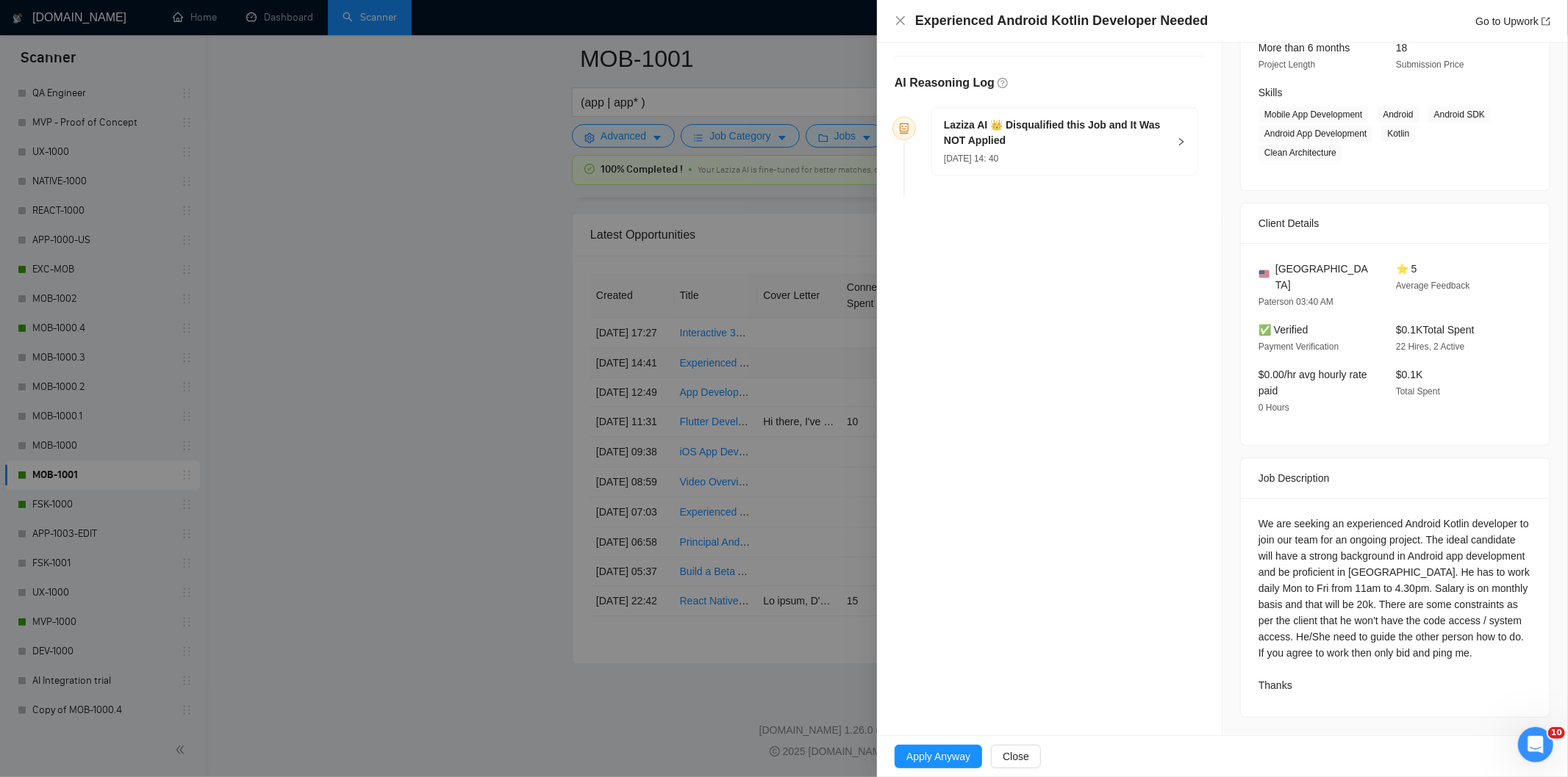
scroll to position [200, 0]
drag, startPoint x: 1208, startPoint y: 20, endPoint x: 914, endPoint y: 16, distance: 294.0
click at [914, 16] on div "Experienced Android Kotlin Developer Needed Go to Upwork" at bounding box center [1223, 21] width 656 height 18
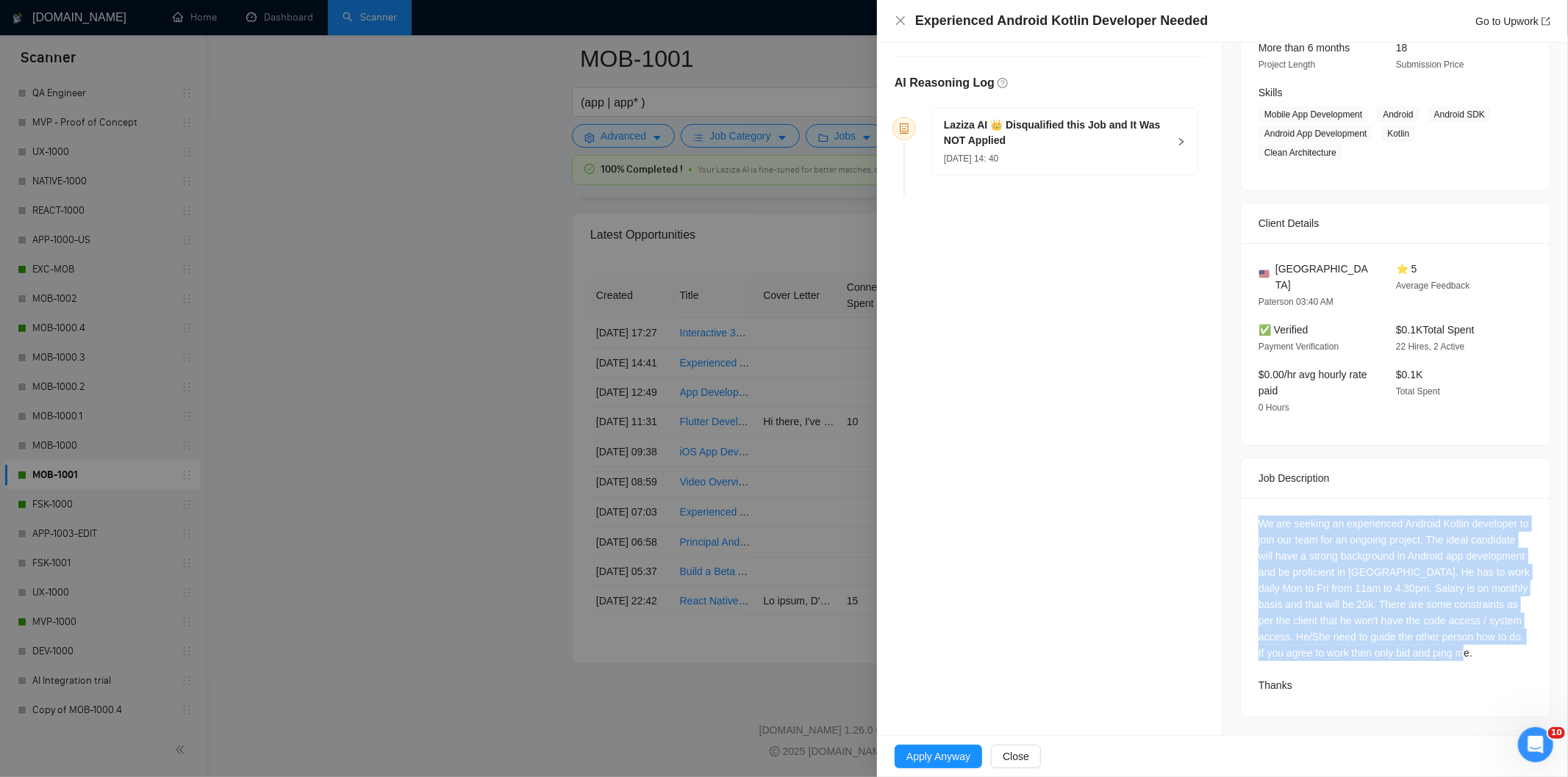
drag, startPoint x: 1298, startPoint y: 689, endPoint x: 1248, endPoint y: 508, distance: 187.8
click at [1248, 508] on div "We are seeking an experienced Android Kotlin developer to join our team for an …" at bounding box center [1395, 608] width 309 height 219
click at [1097, 160] on div "[DATE] 14: 40" at bounding box center [1055, 158] width 224 height 16
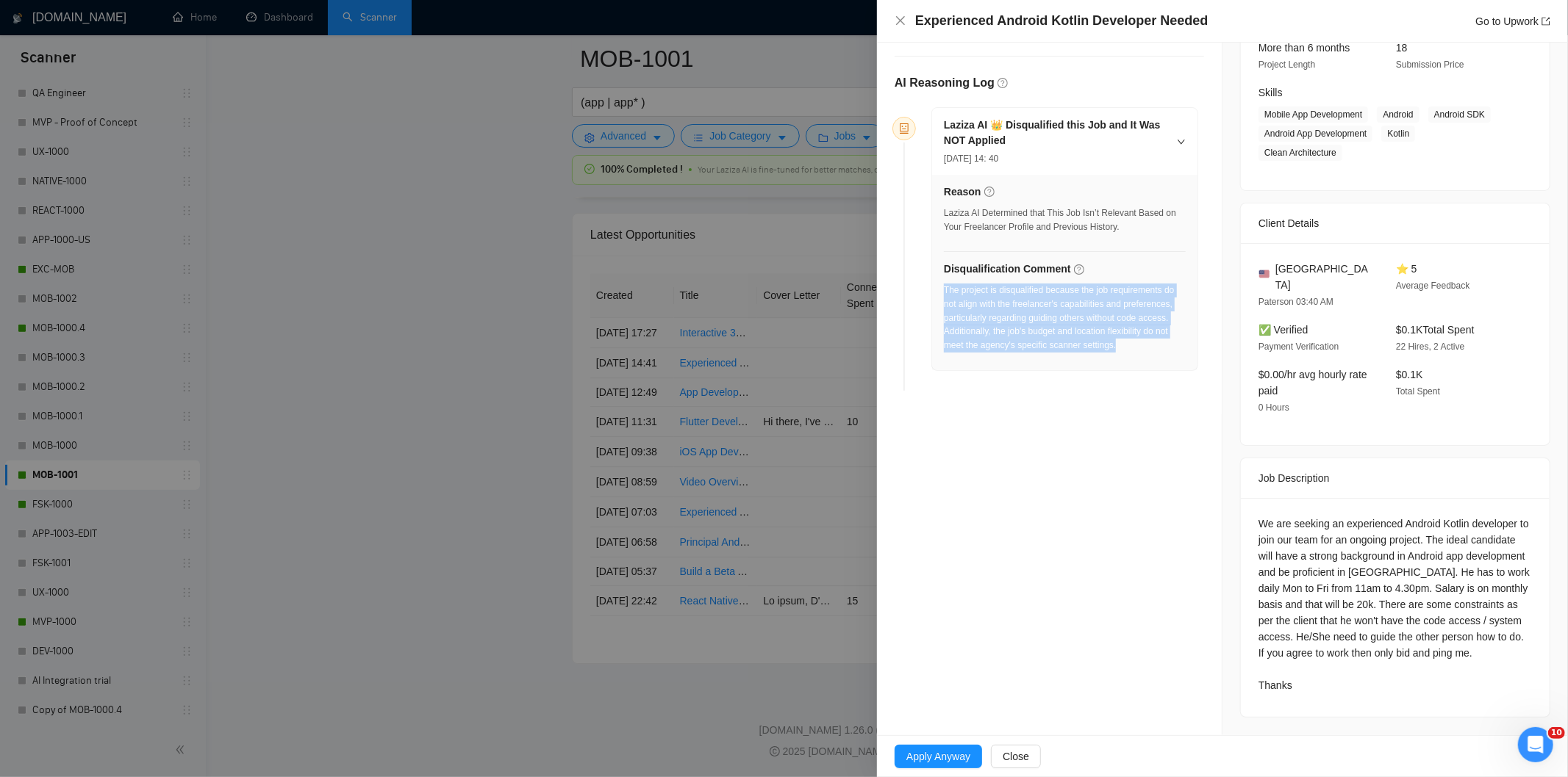
drag, startPoint x: 1148, startPoint y: 358, endPoint x: 944, endPoint y: 294, distance: 213.8
click at [944, 294] on div "The project is disqualified because the job requirements do not align with the …" at bounding box center [1064, 322] width 242 height 78
click at [903, 22] on icon "close" at bounding box center [900, 20] width 12 height 12
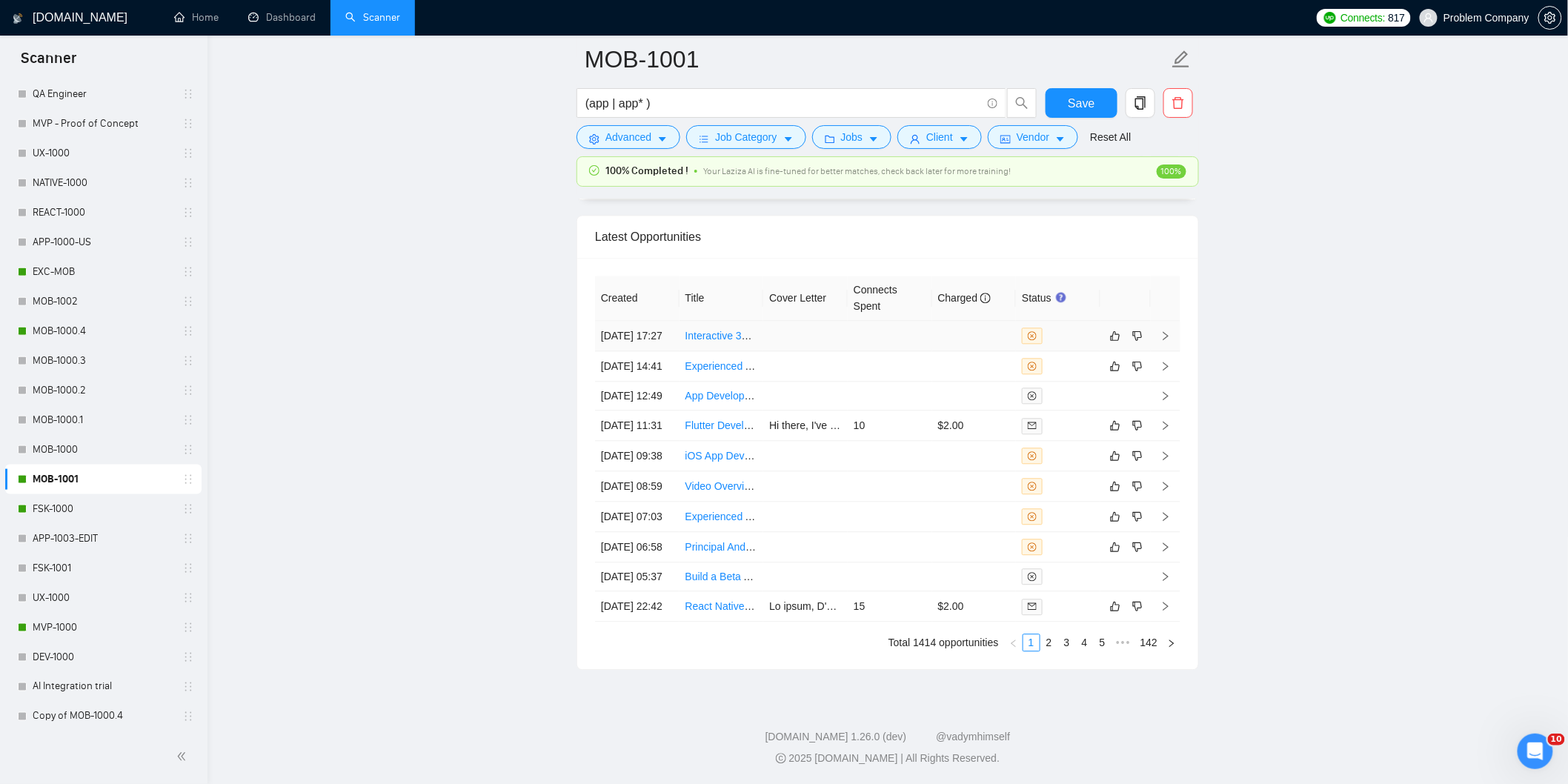
click at [646, 321] on td "[DATE] 17:27" at bounding box center [637, 336] width 84 height 31
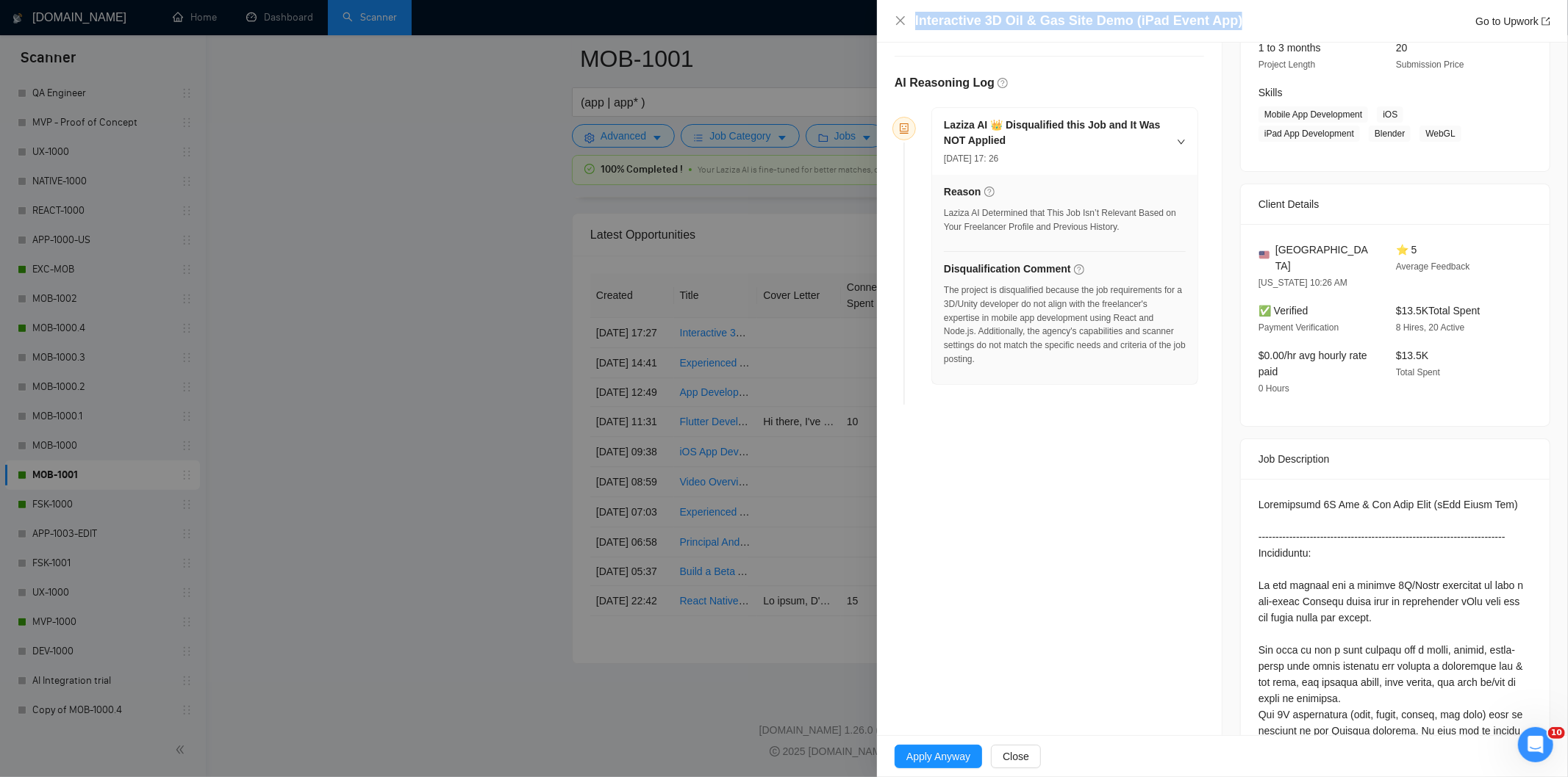
drag, startPoint x: 1238, startPoint y: 19, endPoint x: 915, endPoint y: 22, distance: 323.0
click at [915, 22] on div "Interactive 3D Oil & Gas Site Demo (iPad Event App) Go to Upwork" at bounding box center [1232, 21] width 635 height 18
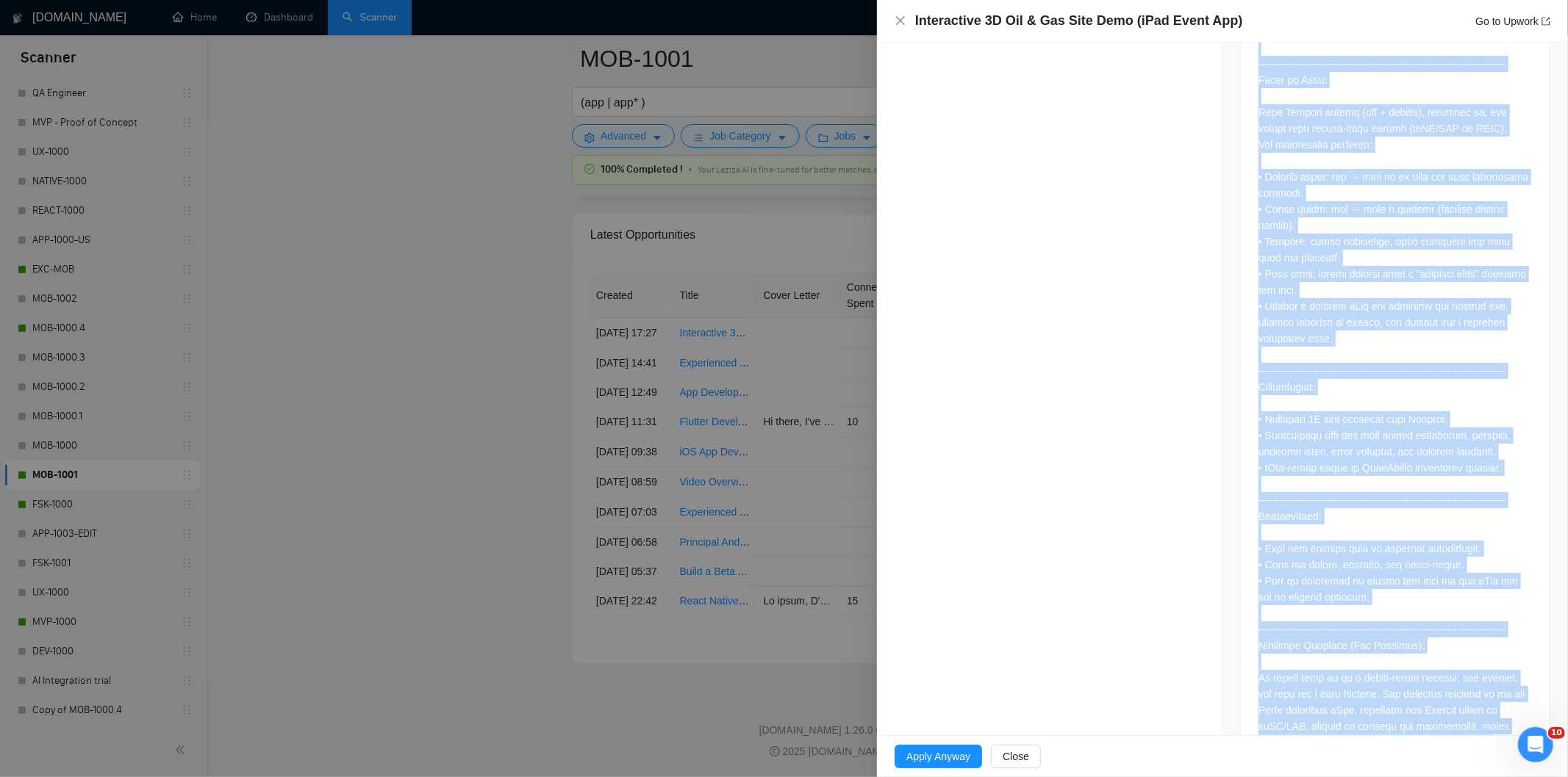
scroll to position [1539, 0]
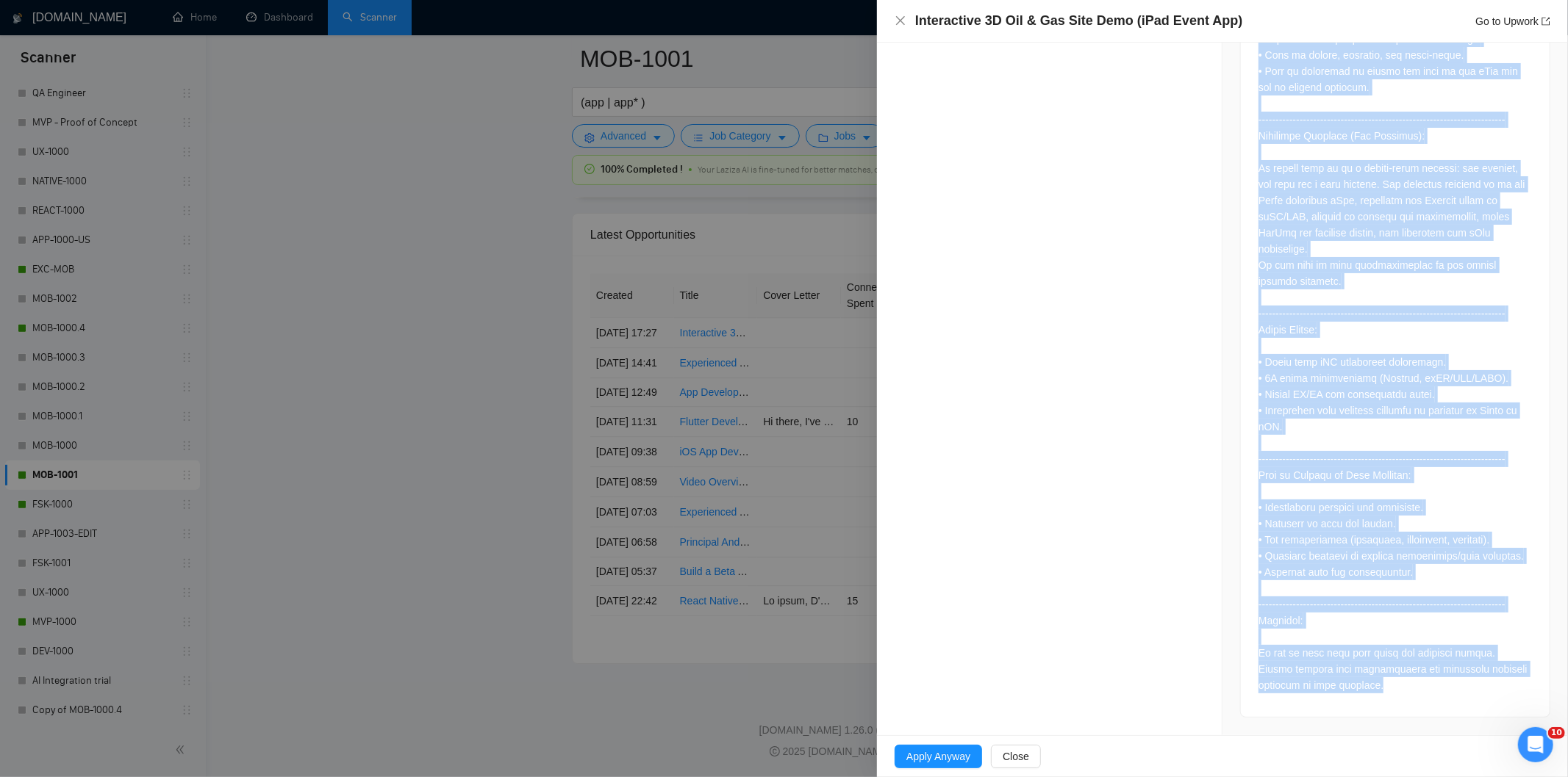
drag, startPoint x: 1250, startPoint y: 293, endPoint x: 1395, endPoint y: 678, distance: 411.4
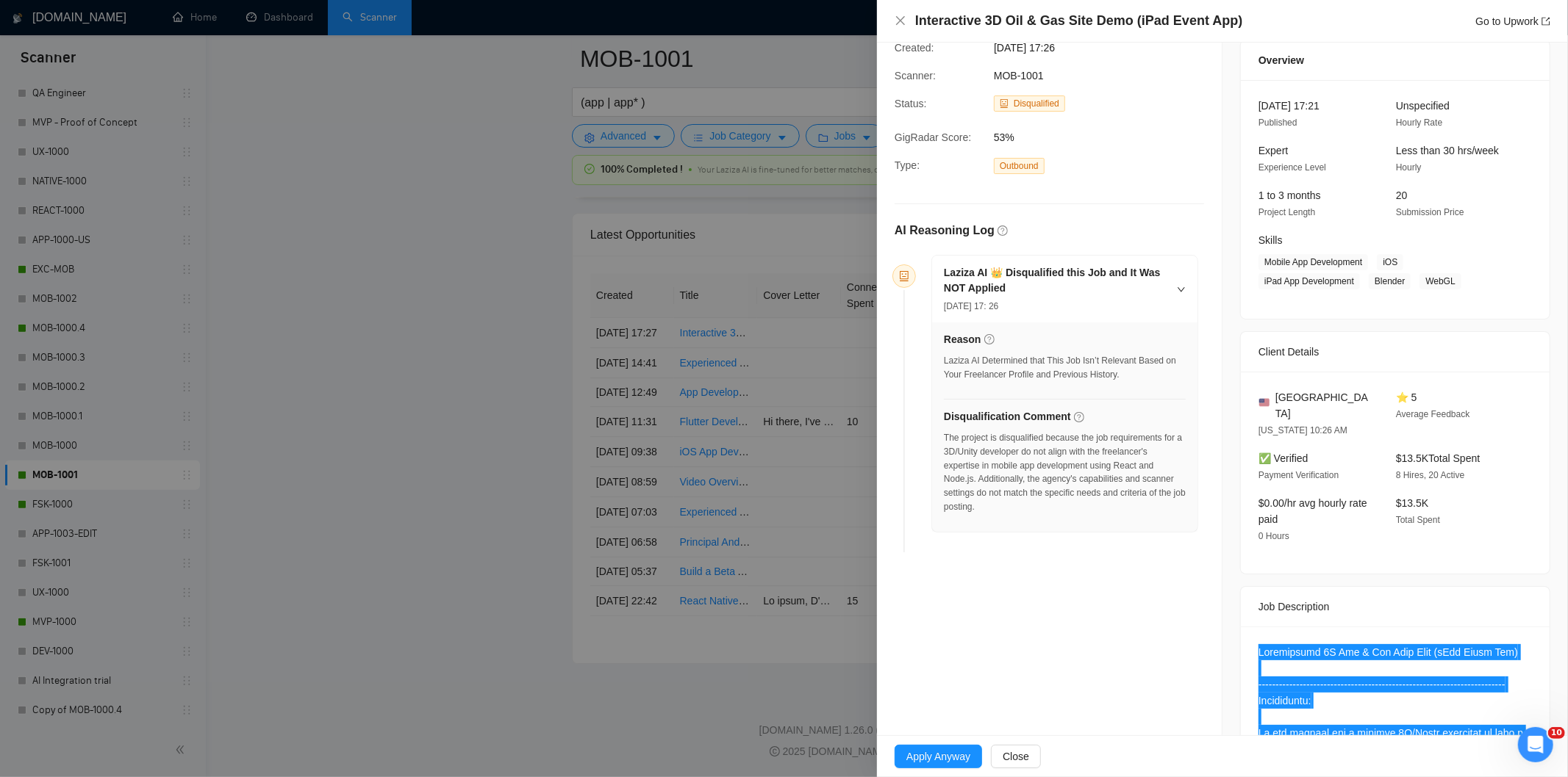
scroll to position [0, 0]
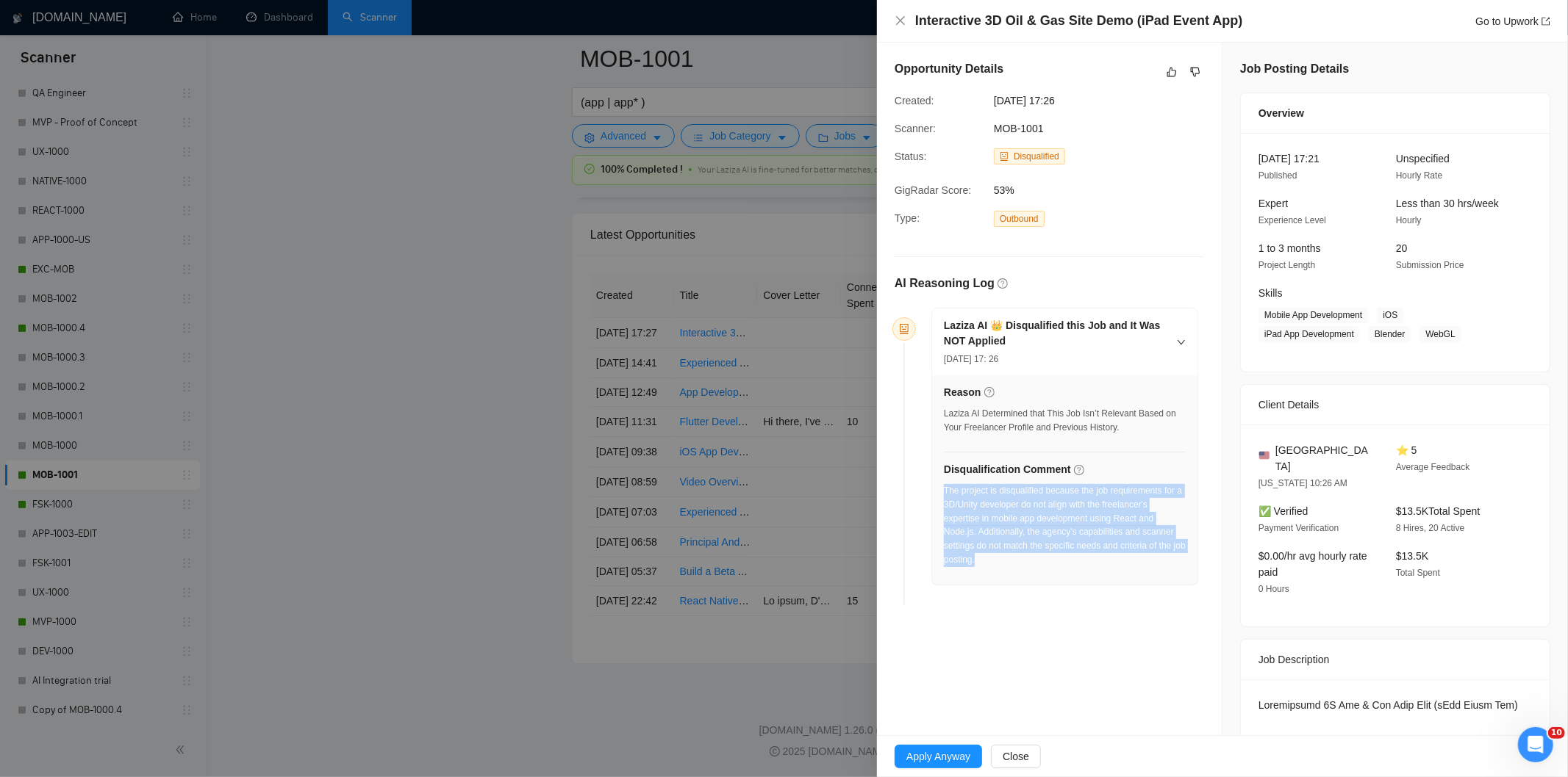
drag, startPoint x: 1010, startPoint y: 568, endPoint x: 943, endPoint y: 492, distance: 101.3
click at [943, 492] on div "The project is disqualified because the job requirements for a 3D/Unity develop…" at bounding box center [1064, 530] width 242 height 92
drag, startPoint x: 1085, startPoint y: 106, endPoint x: 985, endPoint y: 92, distance: 101.0
click at [985, 93] on div "Created: [DATE] 17:26" at bounding box center [1037, 101] width 297 height 16
